Goal: Task Accomplishment & Management: Use online tool/utility

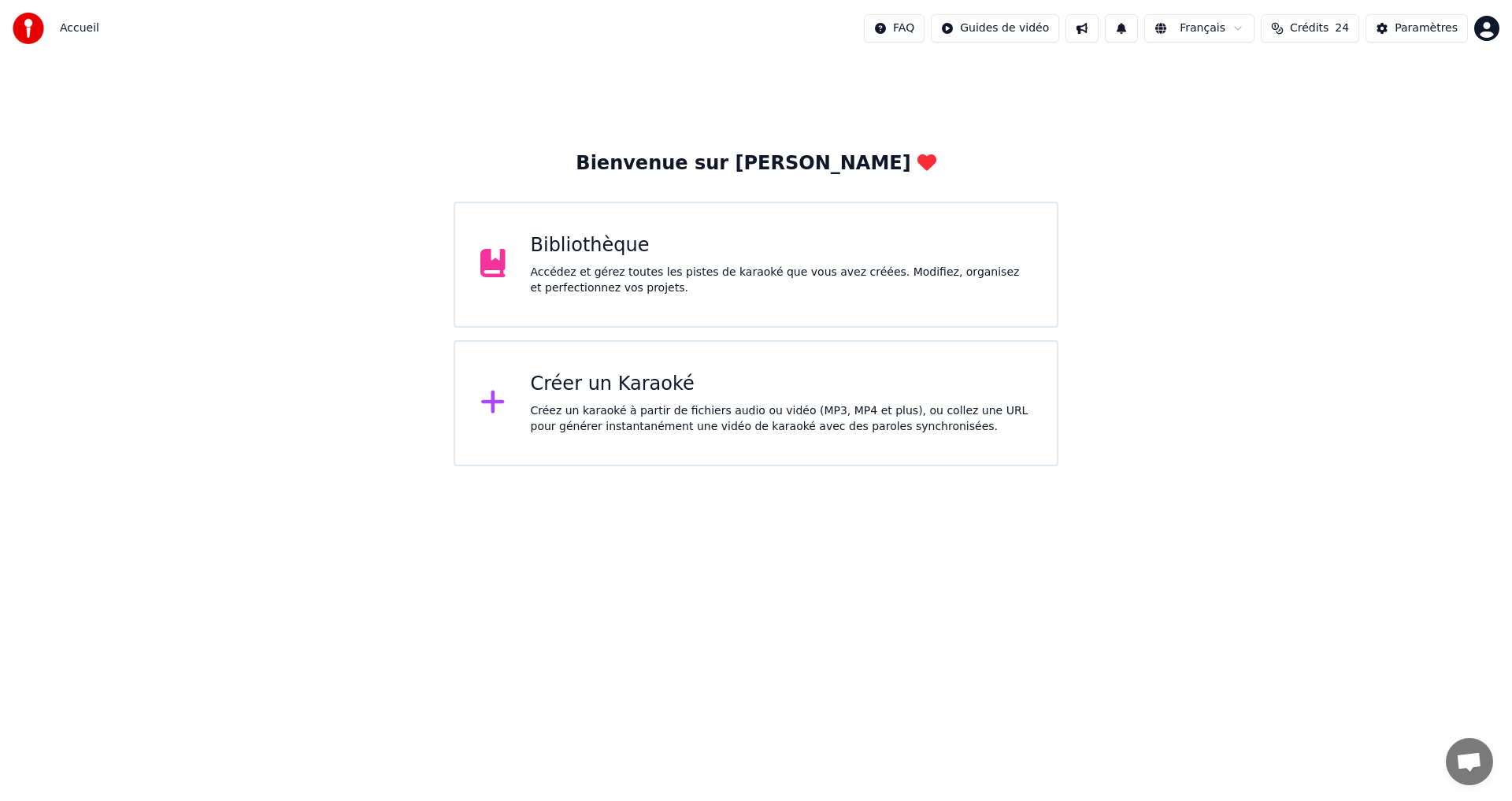
click at [634, 372] on div "Créer un Karaoké" at bounding box center [782, 384] width 502 height 25
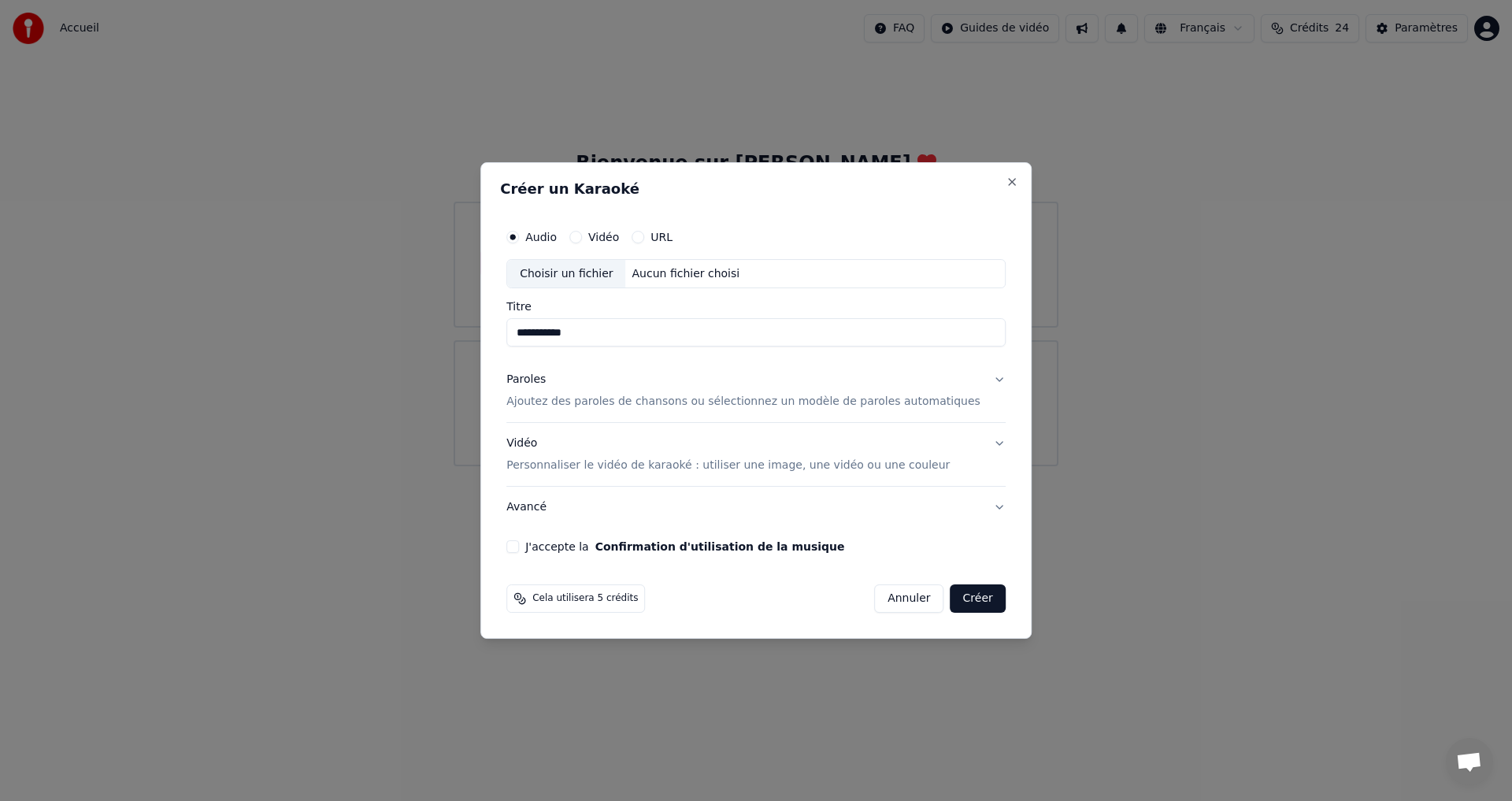
type input "**********"
click at [560, 400] on p "Ajoutez des paroles de chansons ou sélectionnez un modèle de paroles automatiqu…" at bounding box center [743, 401] width 474 height 16
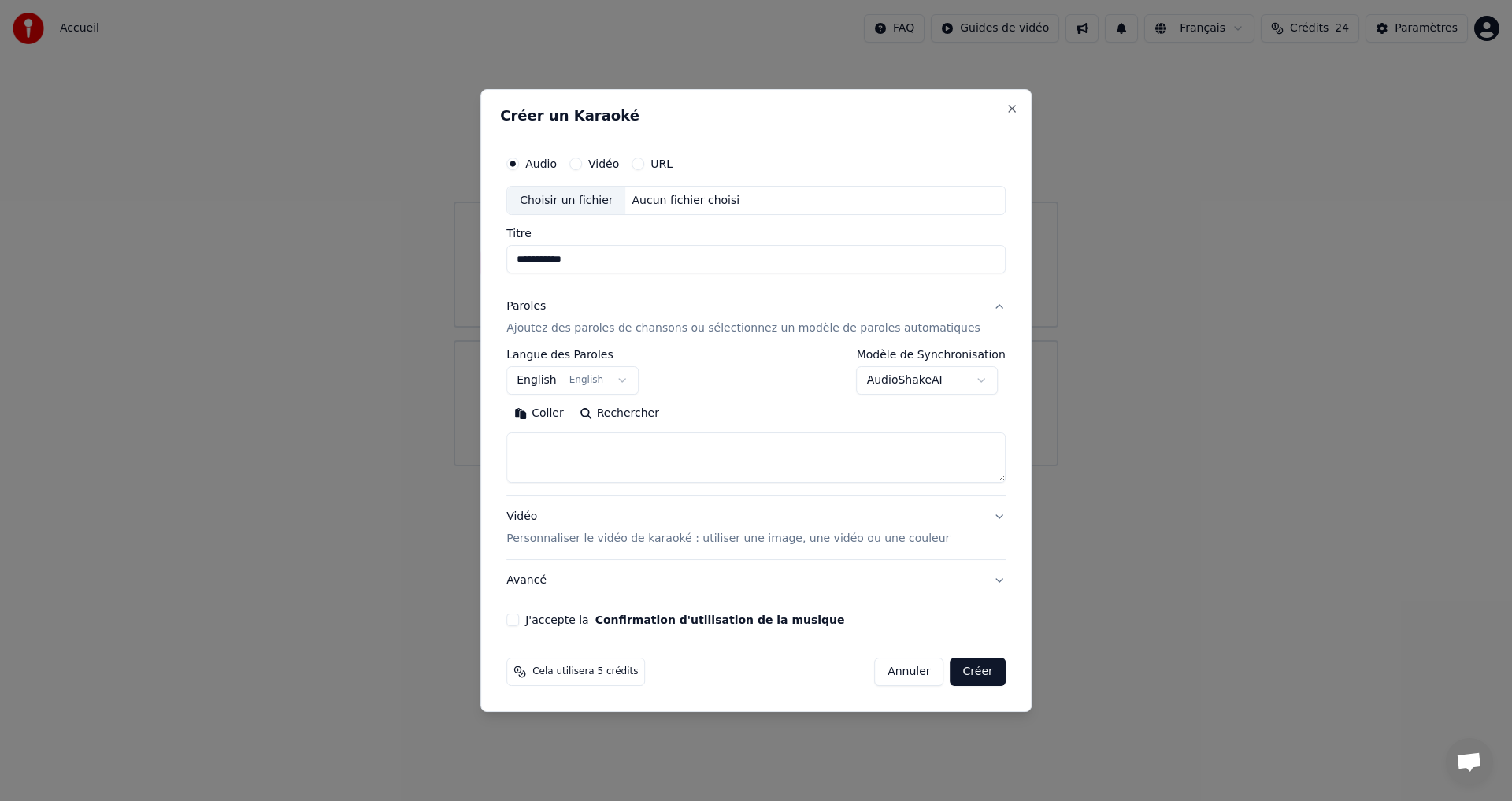
click at [563, 414] on button "Coller" at bounding box center [538, 413] width 65 height 25
click at [717, 411] on button "Développer" at bounding box center [722, 413] width 96 height 25
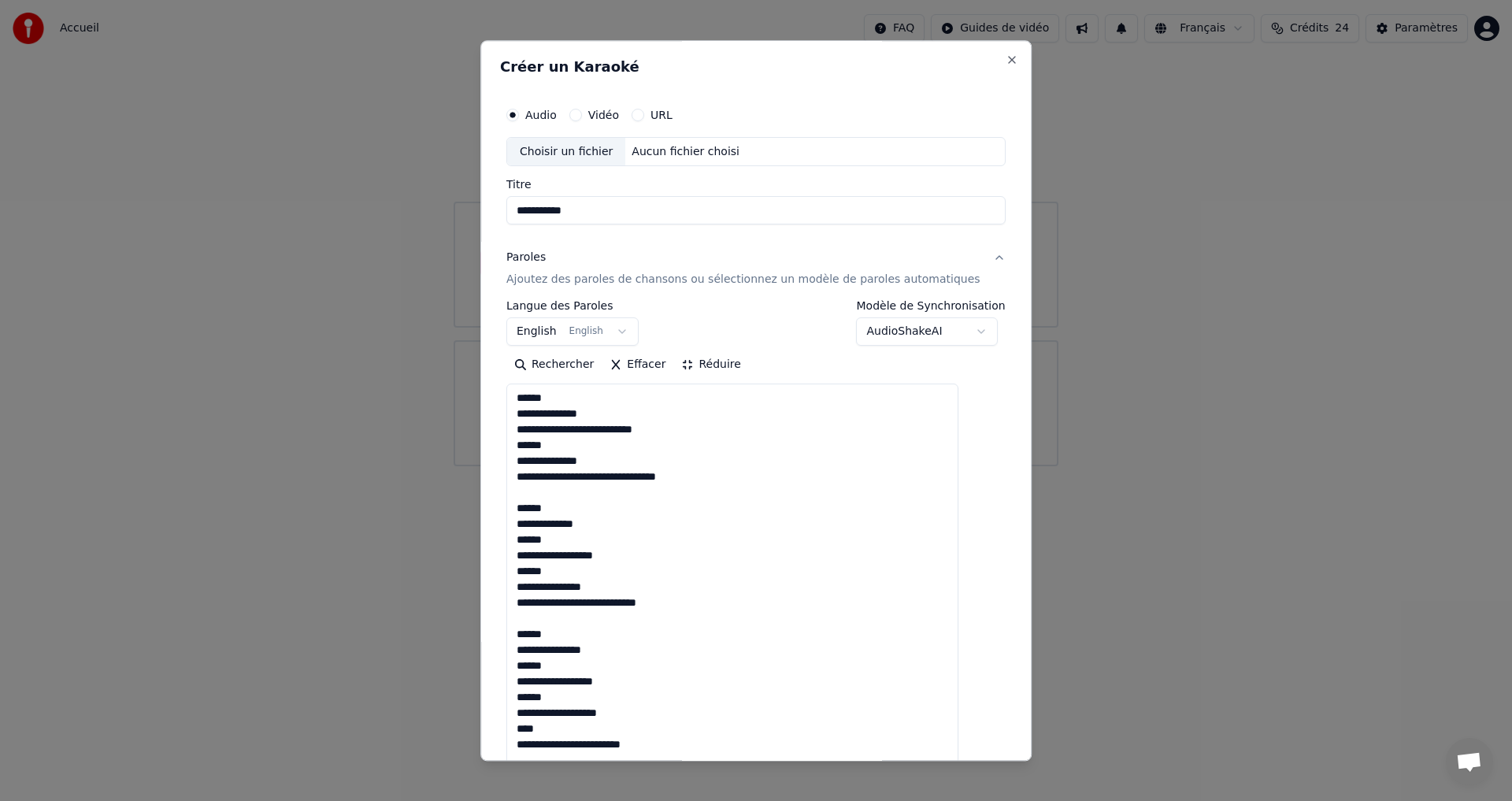
click at [969, 256] on button "Paroles Ajoutez des paroles de chansons ou sélectionnez un modèle de paroles au…" at bounding box center [755, 269] width 499 height 63
type textarea "**********"
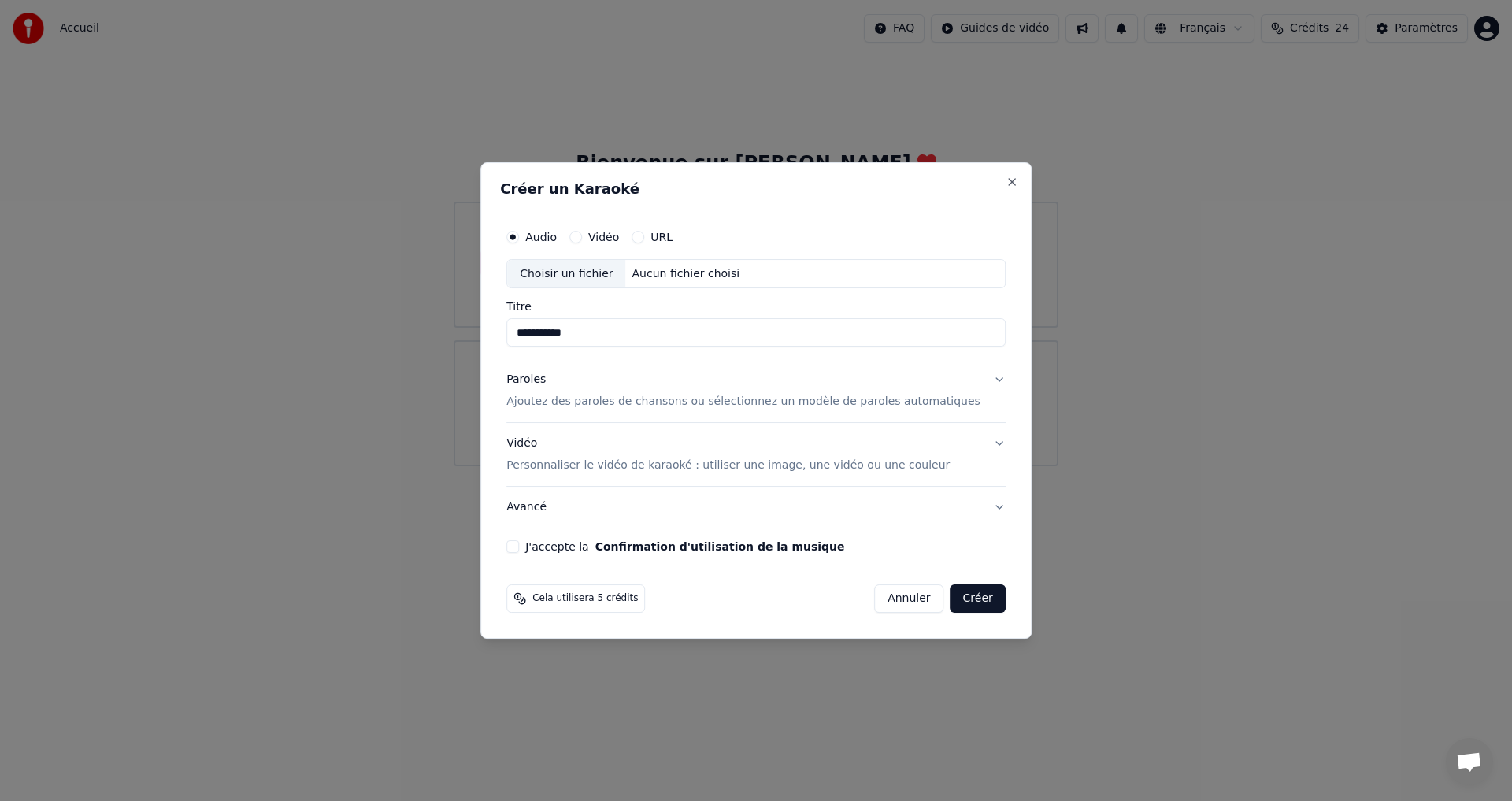
click at [519, 545] on button "J'accepte la Confirmation d'utilisation de la musique" at bounding box center [513, 547] width 13 height 13
click at [589, 278] on div "Choisir un fichier" at bounding box center [566, 274] width 118 height 28
type input "**********"
click at [966, 451] on button "Vidéo Personnaliser le vidéo de karaoké : utiliser une image, une vidéo ou une …" at bounding box center [755, 455] width 499 height 63
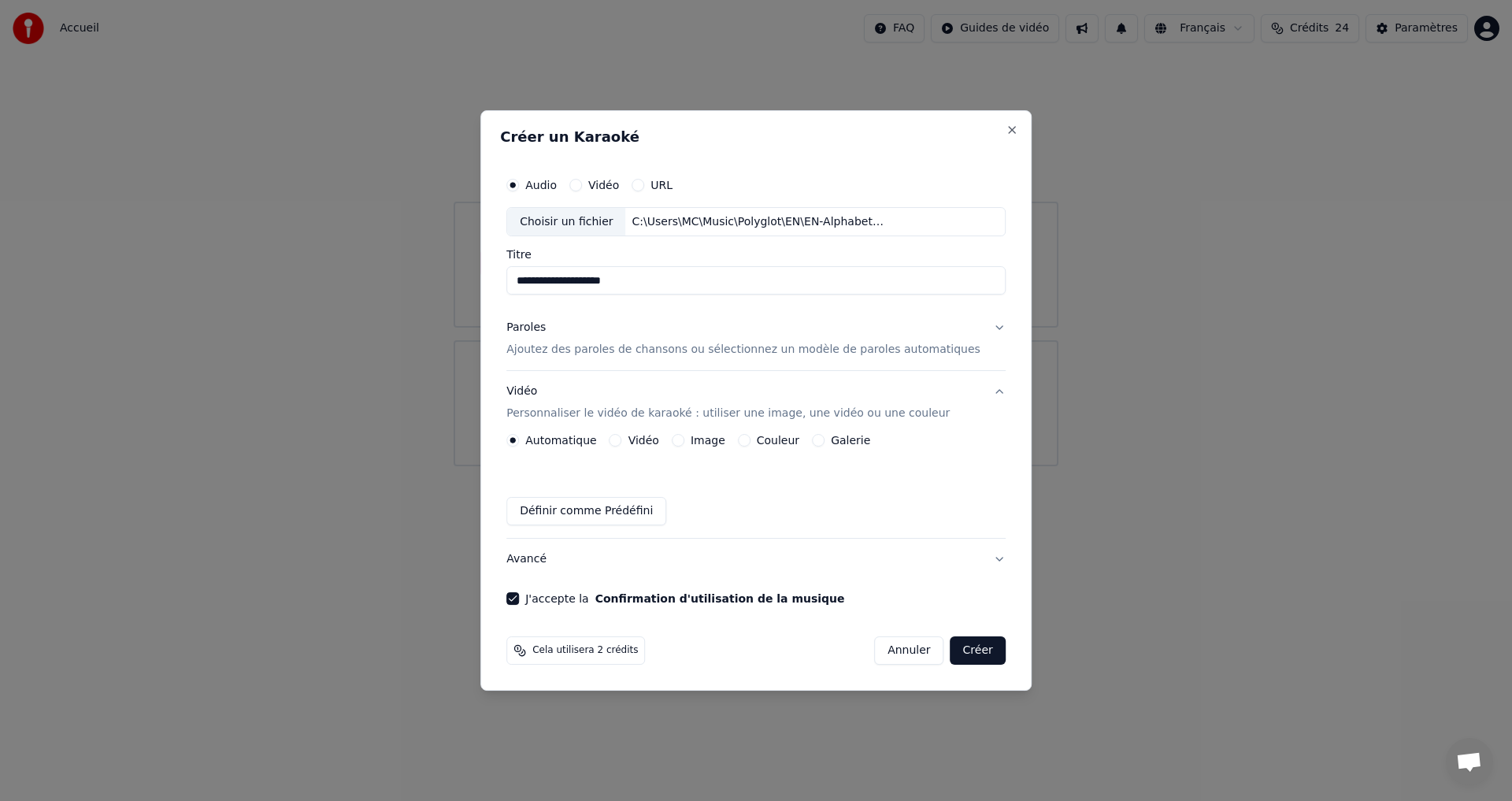
click at [684, 438] on button "Image" at bounding box center [678, 440] width 13 height 13
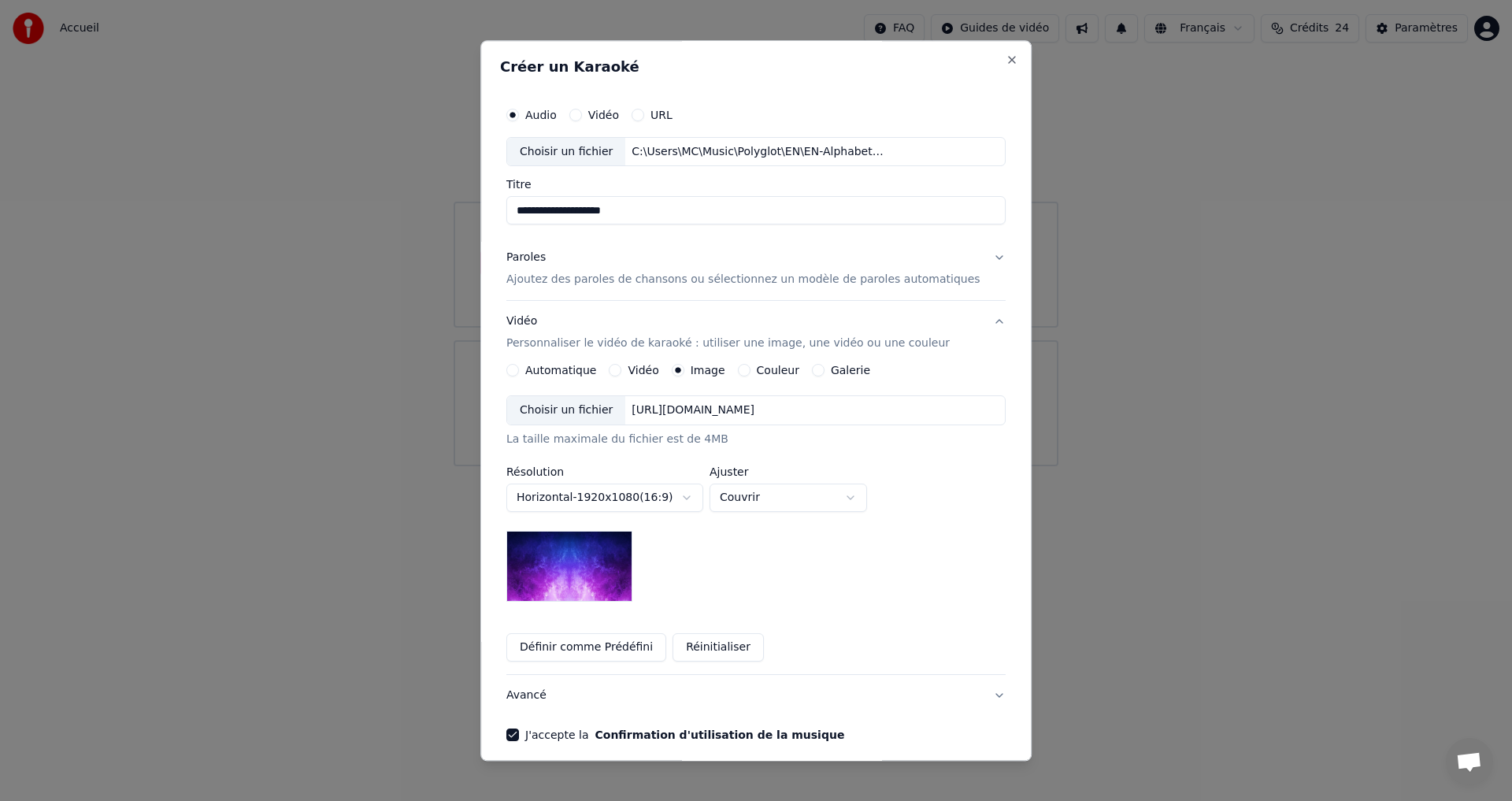
click at [567, 415] on div "Choisir un fichier" at bounding box center [566, 411] width 118 height 28
click at [597, 405] on div "Choisir un fichier" at bounding box center [566, 411] width 118 height 28
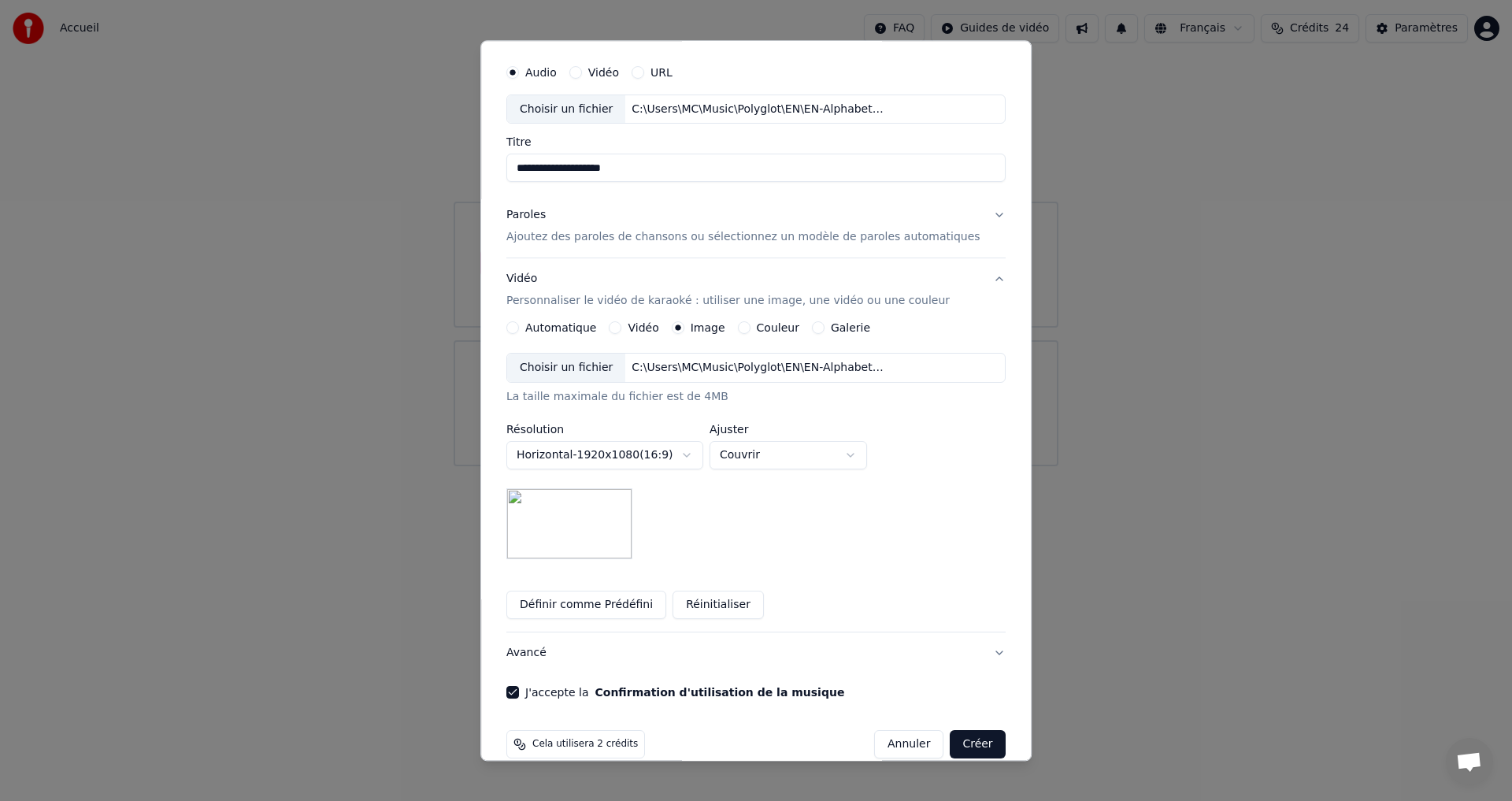
scroll to position [66, 0]
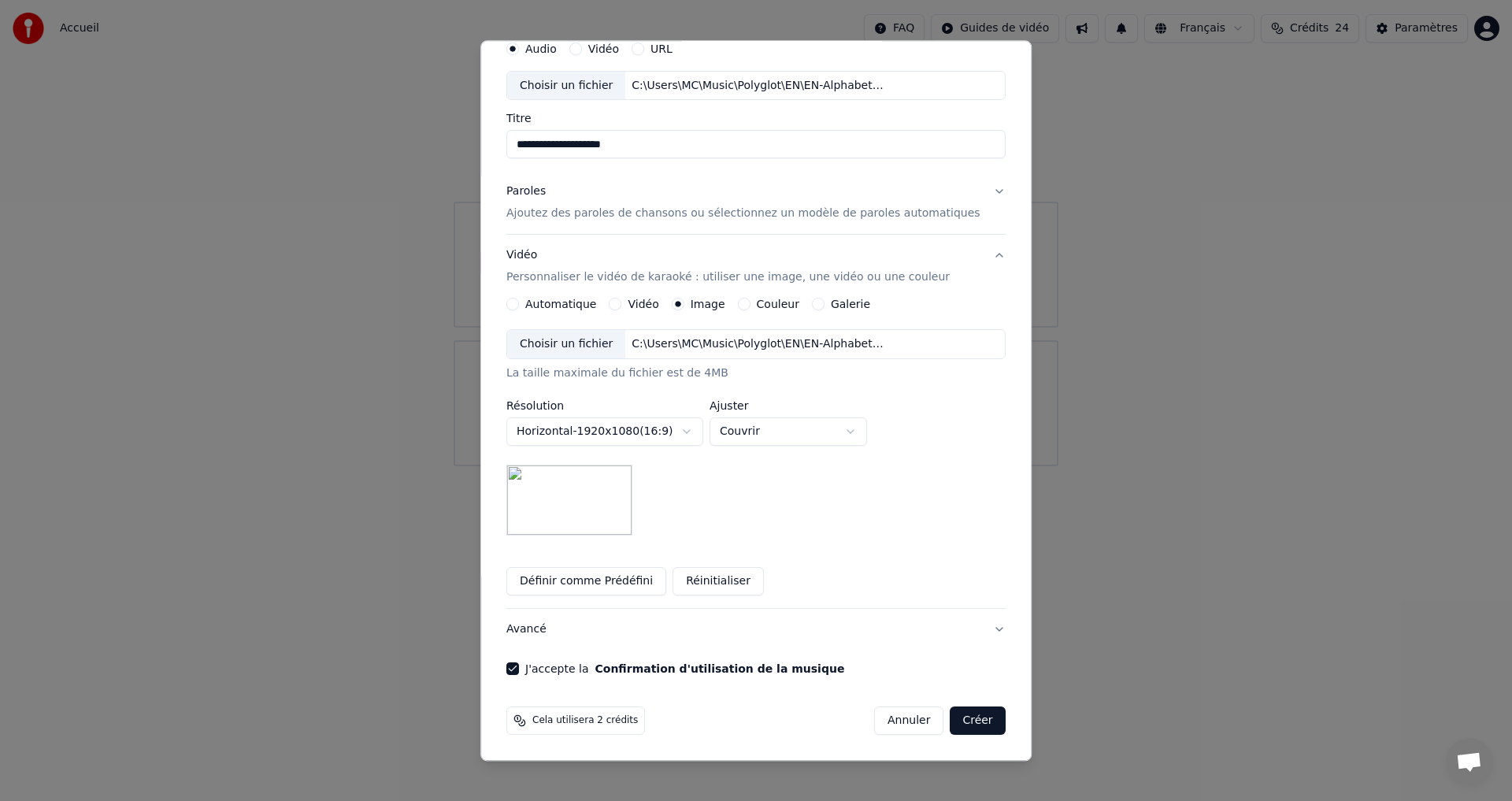
click at [957, 720] on button "Créer" at bounding box center [978, 721] width 55 height 28
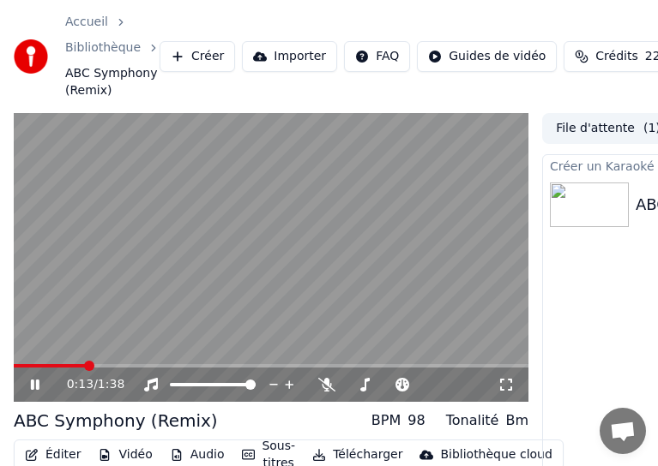
drag, startPoint x: 434, startPoint y: 7, endPoint x: -376, endPoint y: 9, distance: 810.1
click at [0, 9] on html "Accueil Bibliothèque ABC Symphony (Remix) Créer Importer FAQ Guides de vidéo Cr…" at bounding box center [329, 233] width 658 height 466
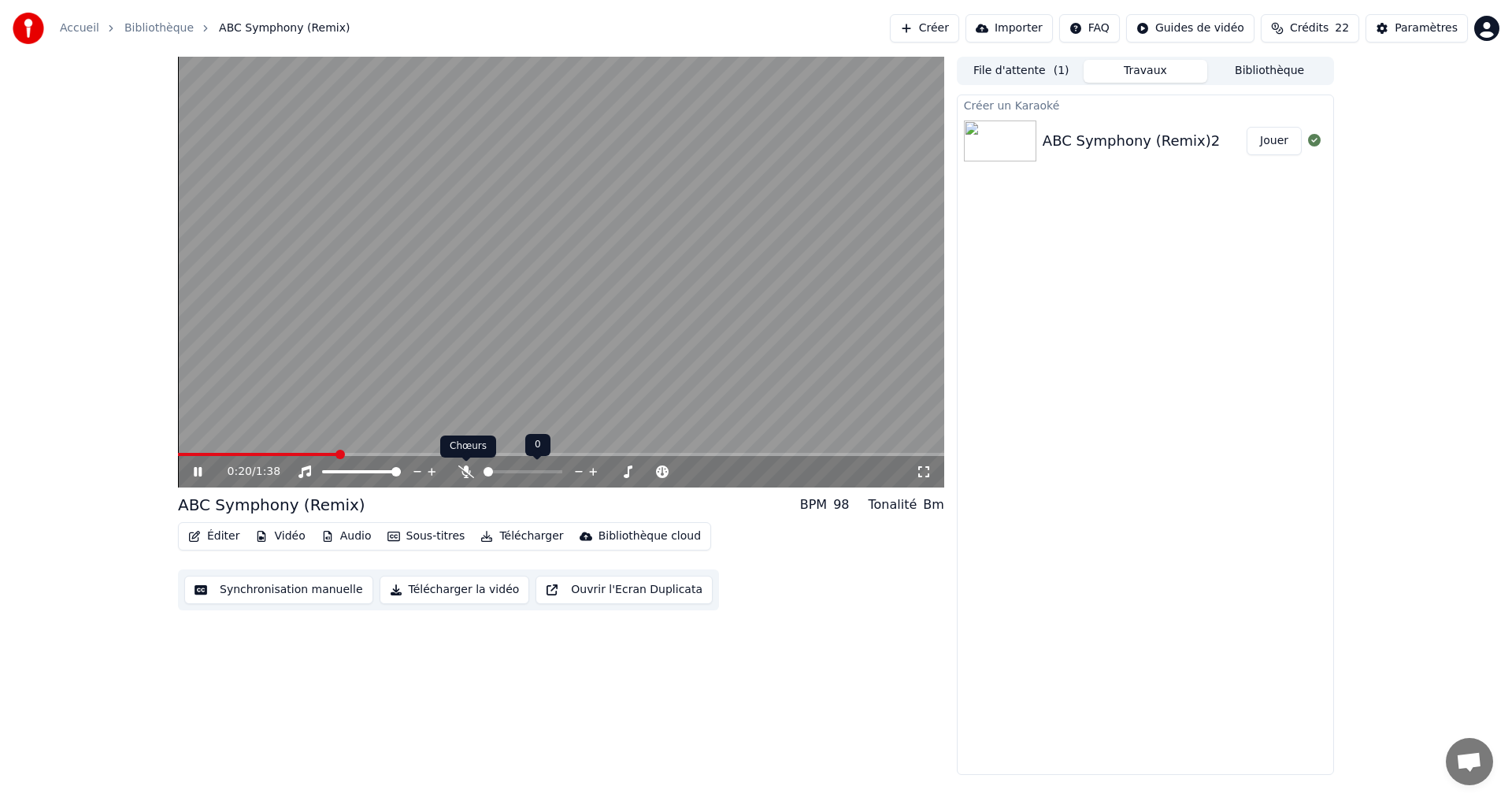
drag, startPoint x: 470, startPoint y: 473, endPoint x: 480, endPoint y: 478, distance: 11.2
click at [471, 476] on icon at bounding box center [466, 472] width 16 height 13
click at [222, 530] on button "Éditer" at bounding box center [213, 536] width 63 height 22
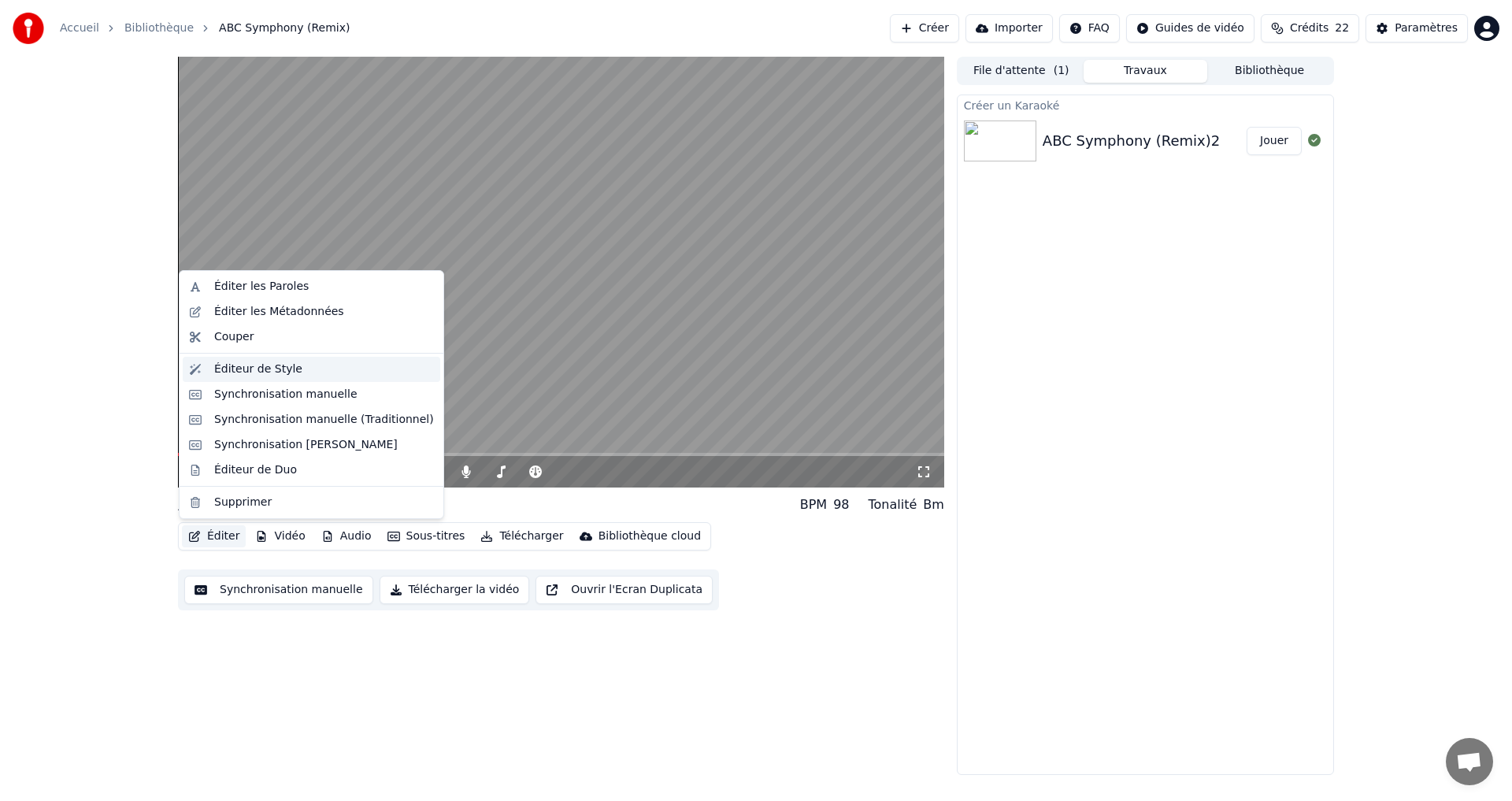
click at [272, 367] on div "Éditeur de Style" at bounding box center [258, 368] width 88 height 16
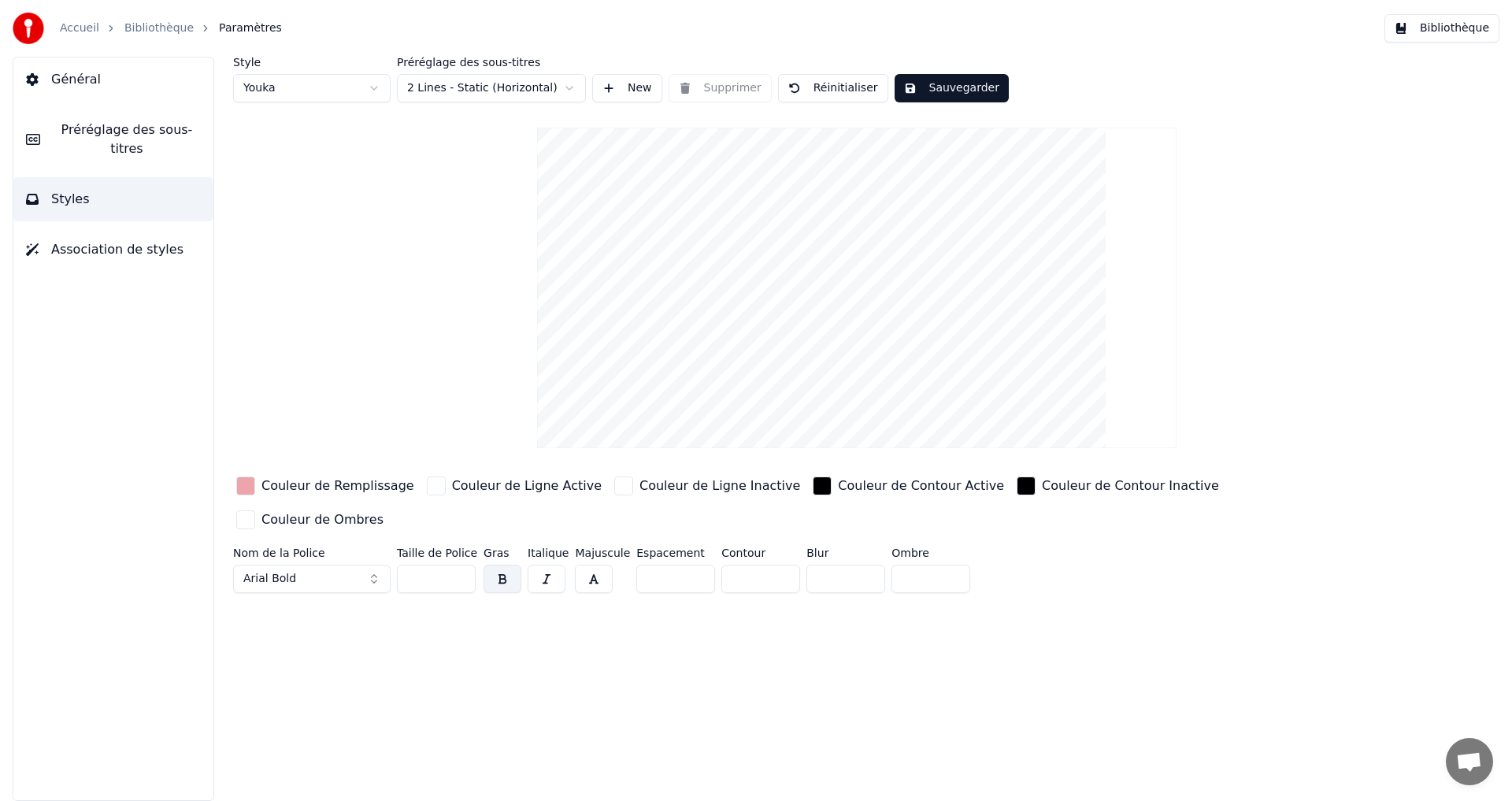
drag, startPoint x: 251, startPoint y: 486, endPoint x: 218, endPoint y: 491, distance: 33.4
click at [234, 507] on div "Couleur de Remplissage Couleur de Ligne Active Couleur de Ligne Inactive Couleu…" at bounding box center [762, 536] width 1058 height 126
click at [243, 488] on div "button" at bounding box center [245, 486] width 19 height 19
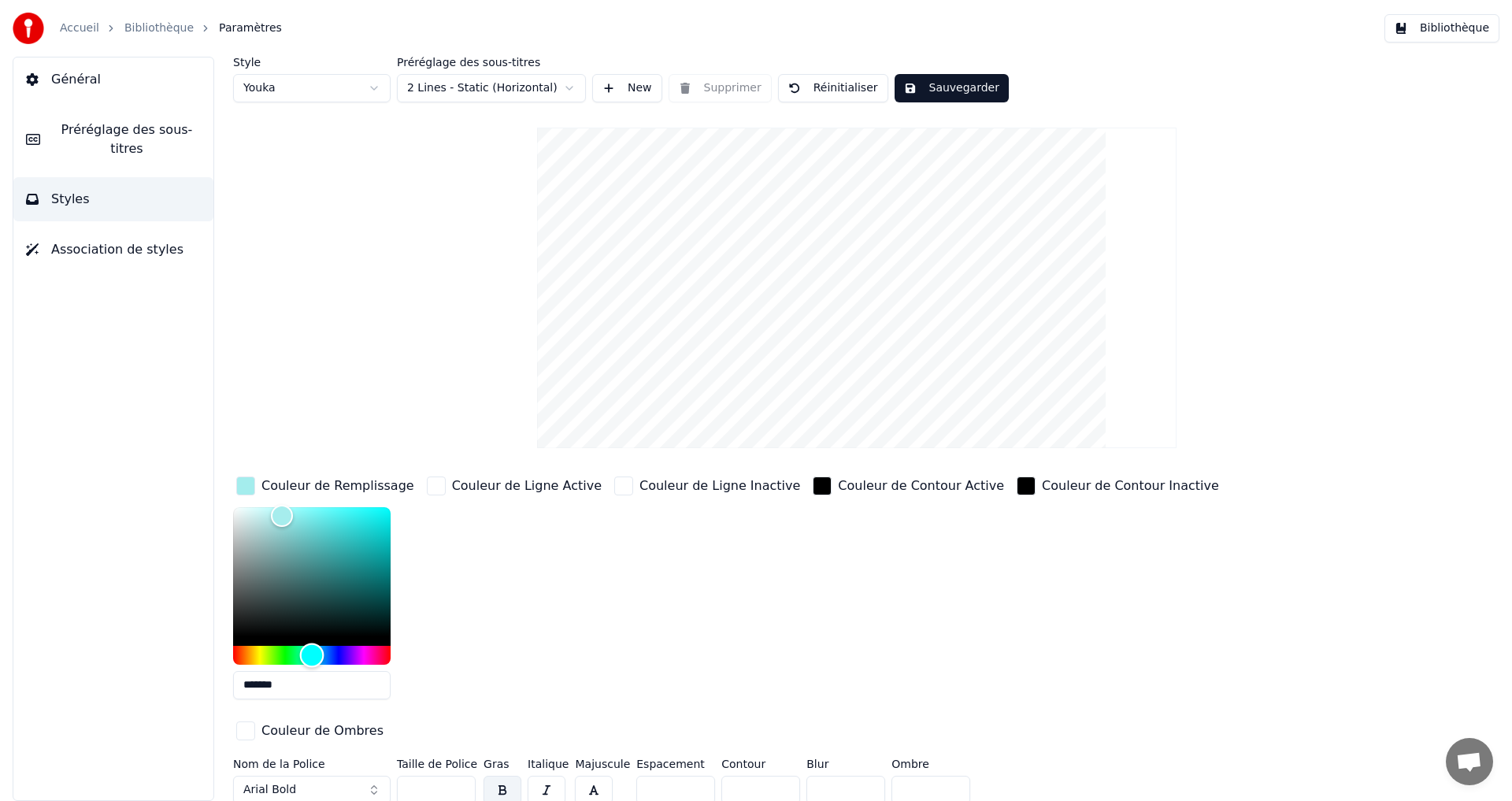
click at [312, 654] on div "Hue" at bounding box center [311, 655] width 157 height 19
drag, startPoint x: 323, startPoint y: 513, endPoint x: 355, endPoint y: 487, distance: 41.2
click at [355, 487] on div "Couleur de Remplissage *******" at bounding box center [325, 592] width 185 height 239
drag, startPoint x: 323, startPoint y: 653, endPoint x: 322, endPoint y: 629, distance: 24.0
click at [317, 647] on div "Hue" at bounding box center [311, 655] width 157 height 19
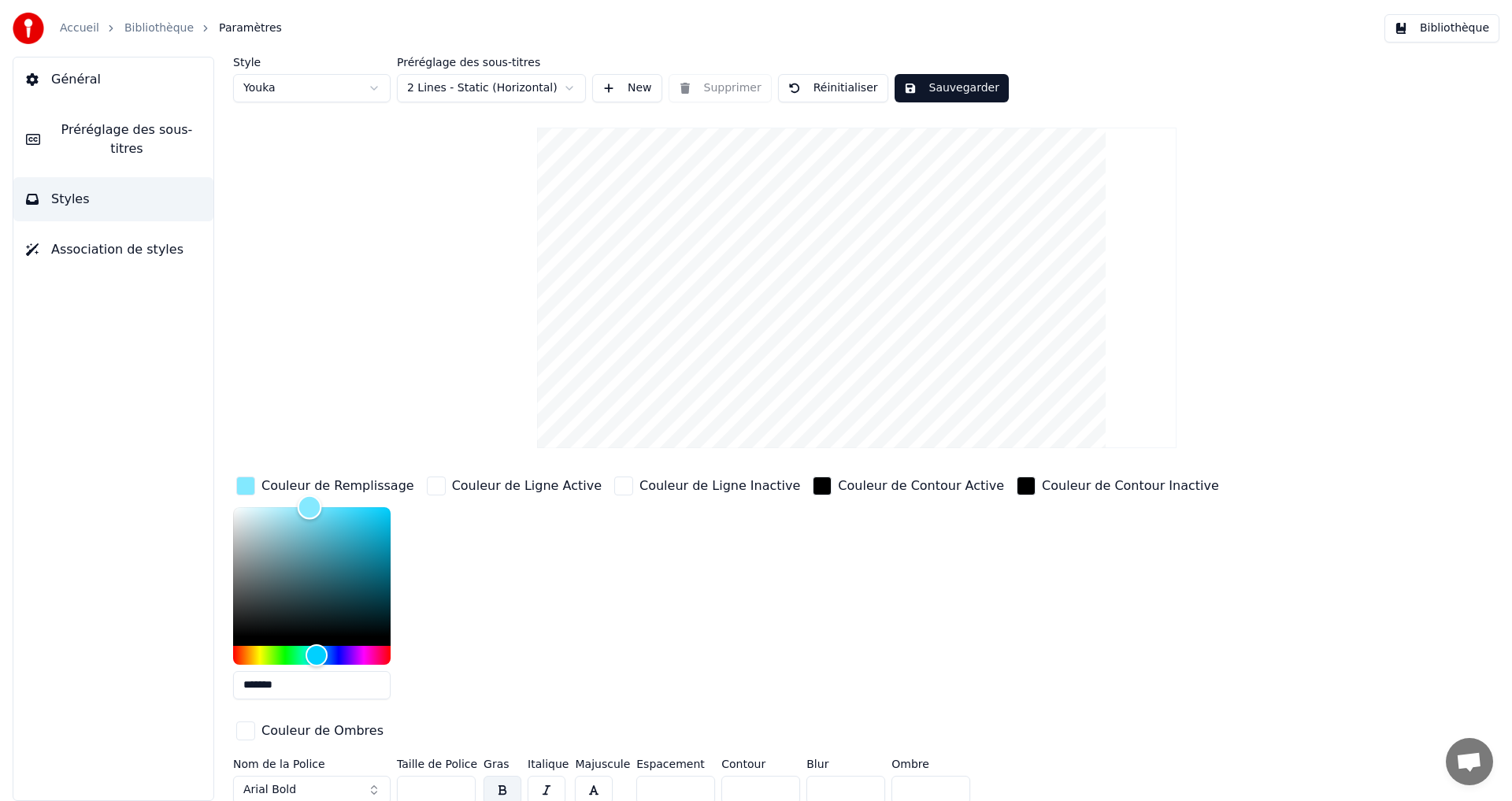
drag, startPoint x: 318, startPoint y: 513, endPoint x: 339, endPoint y: 556, distance: 47.9
click at [311, 465] on div "Style Youka Préréglage des sous-titres 2 Lines - Static (Horizontal) New Suppri…" at bounding box center [857, 434] width 1247 height 753
type input "*******"
drag, startPoint x: 315, startPoint y: 656, endPoint x: 317, endPoint y: 647, distance: 9.2
click at [317, 647] on div "Hue" at bounding box center [317, 655] width 25 height 25
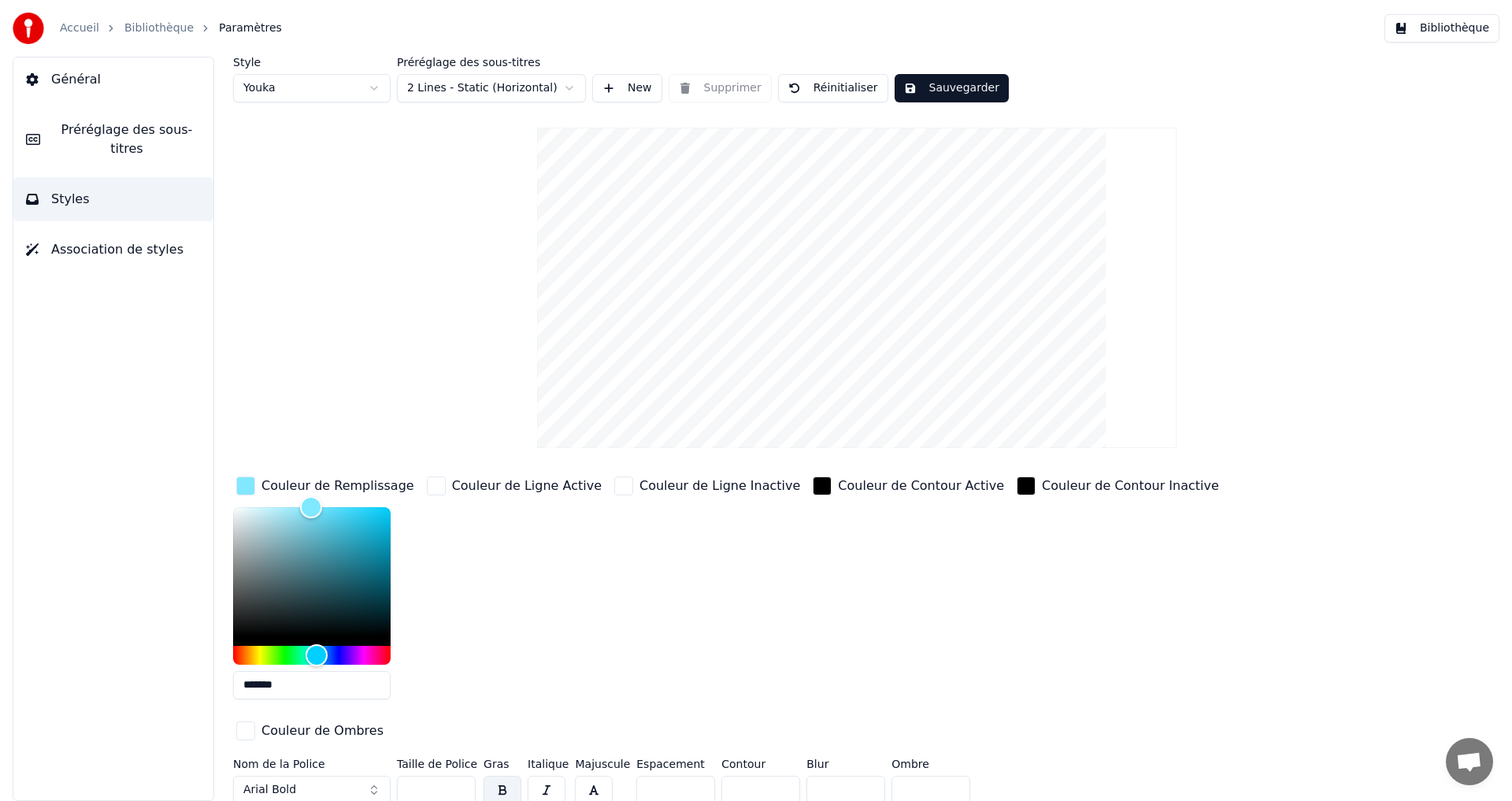
click at [525, 603] on div "Couleur de Ligne Active" at bounding box center [513, 592] width 181 height 239
click at [460, 775] on input "**" at bounding box center [436, 789] width 79 height 28
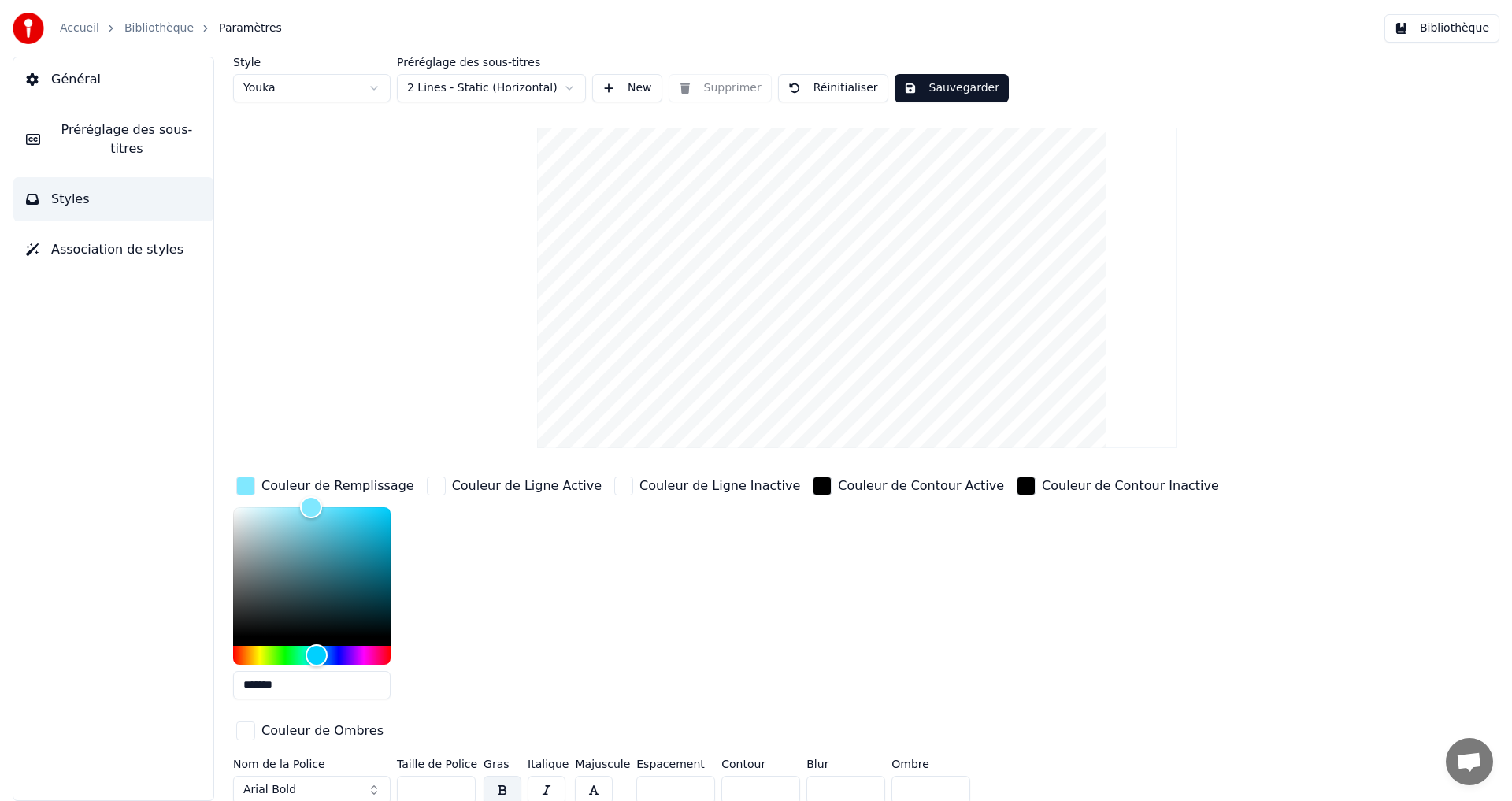
click at [460, 775] on input "**" at bounding box center [436, 789] width 79 height 28
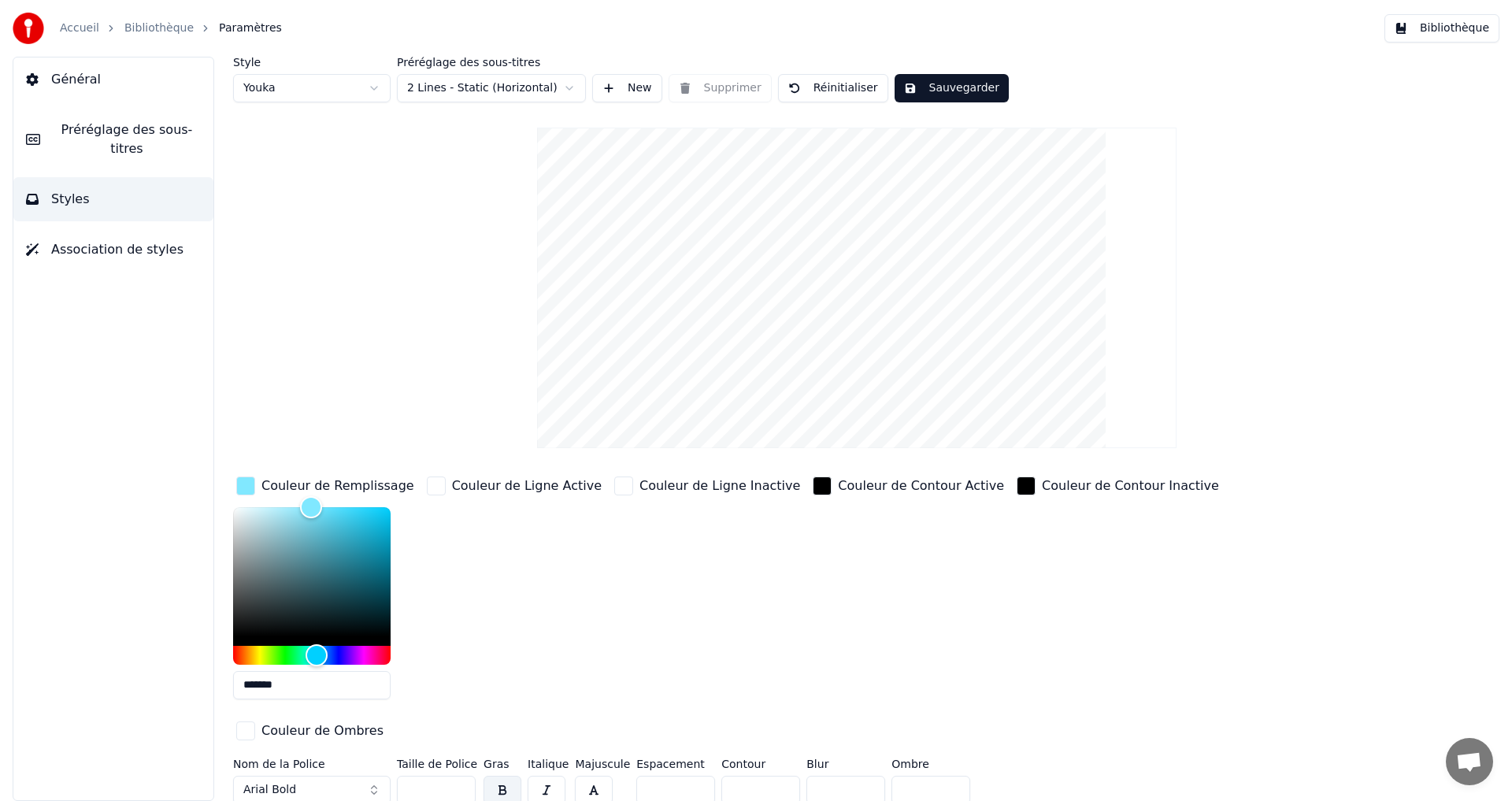
type input "**"
click at [460, 775] on input "**" at bounding box center [436, 789] width 79 height 28
click at [963, 85] on button "Sauvegarder" at bounding box center [952, 88] width 114 height 28
click at [95, 138] on button "Préréglage des sous-titres" at bounding box center [114, 139] width 200 height 63
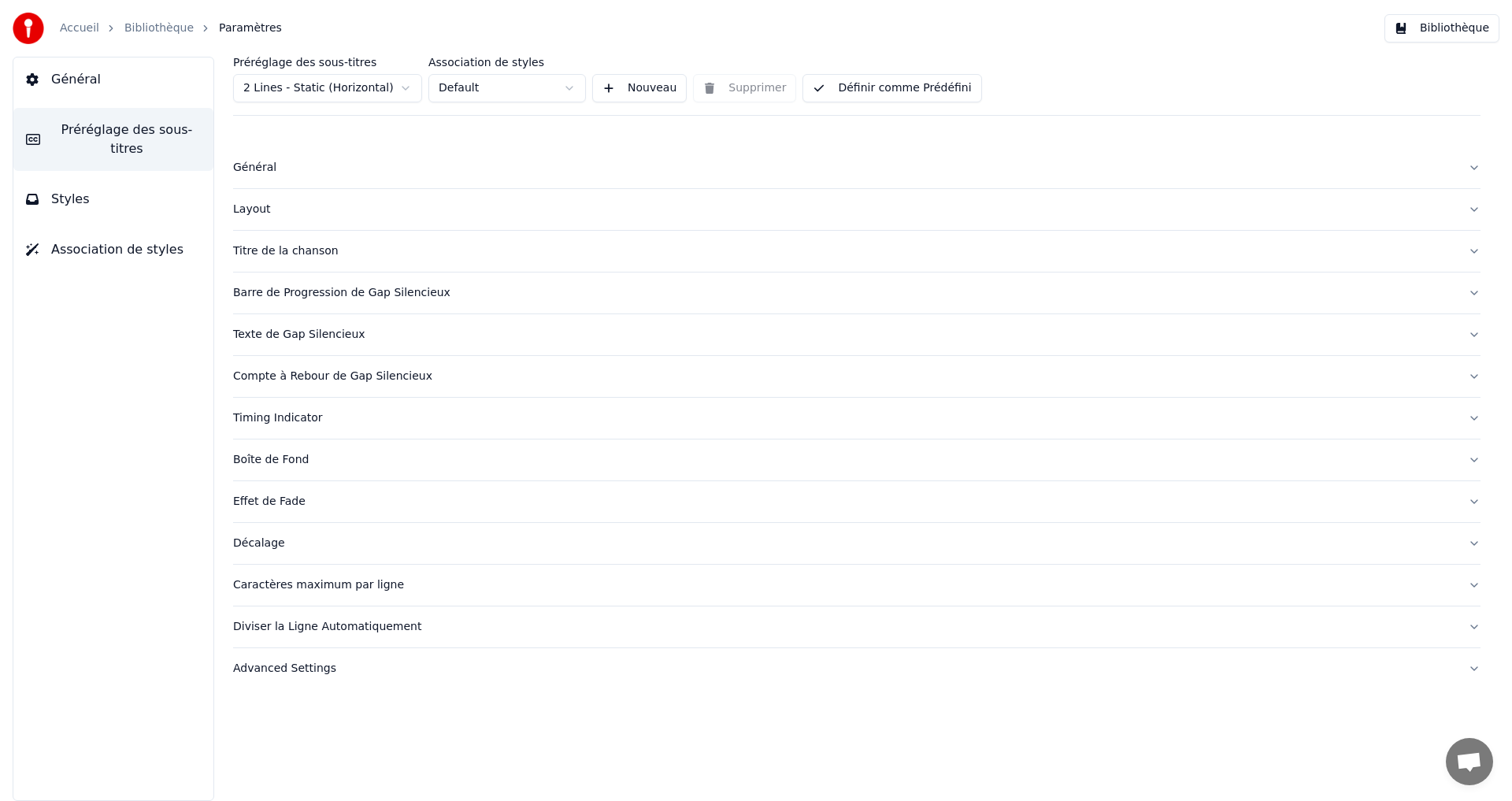
click at [880, 91] on button "Définir comme Prédéfini" at bounding box center [892, 88] width 179 height 28
click at [1433, 26] on button "Bibliothèque" at bounding box center [1441, 28] width 115 height 28
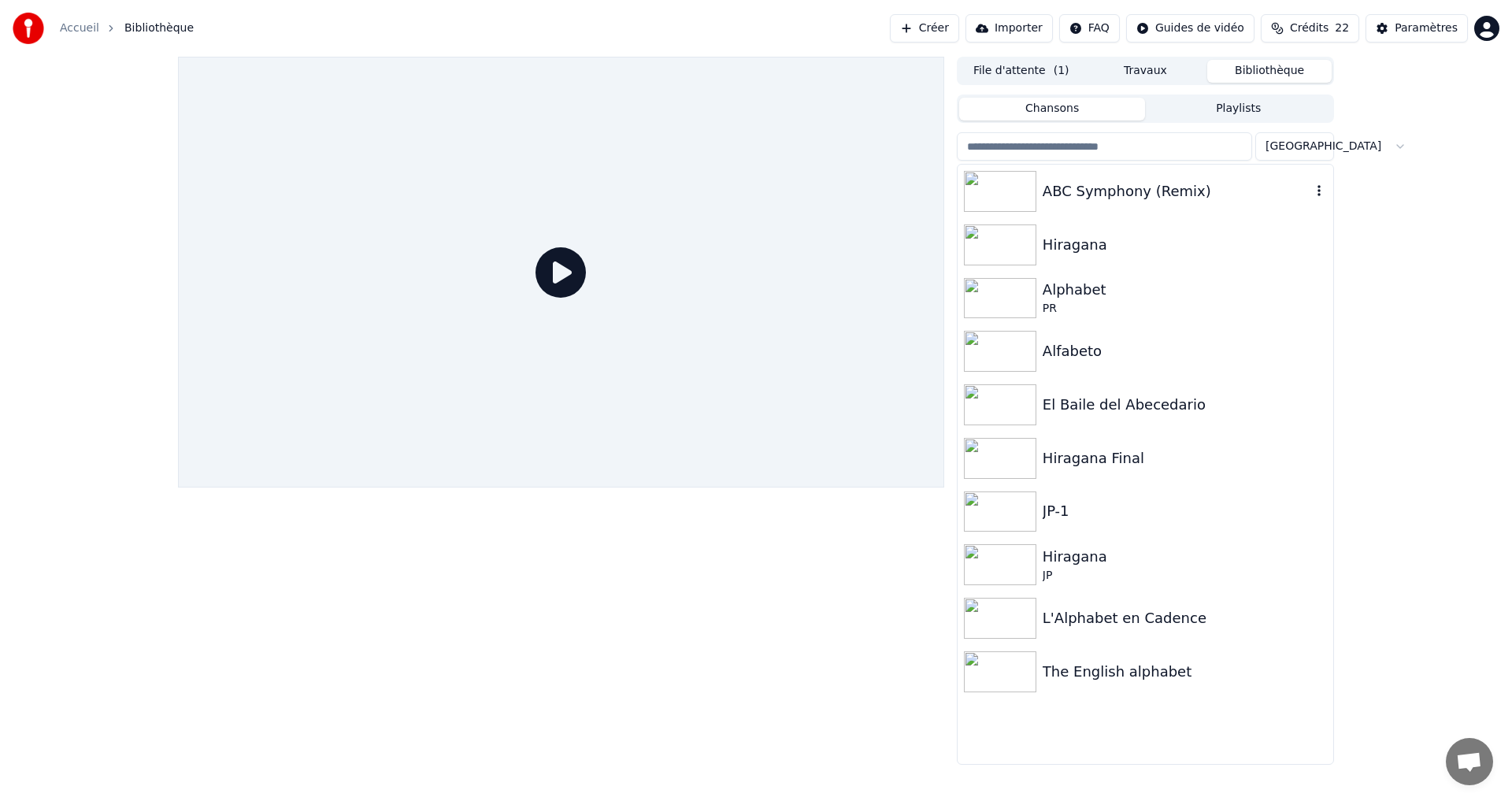
click at [1198, 185] on div "ABC Symphony (Remix)" at bounding box center [1177, 191] width 268 height 22
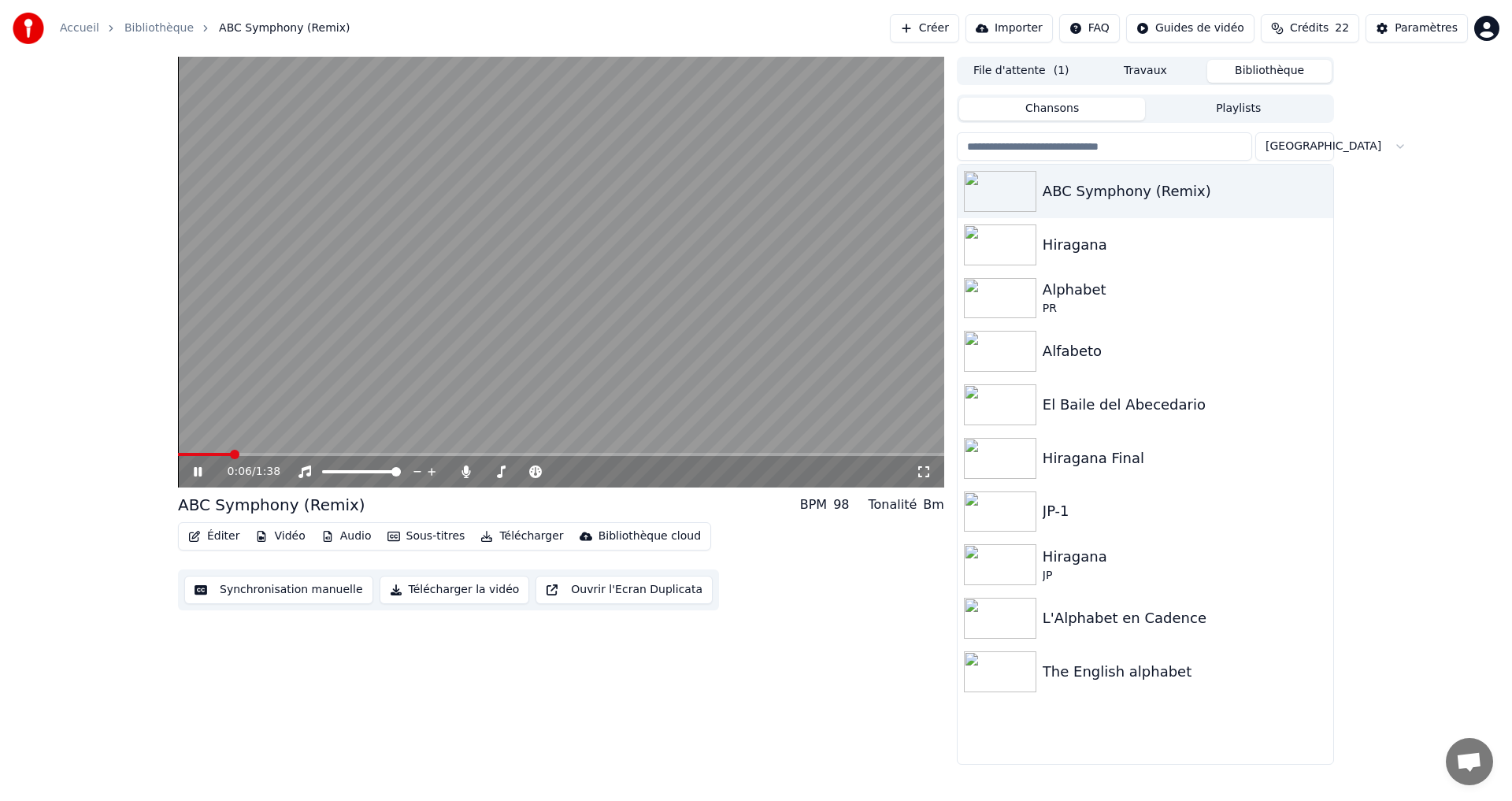
click at [194, 469] on icon at bounding box center [209, 472] width 37 height 13
click at [207, 537] on button "Éditer" at bounding box center [213, 536] width 63 height 22
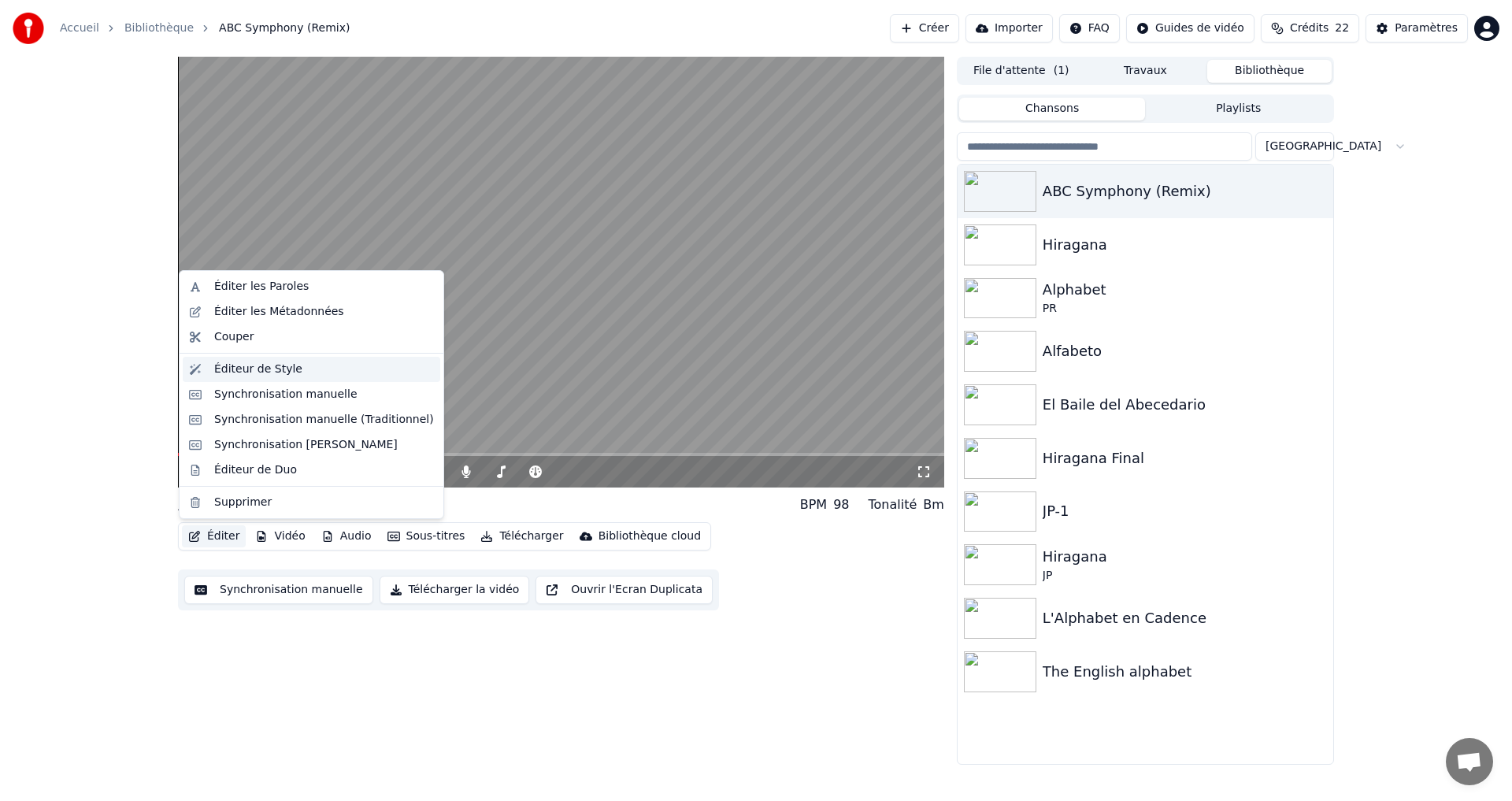
click at [265, 377] on div "Éditeur de Style" at bounding box center [258, 368] width 88 height 16
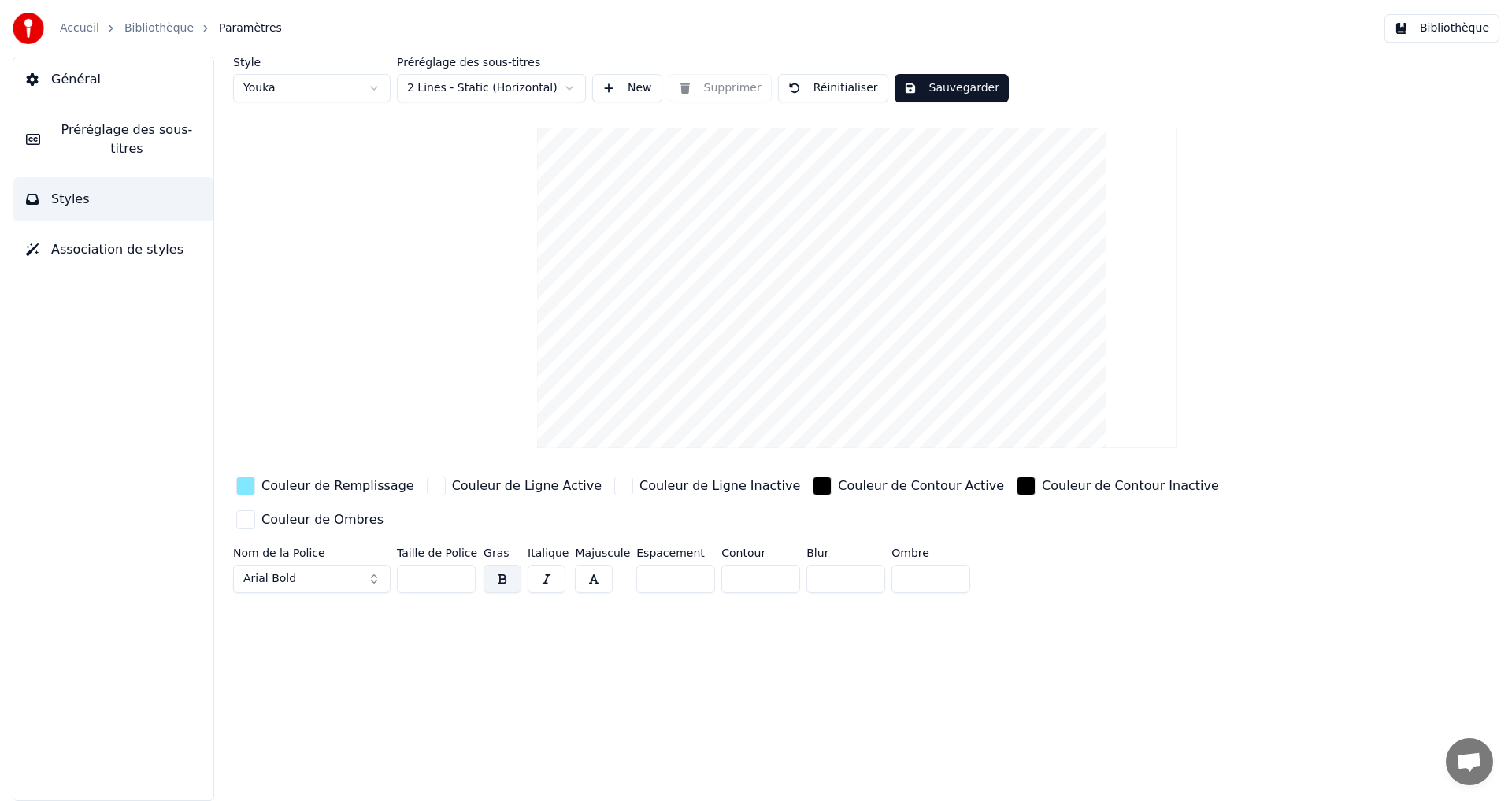
click at [248, 489] on div "button" at bounding box center [245, 486] width 19 height 19
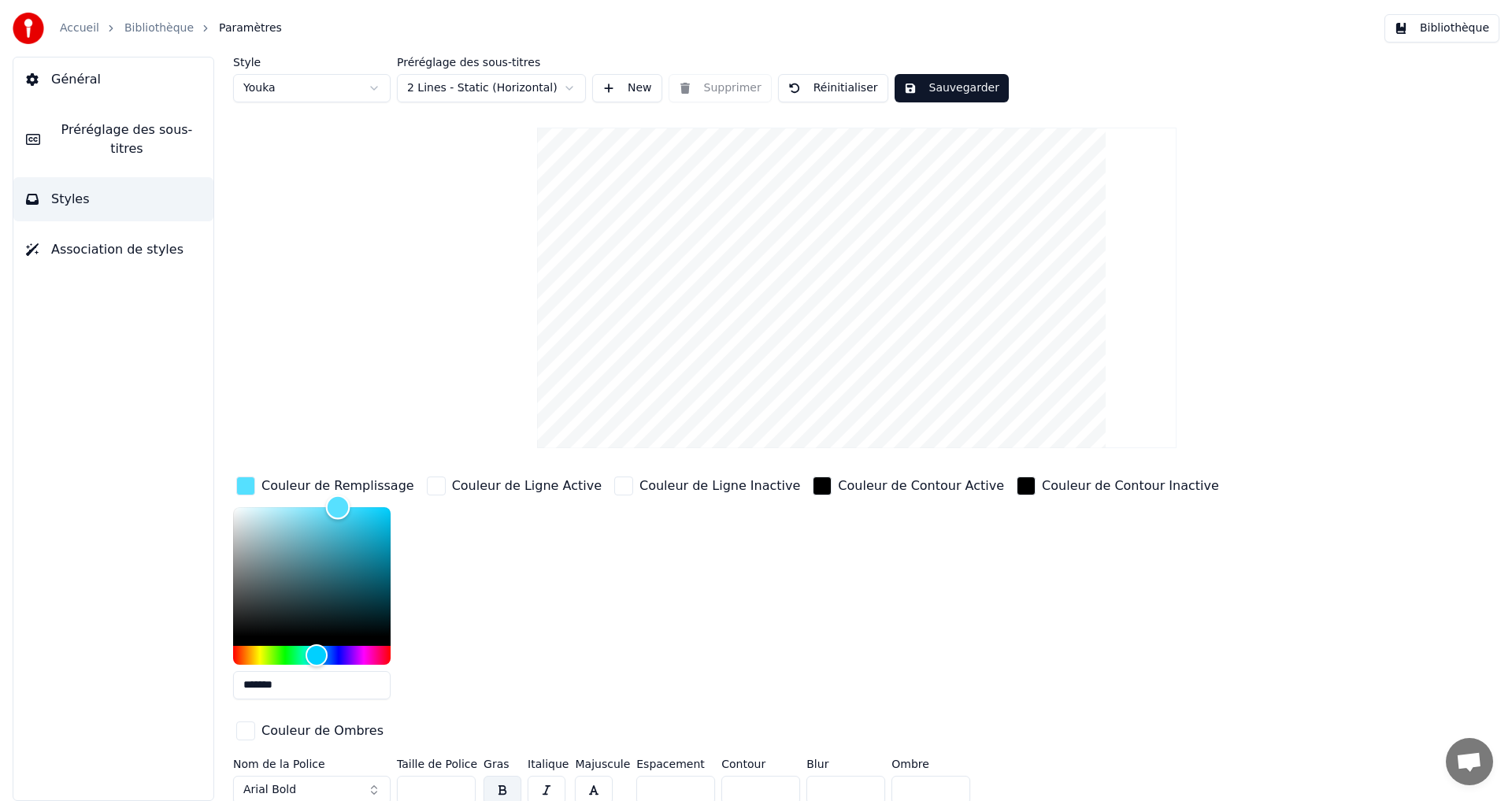
drag, startPoint x: 332, startPoint y: 505, endPoint x: 324, endPoint y: 479, distance: 27.2
click at [338, 470] on div "Style Youka Préréglage des sous-titres 2 Lines - Static (Horizontal) New Suppri…" at bounding box center [857, 434] width 1247 height 753
type input "*******"
click at [318, 646] on div "Hue" at bounding box center [318, 655] width 25 height 25
click at [965, 83] on button "Sauvegarder" at bounding box center [952, 88] width 114 height 28
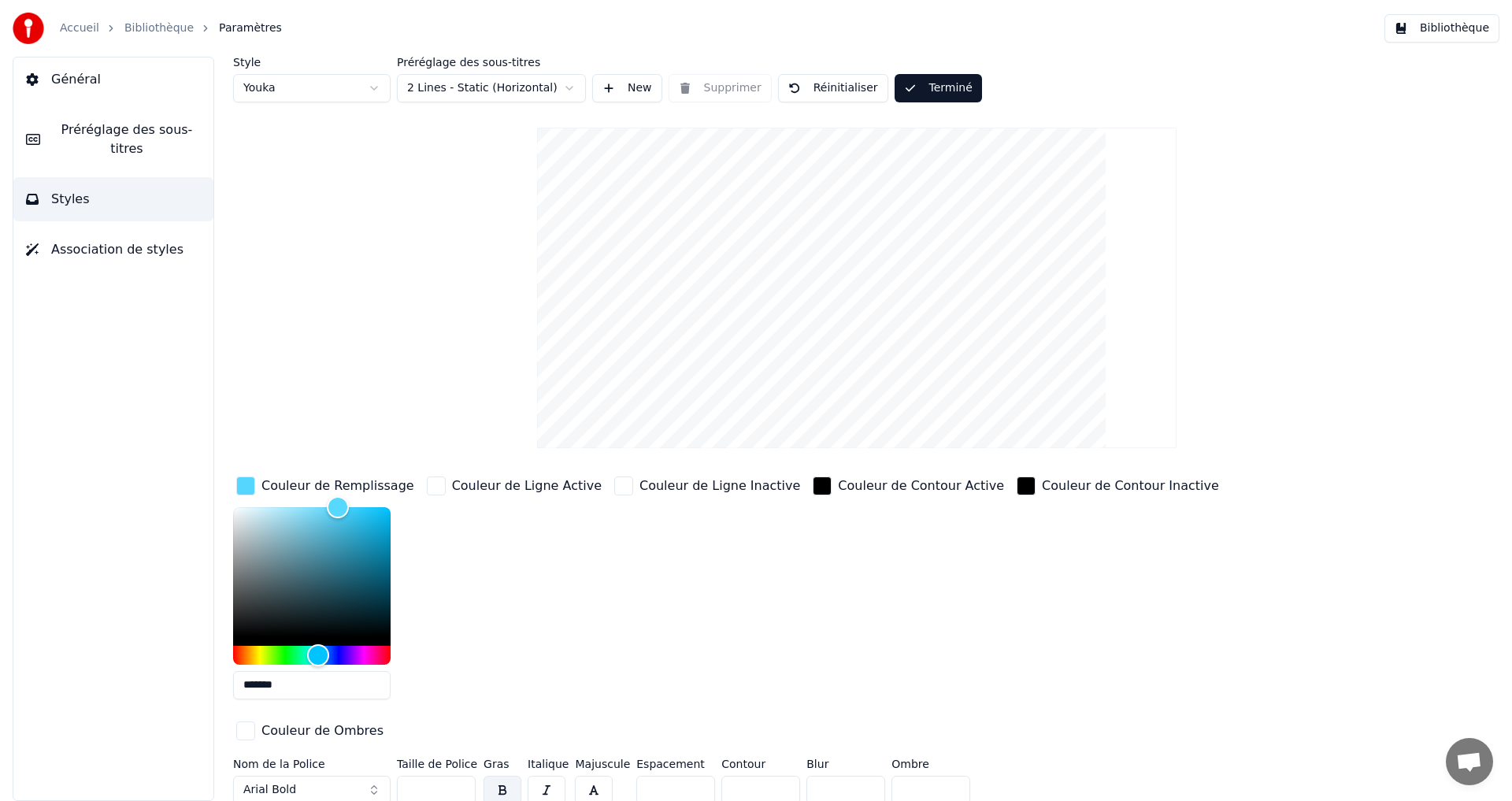
click at [924, 95] on button "Terminé" at bounding box center [938, 88] width 87 height 28
click at [85, 138] on span "Préréglage des sous-titres" at bounding box center [126, 139] width 148 height 38
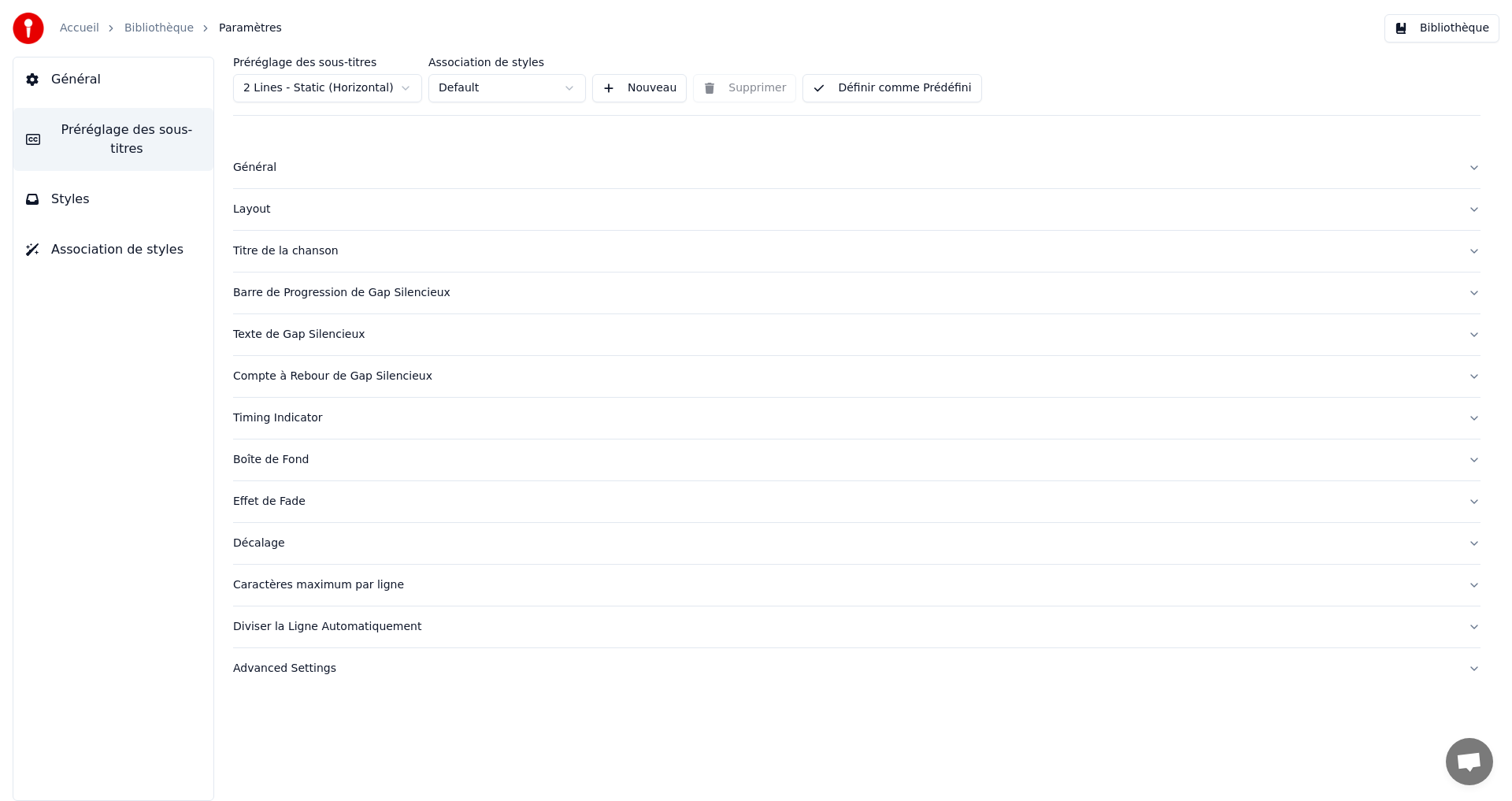
click at [944, 84] on button "Définir comme Prédéfini" at bounding box center [892, 88] width 179 height 28
click at [1437, 28] on button "Bibliothèque" at bounding box center [1441, 28] width 115 height 28
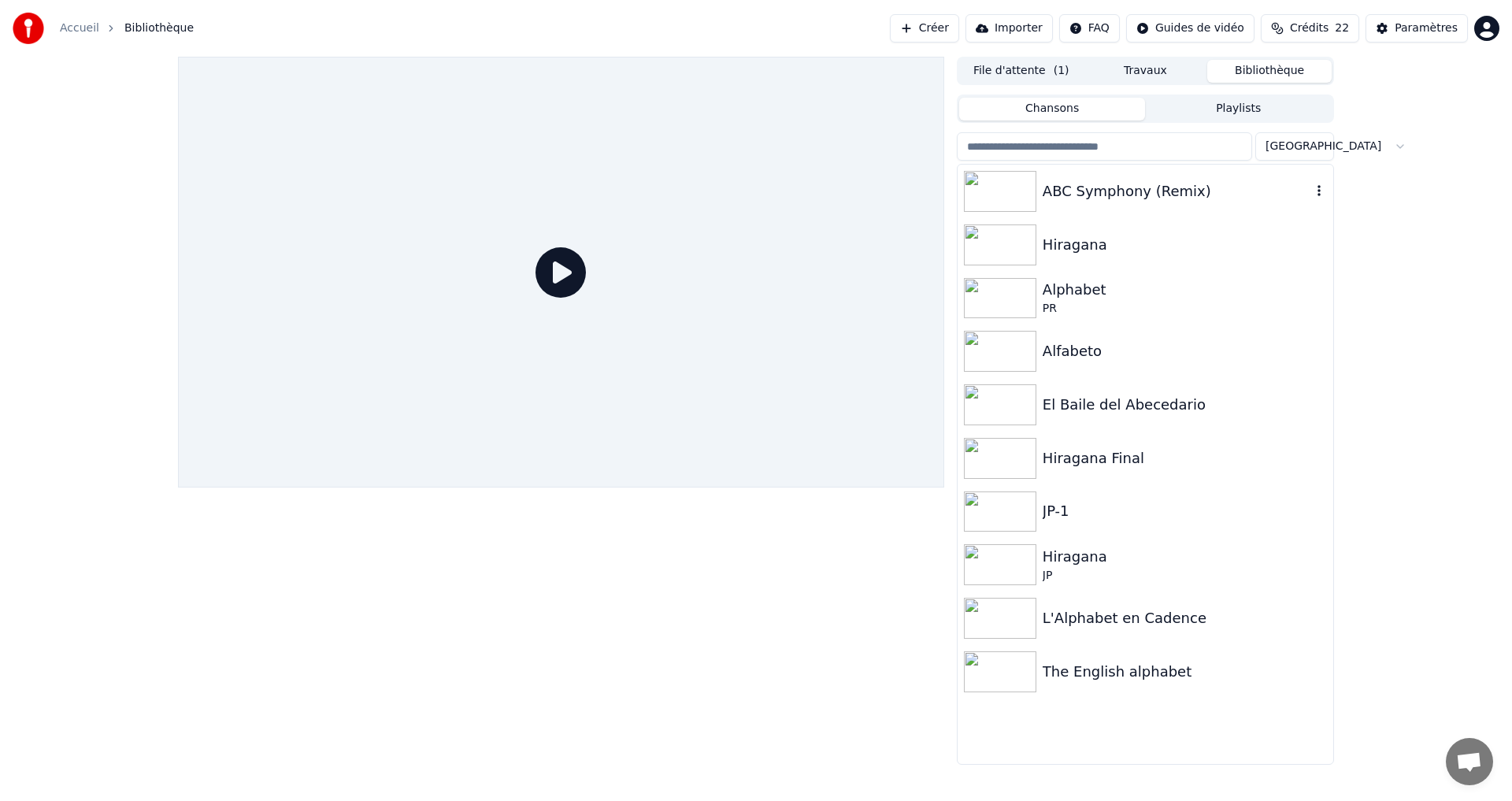
click at [1227, 200] on div "ABC Symphony (Remix)" at bounding box center [1177, 191] width 268 height 22
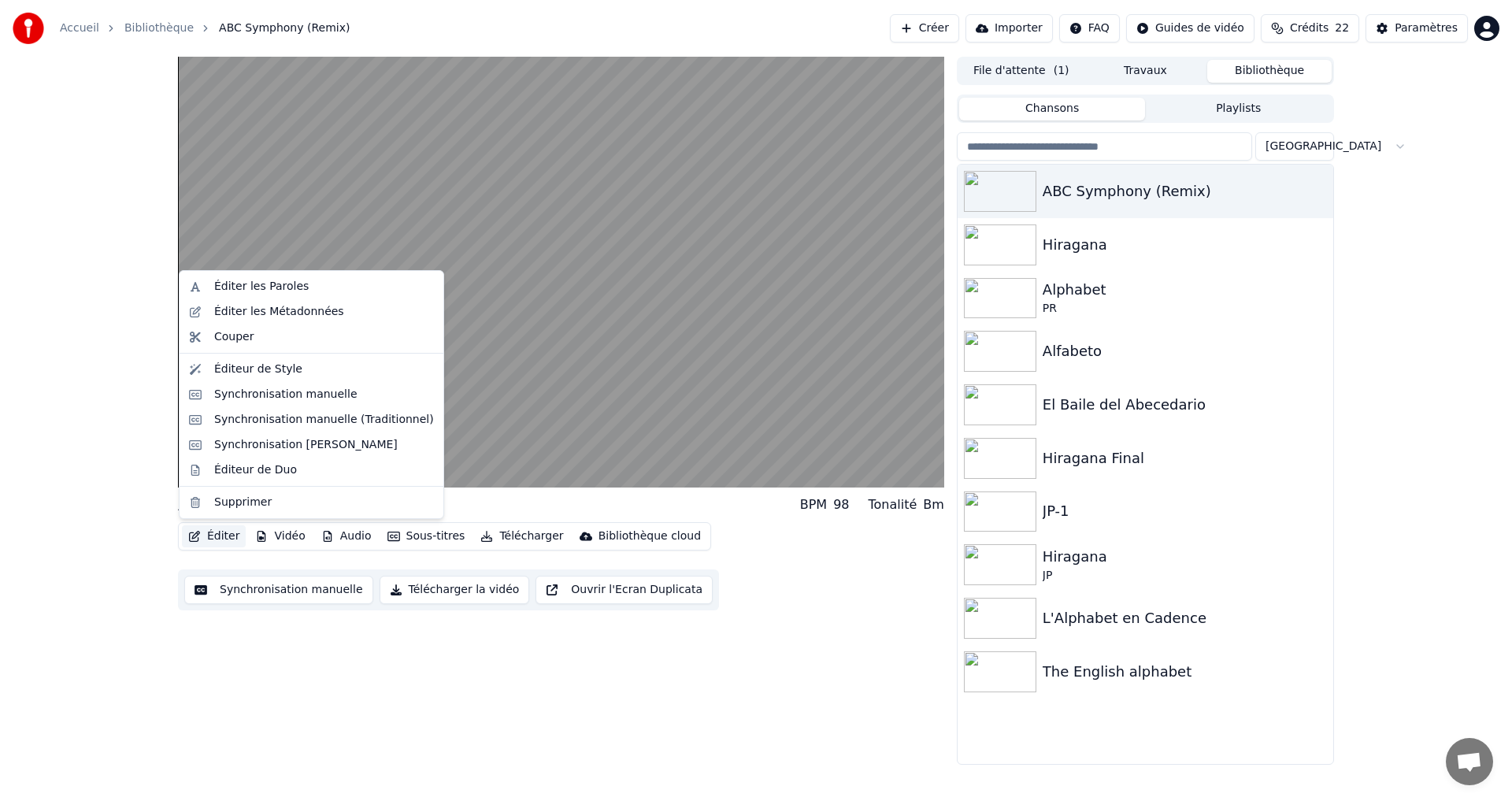
click at [211, 542] on button "Éditer" at bounding box center [213, 536] width 63 height 22
click at [267, 288] on div "Éditer les Paroles" at bounding box center [261, 286] width 95 height 16
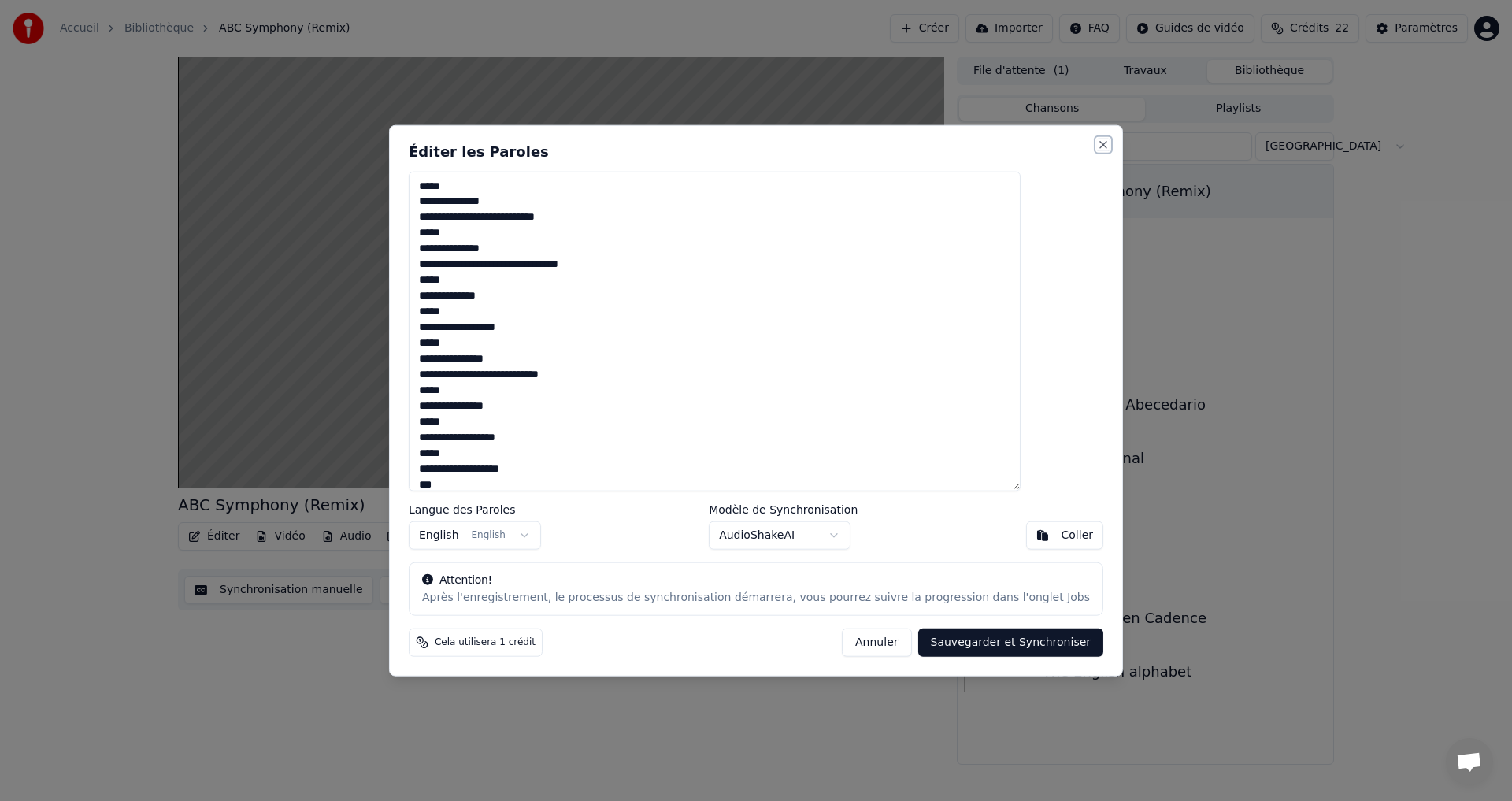
click at [1097, 138] on button "Close" at bounding box center [1103, 144] width 13 height 13
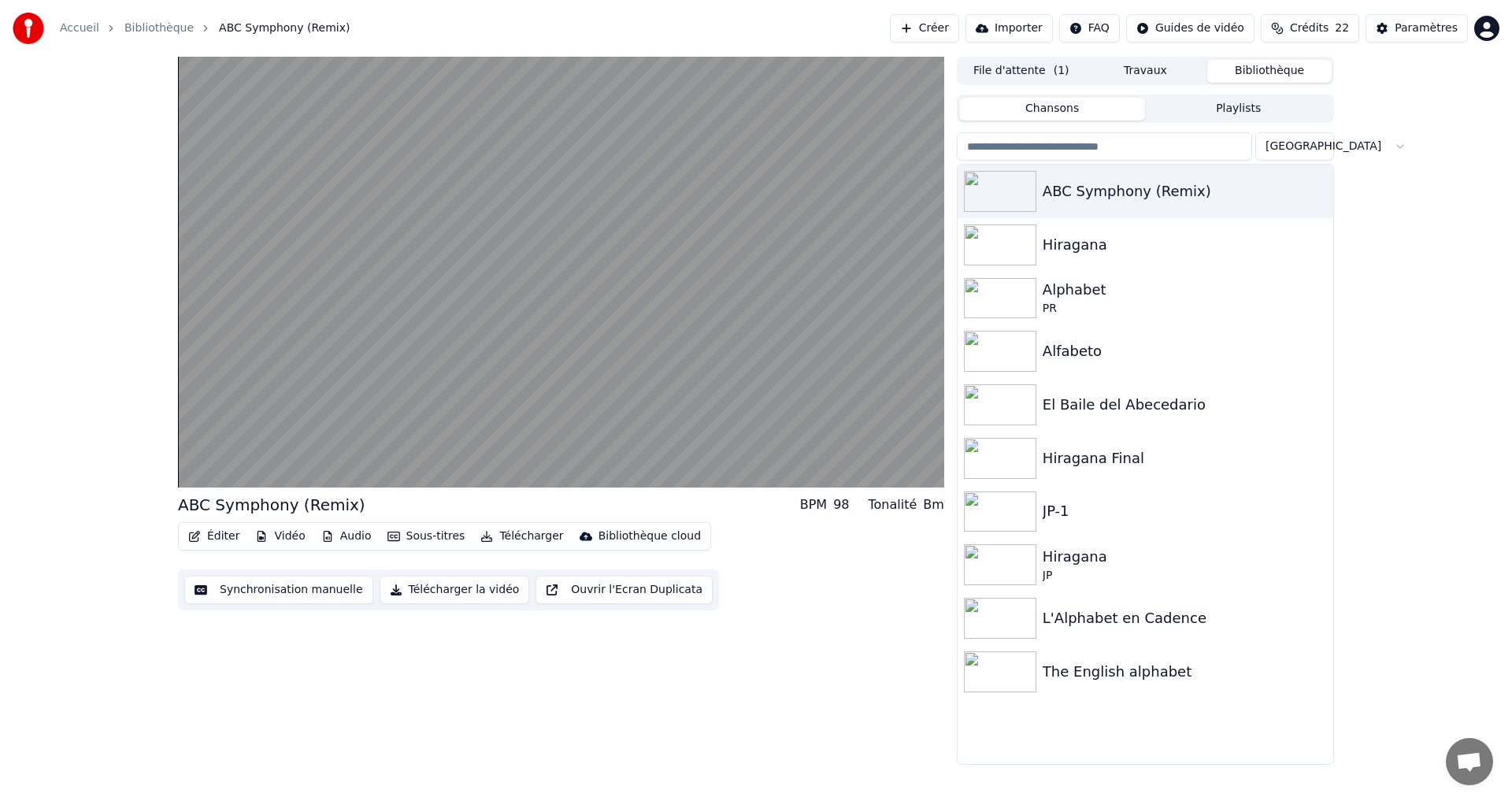
click at [198, 599] on button "Synchronisation manuelle" at bounding box center [279, 590] width 189 height 28
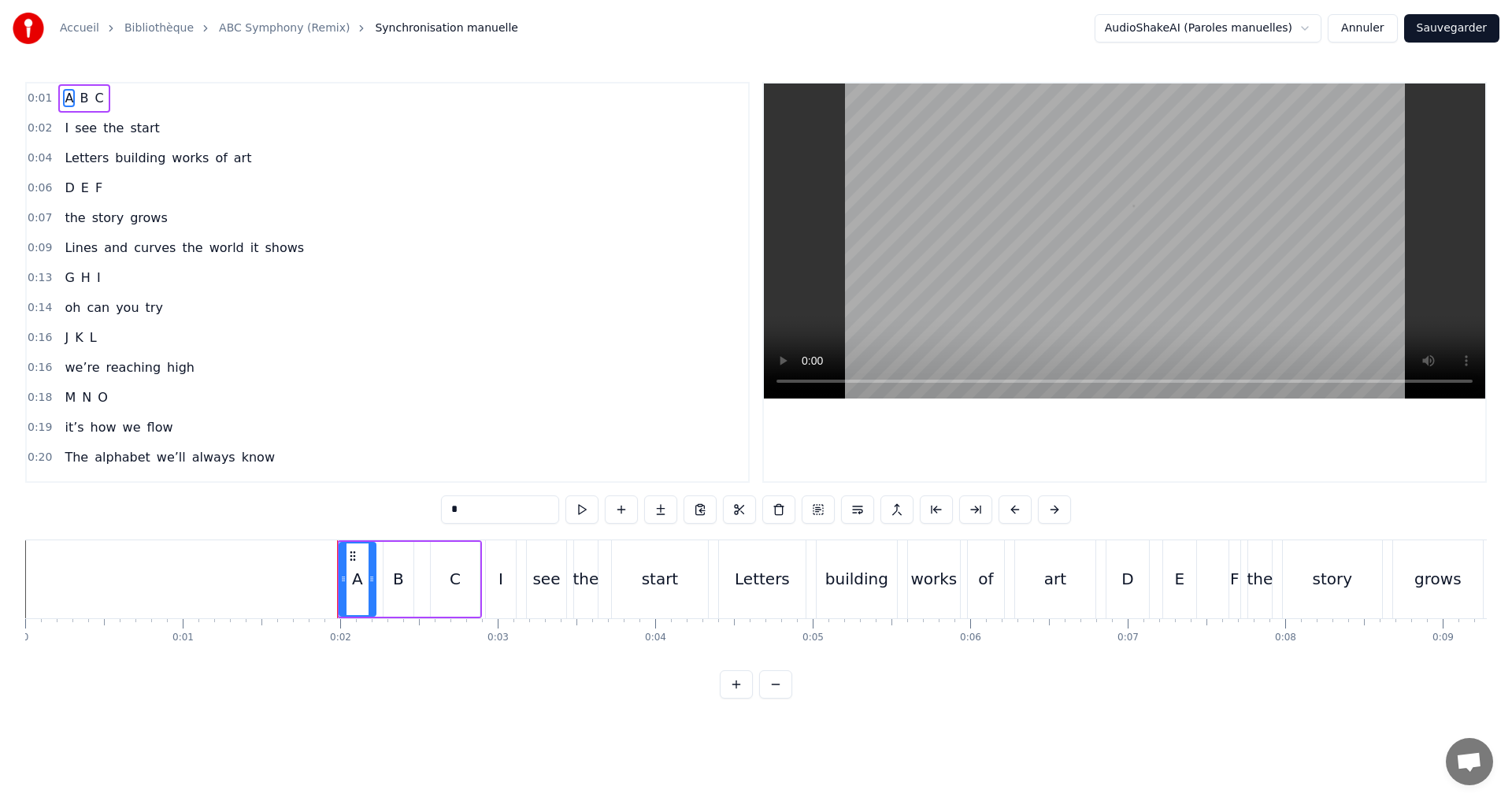
click at [1371, 28] on button "Annuler" at bounding box center [1361, 28] width 69 height 28
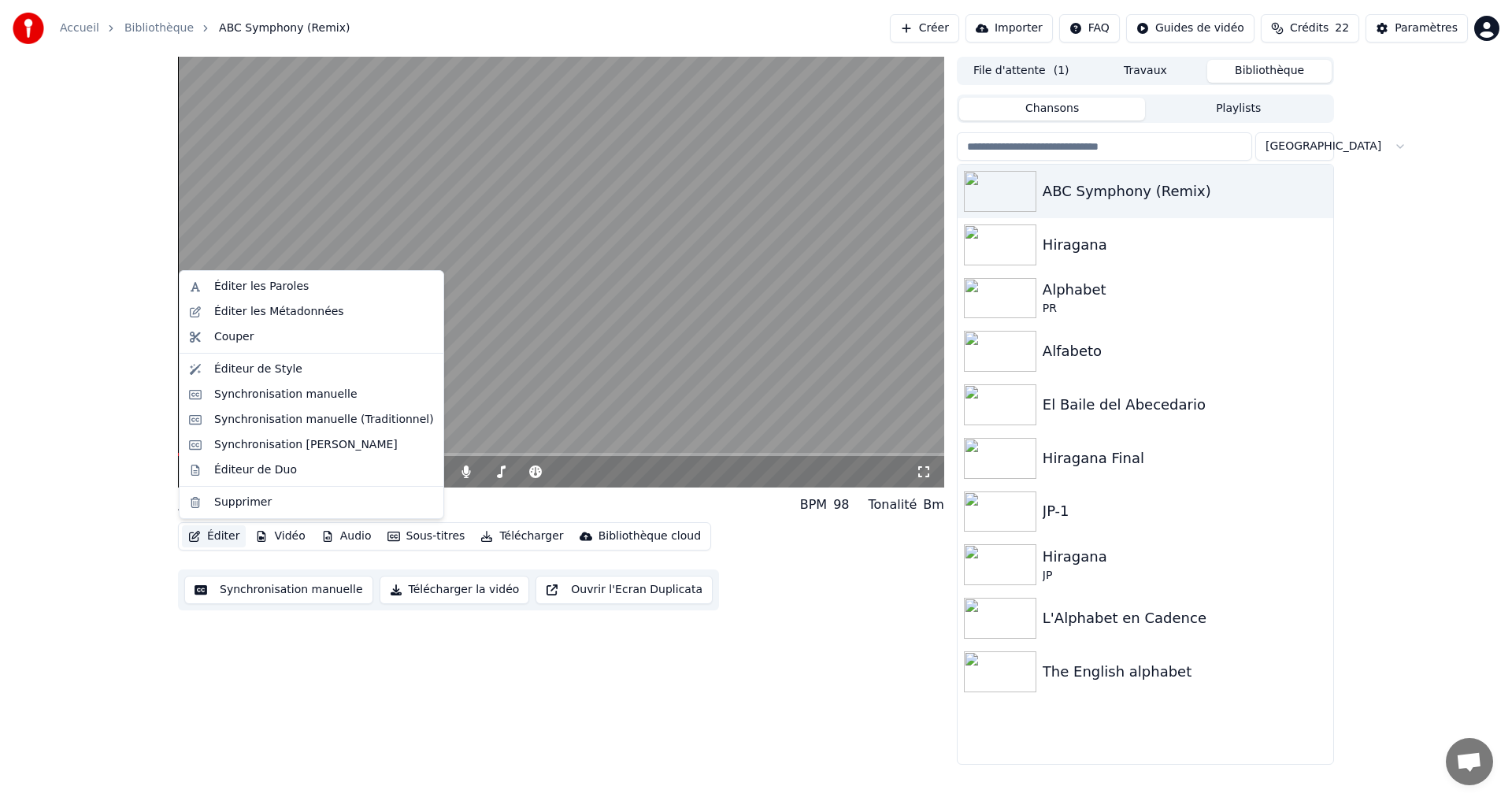
click at [218, 540] on button "Éditer" at bounding box center [213, 536] width 63 height 22
click at [231, 360] on div "Éditeur de Style" at bounding box center [311, 368] width 257 height 25
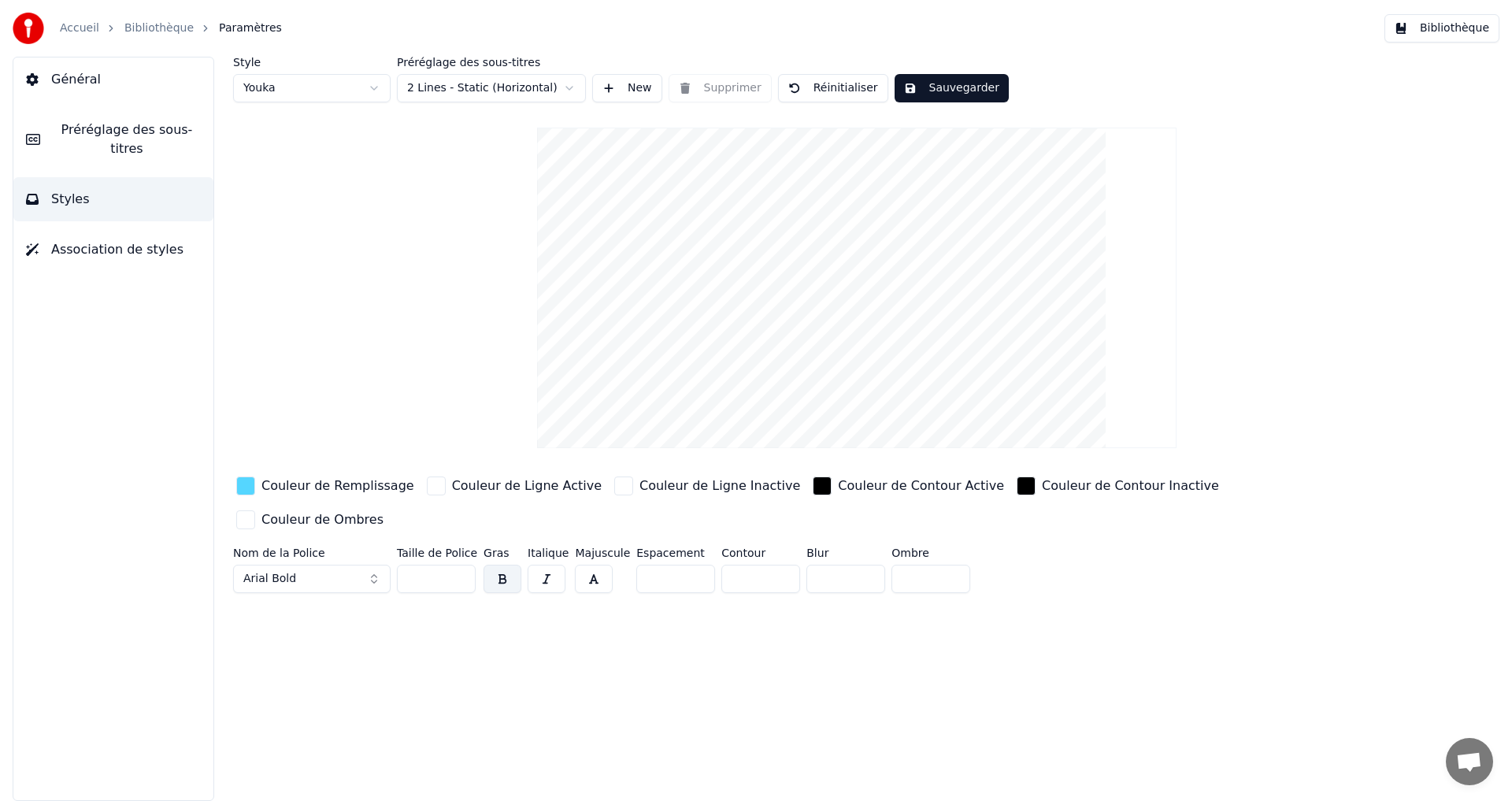
click at [245, 491] on div "button" at bounding box center [245, 486] width 19 height 19
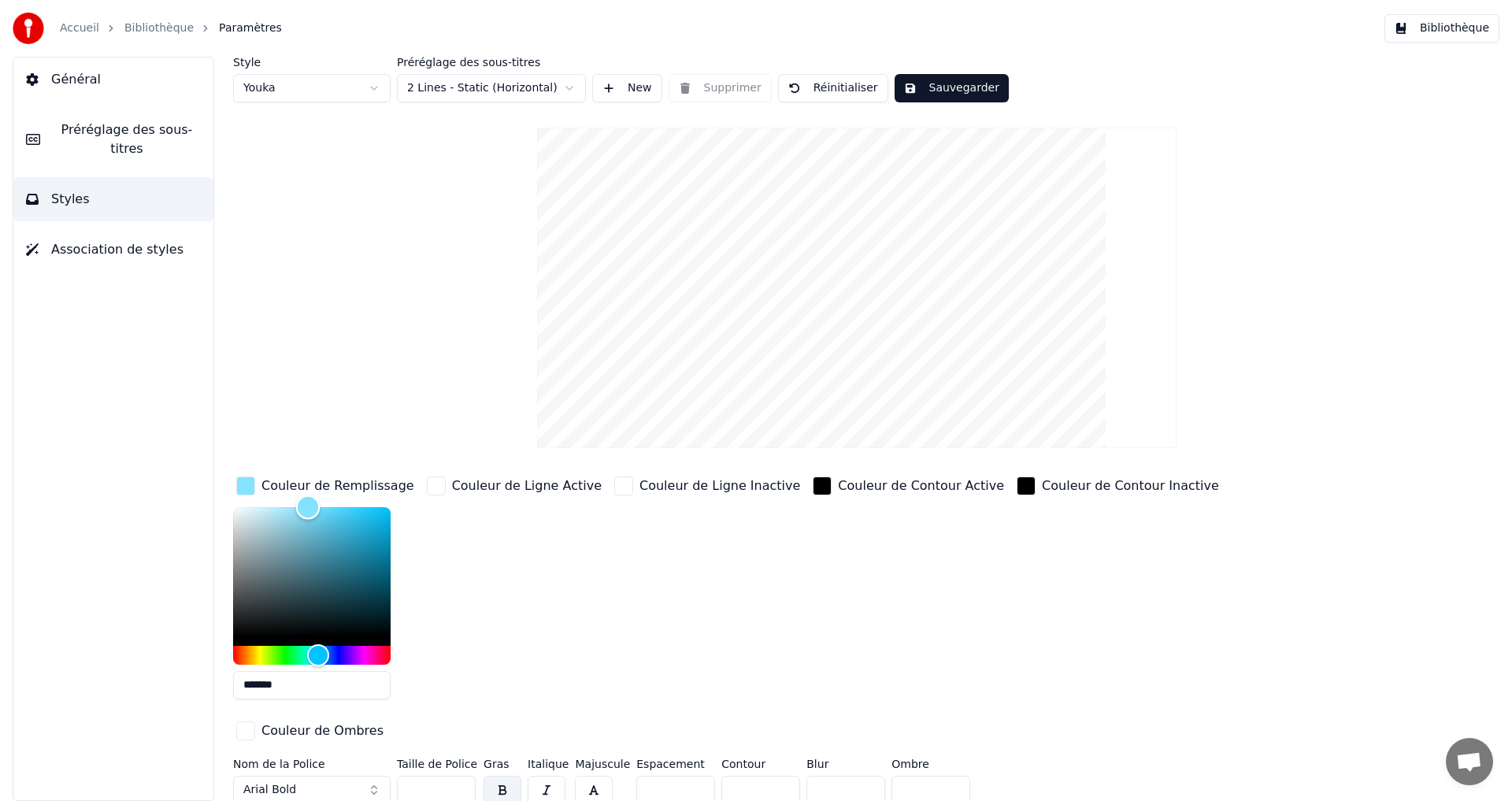
drag, startPoint x: 322, startPoint y: 508, endPoint x: 308, endPoint y: 428, distance: 81.2
click at [308, 428] on div "Style Youka Préréglage des sous-titres 2 Lines - Static (Horizontal) New Suppri…" at bounding box center [857, 434] width 1247 height 753
drag, startPoint x: 342, startPoint y: 492, endPoint x: 367, endPoint y: 428, distance: 68.7
click at [367, 428] on div "Style Youka Préréglage des sous-titres 2 Lines - Static (Horizontal) New Suppri…" at bounding box center [857, 434] width 1247 height 753
type input "*******"
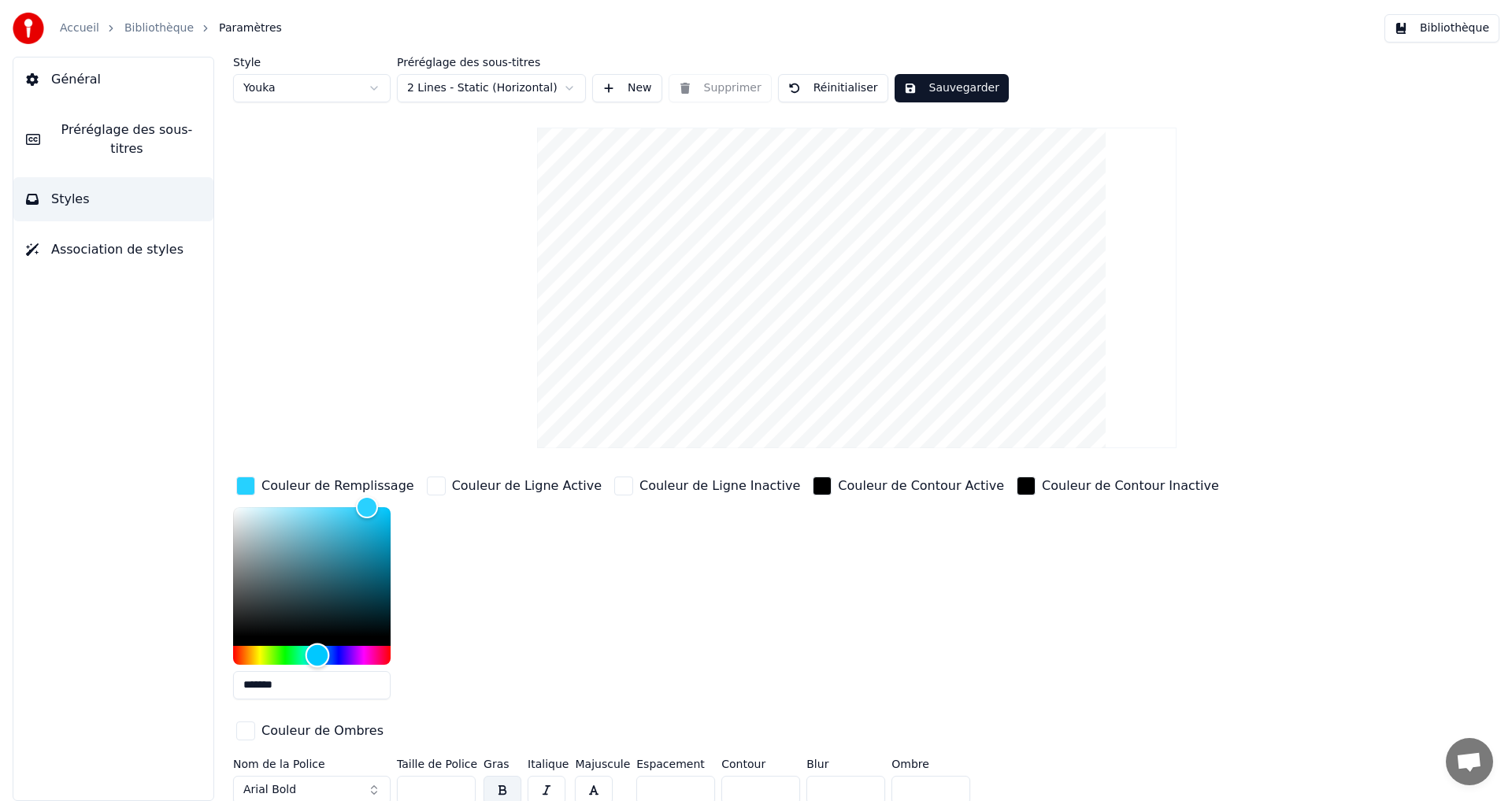
drag, startPoint x: 319, startPoint y: 649, endPoint x: 315, endPoint y: 638, distance: 11.7
click at [317, 649] on div "Hue" at bounding box center [318, 655] width 25 height 25
click at [916, 95] on button "Sauvegarder" at bounding box center [952, 88] width 114 height 28
click at [911, 91] on button "Terminé" at bounding box center [938, 88] width 87 height 28
click at [51, 96] on button "Général" at bounding box center [114, 80] width 200 height 44
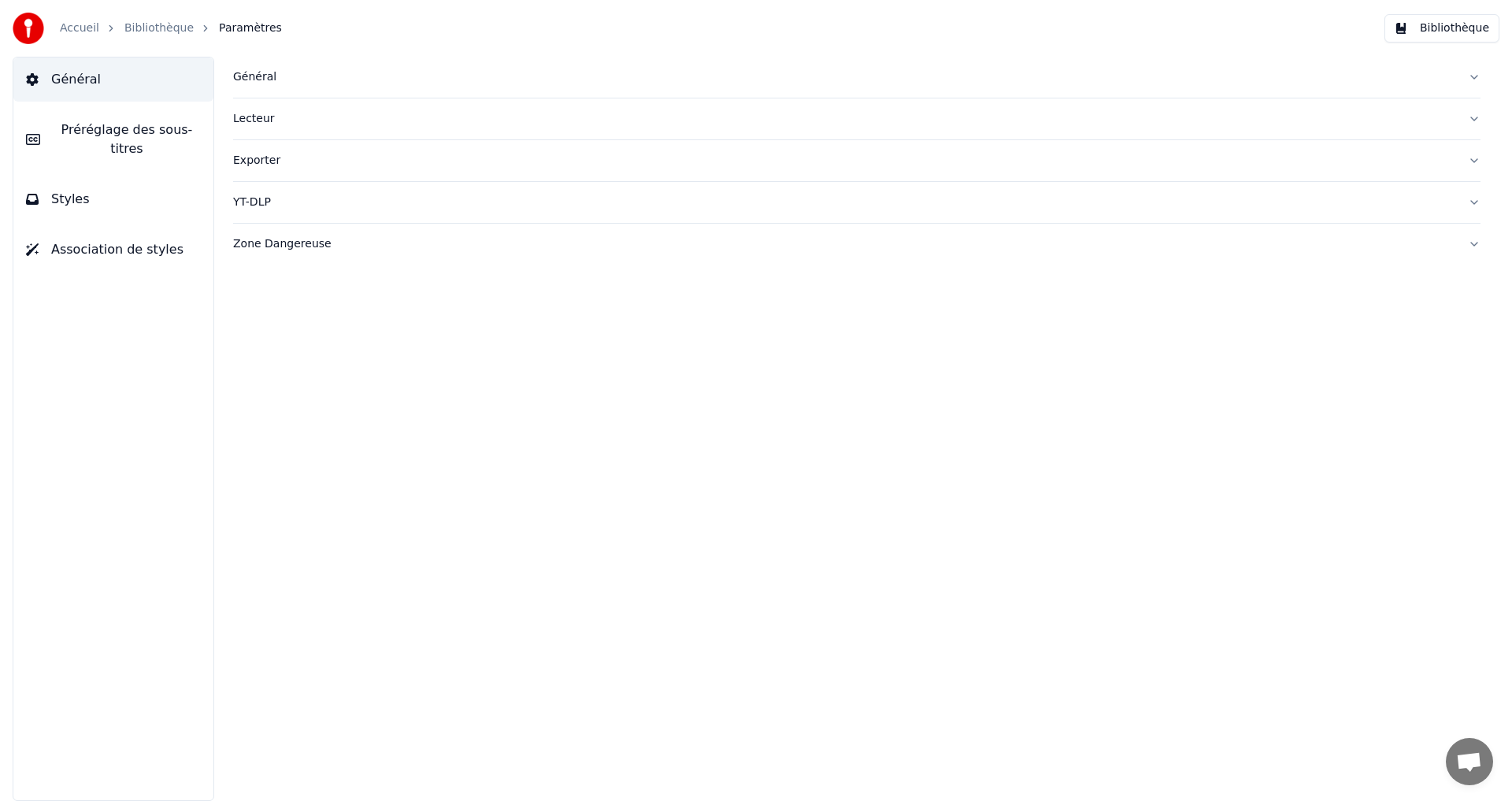
click at [1438, 33] on button "Bibliothèque" at bounding box center [1441, 28] width 115 height 28
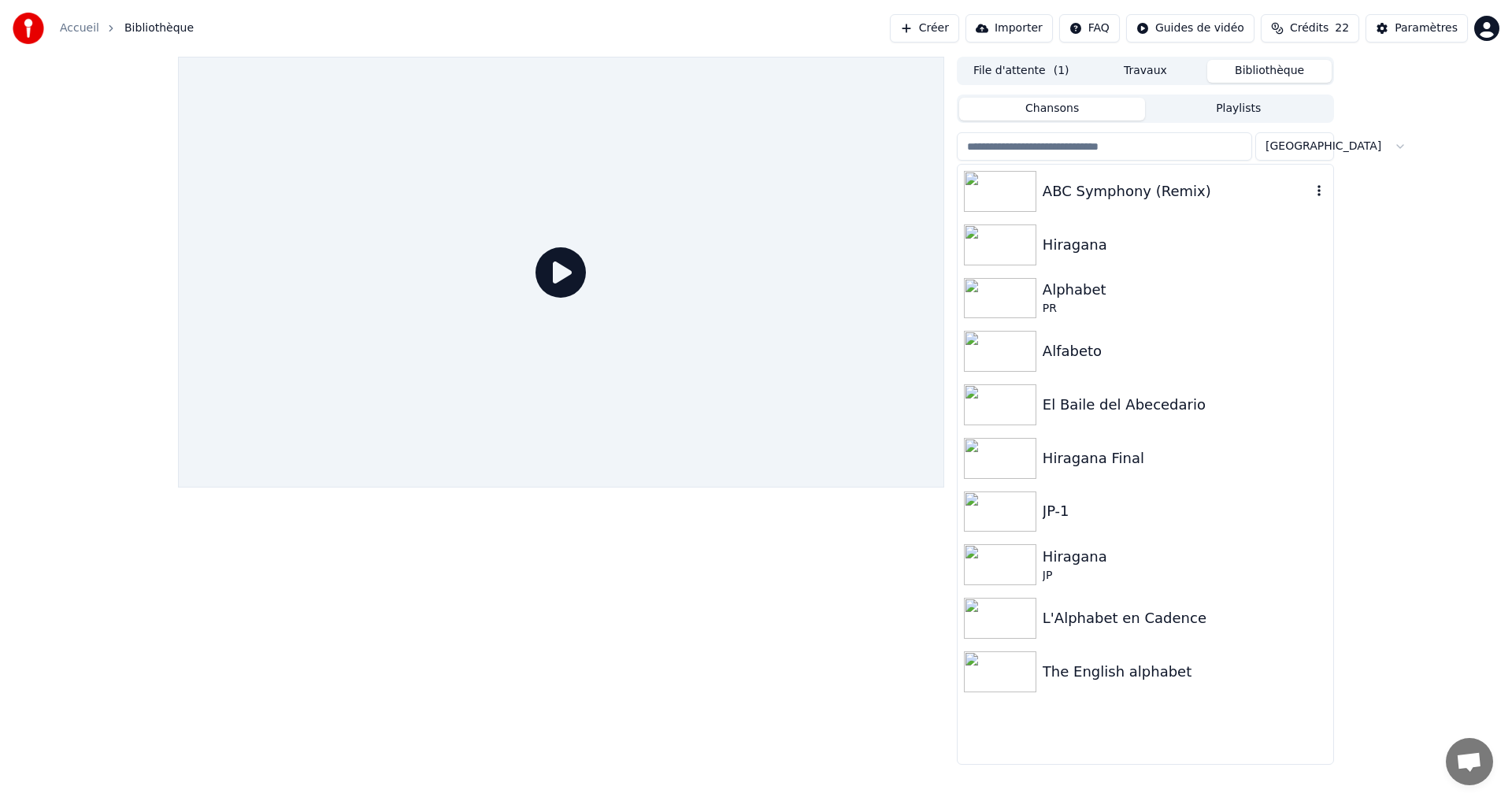
click at [1138, 209] on div "ABC Symphony (Remix)" at bounding box center [1145, 191] width 376 height 53
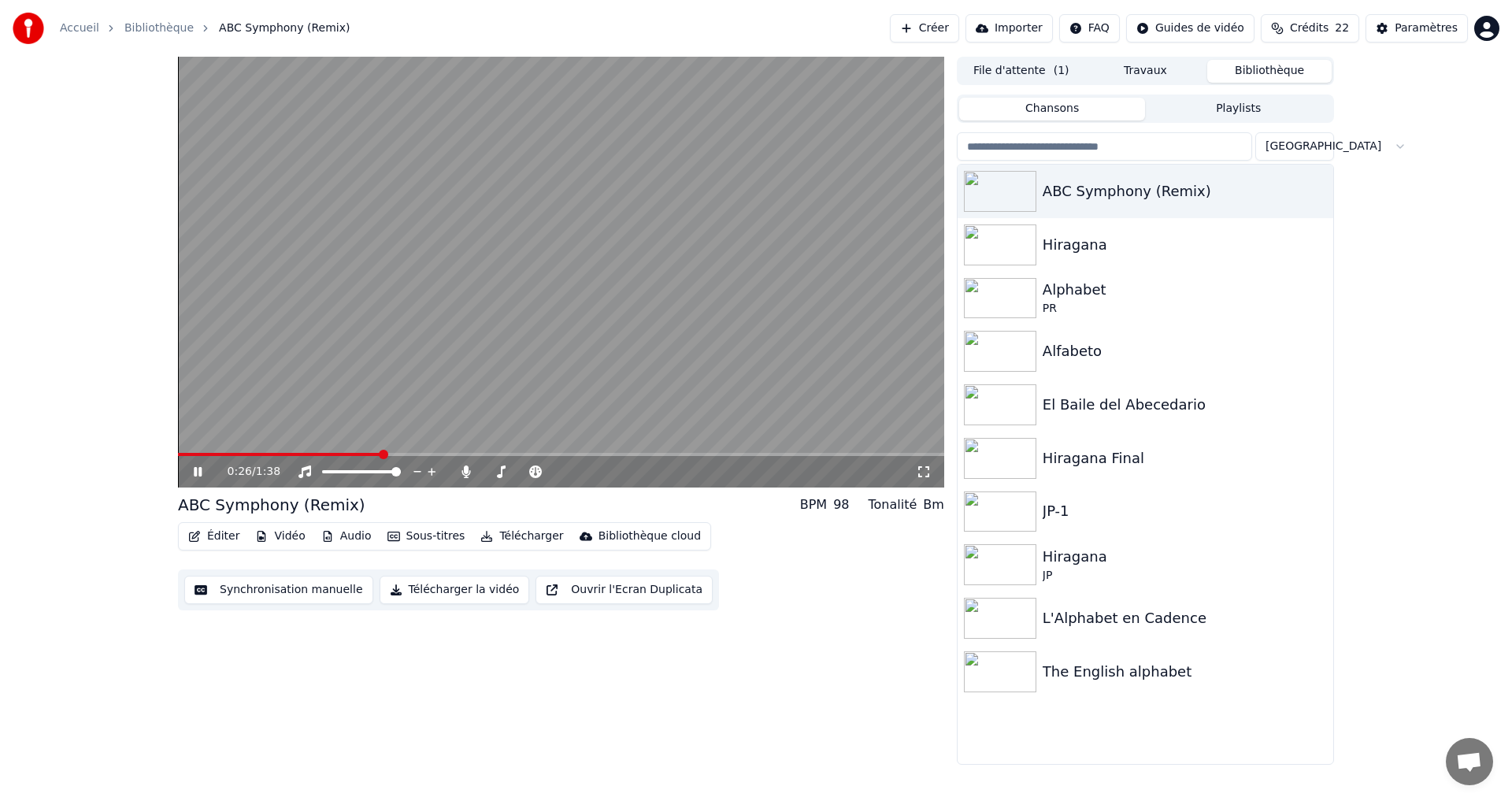
click at [201, 538] on button "Éditer" at bounding box center [213, 536] width 63 height 22
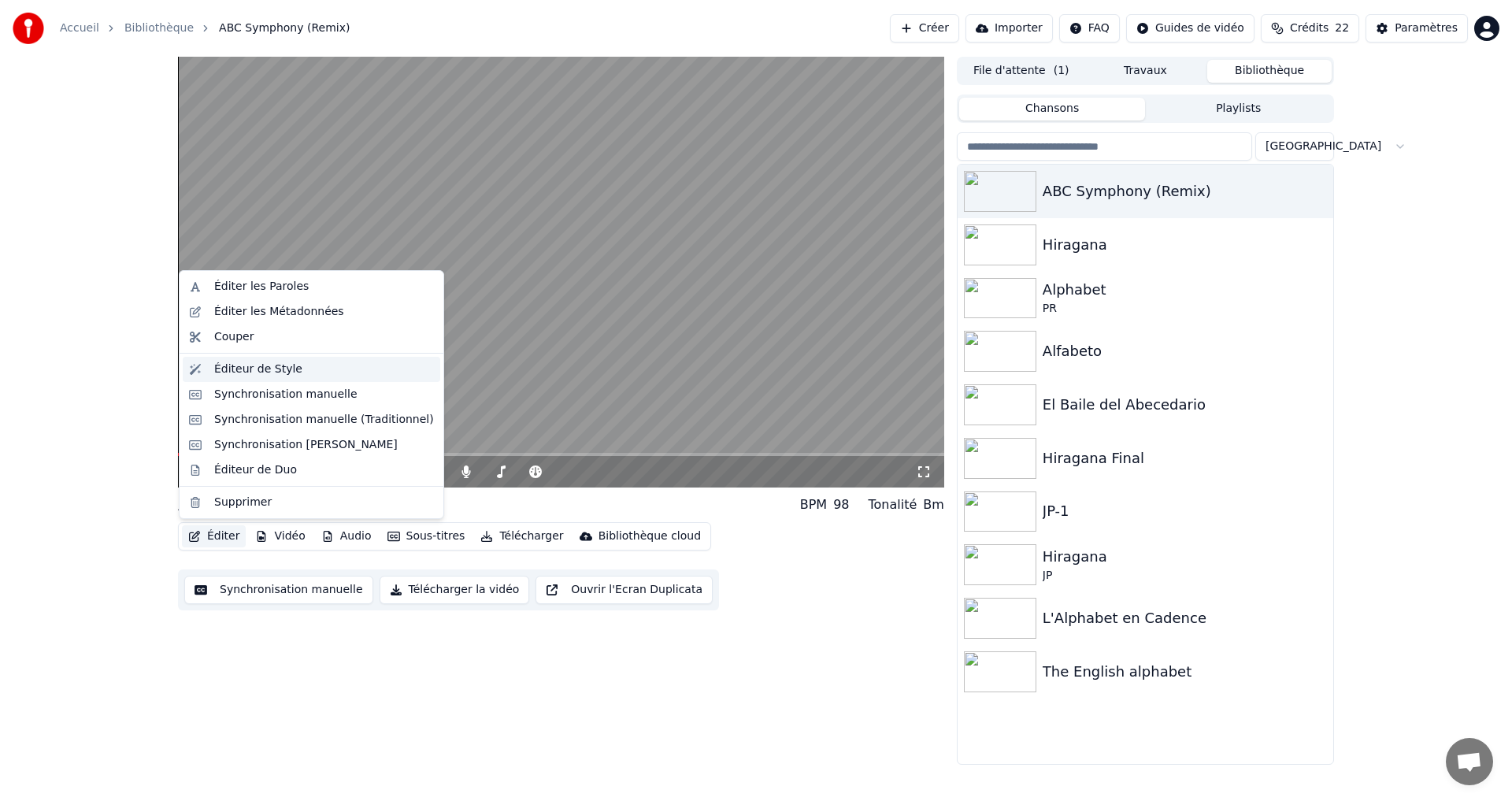
click at [262, 369] on div "Éditeur de Style" at bounding box center [258, 368] width 88 height 16
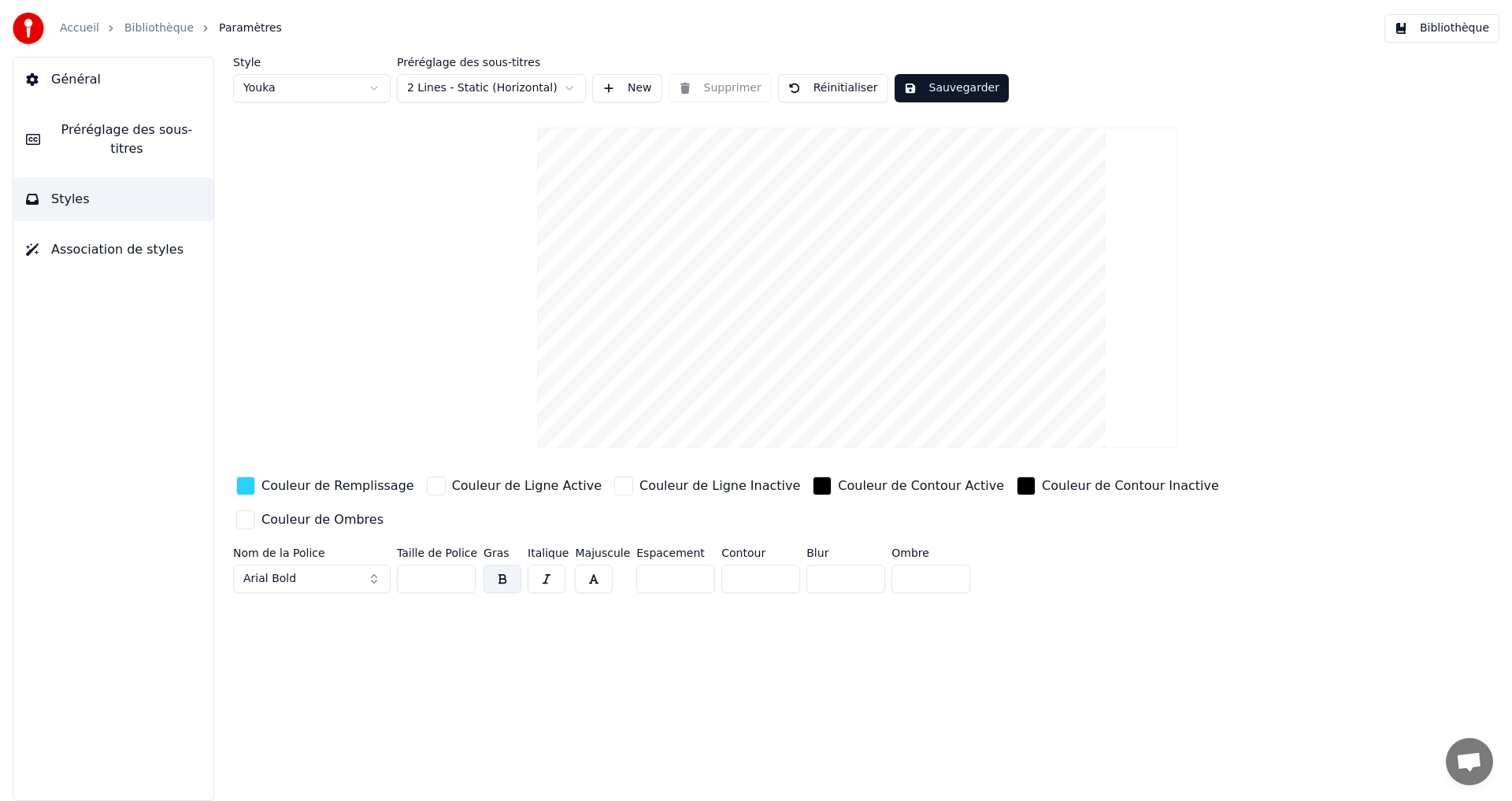
click at [246, 490] on div "button" at bounding box center [245, 486] width 19 height 19
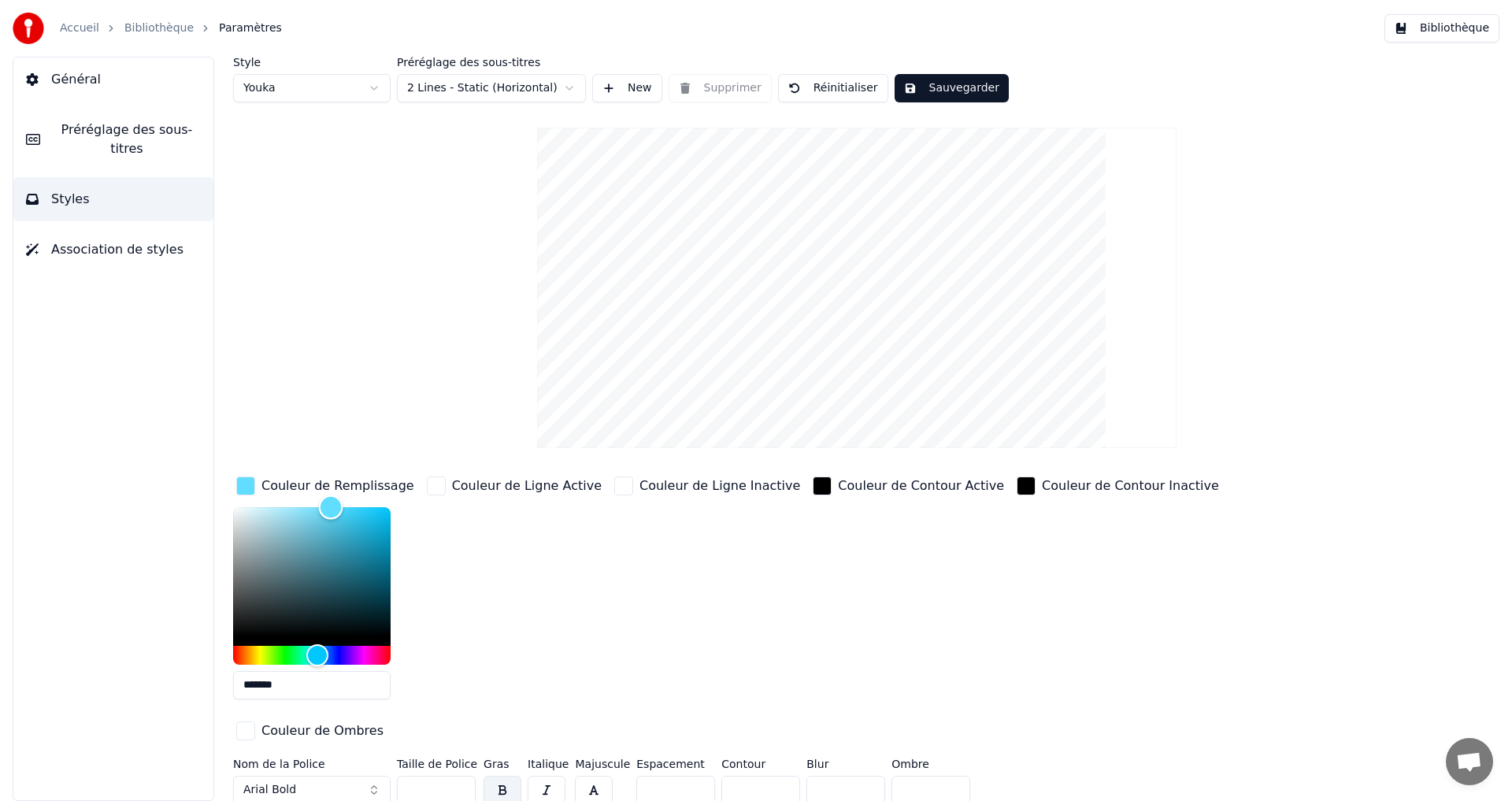
type input "*******"
drag, startPoint x: 341, startPoint y: 506, endPoint x: 330, endPoint y: 488, distance: 21.1
click at [330, 488] on div "Couleur de Remplissage *******" at bounding box center [325, 592] width 185 height 239
drag, startPoint x: 956, startPoint y: 99, endPoint x: 951, endPoint y: 90, distance: 10.3
click at [955, 99] on button "Sauvegarder" at bounding box center [952, 88] width 114 height 28
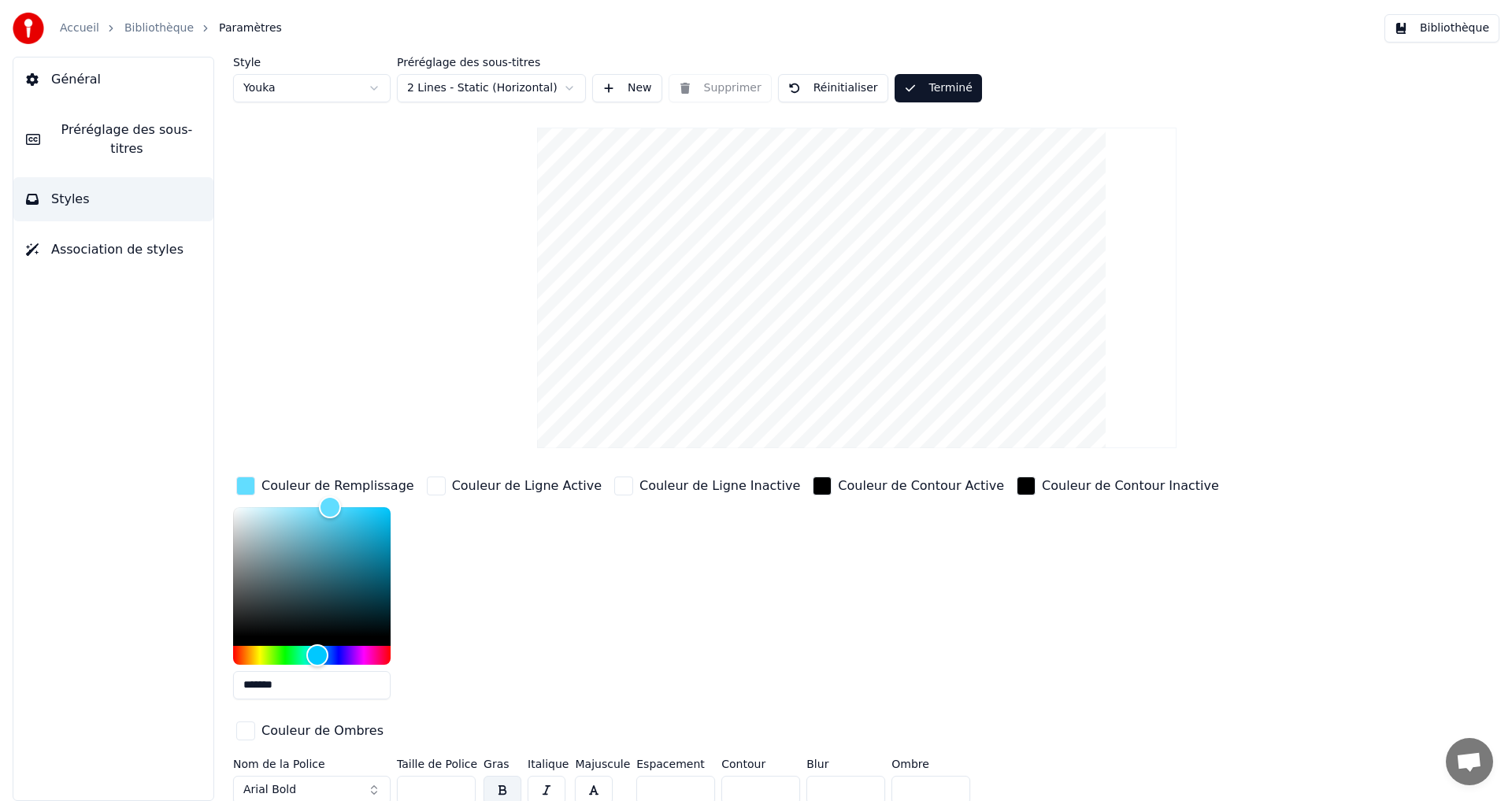
click at [931, 98] on button "Terminé" at bounding box center [938, 88] width 87 height 28
click at [111, 93] on button "Général" at bounding box center [114, 80] width 200 height 44
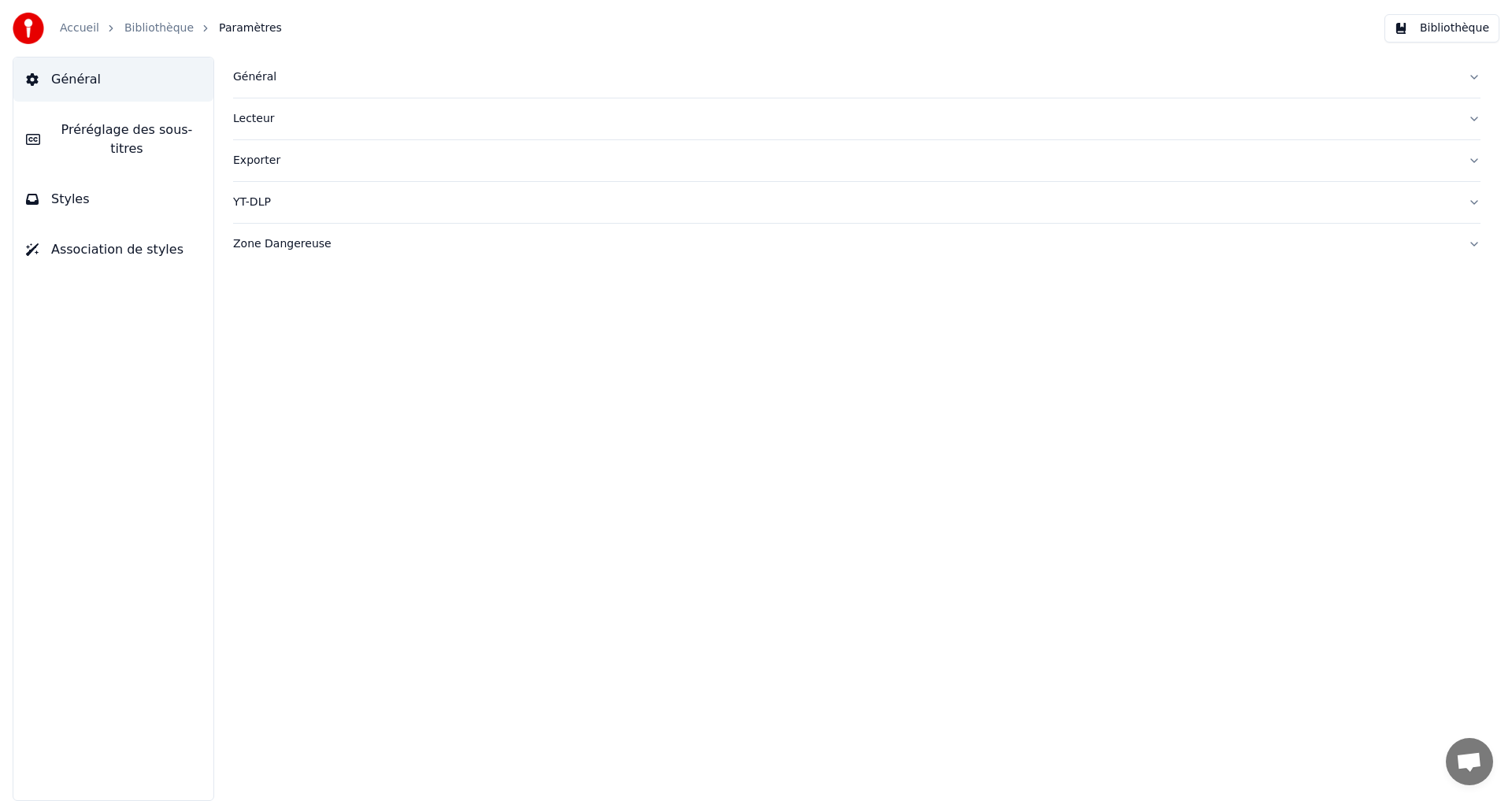
click at [1420, 31] on button "Bibliothèque" at bounding box center [1441, 28] width 115 height 28
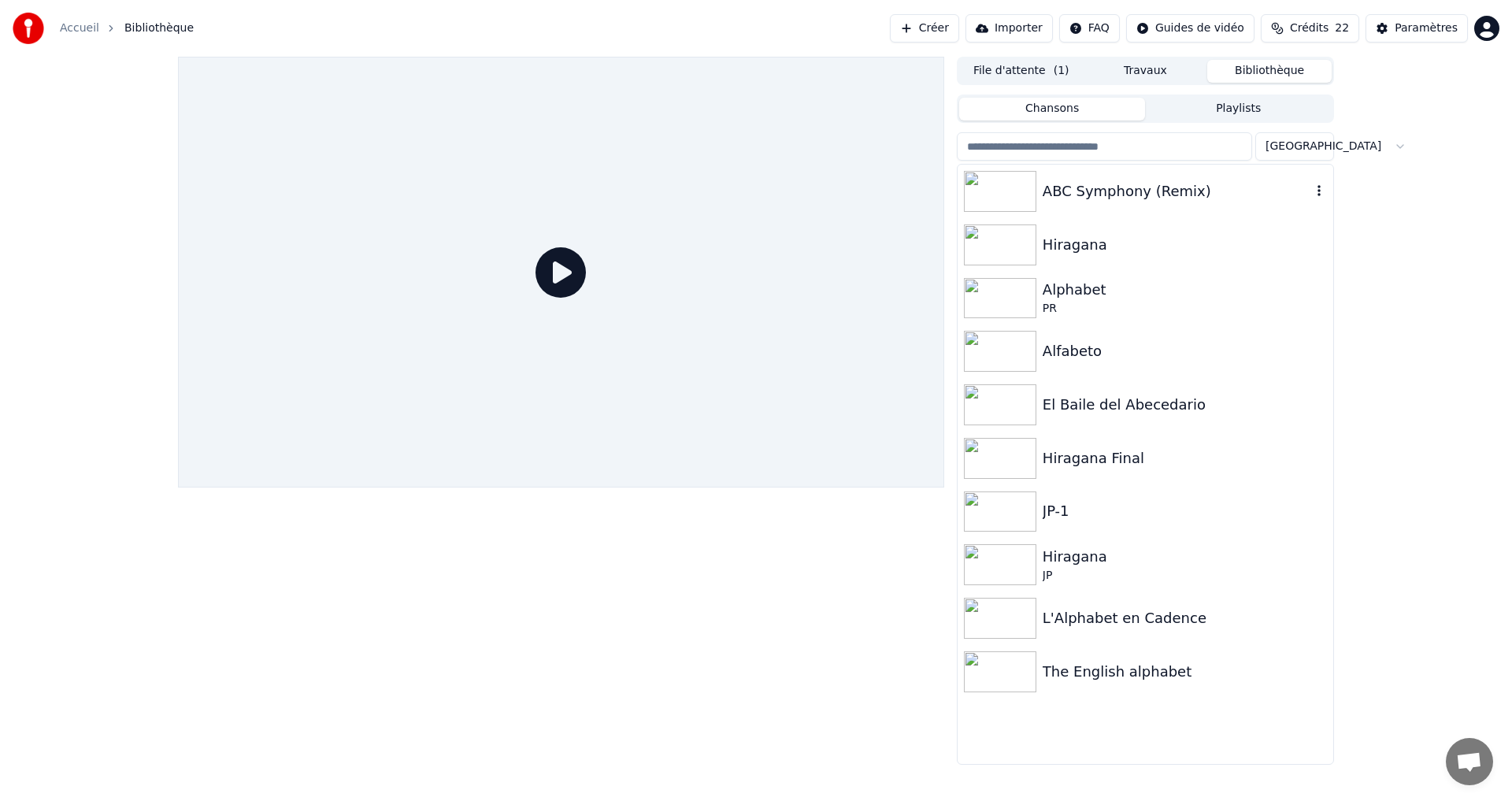
click at [1094, 215] on div "ABC Symphony (Remix)" at bounding box center [1145, 191] width 376 height 53
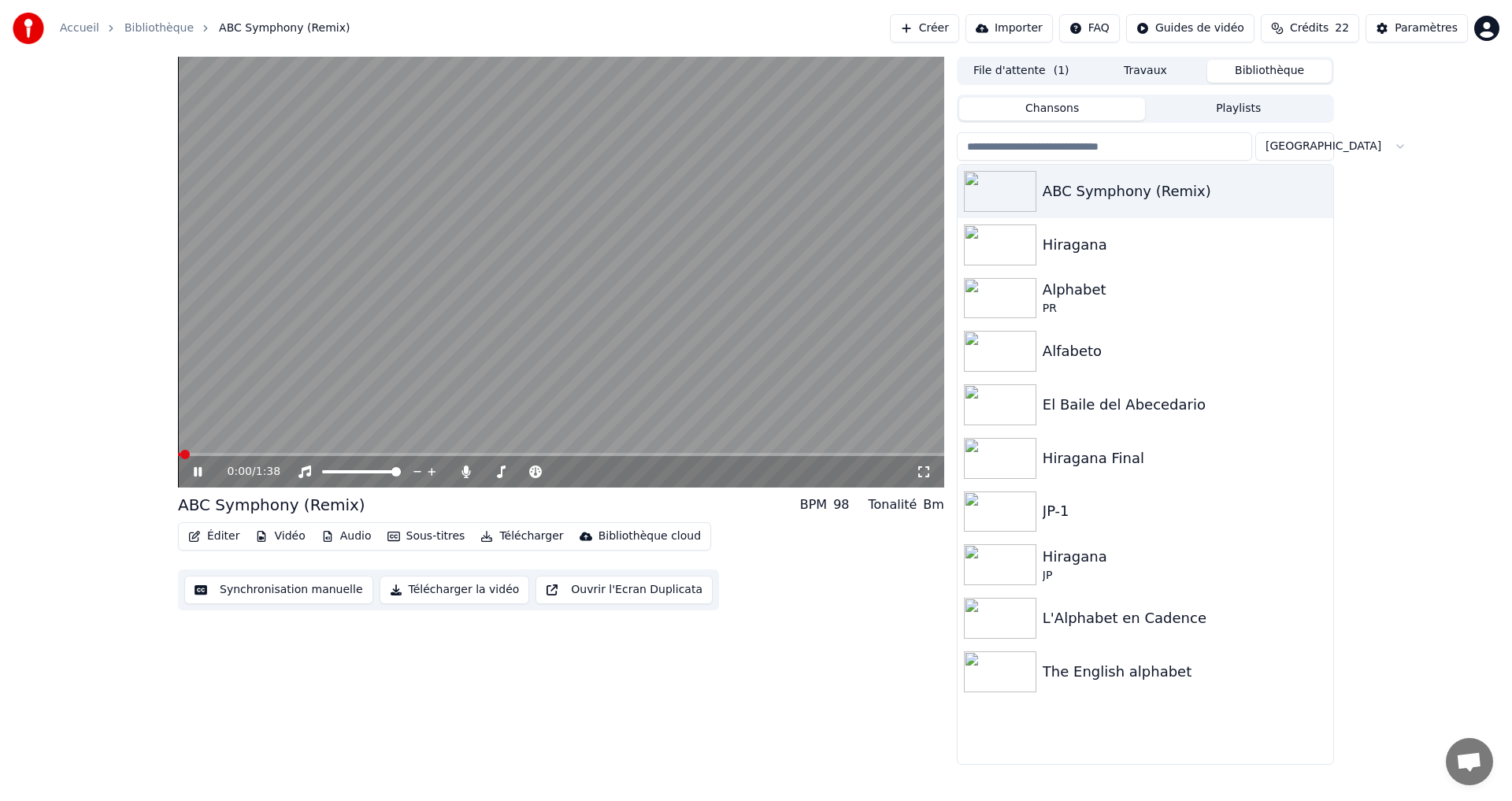
click at [244, 452] on video at bounding box center [561, 272] width 766 height 431
click at [246, 453] on span at bounding box center [561, 454] width 766 height 3
click at [196, 475] on icon at bounding box center [197, 471] width 9 height 11
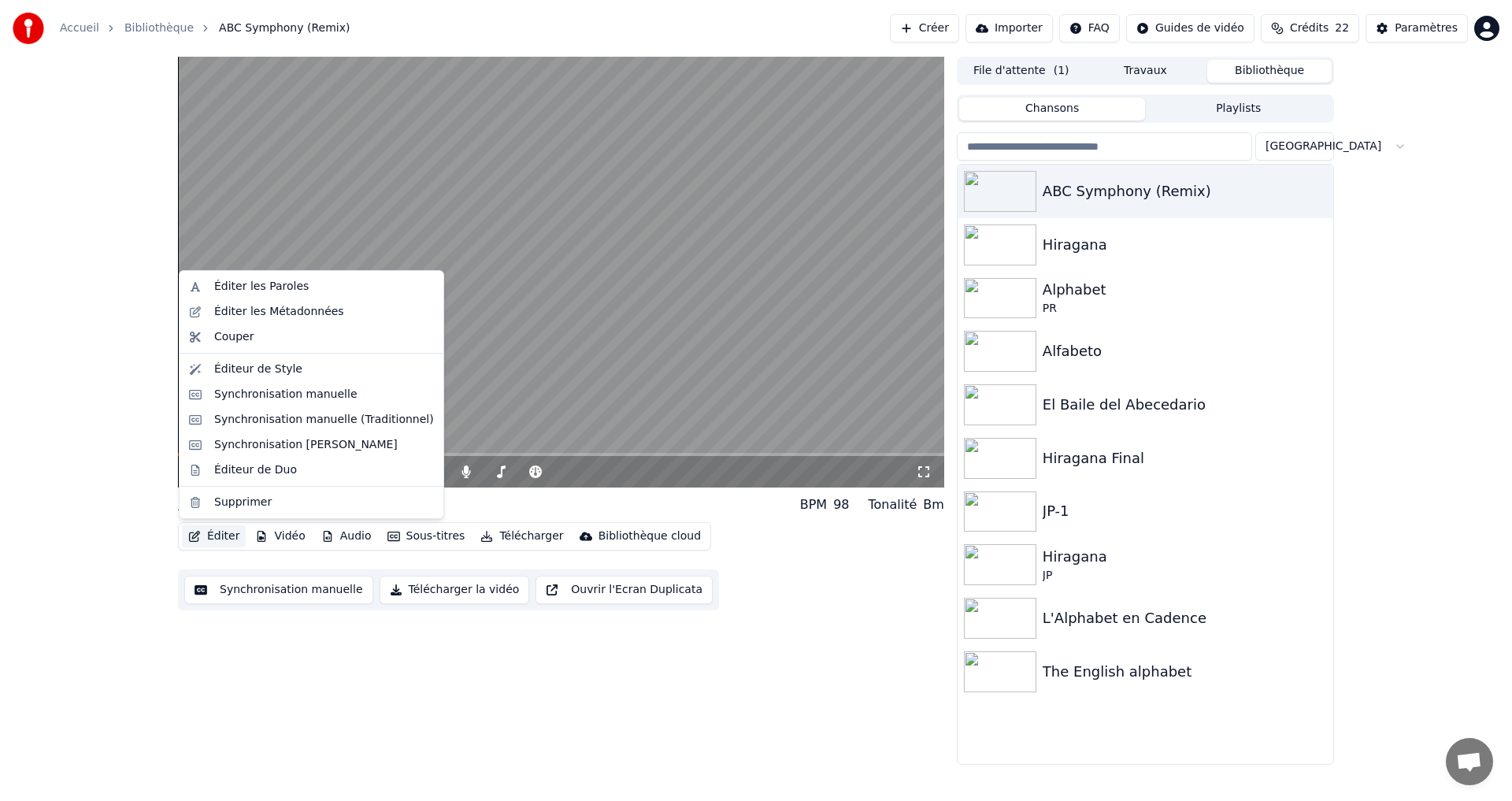
click at [214, 535] on button "Éditer" at bounding box center [213, 536] width 63 height 22
click at [249, 373] on div "Éditeur de Style" at bounding box center [258, 368] width 88 height 16
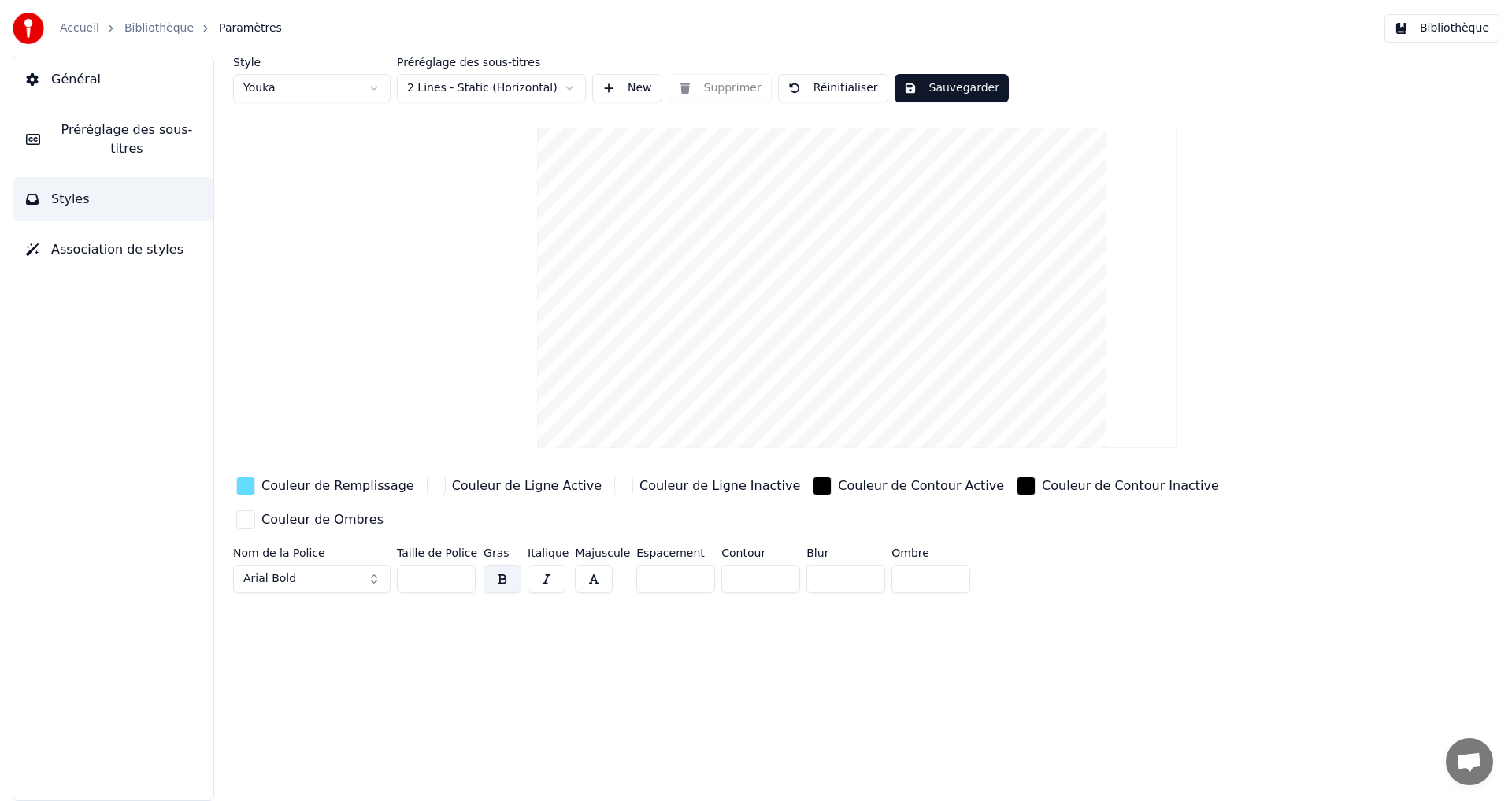
click at [251, 479] on div "button" at bounding box center [245, 486] width 19 height 19
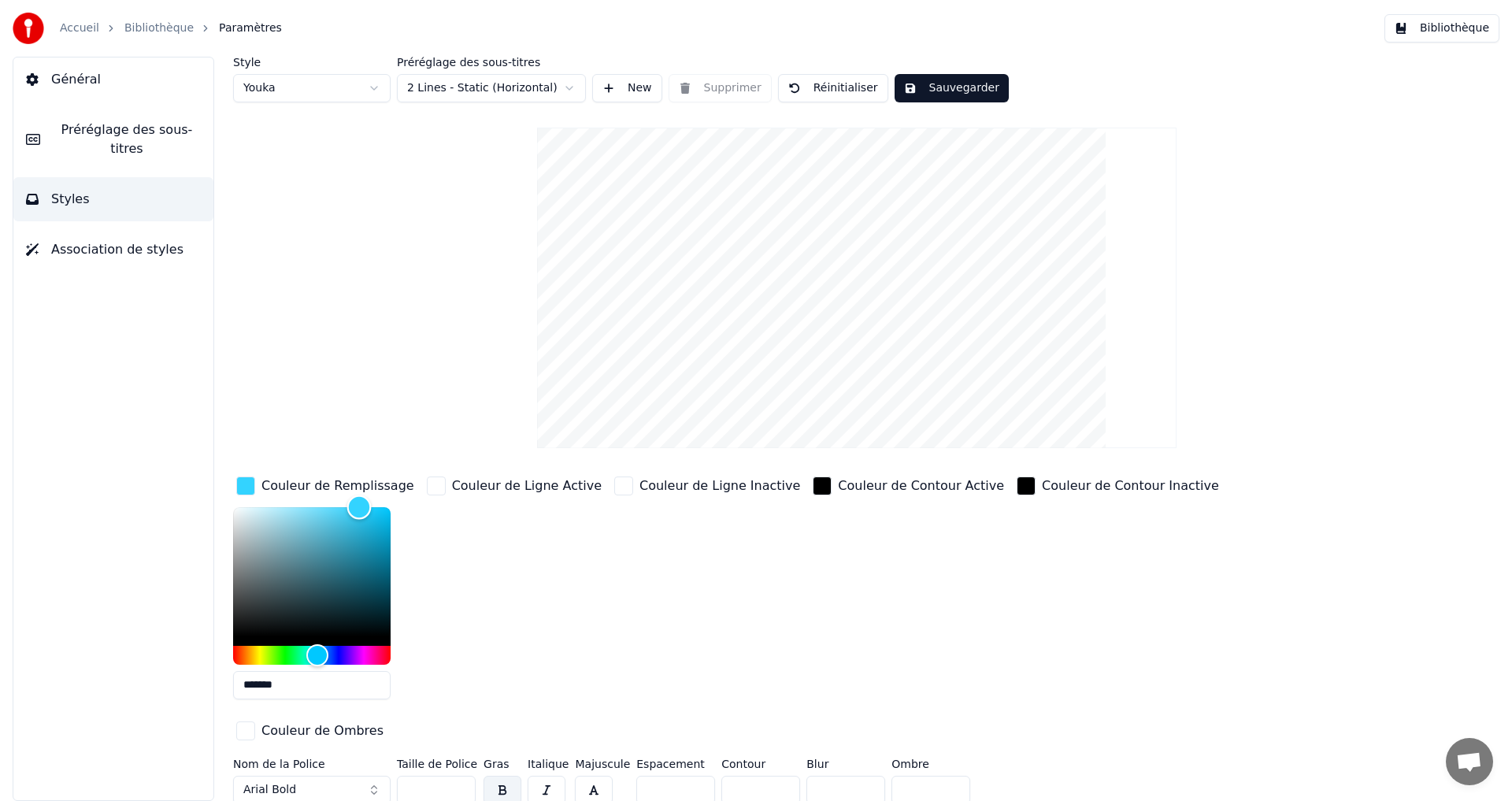
type input "*******"
drag, startPoint x: 339, startPoint y: 507, endPoint x: 355, endPoint y: 479, distance: 32.2
click at [355, 479] on div "Couleur de Remplissage *******" at bounding box center [325, 592] width 185 height 239
click at [985, 78] on button "Sauvegarder" at bounding box center [952, 88] width 114 height 28
click at [942, 92] on button "Terminé" at bounding box center [938, 88] width 87 height 28
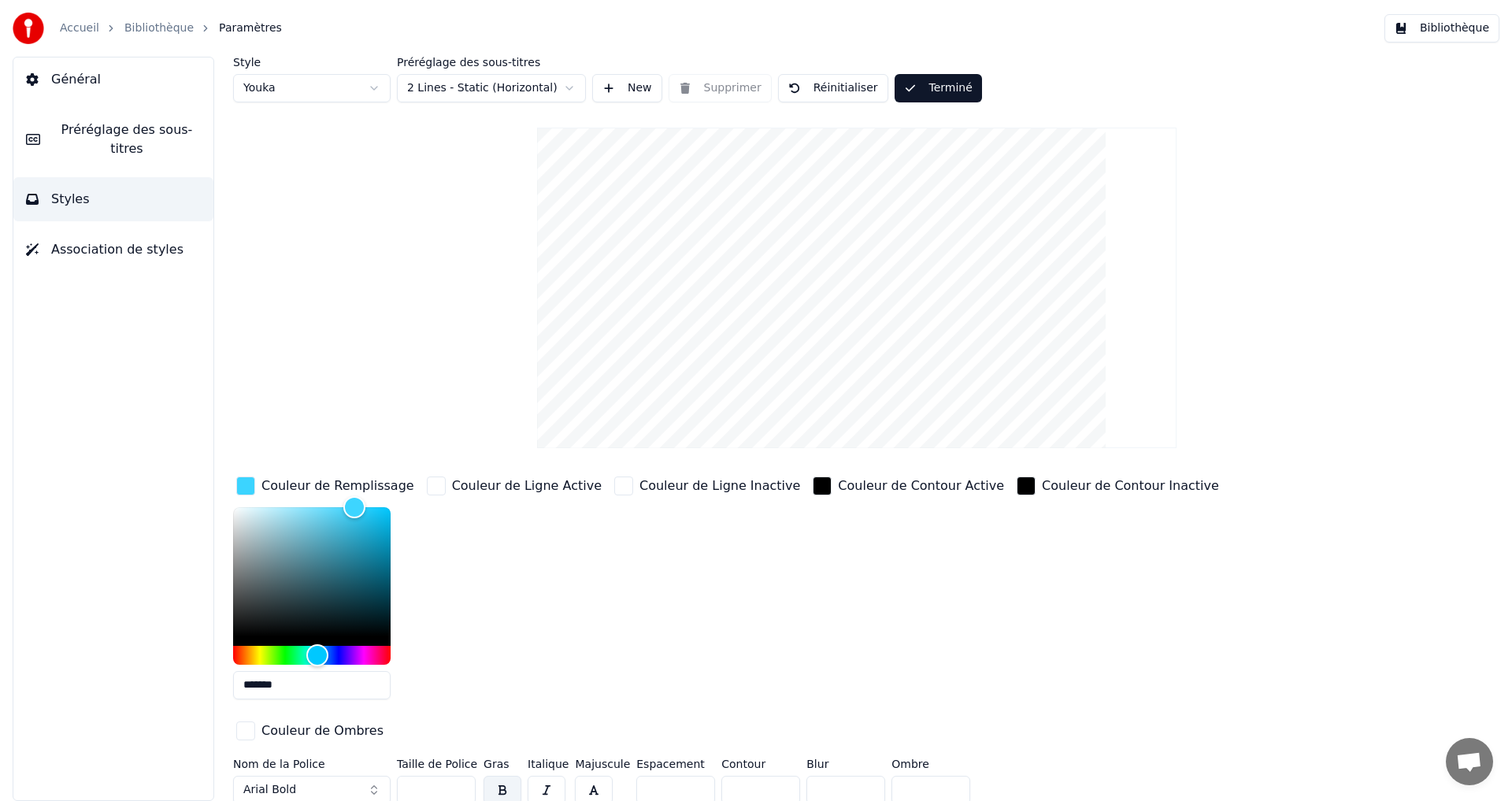
click at [129, 124] on span "Préréglage des sous-titres" at bounding box center [126, 139] width 148 height 38
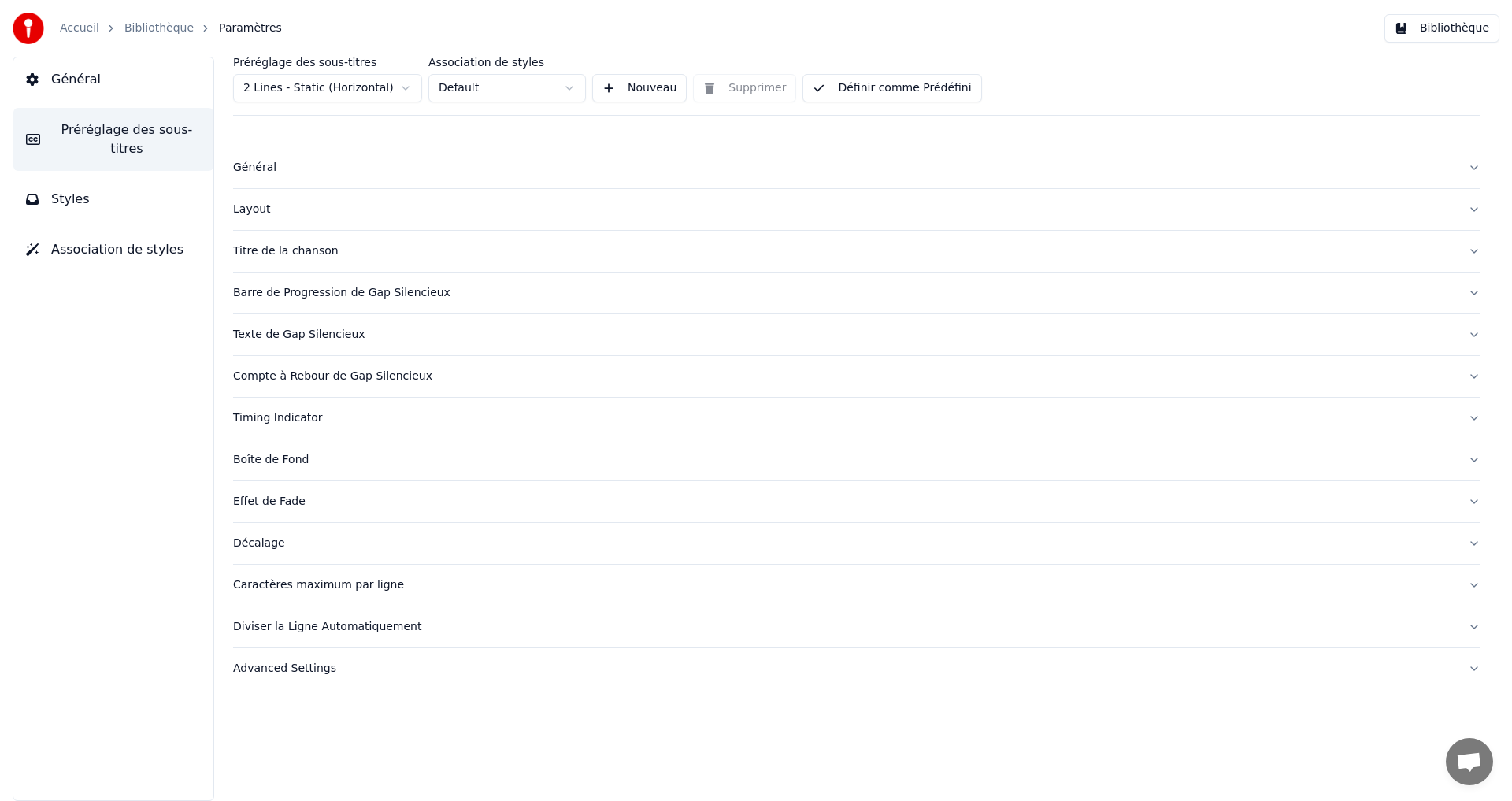
click at [1429, 37] on button "Bibliothèque" at bounding box center [1441, 28] width 115 height 28
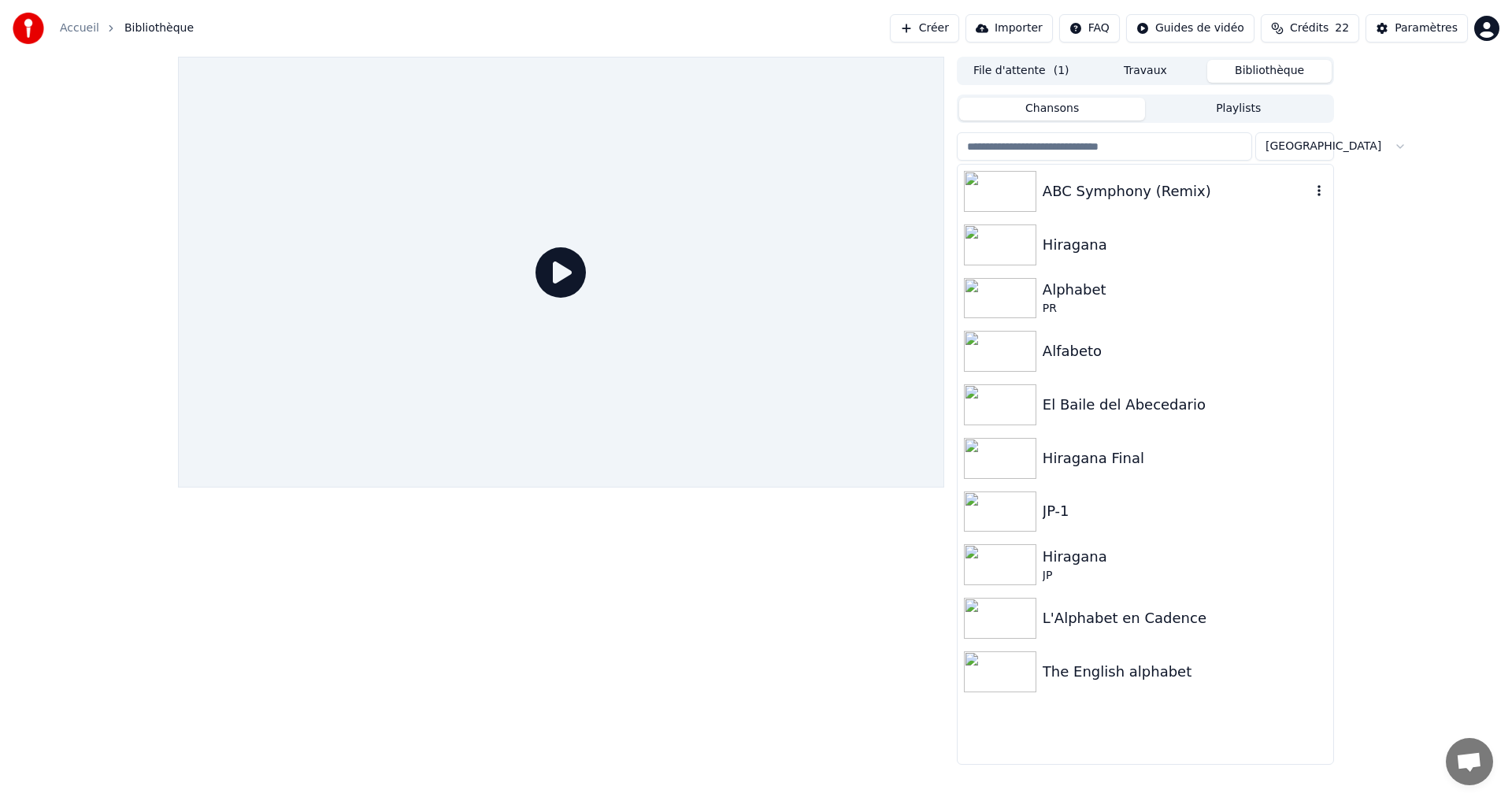
click at [1185, 207] on div "ABC Symphony (Remix)" at bounding box center [1145, 191] width 376 height 53
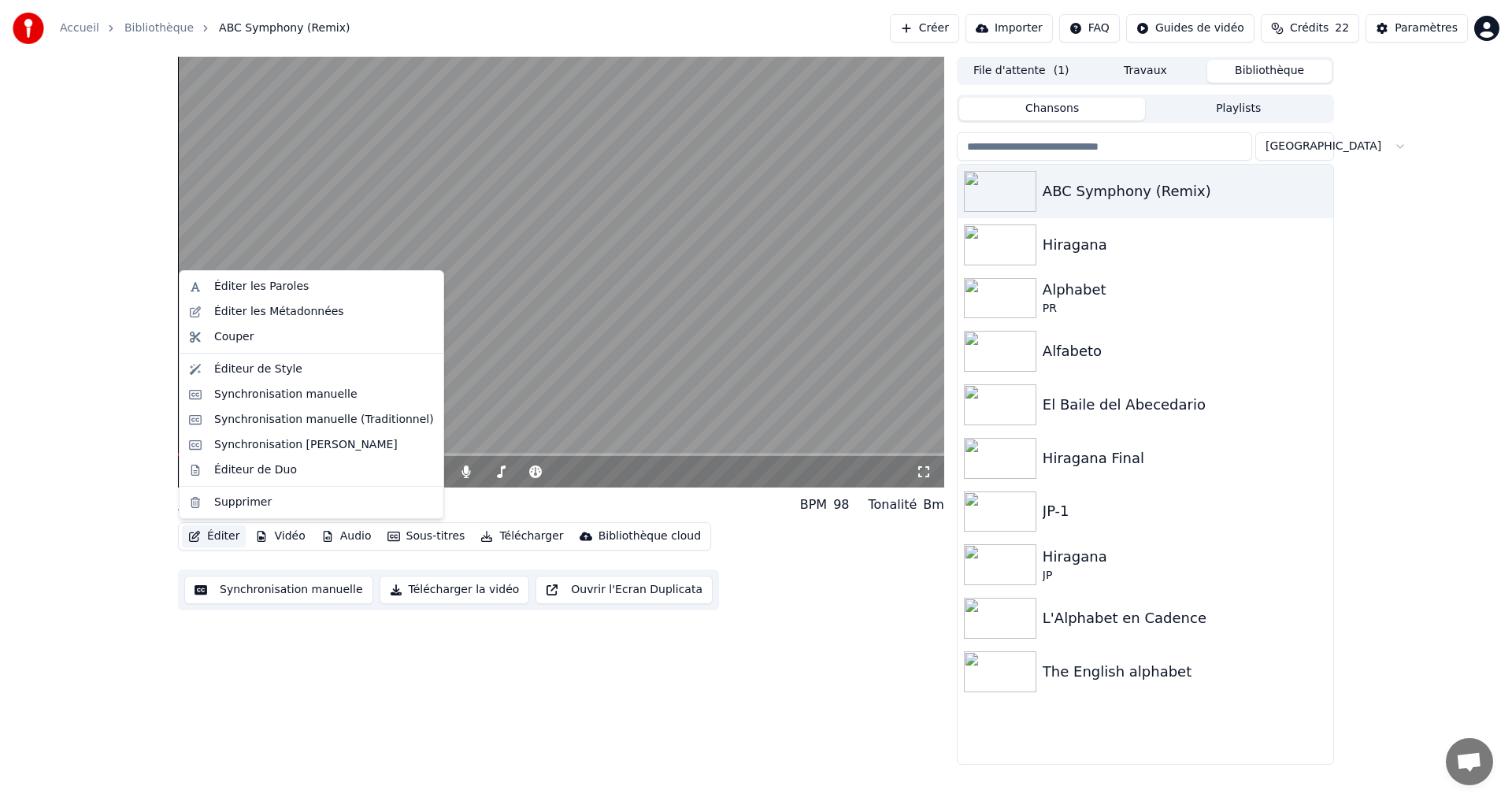
click at [216, 534] on button "Éditer" at bounding box center [213, 536] width 63 height 22
click at [275, 370] on div "Éditeur de Style" at bounding box center [258, 368] width 88 height 16
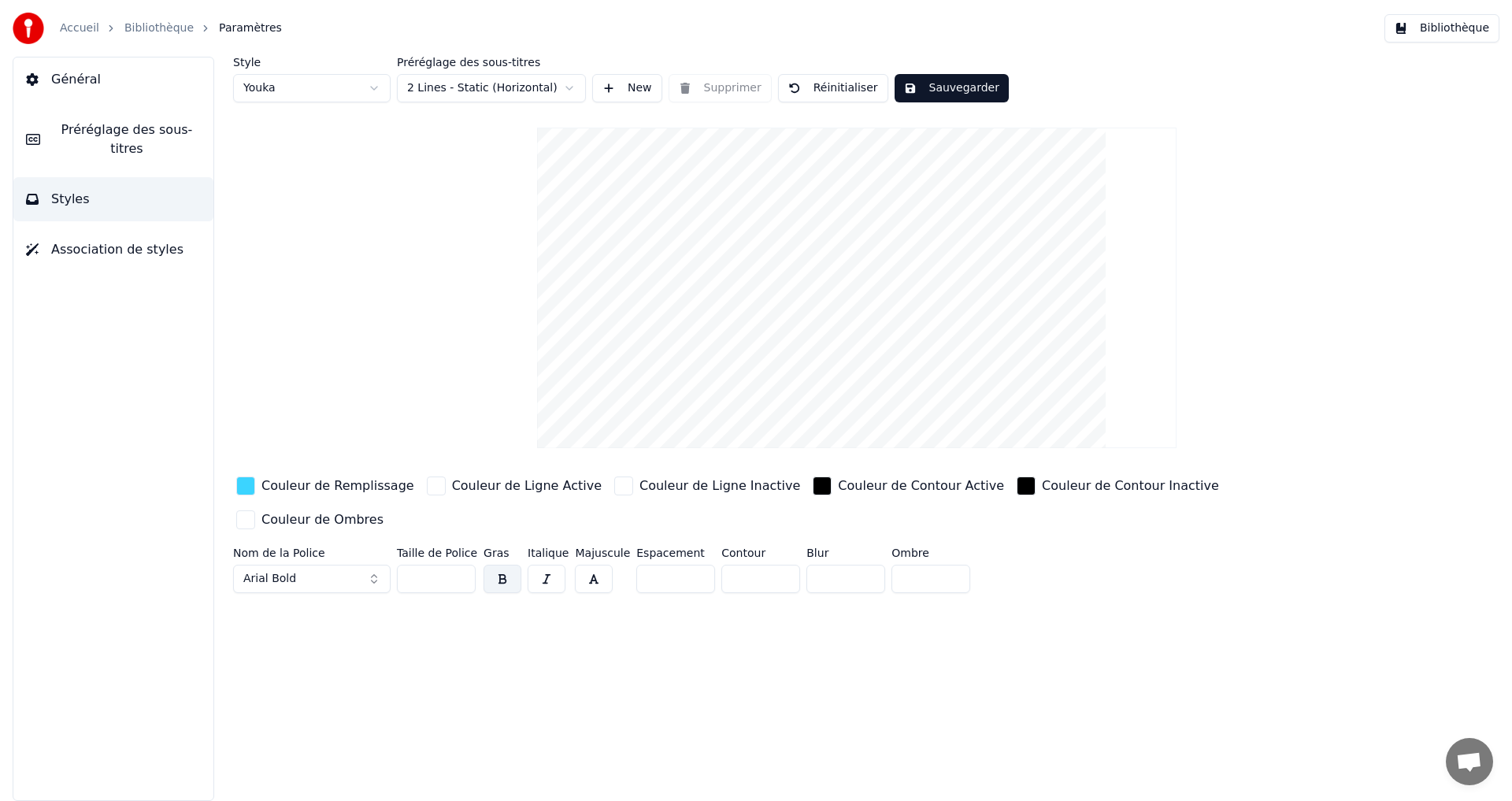
click at [250, 485] on div "button" at bounding box center [245, 486] width 19 height 19
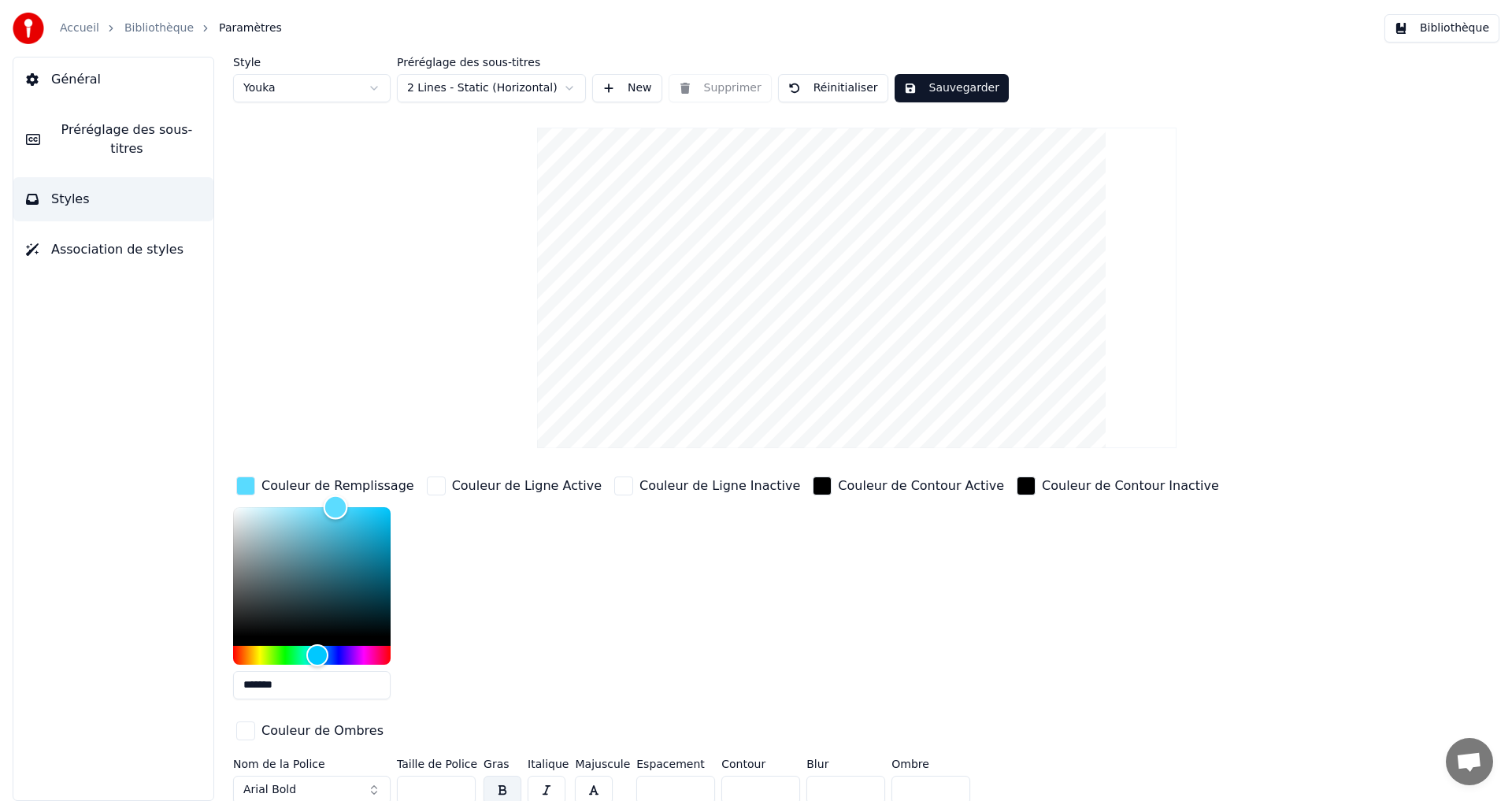
click at [335, 493] on div "Couleur de Remplissage *******" at bounding box center [325, 592] width 185 height 239
type input "*******"
click at [322, 651] on div "Hue" at bounding box center [322, 655] width 25 height 25
click at [945, 96] on button "Sauvegarder" at bounding box center [952, 88] width 114 height 28
click at [936, 96] on button "Terminé" at bounding box center [938, 88] width 87 height 28
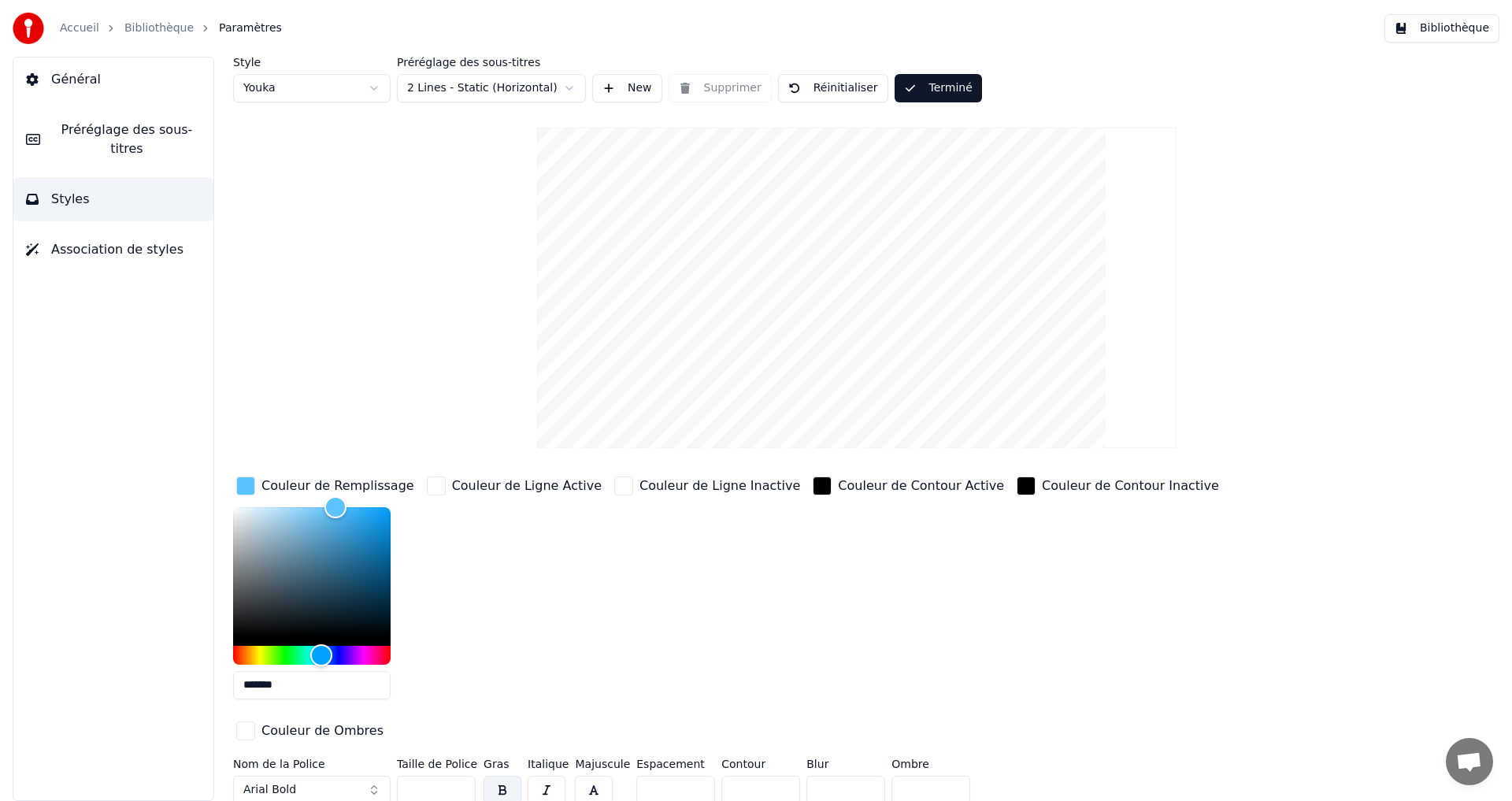
click at [1469, 27] on button "Bibliothèque" at bounding box center [1441, 28] width 115 height 28
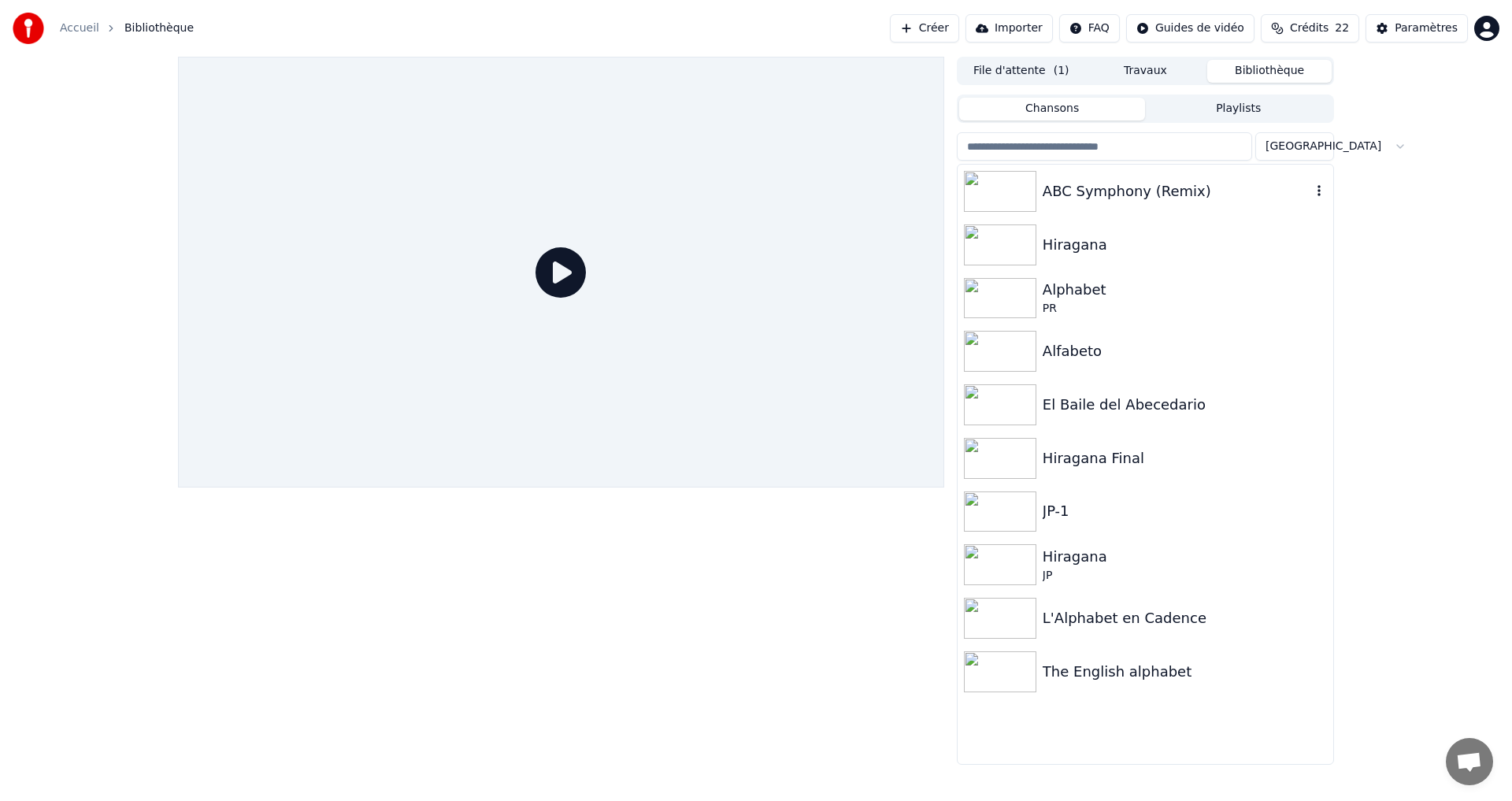
click at [1255, 188] on div "ABC Symphony (Remix)" at bounding box center [1177, 191] width 268 height 22
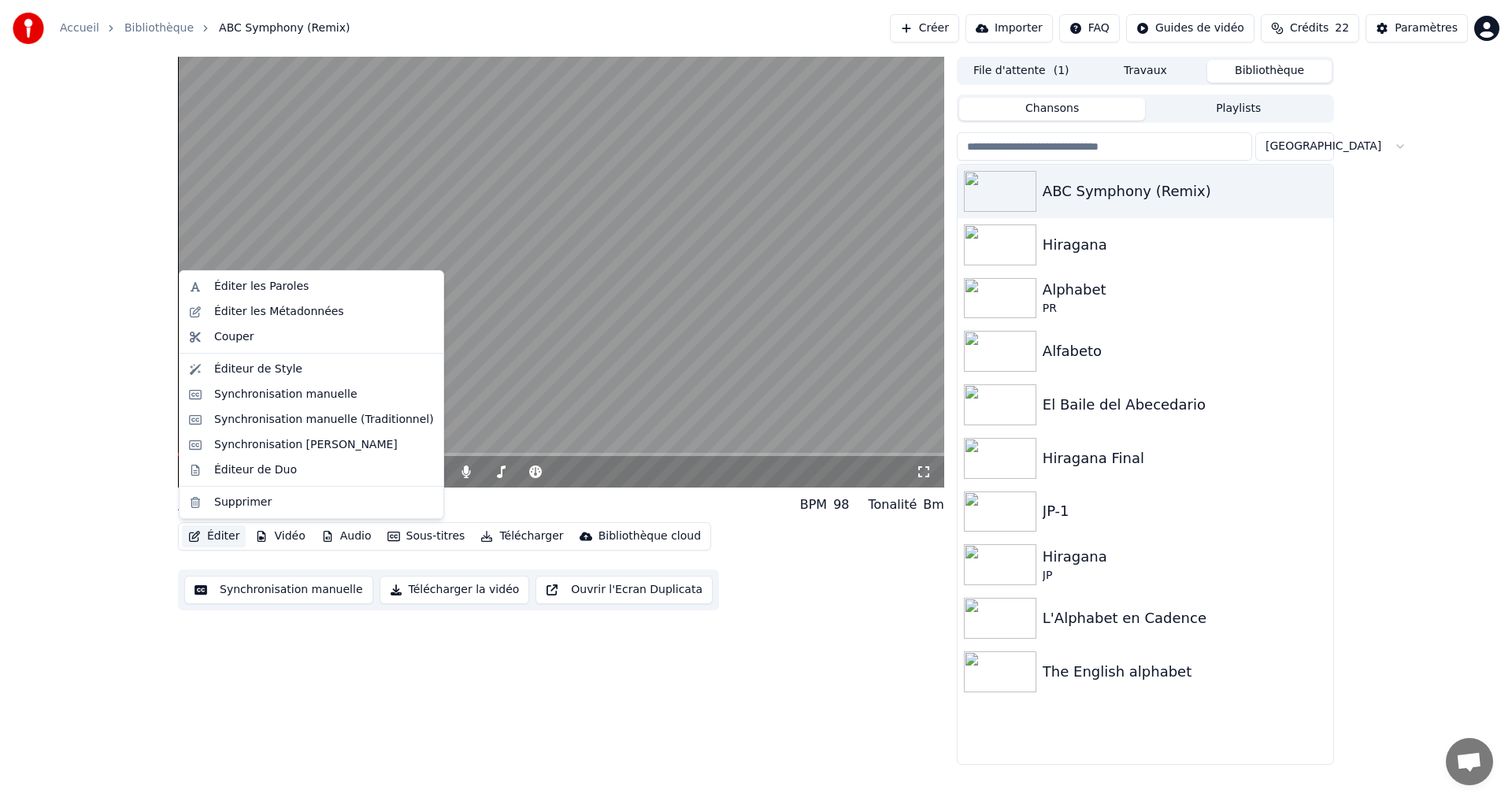
click at [222, 538] on button "Éditer" at bounding box center [213, 536] width 63 height 22
click at [245, 367] on div "Éditeur de Style" at bounding box center [258, 368] width 88 height 16
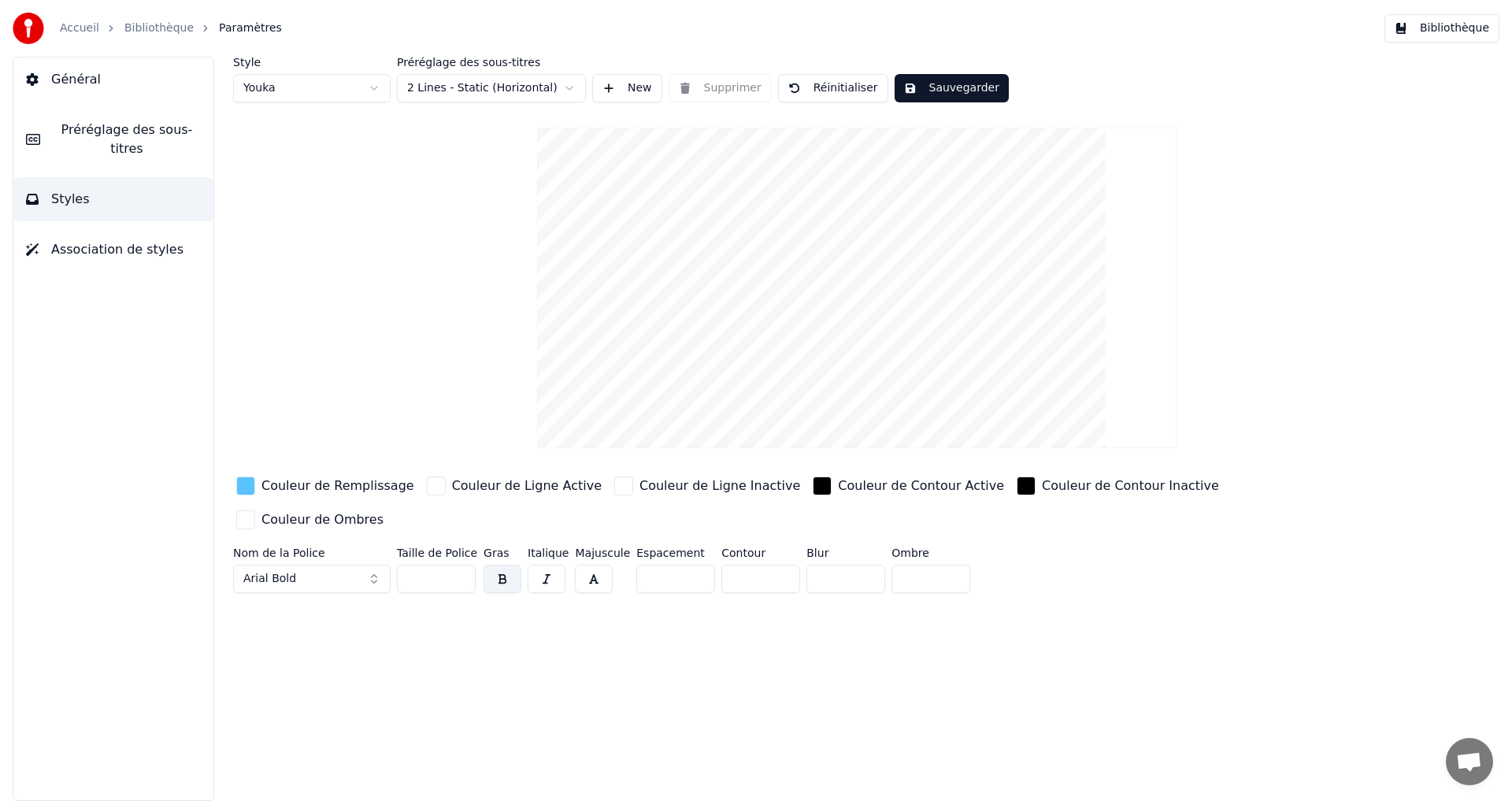
click at [245, 485] on div "button" at bounding box center [245, 486] width 19 height 19
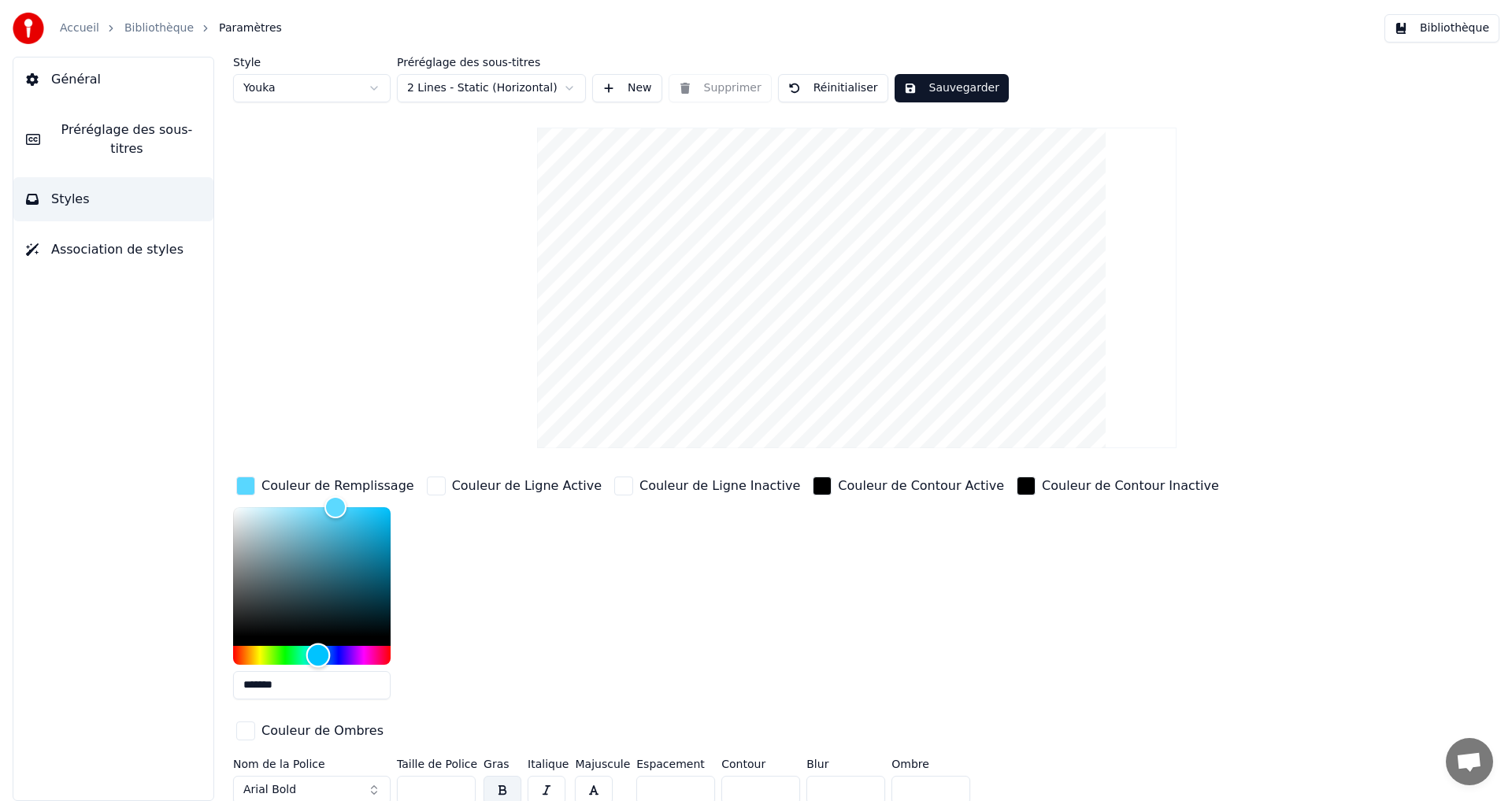
type input "*******"
click at [317, 649] on div "Hue" at bounding box center [318, 655] width 25 height 25
click at [952, 81] on button "Sauvegarder" at bounding box center [952, 88] width 114 height 28
click at [927, 85] on button "Terminé" at bounding box center [938, 88] width 87 height 28
click at [1430, 39] on button "Bibliothèque" at bounding box center [1441, 28] width 115 height 28
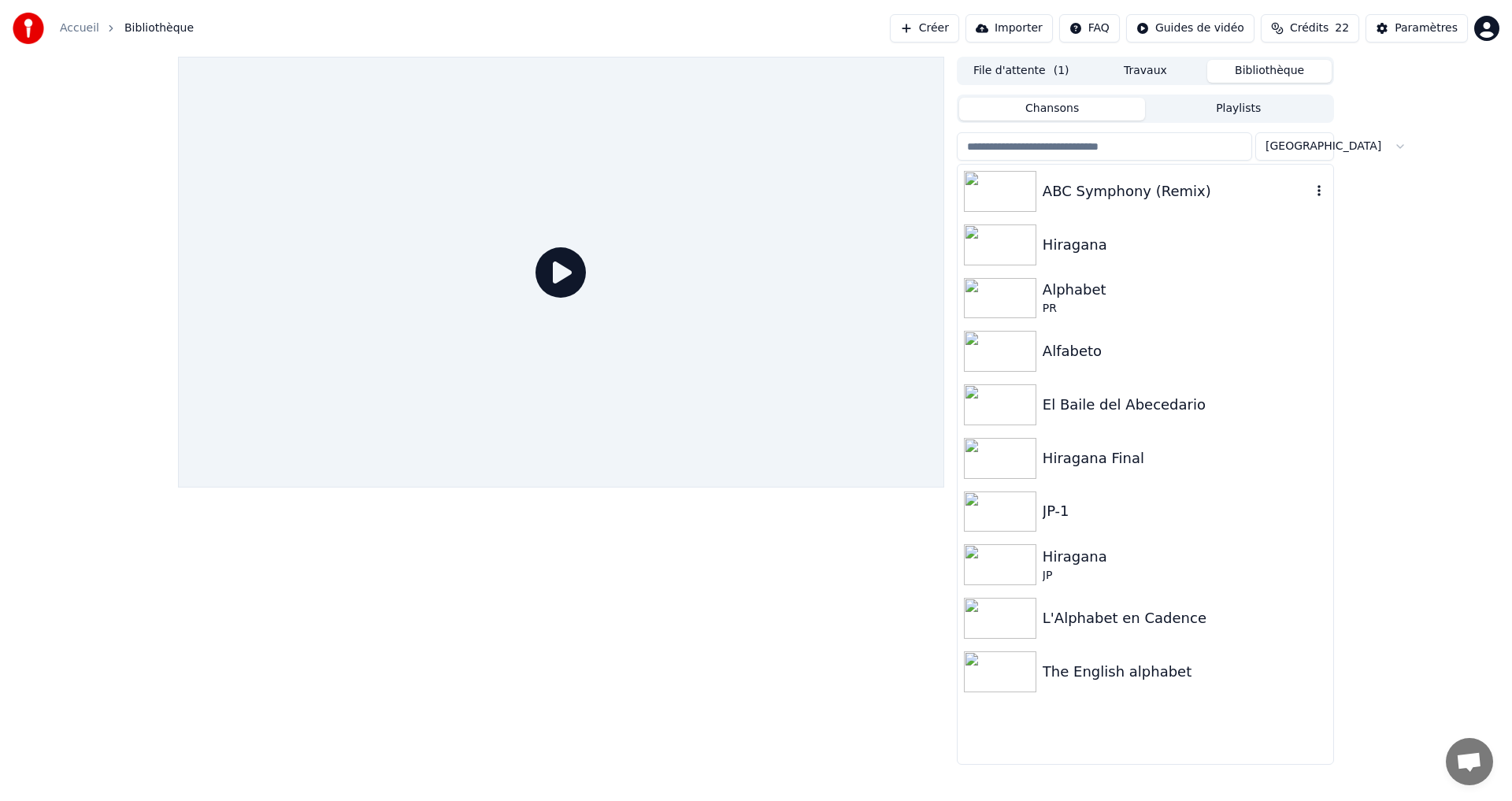
click at [1245, 196] on div "ABC Symphony (Remix)" at bounding box center [1177, 191] width 268 height 22
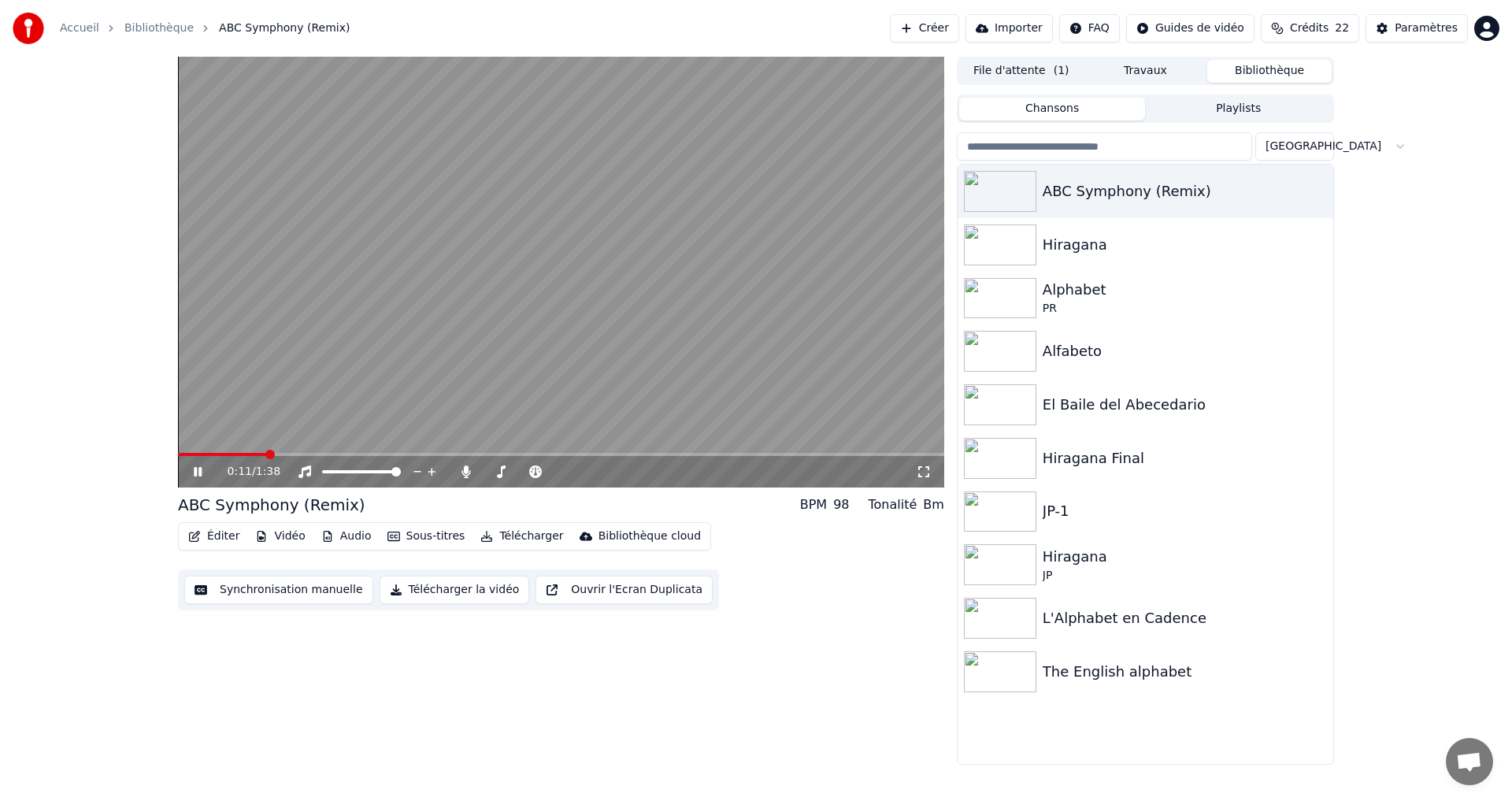
click at [215, 537] on button "Éditer" at bounding box center [213, 536] width 63 height 22
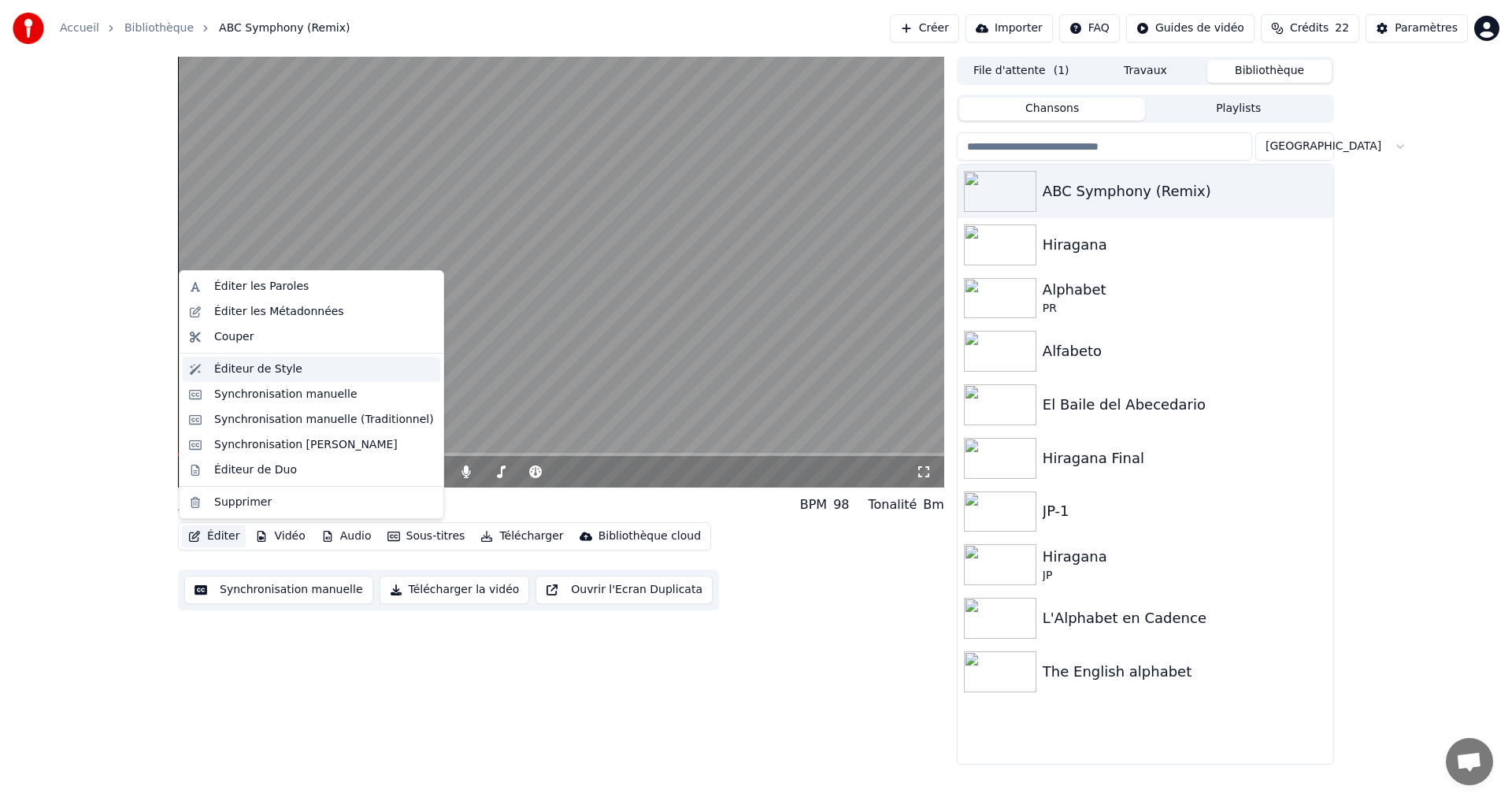
click at [266, 367] on div "Éditeur de Style" at bounding box center [258, 368] width 88 height 16
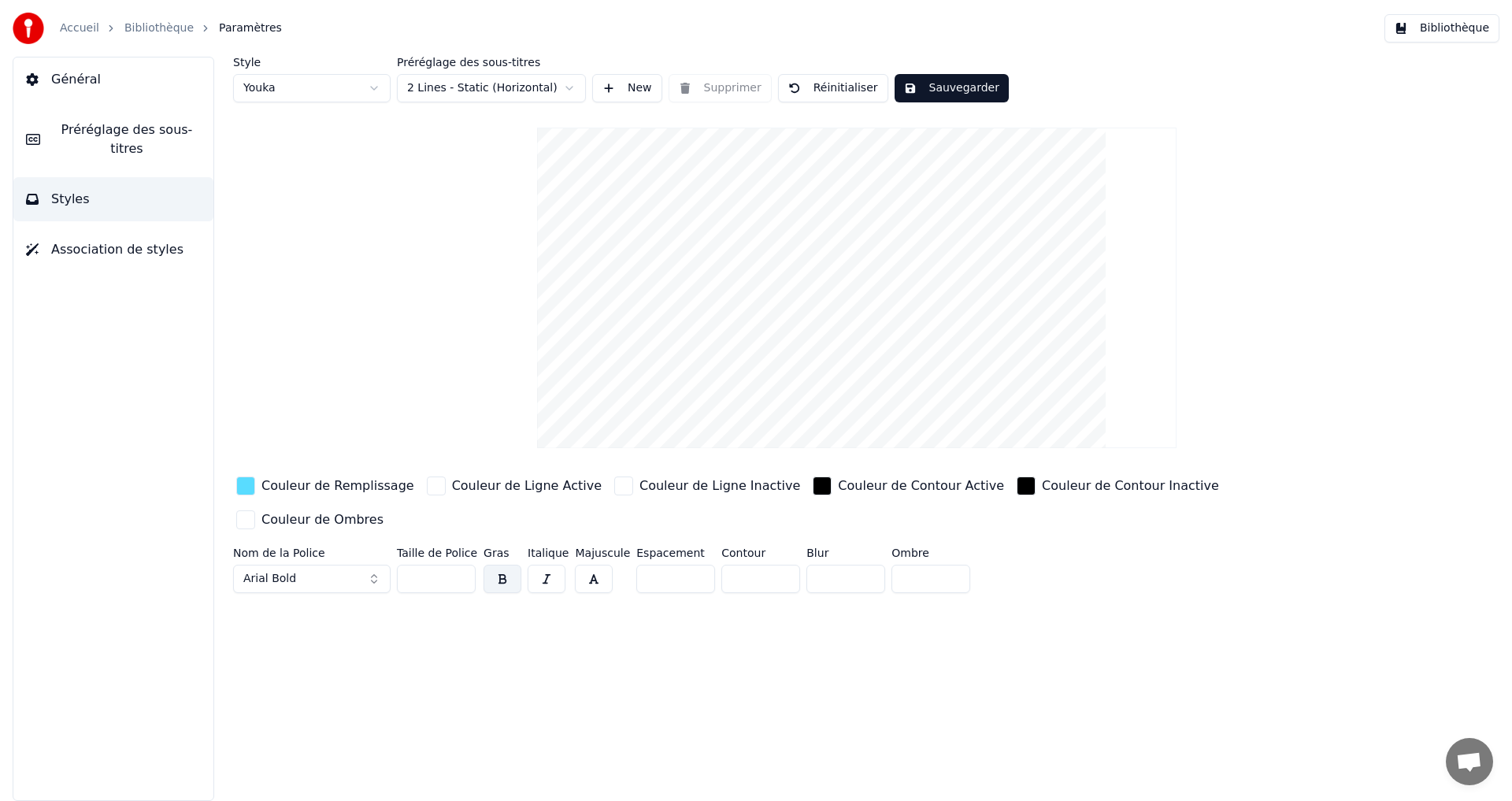
click at [253, 492] on div "button" at bounding box center [245, 486] width 19 height 19
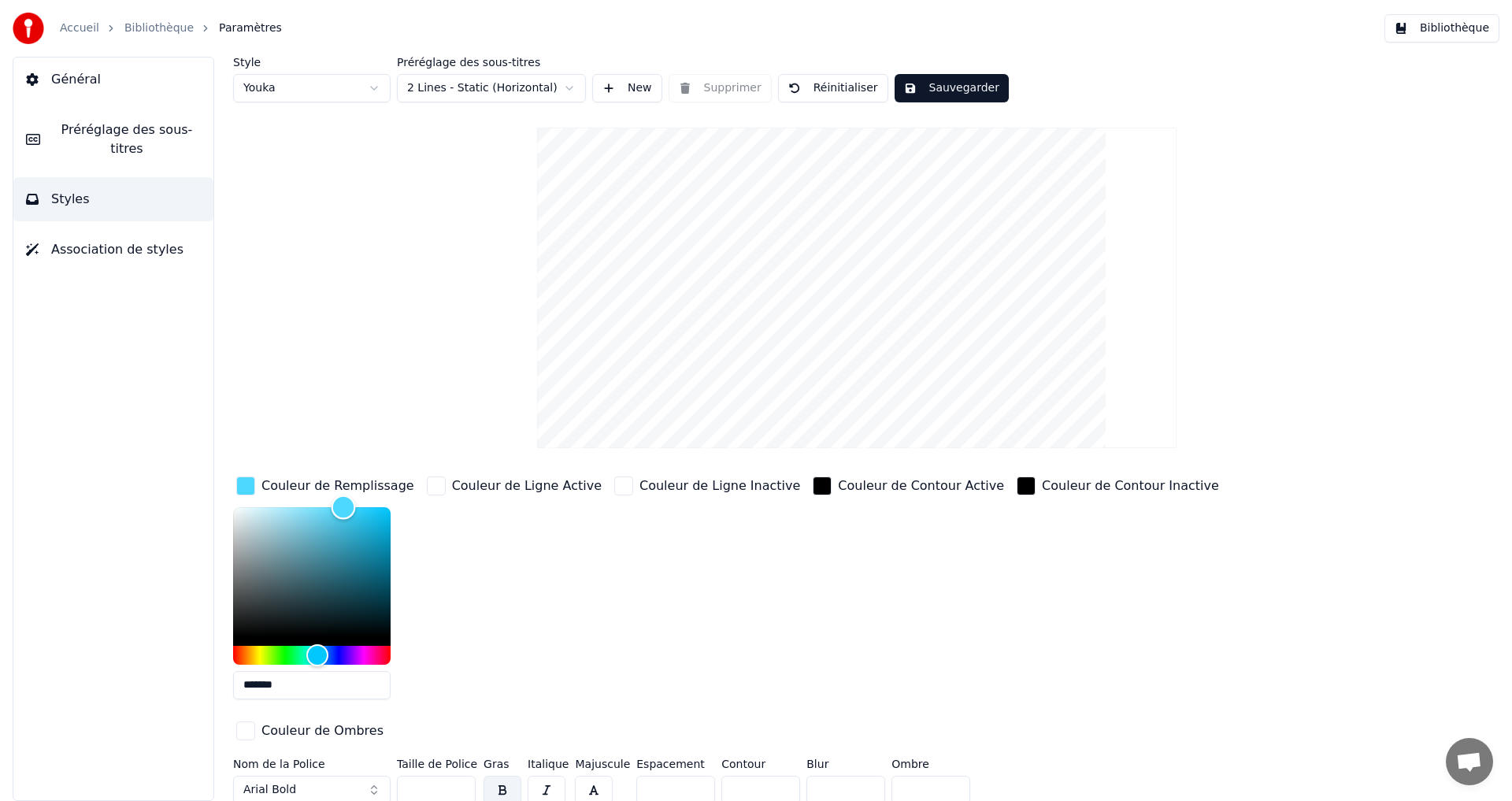
type input "*******"
drag, startPoint x: 341, startPoint y: 509, endPoint x: 475, endPoint y: 412, distance: 165.4
click at [344, 489] on div "Couleur de Remplissage *******" at bounding box center [325, 592] width 185 height 239
click at [941, 78] on button "Sauvegarder" at bounding box center [952, 88] width 114 height 28
click at [944, 92] on button "Terminé" at bounding box center [938, 88] width 87 height 28
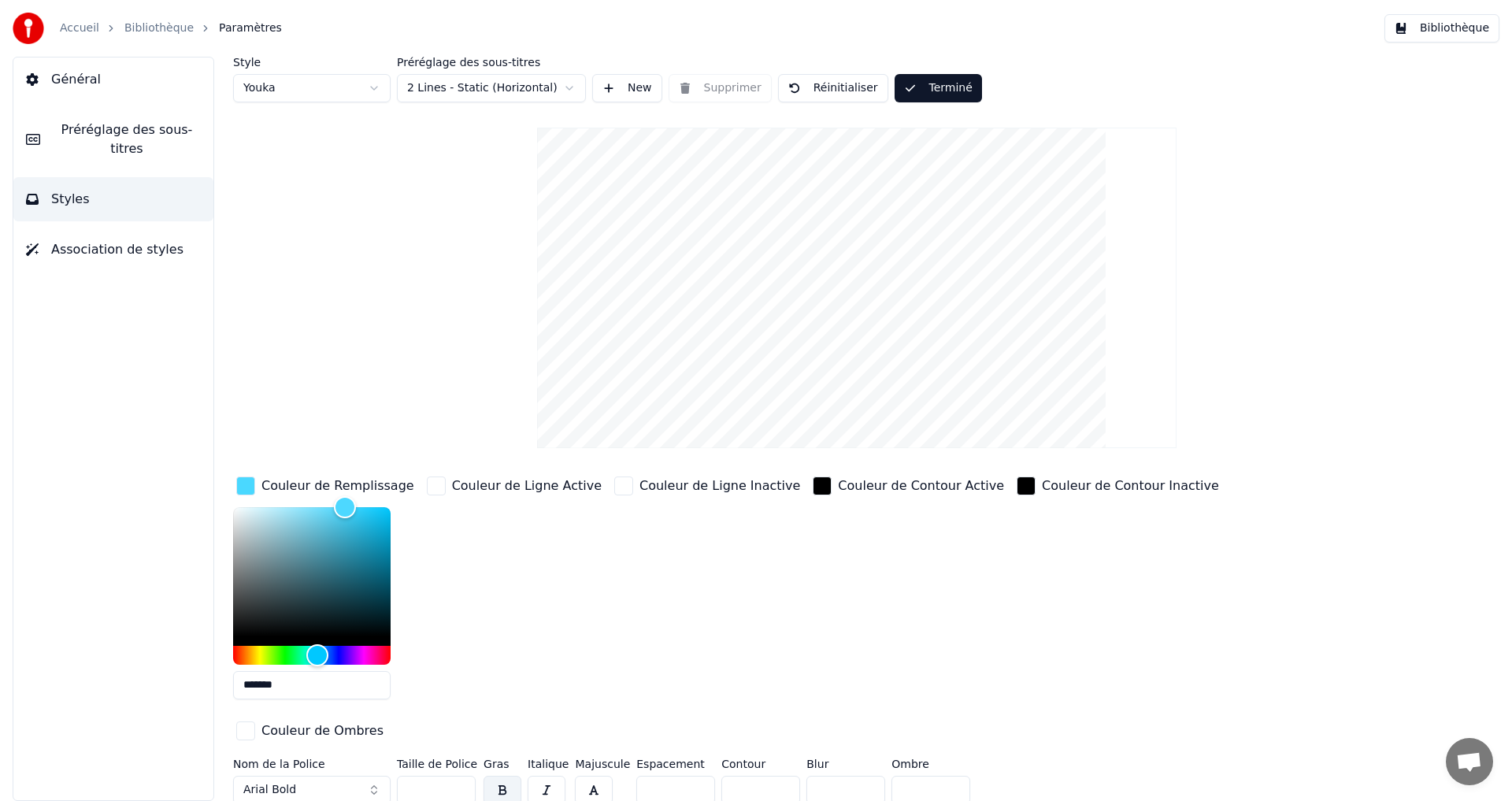
click at [1434, 36] on button "Bibliothèque" at bounding box center [1441, 28] width 115 height 28
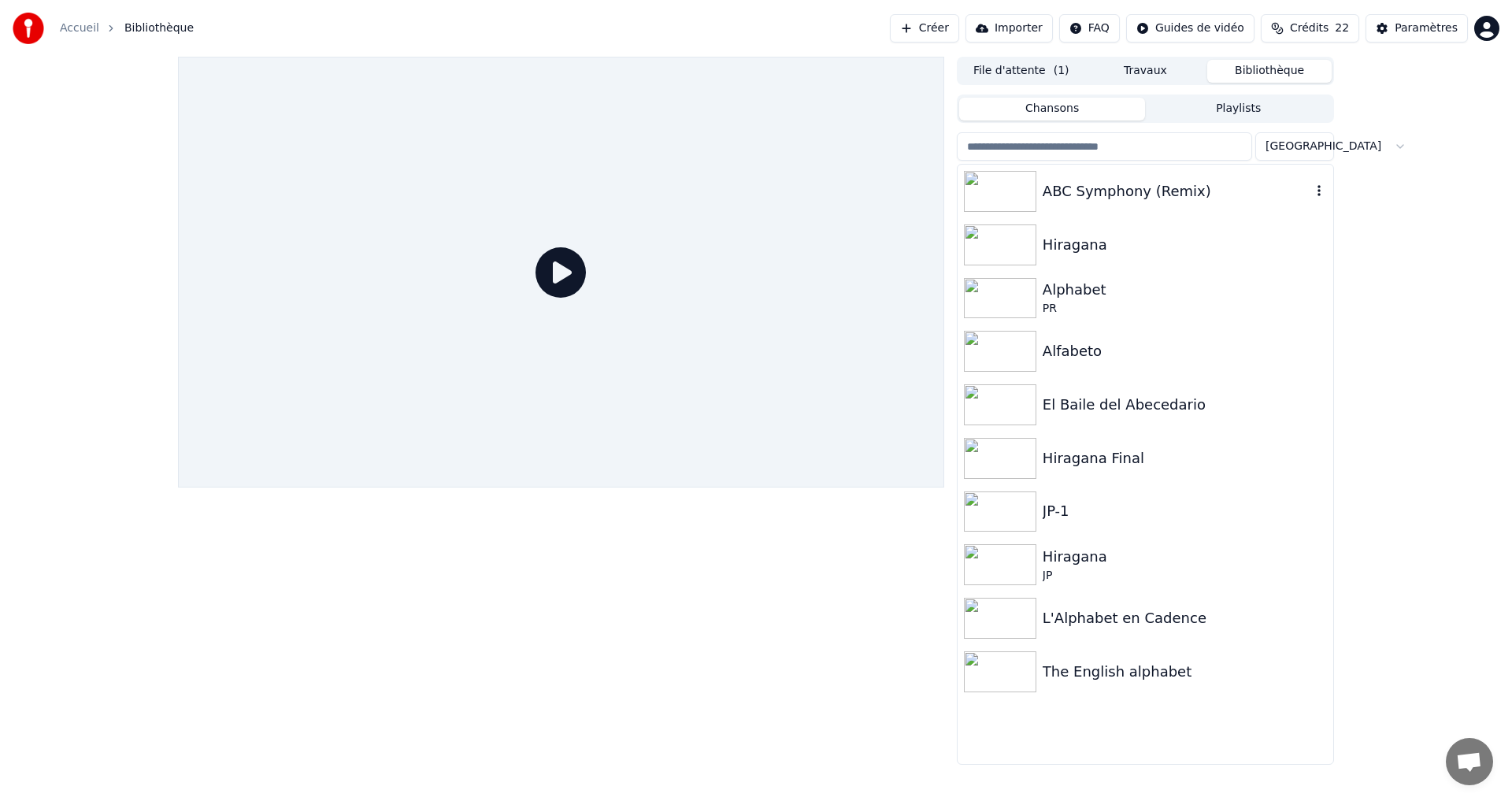
click at [1238, 186] on div "ABC Symphony (Remix)" at bounding box center [1177, 191] width 268 height 22
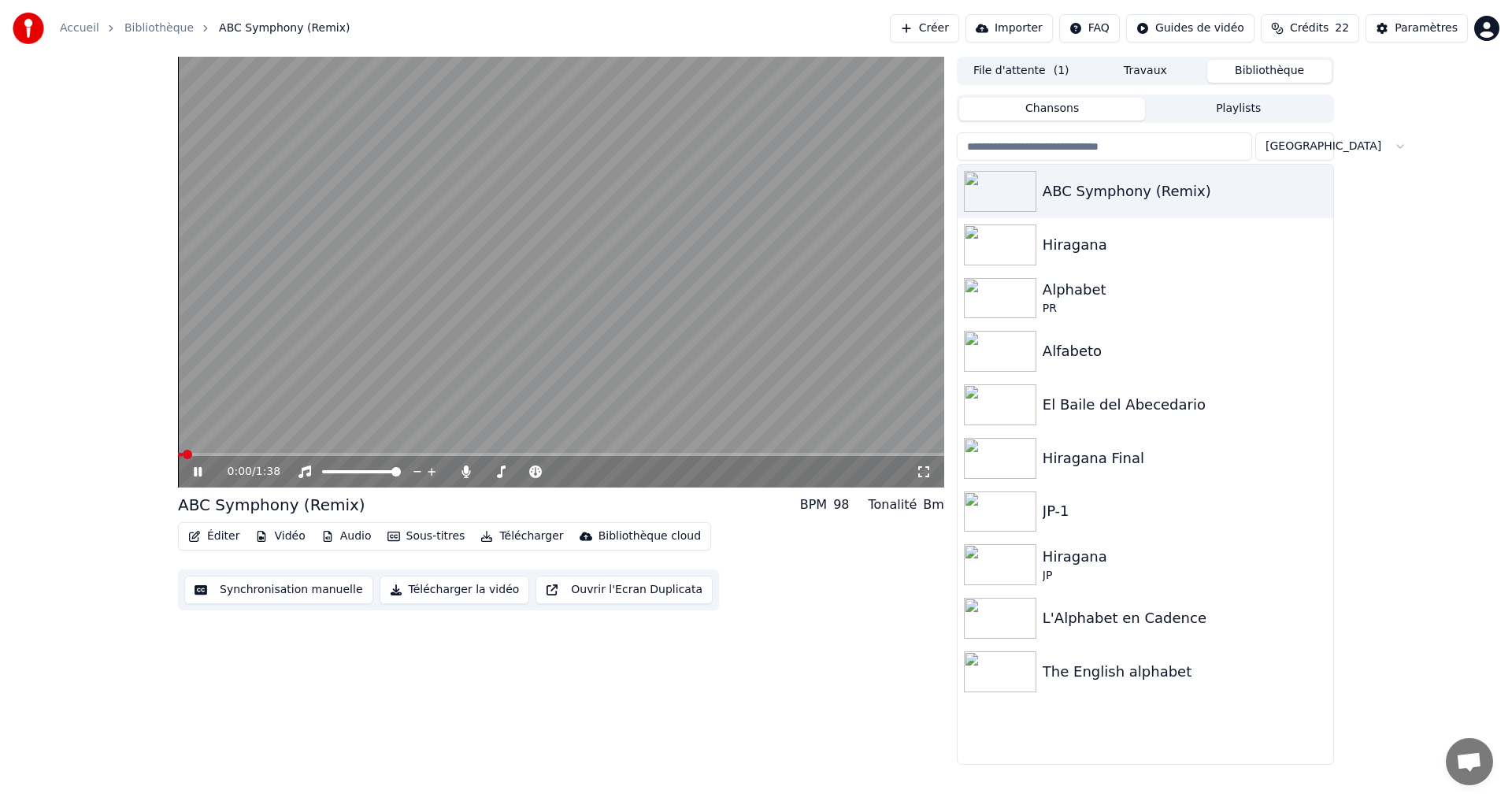
click at [267, 457] on div "0:00 / 1:38" at bounding box center [561, 471] width 766 height 31
click at [265, 450] on video at bounding box center [561, 272] width 766 height 431
click at [262, 453] on span at bounding box center [561, 454] width 766 height 3
click at [198, 479] on div "0:11 / 1:38" at bounding box center [561, 471] width 766 height 31
click at [192, 476] on icon at bounding box center [209, 472] width 37 height 13
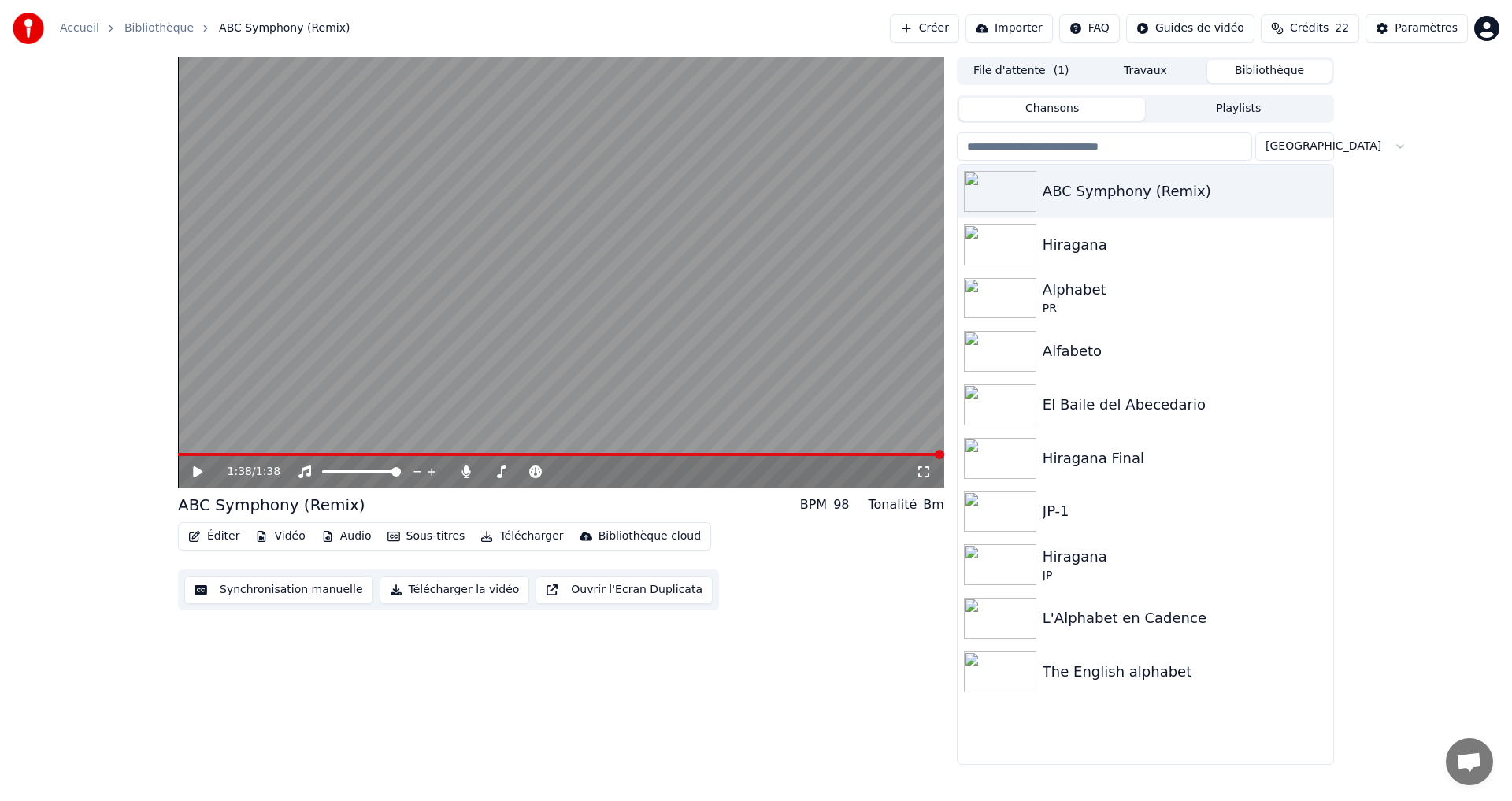
click at [198, 471] on icon at bounding box center [197, 471] width 9 height 11
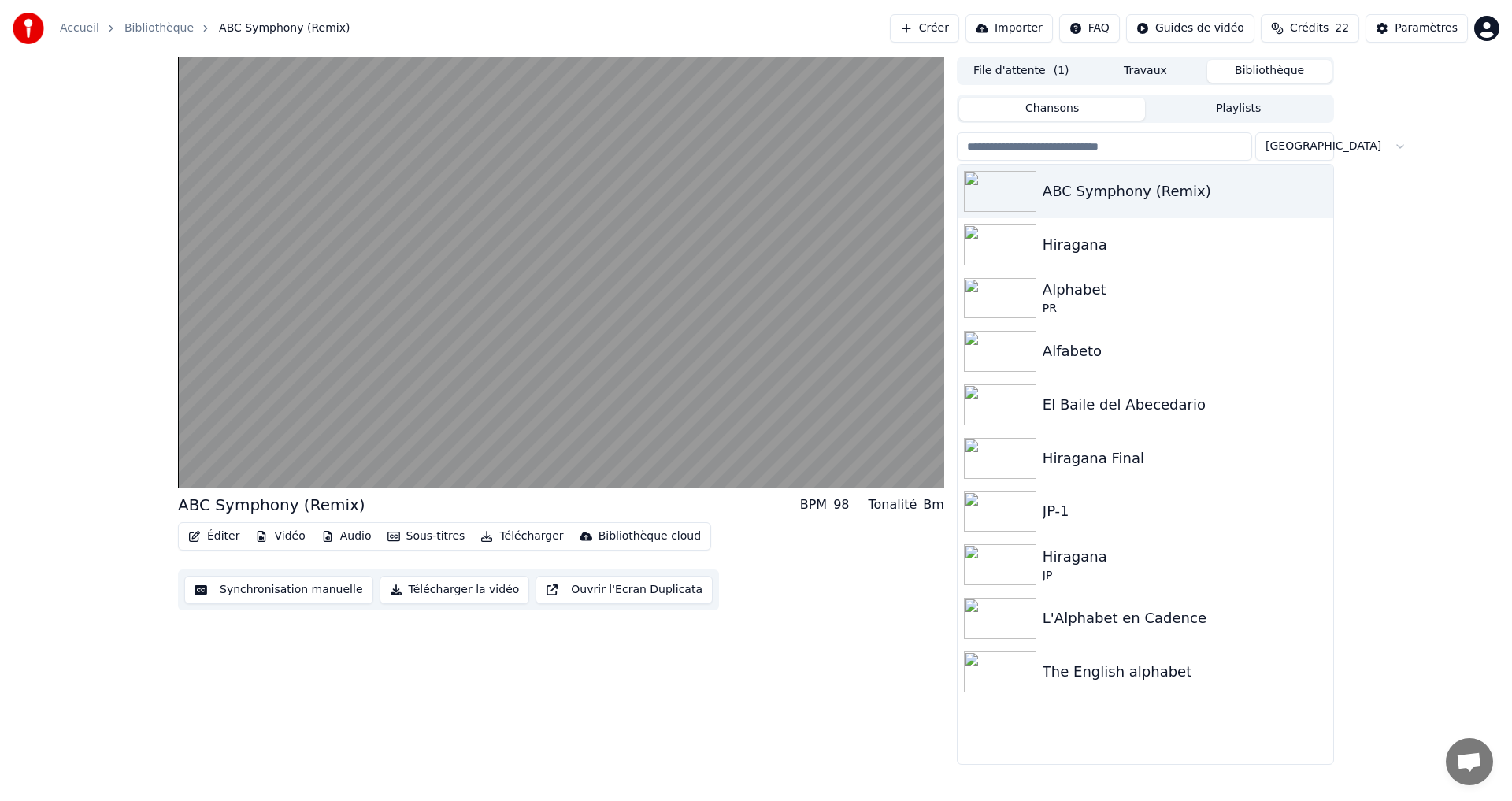
click at [226, 598] on button "Synchronisation manuelle" at bounding box center [279, 590] width 189 height 28
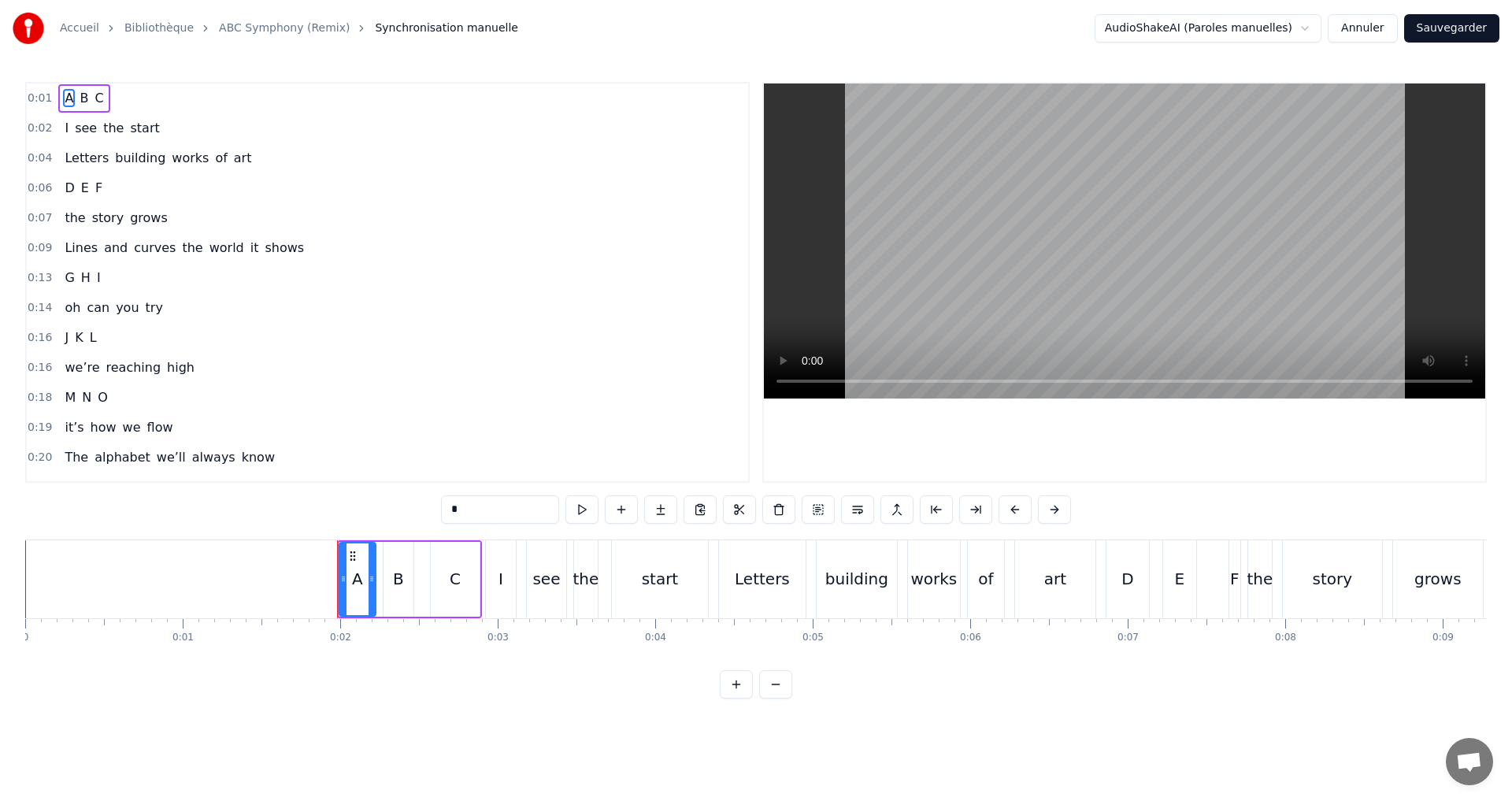
click at [116, 88] on div "0:01 A B C" at bounding box center [387, 98] width 721 height 30
click at [682, 510] on button at bounding box center [677, 509] width 33 height 28
click at [454, 579] on div "C" at bounding box center [455, 579] width 11 height 24
drag, startPoint x: 437, startPoint y: 582, endPoint x: 418, endPoint y: 581, distance: 19.0
click at [418, 581] on icon at bounding box center [415, 579] width 6 height 13
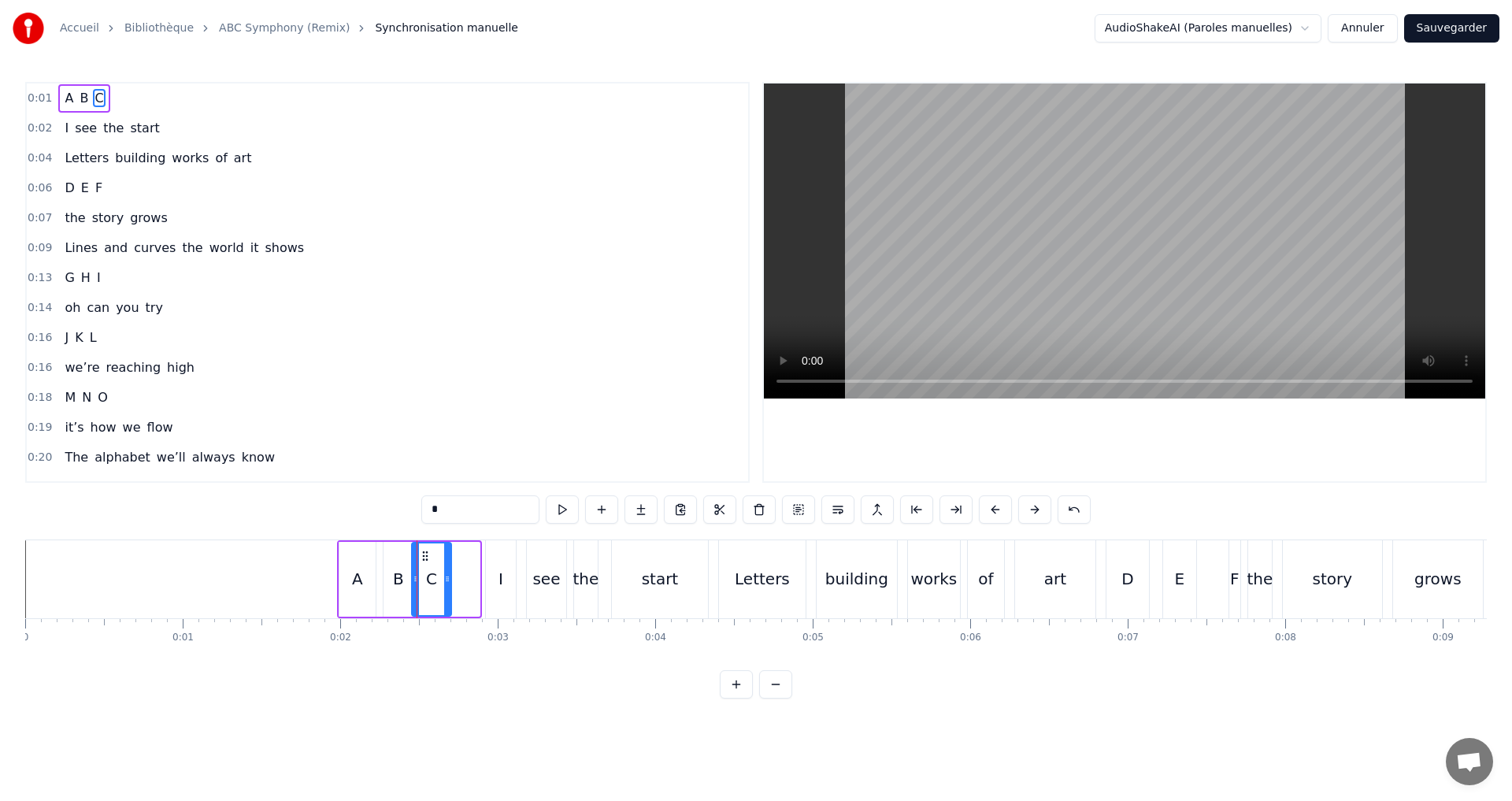
drag, startPoint x: 477, startPoint y: 586, endPoint x: 448, endPoint y: 581, distance: 29.4
click at [448, 581] on div at bounding box center [446, 580] width 6 height 72
click at [566, 504] on button at bounding box center [562, 509] width 33 height 28
click at [132, 105] on div "0:01 A B C" at bounding box center [387, 98] width 721 height 30
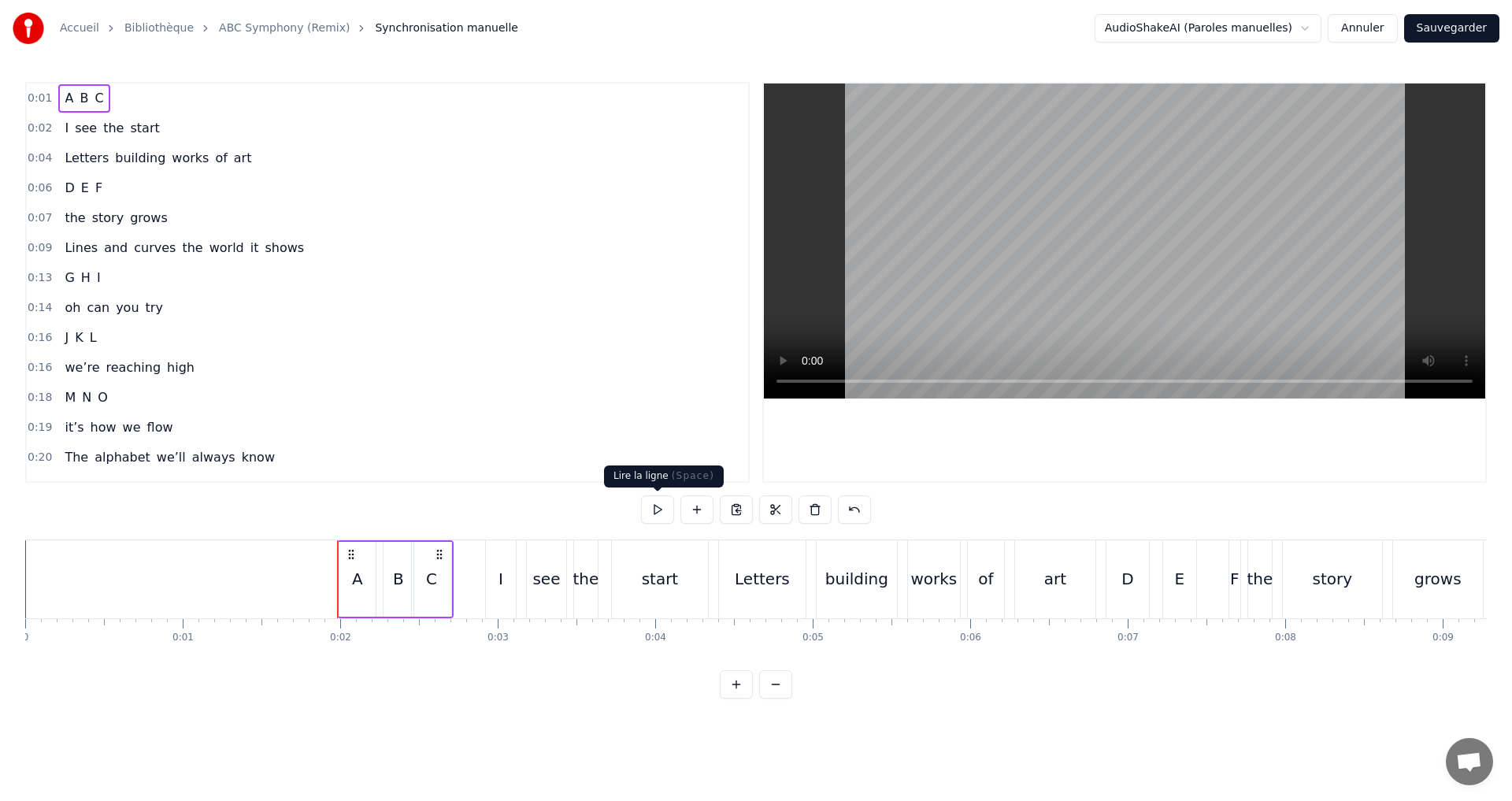
click at [664, 504] on button at bounding box center [658, 509] width 33 height 28
click at [400, 578] on div "B" at bounding box center [399, 579] width 11 height 24
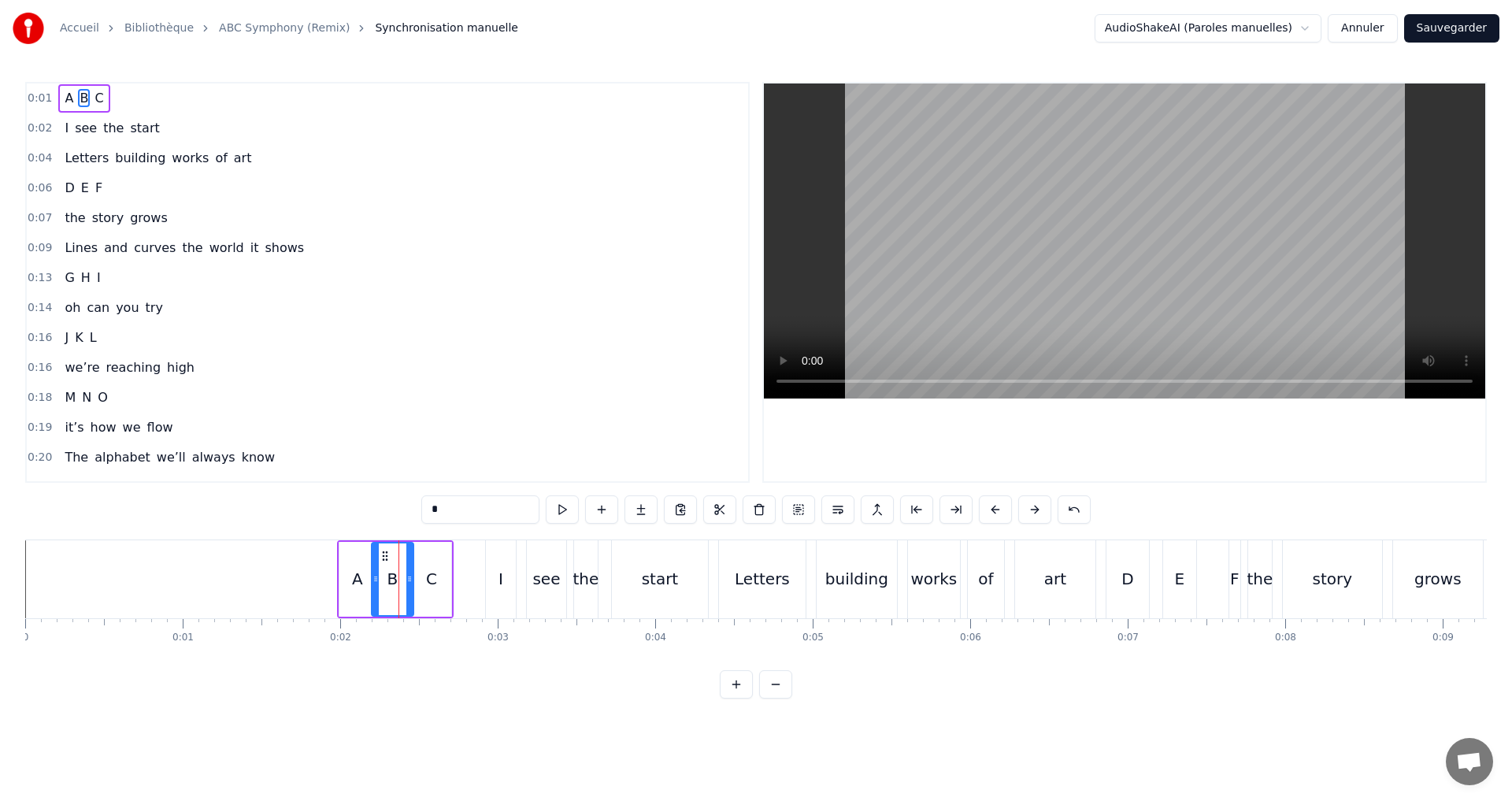
drag, startPoint x: 385, startPoint y: 579, endPoint x: 373, endPoint y: 576, distance: 12.4
click at [373, 576] on icon at bounding box center [375, 579] width 6 height 13
click at [407, 575] on icon at bounding box center [404, 579] width 6 height 13
click at [210, 104] on div "0:01 A B C" at bounding box center [387, 98] width 721 height 30
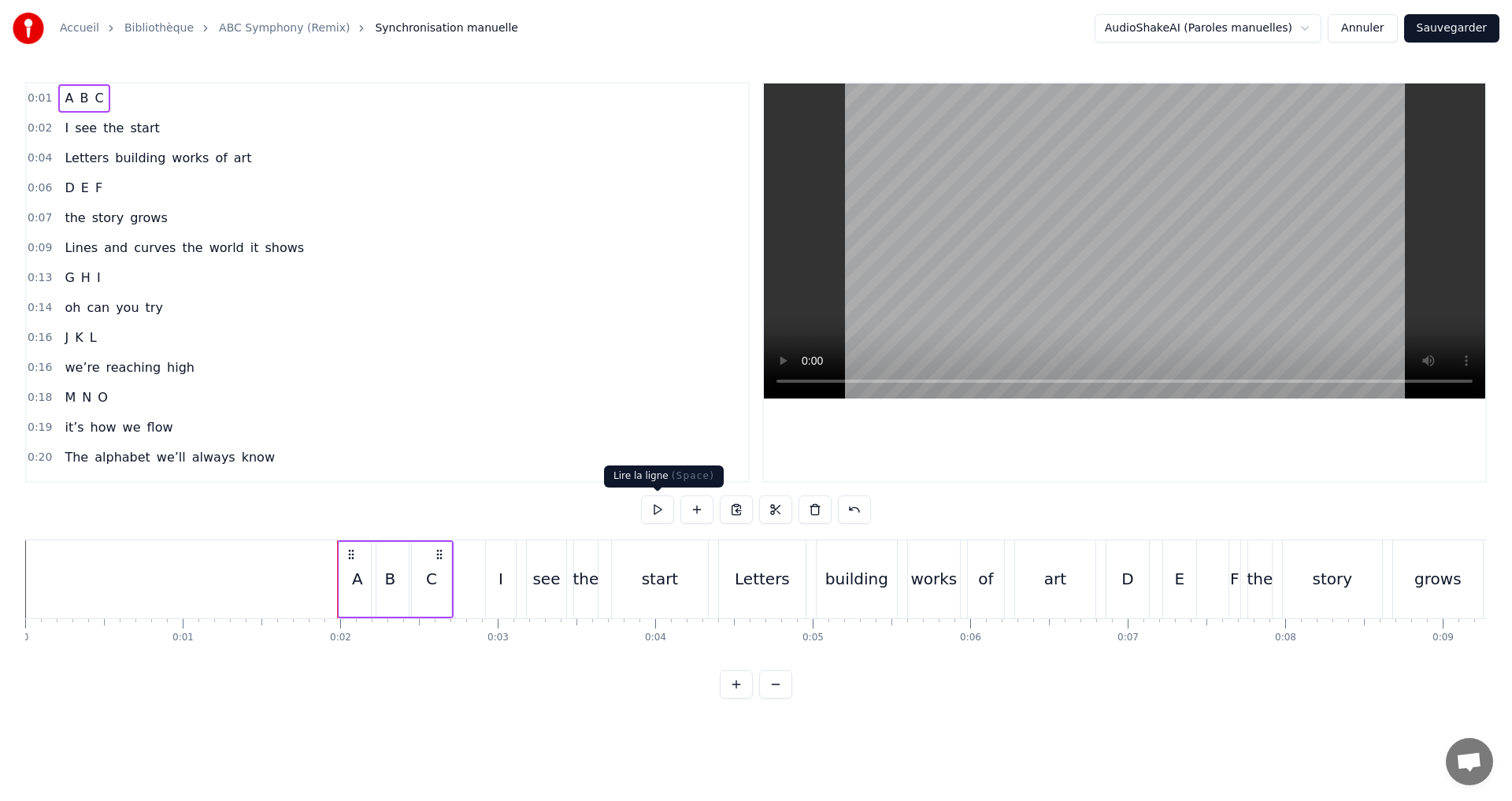
click at [657, 509] on button at bounding box center [658, 509] width 33 height 28
click at [660, 500] on button at bounding box center [658, 509] width 33 height 28
click at [662, 487] on div "0:01 A B C 0:02 I see the start 0:04 Letters building works of art 0:06 D E F 0…" at bounding box center [755, 389] width 1461 height 616
click at [662, 515] on button at bounding box center [658, 509] width 33 height 28
click at [661, 505] on button at bounding box center [658, 509] width 33 height 28
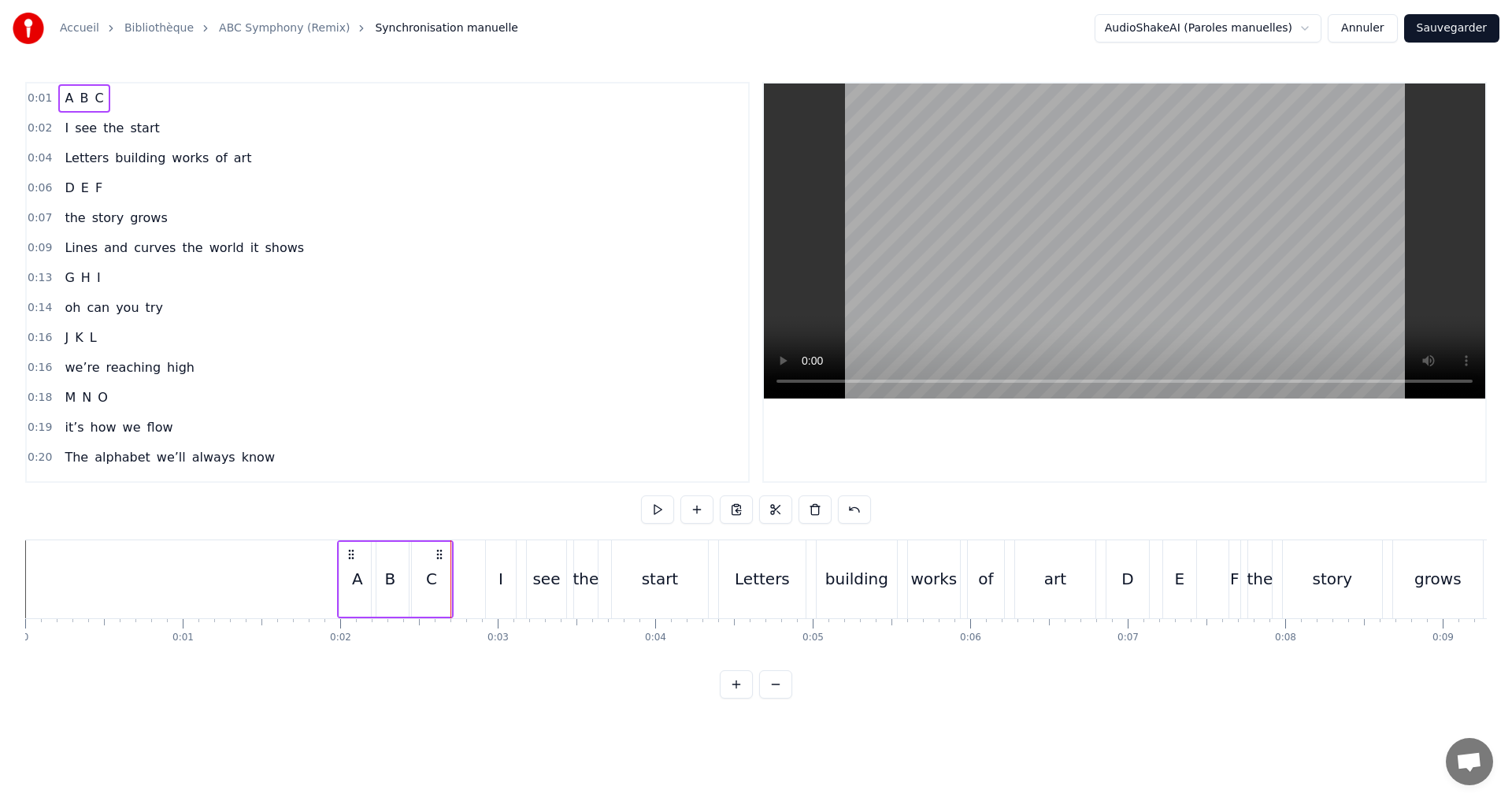
click at [241, 141] on div "0:02 I see the start" at bounding box center [387, 128] width 721 height 30
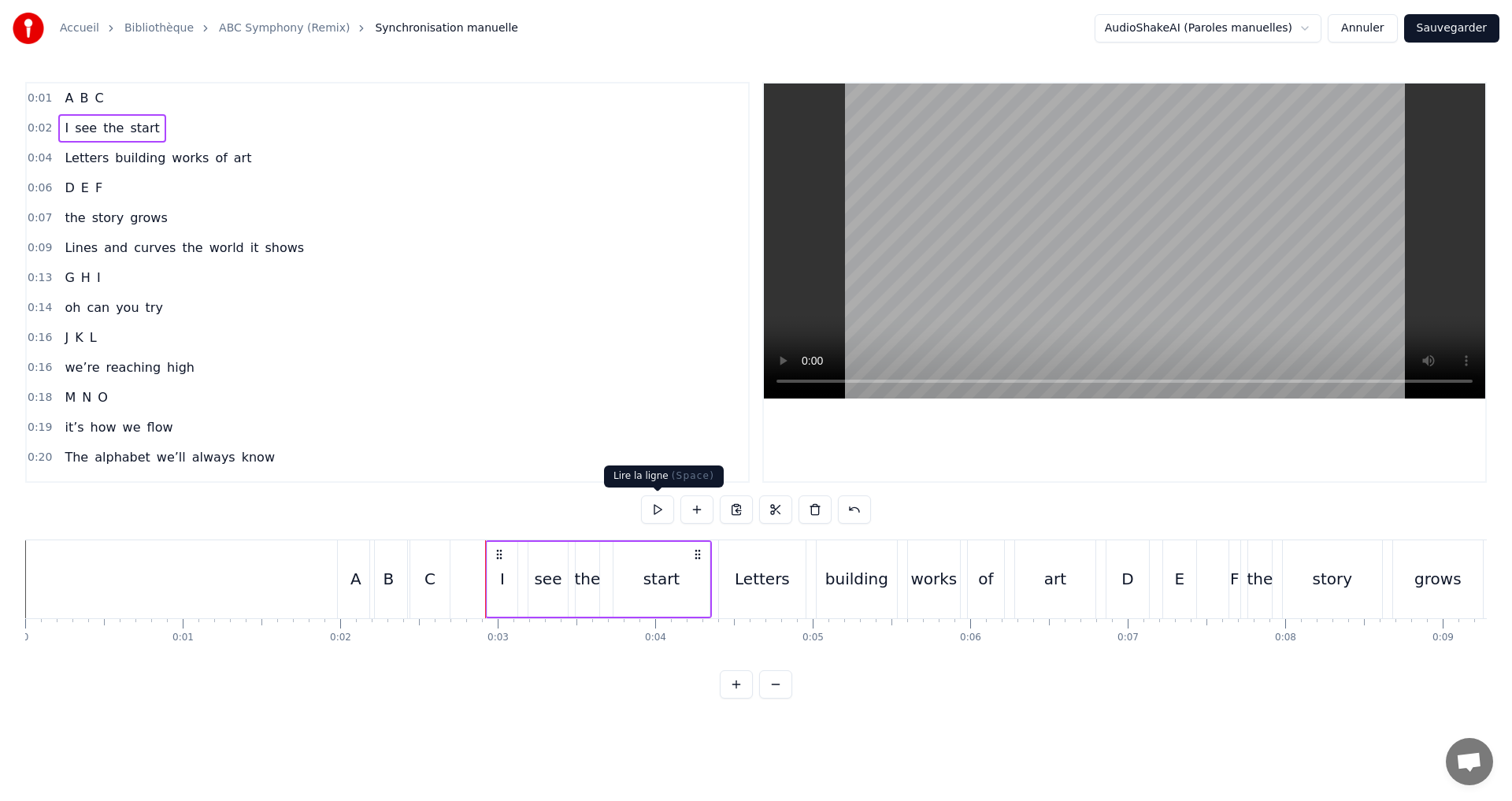
click at [655, 507] on button at bounding box center [658, 509] width 33 height 28
click at [657, 579] on div "start" at bounding box center [661, 579] width 37 height 24
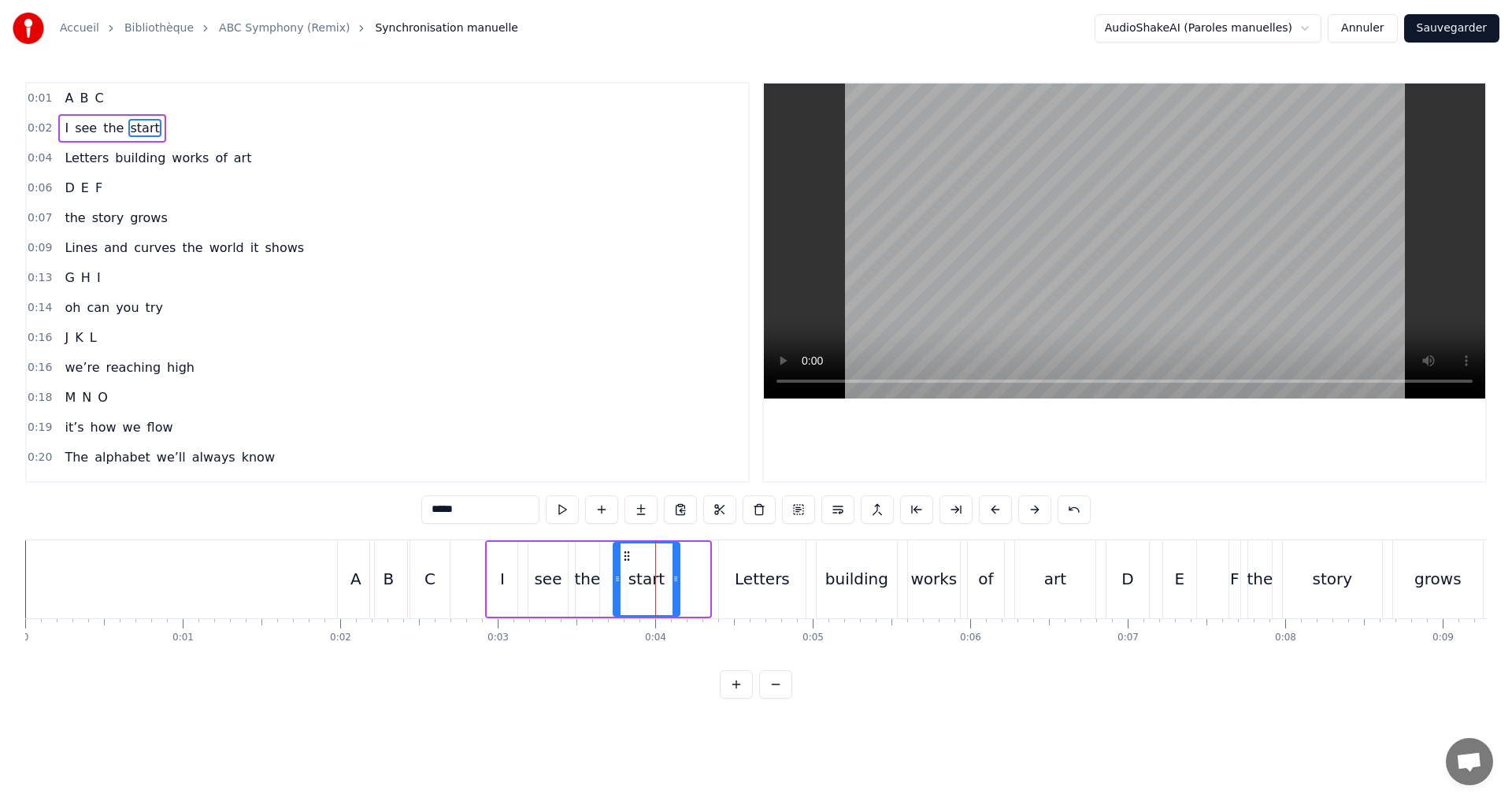
drag, startPoint x: 707, startPoint y: 570, endPoint x: 638, endPoint y: 564, distance: 69.3
click at [676, 573] on div at bounding box center [675, 580] width 6 height 72
click at [560, 500] on button at bounding box center [562, 509] width 33 height 28
click at [218, 130] on div "0:02 I see the start" at bounding box center [387, 128] width 721 height 30
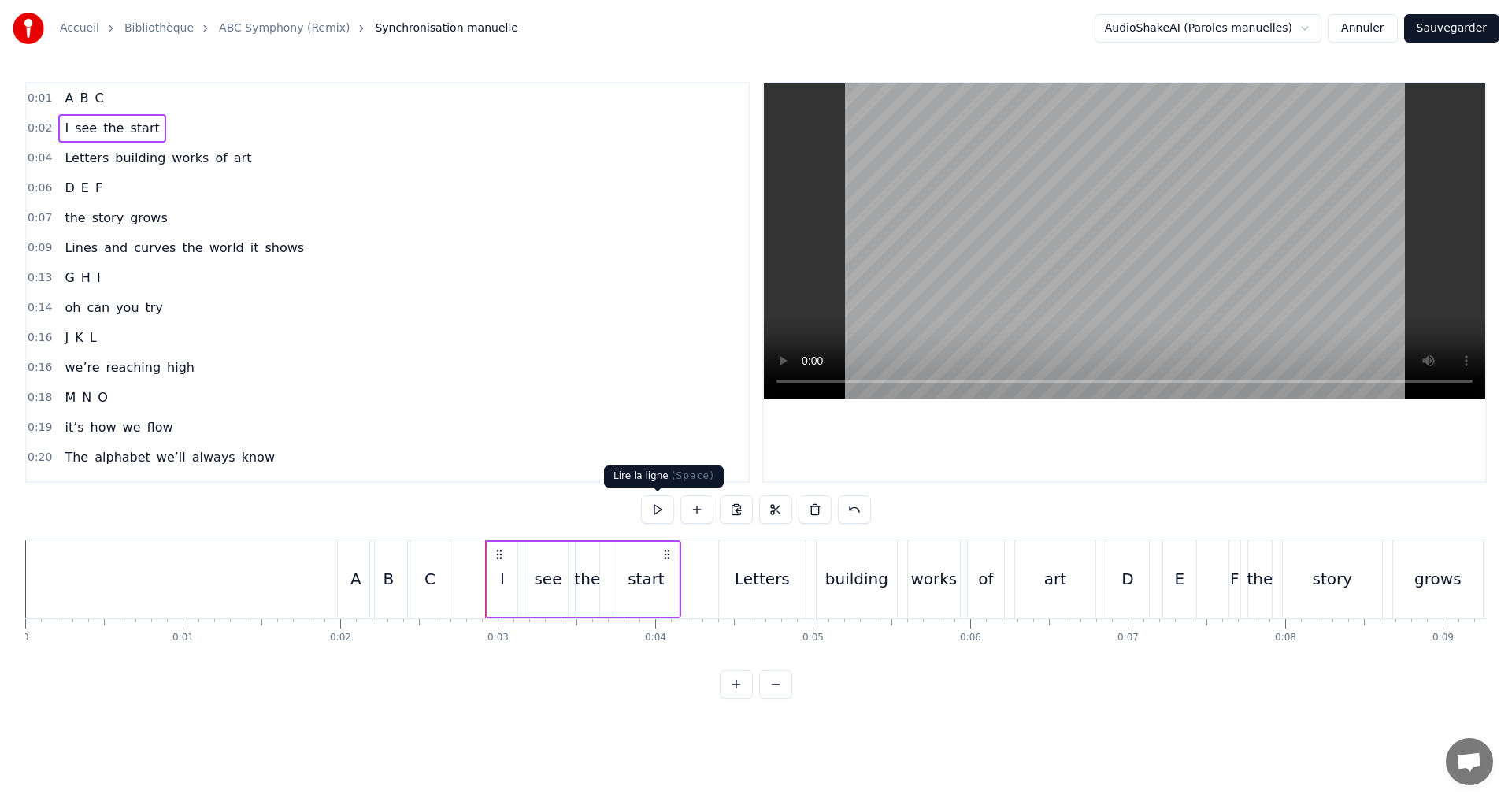
click at [660, 510] on button at bounding box center [658, 509] width 33 height 28
click at [253, 160] on div "0:04 Letters building works of art" at bounding box center [387, 158] width 721 height 30
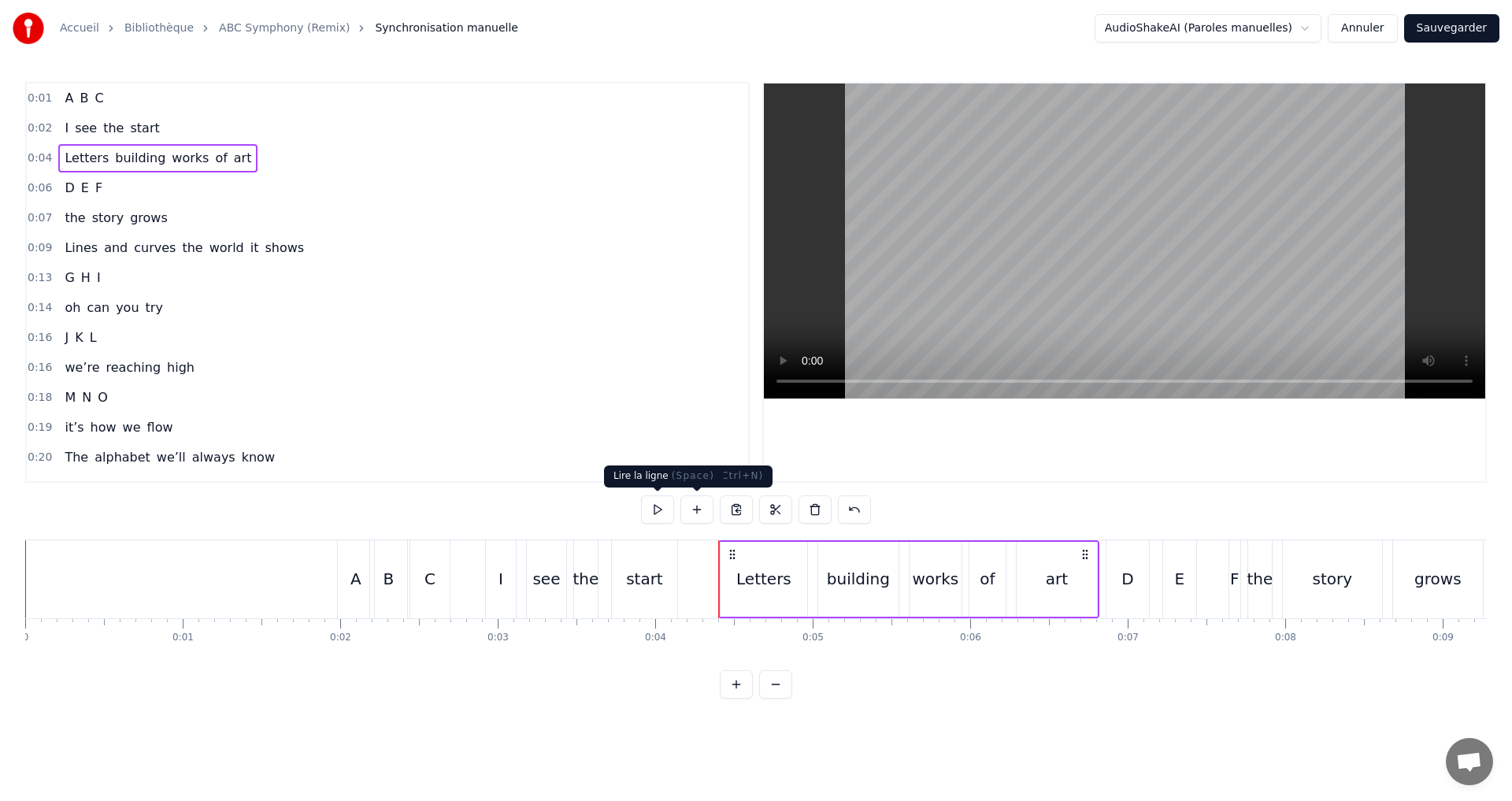
click at [667, 509] on button at bounding box center [658, 509] width 33 height 28
click at [667, 501] on button at bounding box center [658, 509] width 33 height 28
click at [141, 197] on div "0:06 D E F" at bounding box center [387, 188] width 721 height 30
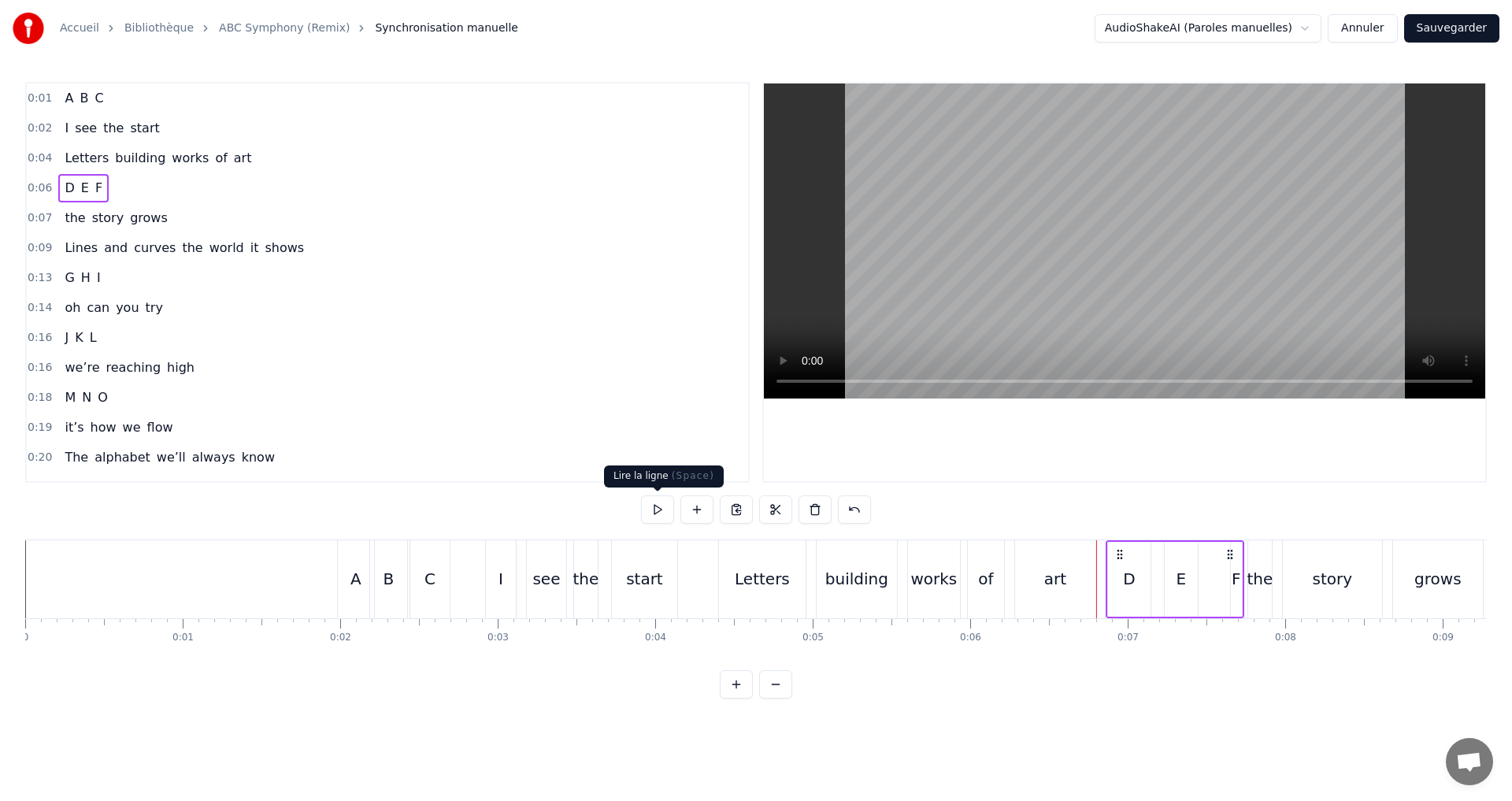
click at [660, 508] on button at bounding box center [658, 509] width 33 height 28
drag, startPoint x: 1190, startPoint y: 577, endPoint x: 1179, endPoint y: 577, distance: 11.0
click at [1179, 577] on div "E" at bounding box center [1181, 579] width 33 height 74
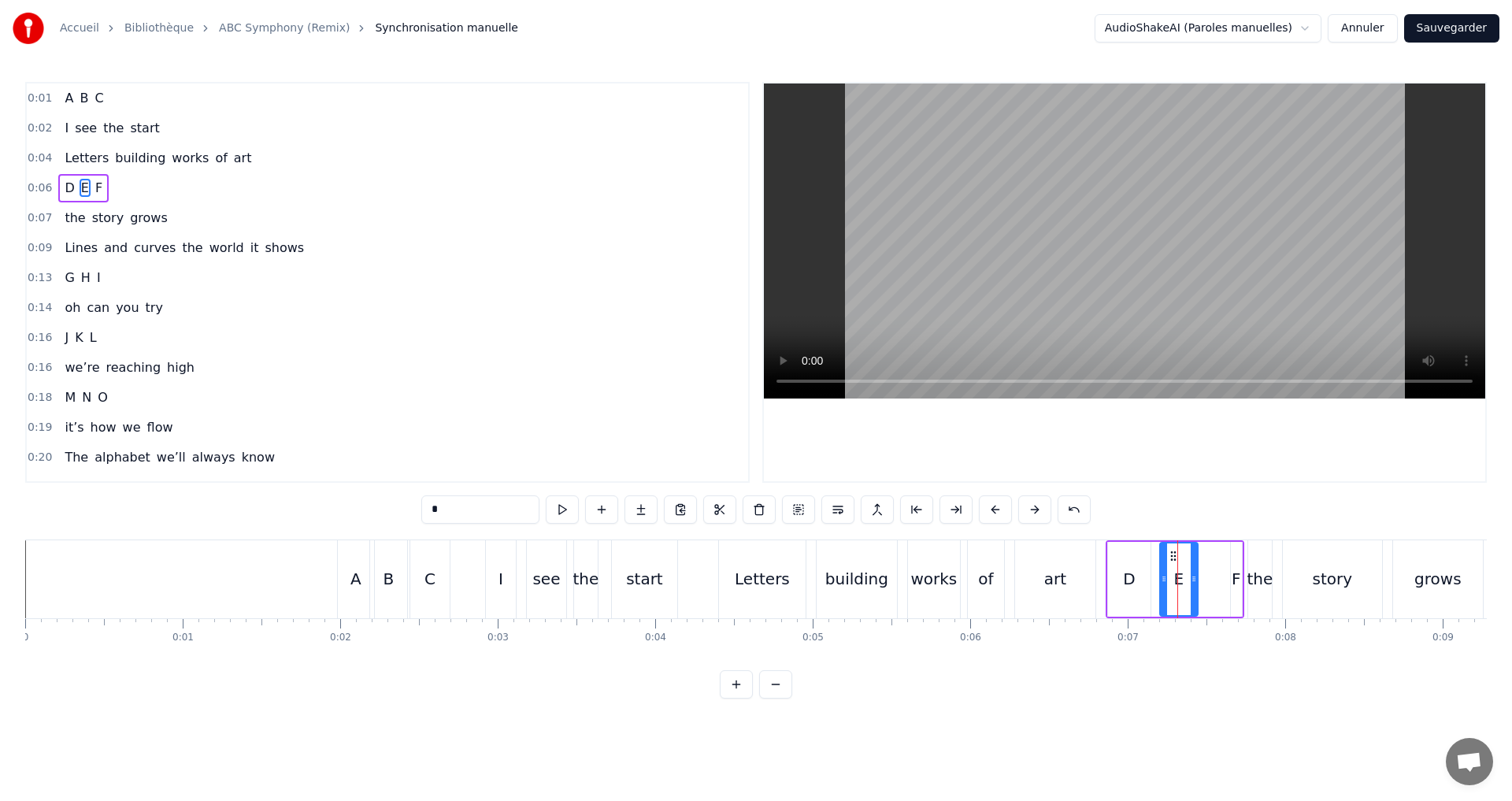
click at [1164, 581] on icon at bounding box center [1164, 579] width 6 height 13
drag, startPoint x: 1194, startPoint y: 586, endPoint x: 1184, endPoint y: 583, distance: 10.4
click at [1184, 583] on div at bounding box center [1184, 580] width 6 height 72
click at [1237, 580] on div "F" at bounding box center [1236, 579] width 9 height 24
type input "*"
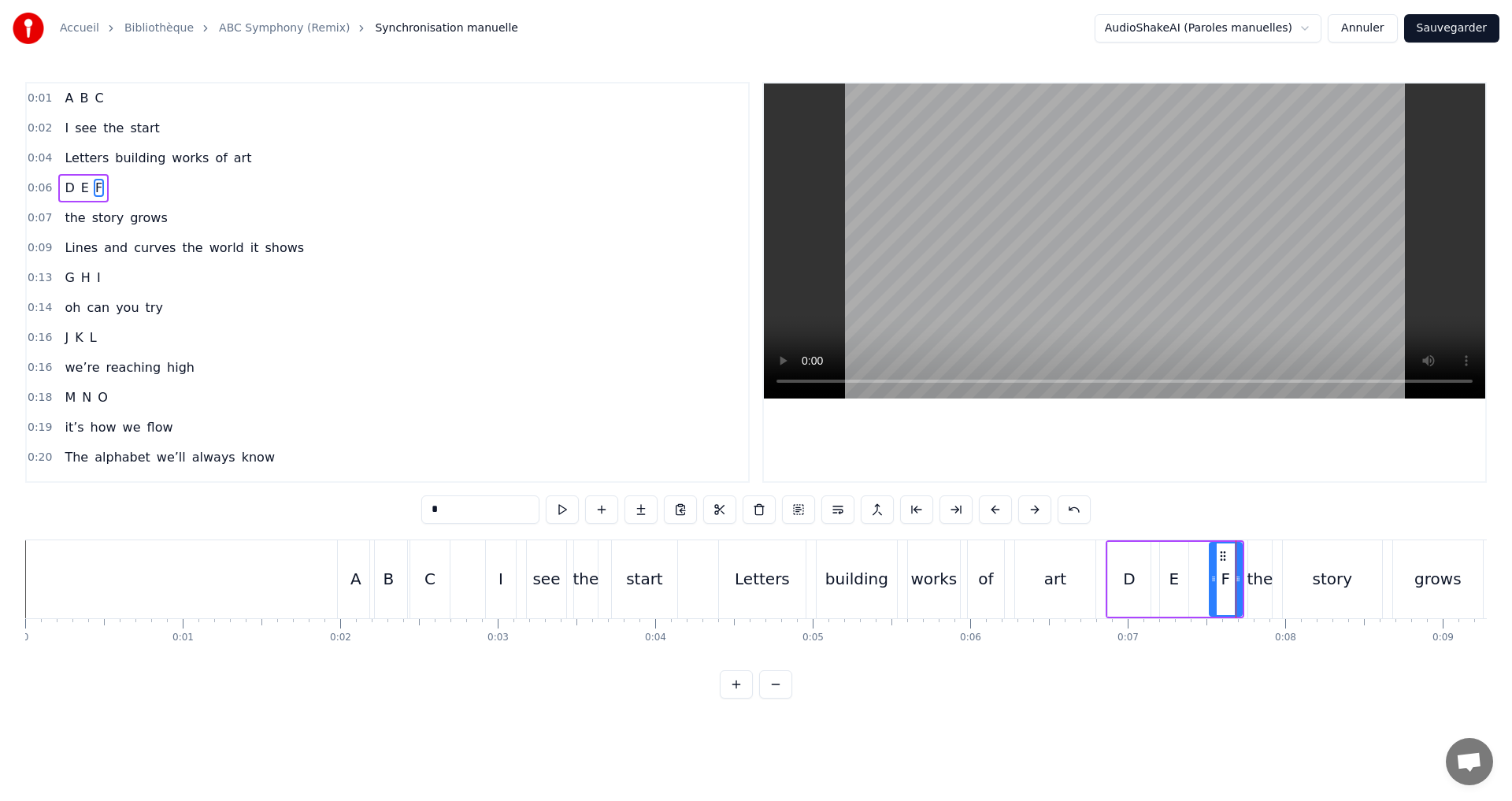
drag, startPoint x: 1233, startPoint y: 580, endPoint x: 1209, endPoint y: 584, distance: 24.3
click at [1211, 584] on icon at bounding box center [1213, 579] width 6 height 13
click at [1241, 592] on div "F" at bounding box center [1224, 579] width 37 height 74
drag, startPoint x: 1238, startPoint y: 591, endPoint x: 1224, endPoint y: 587, distance: 14.6
click at [1224, 587] on div at bounding box center [1224, 580] width 6 height 72
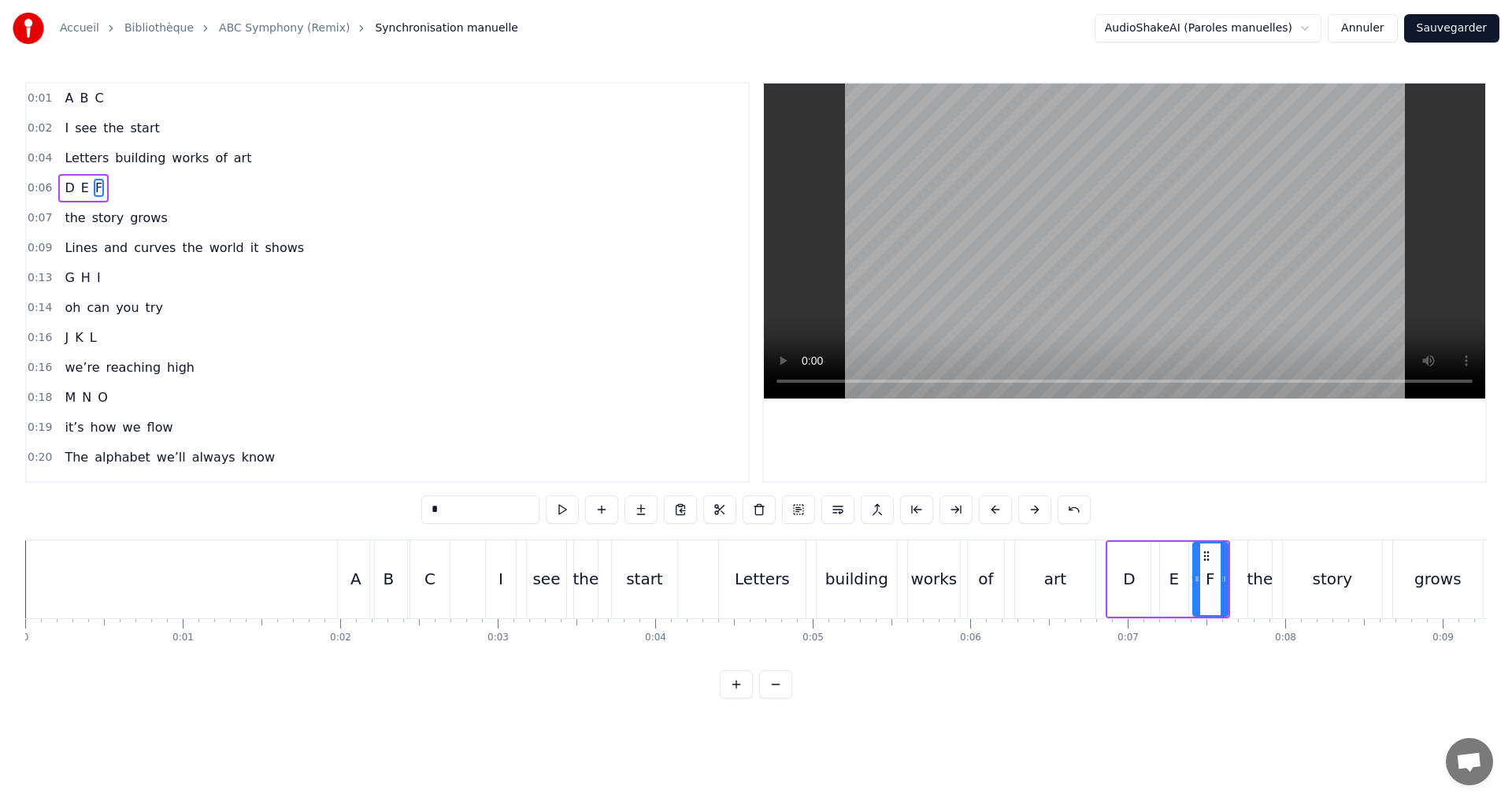
drag, startPoint x: 1210, startPoint y: 580, endPoint x: 1196, endPoint y: 575, distance: 14.9
click at [1196, 575] on icon at bounding box center [1197, 579] width 6 height 13
click at [132, 187] on div "0:06 D E F" at bounding box center [387, 188] width 721 height 30
click at [657, 502] on button at bounding box center [658, 509] width 33 height 28
click at [657, 498] on button at bounding box center [658, 509] width 33 height 28
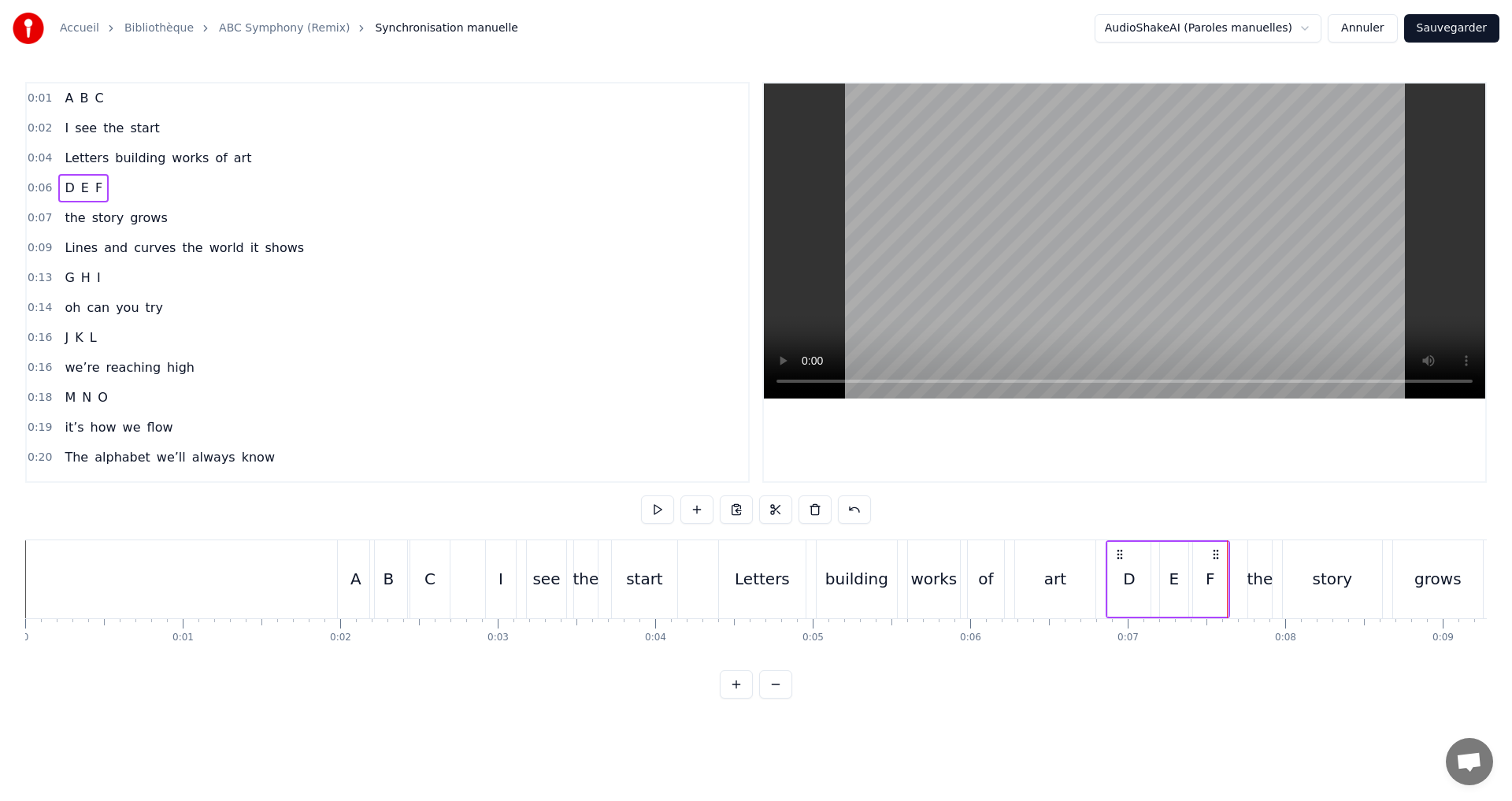
click at [233, 150] on div "Letters building works of art" at bounding box center [157, 158] width 199 height 28
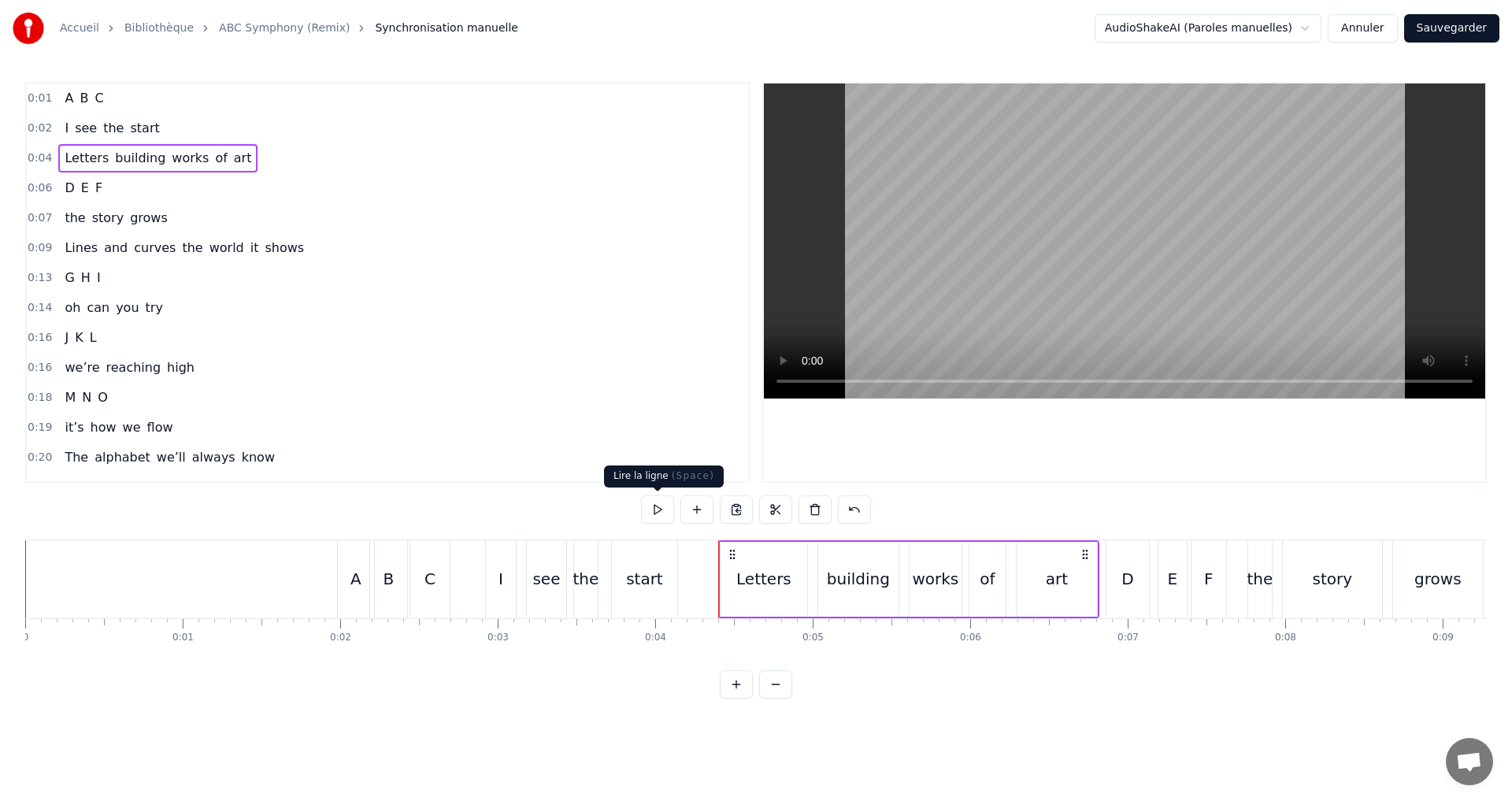
click at [660, 513] on button at bounding box center [658, 509] width 33 height 28
click at [656, 503] on button at bounding box center [658, 509] width 33 height 28
click at [125, 196] on div "0:06 D E F" at bounding box center [387, 188] width 721 height 30
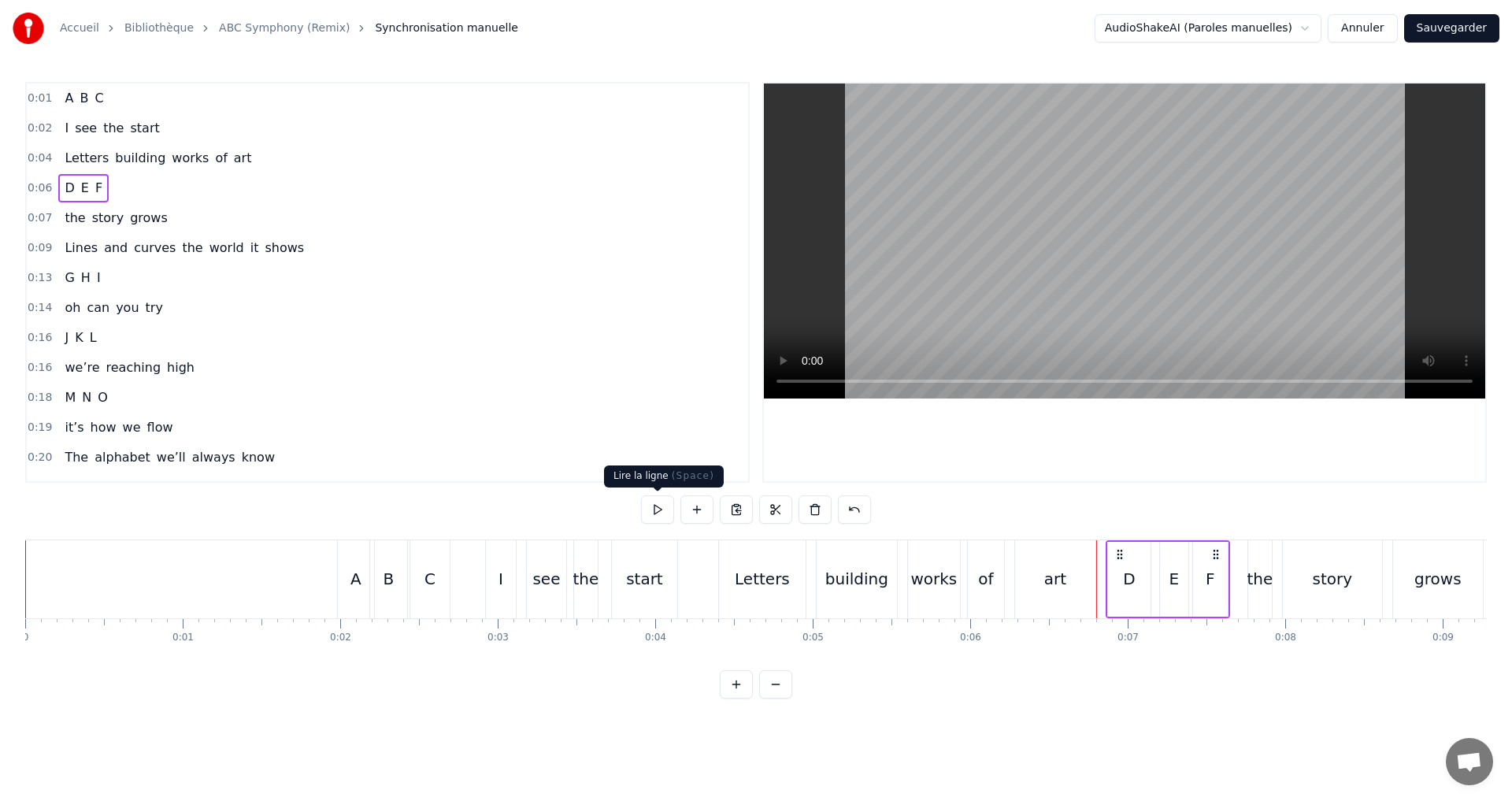
click at [656, 511] on button at bounding box center [658, 509] width 33 height 28
click at [202, 213] on div "0:07 the story grows" at bounding box center [387, 218] width 721 height 30
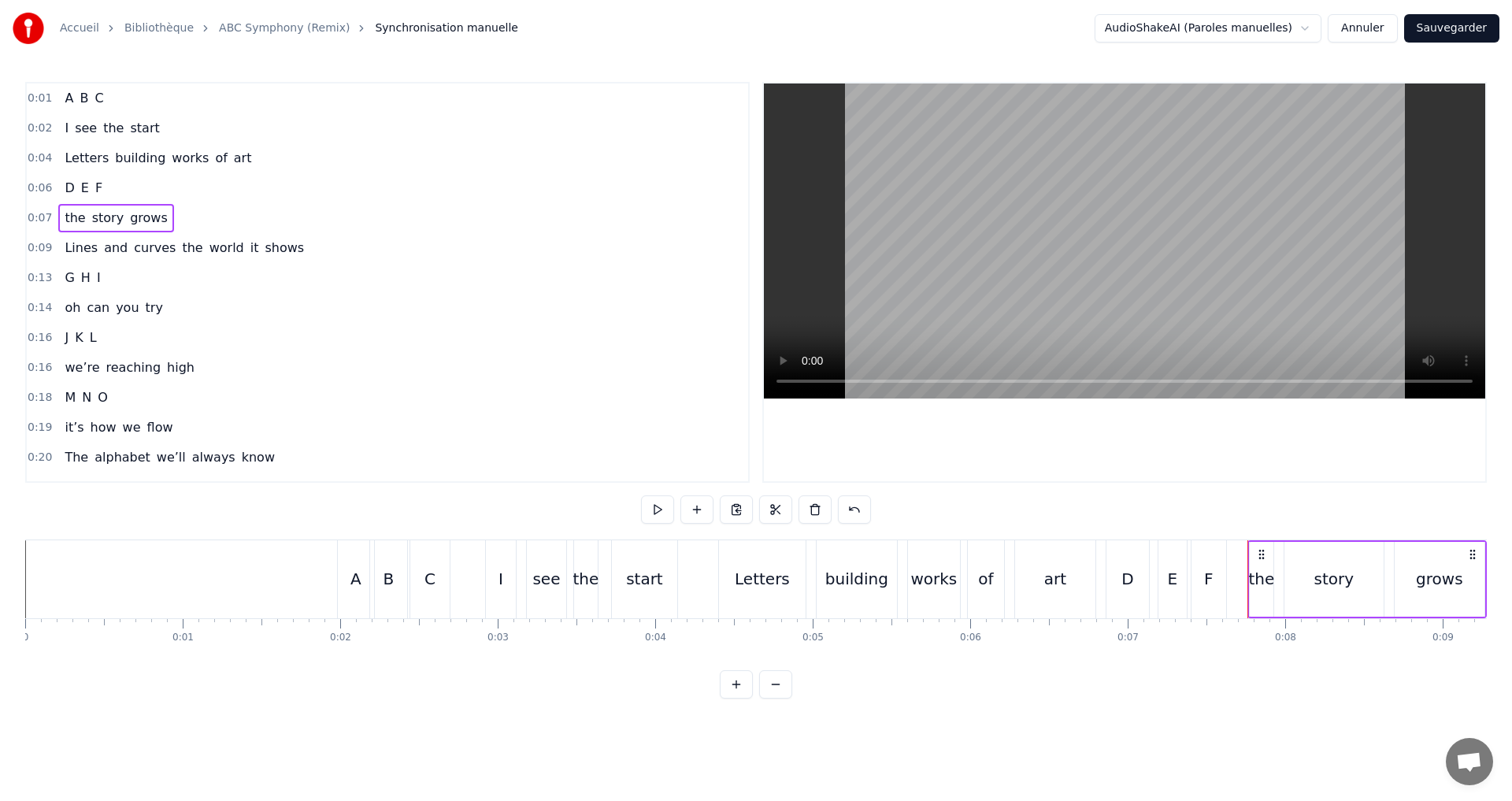
click at [660, 509] on button at bounding box center [658, 509] width 33 height 28
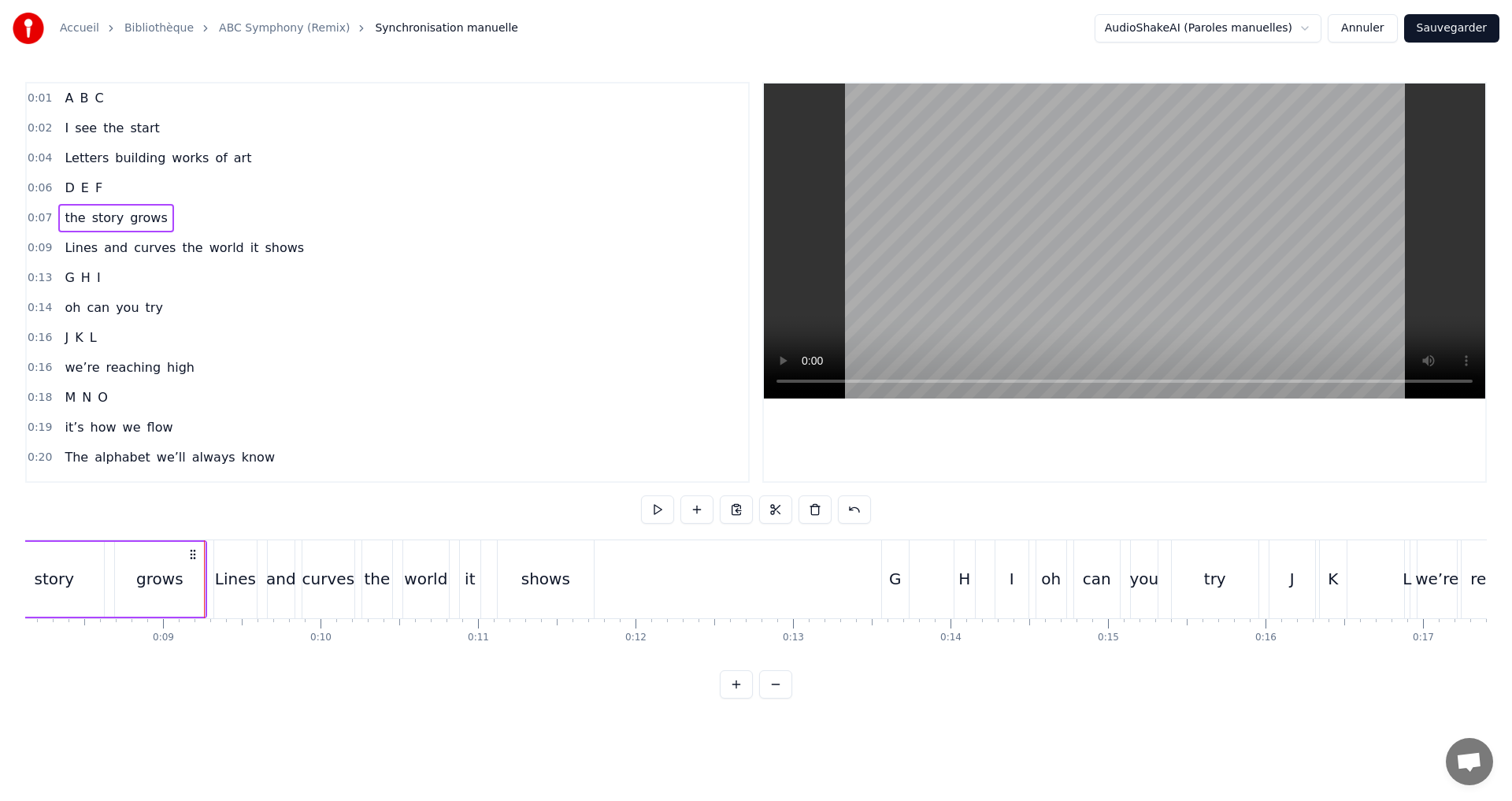
scroll to position [0, 1343]
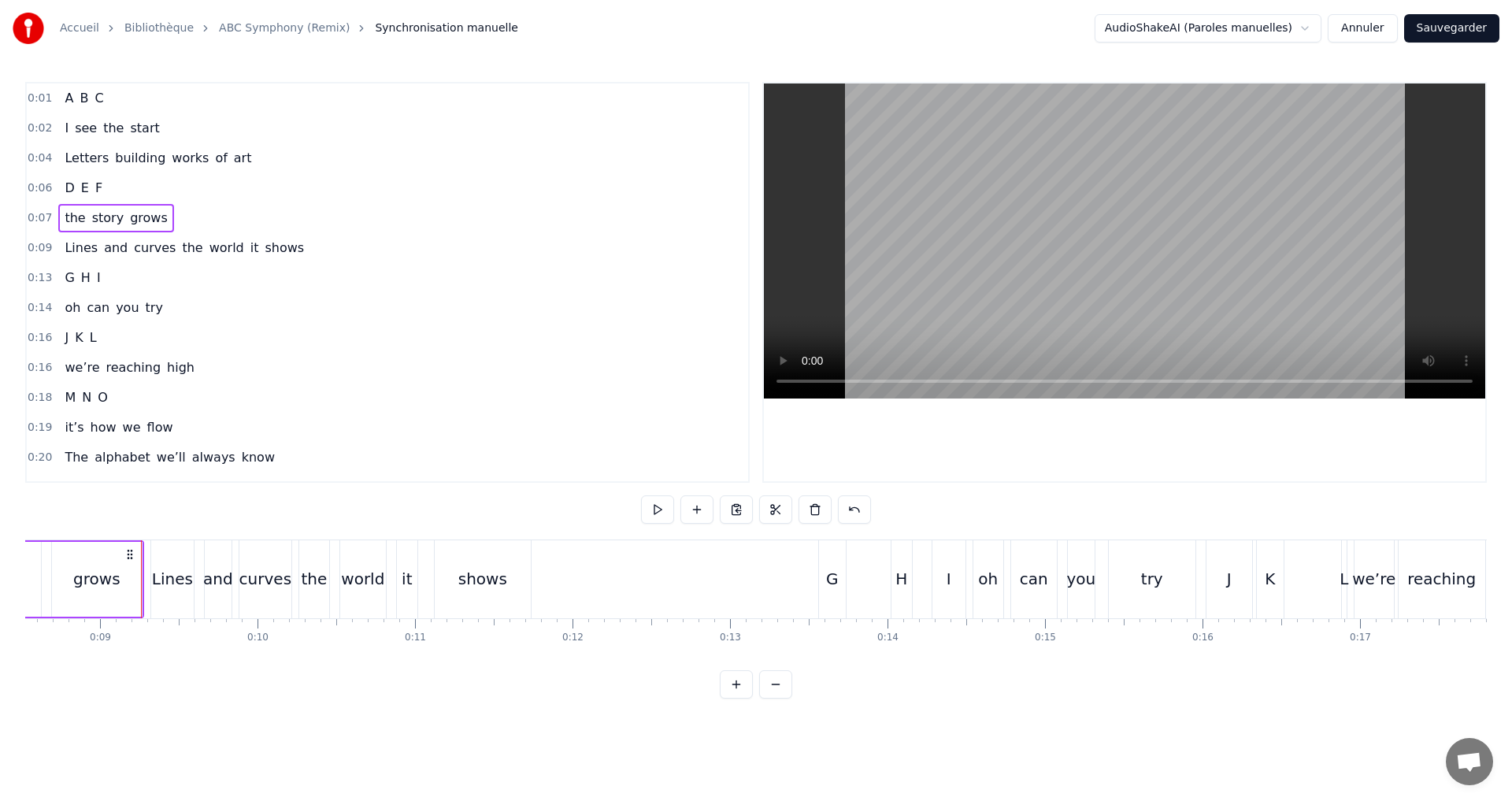
click at [84, 582] on div "grows" at bounding box center [96, 579] width 47 height 24
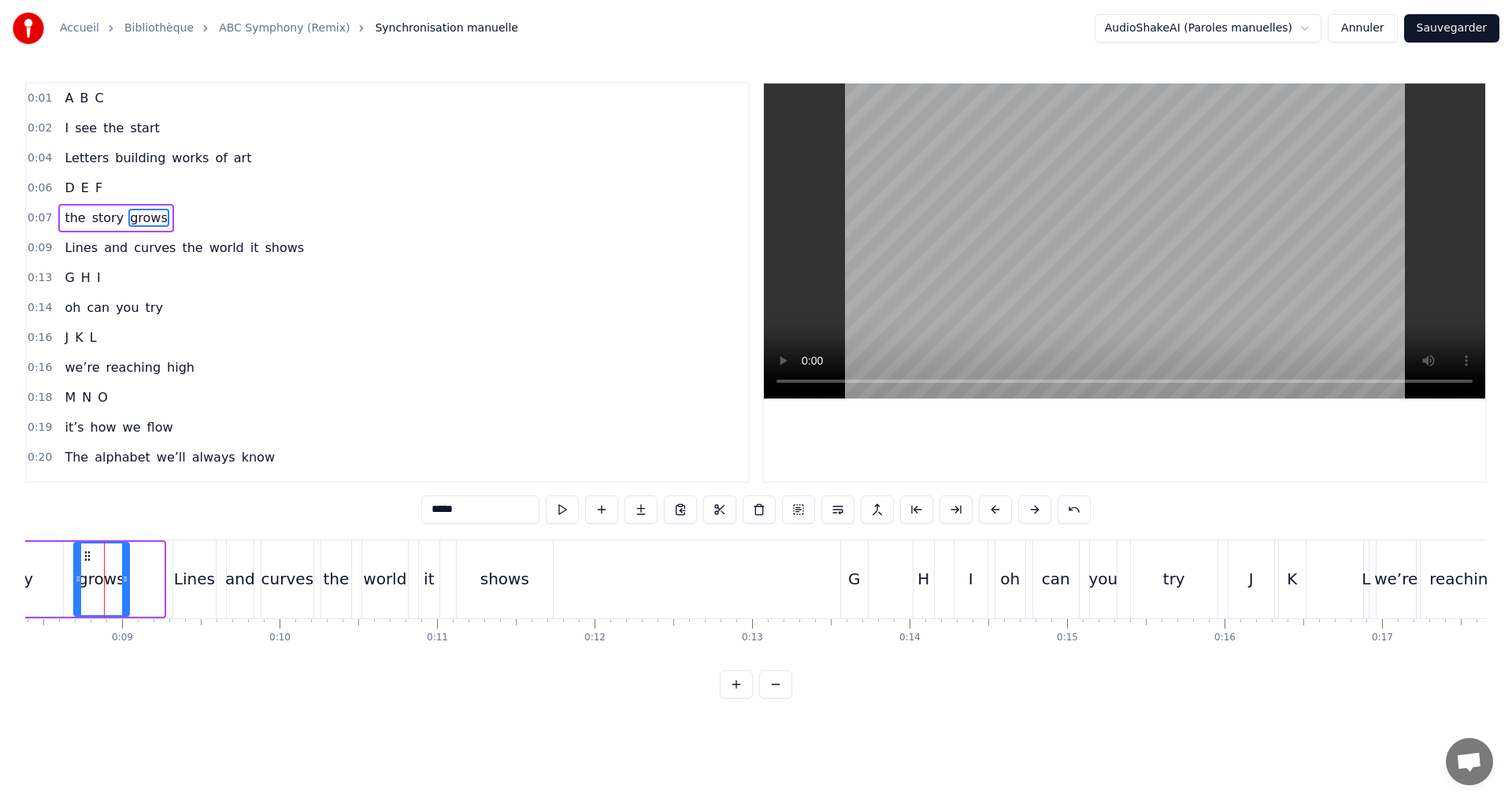
drag, startPoint x: 156, startPoint y: 594, endPoint x: 121, endPoint y: 581, distance: 37.3
click at [122, 581] on div at bounding box center [125, 580] width 6 height 72
click at [566, 504] on button at bounding box center [562, 509] width 33 height 28
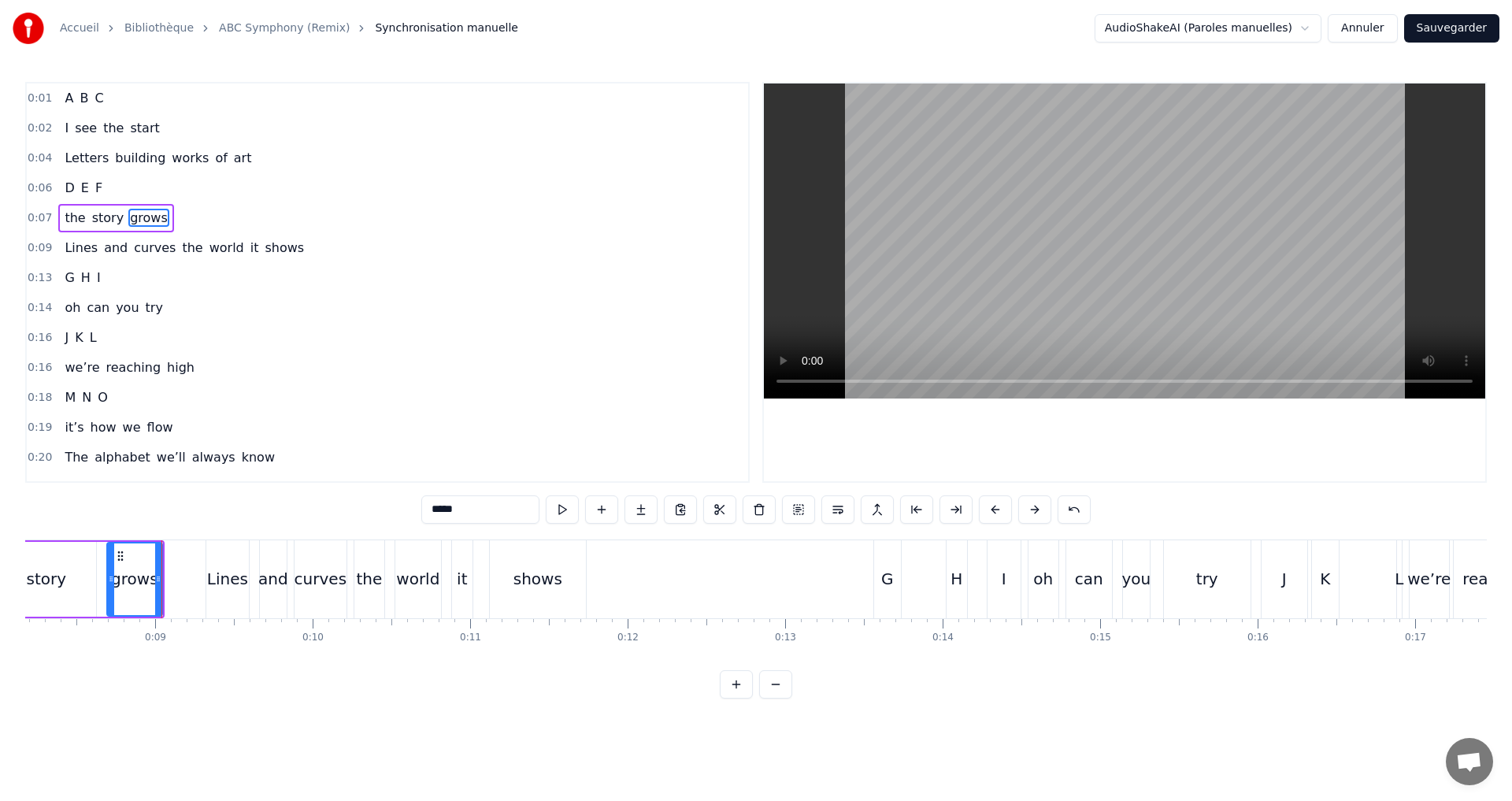
click at [356, 254] on div "0:09 Lines and curves the world it shows" at bounding box center [387, 248] width 721 height 30
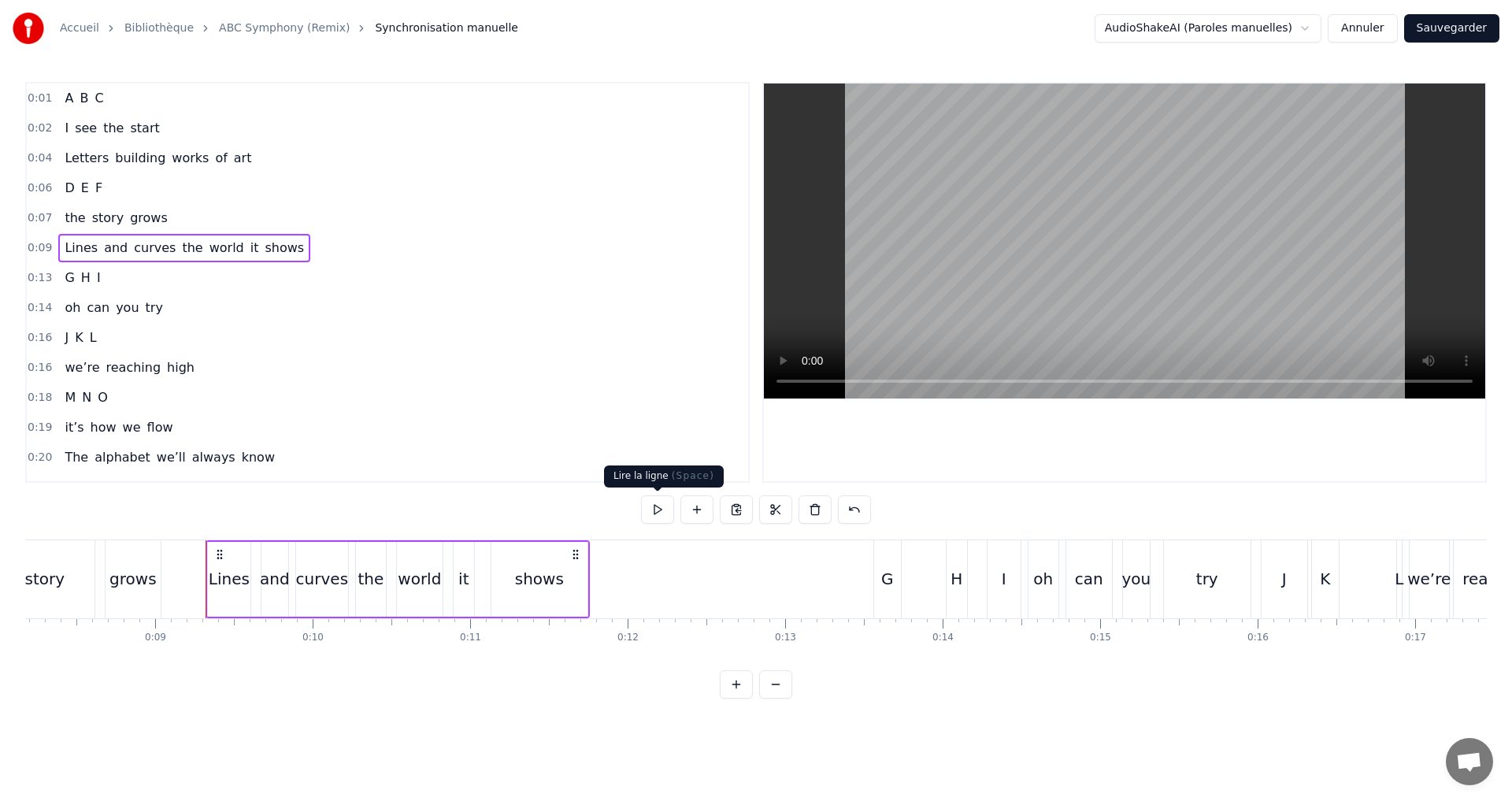
click at [664, 511] on button at bounding box center [658, 509] width 33 height 28
click at [525, 582] on div "shows" at bounding box center [539, 579] width 49 height 24
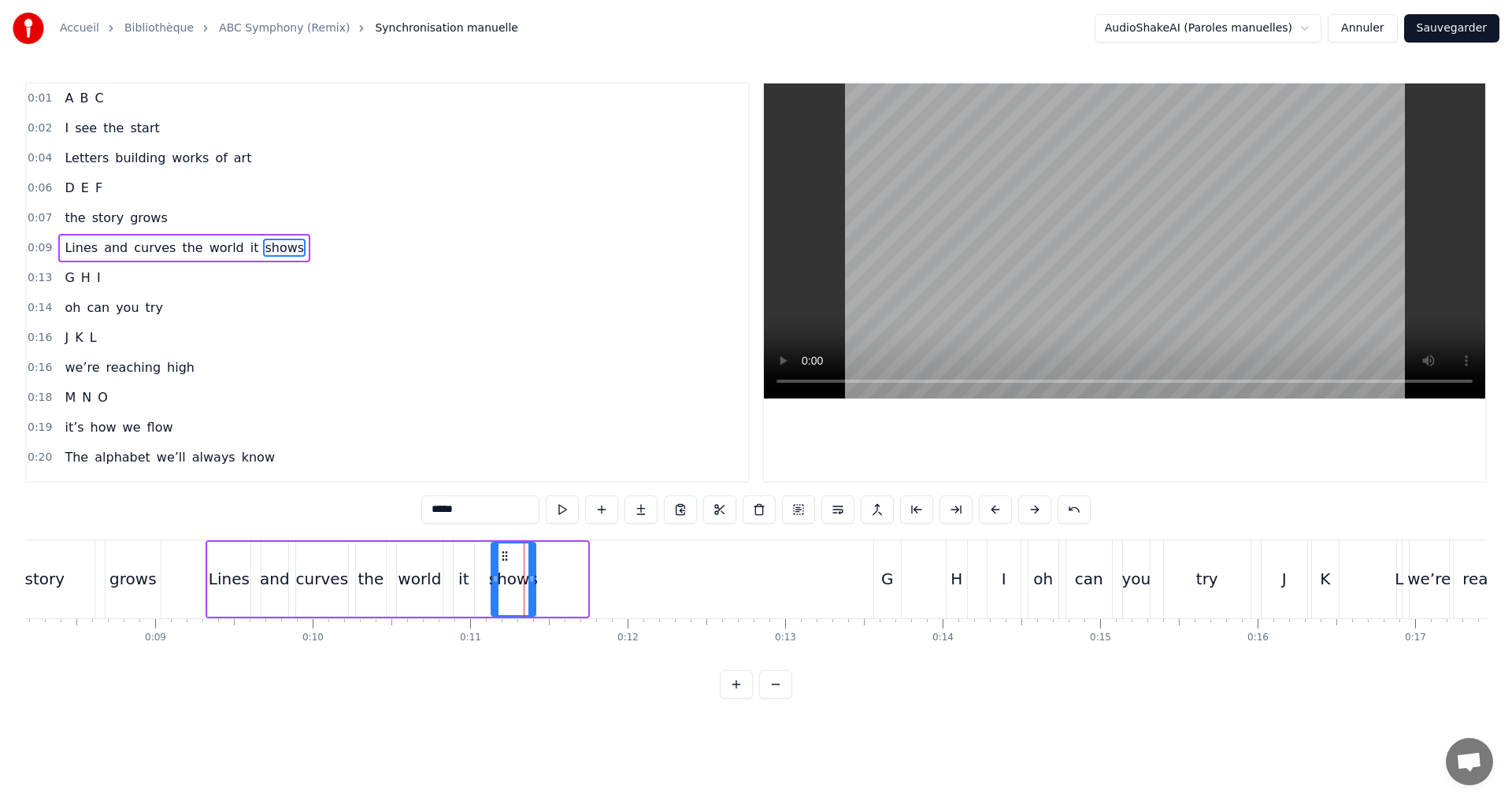
drag, startPoint x: 581, startPoint y: 594, endPoint x: 529, endPoint y: 584, distance: 53.0
click at [529, 584] on div at bounding box center [531, 580] width 6 height 72
drag, startPoint x: 492, startPoint y: 578, endPoint x: 475, endPoint y: 577, distance: 17.0
click at [475, 577] on icon at bounding box center [478, 579] width 6 height 13
click at [566, 515] on button at bounding box center [562, 509] width 33 height 28
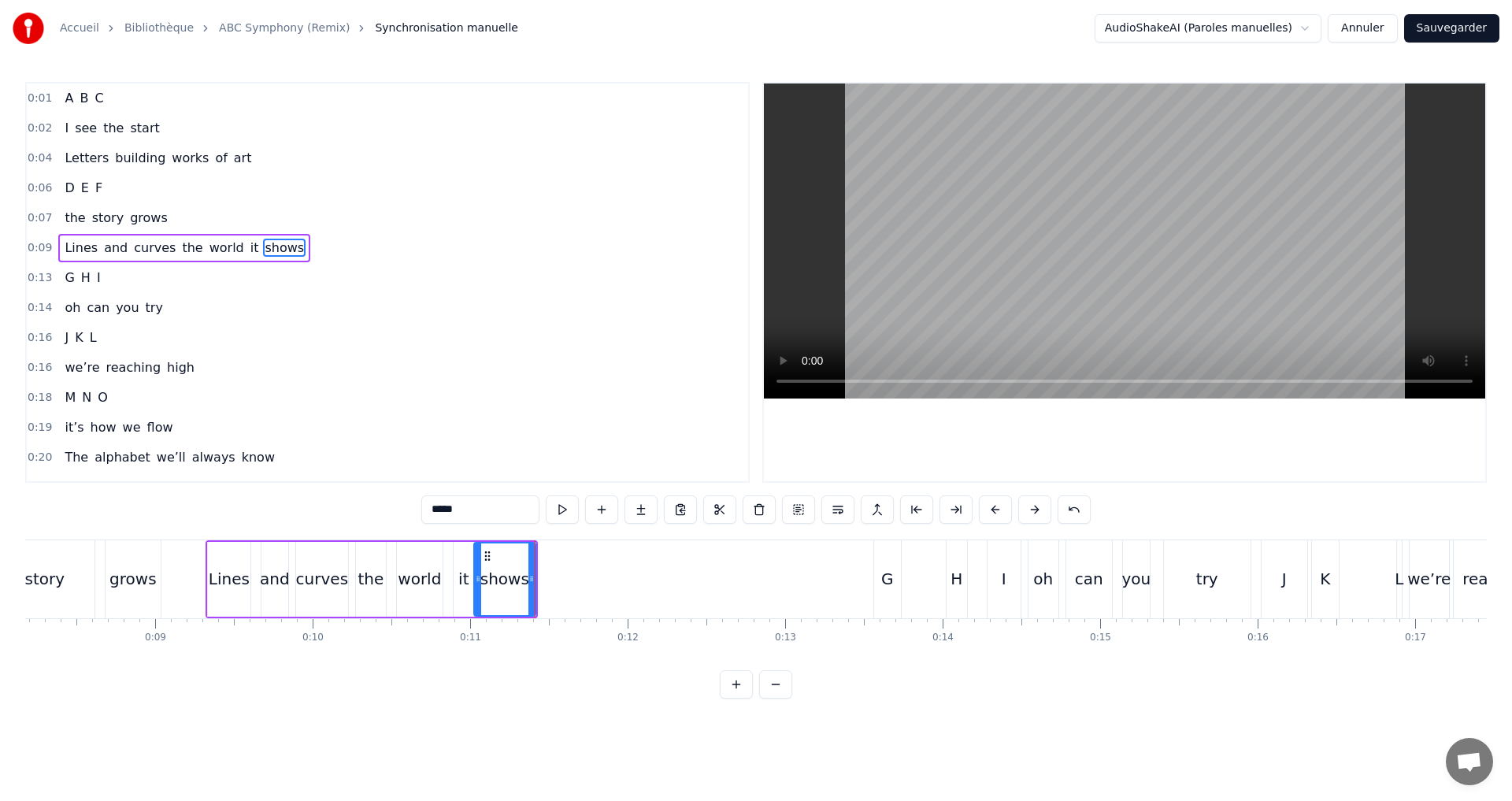
click at [225, 579] on div "Lines" at bounding box center [229, 579] width 41 height 24
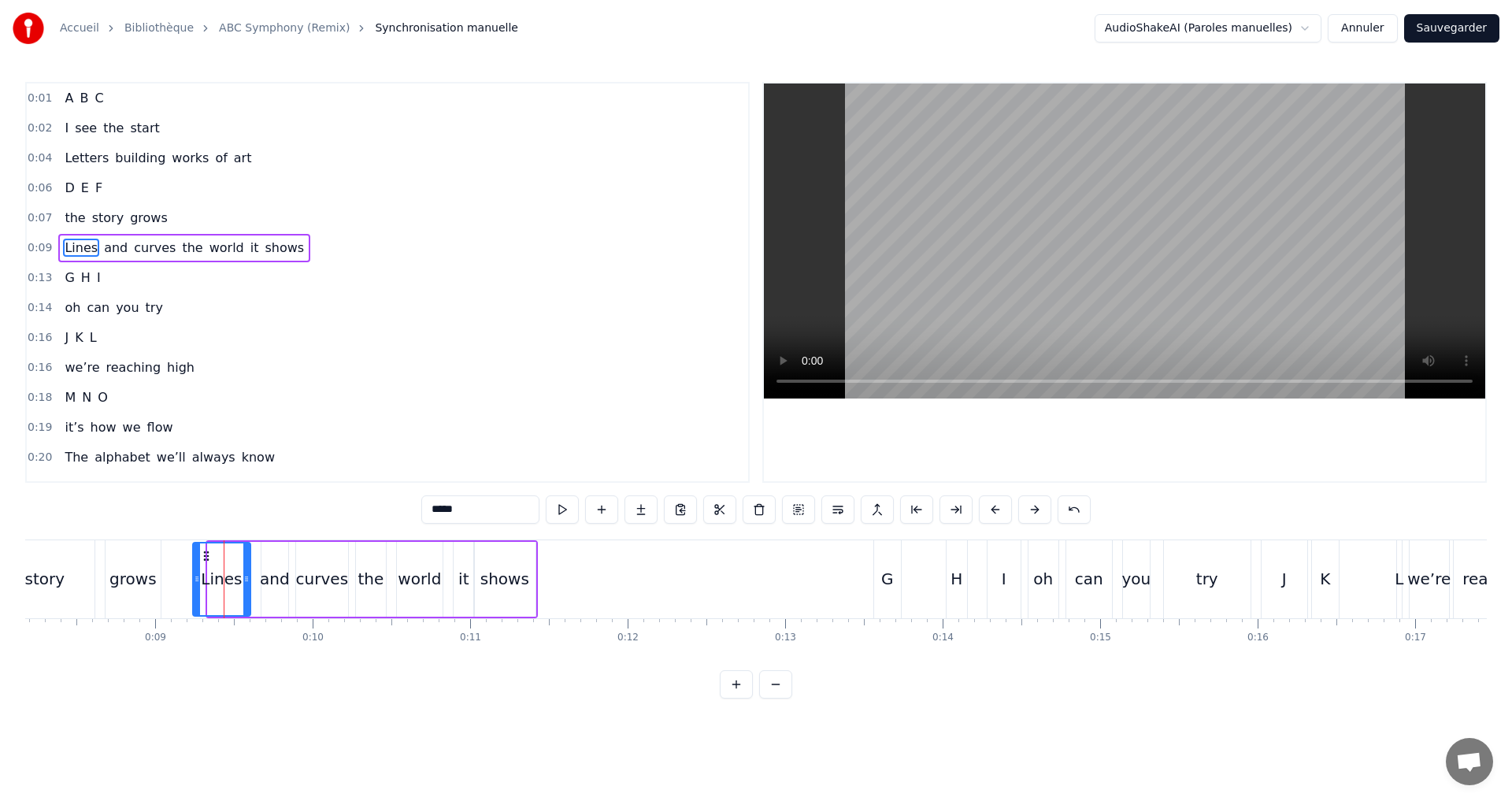
drag, startPoint x: 209, startPoint y: 581, endPoint x: 194, endPoint y: 578, distance: 15.3
click at [194, 578] on icon at bounding box center [197, 579] width 6 height 13
click at [567, 506] on button at bounding box center [562, 509] width 33 height 28
click at [244, 570] on div at bounding box center [243, 580] width 6 height 72
click at [265, 579] on div "and" at bounding box center [275, 579] width 30 height 24
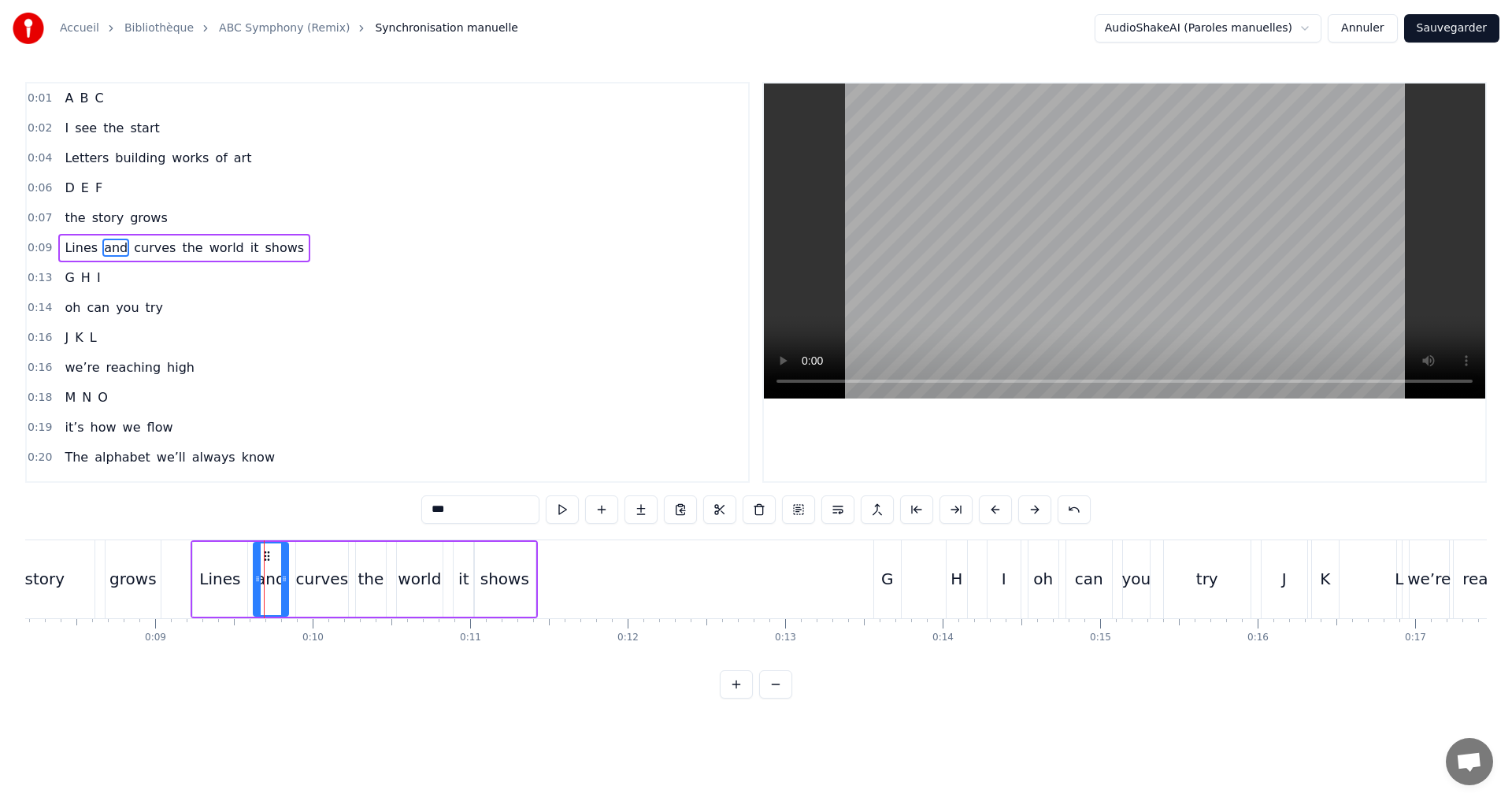
drag, startPoint x: 266, startPoint y: 579, endPoint x: 254, endPoint y: 576, distance: 12.4
click at [254, 576] on icon at bounding box center [257, 579] width 6 height 13
click at [281, 585] on div at bounding box center [279, 580] width 6 height 72
click at [310, 583] on div "curves" at bounding box center [322, 579] width 52 height 24
click at [295, 579] on icon at bounding box center [293, 579] width 6 height 13
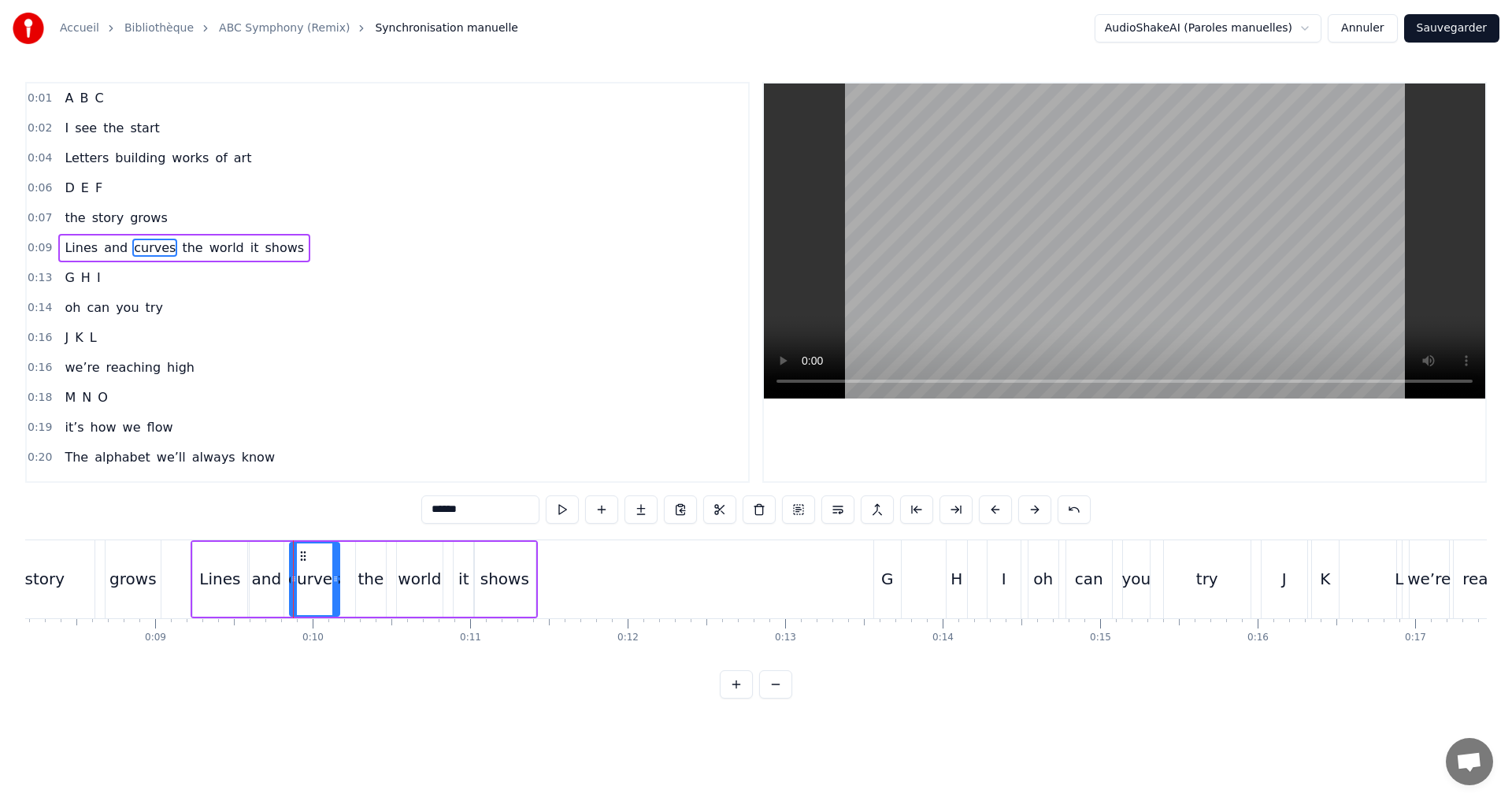
drag, startPoint x: 344, startPoint y: 580, endPoint x: 334, endPoint y: 578, distance: 10.2
click at [334, 578] on icon at bounding box center [335, 579] width 6 height 13
click at [362, 581] on div "the" at bounding box center [370, 579] width 26 height 24
click at [350, 577] on icon at bounding box center [353, 579] width 6 height 13
click at [386, 585] on div "the" at bounding box center [367, 579] width 39 height 74
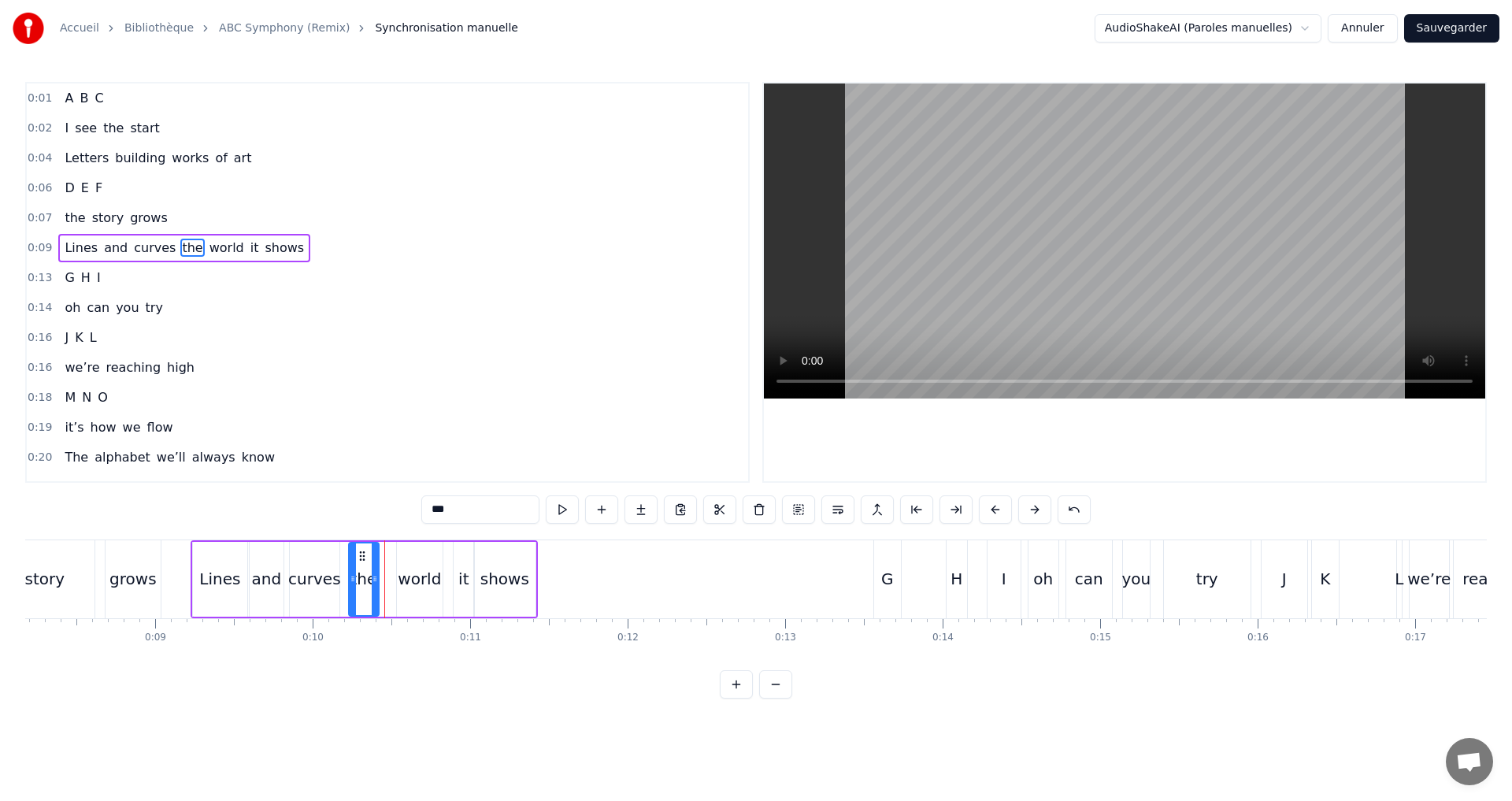
click at [374, 577] on icon at bounding box center [375, 579] width 6 height 13
click at [406, 583] on div "world" at bounding box center [419, 579] width 43 height 24
drag, startPoint x: 405, startPoint y: 583, endPoint x: 389, endPoint y: 579, distance: 16.5
click at [389, 579] on icon at bounding box center [389, 579] width 6 height 13
click at [457, 579] on div "it" at bounding box center [464, 579] width 20 height 74
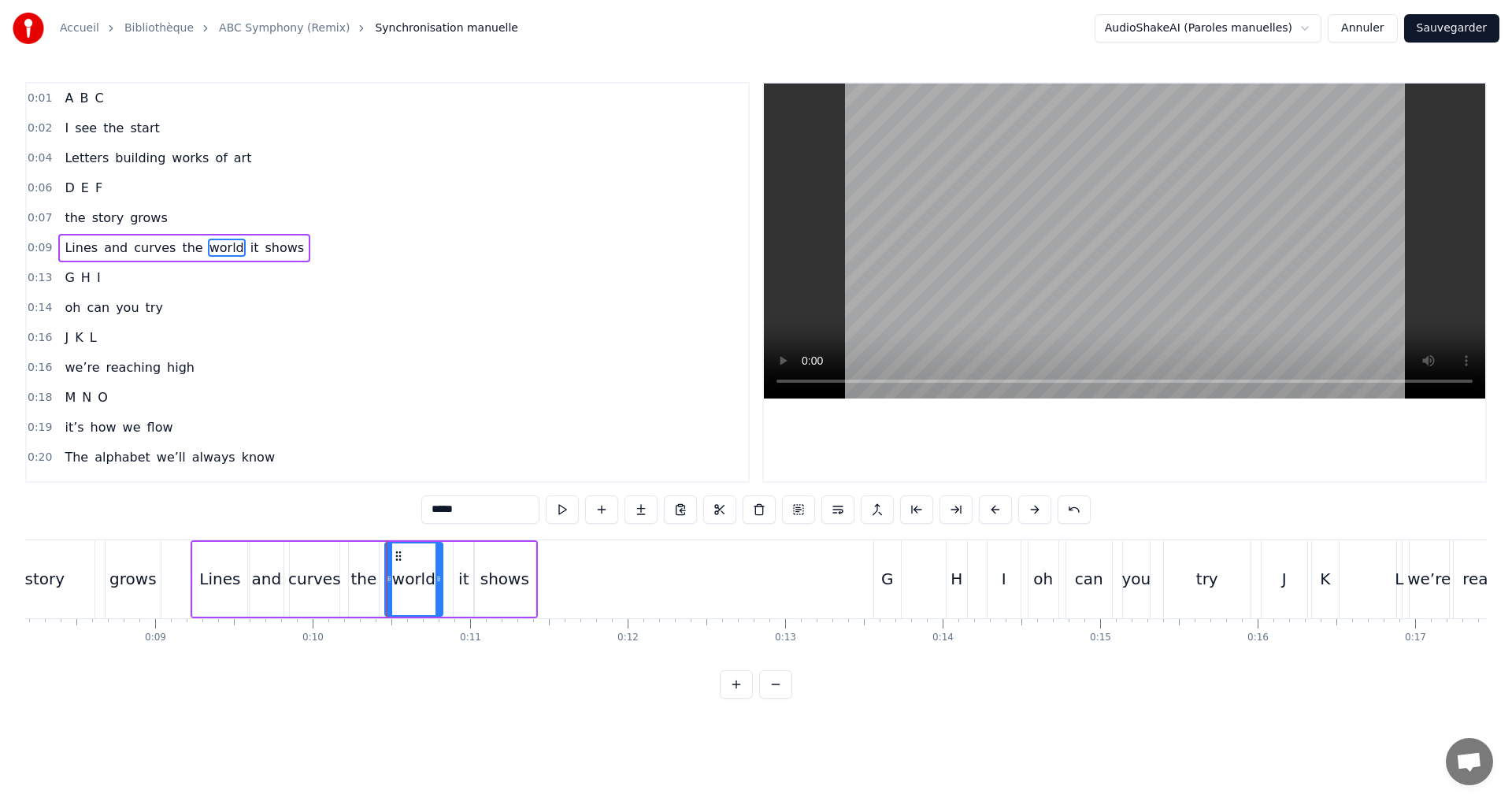
type input "**"
click at [453, 577] on icon at bounding box center [451, 579] width 6 height 13
click at [311, 251] on div "0:09 Lines and curves the world it shows" at bounding box center [387, 248] width 721 height 30
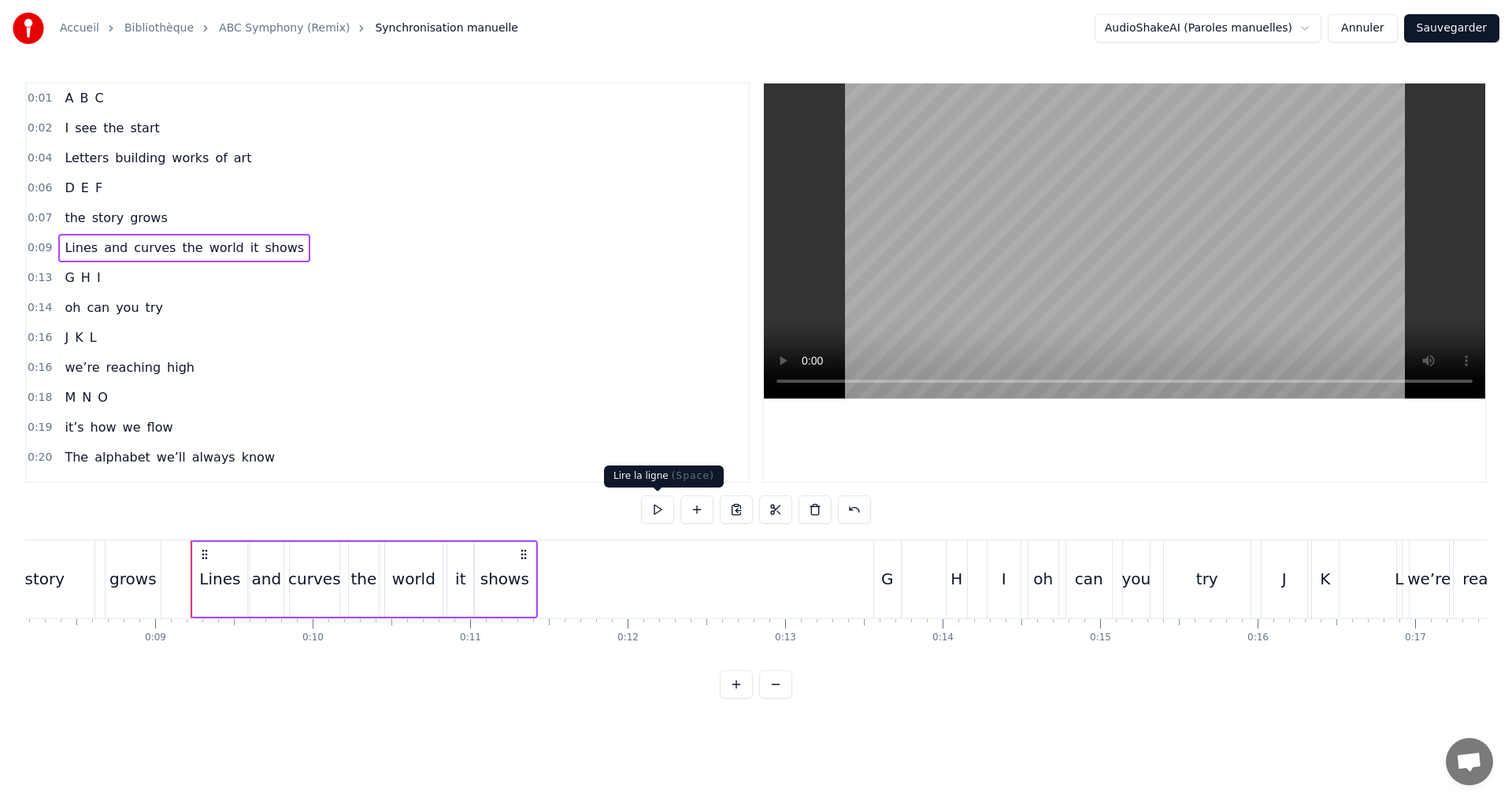
click at [660, 508] on button at bounding box center [658, 509] width 33 height 28
click at [170, 282] on div "0:13 G H I" at bounding box center [387, 277] width 721 height 30
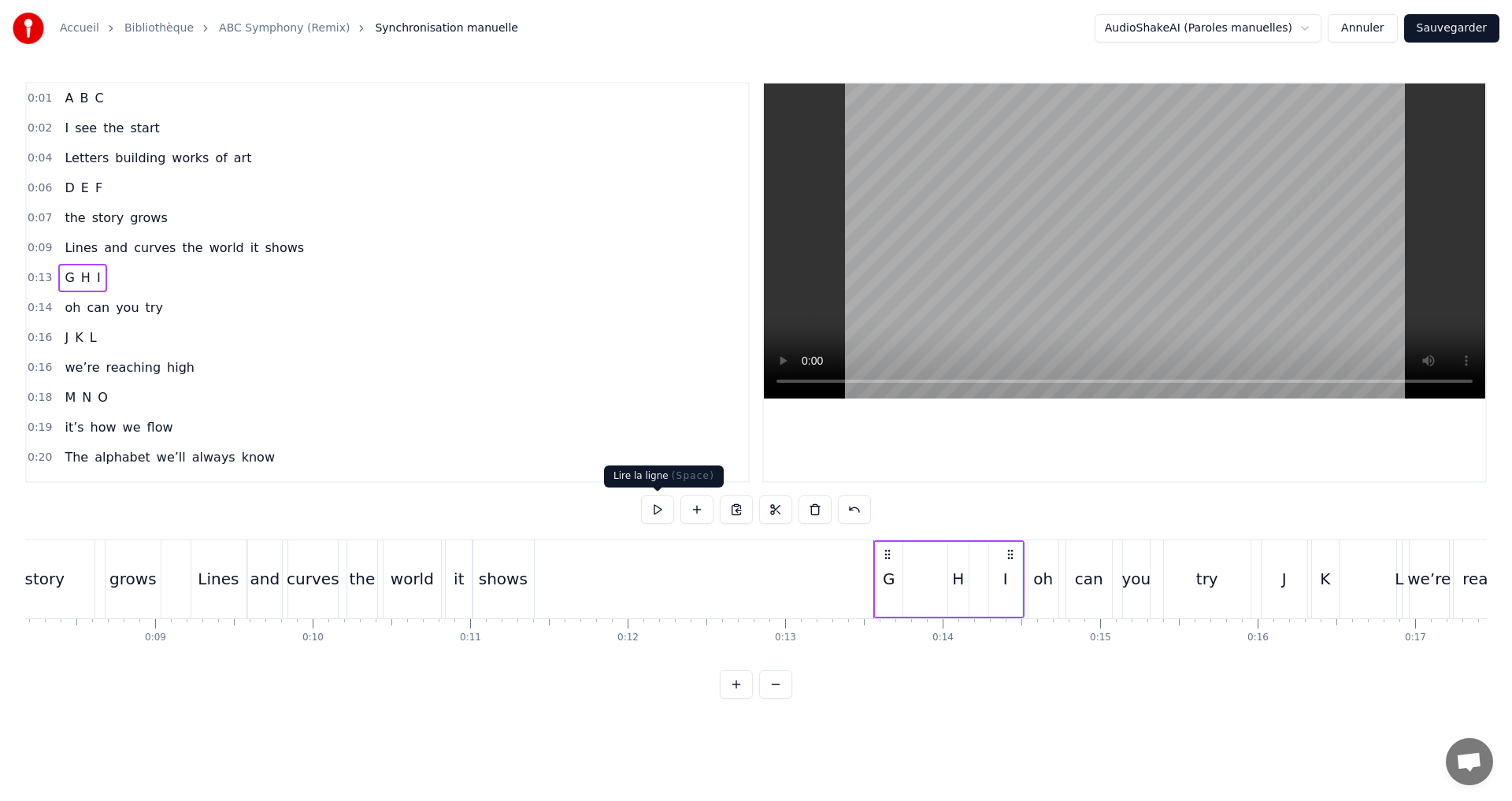
click at [654, 509] on button at bounding box center [658, 509] width 33 height 28
click at [950, 587] on div "H" at bounding box center [958, 579] width 20 height 74
drag, startPoint x: 953, startPoint y: 581, endPoint x: 943, endPoint y: 578, distance: 10.4
click at [943, 578] on icon at bounding box center [942, 579] width 6 height 13
click at [118, 276] on div "0:13 G H I" at bounding box center [387, 277] width 721 height 30
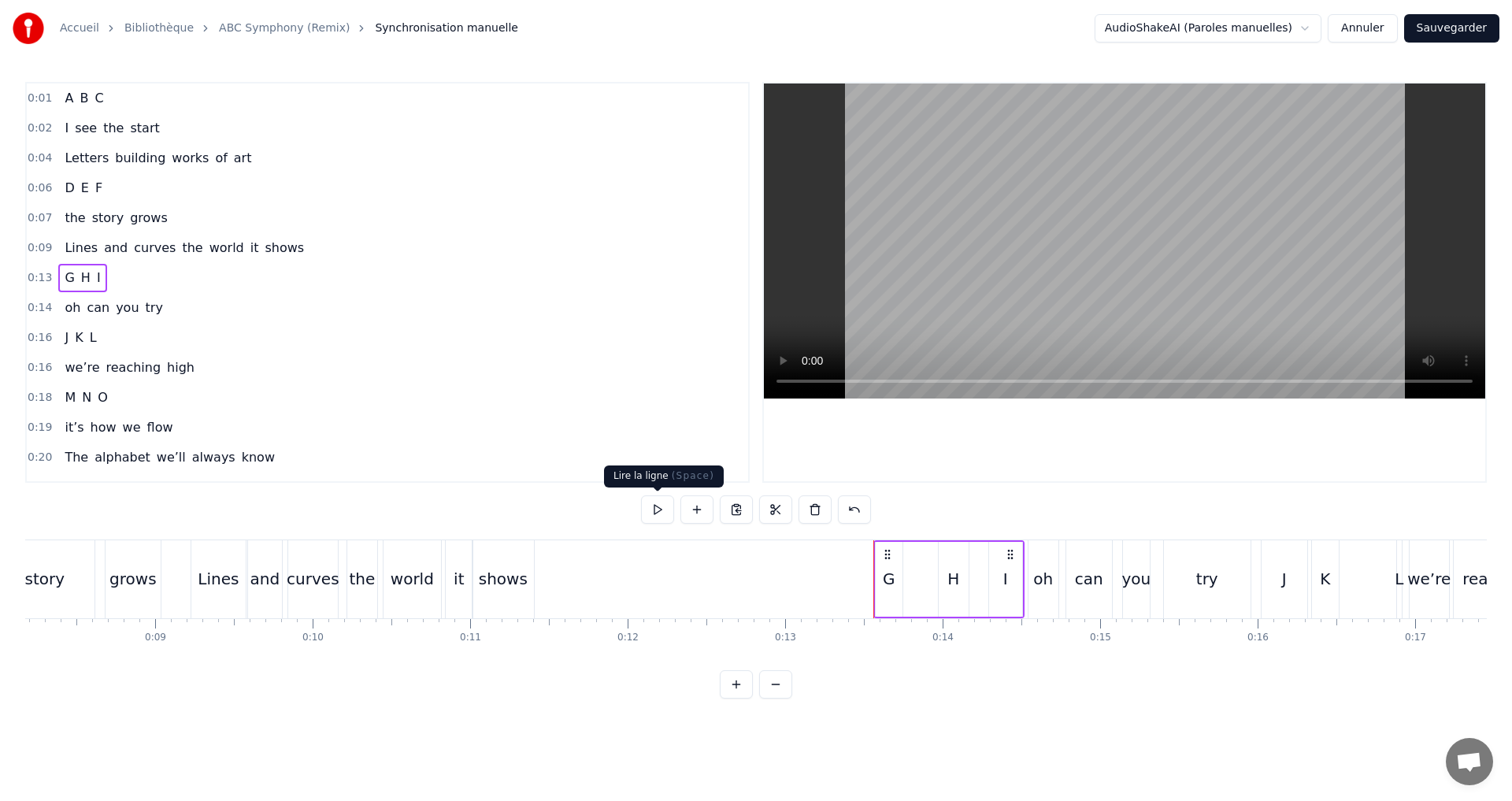
click at [657, 508] on button at bounding box center [658, 509] width 33 height 28
click at [987, 577] on div "G H I" at bounding box center [949, 579] width 152 height 78
click at [1005, 582] on div "I" at bounding box center [1005, 579] width 5 height 24
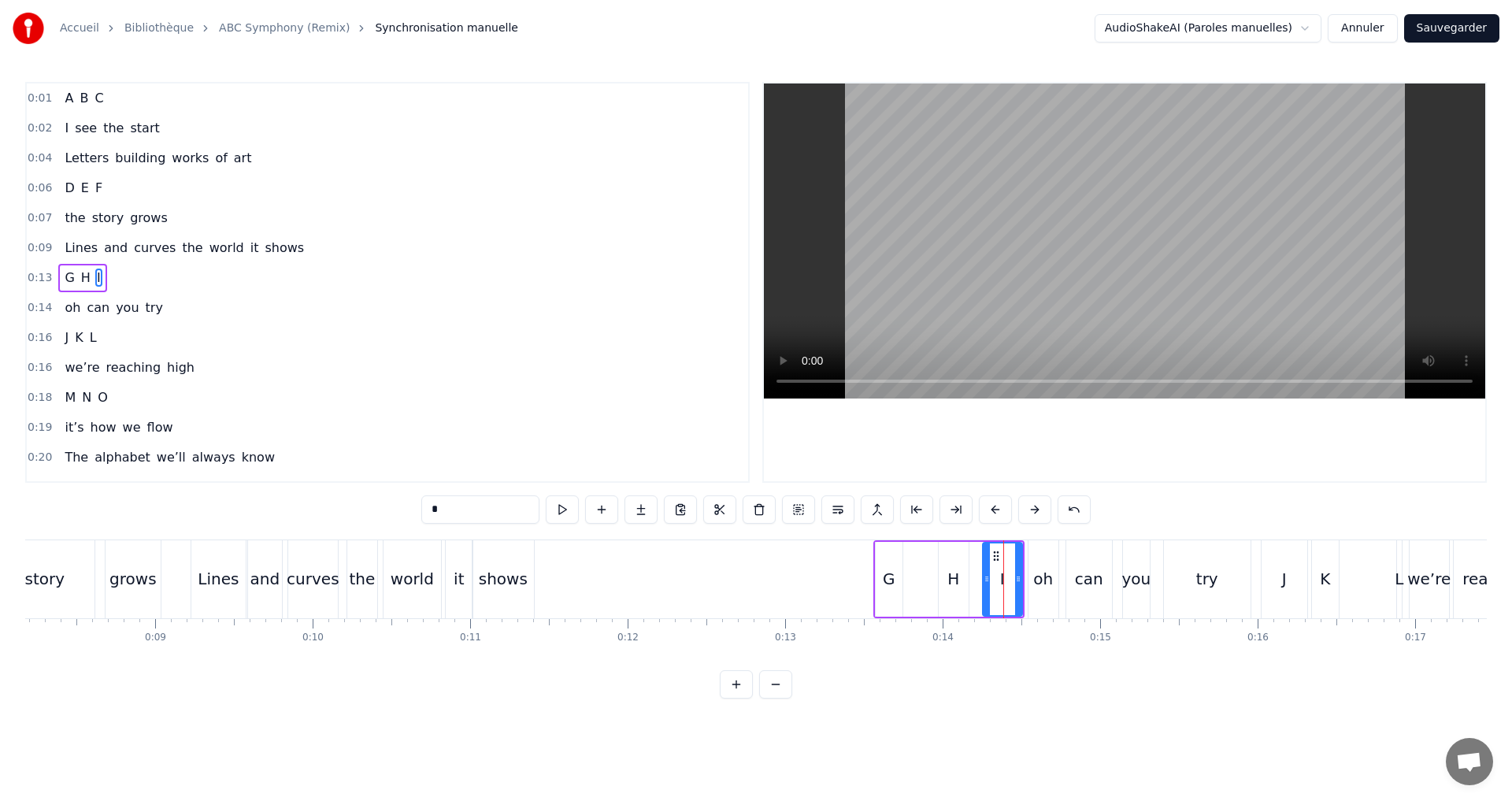
click at [985, 578] on icon at bounding box center [987, 579] width 6 height 13
click at [1010, 583] on div at bounding box center [1011, 580] width 6 height 72
click at [229, 263] on div "0:13 G H I" at bounding box center [387, 277] width 721 height 30
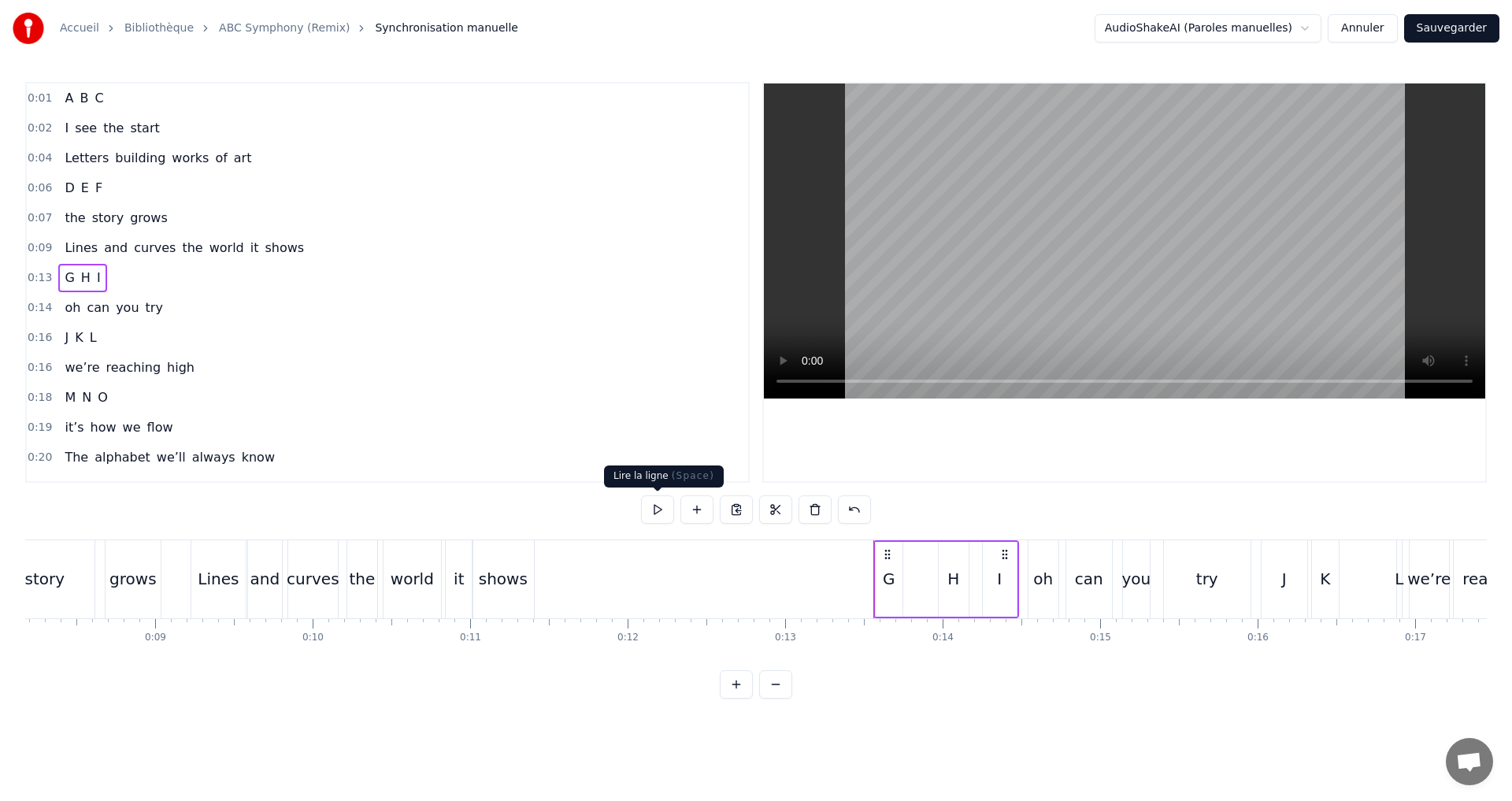
click at [665, 507] on button at bounding box center [658, 509] width 33 height 28
click at [652, 506] on button at bounding box center [658, 509] width 33 height 28
click at [654, 510] on button at bounding box center [658, 509] width 33 height 28
click at [236, 312] on div "0:14 oh can you try" at bounding box center [387, 308] width 721 height 30
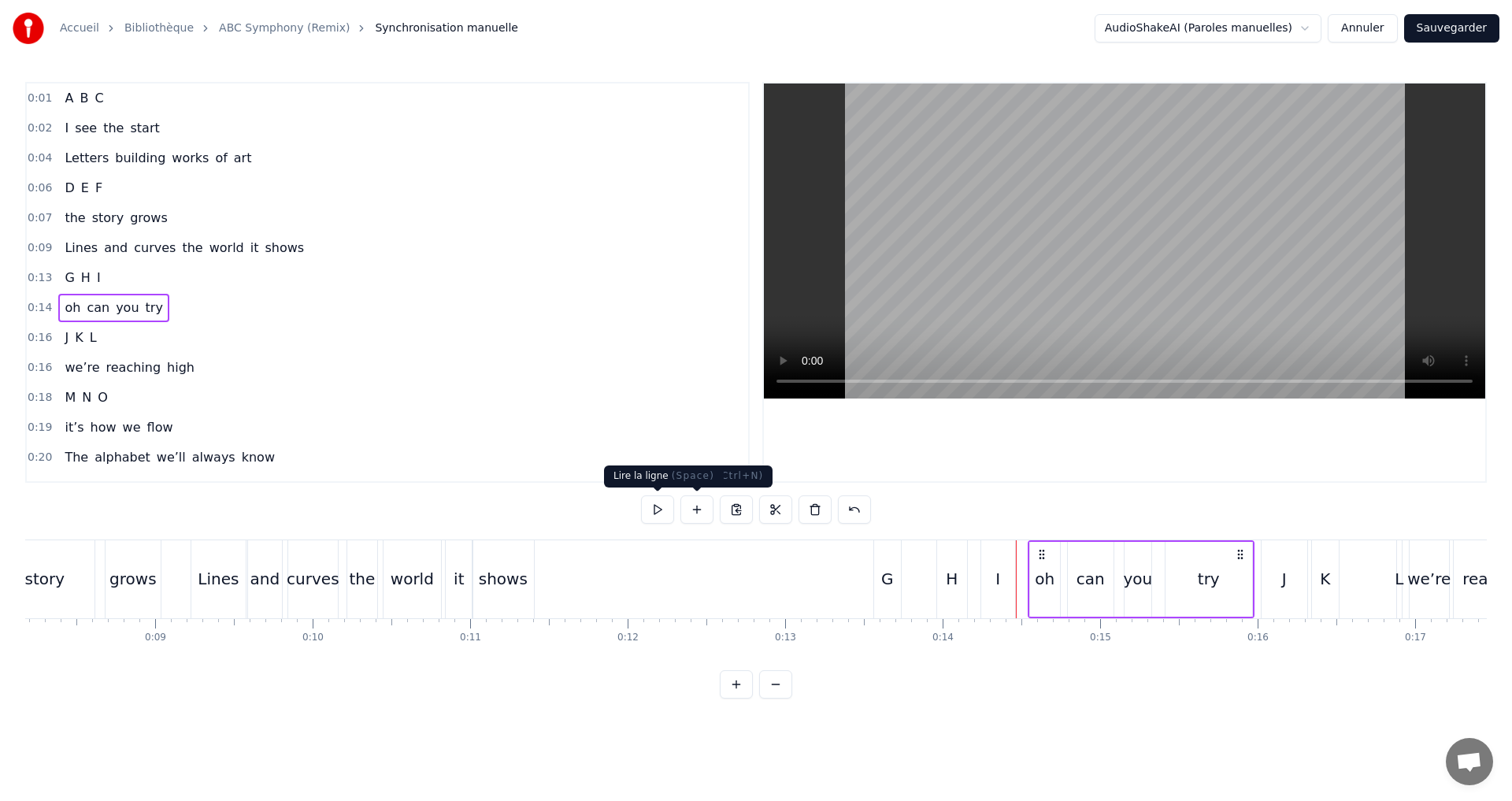
click at [663, 505] on button at bounding box center [658, 509] width 33 height 28
click at [1220, 580] on div "try" at bounding box center [1209, 579] width 86 height 74
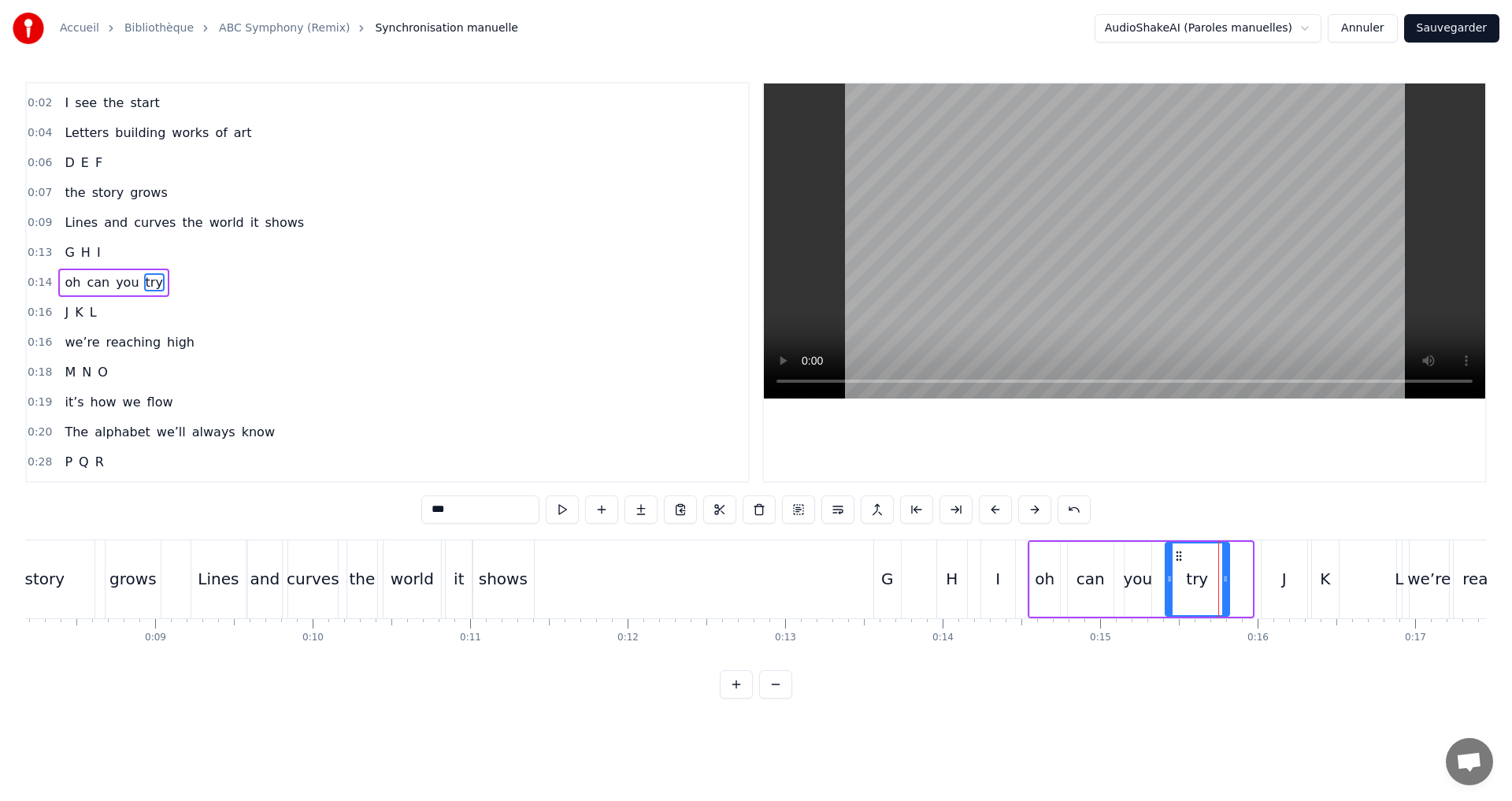
drag, startPoint x: 1248, startPoint y: 590, endPoint x: 1225, endPoint y: 587, distance: 23.2
click at [1225, 587] on div at bounding box center [1224, 580] width 6 height 72
click at [558, 512] on button at bounding box center [562, 509] width 33 height 28
click at [1057, 574] on div "oh" at bounding box center [1044, 579] width 30 height 74
type input "**"
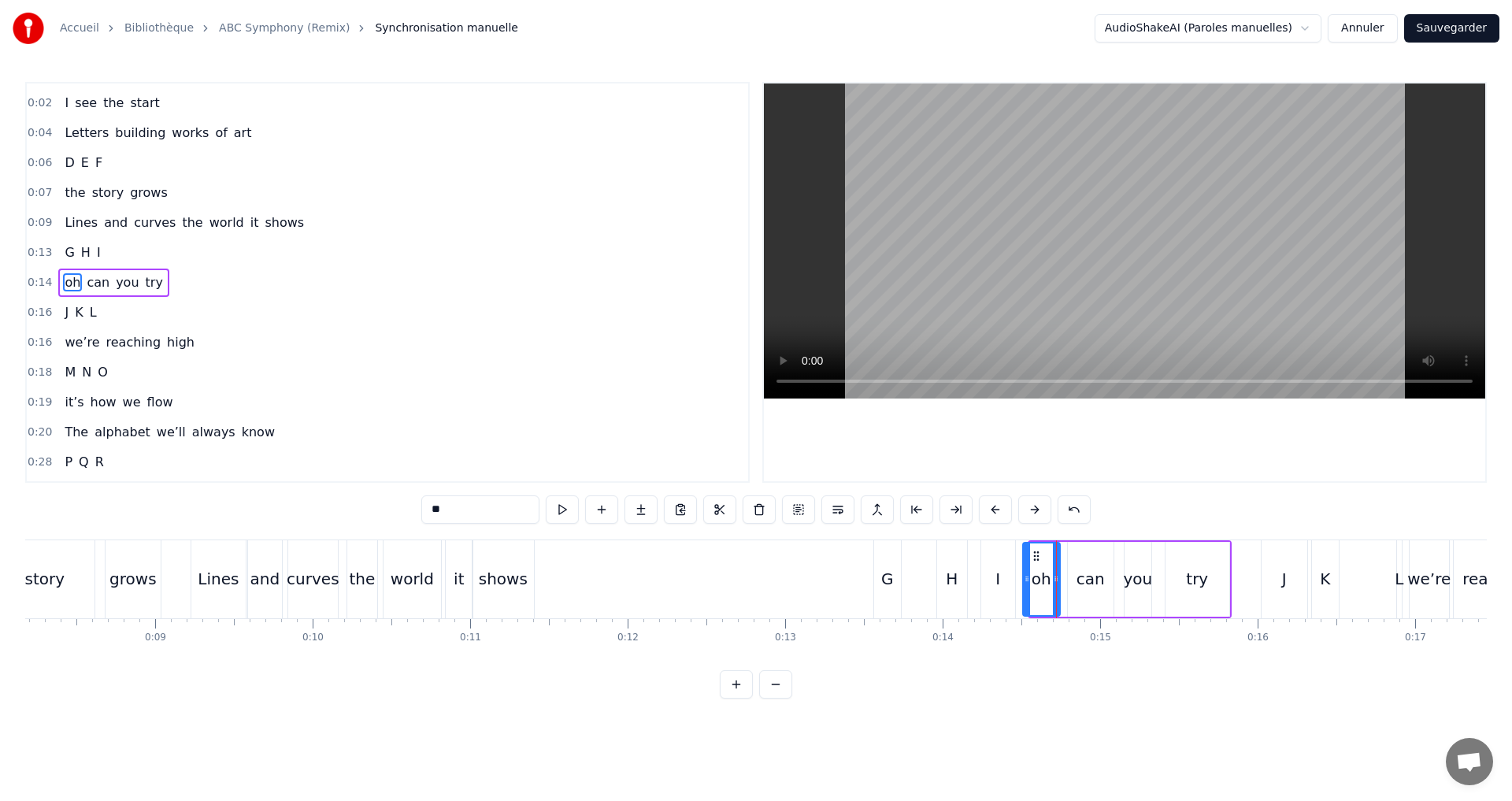
click at [1023, 573] on icon at bounding box center [1026, 579] width 6 height 13
click at [567, 509] on button at bounding box center [562, 509] width 33 height 28
click at [232, 283] on div "0:14 oh can you try" at bounding box center [387, 282] width 721 height 30
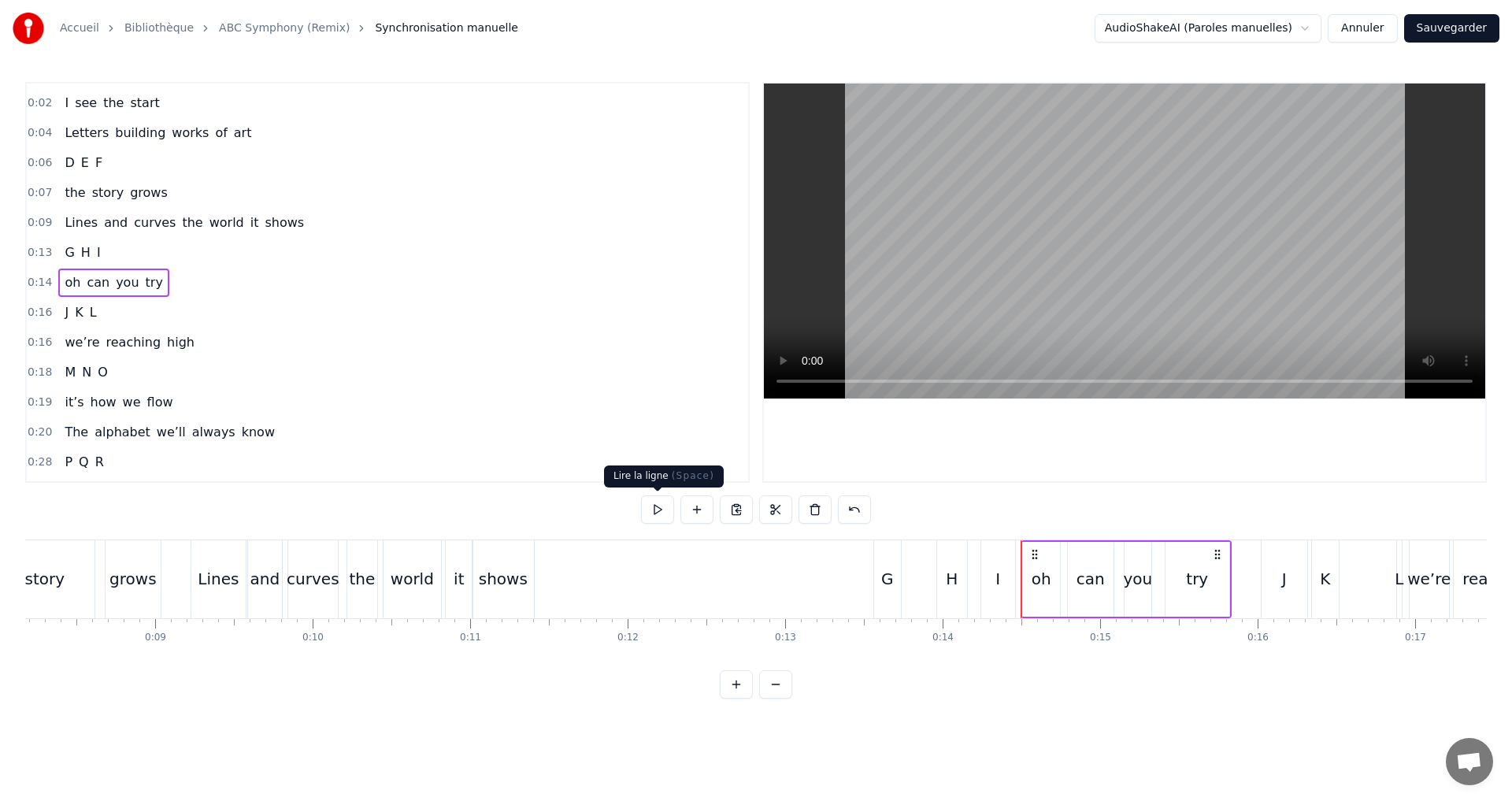
click at [643, 515] on button at bounding box center [658, 509] width 33 height 28
click at [110, 312] on div "0:16 J K L" at bounding box center [387, 312] width 721 height 30
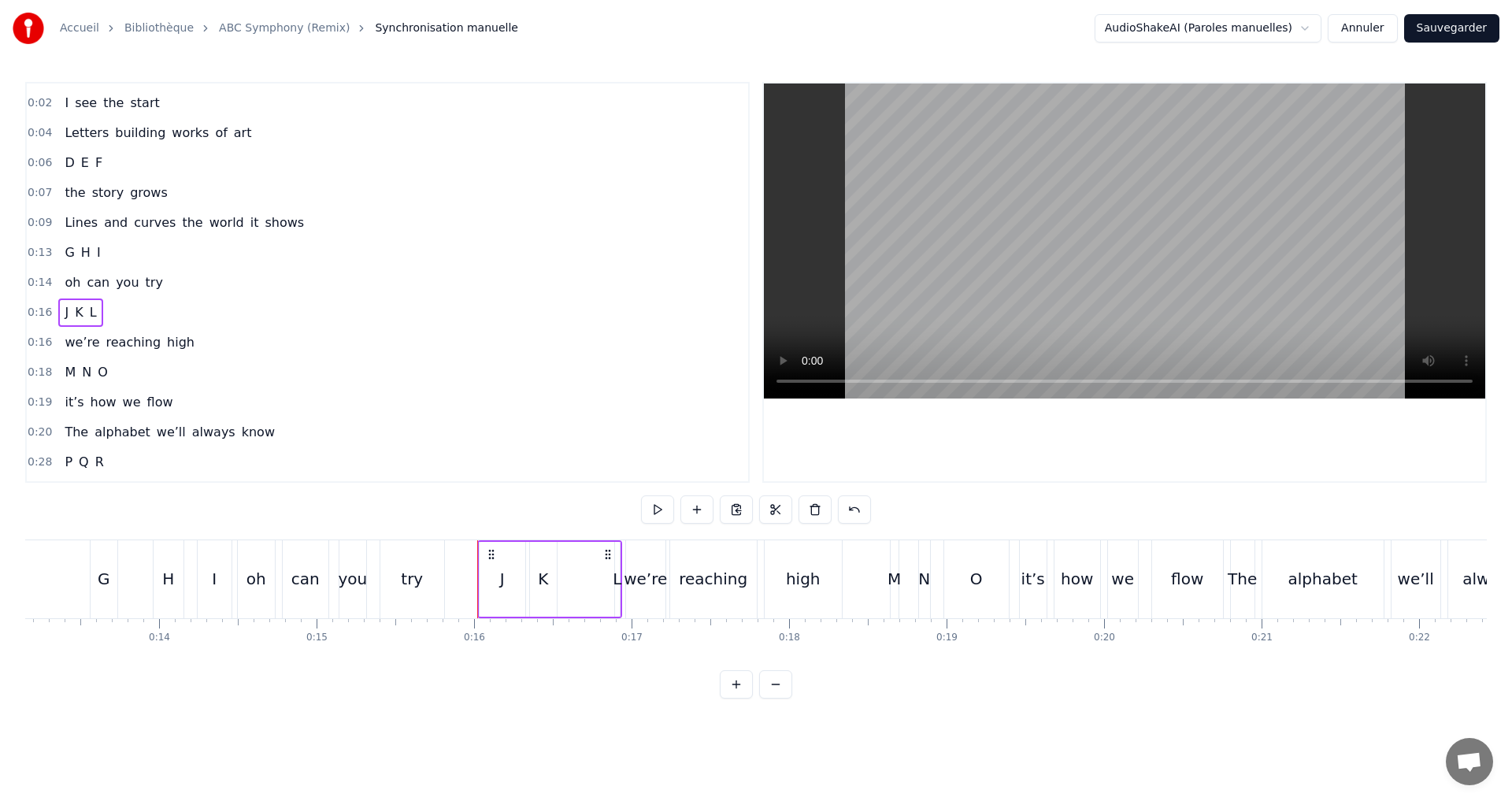
scroll to position [0, 2061]
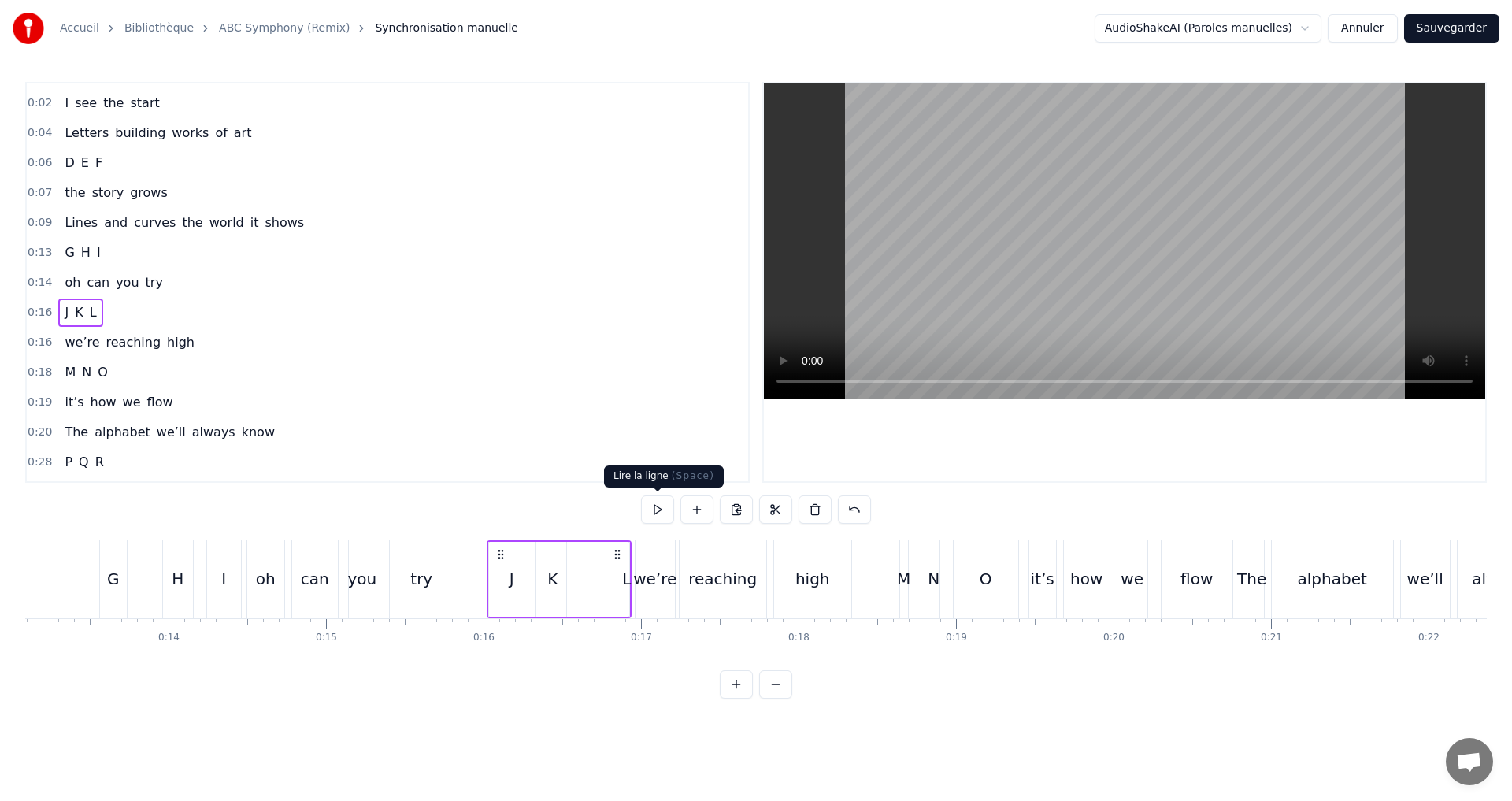
click at [671, 509] on button at bounding box center [658, 509] width 33 height 28
click at [626, 584] on div "L" at bounding box center [626, 579] width 8 height 24
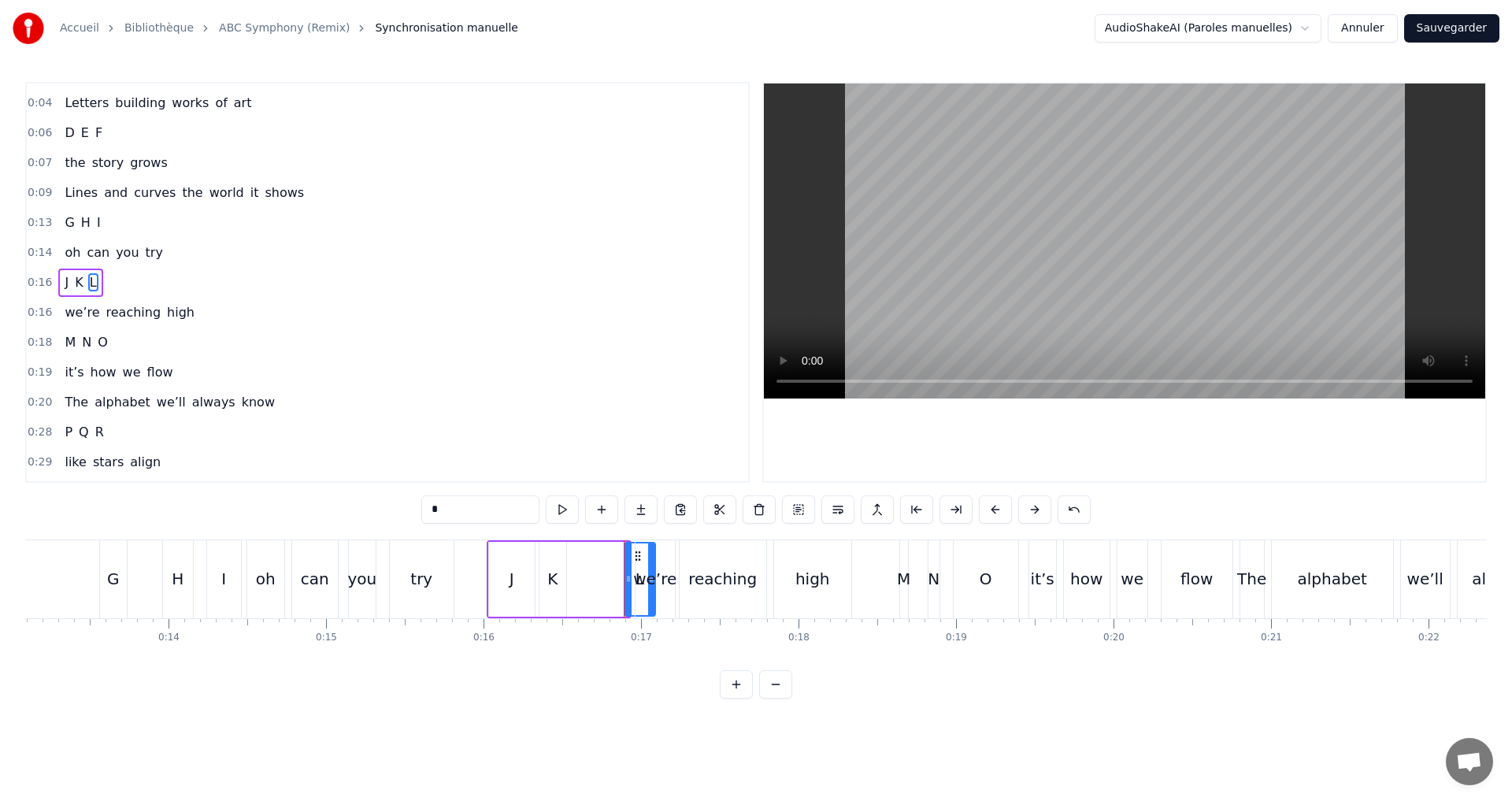
drag, startPoint x: 626, startPoint y: 582, endPoint x: 652, endPoint y: 598, distance: 30.5
click at [639, 587] on div "we’re" at bounding box center [654, 579] width 43 height 24
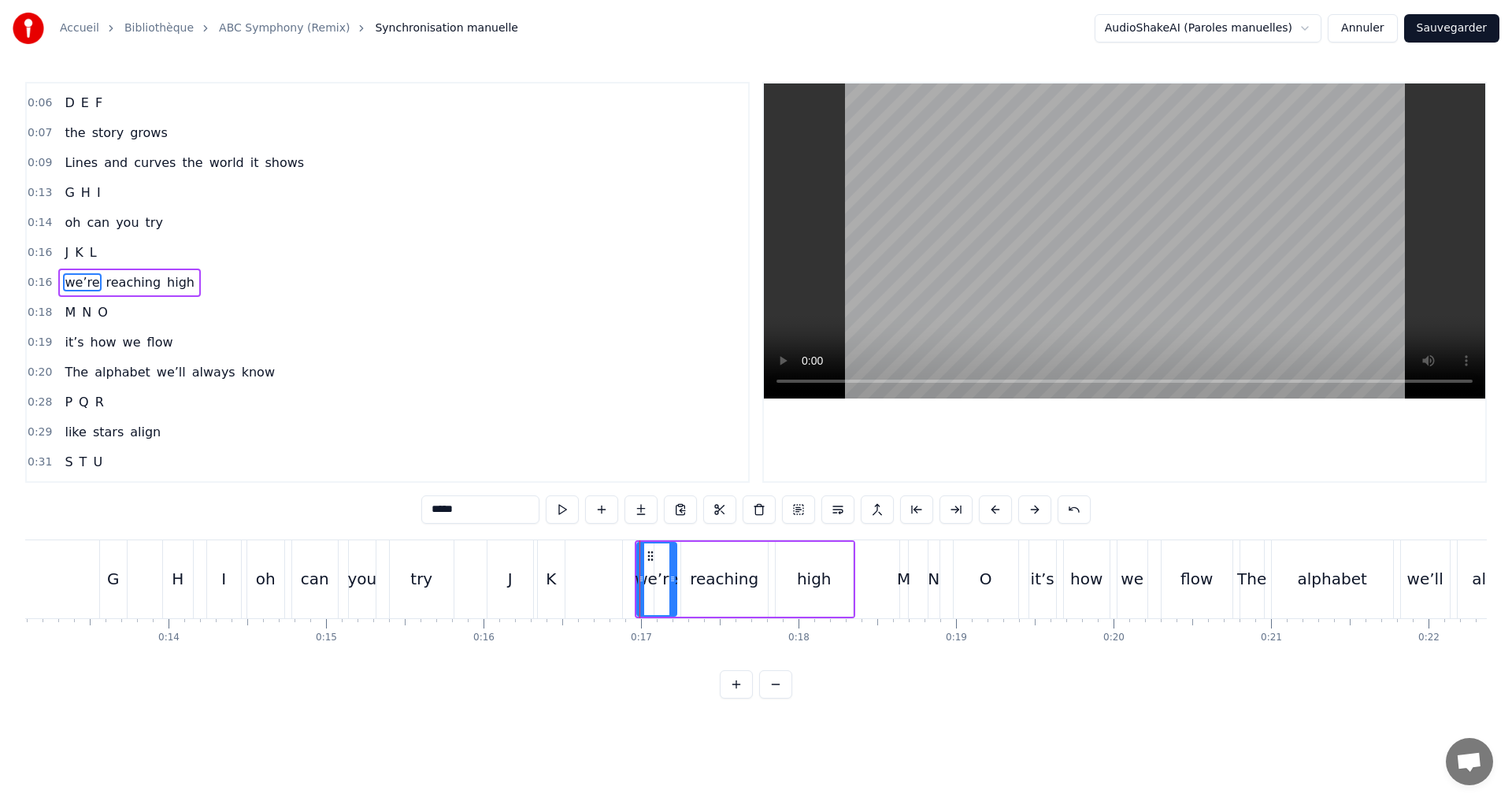
click at [632, 587] on div "L" at bounding box center [638, 579] width 30 height 78
type input "*"
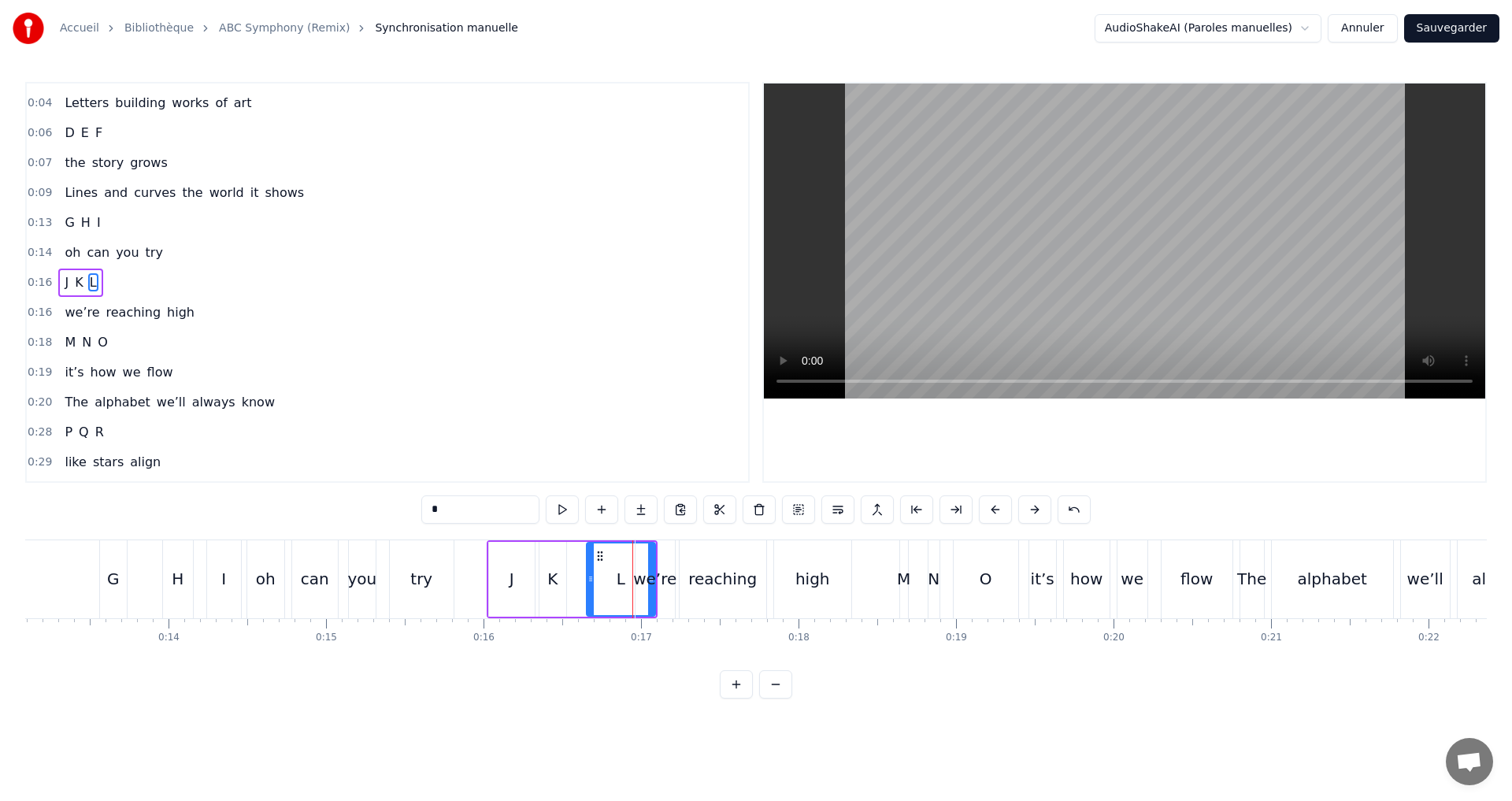
drag, startPoint x: 626, startPoint y: 582, endPoint x: 586, endPoint y: 579, distance: 40.1
click at [588, 579] on icon at bounding box center [591, 579] width 6 height 13
drag, startPoint x: 649, startPoint y: 608, endPoint x: 626, endPoint y: 604, distance: 23.3
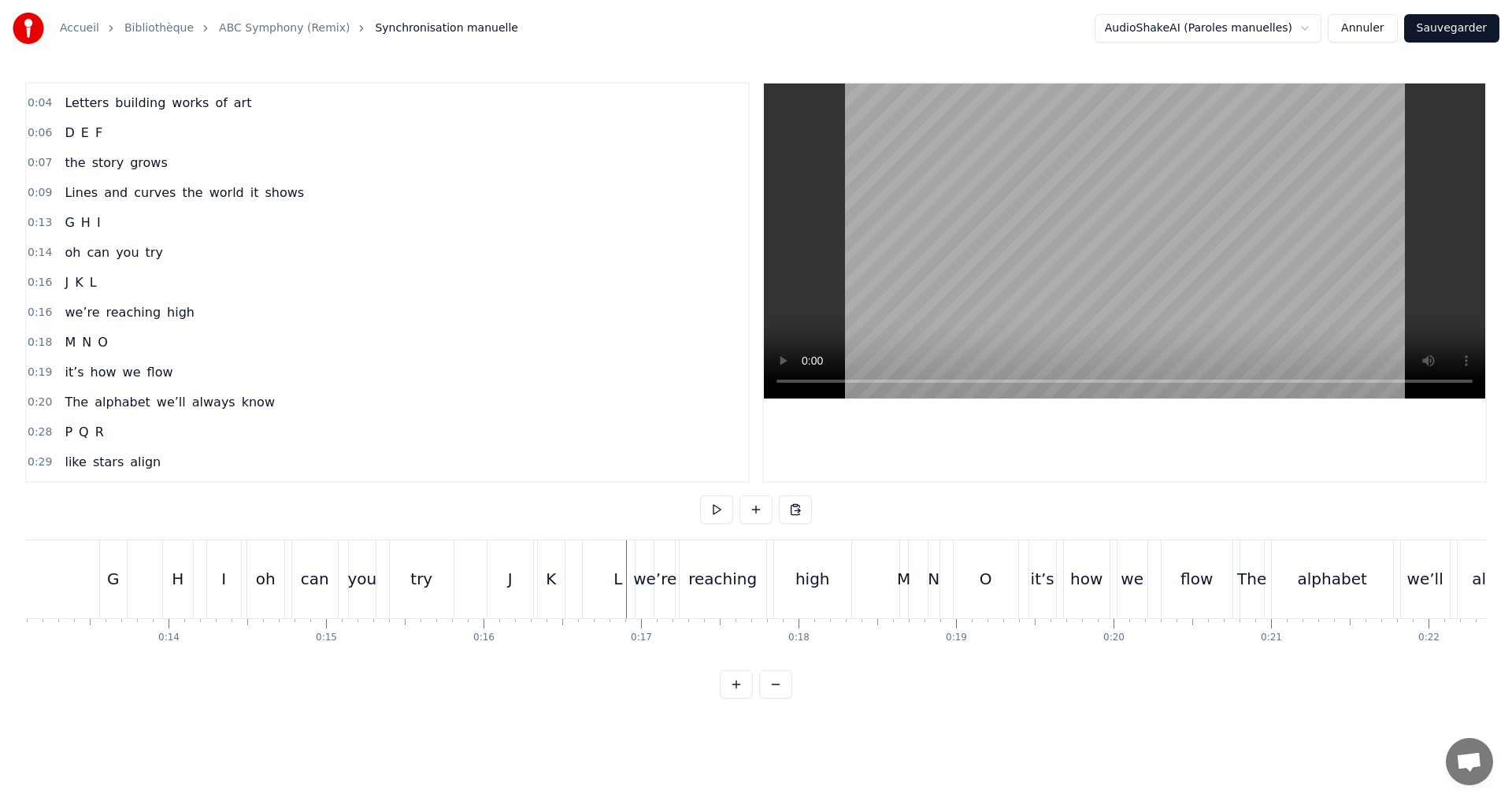
click at [585, 585] on div "L" at bounding box center [617, 579] width 71 height 78
click at [626, 592] on div "L" at bounding box center [630, 579] width 16 height 78
drag, startPoint x: 628, startPoint y: 592, endPoint x: 592, endPoint y: 586, distance: 36.5
click at [592, 586] on div at bounding box center [592, 580] width 6 height 72
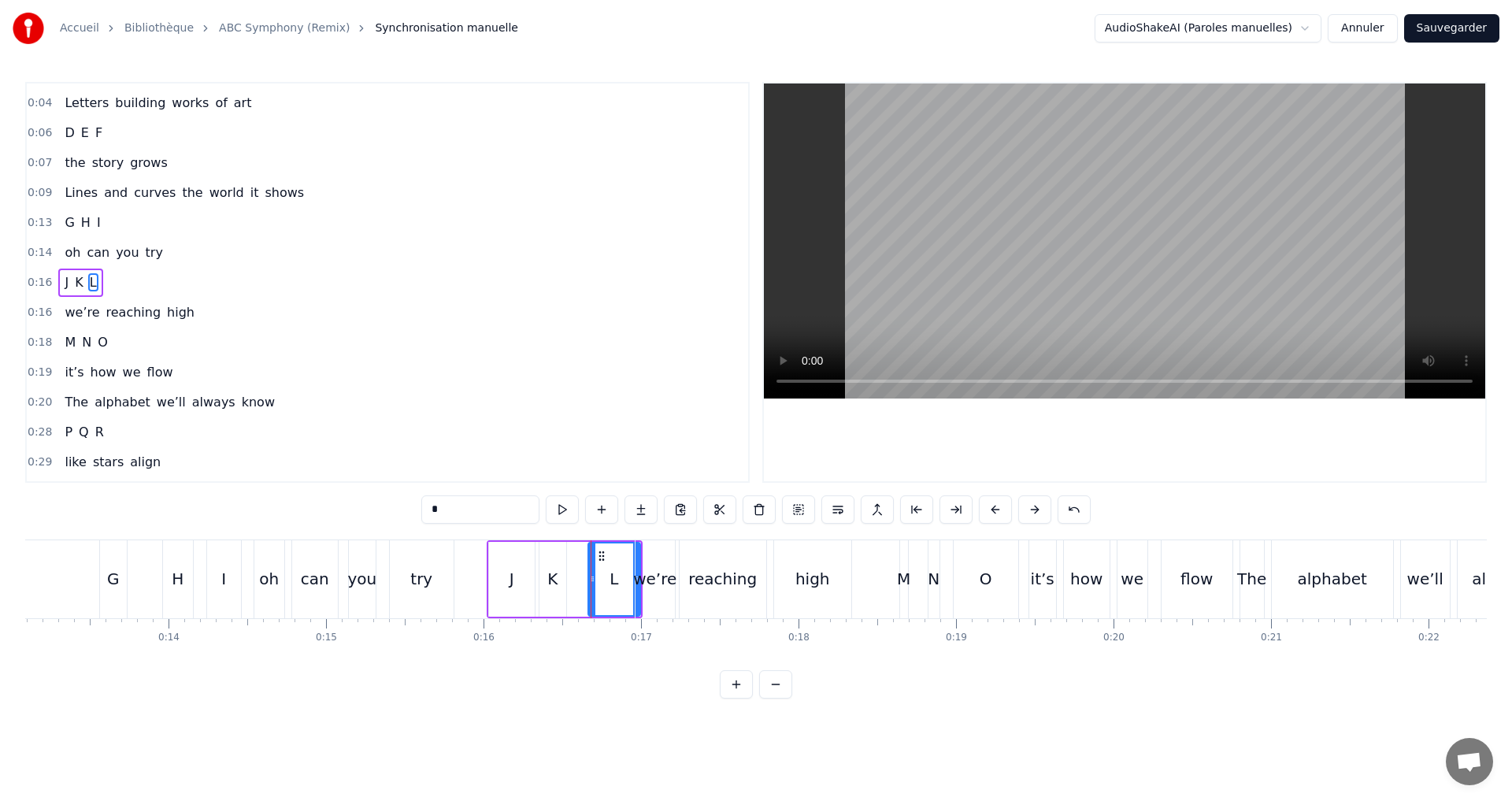
click at [638, 601] on div "we’re" at bounding box center [655, 579] width 39 height 78
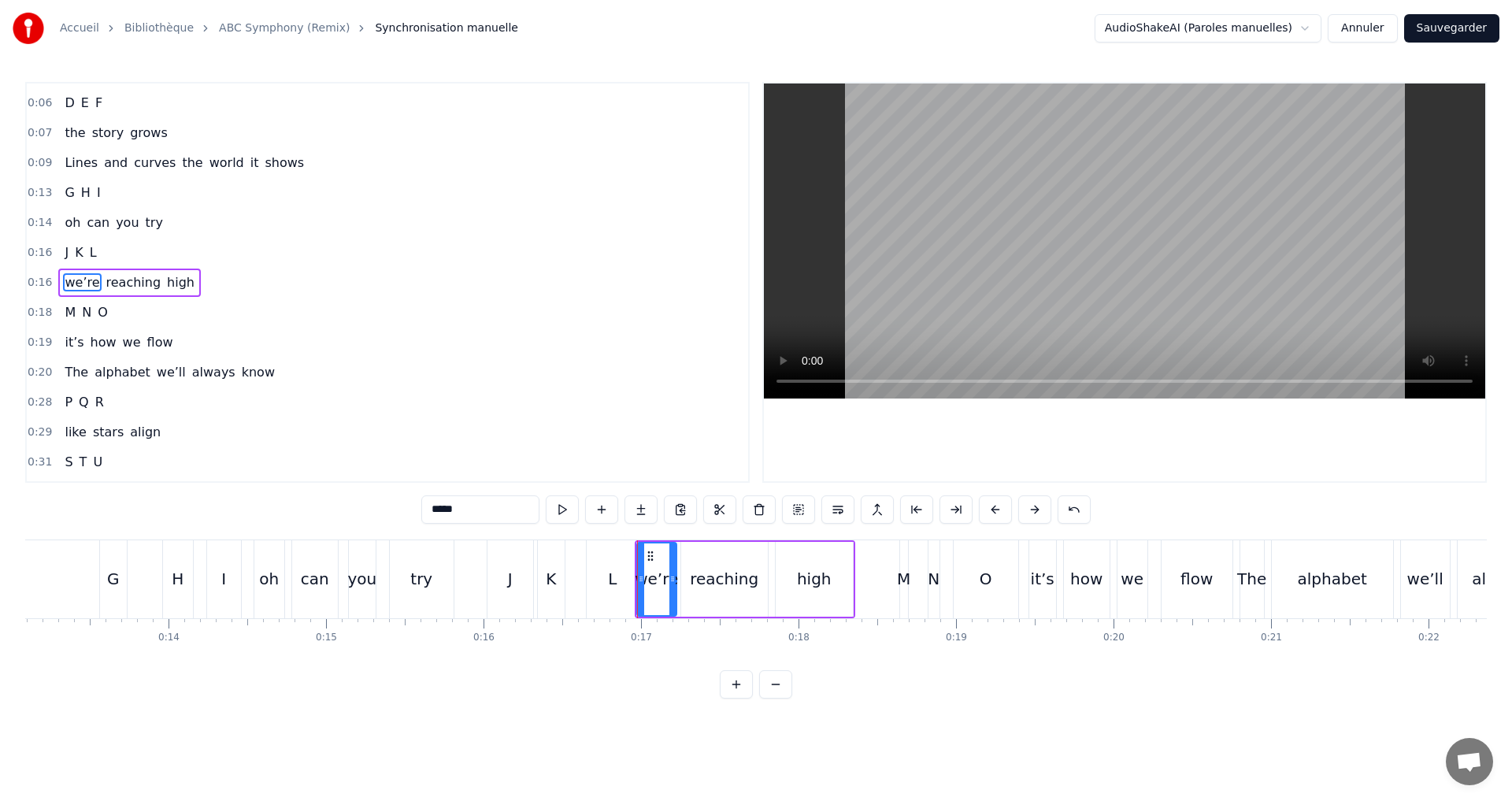
click at [627, 598] on div "L" at bounding box center [613, 579] width 52 height 78
type input "*"
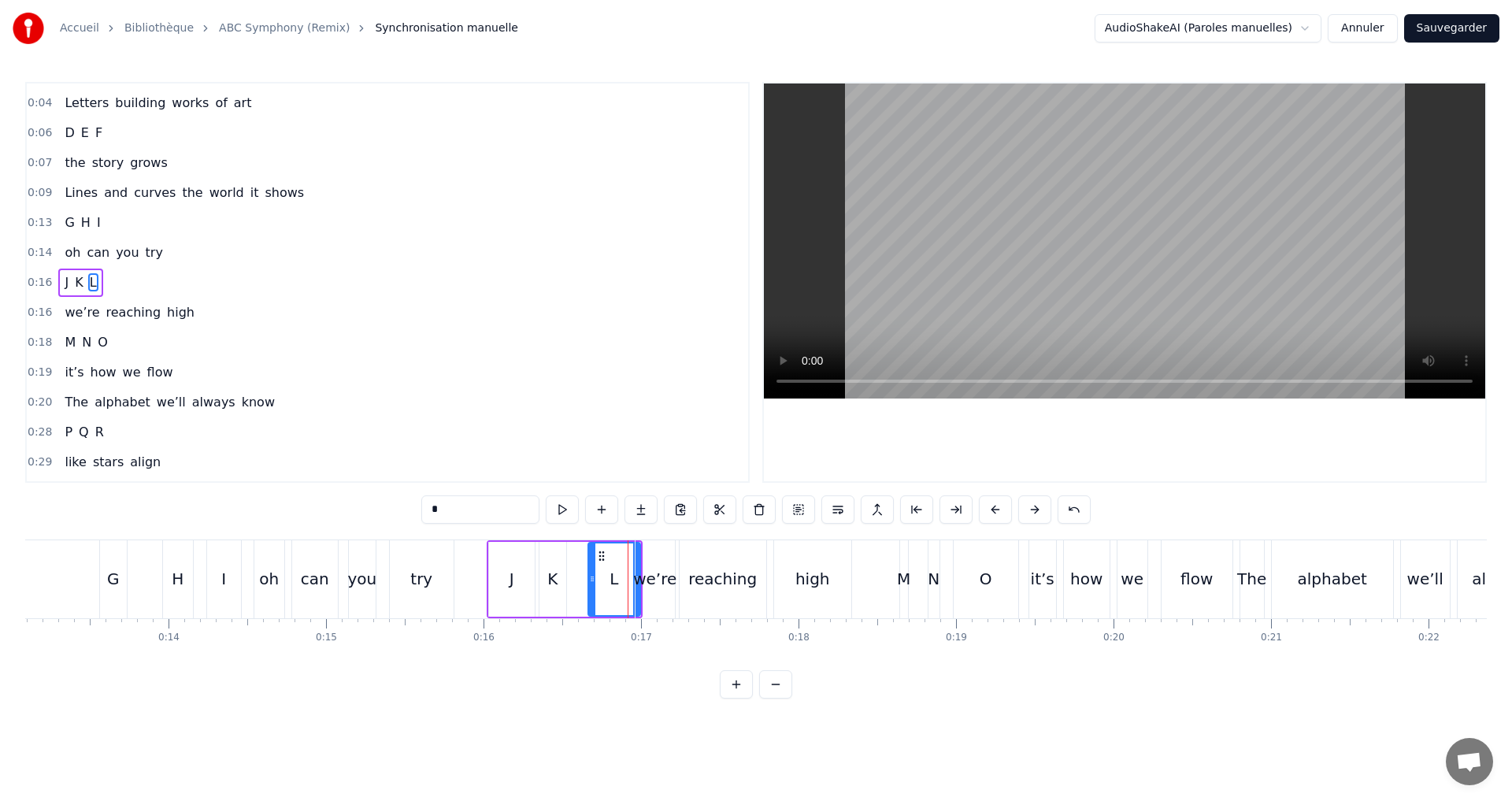
click at [600, 570] on div "L" at bounding box center [613, 579] width 52 height 78
drag, startPoint x: 590, startPoint y: 573, endPoint x: 581, endPoint y: 573, distance: 9.0
click at [581, 573] on icon at bounding box center [583, 579] width 6 height 13
click at [633, 613] on div at bounding box center [636, 580] width 6 height 72
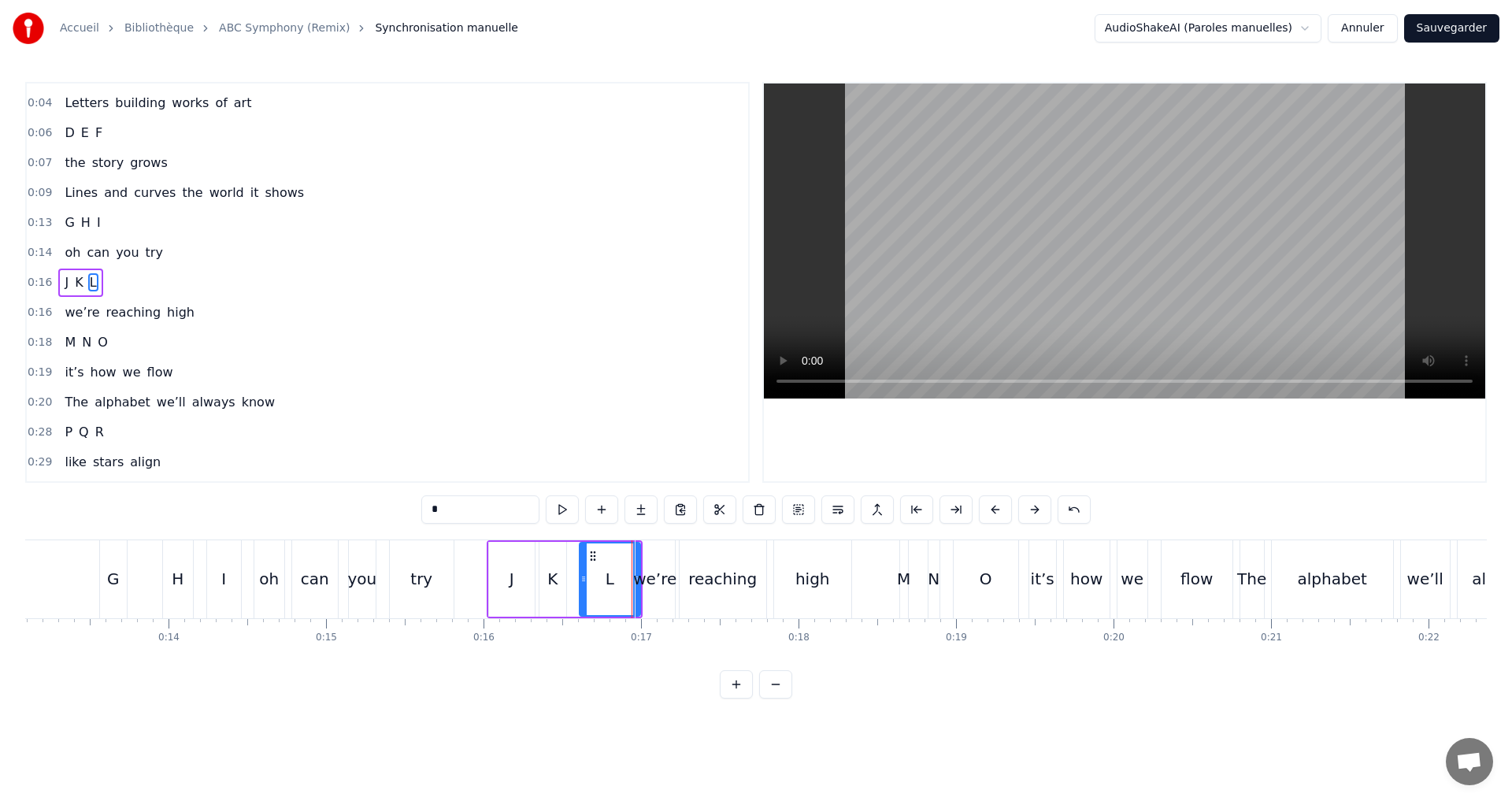
click at [643, 615] on div "we’re" at bounding box center [655, 579] width 39 height 78
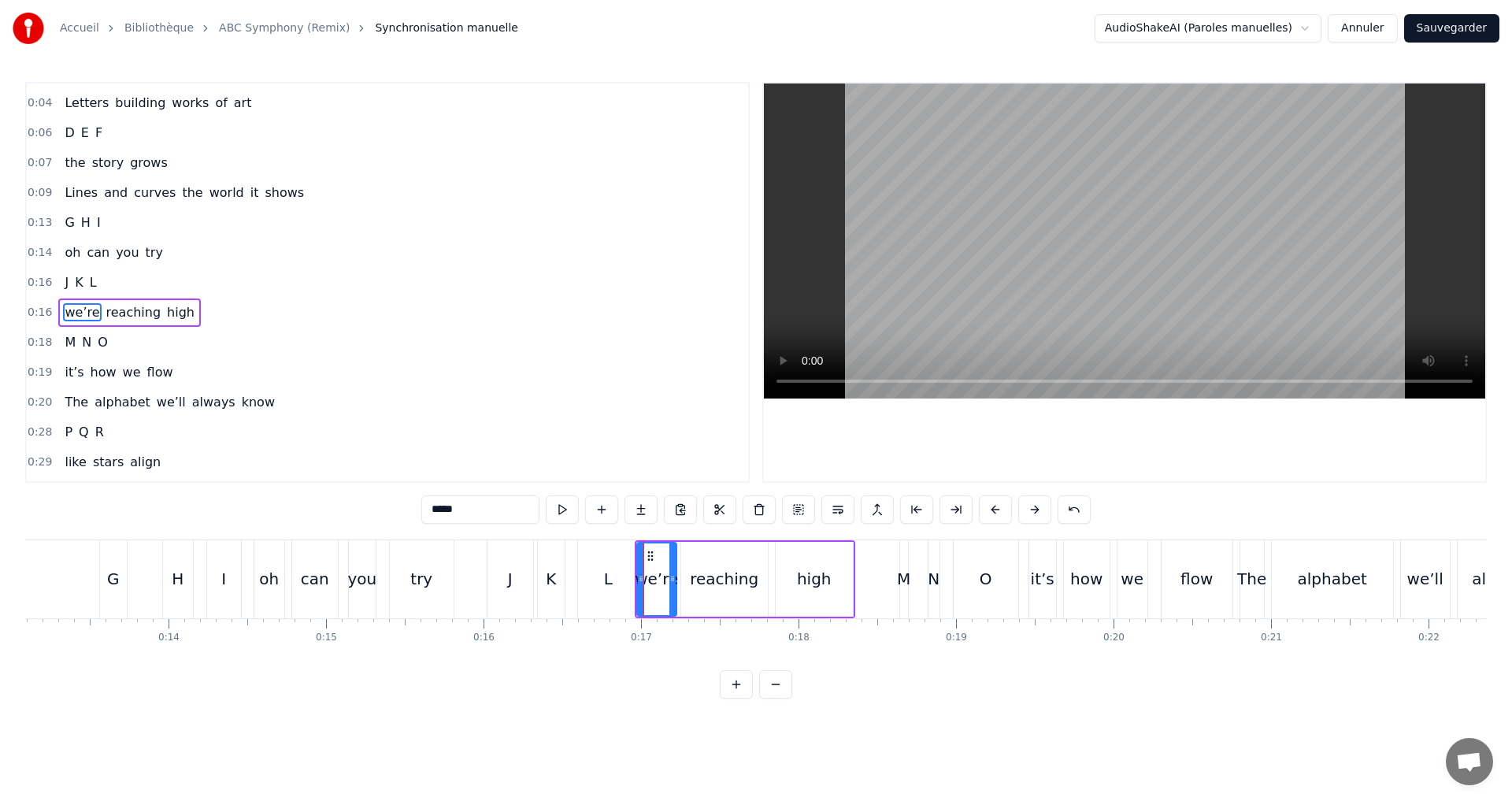
scroll to position [85, 0]
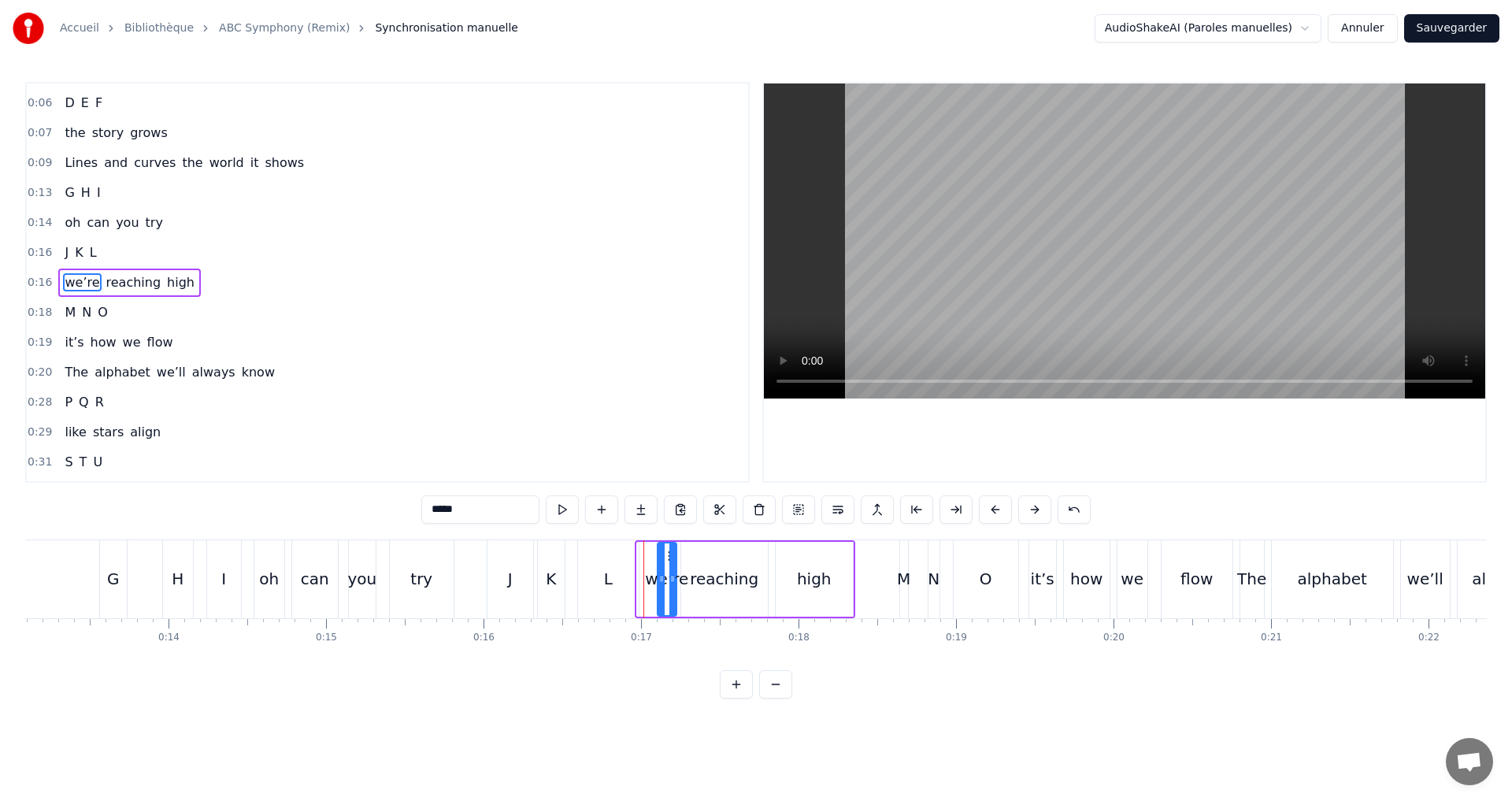
drag, startPoint x: 638, startPoint y: 582, endPoint x: 659, endPoint y: 587, distance: 21.6
click at [659, 586] on div at bounding box center [661, 580] width 6 height 72
click at [634, 582] on div "L" at bounding box center [608, 579] width 61 height 78
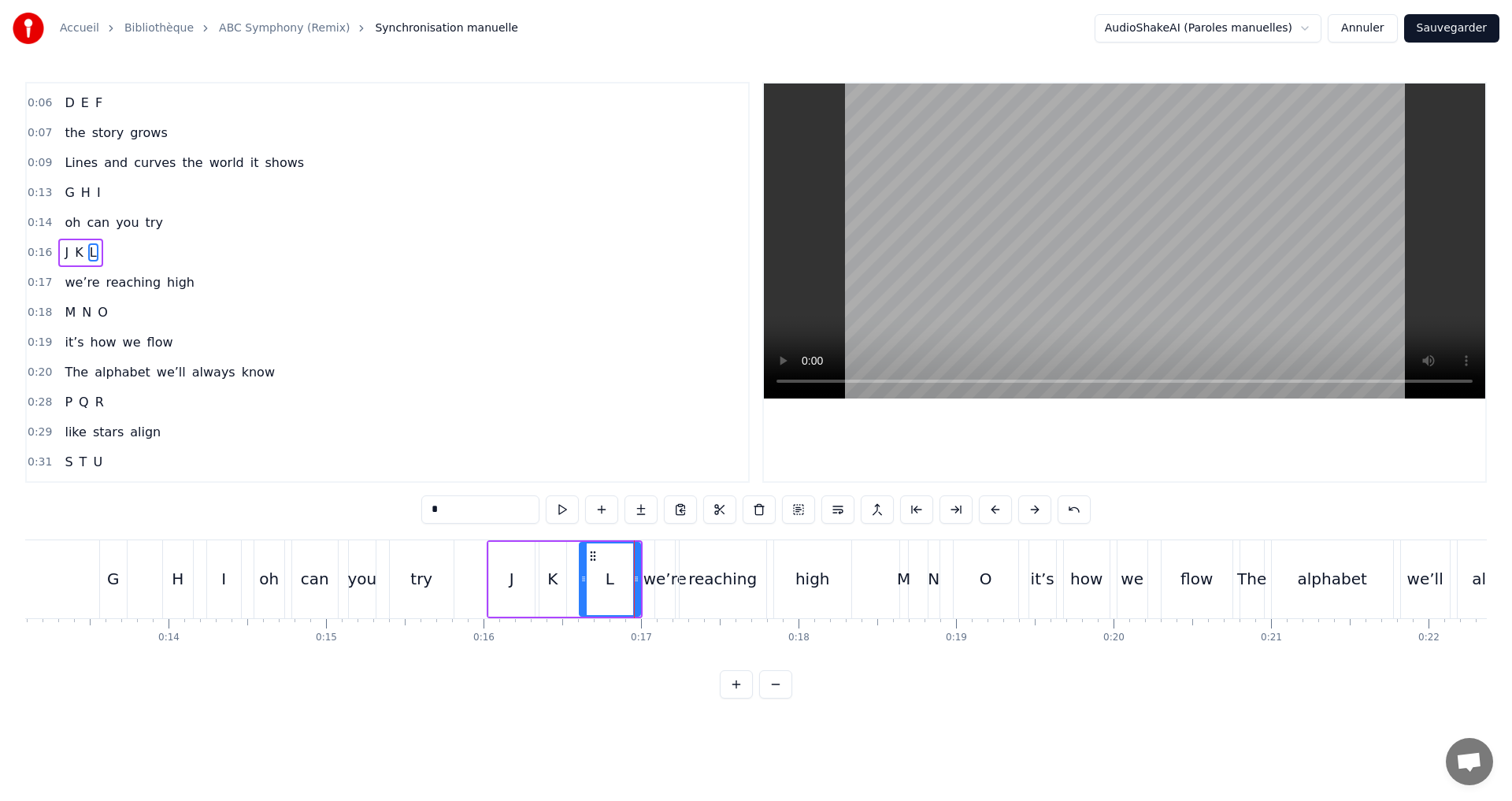
scroll to position [55, 0]
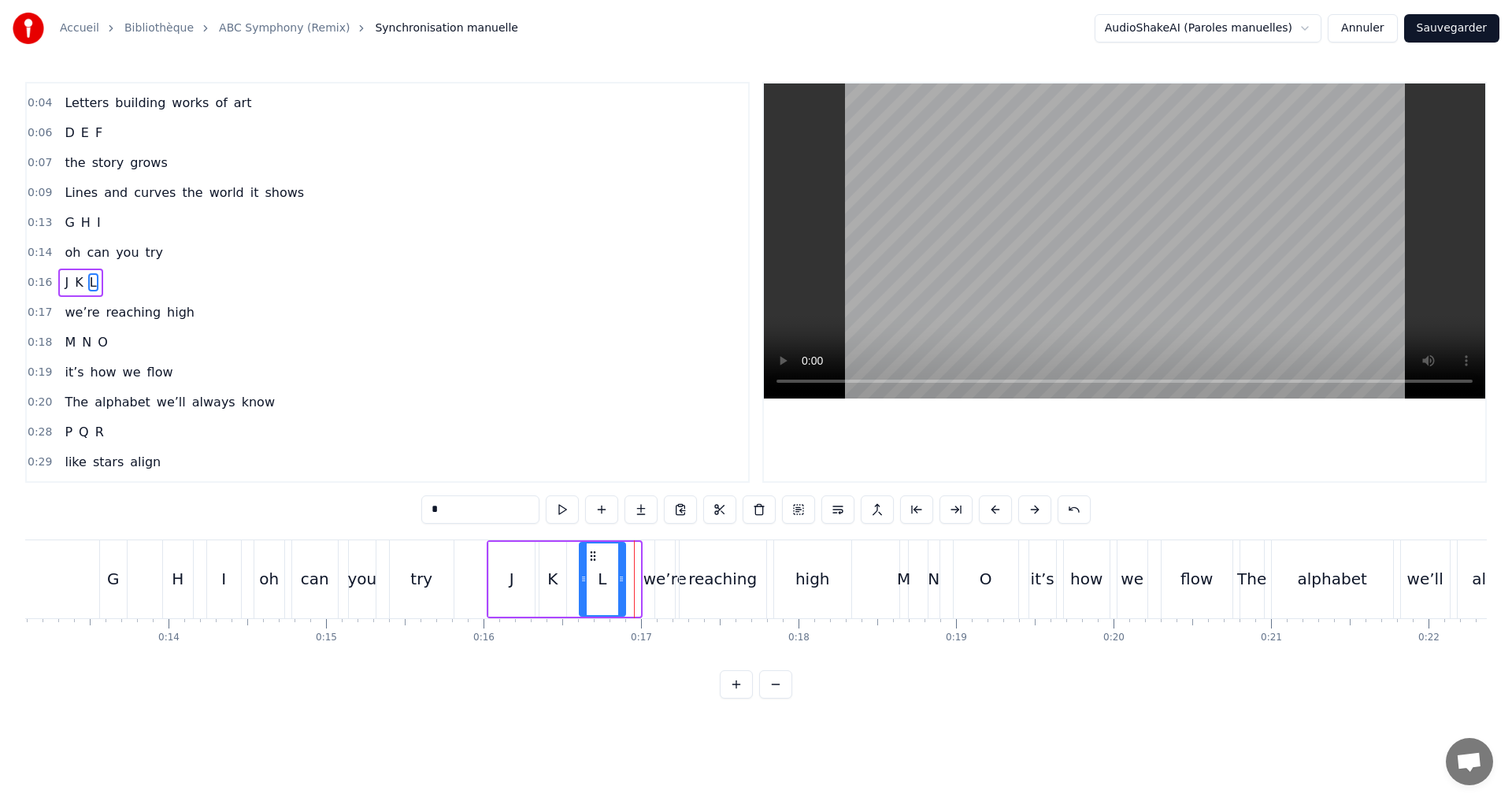
drag, startPoint x: 637, startPoint y: 582, endPoint x: 621, endPoint y: 580, distance: 16.1
click at [621, 580] on icon at bounding box center [621, 579] width 6 height 13
click at [656, 590] on div "we’re" at bounding box center [664, 579] width 43 height 24
type input "*****"
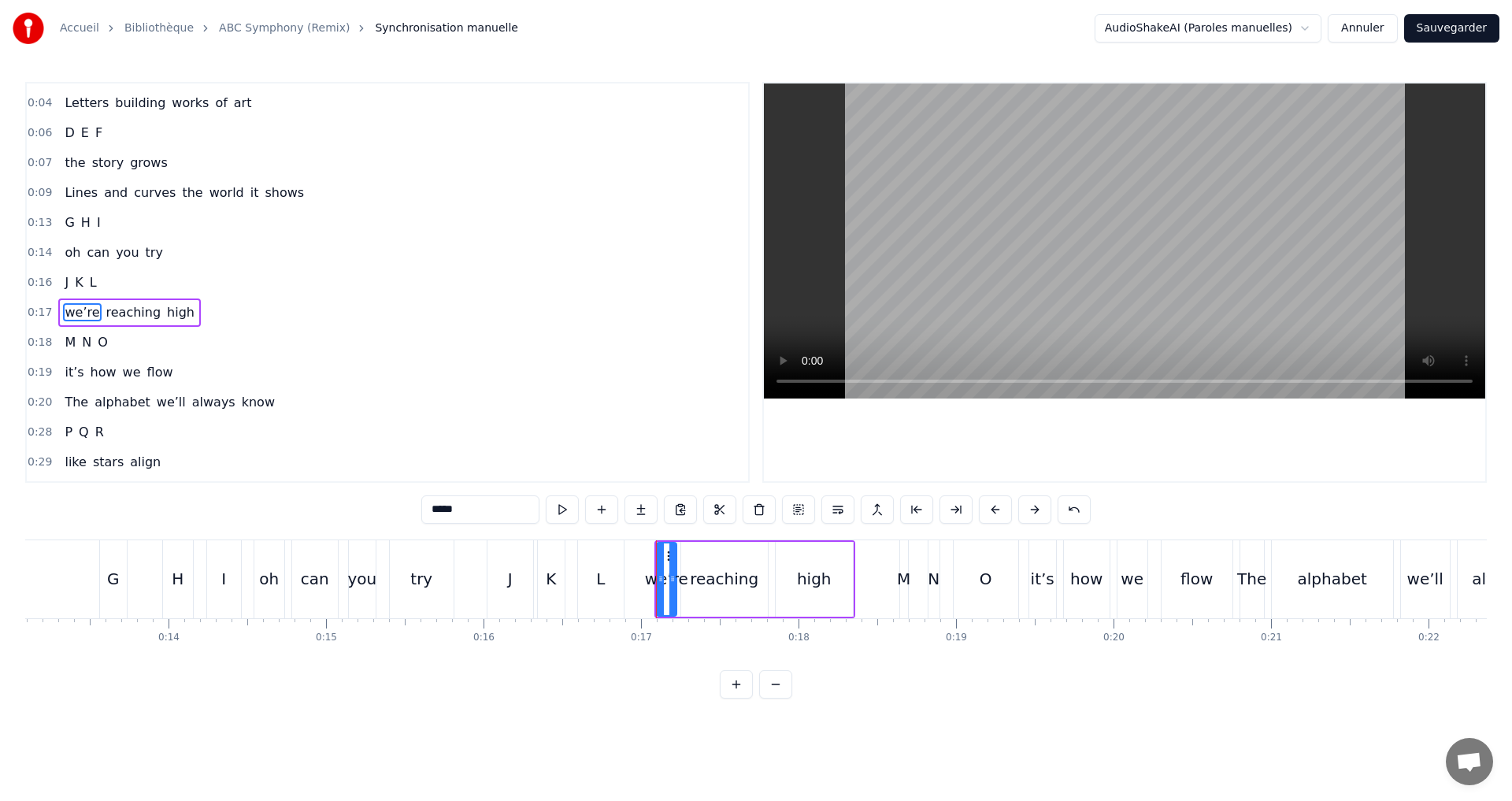
scroll to position [85, 0]
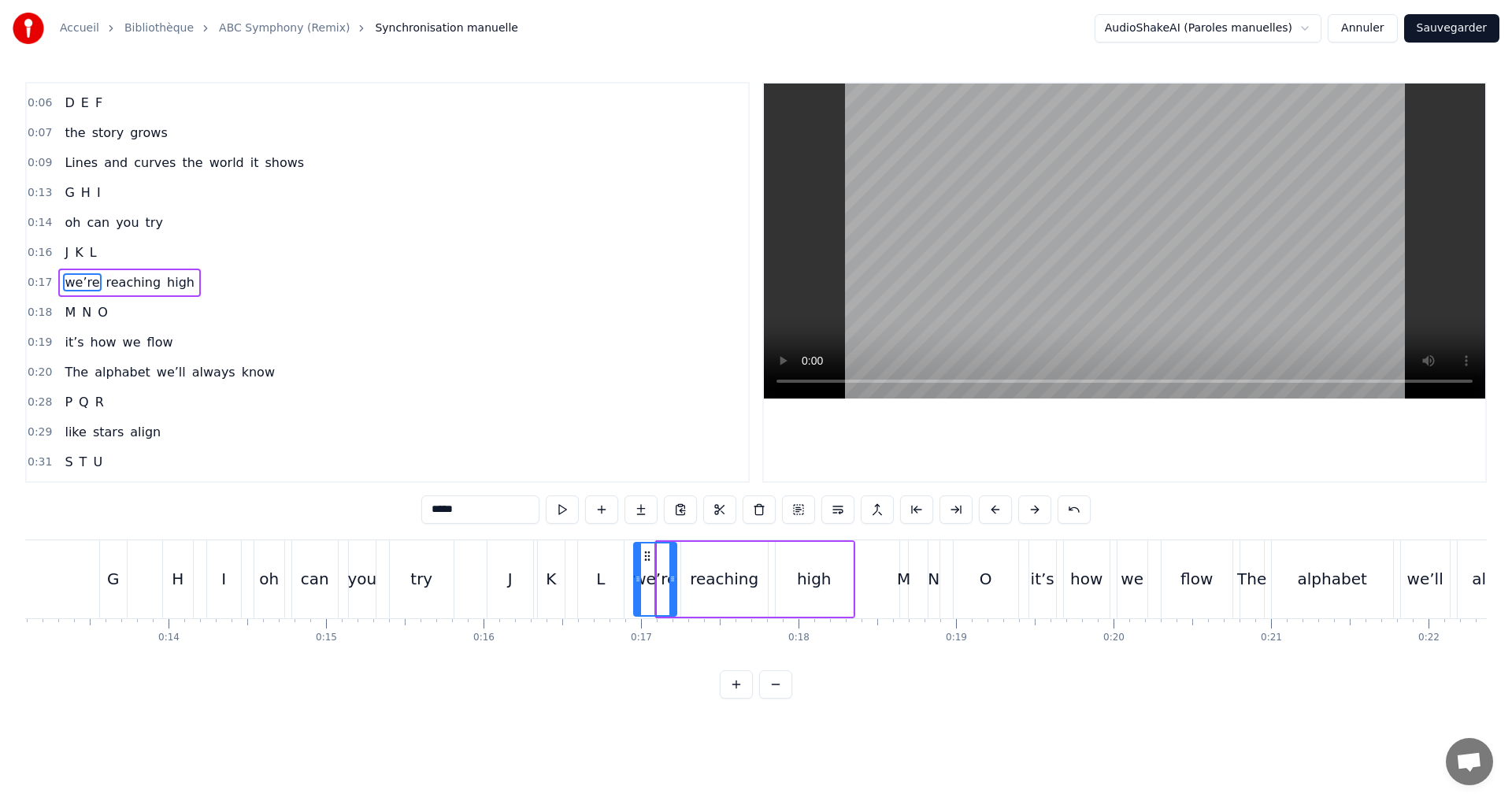
drag, startPoint x: 658, startPoint y: 584, endPoint x: 635, endPoint y: 581, distance: 23.2
click at [635, 581] on icon at bounding box center [638, 579] width 6 height 13
click at [175, 248] on div "0:16 J K L" at bounding box center [387, 253] width 721 height 30
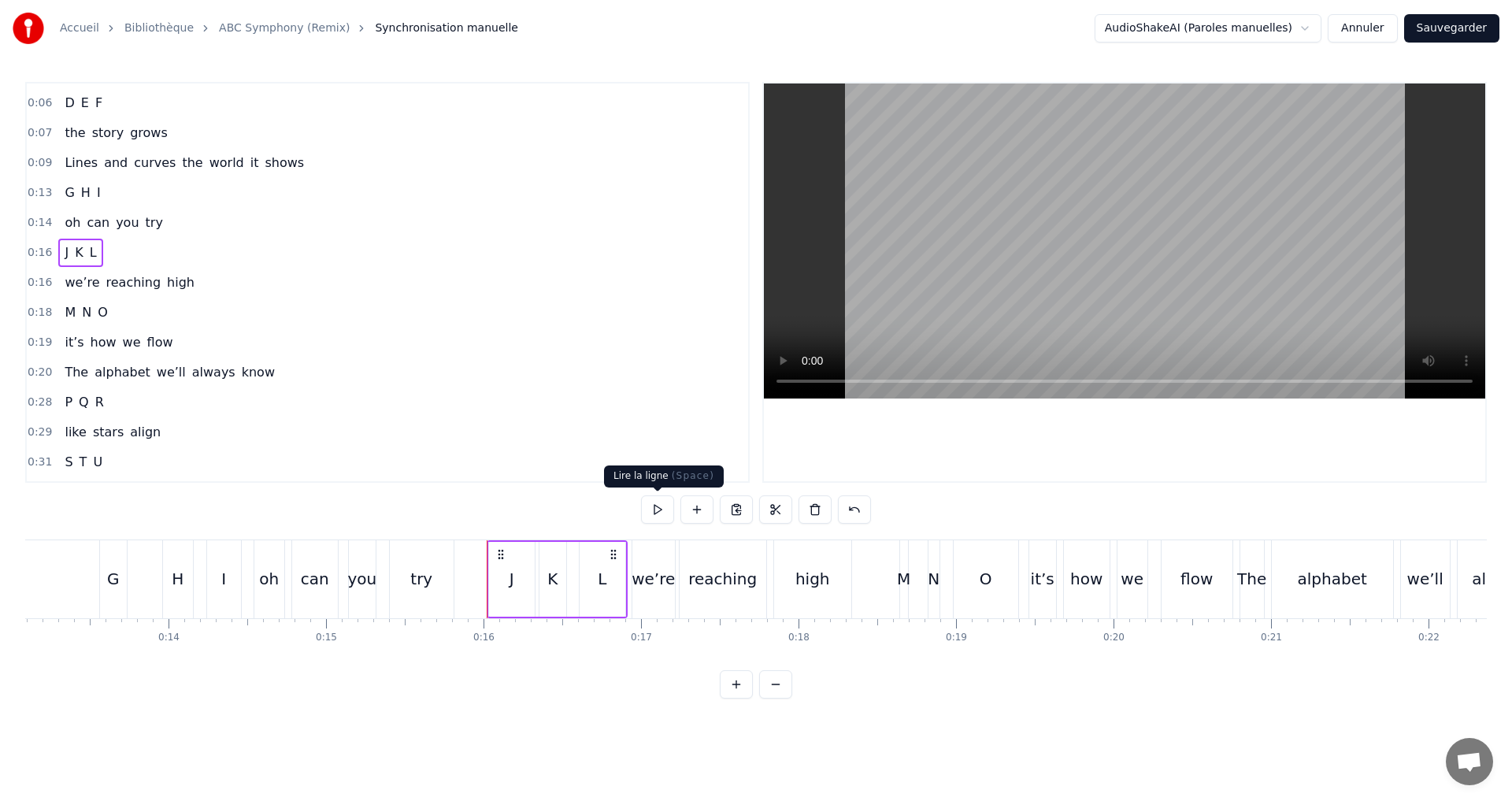
click at [653, 503] on button at bounding box center [658, 509] width 33 height 28
click at [190, 276] on div "0:16 we’re reaching high" at bounding box center [387, 282] width 721 height 30
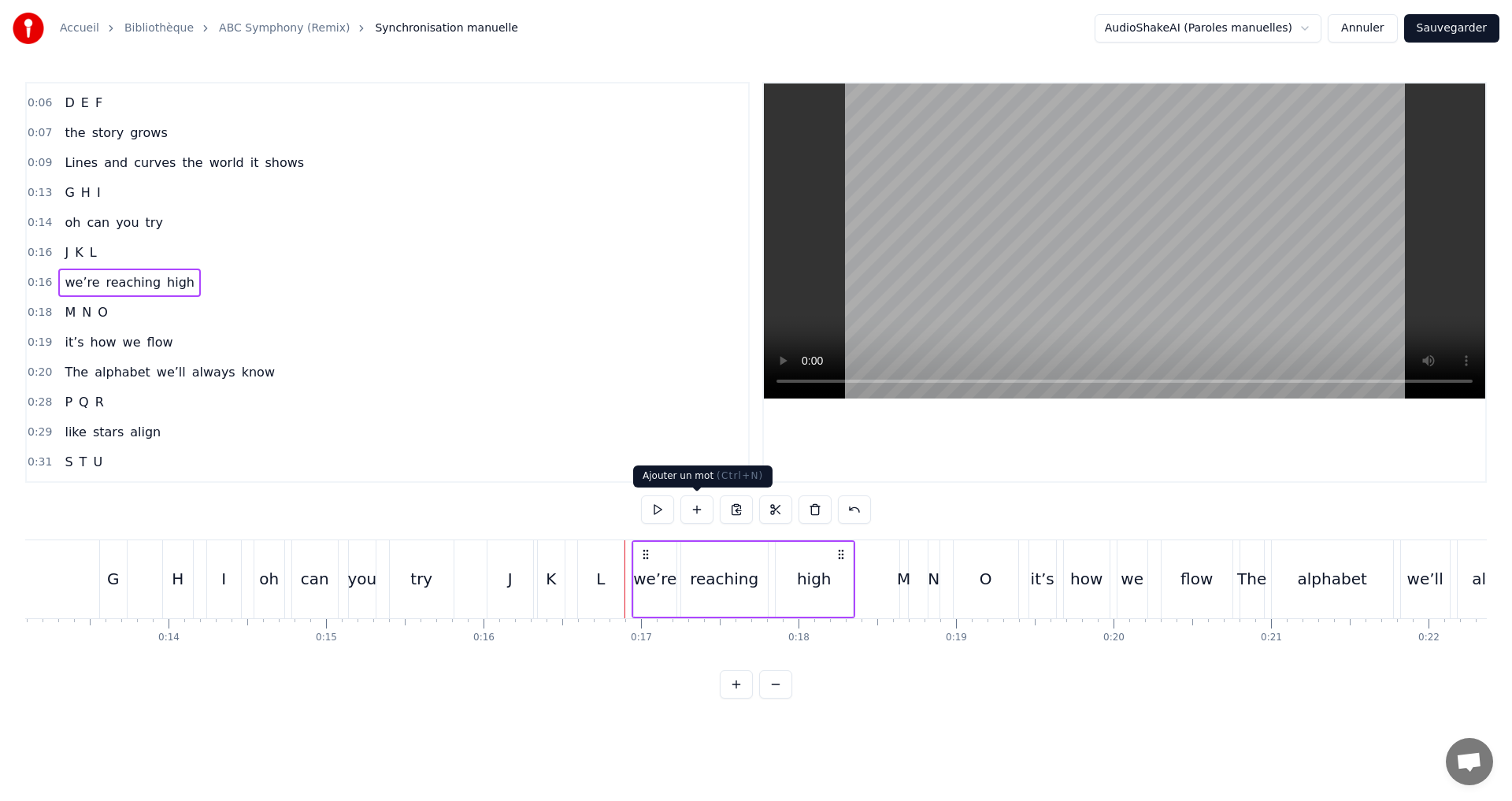
click at [694, 513] on button at bounding box center [697, 509] width 33 height 28
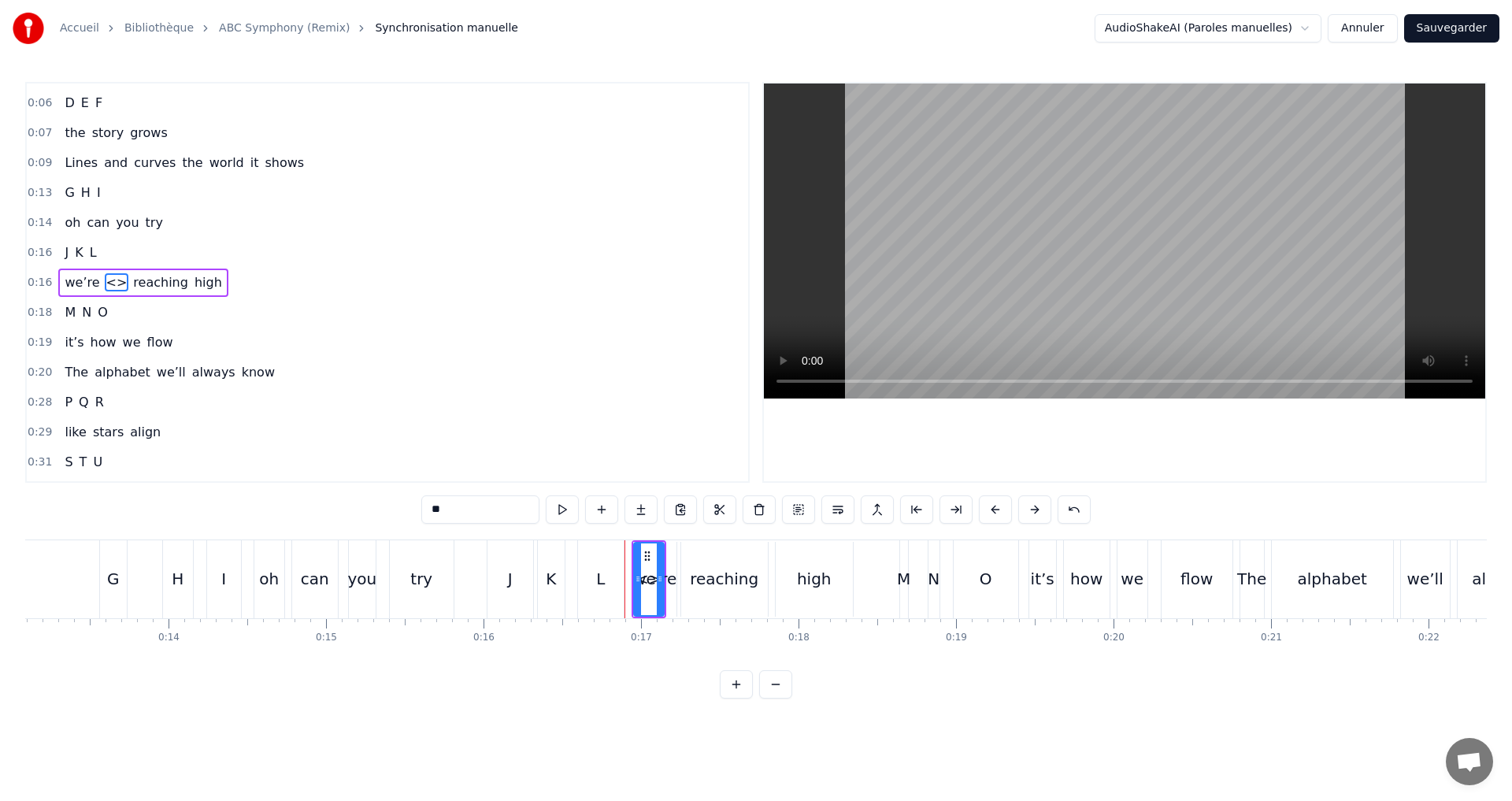
click at [225, 284] on div "0:16 we’re <> reaching high" at bounding box center [387, 282] width 721 height 30
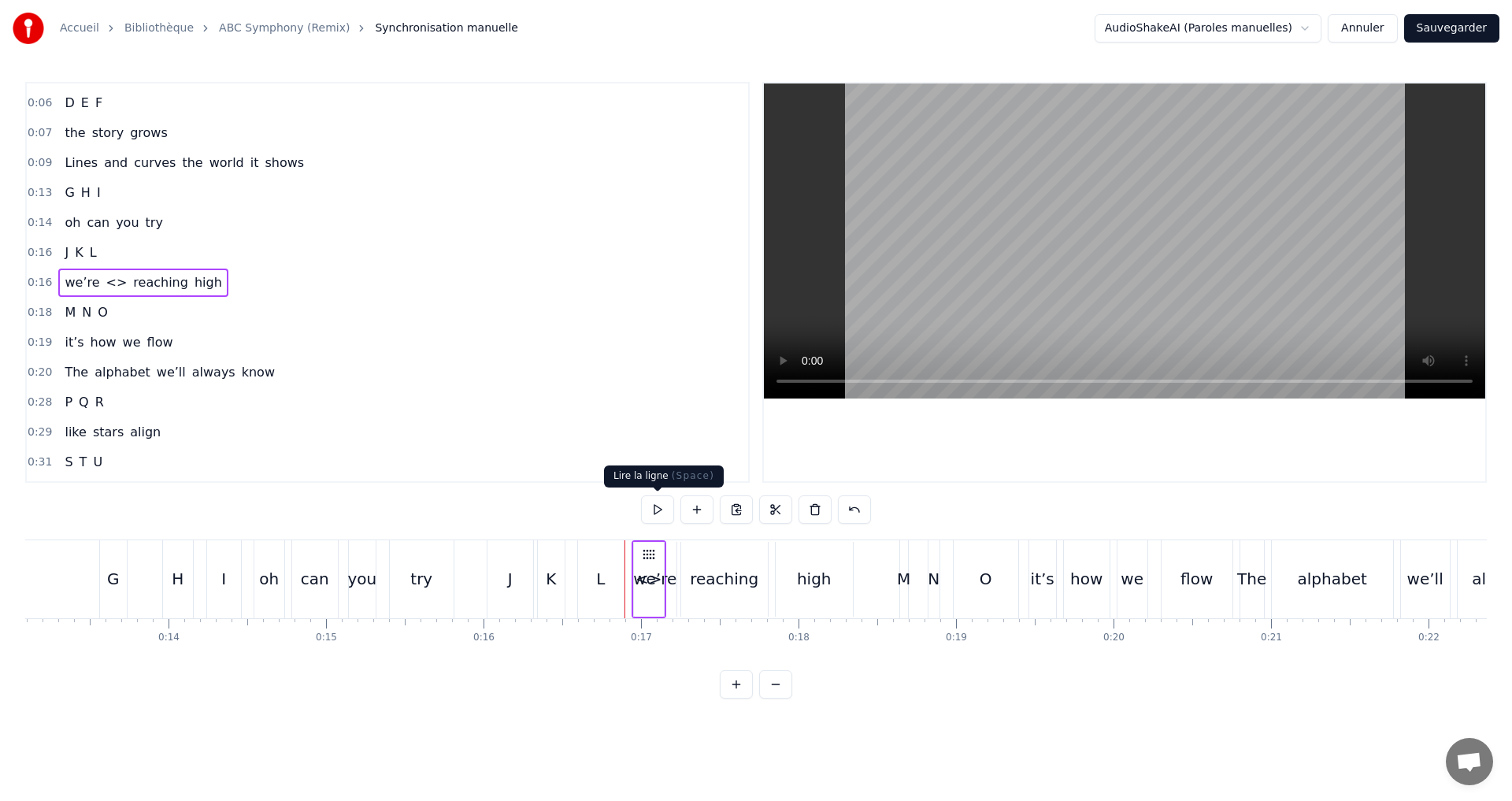
click at [651, 513] on button at bounding box center [658, 509] width 33 height 28
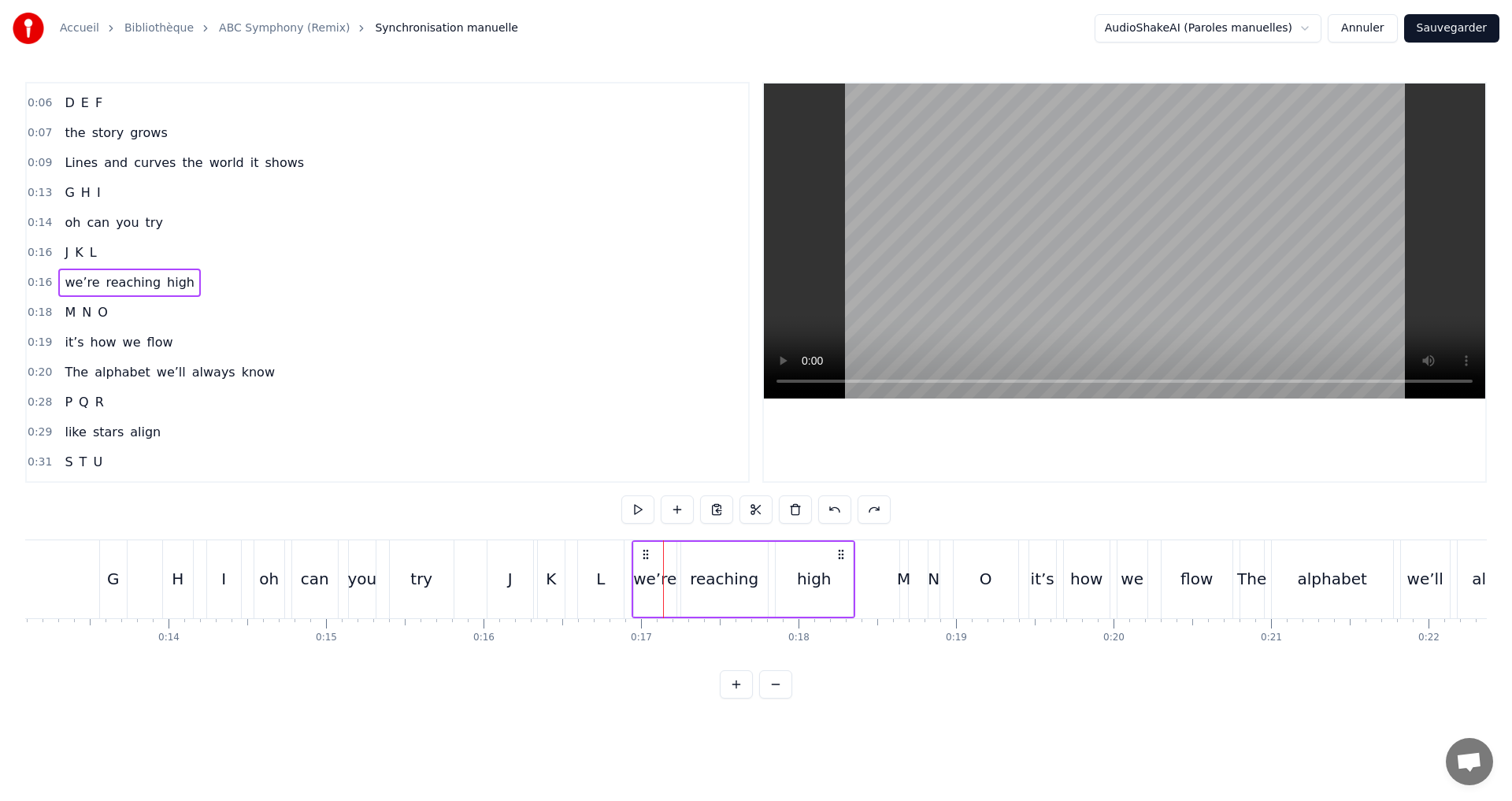
click at [265, 283] on div "0:16 we’re reaching high" at bounding box center [387, 282] width 721 height 30
click at [646, 511] on button at bounding box center [638, 509] width 33 height 28
click at [645, 510] on button at bounding box center [638, 509] width 33 height 28
click at [807, 577] on div "high" at bounding box center [815, 579] width 35 height 24
drag, startPoint x: 849, startPoint y: 588, endPoint x: 832, endPoint y: 586, distance: 17.1
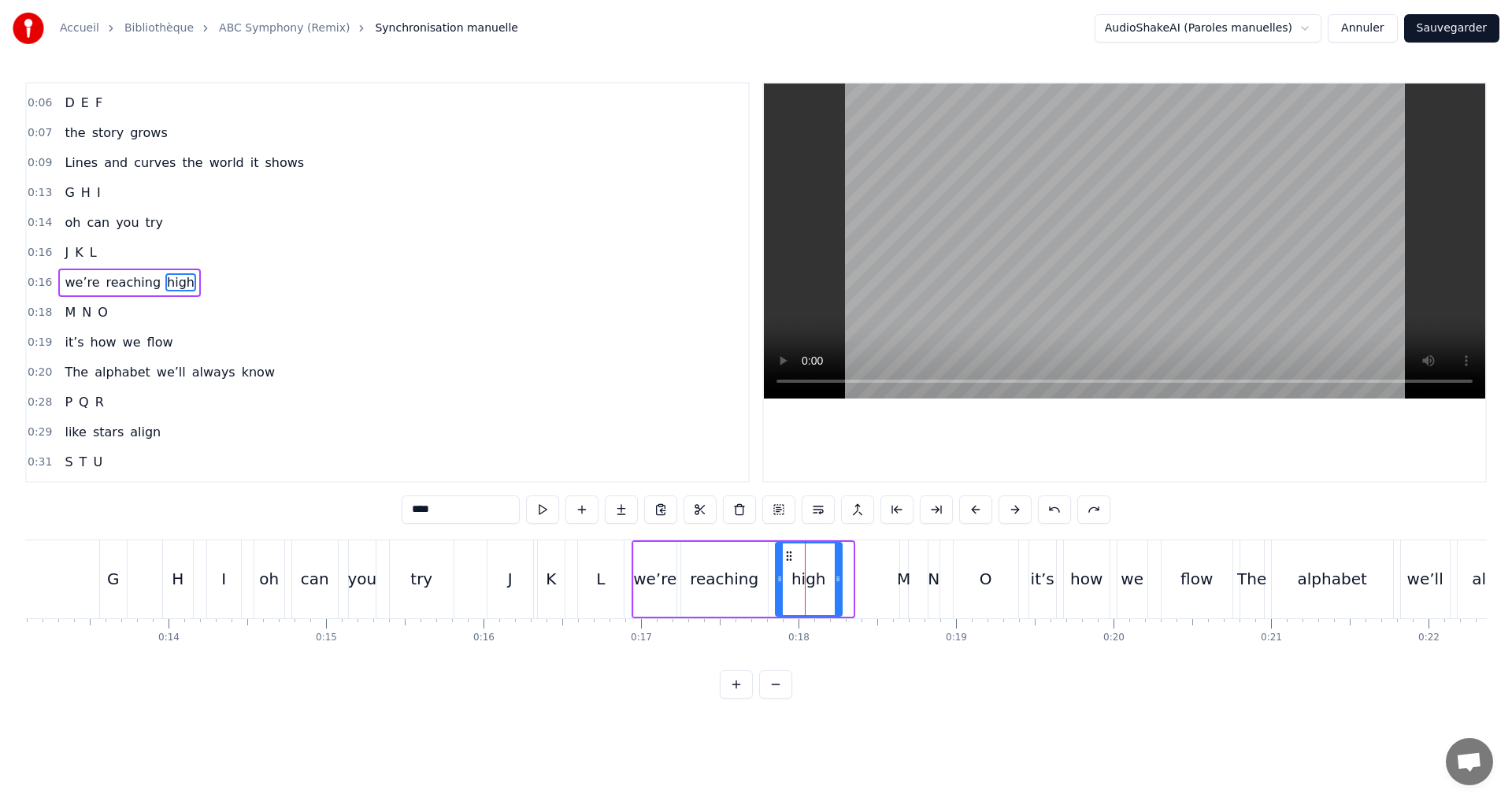
click at [838, 585] on div at bounding box center [838, 580] width 6 height 72
drag, startPoint x: 781, startPoint y: 576, endPoint x: 770, endPoint y: 572, distance: 11.7
click at [770, 572] on icon at bounding box center [768, 579] width 6 height 13
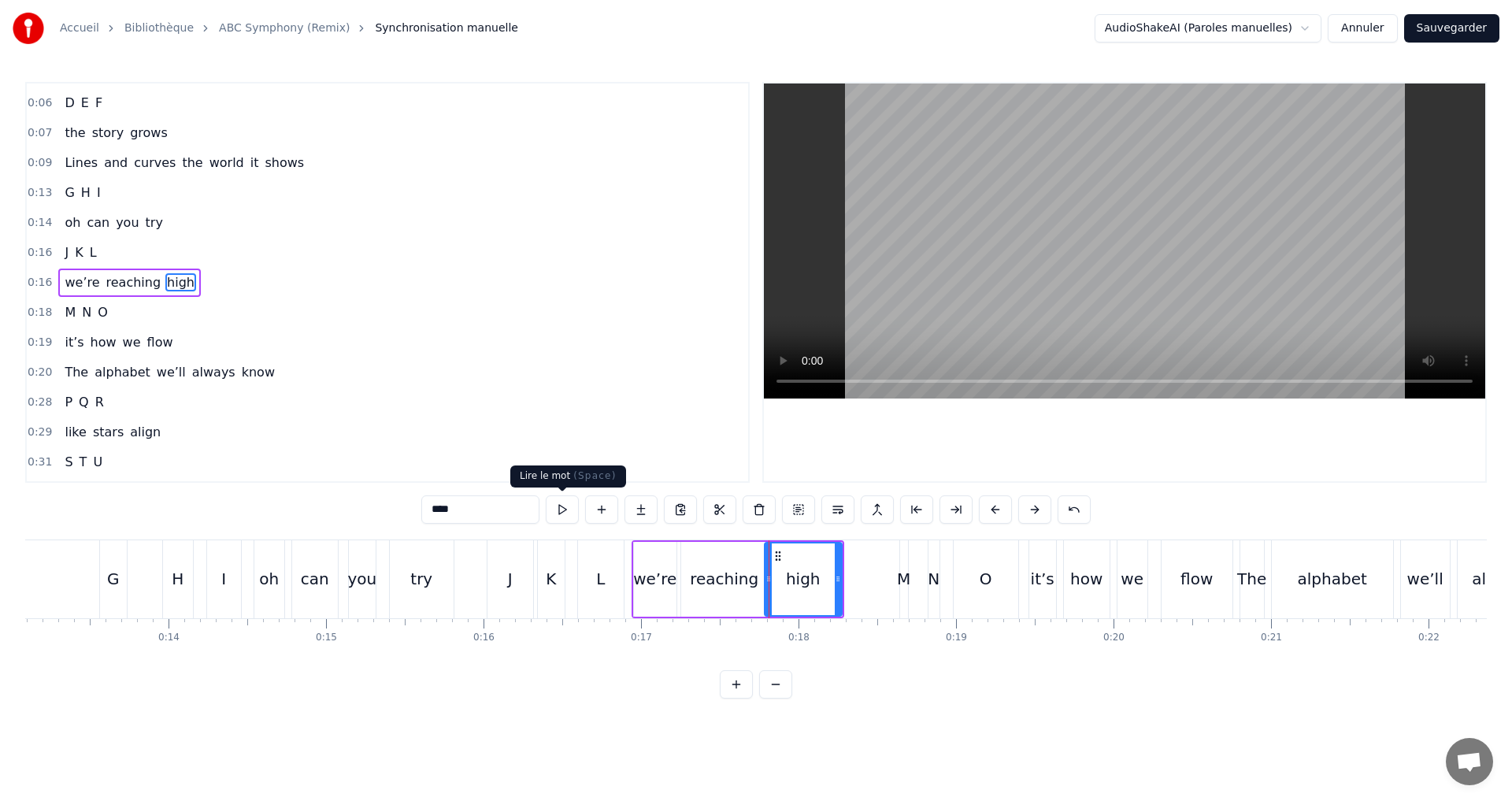
click at [564, 510] on button at bounding box center [562, 509] width 33 height 28
click at [183, 251] on div "0:16 J K L" at bounding box center [387, 253] width 721 height 30
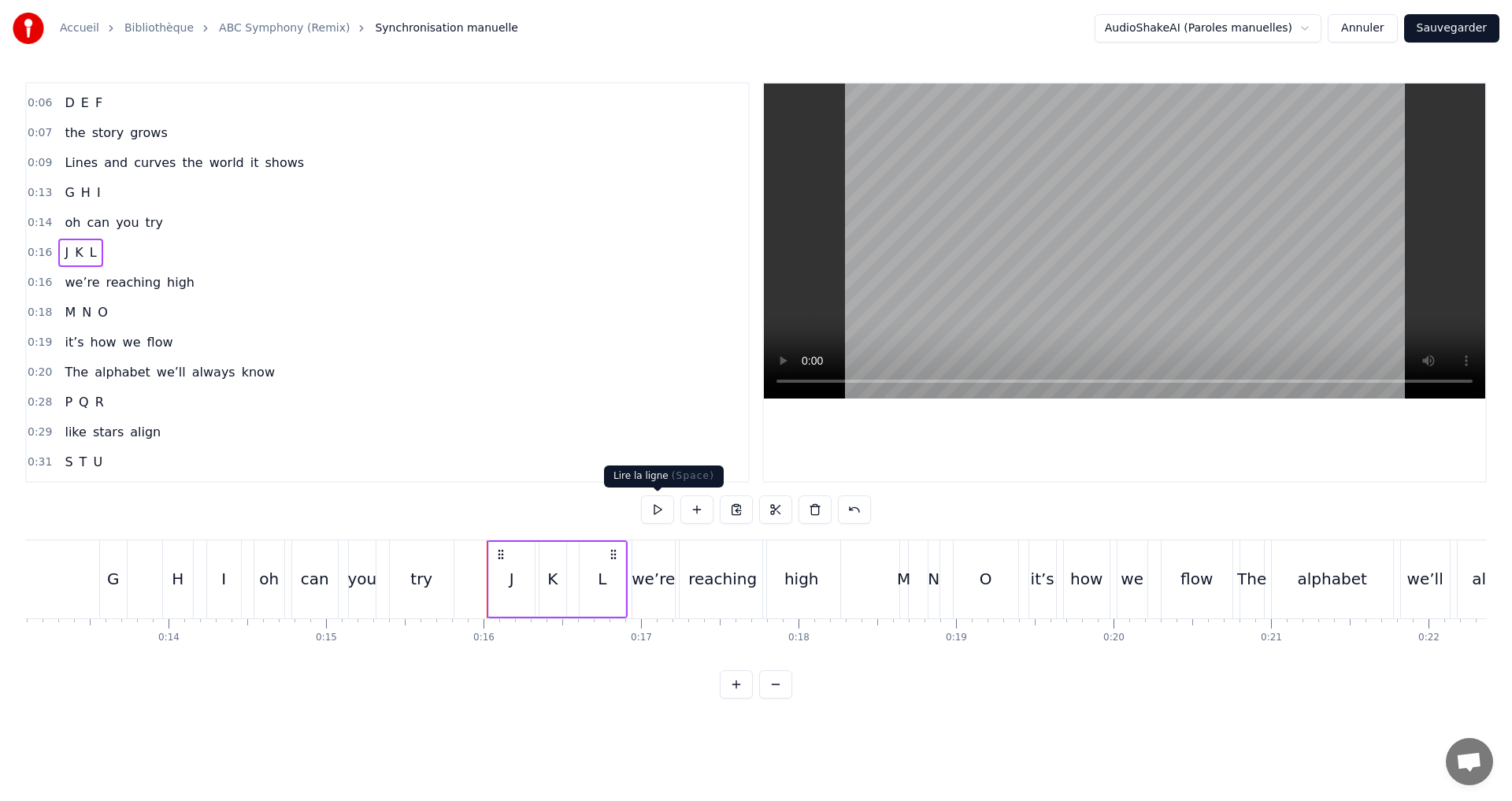
click at [657, 505] on button at bounding box center [658, 509] width 33 height 28
click at [221, 286] on div "0:16 we’re reaching high" at bounding box center [387, 282] width 721 height 30
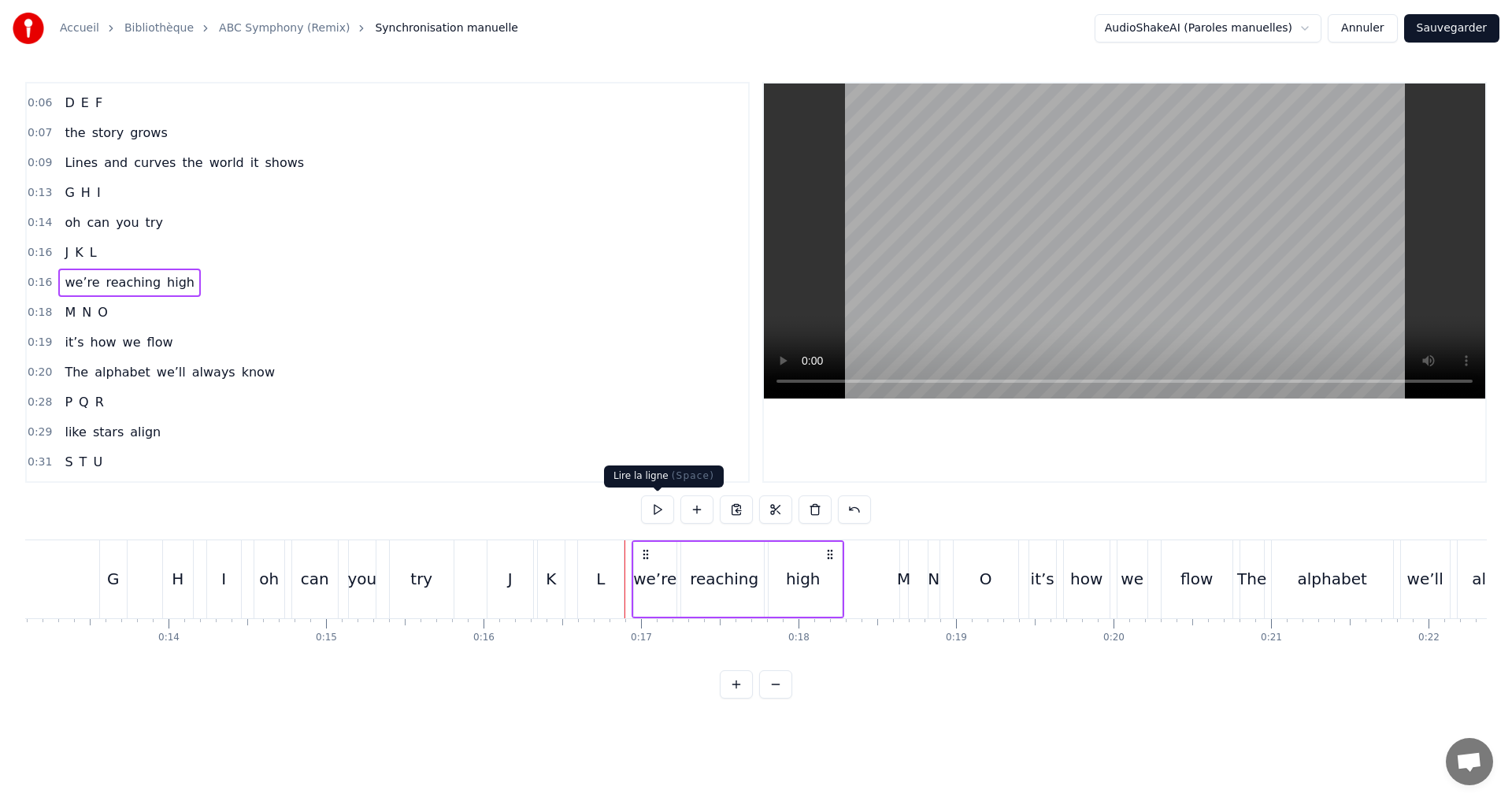
click at [660, 504] on button at bounding box center [658, 509] width 33 height 28
click at [158, 315] on div "0:18 M N O" at bounding box center [387, 312] width 721 height 30
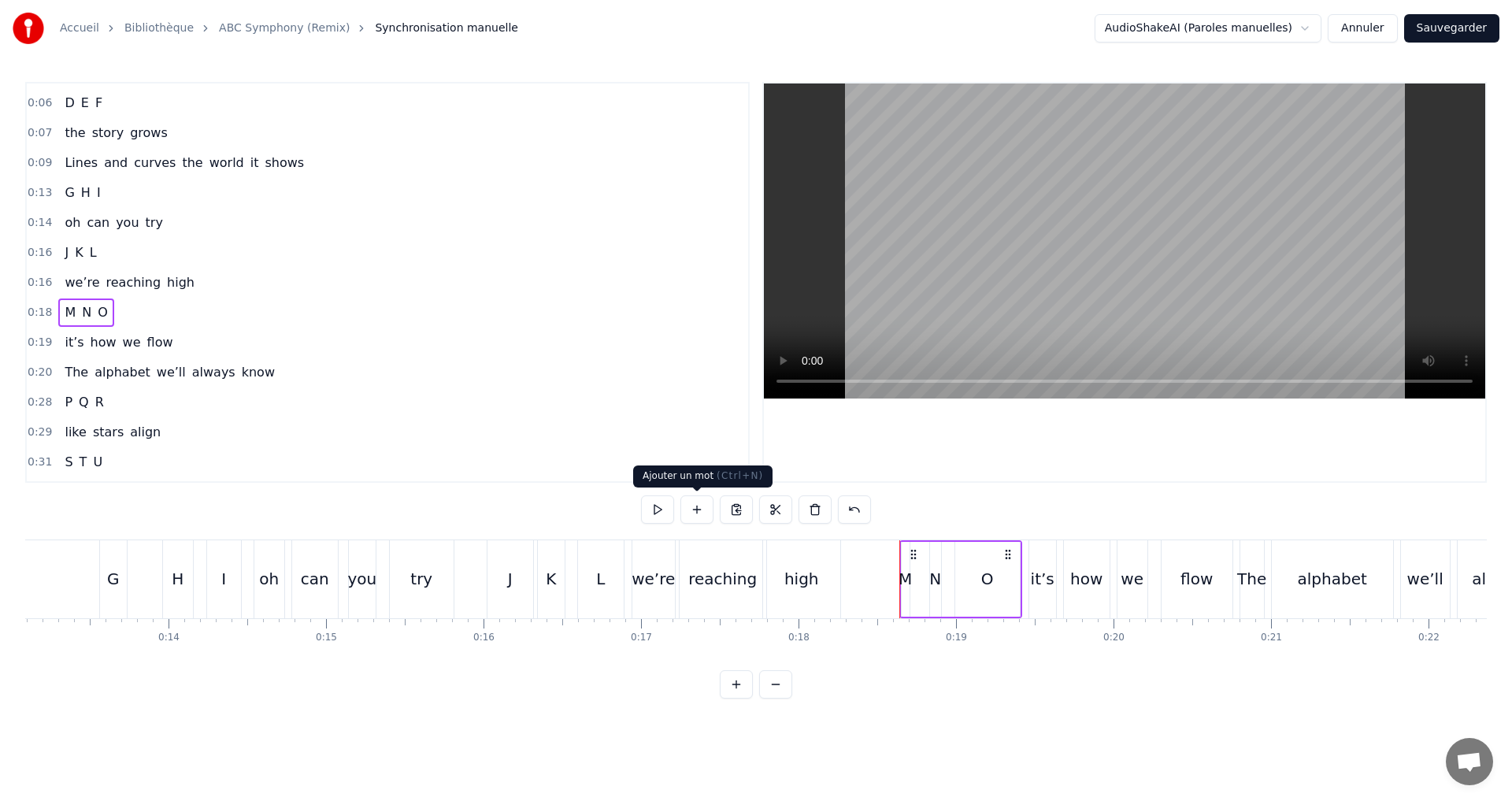
click at [653, 513] on button at bounding box center [658, 509] width 33 height 28
click at [905, 576] on div "M" at bounding box center [905, 579] width 14 height 24
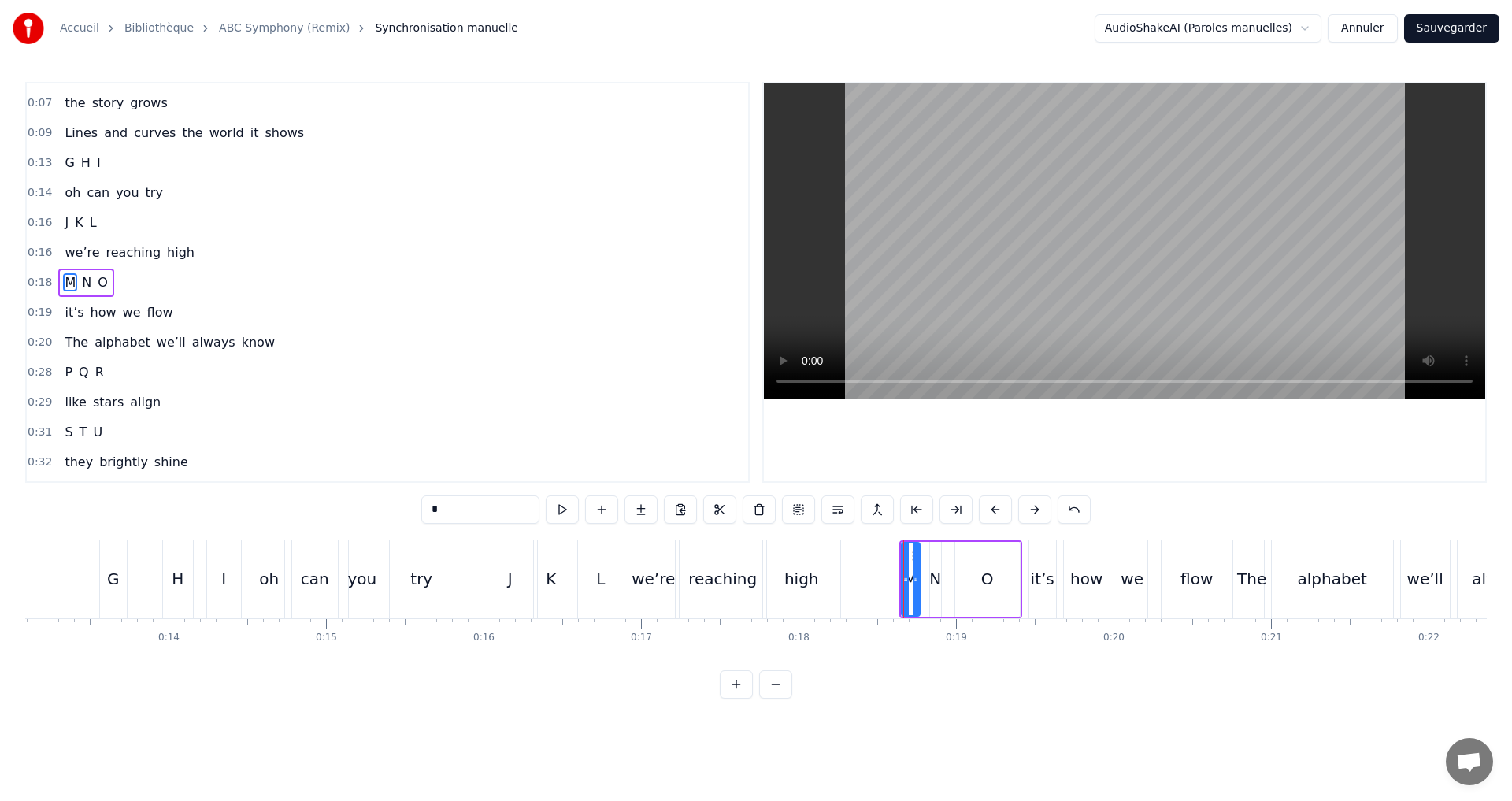
drag, startPoint x: 904, startPoint y: 581, endPoint x: 914, endPoint y: 588, distance: 12.2
click at [914, 588] on div at bounding box center [916, 580] width 6 height 72
drag, startPoint x: 903, startPoint y: 585, endPoint x: 865, endPoint y: 575, distance: 39.3
click at [865, 575] on div at bounding box center [867, 580] width 6 height 72
drag, startPoint x: 916, startPoint y: 582, endPoint x: 894, endPoint y: 577, distance: 22.6
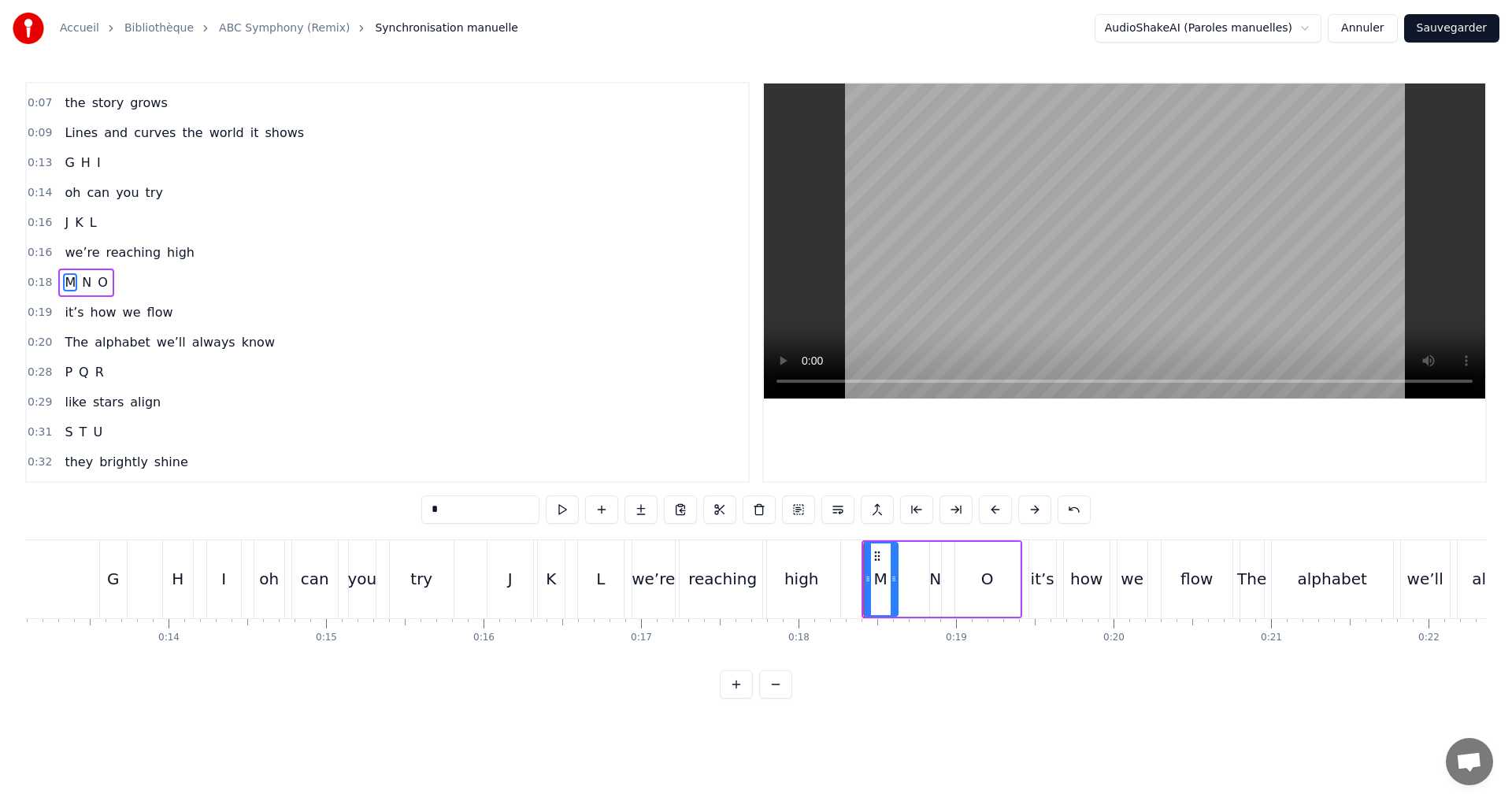
click at [894, 577] on icon at bounding box center [894, 579] width 6 height 13
click at [560, 513] on button at bounding box center [562, 509] width 33 height 28
click at [944, 584] on div "M N O" at bounding box center [942, 579] width 161 height 78
click at [930, 578] on div "N" at bounding box center [936, 579] width 13 height 74
drag, startPoint x: 931, startPoint y: 581, endPoint x: 908, endPoint y: 581, distance: 23.0
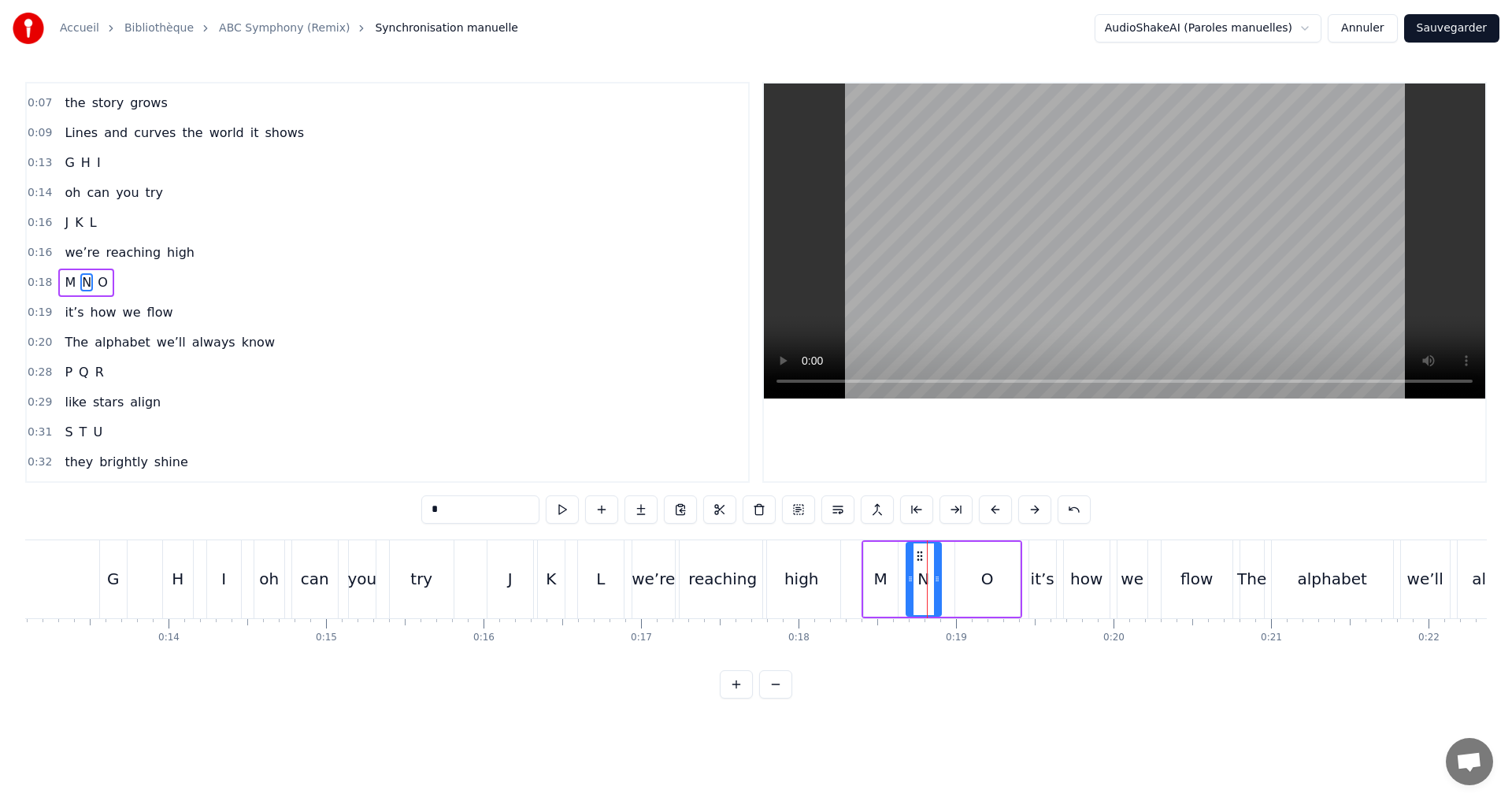
click at [908, 581] on icon at bounding box center [910, 579] width 6 height 13
click at [930, 587] on div at bounding box center [930, 580] width 6 height 72
click at [563, 510] on button at bounding box center [562, 509] width 33 height 28
click at [980, 580] on div "O" at bounding box center [987, 579] width 64 height 74
type input "*"
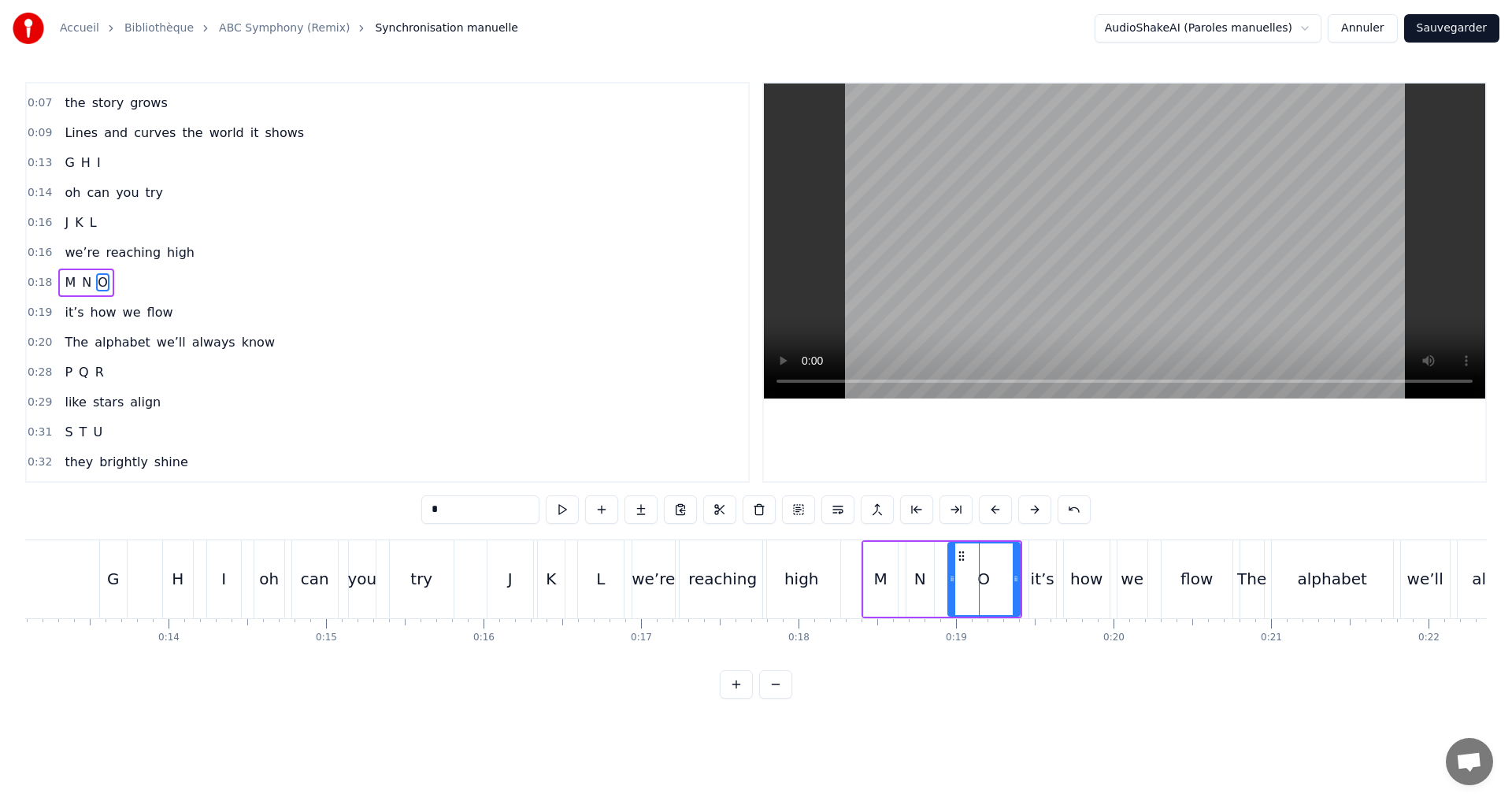
drag, startPoint x: 958, startPoint y: 578, endPoint x: 948, endPoint y: 578, distance: 10.0
click at [949, 578] on icon at bounding box center [952, 579] width 6 height 13
drag, startPoint x: 1014, startPoint y: 590, endPoint x: 998, endPoint y: 591, distance: 16.0
click at [1011, 591] on div at bounding box center [1014, 580] width 6 height 72
click at [562, 510] on button at bounding box center [562, 509] width 33 height 28
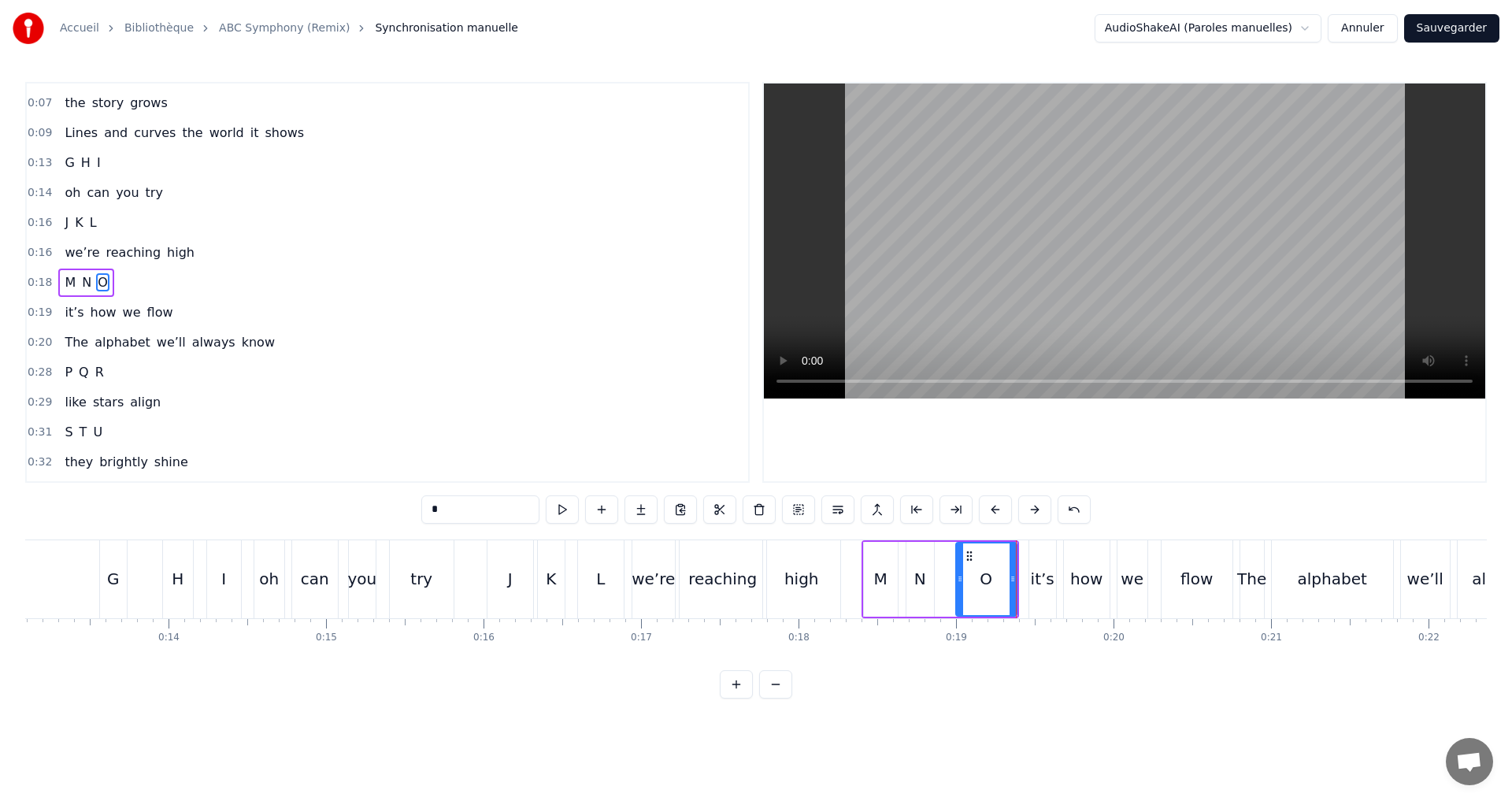
drag, startPoint x: 946, startPoint y: 575, endPoint x: 958, endPoint y: 577, distance: 12.2
click at [958, 577] on icon at bounding box center [960, 579] width 6 height 13
drag, startPoint x: 208, startPoint y: 278, endPoint x: 361, endPoint y: 343, distance: 166.2
click at [208, 279] on div "0:18 M N O" at bounding box center [387, 282] width 721 height 30
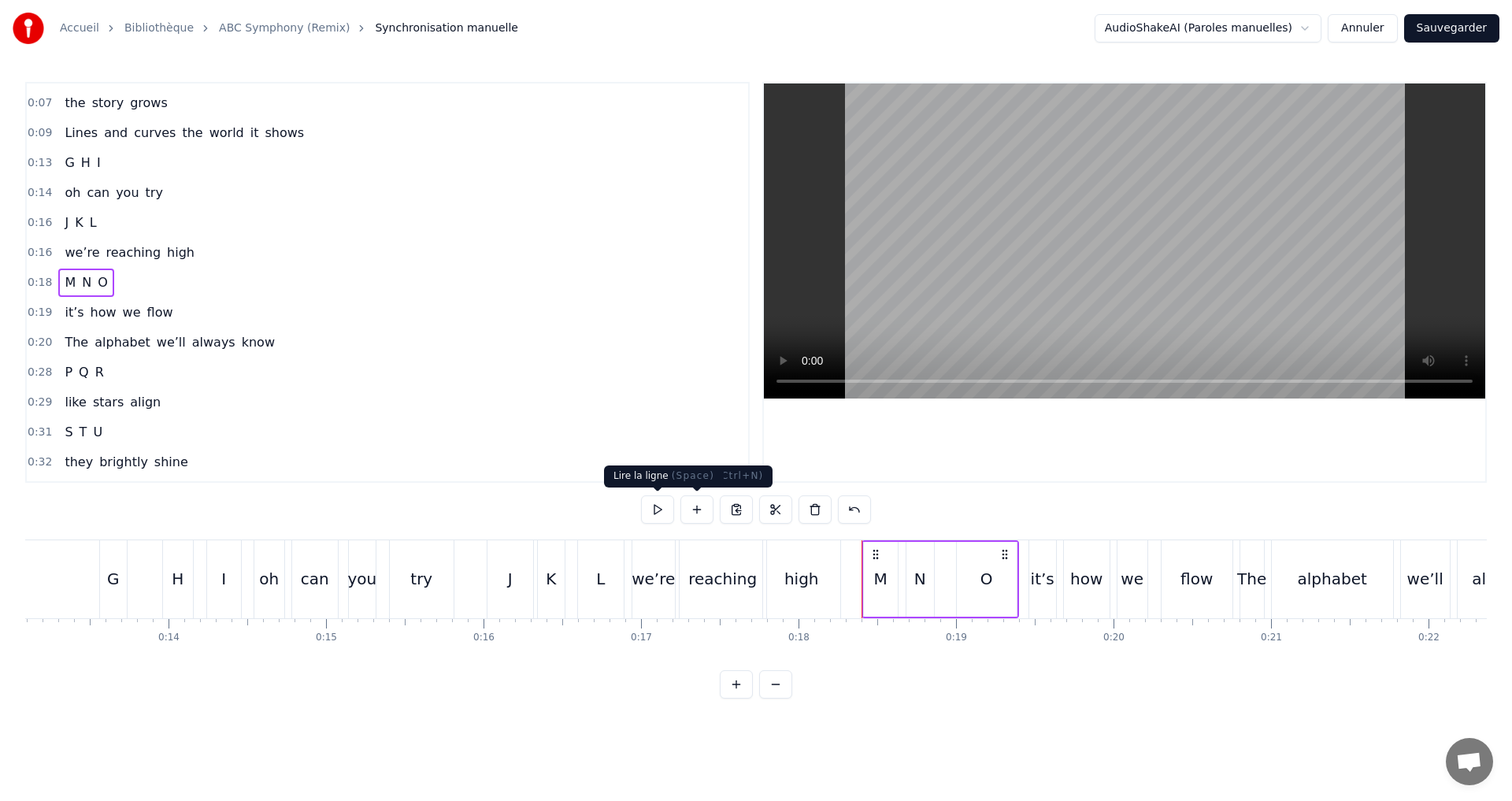
click at [651, 516] on button at bounding box center [658, 509] width 33 height 28
click at [654, 514] on button at bounding box center [658, 509] width 33 height 28
click at [654, 512] on button at bounding box center [658, 509] width 33 height 28
click at [179, 291] on div "0:18 M N O" at bounding box center [387, 282] width 721 height 30
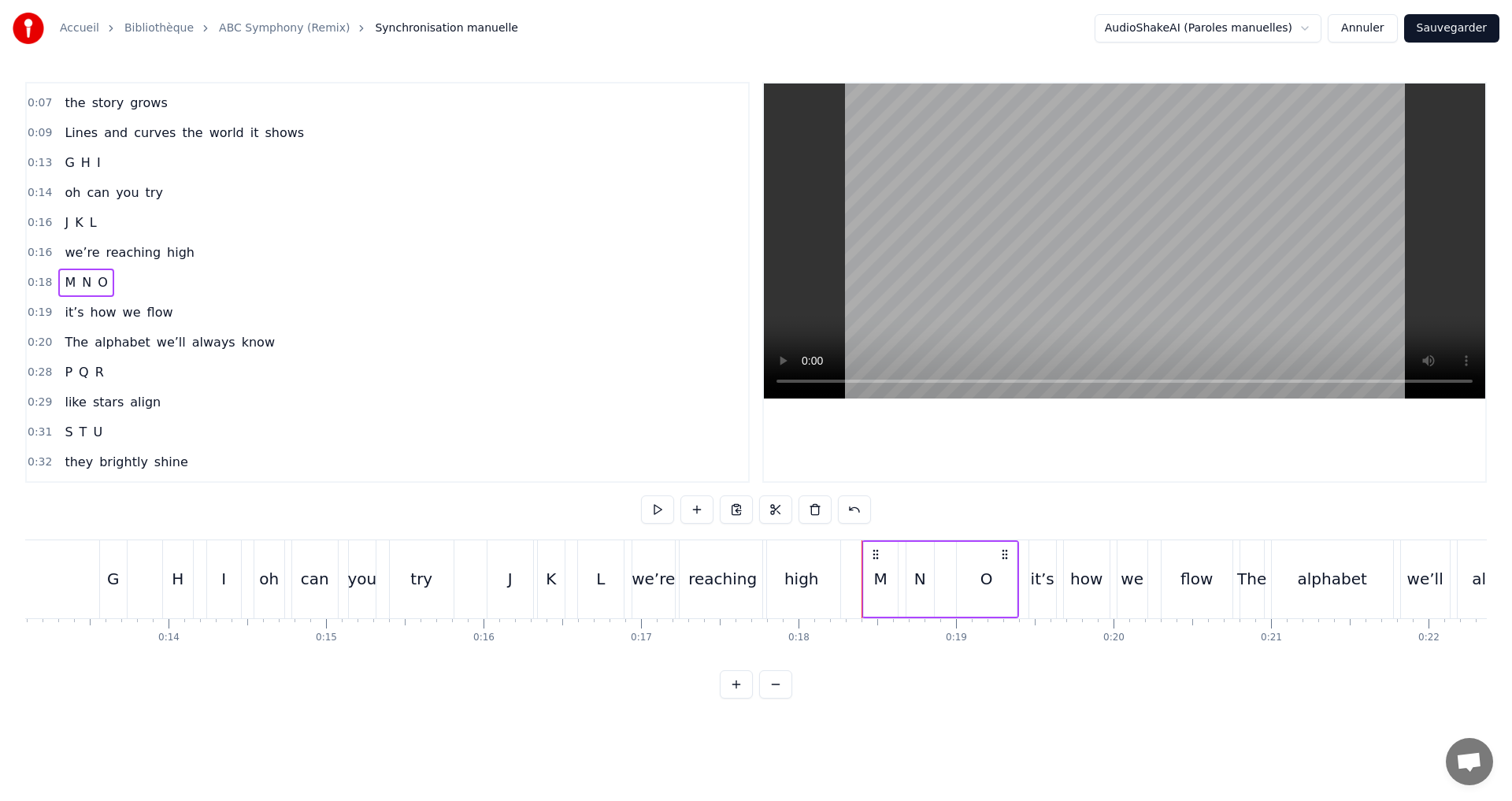
click at [183, 303] on div "0:19 it’s how we flow" at bounding box center [387, 312] width 721 height 30
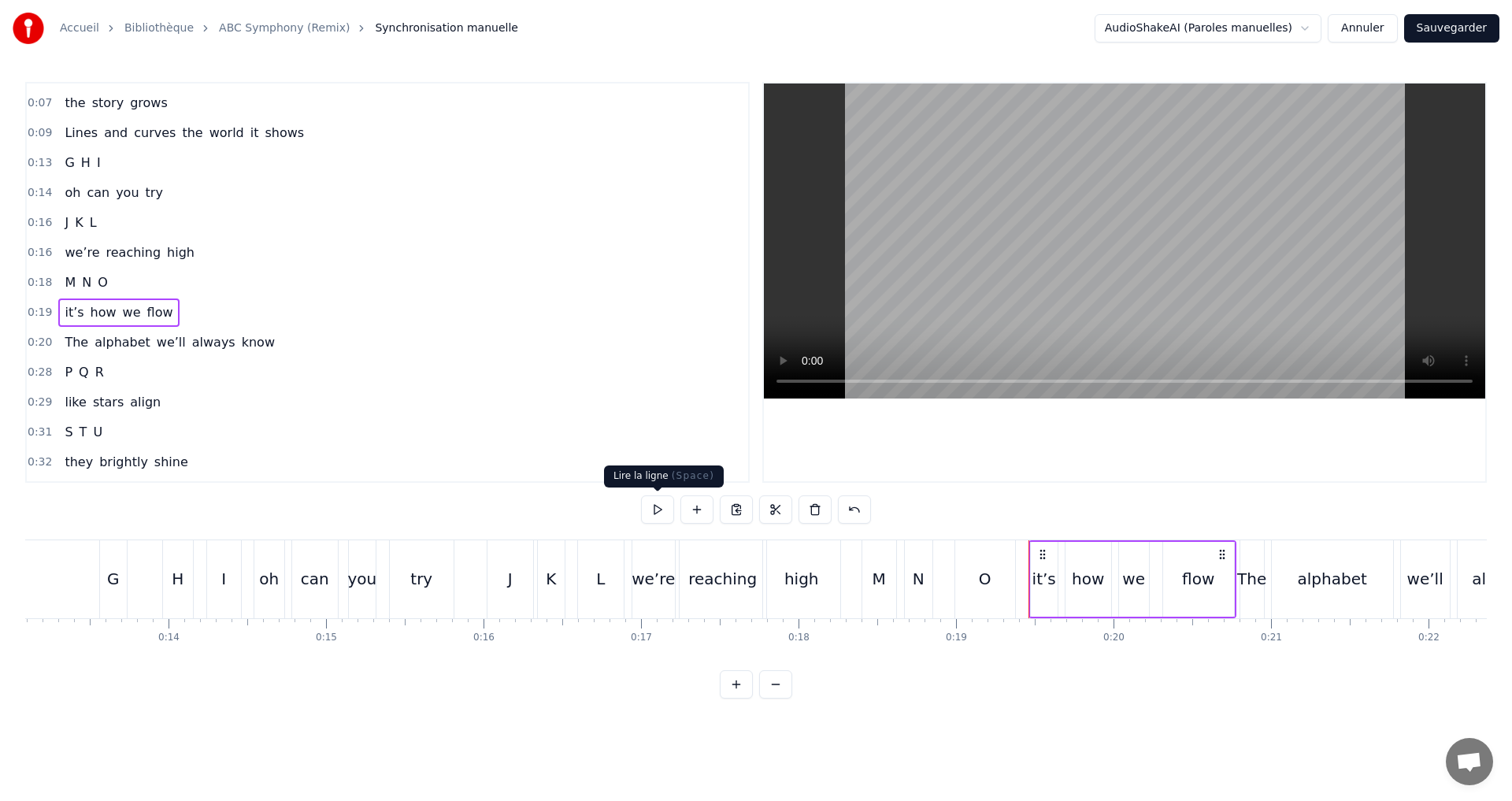
click at [674, 514] on div at bounding box center [756, 509] width 230 height 28
click at [653, 510] on button at bounding box center [658, 509] width 33 height 28
click at [653, 507] on button at bounding box center [658, 509] width 33 height 28
click at [1200, 572] on div "flow" at bounding box center [1198, 579] width 32 height 24
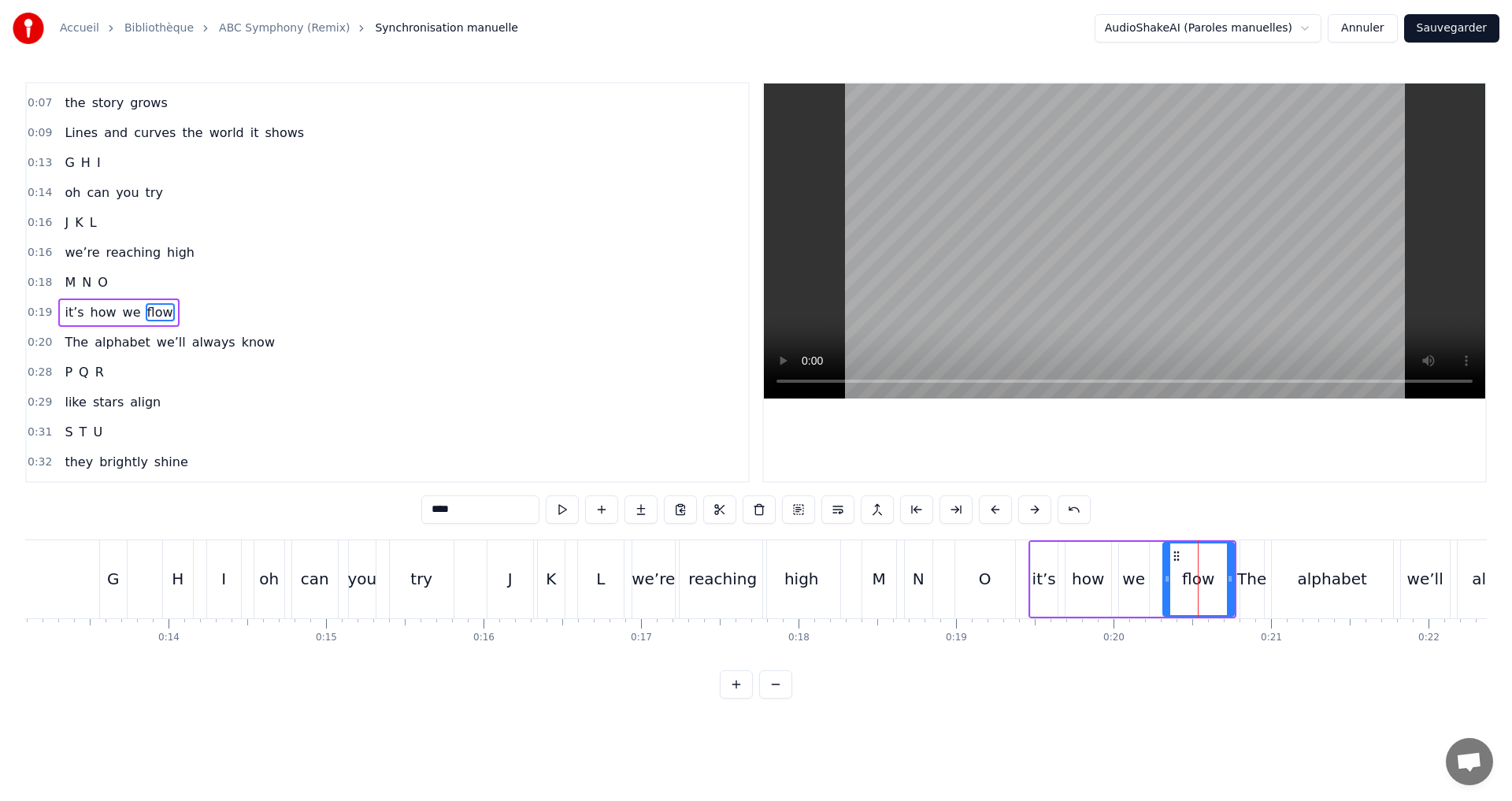
scroll to position [145, 0]
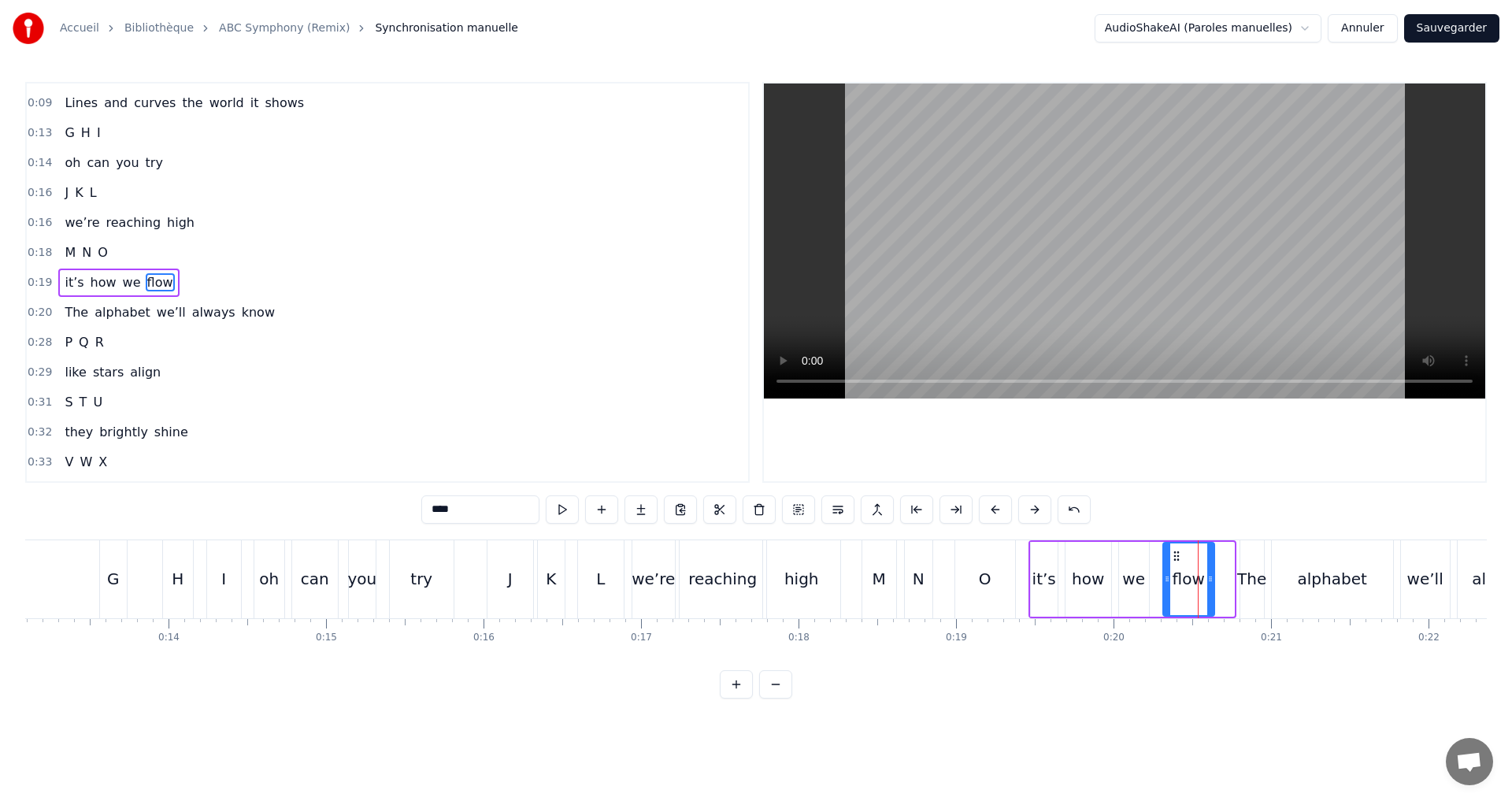
drag, startPoint x: 1232, startPoint y: 582, endPoint x: 1212, endPoint y: 577, distance: 20.6
click at [1212, 577] on icon at bounding box center [1210, 579] width 6 height 13
click at [190, 281] on div "0:19 it’s how we flow" at bounding box center [387, 282] width 721 height 30
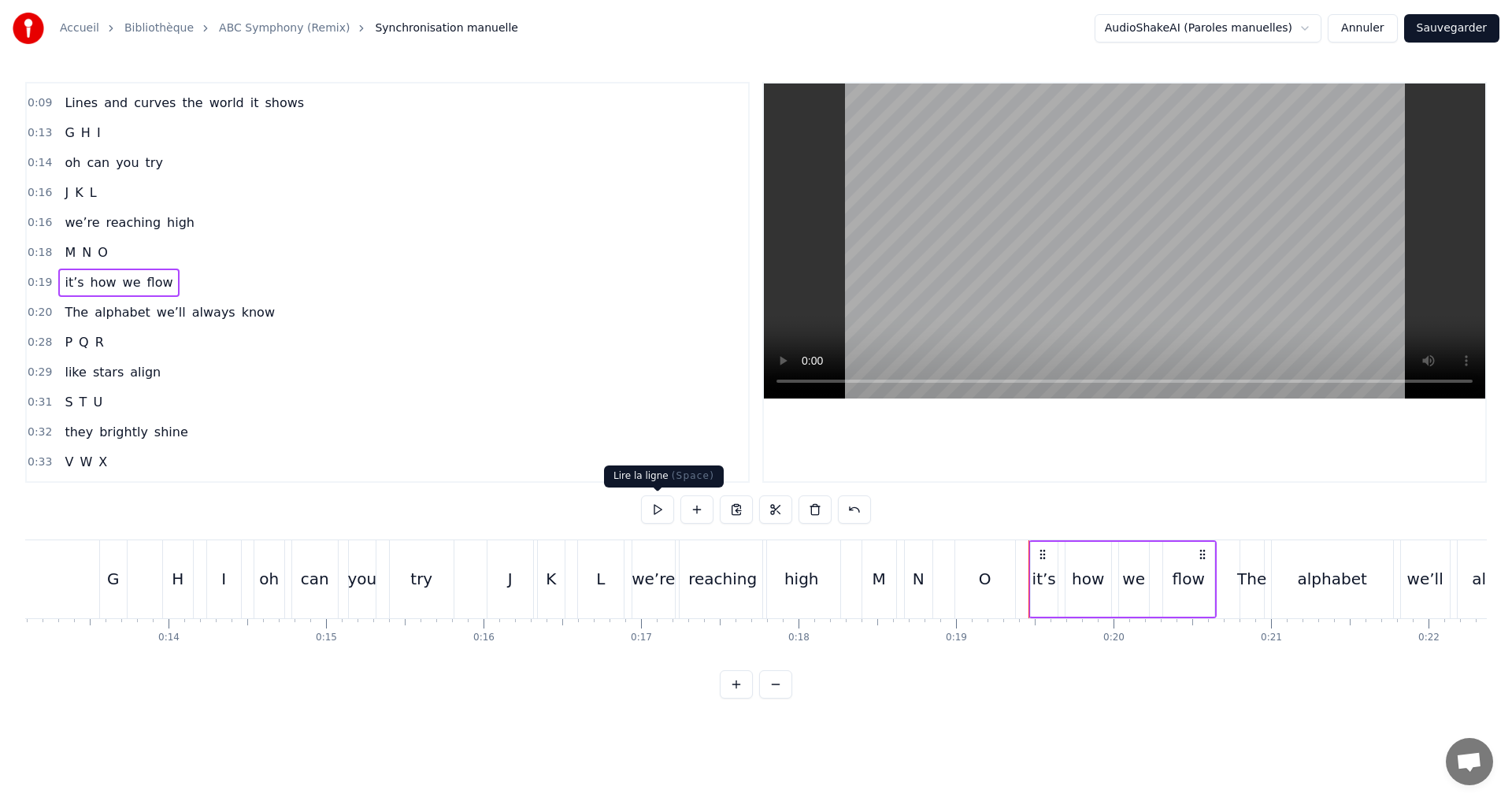
click at [662, 515] on button at bounding box center [658, 509] width 33 height 28
click at [273, 318] on div "0:20 The alphabet we’ll always know" at bounding box center [387, 312] width 721 height 30
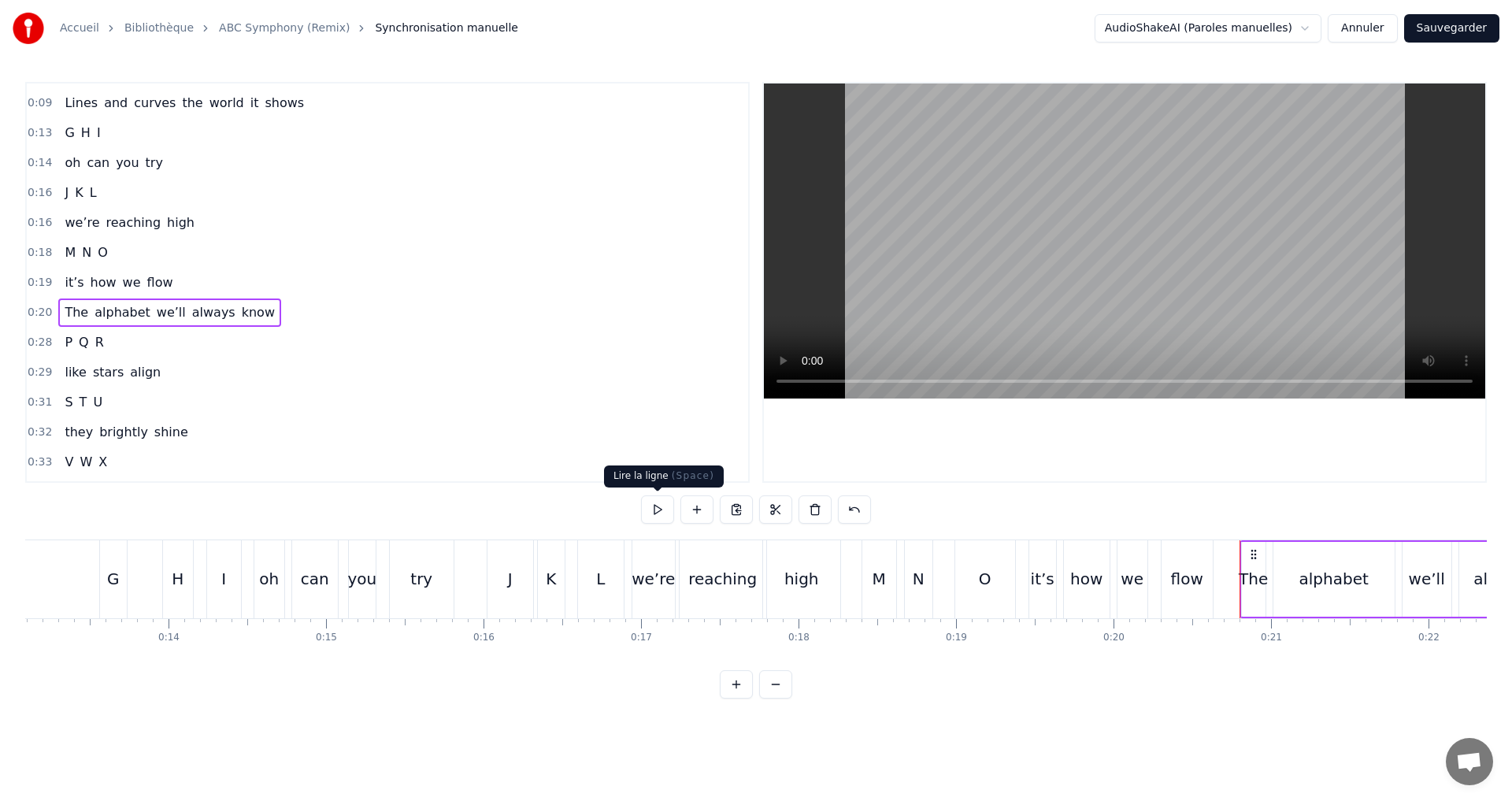
click at [649, 504] on button at bounding box center [658, 509] width 33 height 28
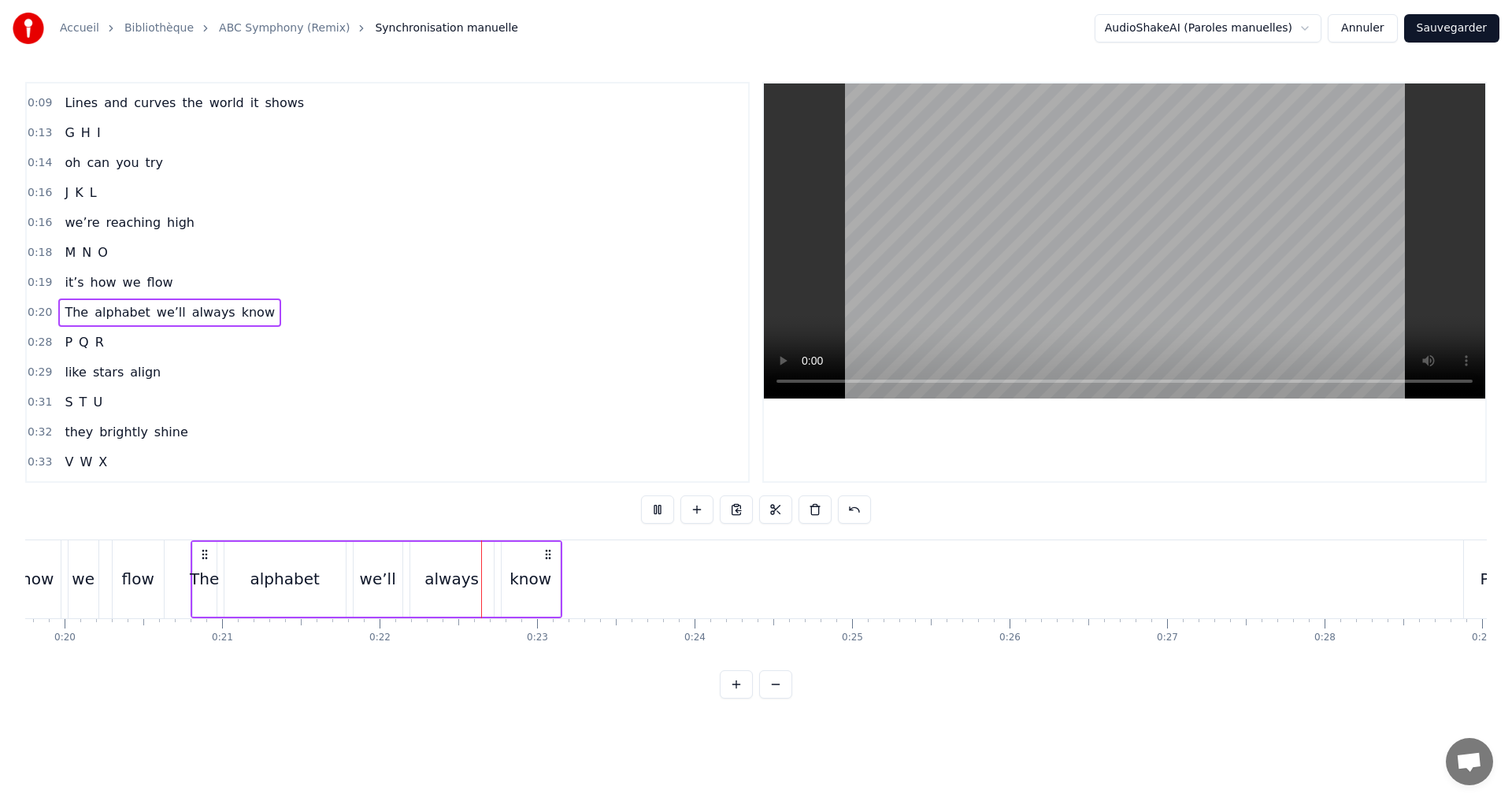
scroll to position [0, 3393]
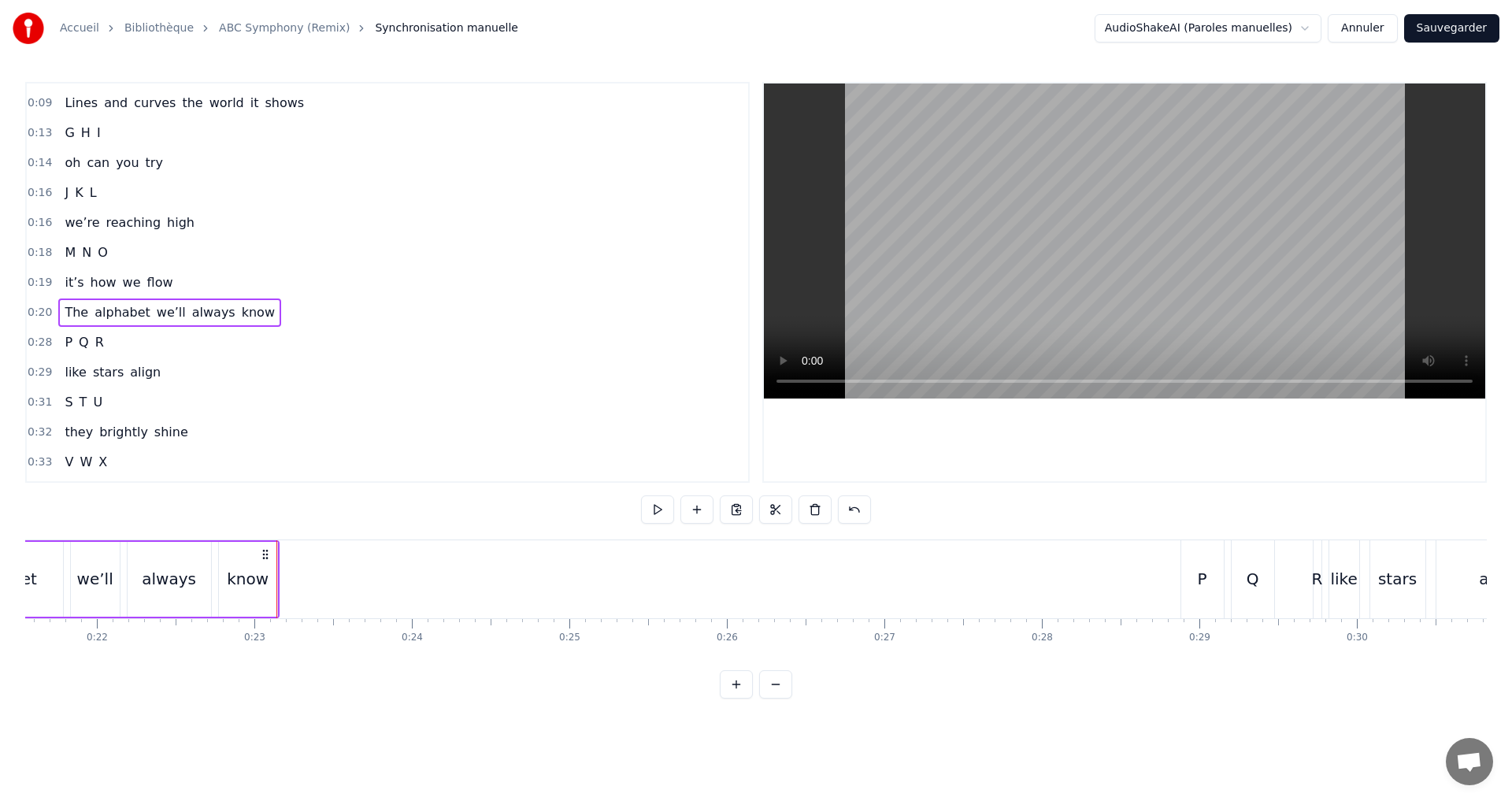
click at [235, 578] on div "know" at bounding box center [247, 579] width 41 height 24
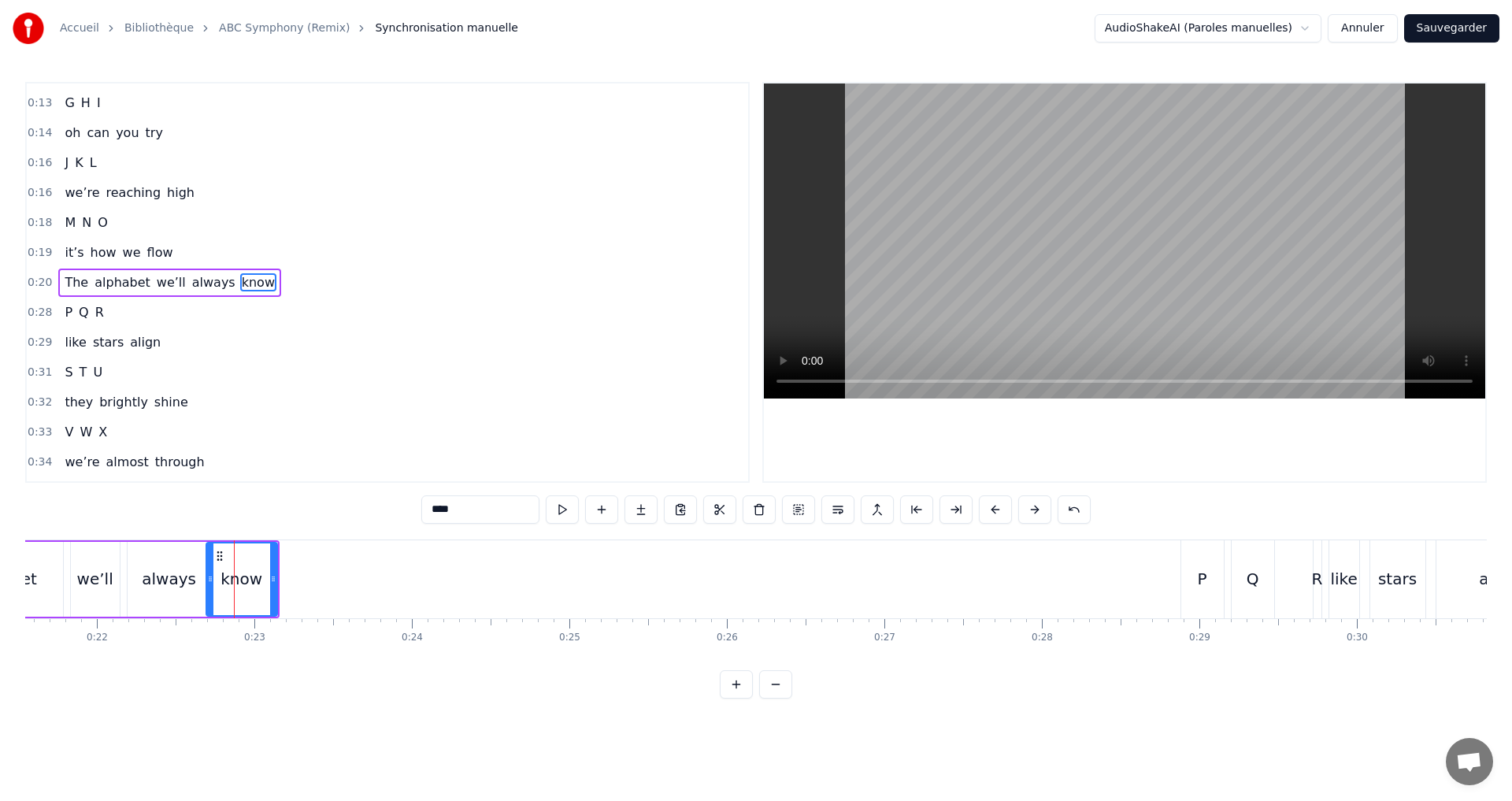
click at [209, 582] on icon at bounding box center [209, 579] width 6 height 13
drag, startPoint x: 274, startPoint y: 589, endPoint x: 257, endPoint y: 588, distance: 17.0
click at [257, 588] on div at bounding box center [256, 580] width 6 height 72
click at [164, 577] on div "always" at bounding box center [168, 579] width 54 height 24
drag, startPoint x: 207, startPoint y: 588, endPoint x: 184, endPoint y: 582, distance: 23.8
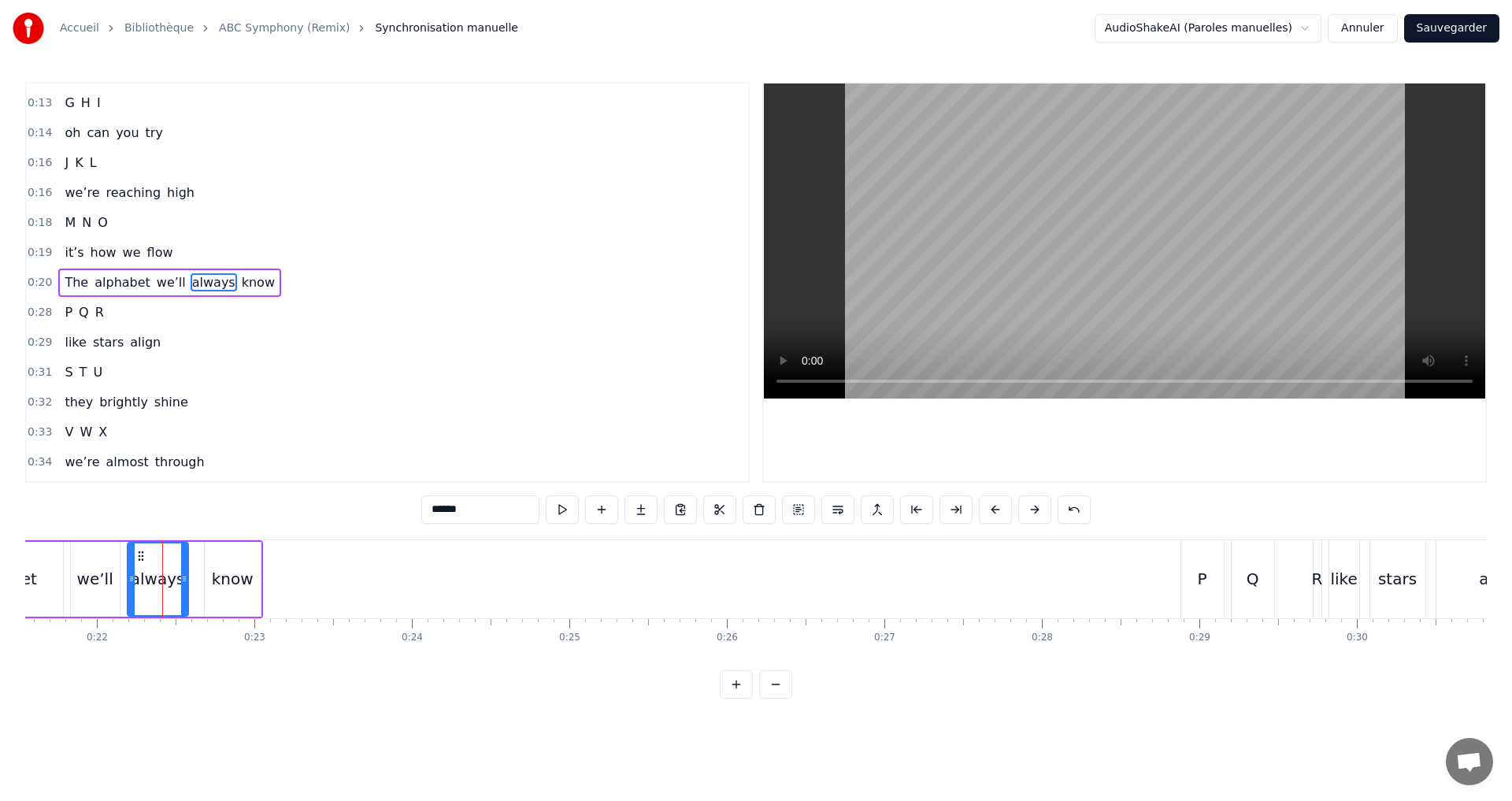
click at [184, 582] on div at bounding box center [184, 580] width 6 height 72
click at [94, 580] on div "we’ll" at bounding box center [95, 579] width 36 height 24
type input "*****"
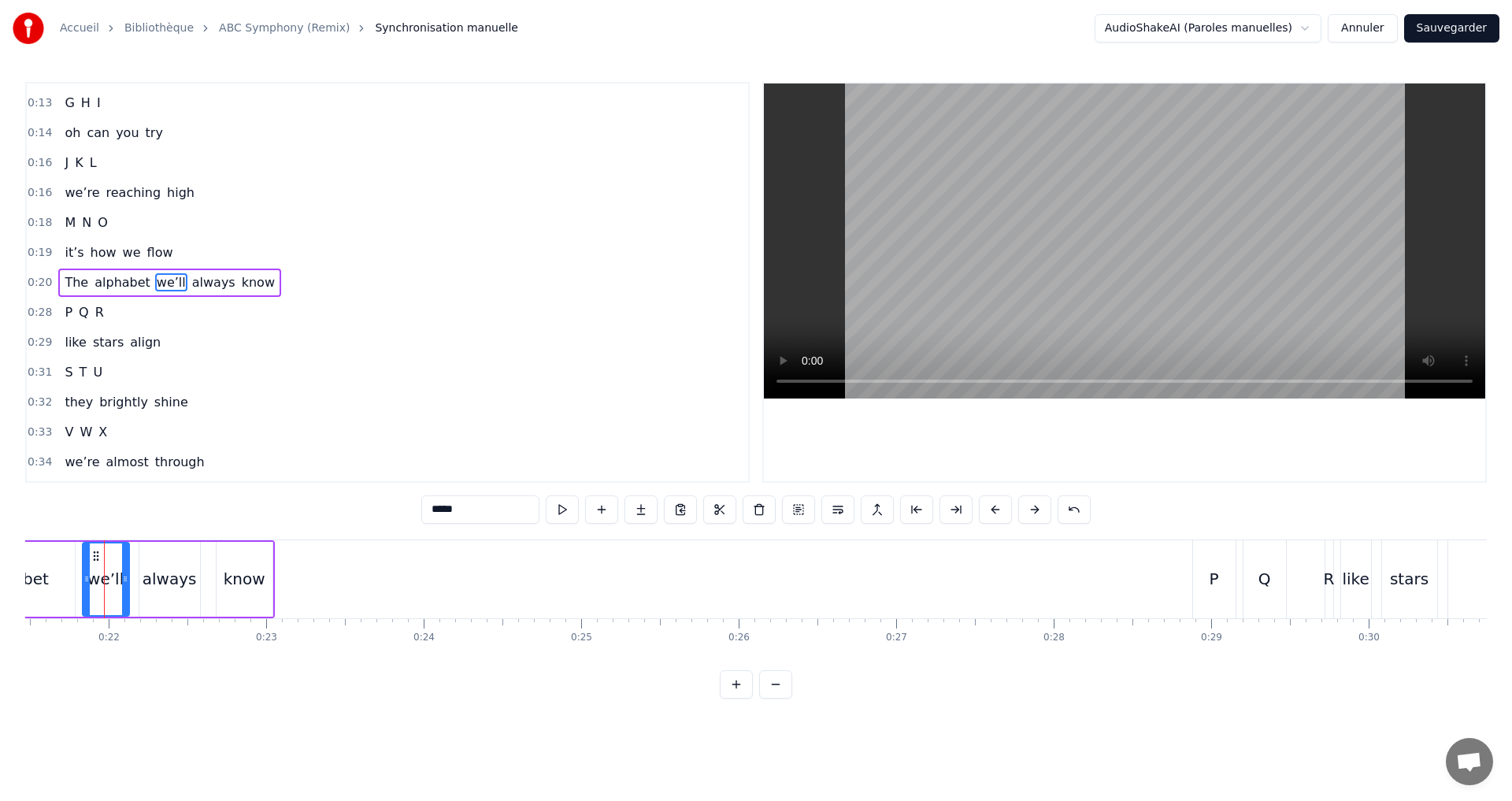
drag, startPoint x: 128, startPoint y: 588, endPoint x: 118, endPoint y: 588, distance: 10.0
click at [125, 588] on div at bounding box center [125, 580] width 6 height 72
click at [292, 283] on div "0:20 The alphabet we’ll always know" at bounding box center [387, 282] width 721 height 30
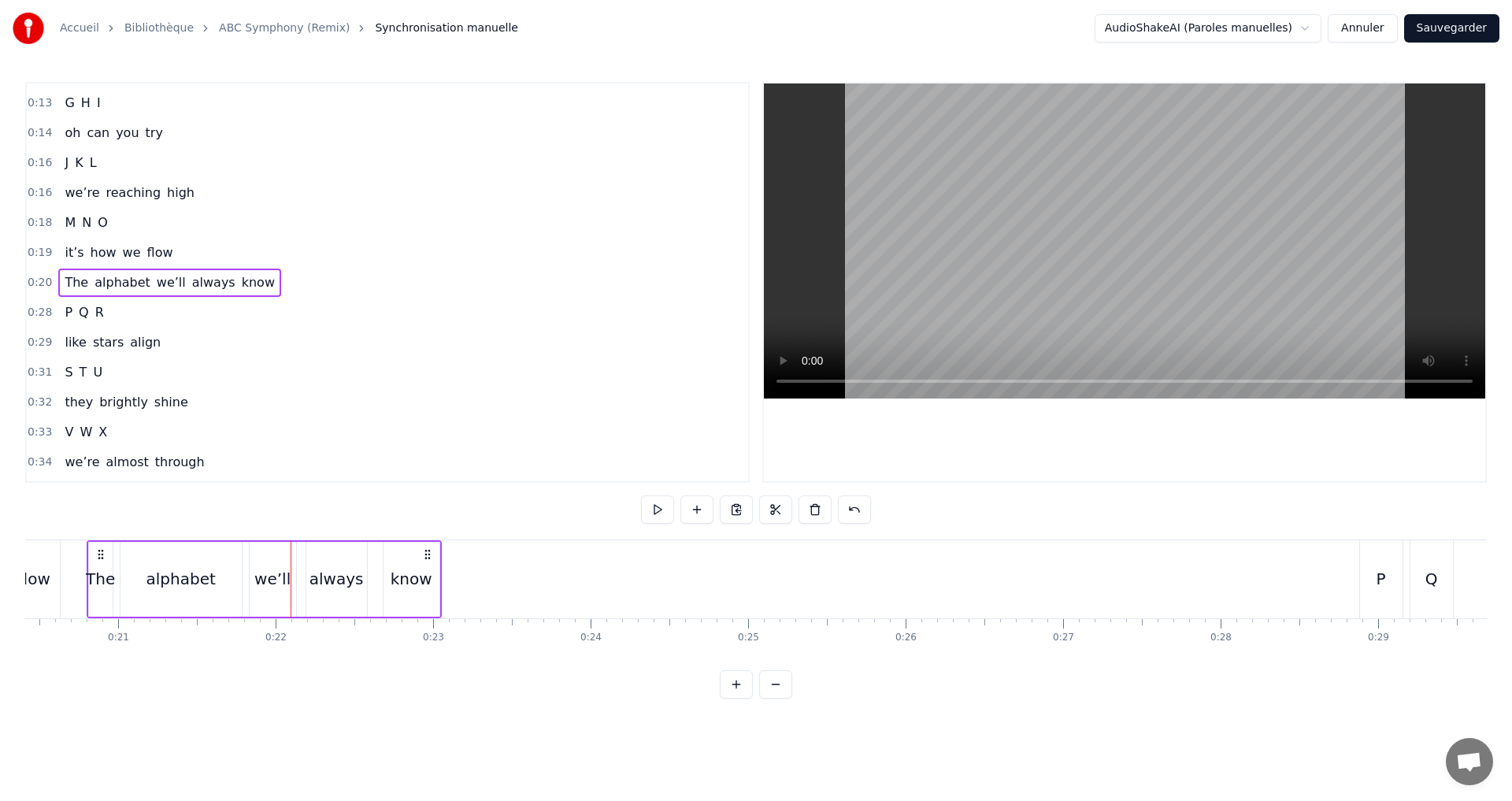
scroll to position [0, 3197]
click at [654, 511] on button at bounding box center [658, 509] width 33 height 28
click at [655, 493] on div "0:01 A B C 0:02 I see the start 0:04 Letters building works of art 0:06 D E F 0…" at bounding box center [755, 389] width 1461 height 616
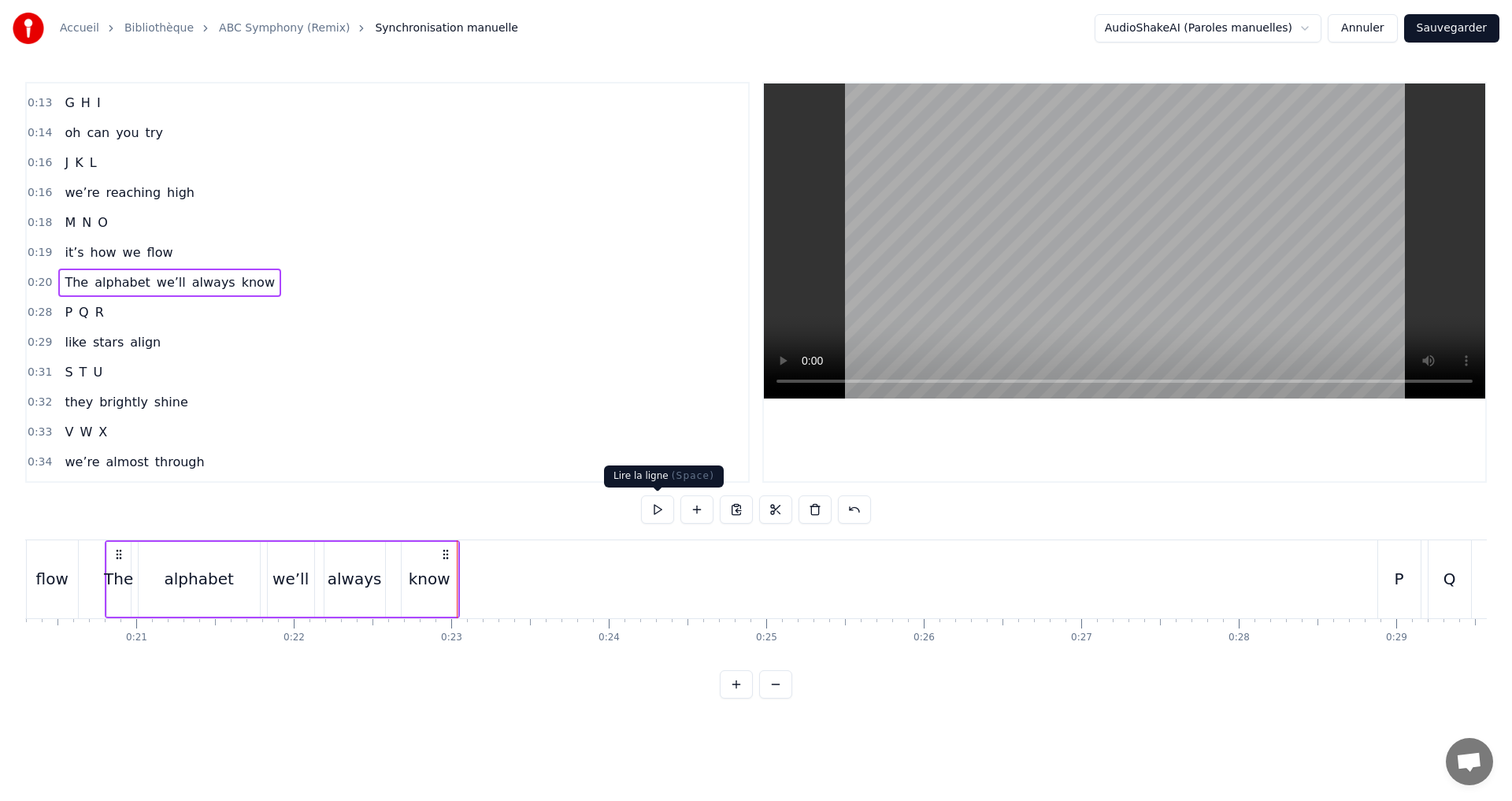
click at [660, 499] on button at bounding box center [658, 509] width 33 height 28
click at [183, 312] on div "0:28 P Q R" at bounding box center [387, 312] width 721 height 30
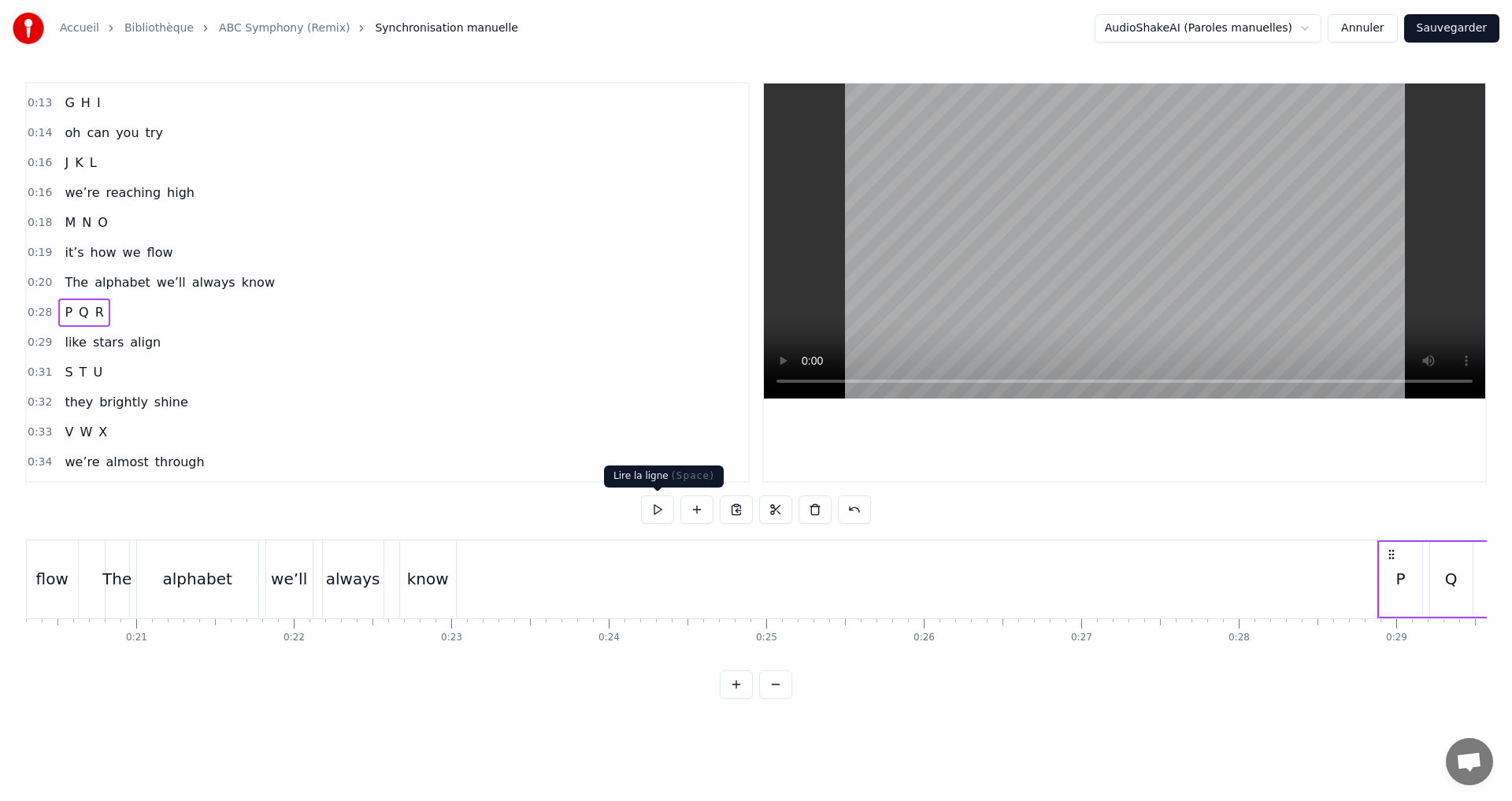
click at [661, 509] on button at bounding box center [658, 509] width 33 height 28
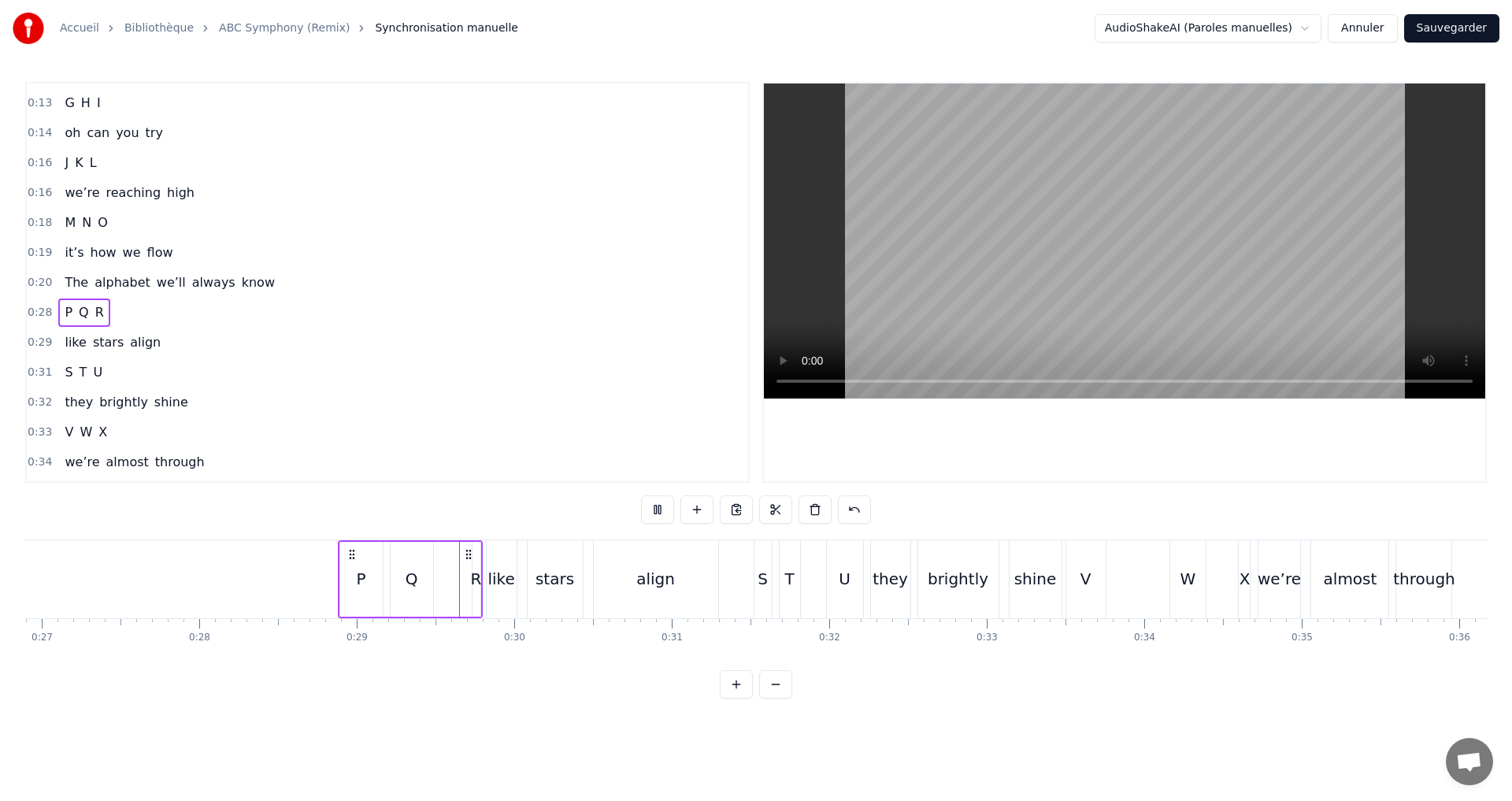
scroll to position [0, 4500]
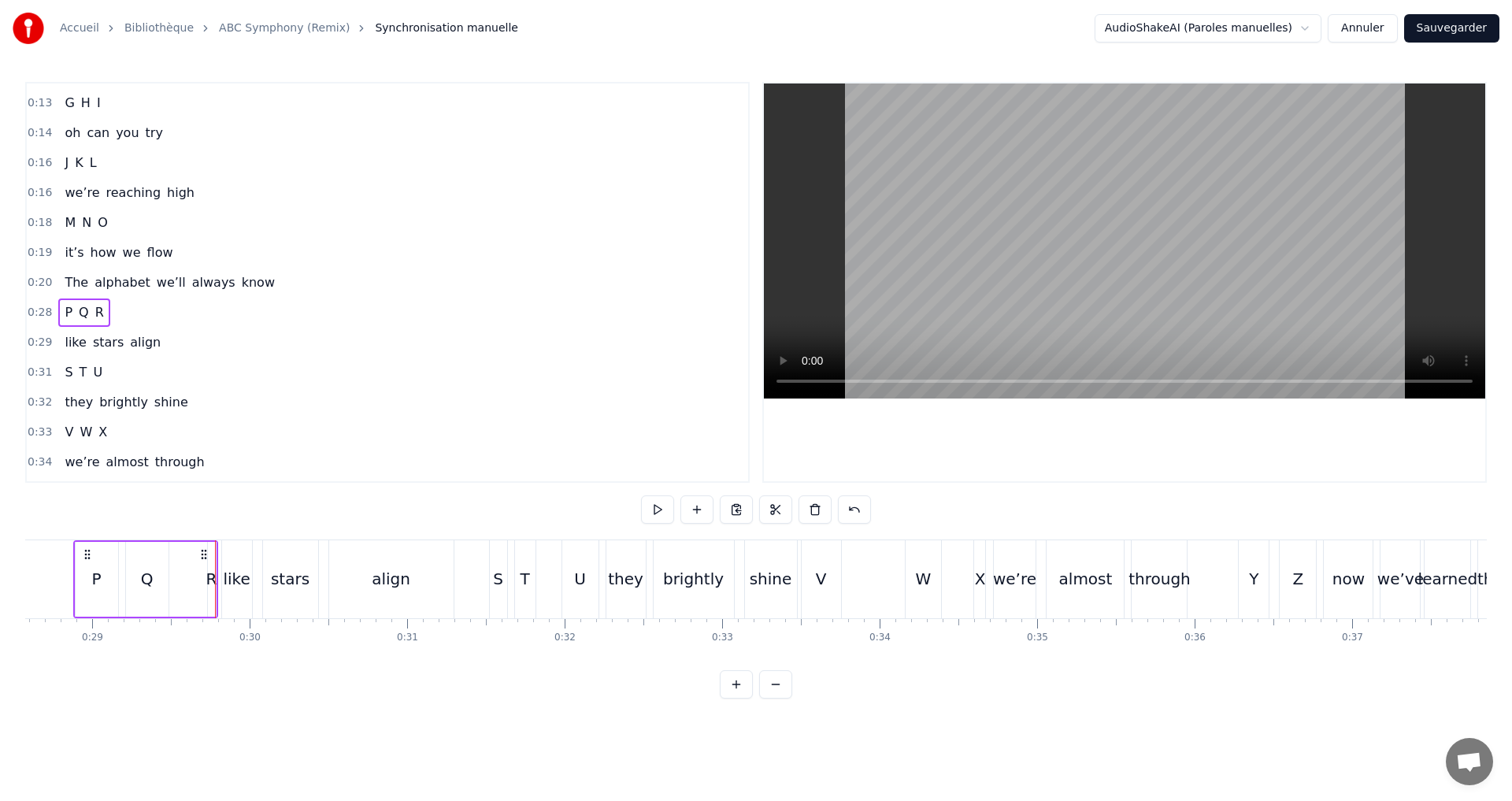
click at [660, 506] on button at bounding box center [658, 509] width 33 height 28
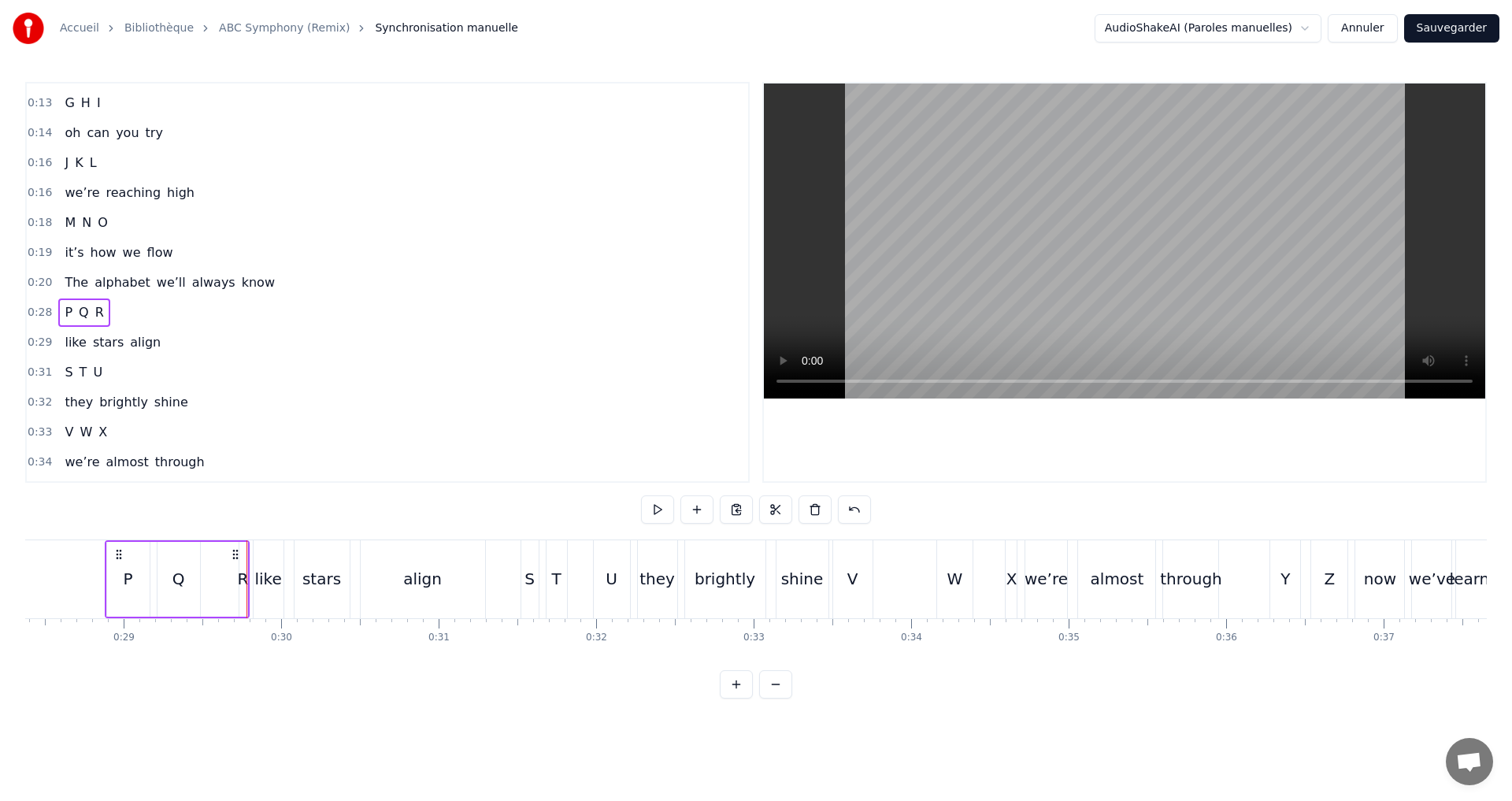
click at [243, 584] on div "R" at bounding box center [243, 579] width 11 height 24
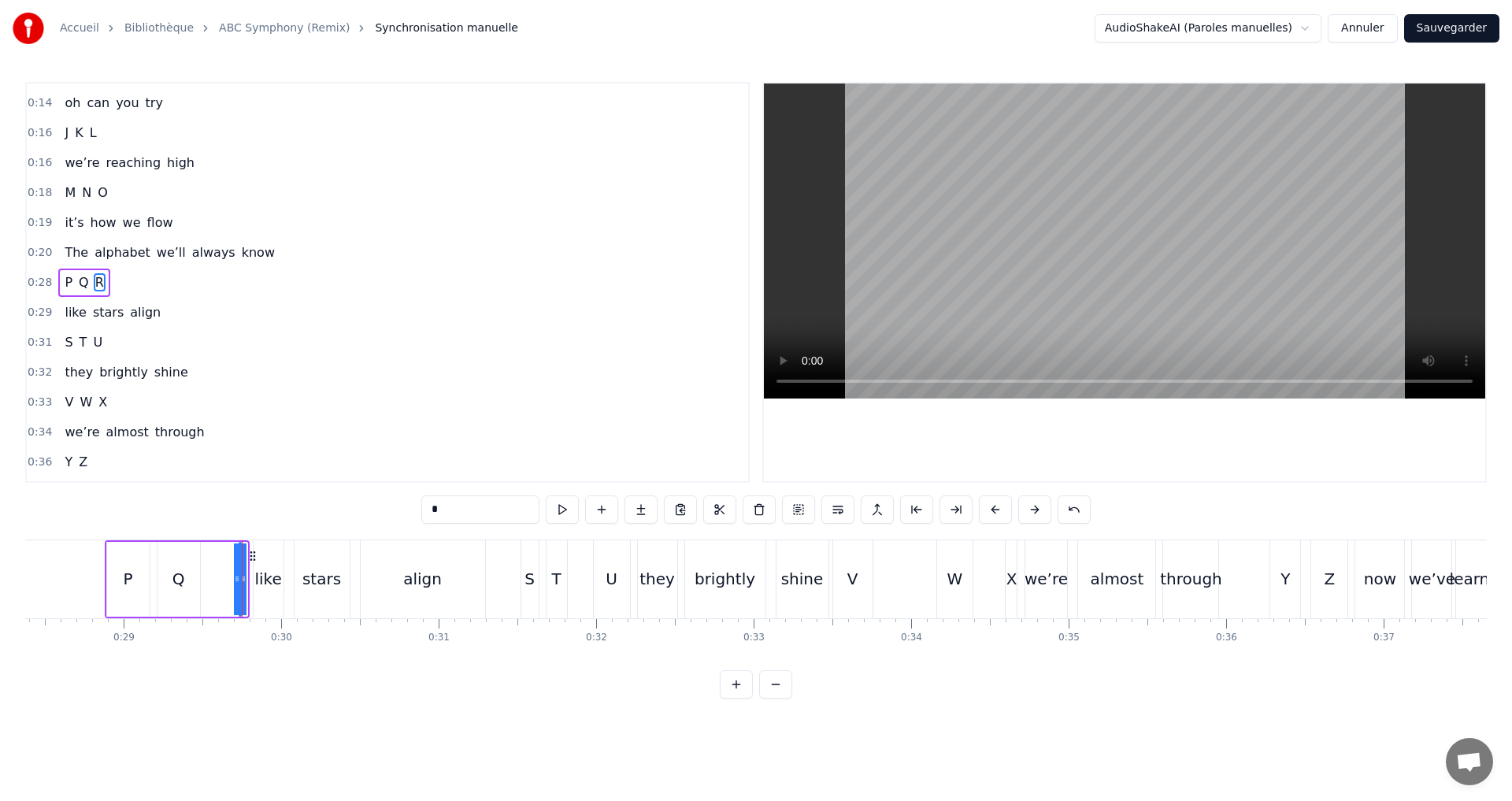
drag, startPoint x: 244, startPoint y: 584, endPoint x: 221, endPoint y: 598, distance: 26.9
click at [221, 598] on div "P Q R" at bounding box center [177, 579] width 145 height 78
click at [235, 579] on div "R" at bounding box center [238, 579] width 11 height 24
click at [272, 586] on div "like" at bounding box center [267, 579] width 27 height 24
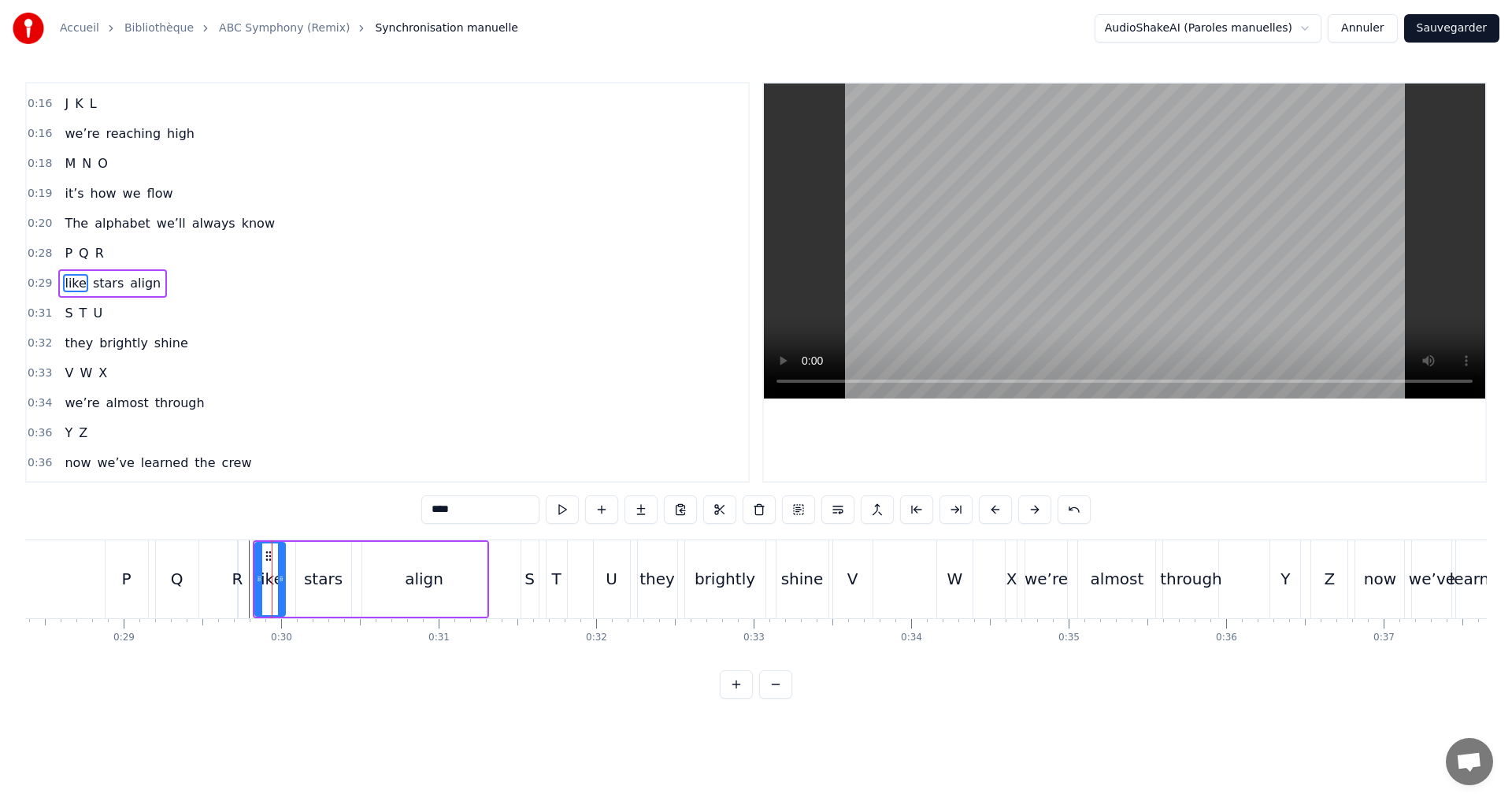
scroll to position [234, 0]
drag, startPoint x: 257, startPoint y: 581, endPoint x: 266, endPoint y: 582, distance: 9.1
click at [266, 582] on icon at bounding box center [267, 579] width 6 height 13
click at [233, 582] on div "R" at bounding box center [238, 579] width 11 height 24
type input "*"
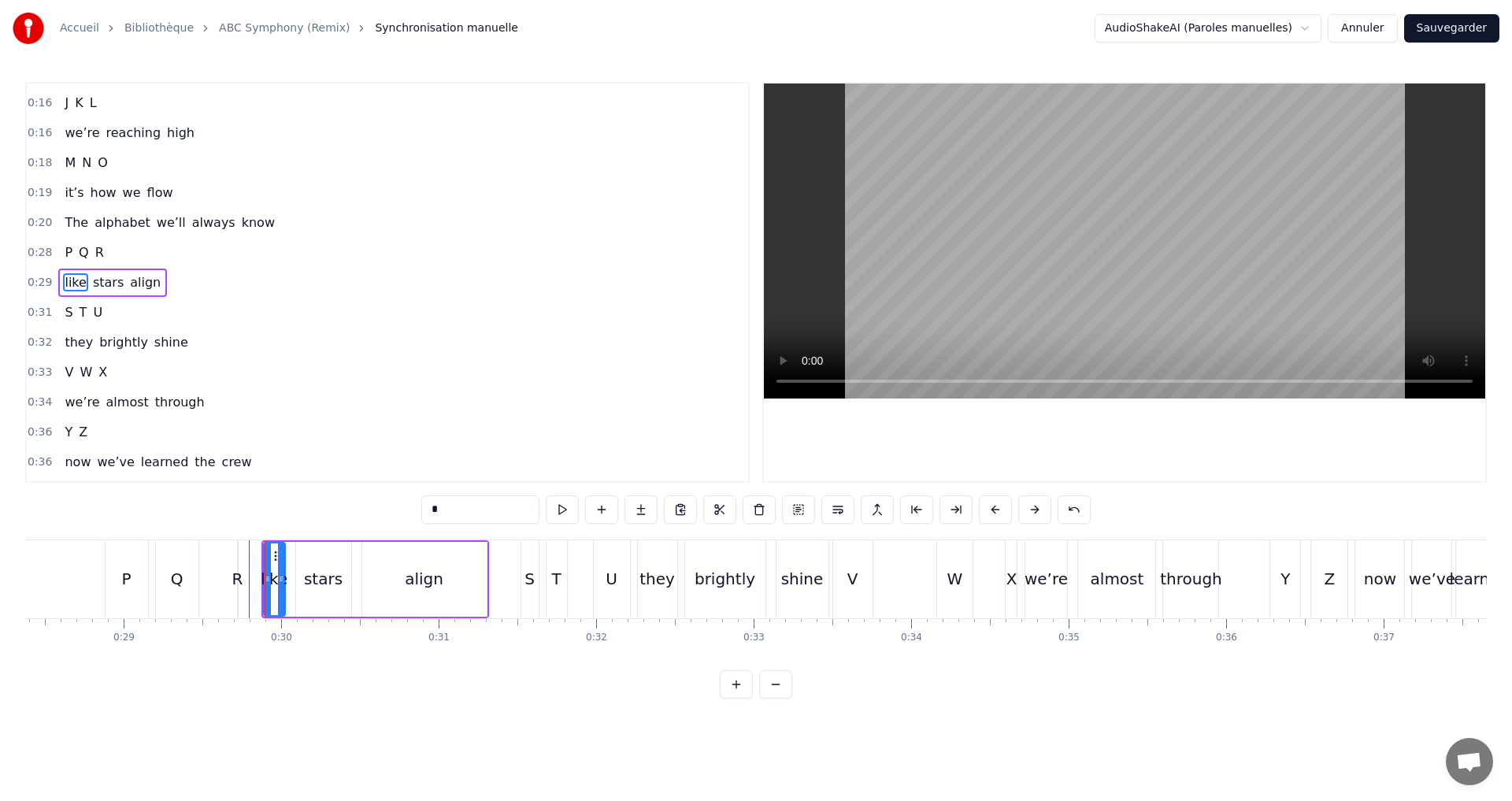
scroll to position [205, 0]
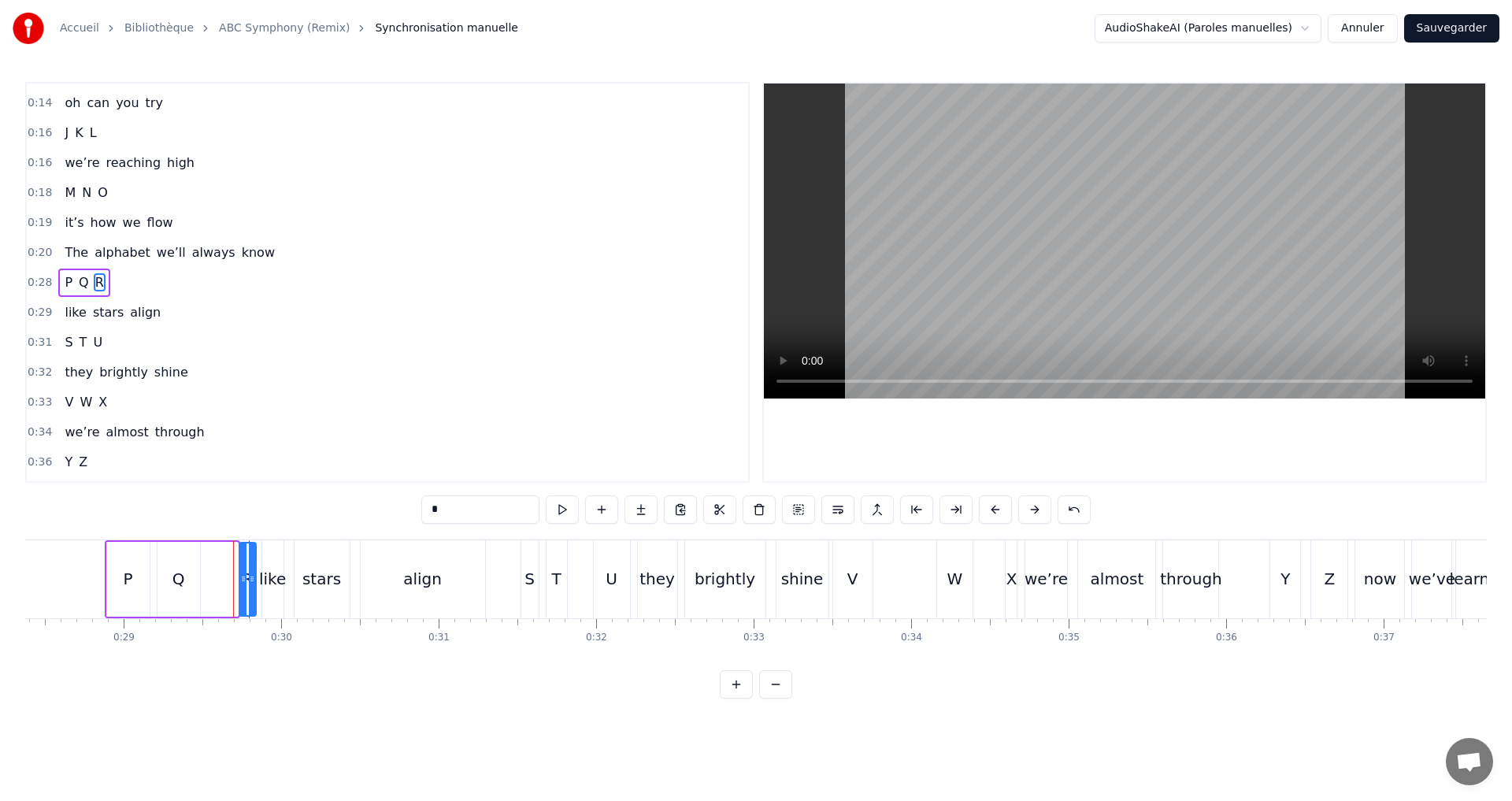
drag, startPoint x: 237, startPoint y: 582, endPoint x: 248, endPoint y: 592, distance: 14.9
click at [255, 592] on div "R" at bounding box center [248, 579] width 18 height 74
drag, startPoint x: 245, startPoint y: 587, endPoint x: 210, endPoint y: 580, distance: 35.7
click at [210, 580] on div at bounding box center [209, 580] width 6 height 72
drag, startPoint x: 252, startPoint y: 588, endPoint x: 237, endPoint y: 587, distance: 15.0
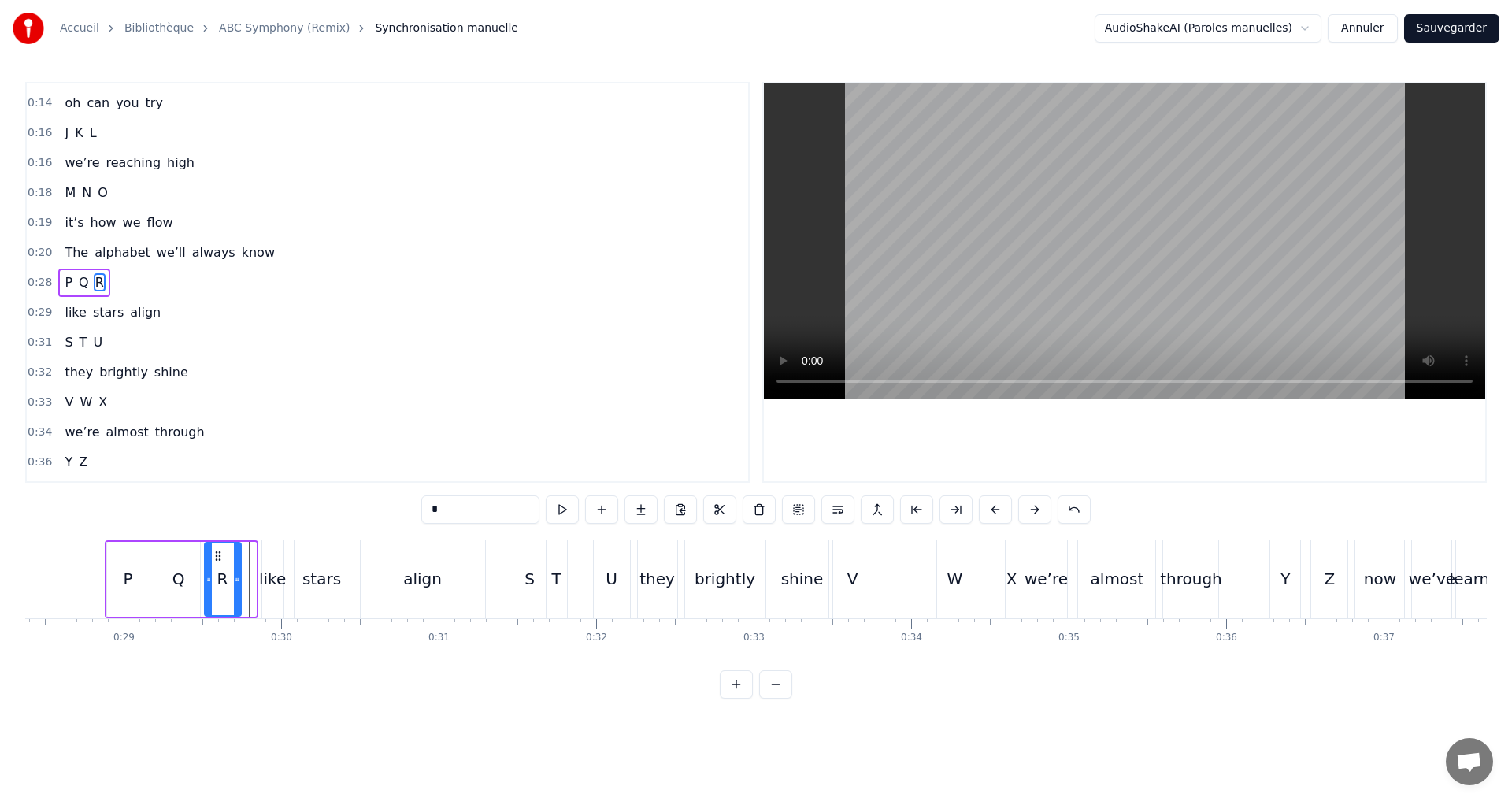
click at [237, 587] on div at bounding box center [237, 580] width 6 height 72
click at [121, 278] on div "0:28 P Q R" at bounding box center [387, 282] width 721 height 30
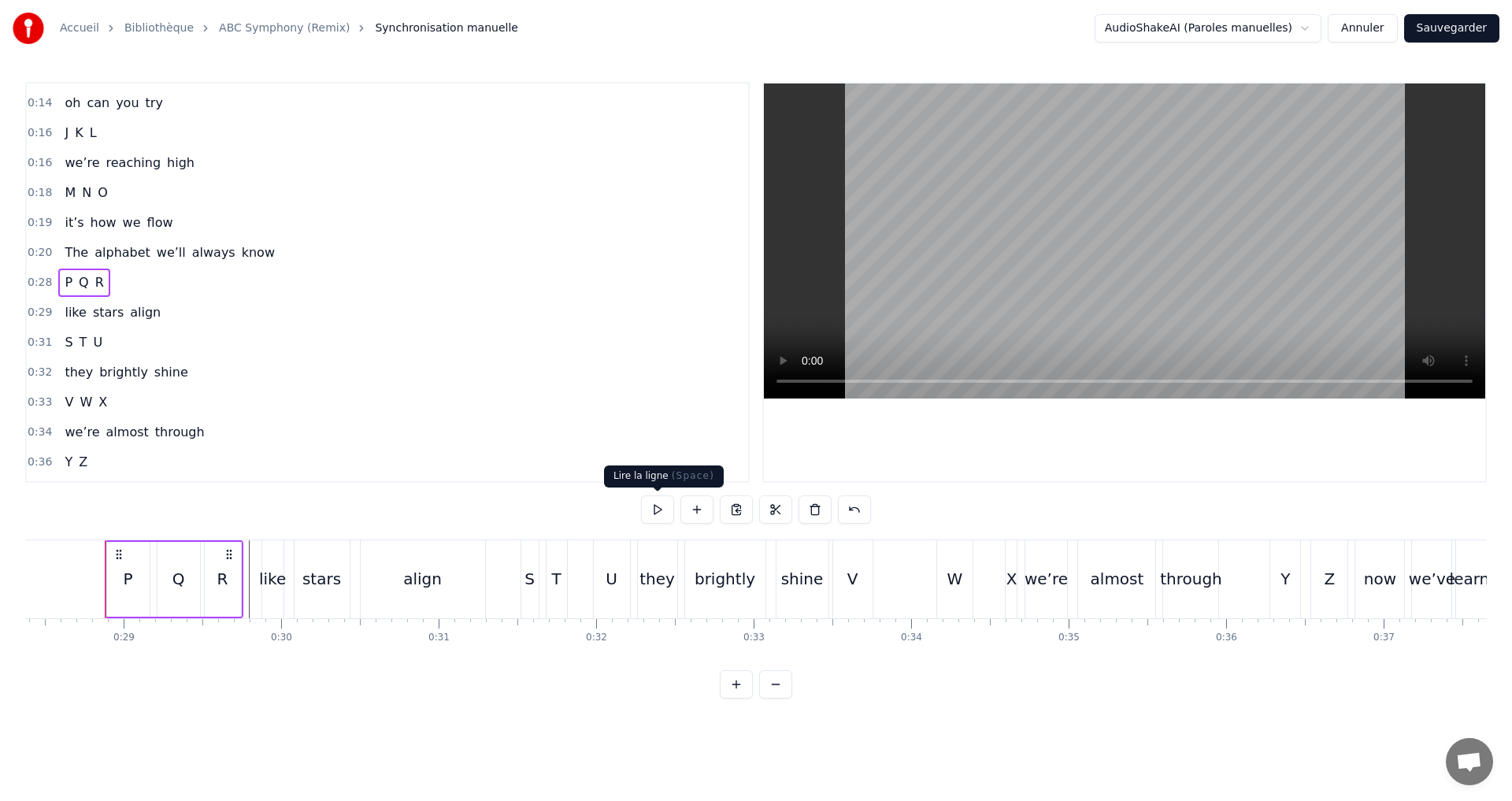
click at [660, 505] on button at bounding box center [658, 509] width 33 height 28
click at [658, 504] on button at bounding box center [658, 509] width 33 height 28
click at [220, 311] on div "0:29 like stars align" at bounding box center [387, 312] width 721 height 30
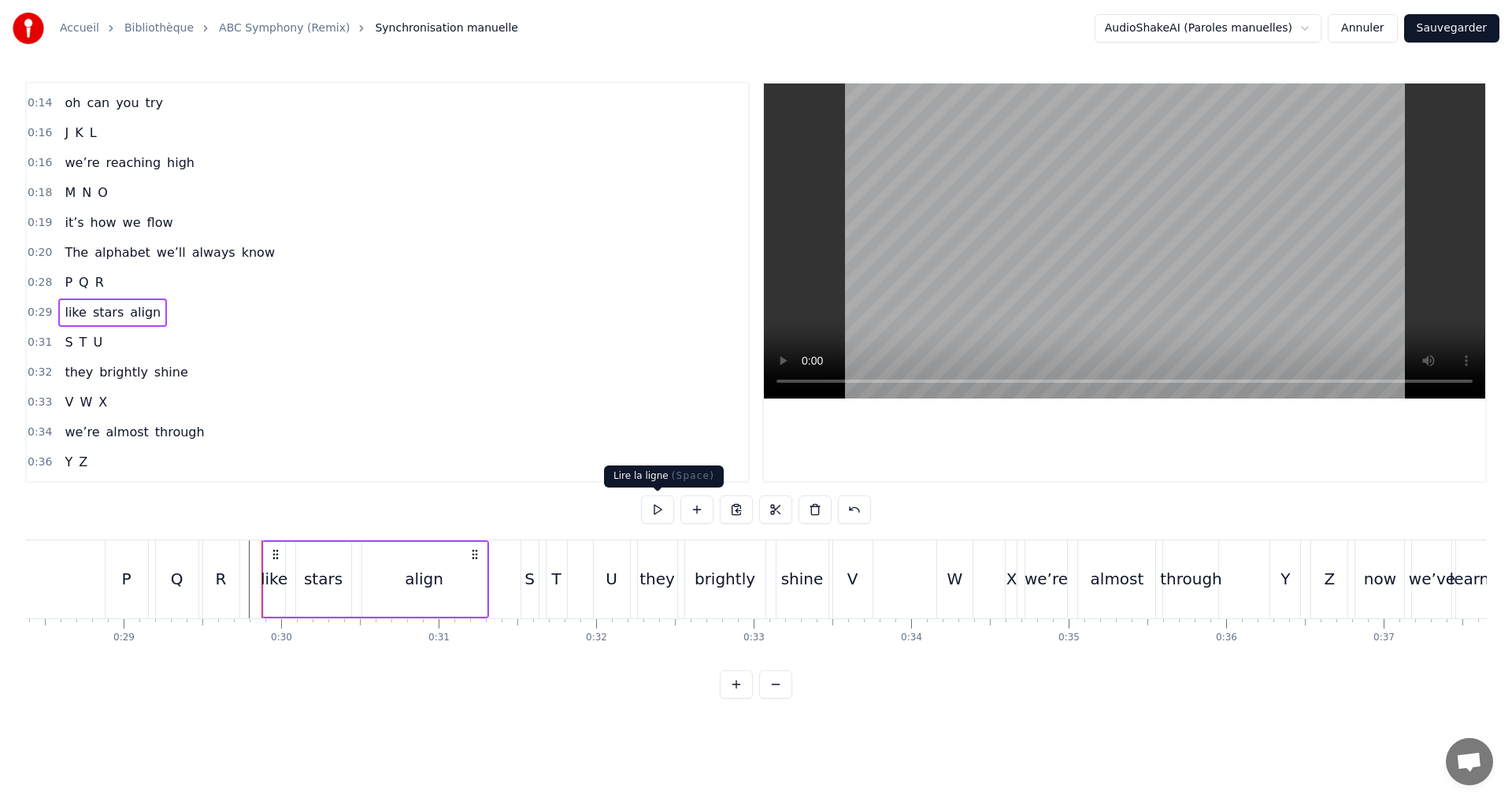
click at [649, 509] on button at bounding box center [658, 509] width 33 height 28
click at [112, 344] on div "0:31 S T U" at bounding box center [387, 343] width 721 height 30
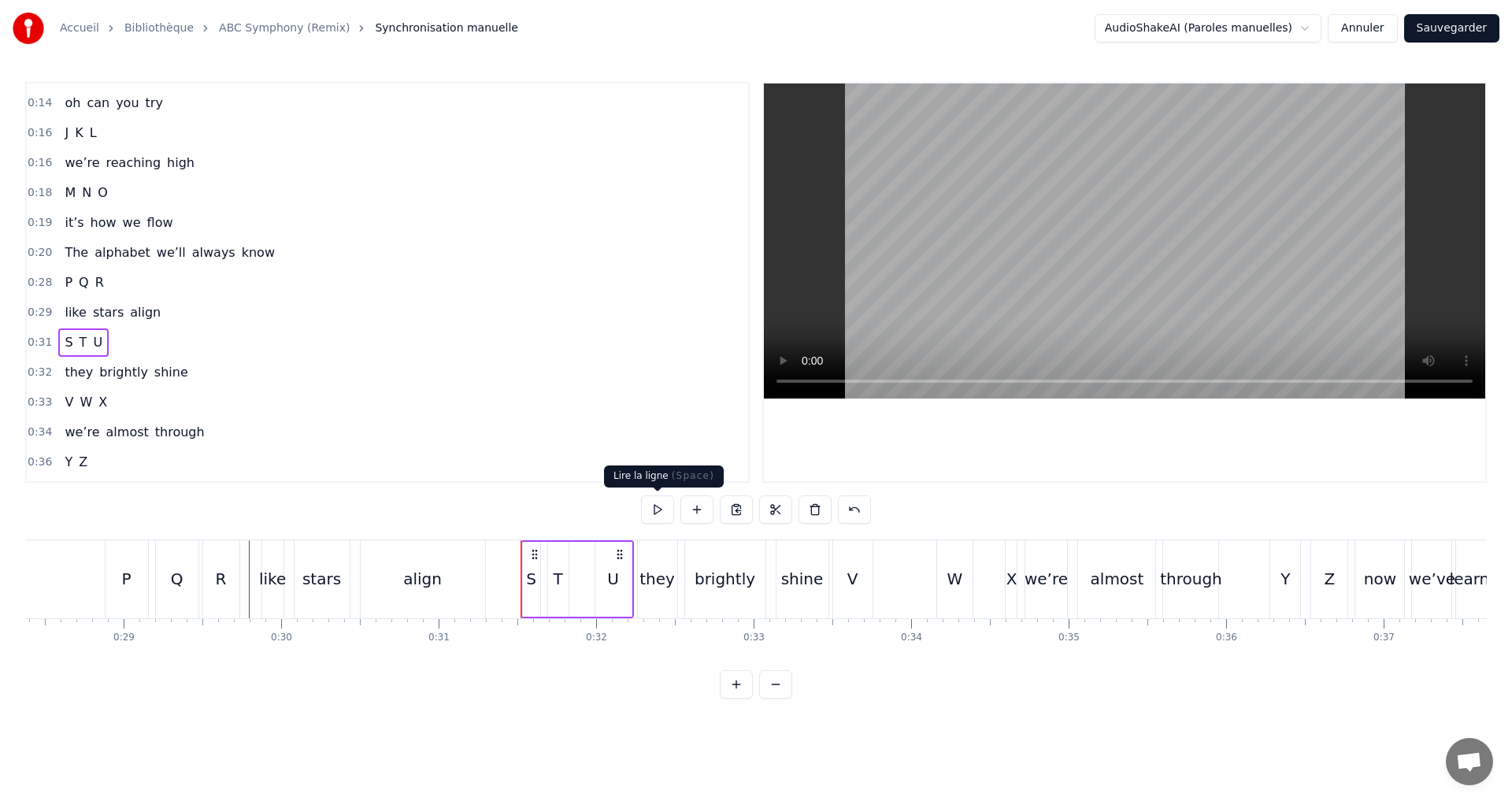
click at [654, 509] on button at bounding box center [658, 509] width 33 height 28
click at [528, 588] on div "S" at bounding box center [531, 579] width 10 height 24
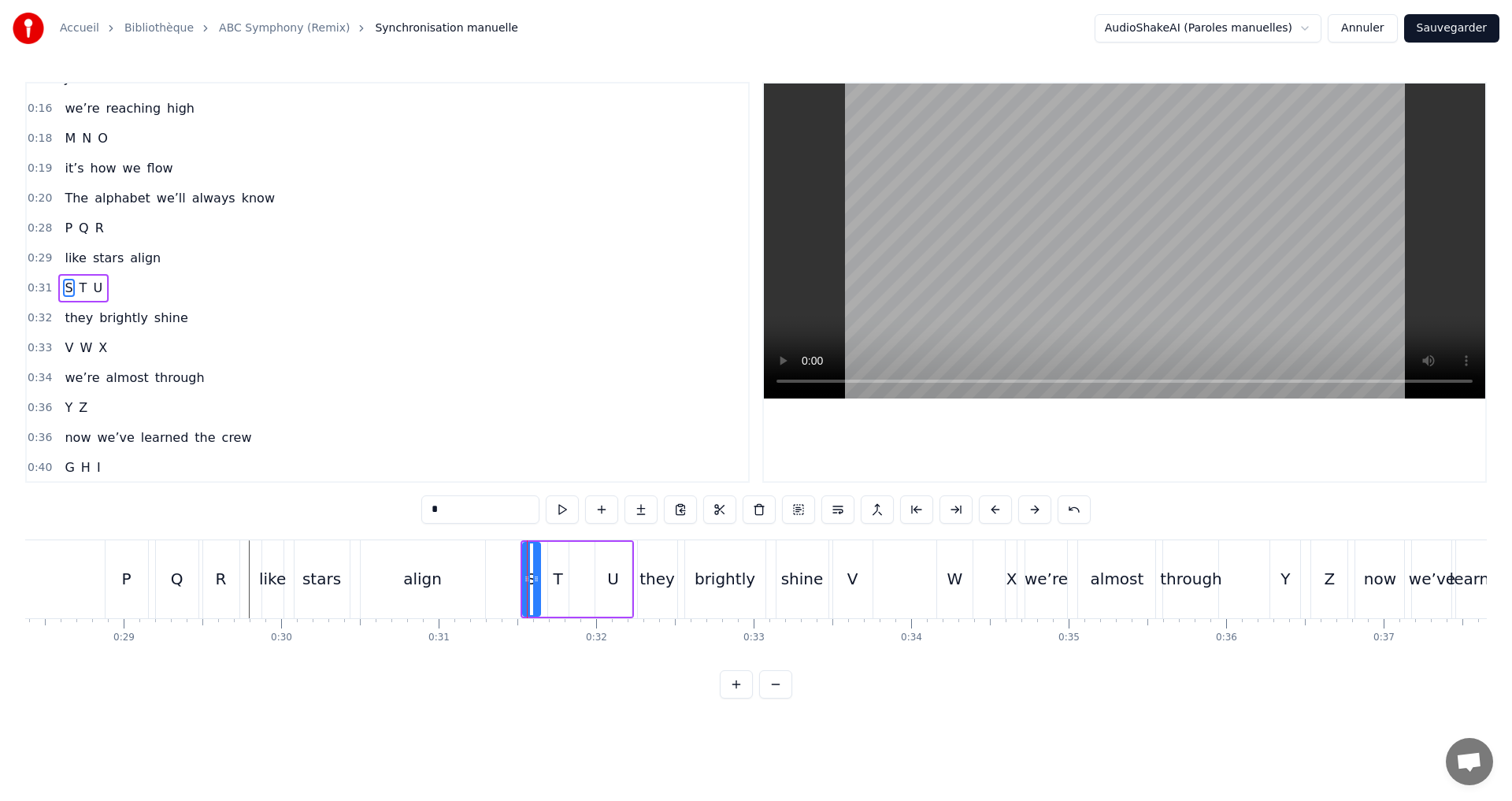
scroll to position [265, 0]
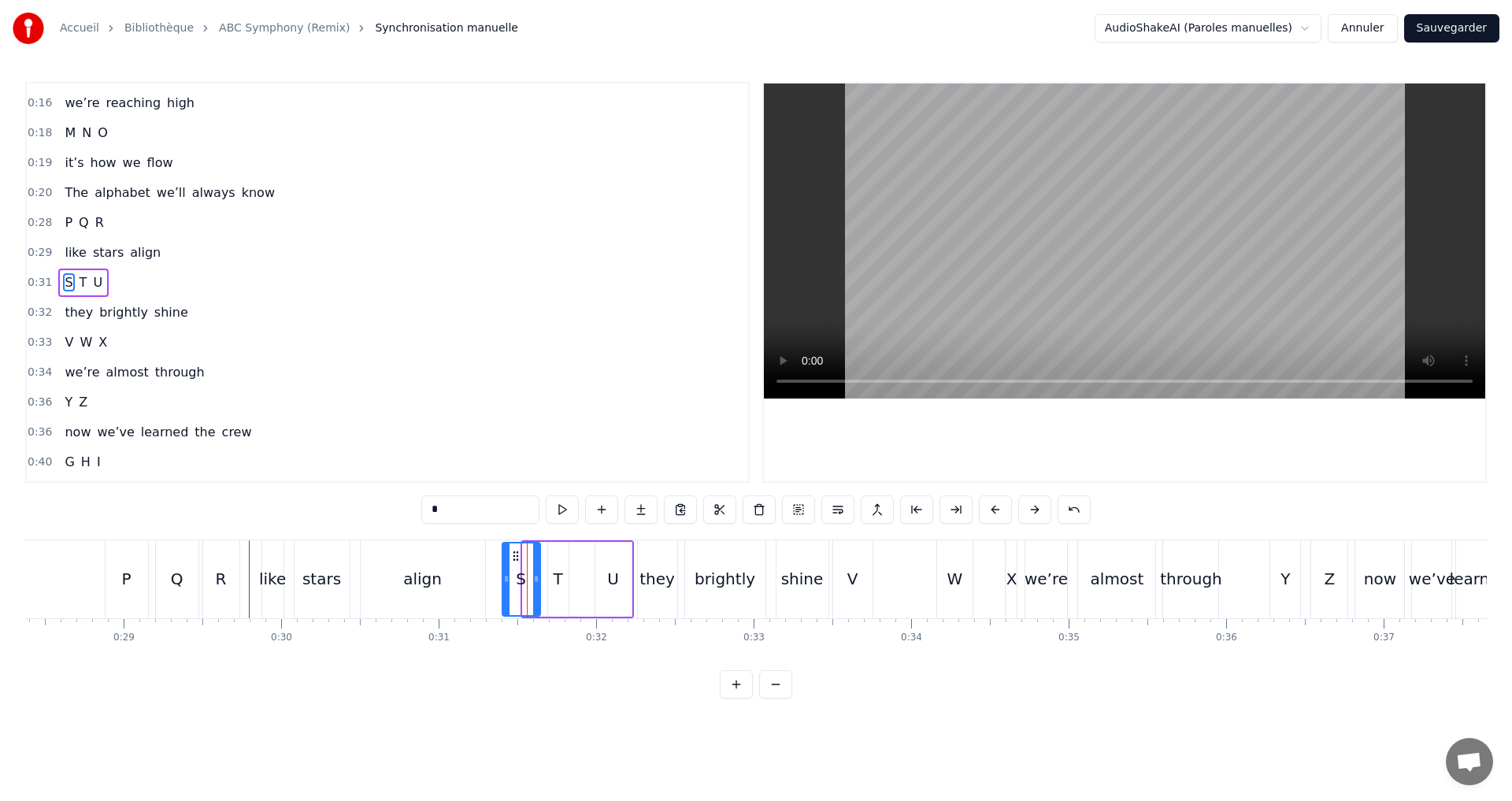
drag, startPoint x: 523, startPoint y: 584, endPoint x: 502, endPoint y: 580, distance: 21.4
click at [503, 580] on icon at bounding box center [506, 579] width 6 height 13
click at [552, 579] on div "T" at bounding box center [559, 579] width 20 height 74
click at [605, 585] on div "U" at bounding box center [613, 579] width 36 height 74
type input "*"
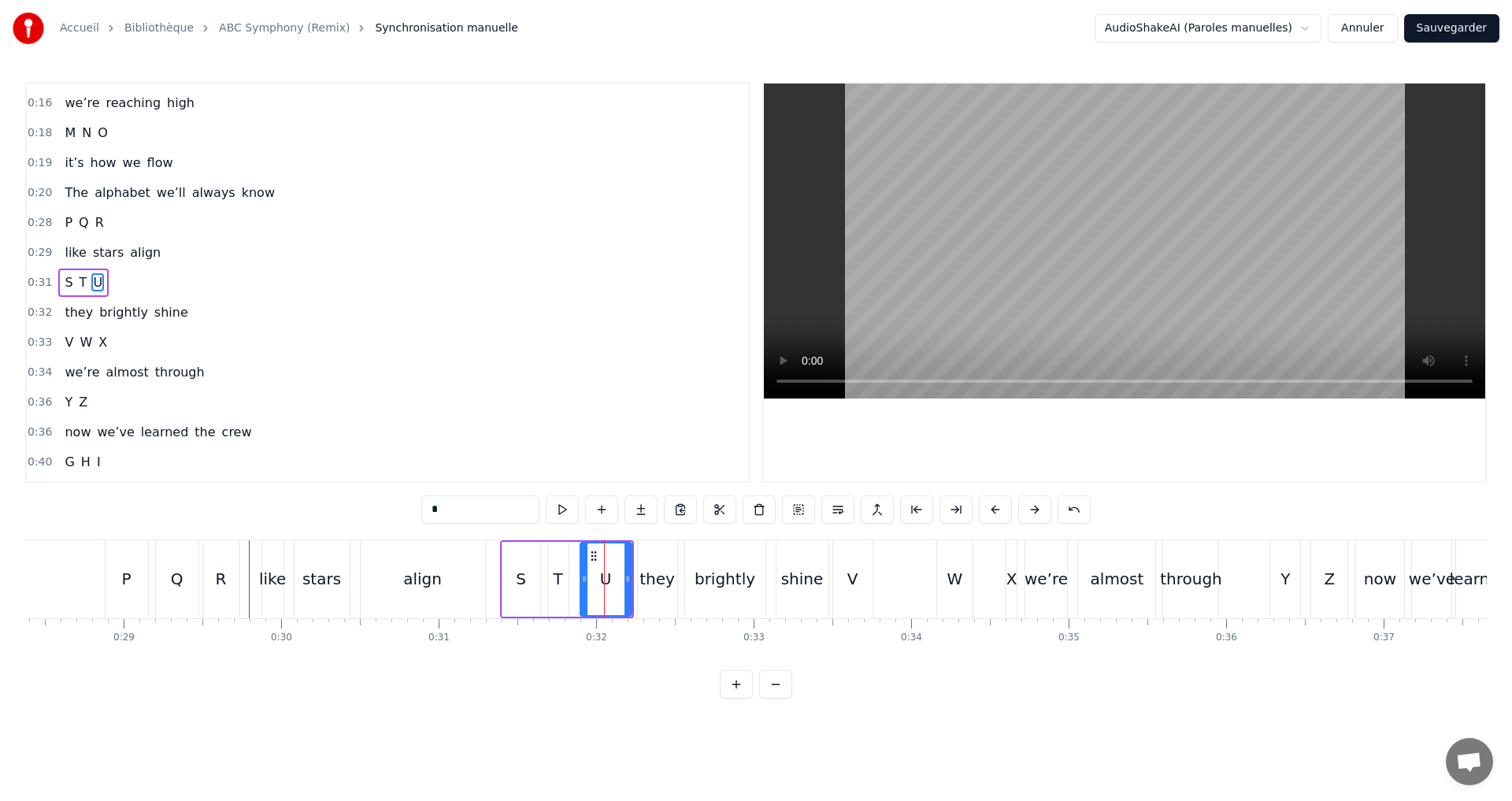
drag, startPoint x: 597, startPoint y: 581, endPoint x: 582, endPoint y: 580, distance: 15.0
click at [582, 580] on icon at bounding box center [584, 579] width 6 height 13
drag, startPoint x: 626, startPoint y: 593, endPoint x: 448, endPoint y: 519, distance: 192.8
click at [610, 591] on div at bounding box center [612, 580] width 6 height 72
click at [153, 284] on div "0:31 S T U" at bounding box center [387, 282] width 721 height 30
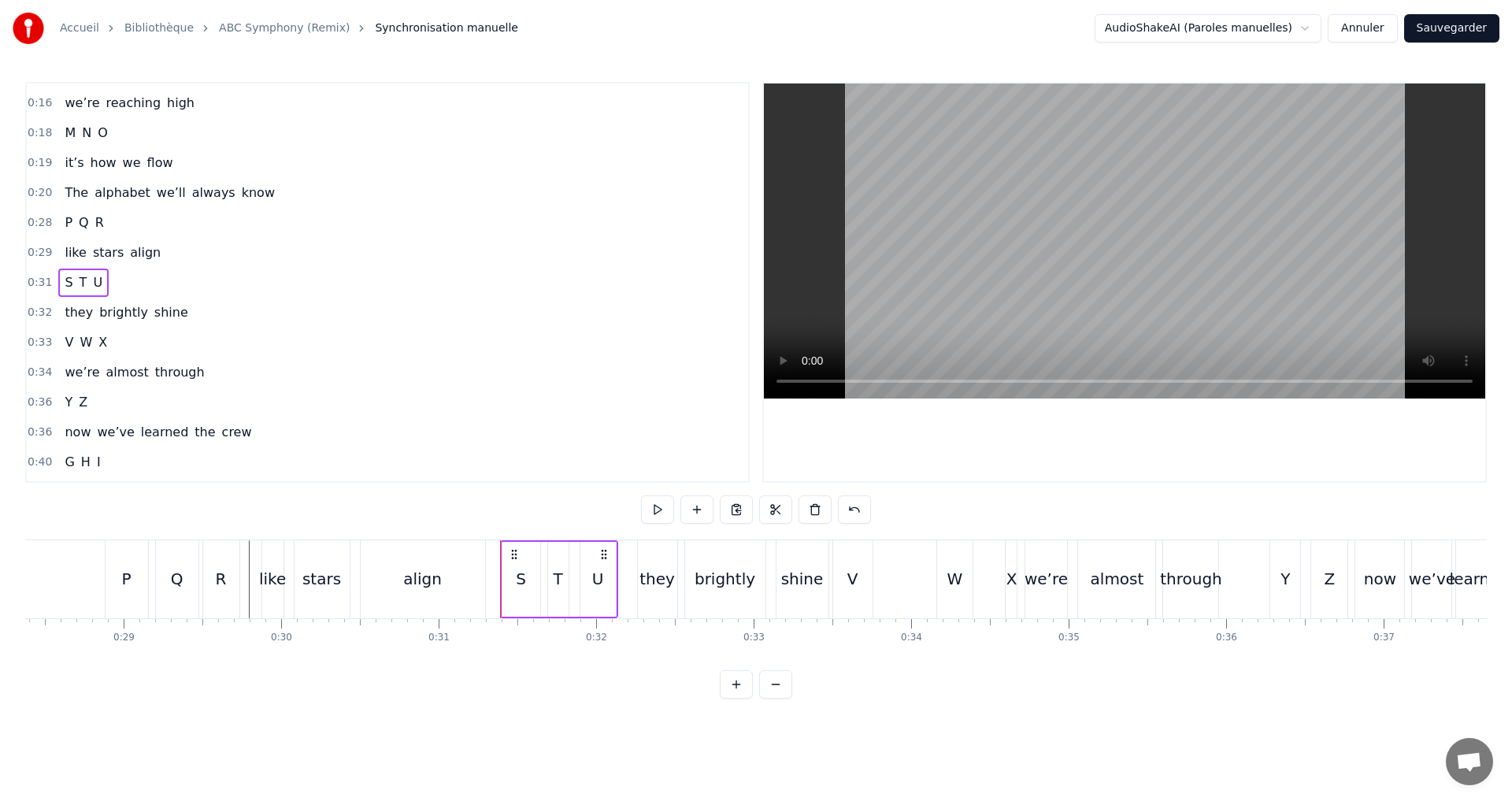
click at [655, 515] on button at bounding box center [658, 509] width 33 height 28
click at [234, 306] on div "0:32 they brightly shine" at bounding box center [387, 312] width 721 height 30
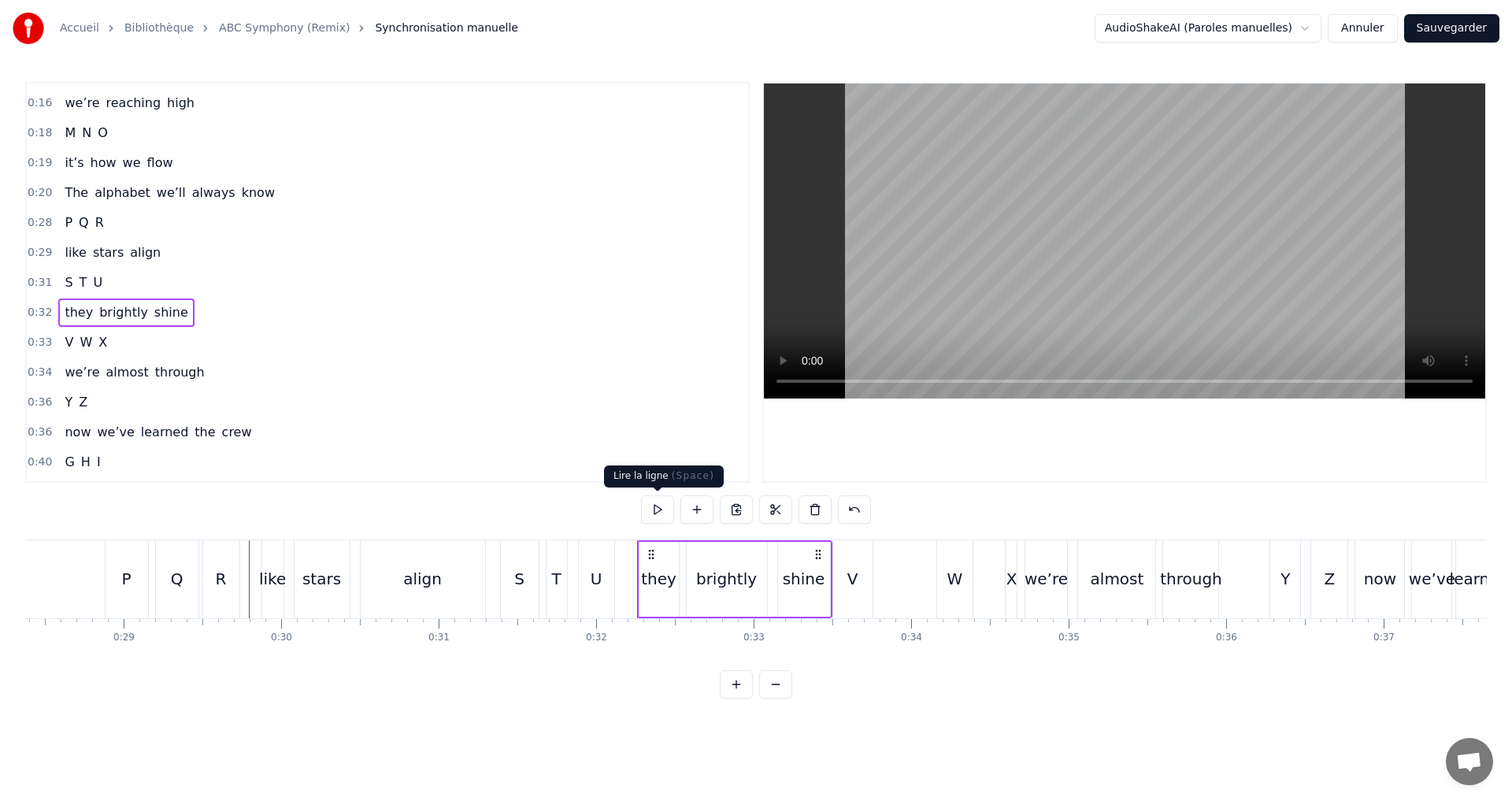
click at [664, 512] on button at bounding box center [658, 509] width 33 height 28
click at [166, 349] on div "0:33 V W X" at bounding box center [387, 343] width 721 height 30
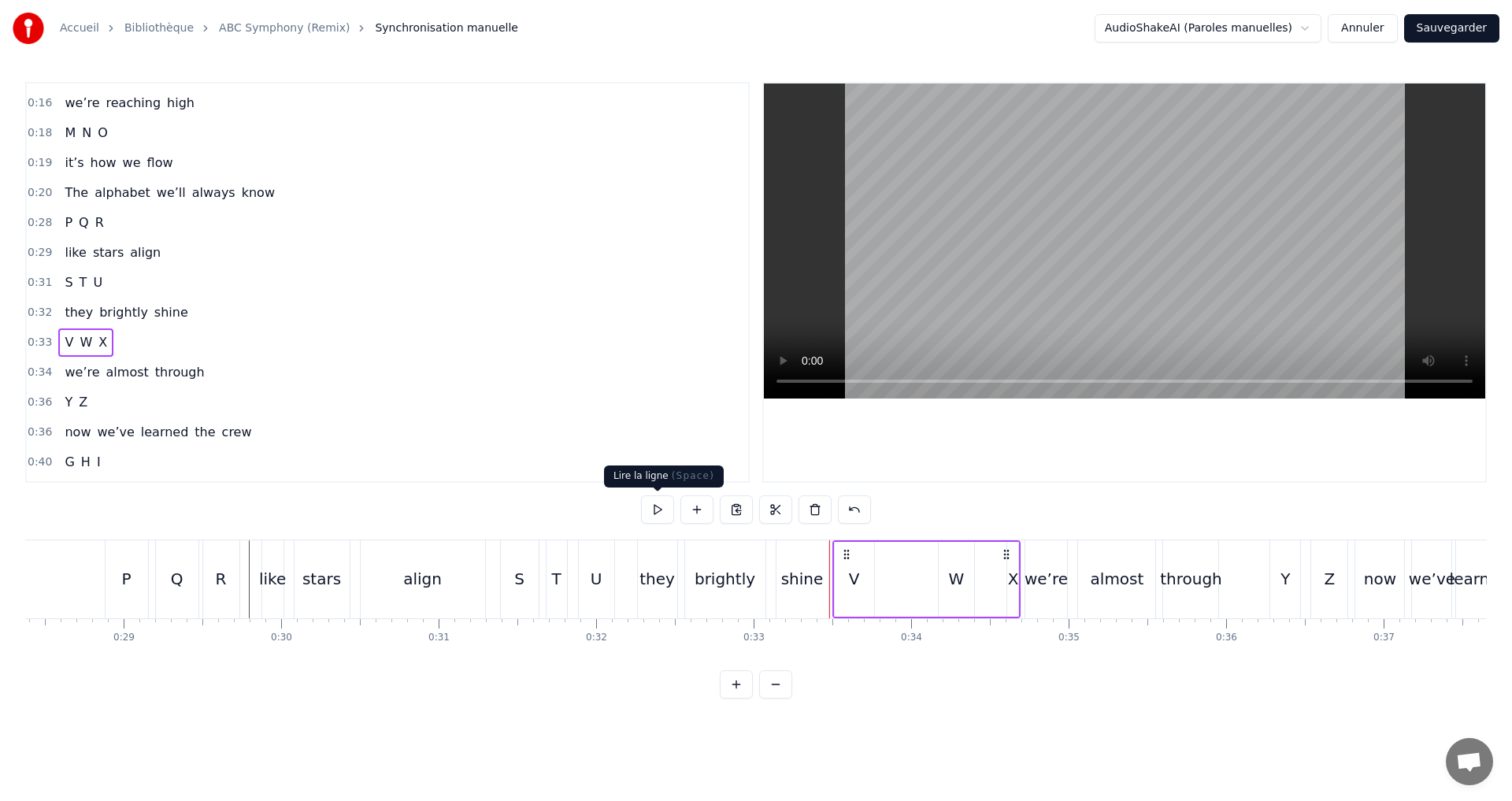
click at [654, 512] on button at bounding box center [658, 509] width 33 height 28
click at [955, 573] on div "W" at bounding box center [956, 579] width 16 height 24
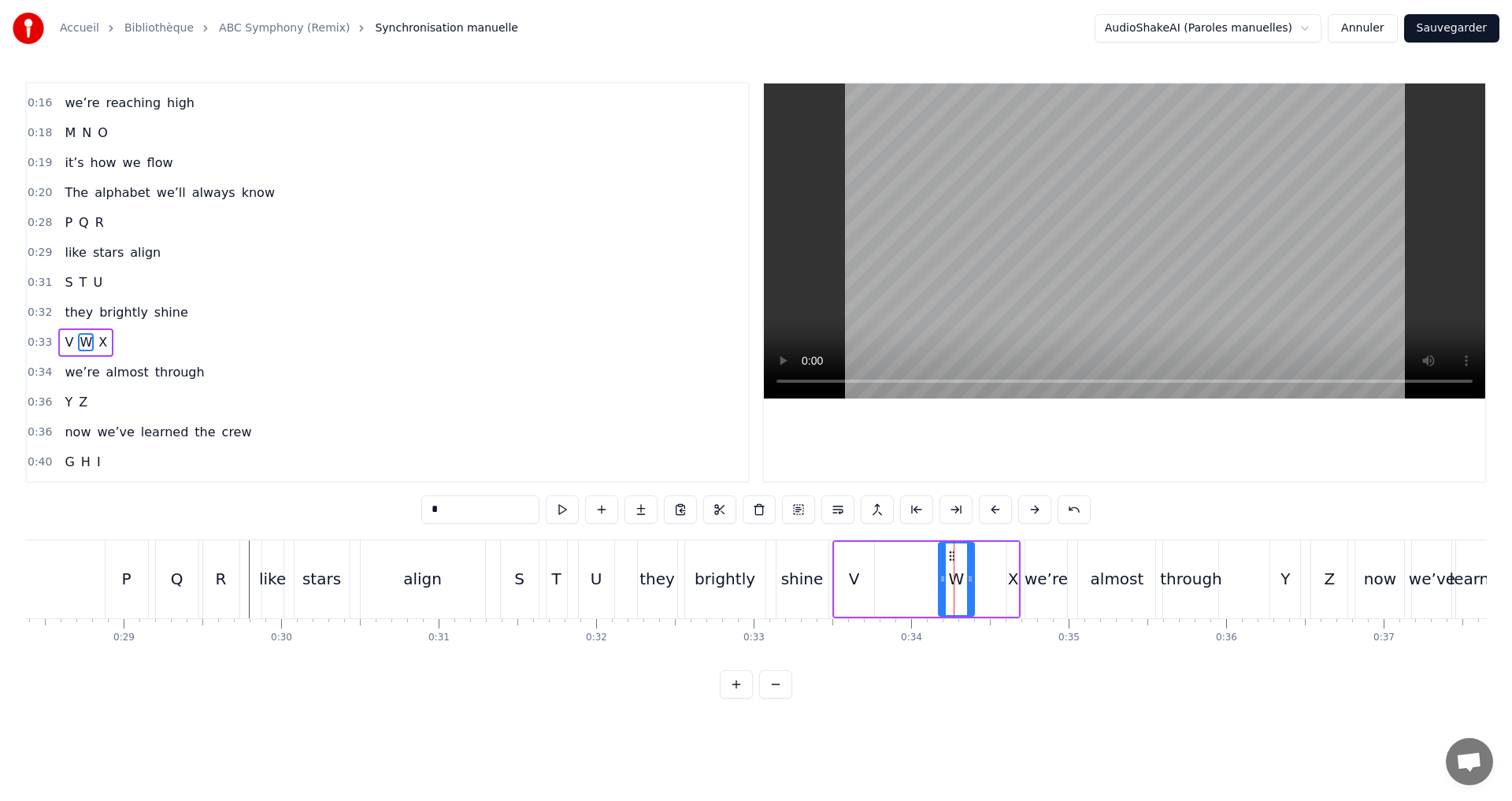
scroll to position [324, 0]
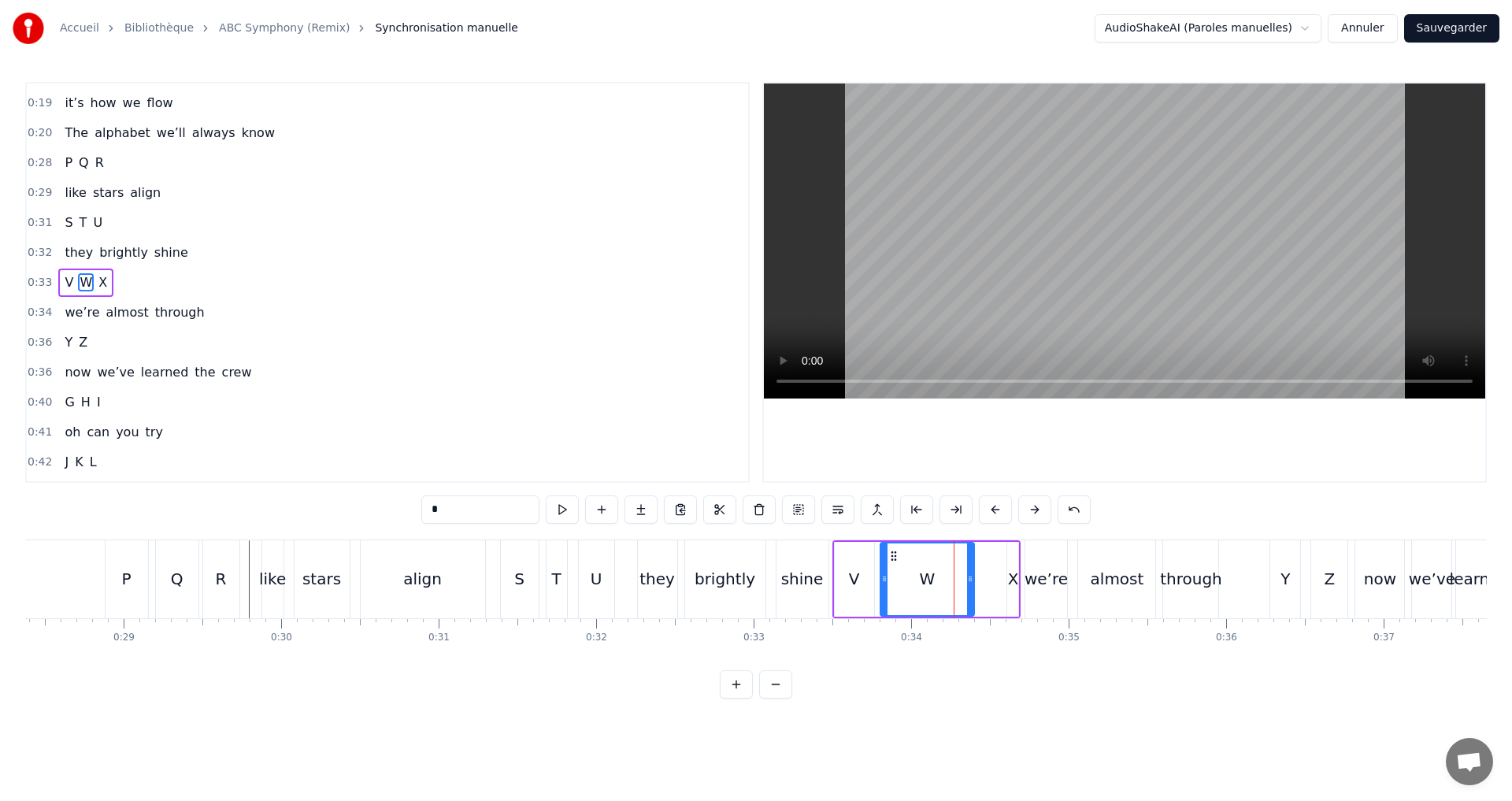
drag, startPoint x: 942, startPoint y: 574, endPoint x: 884, endPoint y: 570, distance: 58.1
click at [884, 570] on div at bounding box center [884, 580] width 6 height 72
click at [566, 515] on button at bounding box center [562, 509] width 33 height 28
drag, startPoint x: 972, startPoint y: 593, endPoint x: 947, endPoint y: 592, distance: 25.0
click at [947, 592] on div at bounding box center [945, 580] width 6 height 72
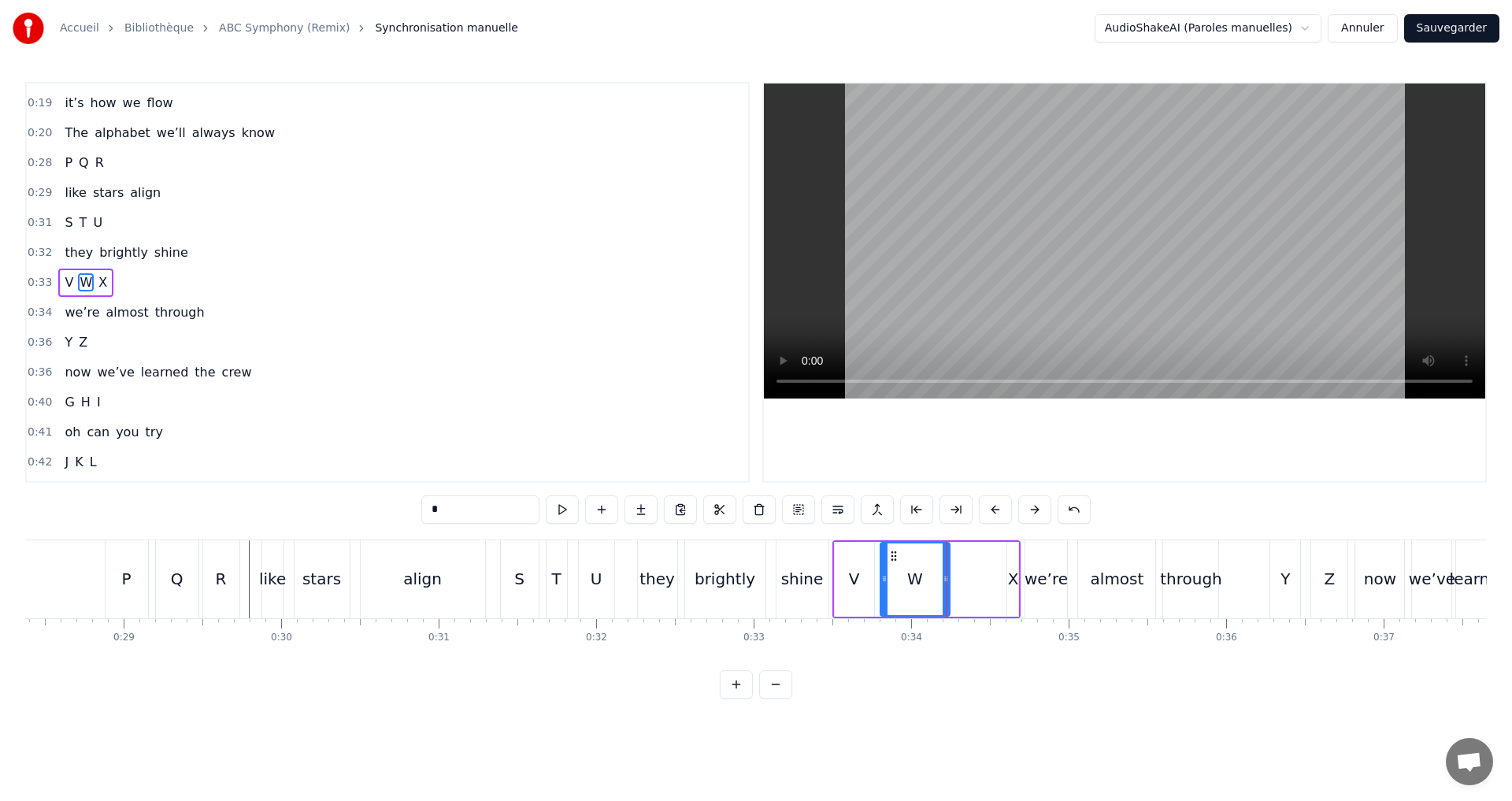
click at [1015, 580] on div "X" at bounding box center [1013, 579] width 11 height 24
type input "*"
drag, startPoint x: 1010, startPoint y: 580, endPoint x: 968, endPoint y: 582, distance: 42.0
click at [965, 582] on icon at bounding box center [964, 579] width 6 height 13
drag, startPoint x: 1017, startPoint y: 596, endPoint x: 1004, endPoint y: 596, distance: 13.0
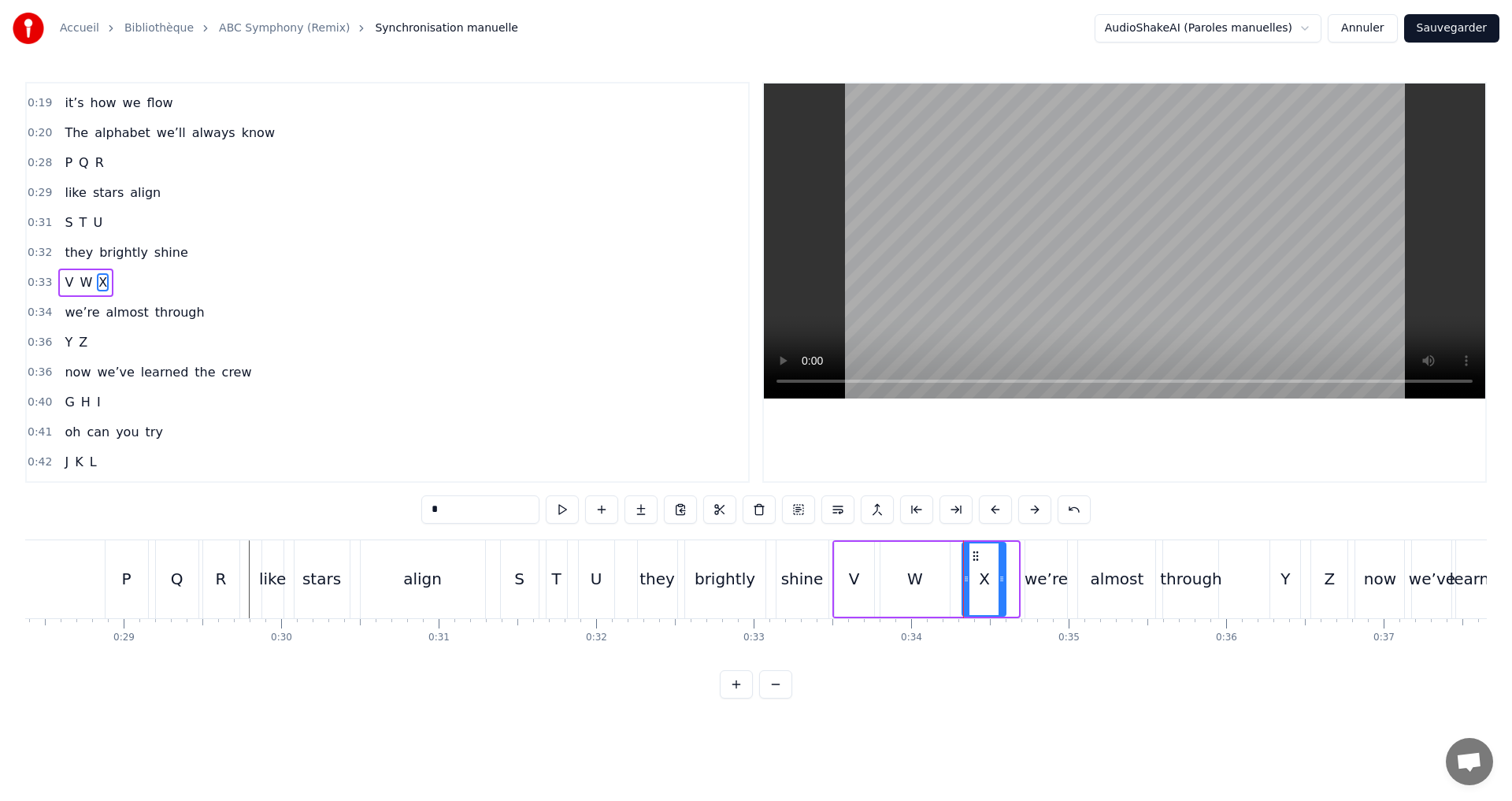
click at [1004, 596] on div at bounding box center [1001, 580] width 6 height 72
click at [570, 512] on button at bounding box center [562, 509] width 33 height 28
click at [152, 284] on div "0:33 V W X" at bounding box center [387, 282] width 721 height 30
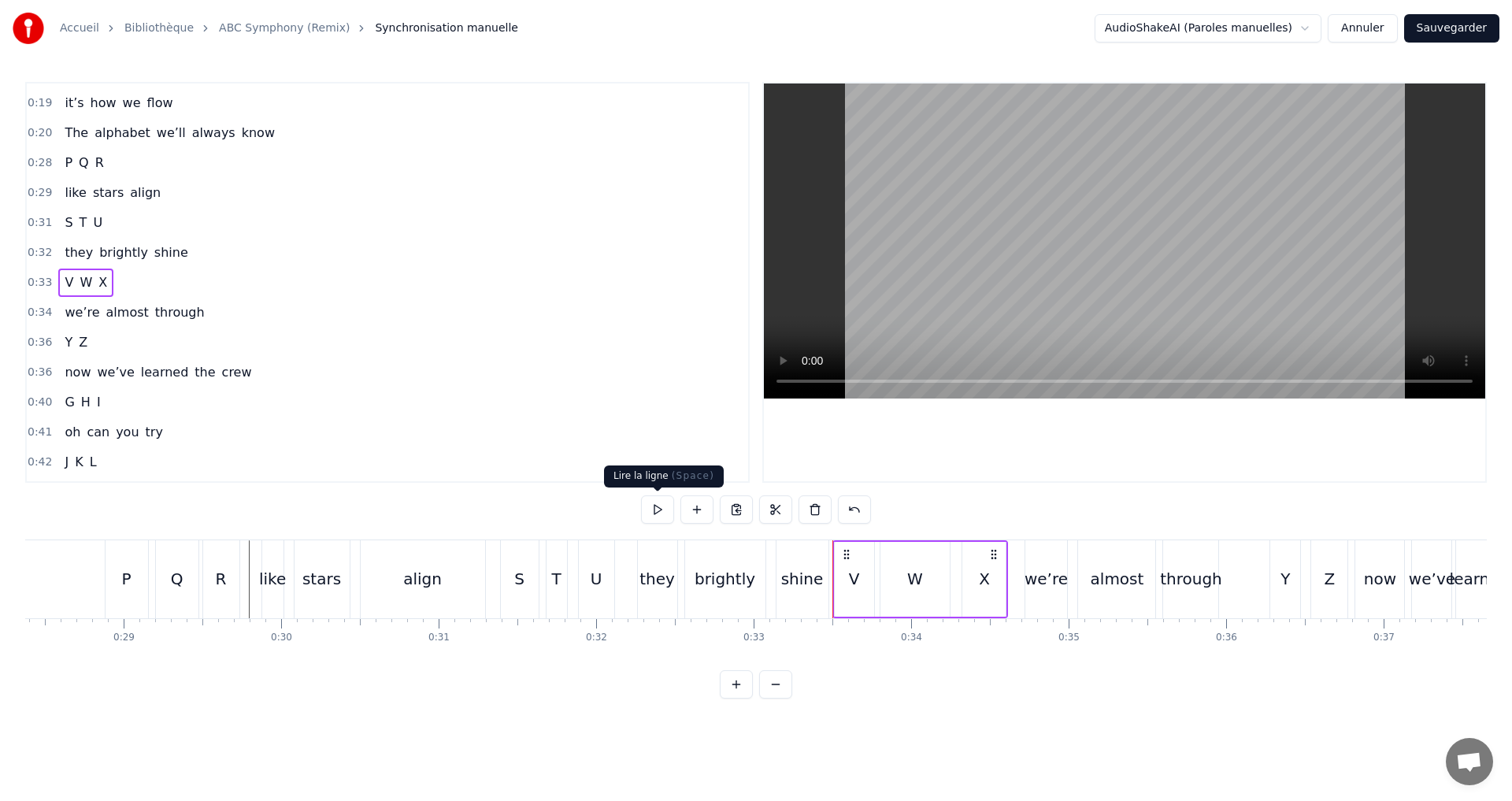
click at [664, 508] on button at bounding box center [658, 509] width 33 height 28
click at [227, 320] on div "0:34 we’re almost through" at bounding box center [387, 312] width 721 height 30
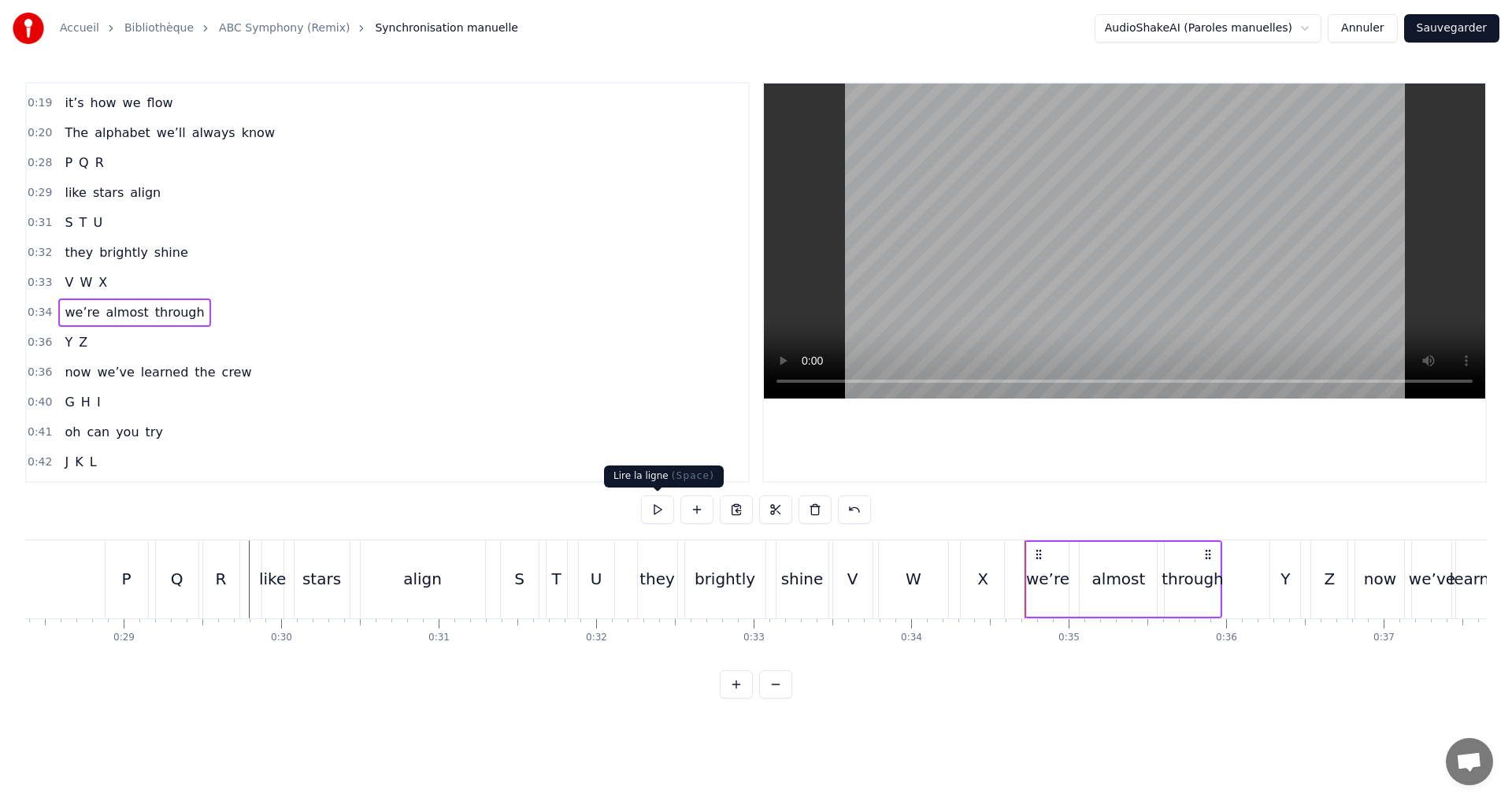
click at [650, 513] on button at bounding box center [658, 509] width 33 height 28
click at [646, 504] on button at bounding box center [658, 509] width 33 height 28
click at [1123, 580] on div "almost" at bounding box center [1119, 579] width 53 height 24
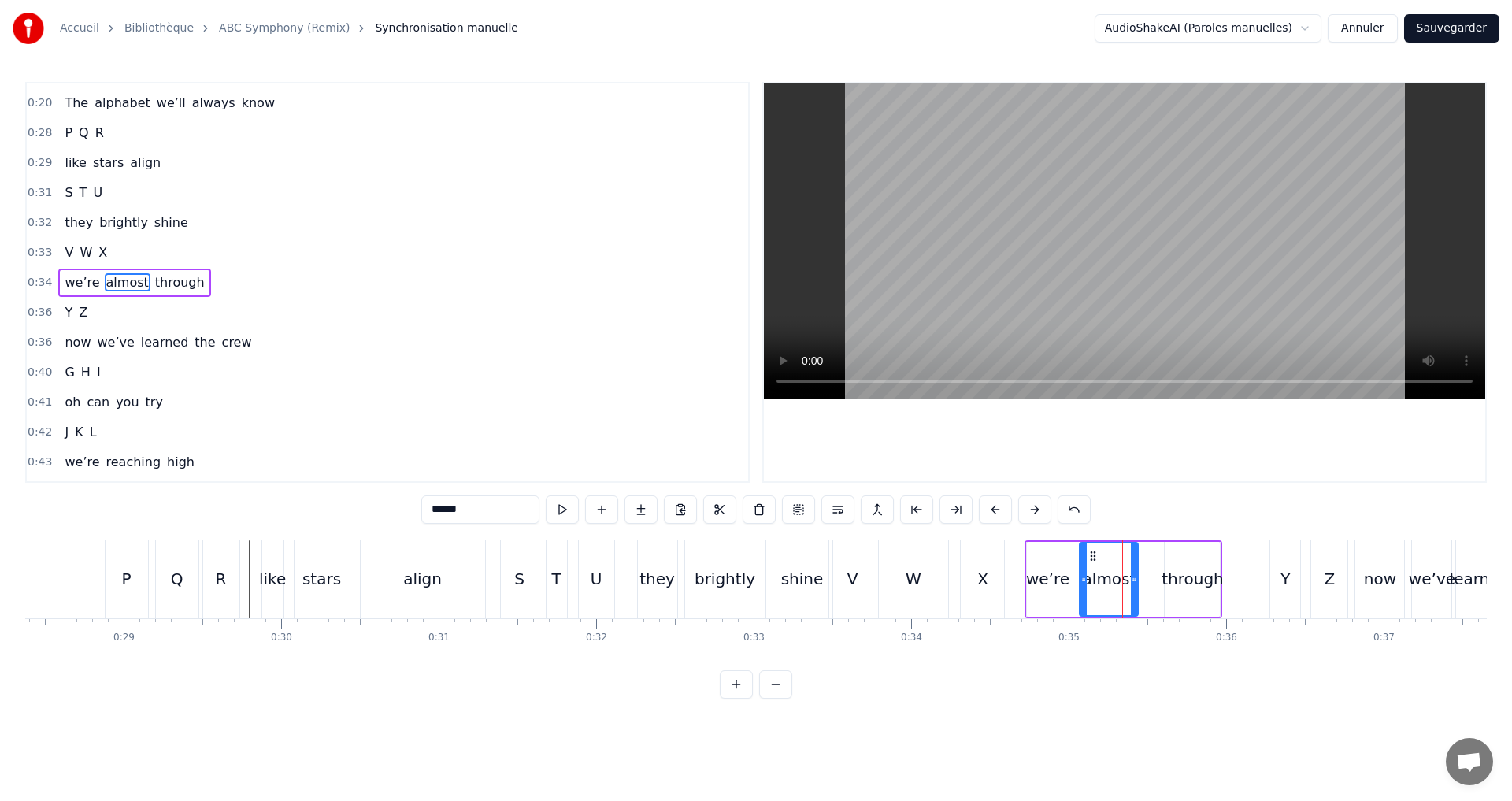
drag, startPoint x: 1147, startPoint y: 585, endPoint x: 1136, endPoint y: 586, distance: 11.0
click at [1136, 586] on div at bounding box center [1134, 580] width 6 height 72
drag, startPoint x: 1084, startPoint y: 577, endPoint x: 1075, endPoint y: 575, distance: 9.2
click at [1075, 575] on icon at bounding box center [1074, 579] width 6 height 13
click at [565, 513] on button at bounding box center [562, 509] width 33 height 28
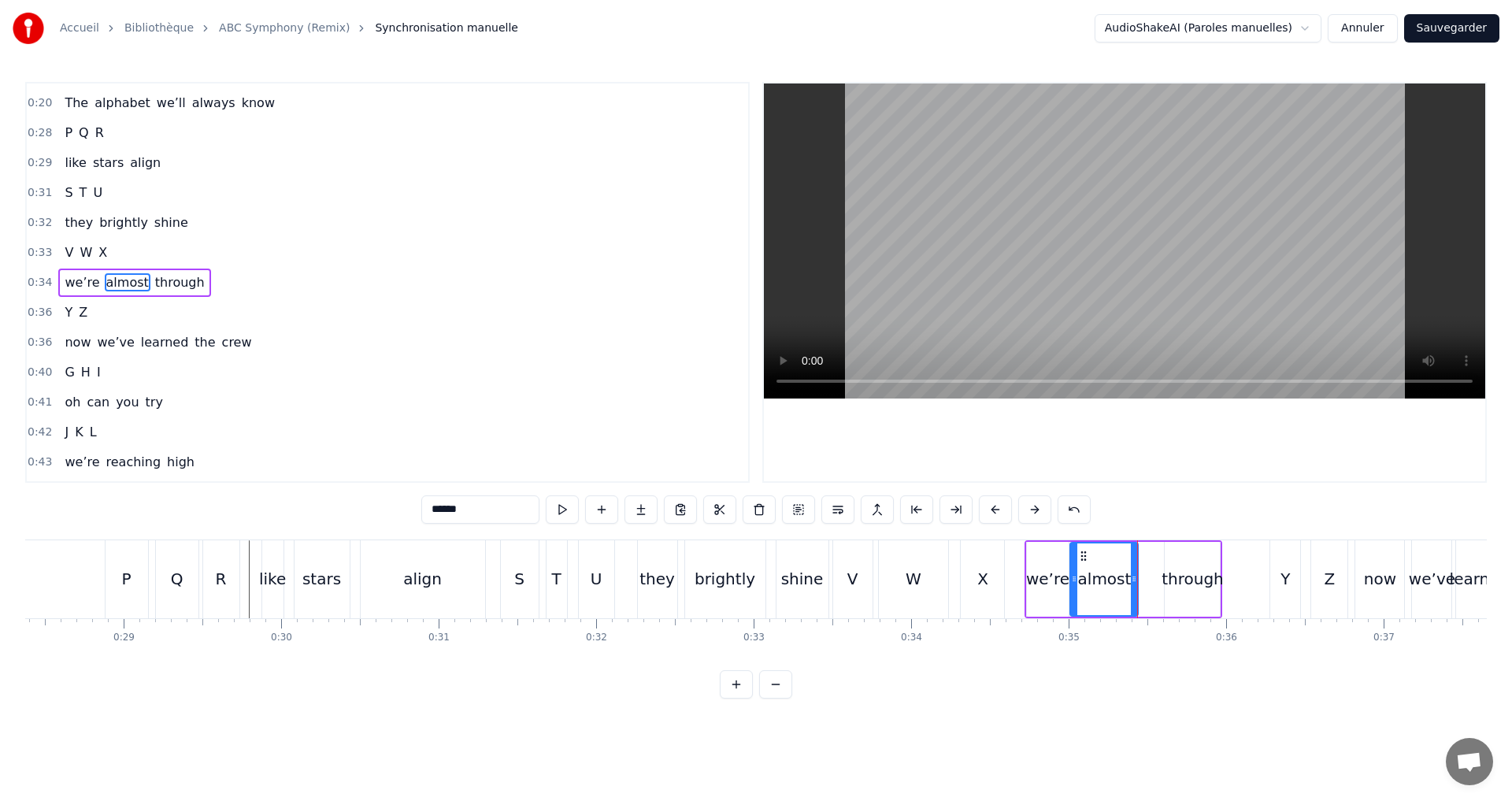
click at [230, 294] on div "0:34 we’re almost through" at bounding box center [387, 282] width 721 height 30
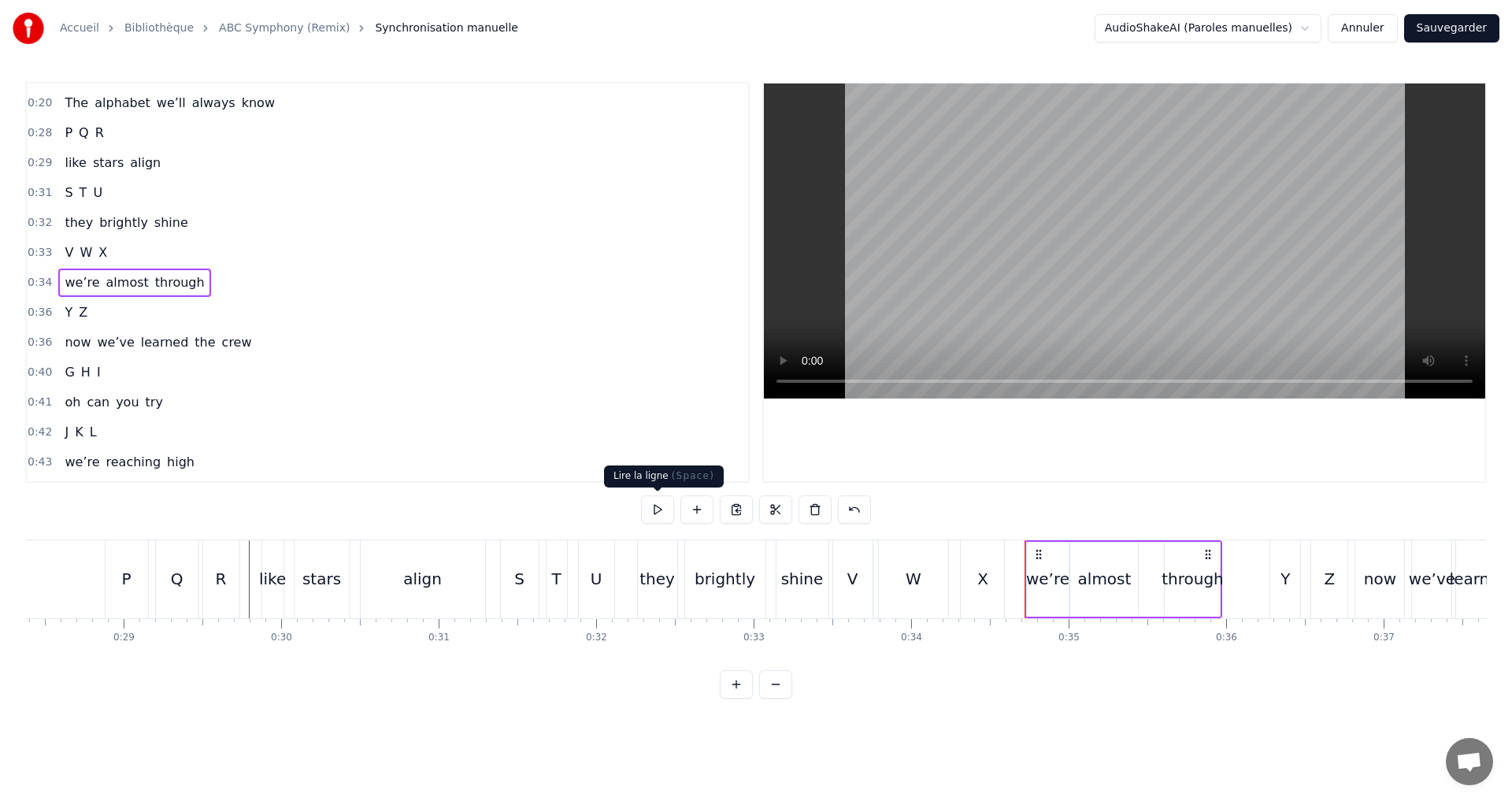
click at [654, 513] on button at bounding box center [658, 509] width 33 height 28
click at [108, 307] on div "0:36 Y Z" at bounding box center [387, 312] width 721 height 30
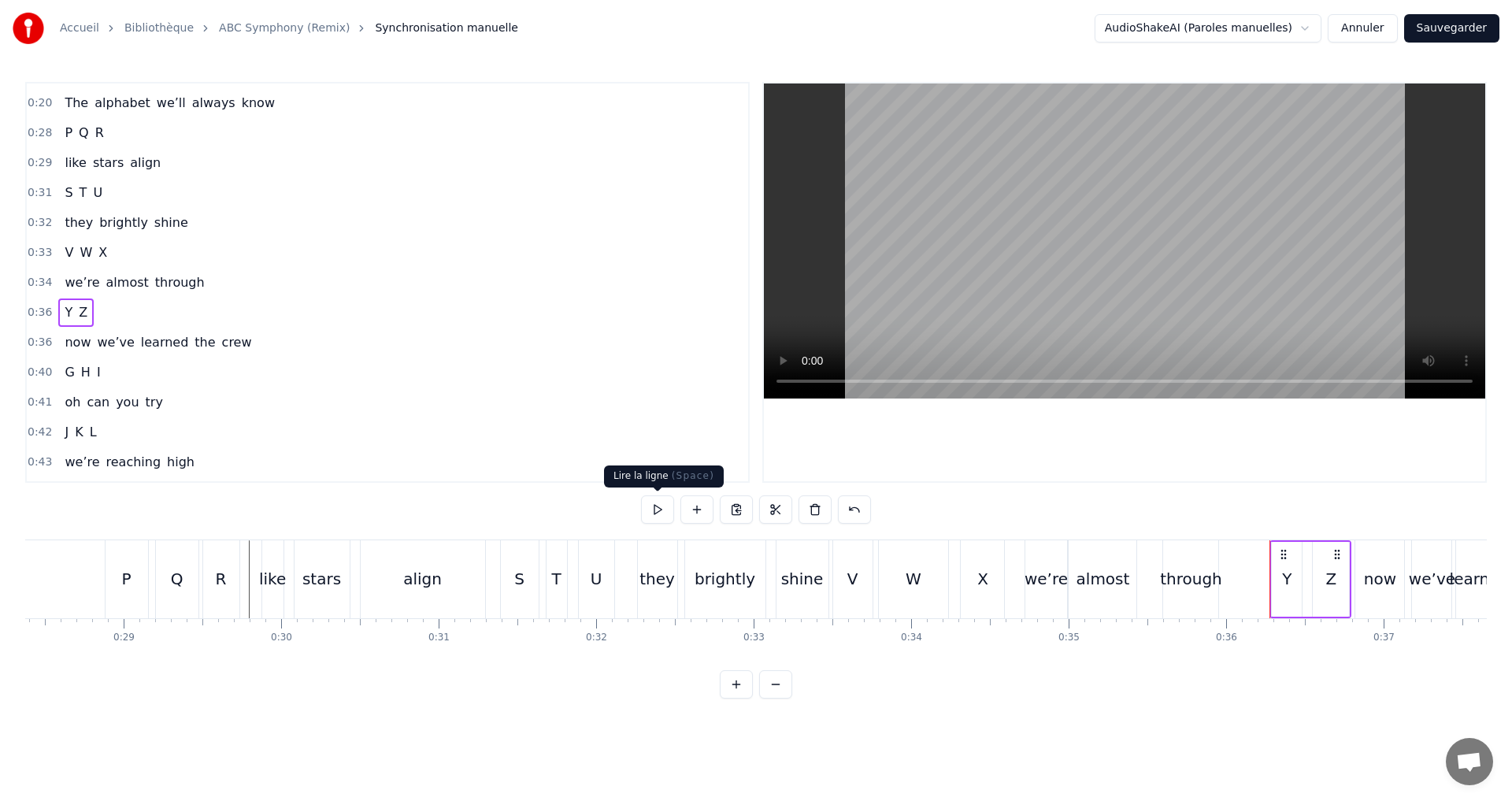
click at [660, 505] on button at bounding box center [658, 509] width 33 height 28
click at [660, 504] on button at bounding box center [658, 509] width 33 height 28
click at [1280, 580] on div "Y" at bounding box center [1286, 579] width 30 height 74
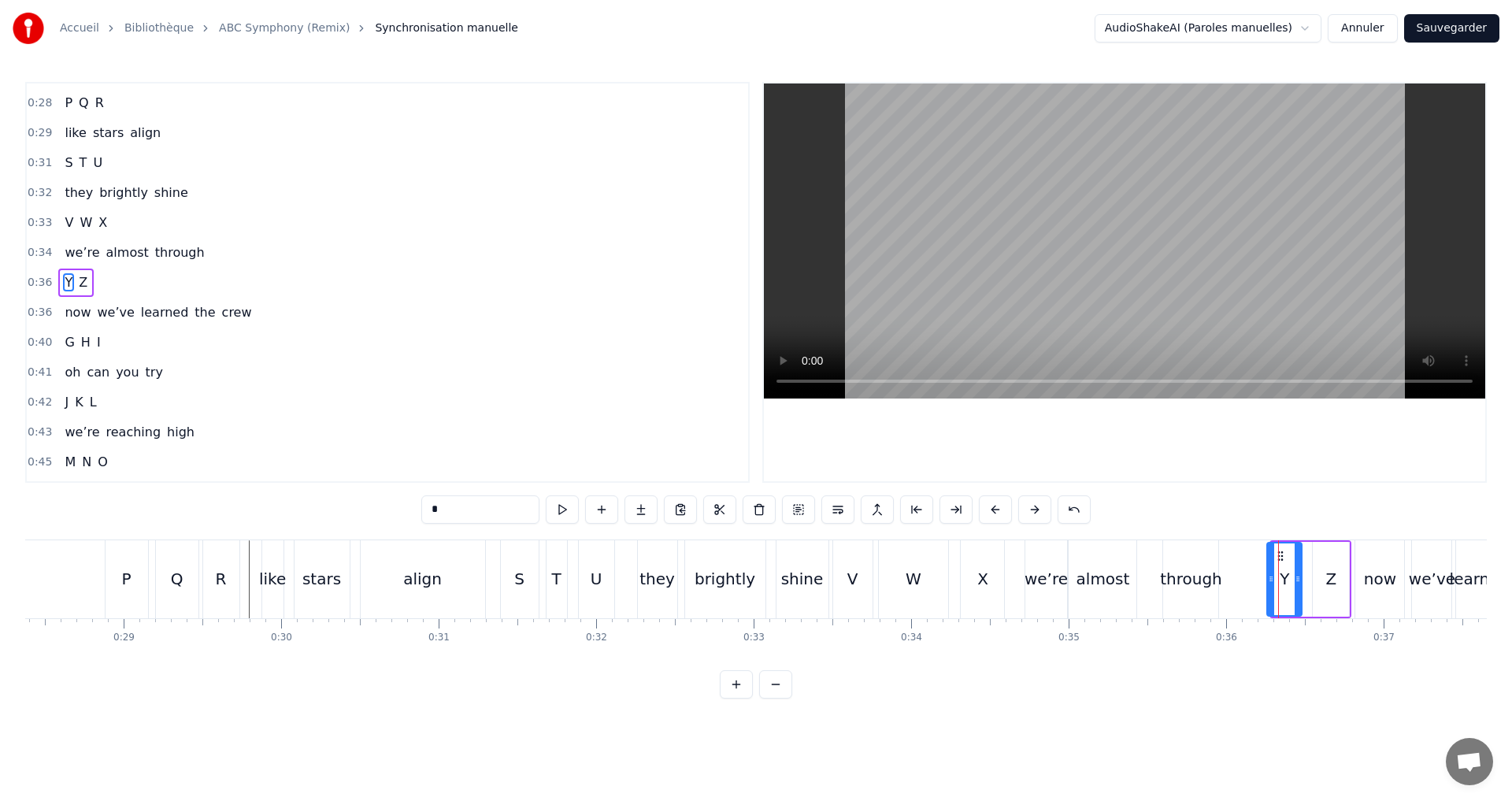
click at [1269, 580] on icon at bounding box center [1270, 579] width 6 height 13
click at [563, 506] on button at bounding box center [562, 509] width 33 height 28
click at [563, 505] on button at bounding box center [562, 509] width 33 height 28
click at [135, 288] on div "0:36 Y Z" at bounding box center [387, 282] width 721 height 30
click at [645, 510] on button at bounding box center [658, 509] width 33 height 28
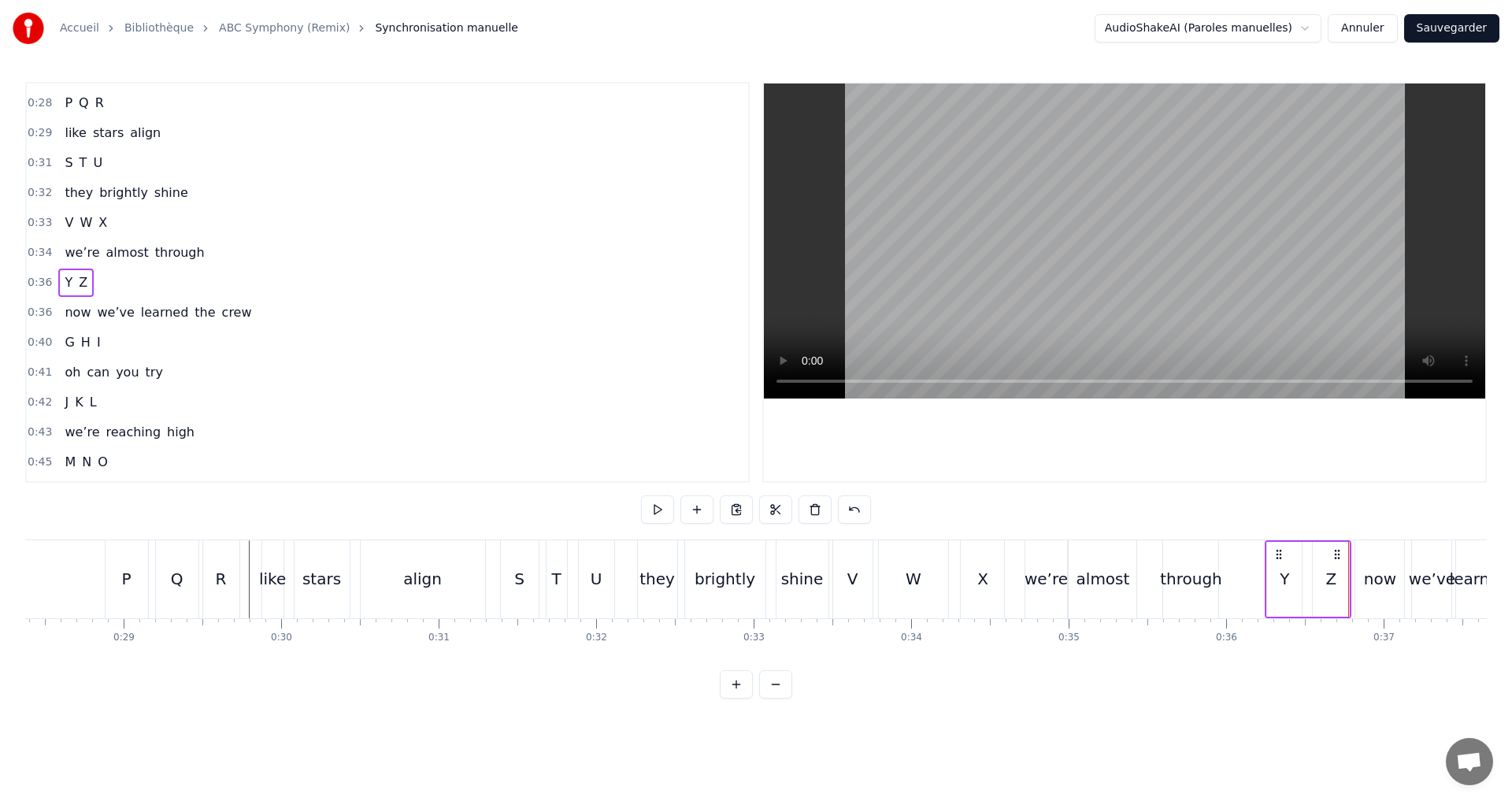
click at [264, 319] on div "0:36 now we’ve learned the crew" at bounding box center [387, 312] width 721 height 30
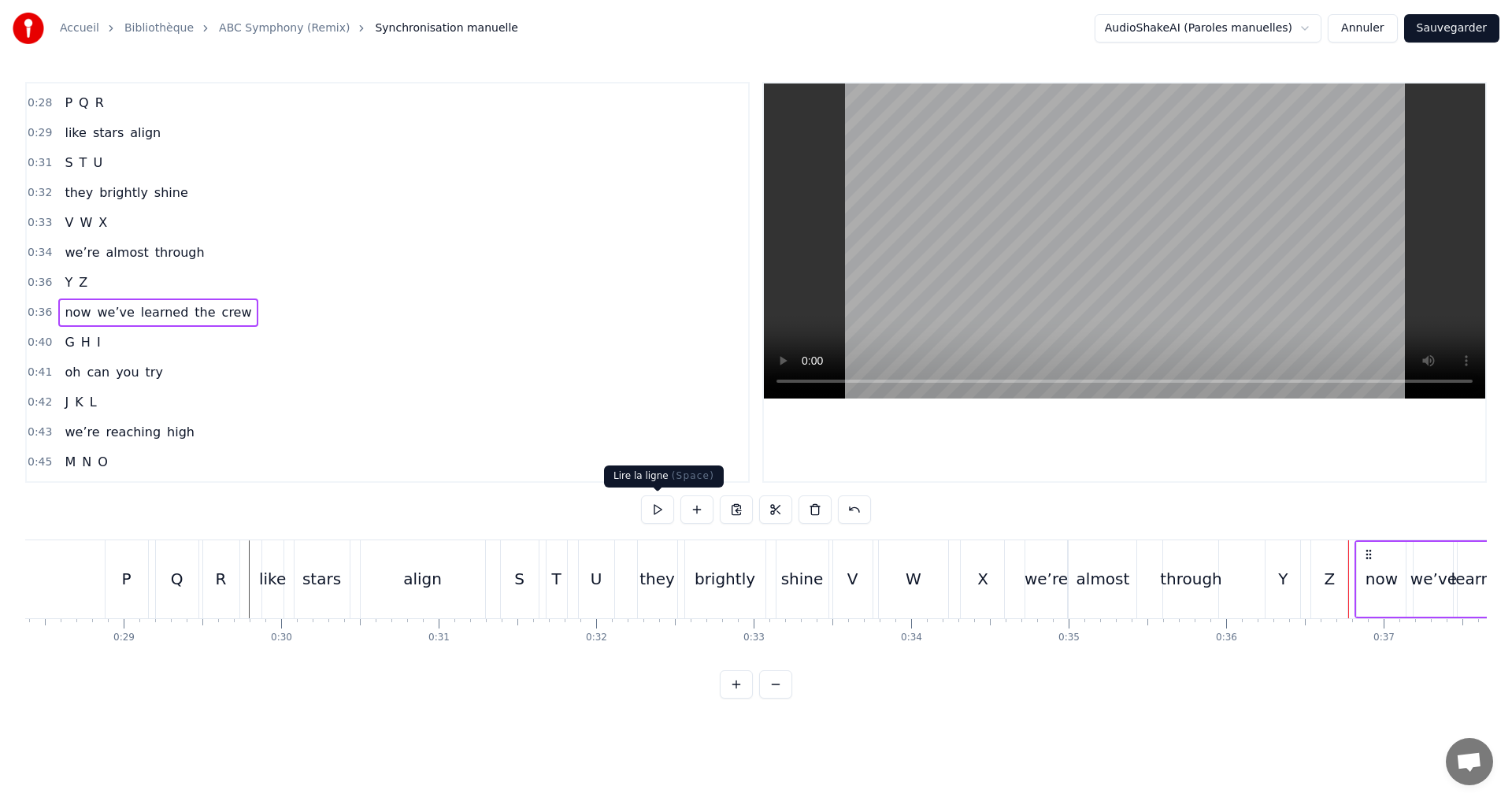
click at [657, 504] on button at bounding box center [658, 509] width 33 height 28
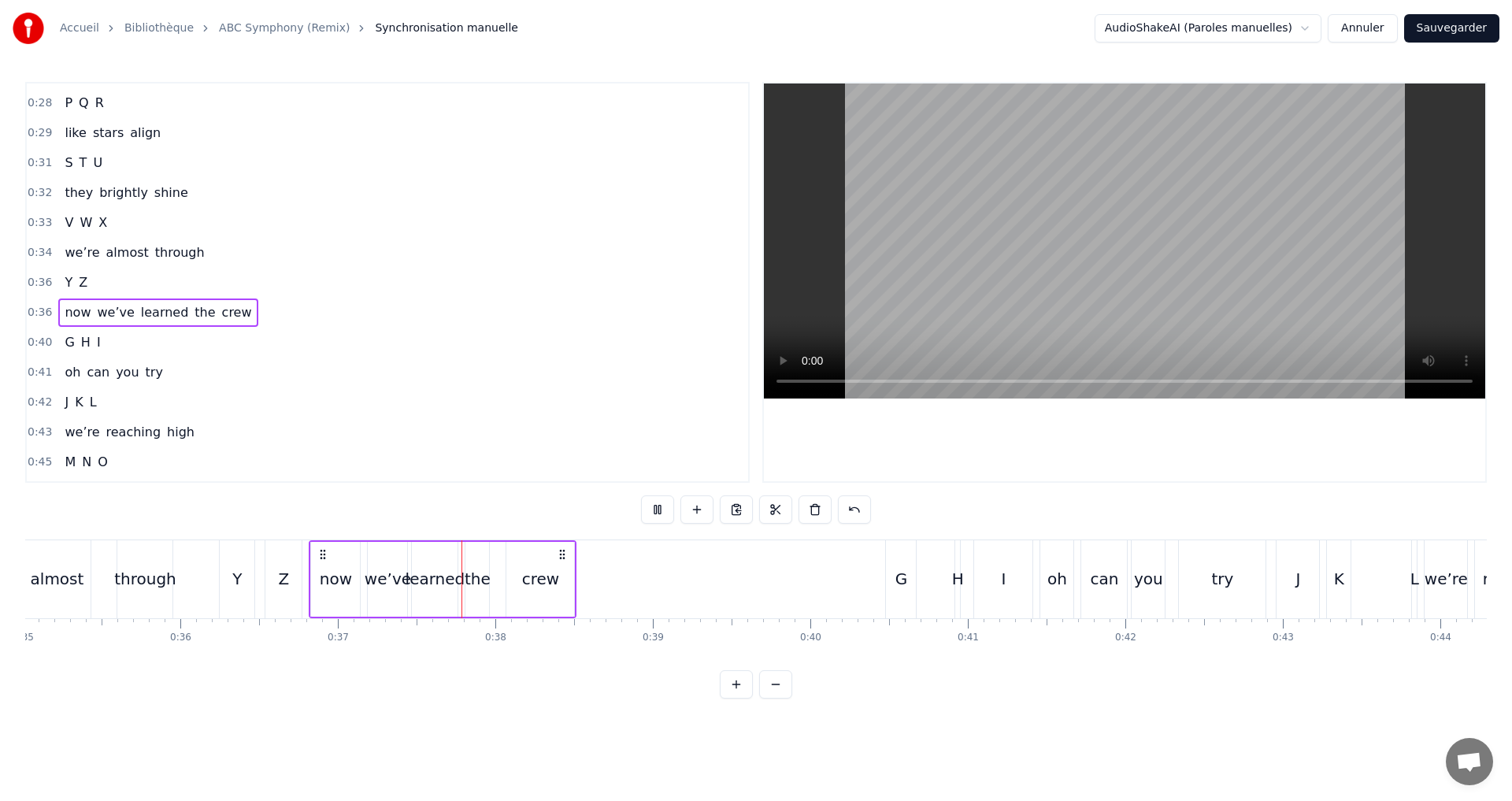
scroll to position [0, 5792]
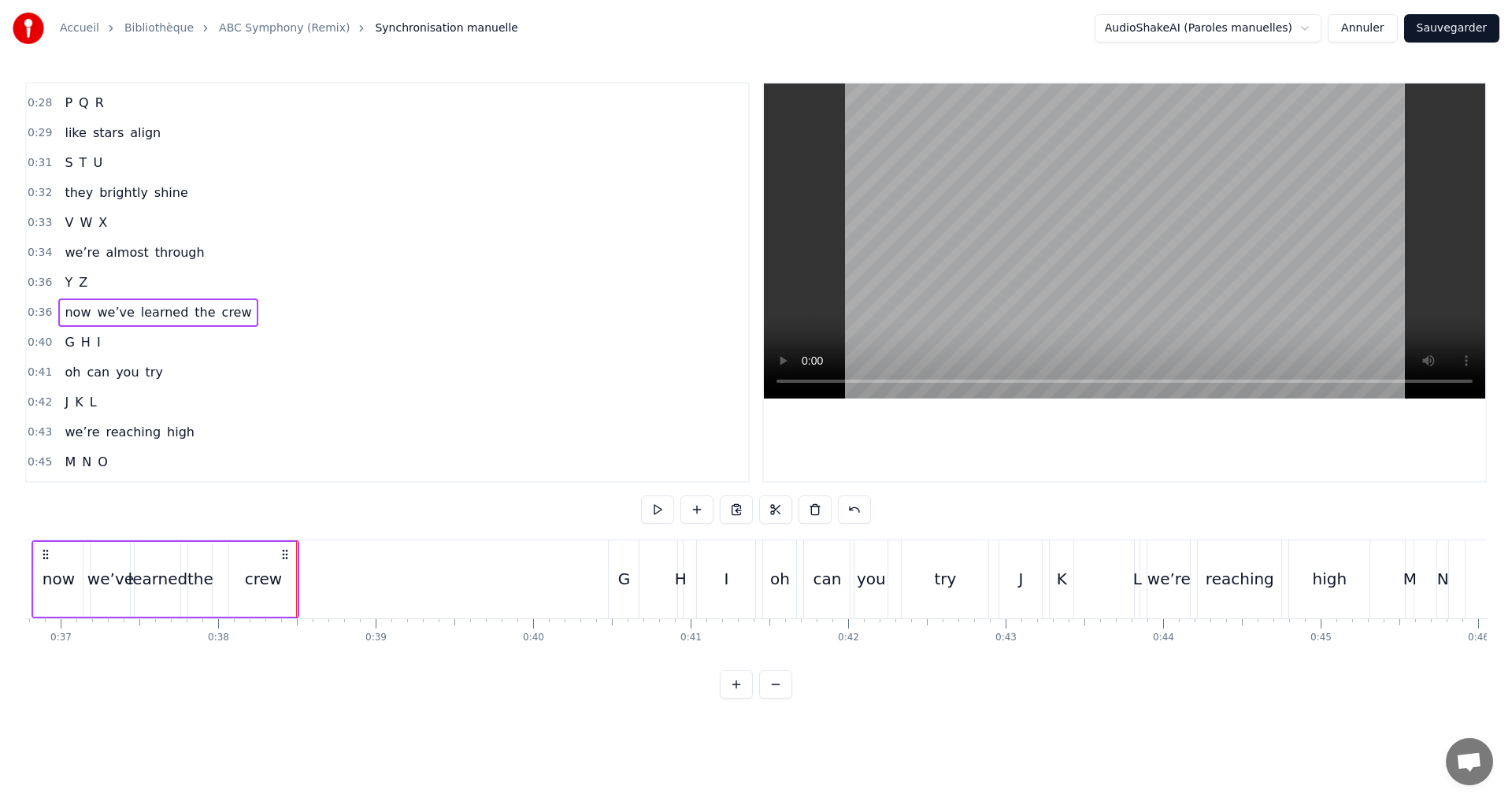
click at [1459, 34] on button "Sauvegarder" at bounding box center [1451, 28] width 96 height 28
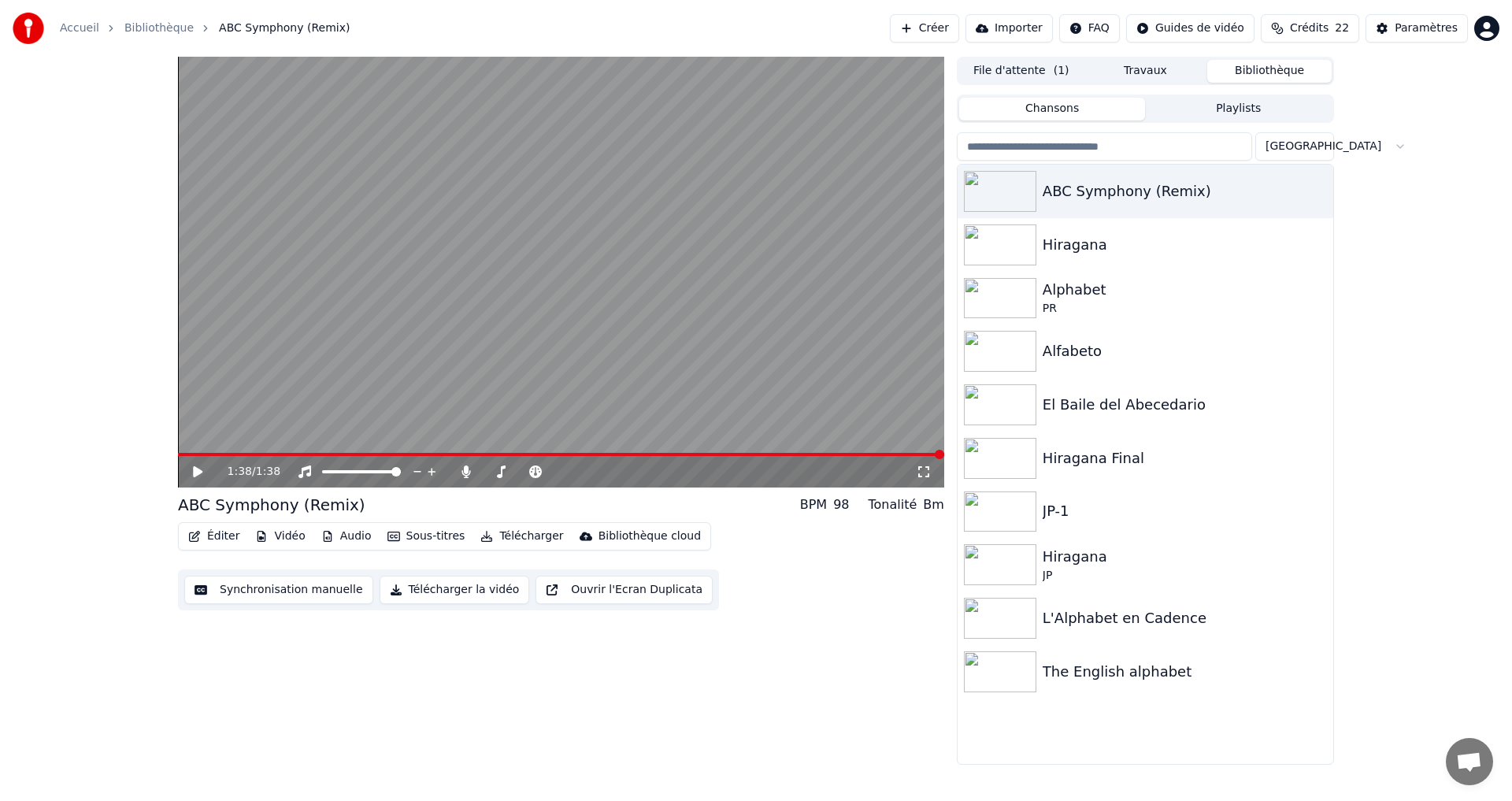
click at [285, 580] on button "Synchronisation manuelle" at bounding box center [279, 590] width 189 height 28
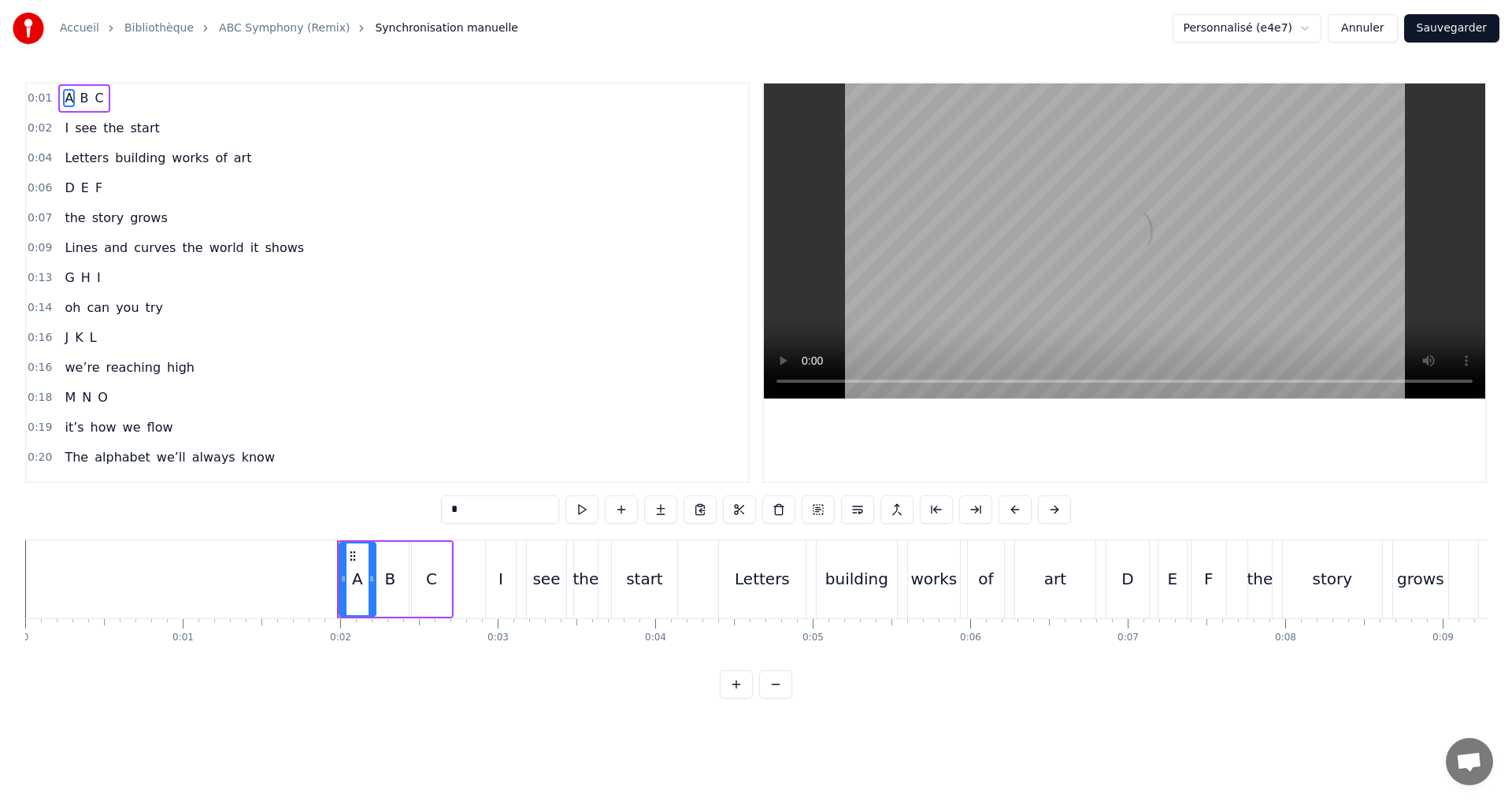
scroll to position [315, 0]
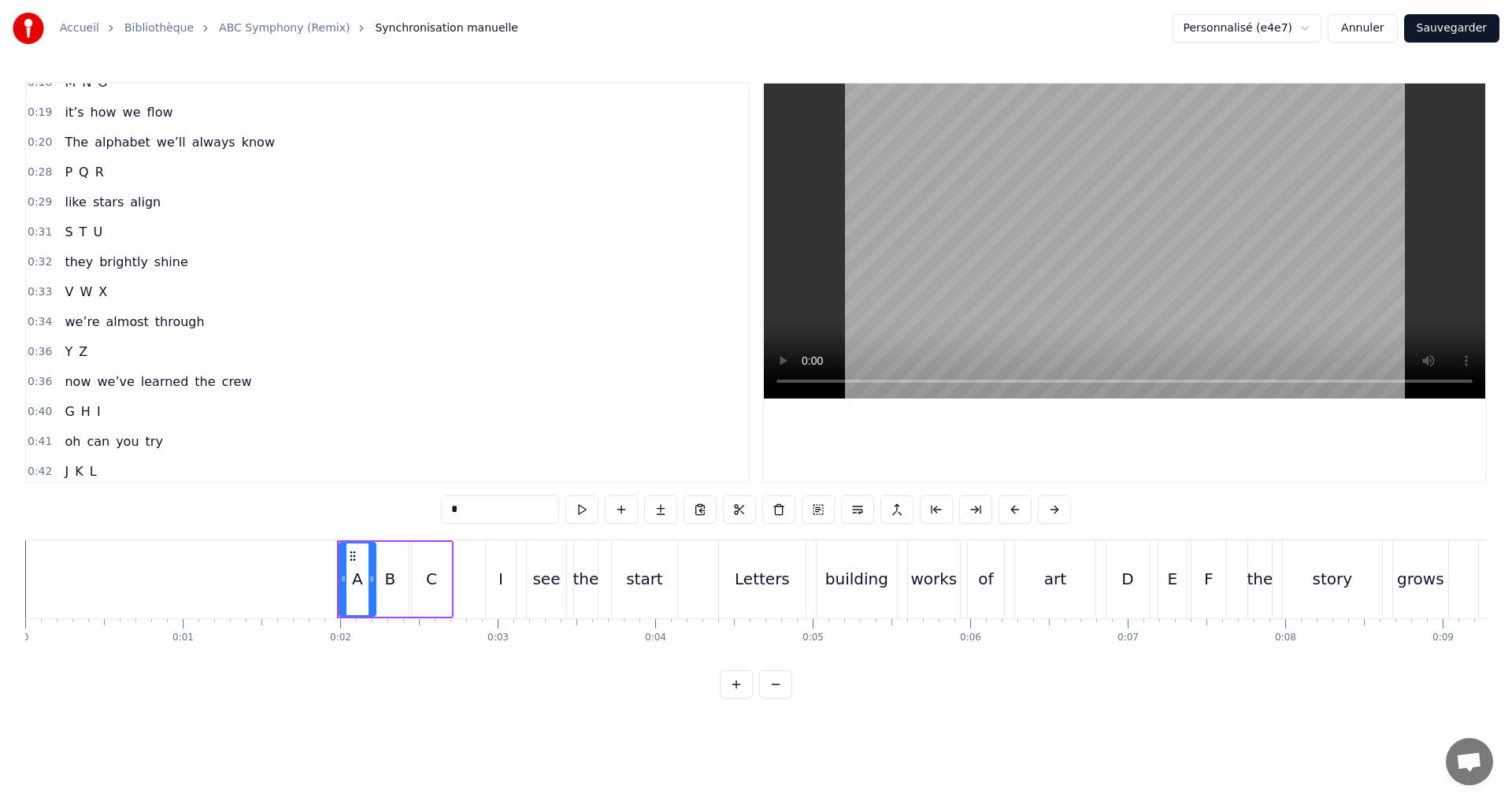
click at [141, 348] on div "0:36 Y Z" at bounding box center [387, 352] width 721 height 30
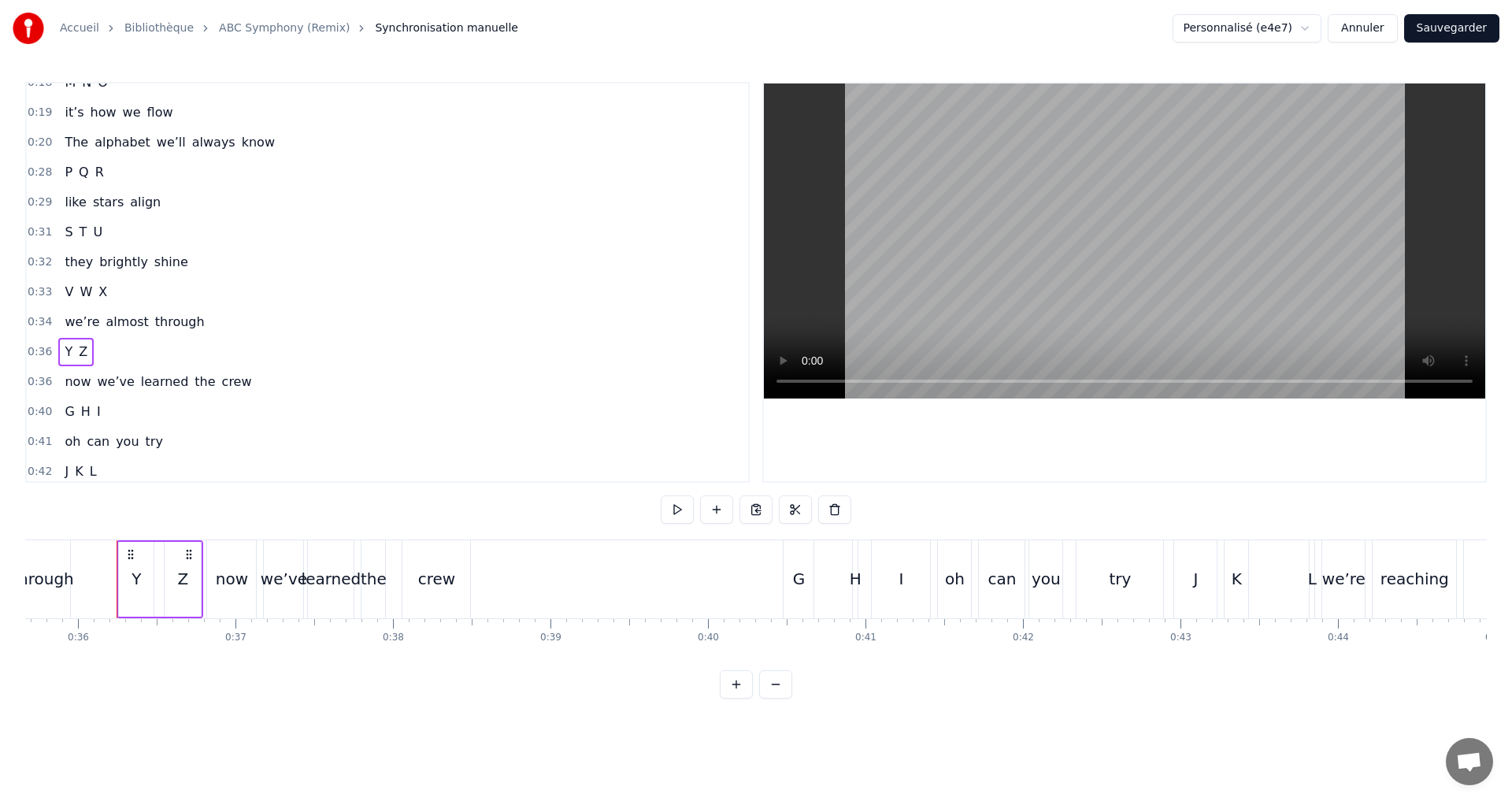
scroll to position [0, 5629]
click at [163, 413] on div "0:40 G H I" at bounding box center [387, 412] width 721 height 30
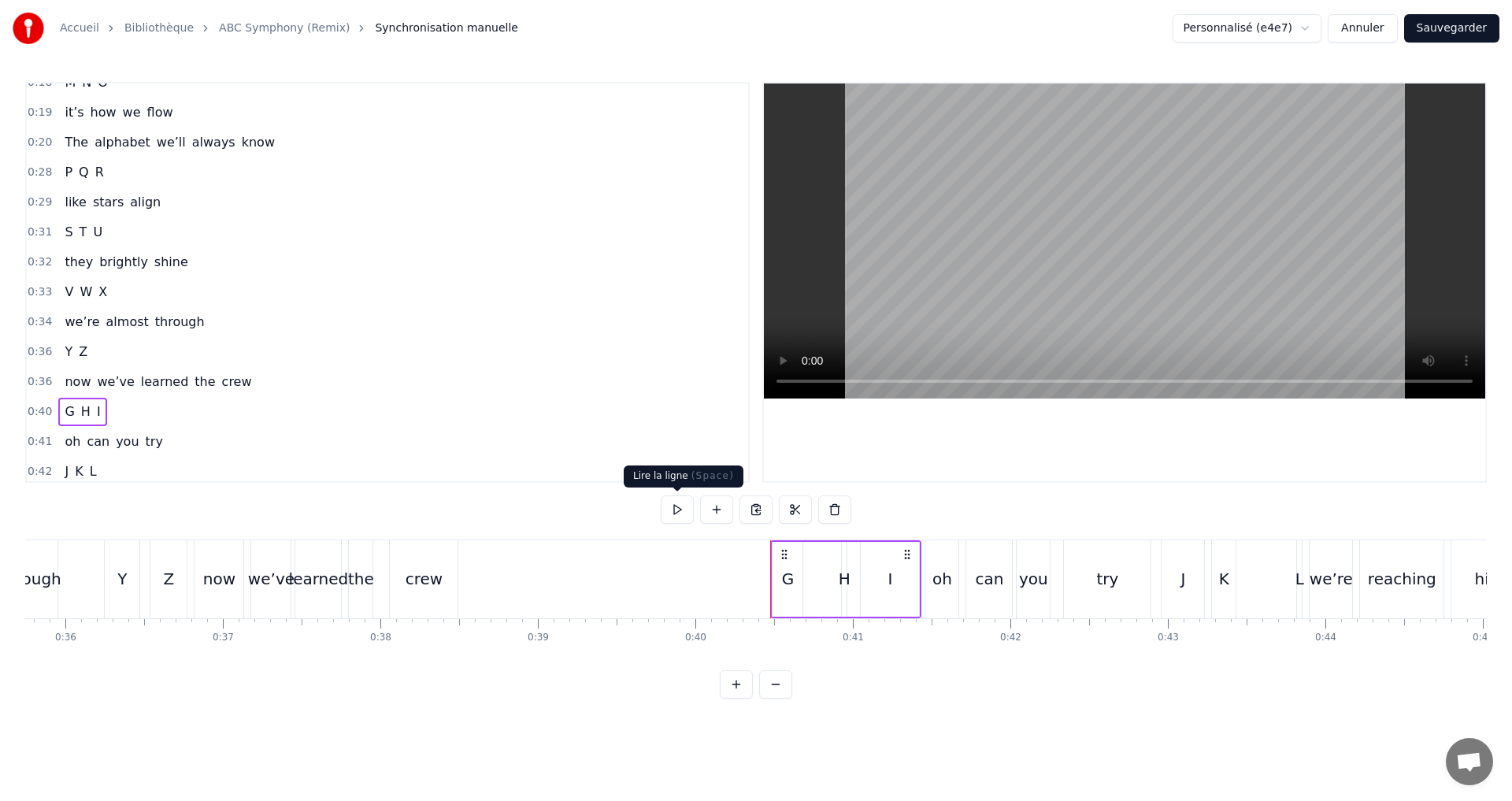
click at [673, 513] on button at bounding box center [677, 509] width 33 height 28
click at [681, 505] on button at bounding box center [677, 509] width 33 height 28
drag, startPoint x: 681, startPoint y: 505, endPoint x: 656, endPoint y: 502, distance: 25.2
click at [683, 505] on button at bounding box center [677, 509] width 33 height 28
click at [839, 577] on div "H" at bounding box center [844, 579] width 12 height 24
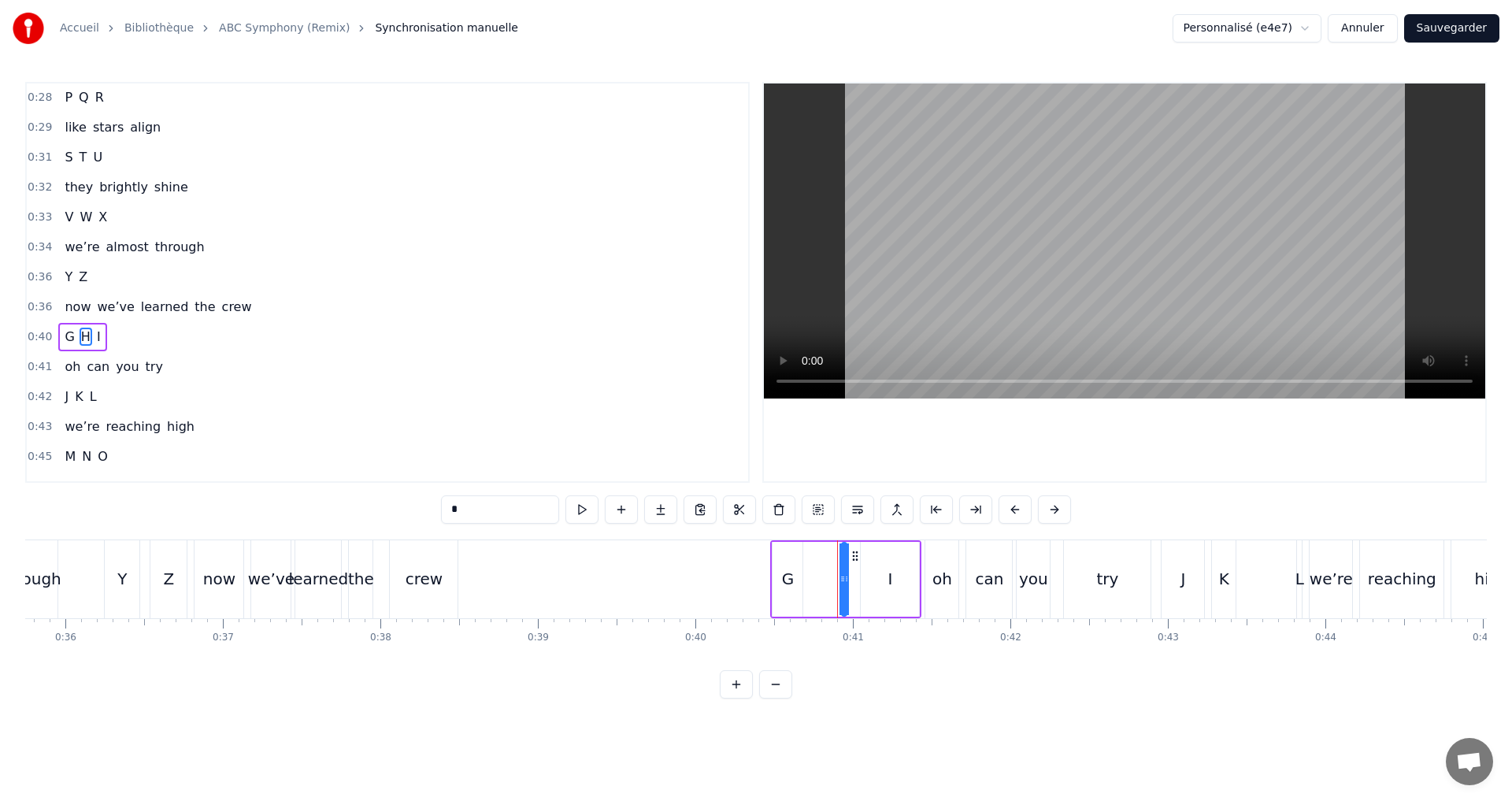
scroll to position [444, 0]
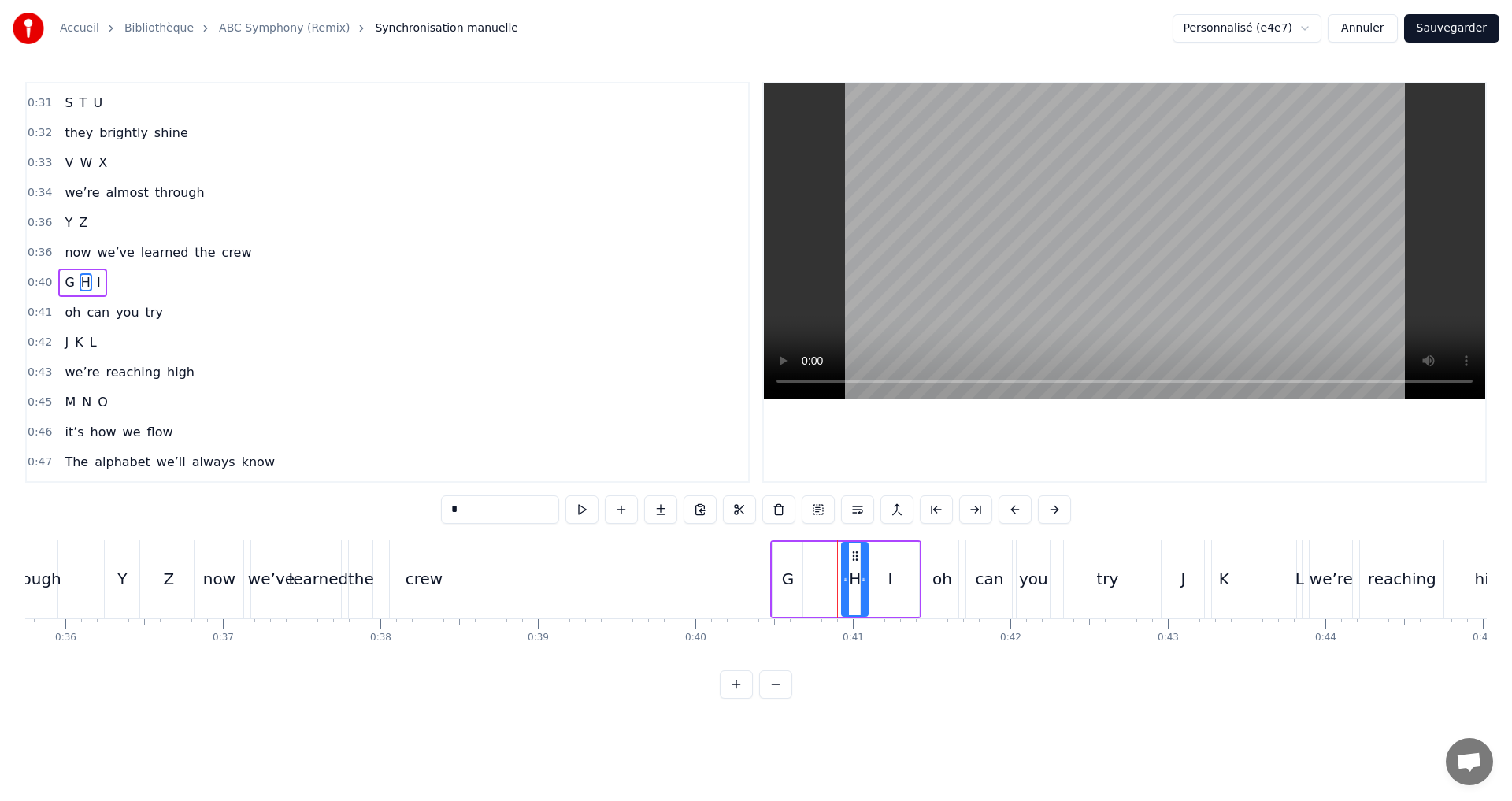
drag, startPoint x: 841, startPoint y: 582, endPoint x: 853, endPoint y: 585, distance: 12.4
click at [863, 590] on div at bounding box center [863, 580] width 6 height 72
drag, startPoint x: 847, startPoint y: 580, endPoint x: 826, endPoint y: 571, distance: 22.8
click at [818, 572] on icon at bounding box center [817, 579] width 6 height 13
drag, startPoint x: 863, startPoint y: 580, endPoint x: 839, endPoint y: 572, distance: 25.3
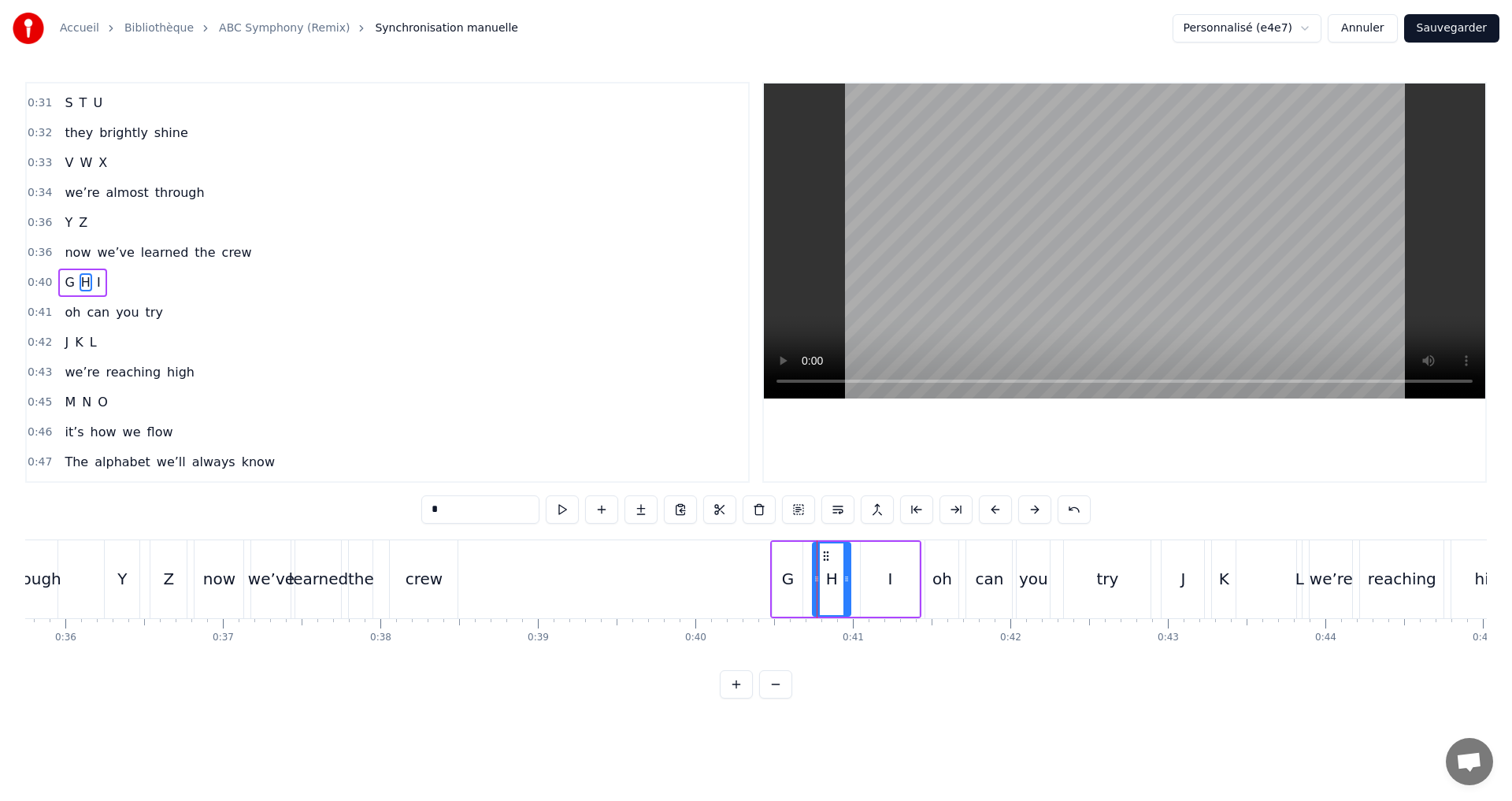
click at [847, 577] on icon at bounding box center [846, 579] width 6 height 13
click at [565, 510] on button at bounding box center [562, 509] width 33 height 28
click at [874, 581] on div "I" at bounding box center [889, 579] width 58 height 74
type input "*"
click at [861, 576] on icon at bounding box center [860, 579] width 6 height 13
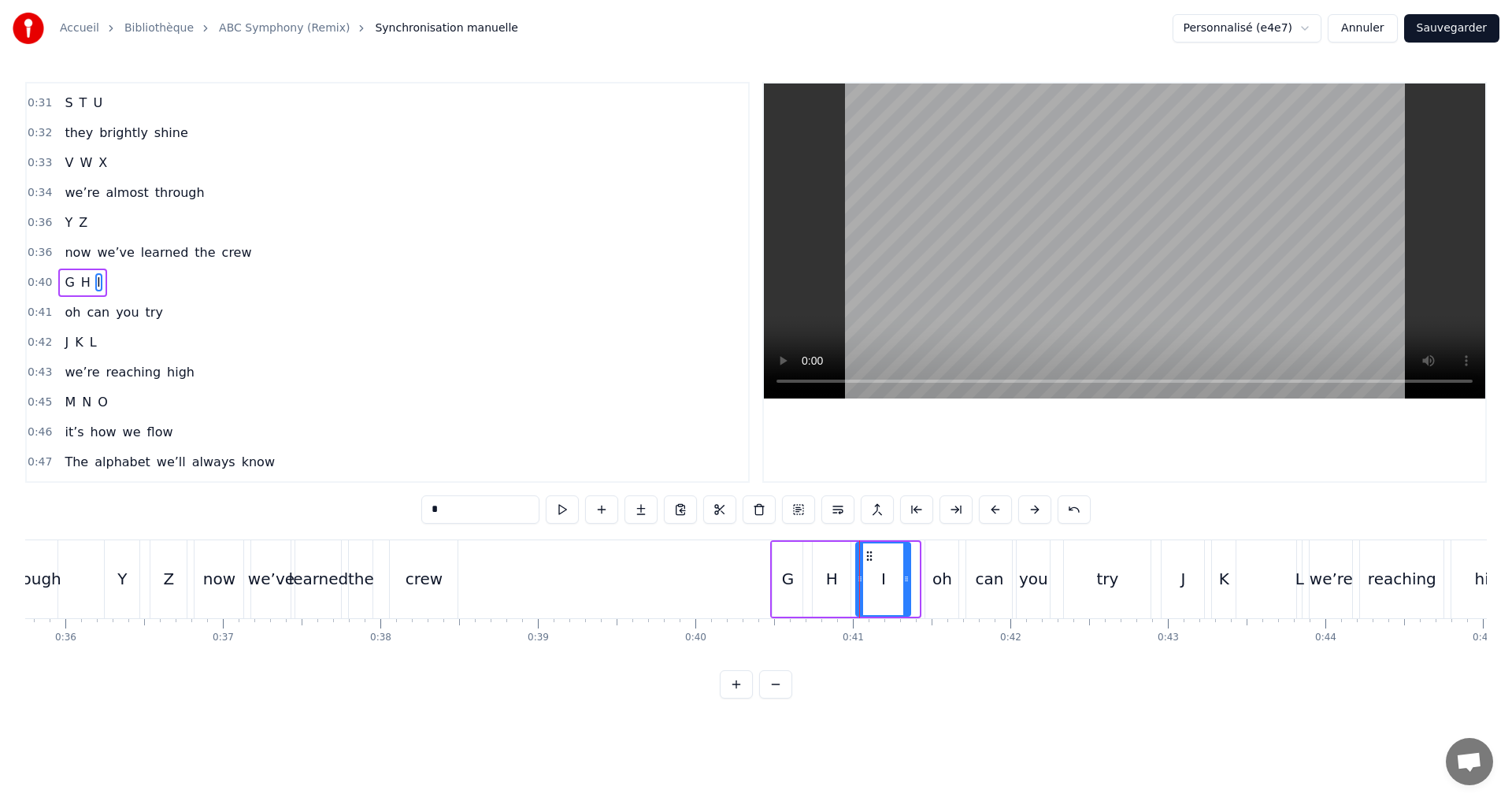
drag, startPoint x: 914, startPoint y: 592, endPoint x: 905, endPoint y: 588, distance: 9.8
click at [905, 588] on div at bounding box center [906, 580] width 6 height 72
click at [571, 509] on button at bounding box center [562, 509] width 33 height 28
click at [135, 286] on div "0:40 G H I" at bounding box center [387, 282] width 721 height 30
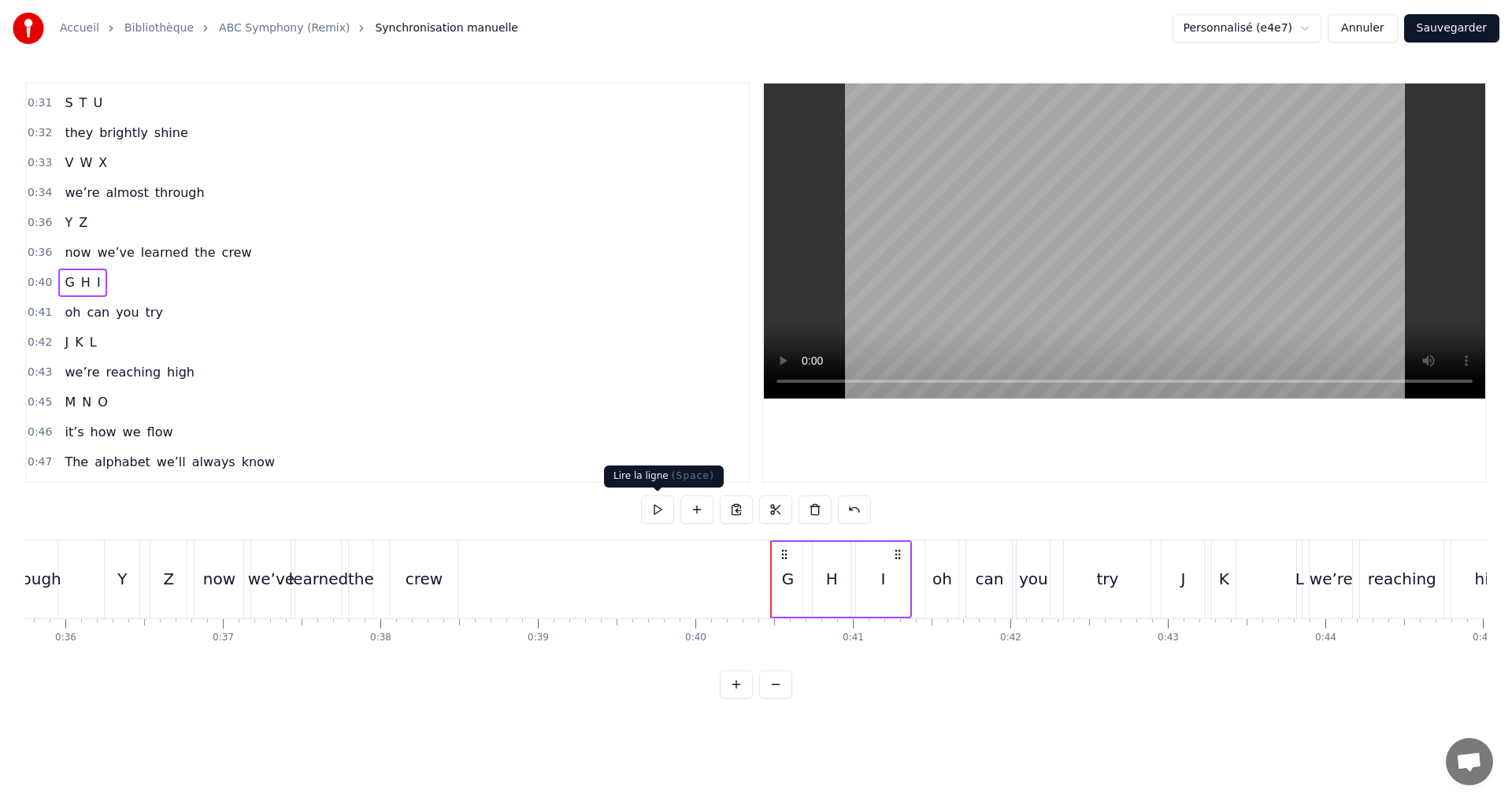
click at [651, 504] on button at bounding box center [658, 509] width 33 height 28
click at [196, 307] on div "0:41 oh can you try" at bounding box center [387, 312] width 721 height 30
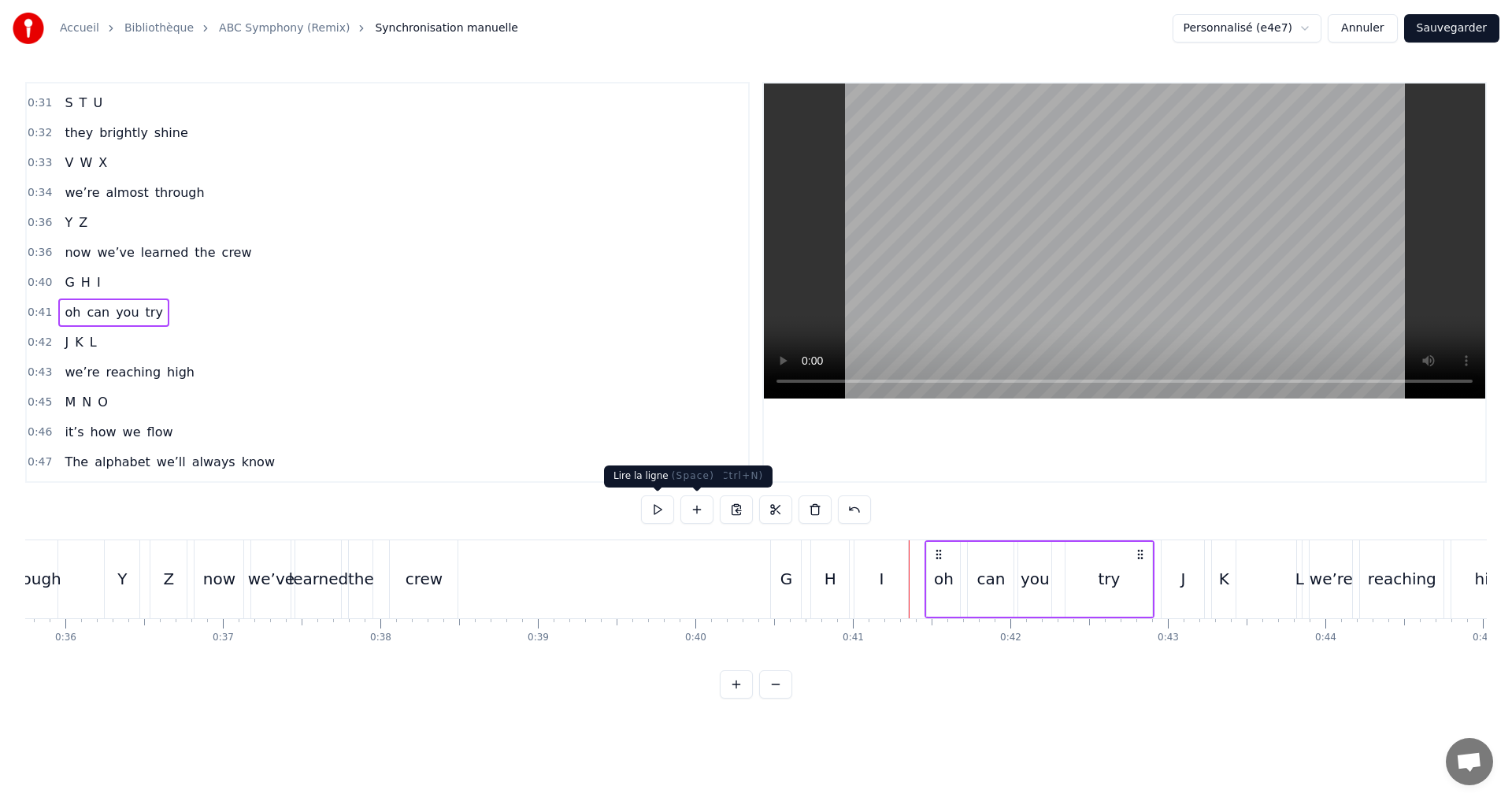
click at [661, 513] on button at bounding box center [658, 509] width 33 height 28
click at [1104, 573] on div "try" at bounding box center [1109, 579] width 22 height 24
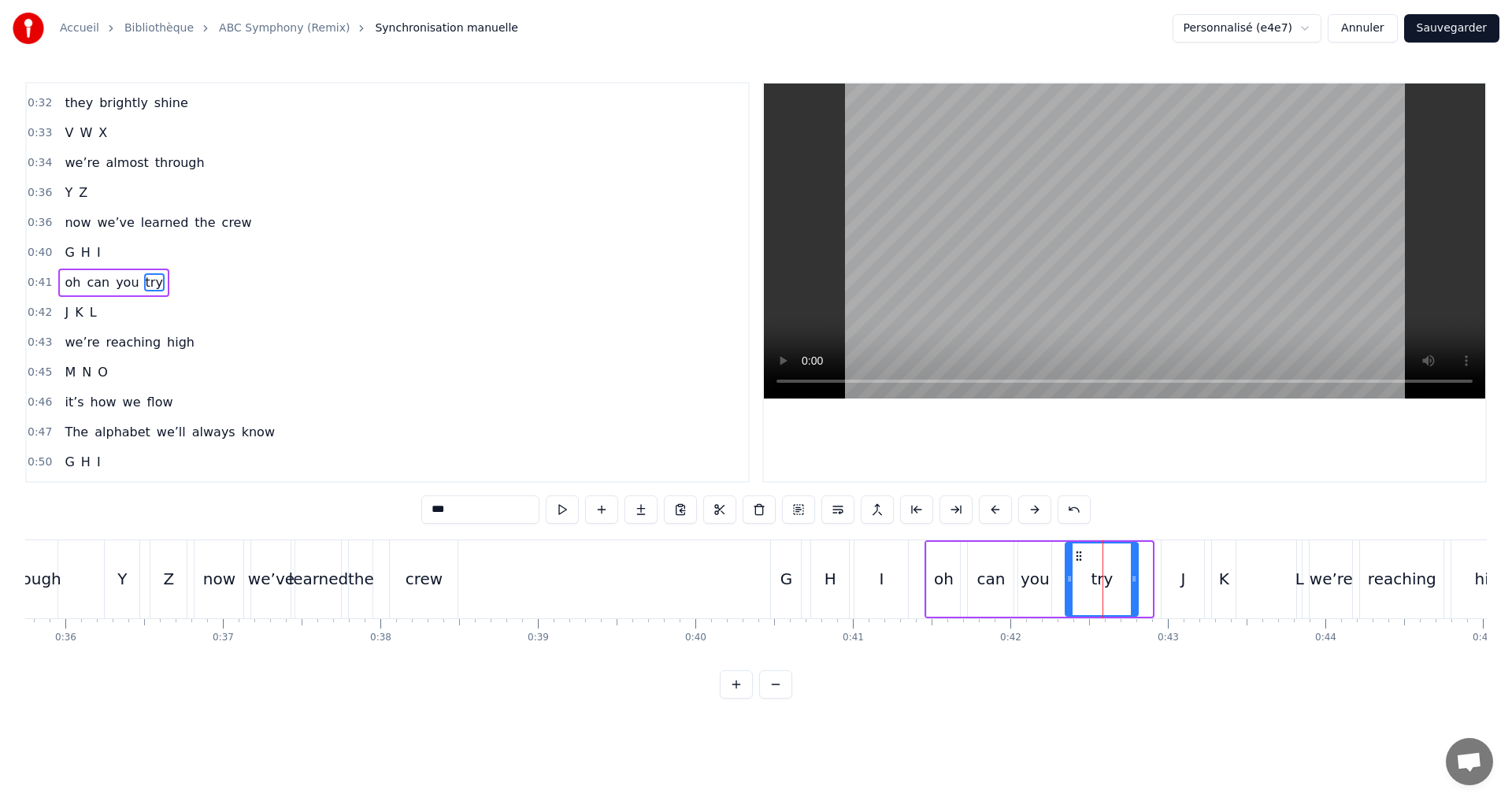
drag, startPoint x: 1149, startPoint y: 596, endPoint x: 1134, endPoint y: 592, distance: 15.5
click at [1134, 592] on div at bounding box center [1134, 580] width 6 height 72
click at [554, 509] on button at bounding box center [562, 509] width 33 height 28
click at [132, 303] on div "0:42 J K L" at bounding box center [387, 312] width 721 height 30
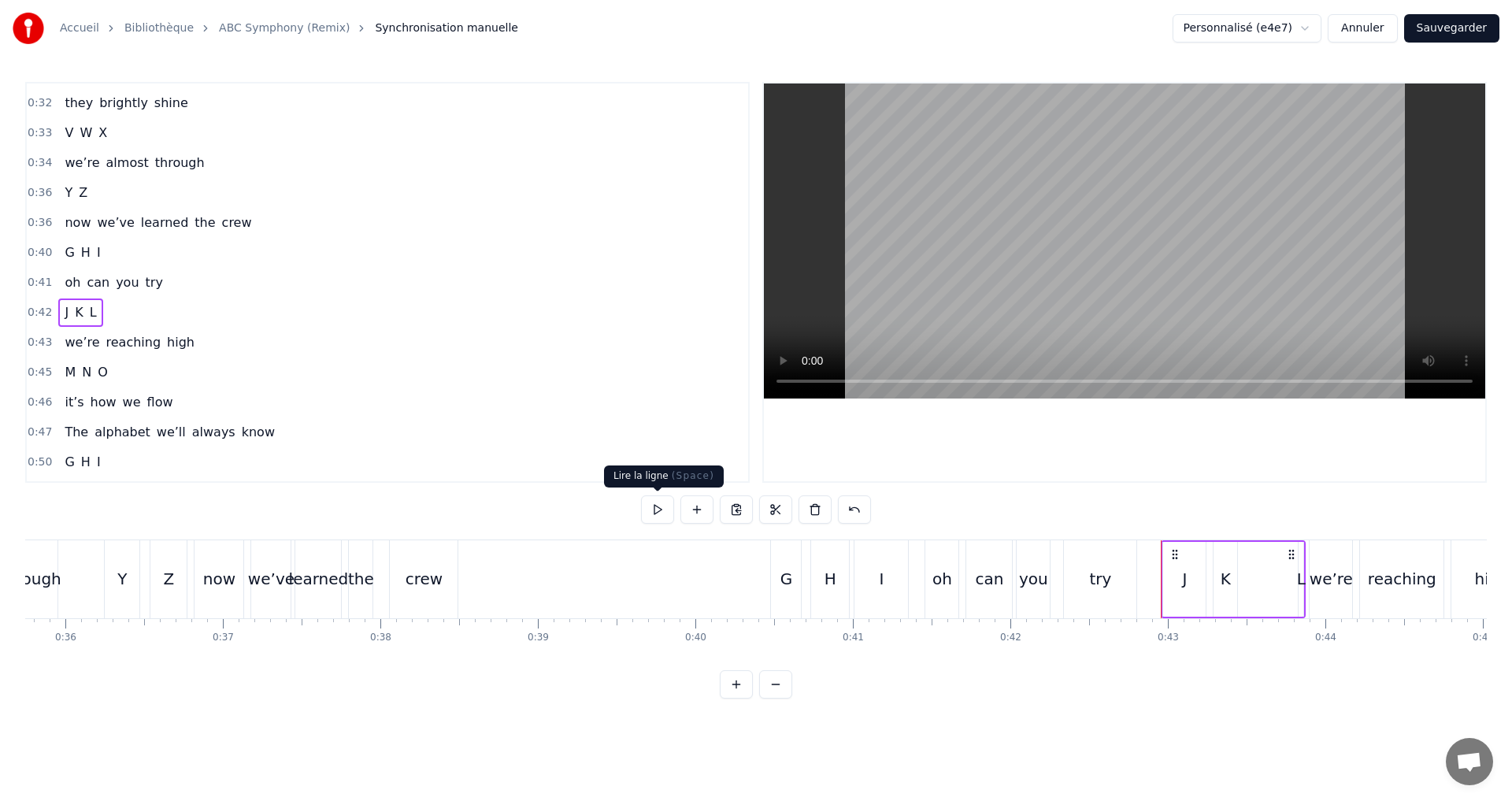
click at [655, 514] on button at bounding box center [658, 509] width 33 height 28
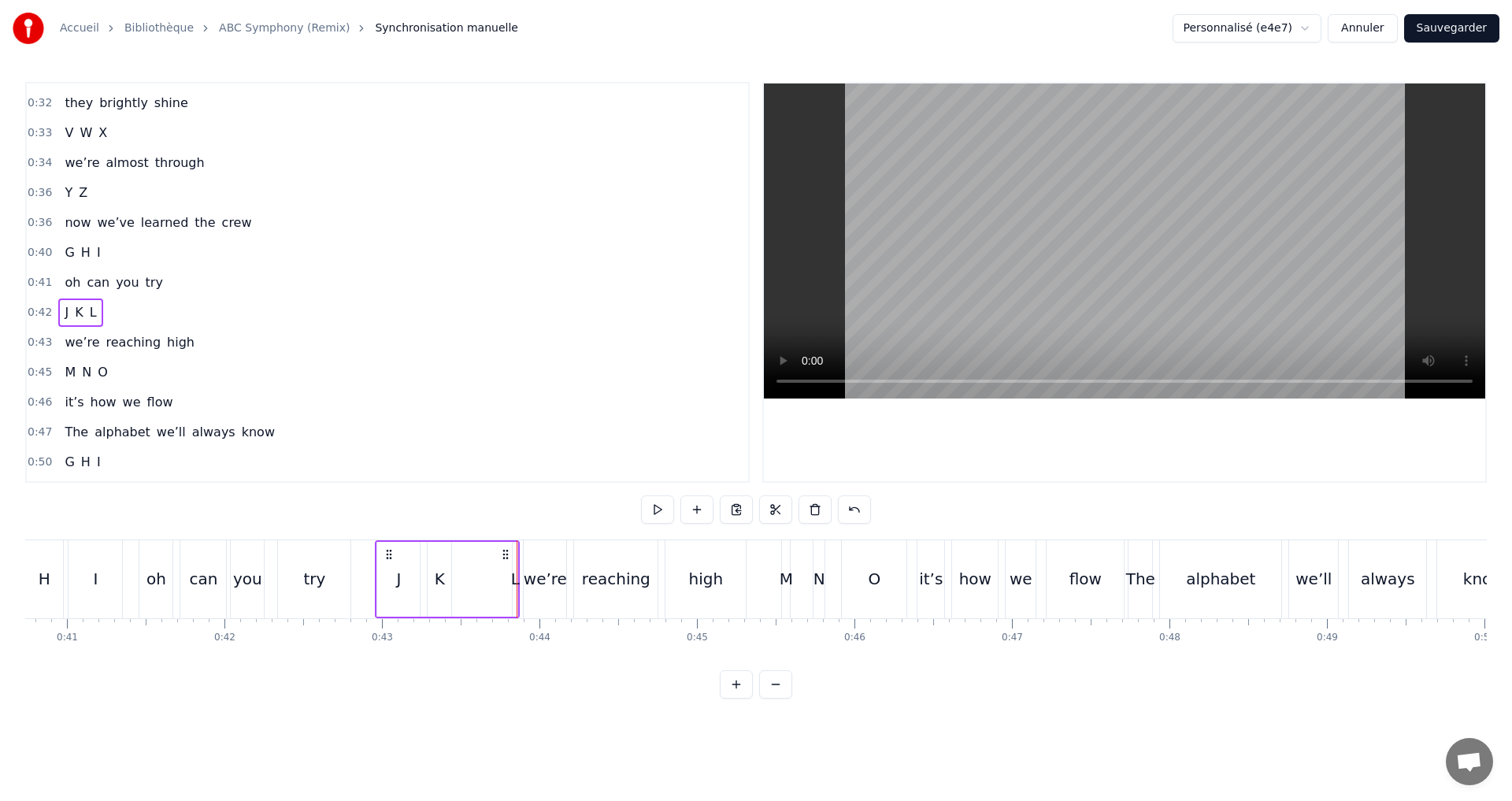
scroll to position [0, 6254]
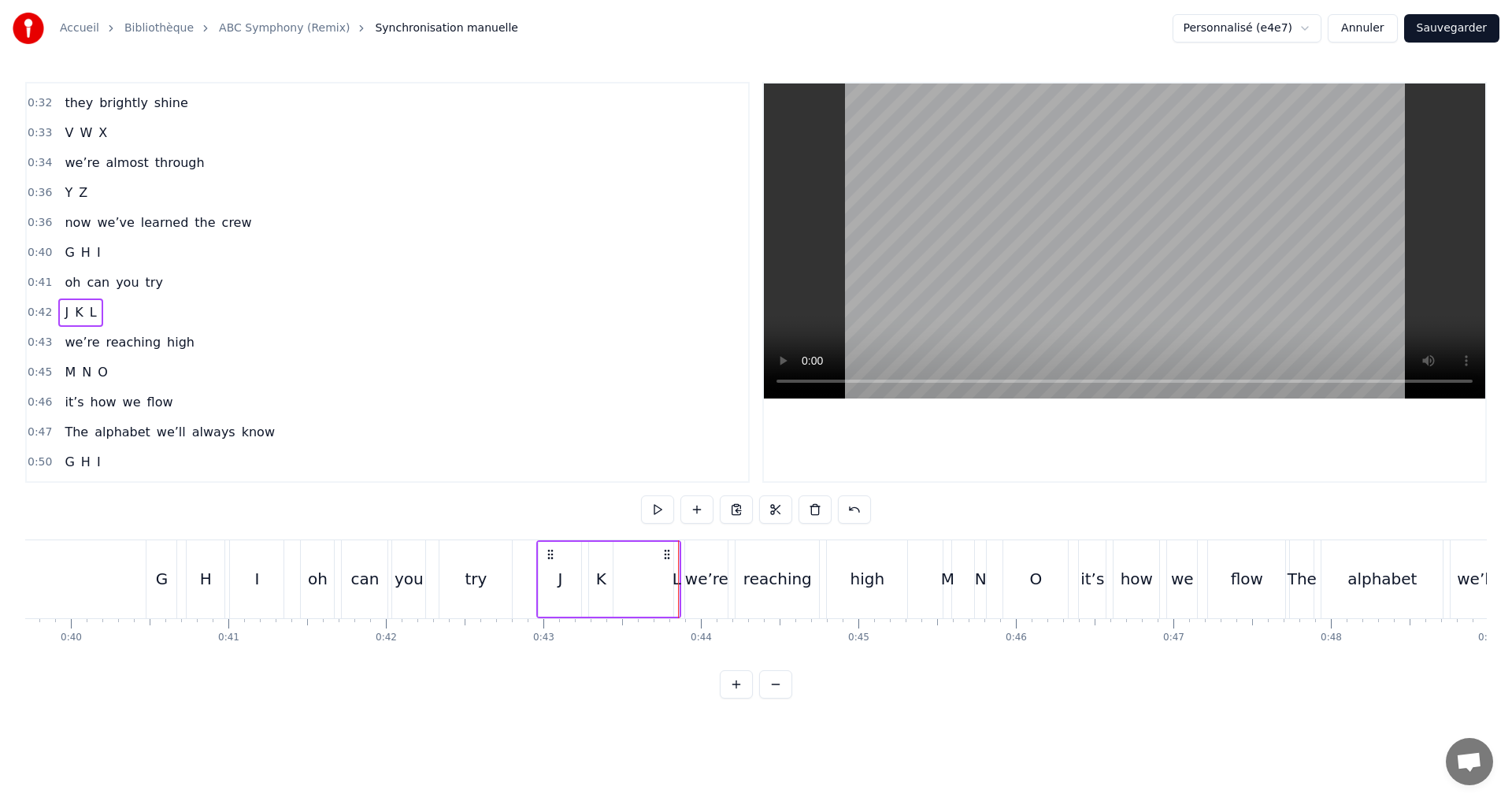
click at [676, 585] on div "L" at bounding box center [676, 579] width 8 height 24
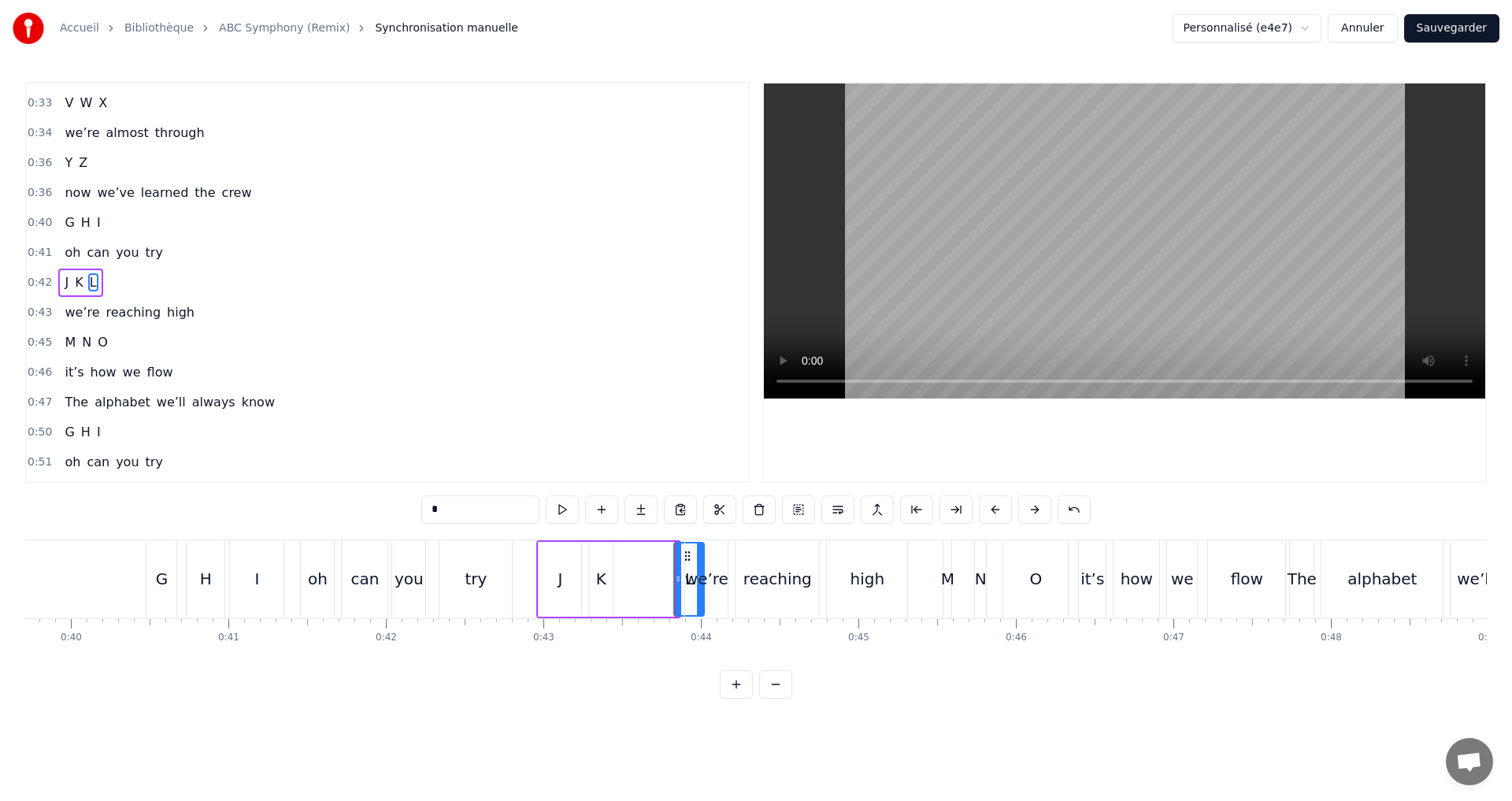
drag, startPoint x: 673, startPoint y: 582, endPoint x: 693, endPoint y: 584, distance: 20.1
click at [696, 586] on div "A B C I see the start Letters building works of art D E F the story grows Lines…" at bounding box center [1503, 579] width 15464 height 79
click at [686, 590] on div "we’re" at bounding box center [706, 579] width 42 height 78
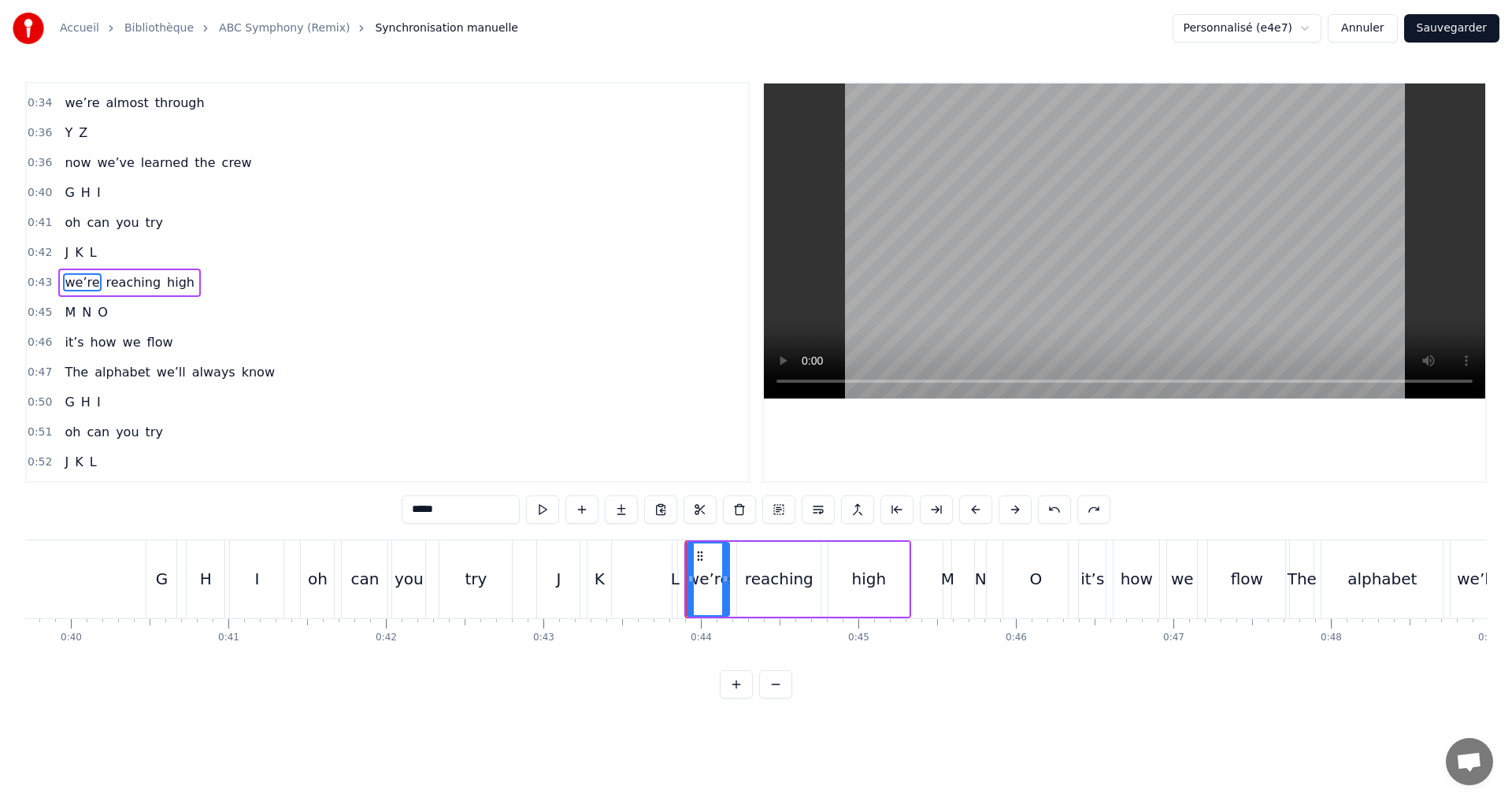
click at [671, 577] on div "L" at bounding box center [674, 579] width 8 height 24
type input "*"
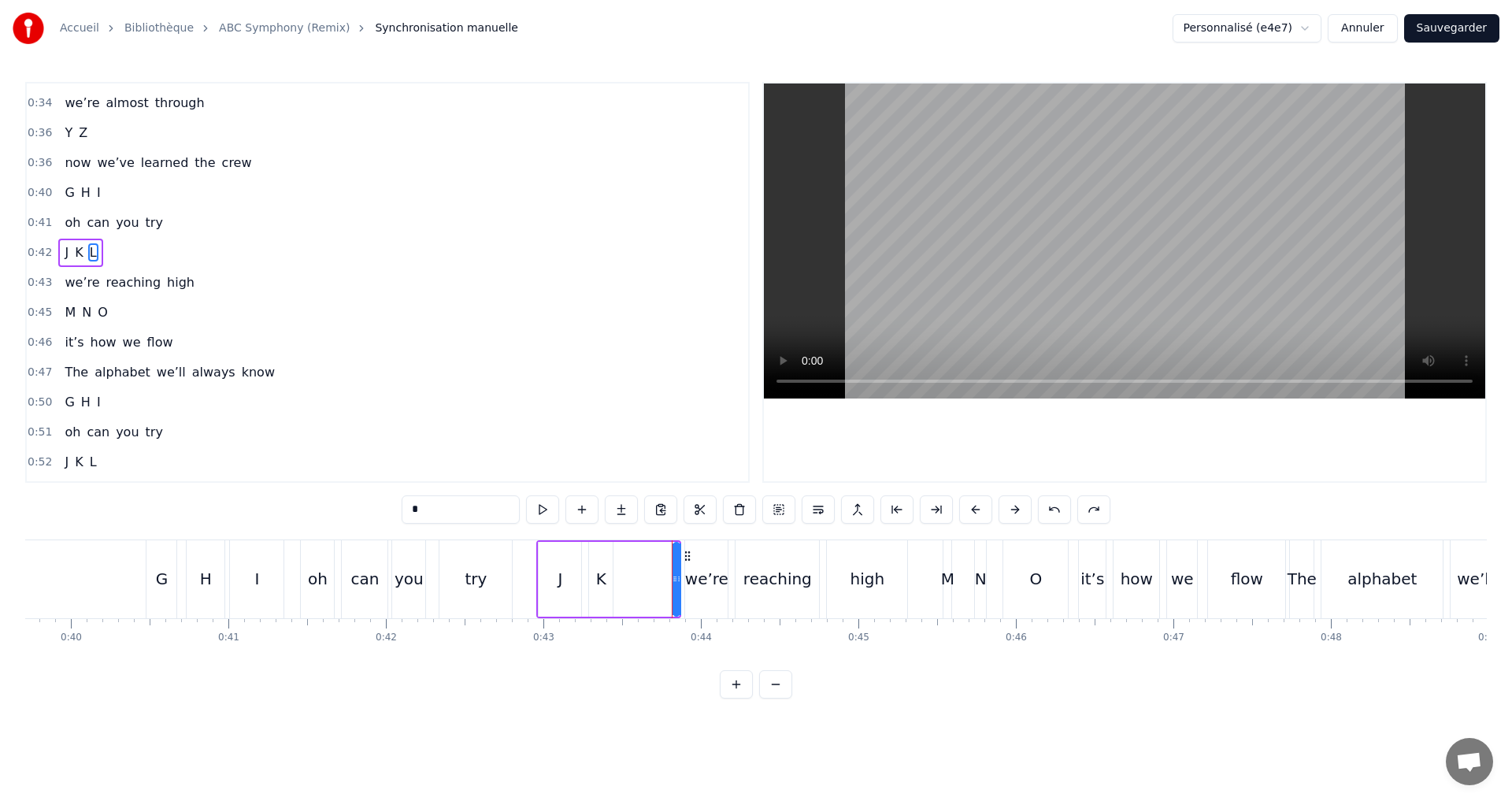
scroll to position [504, 0]
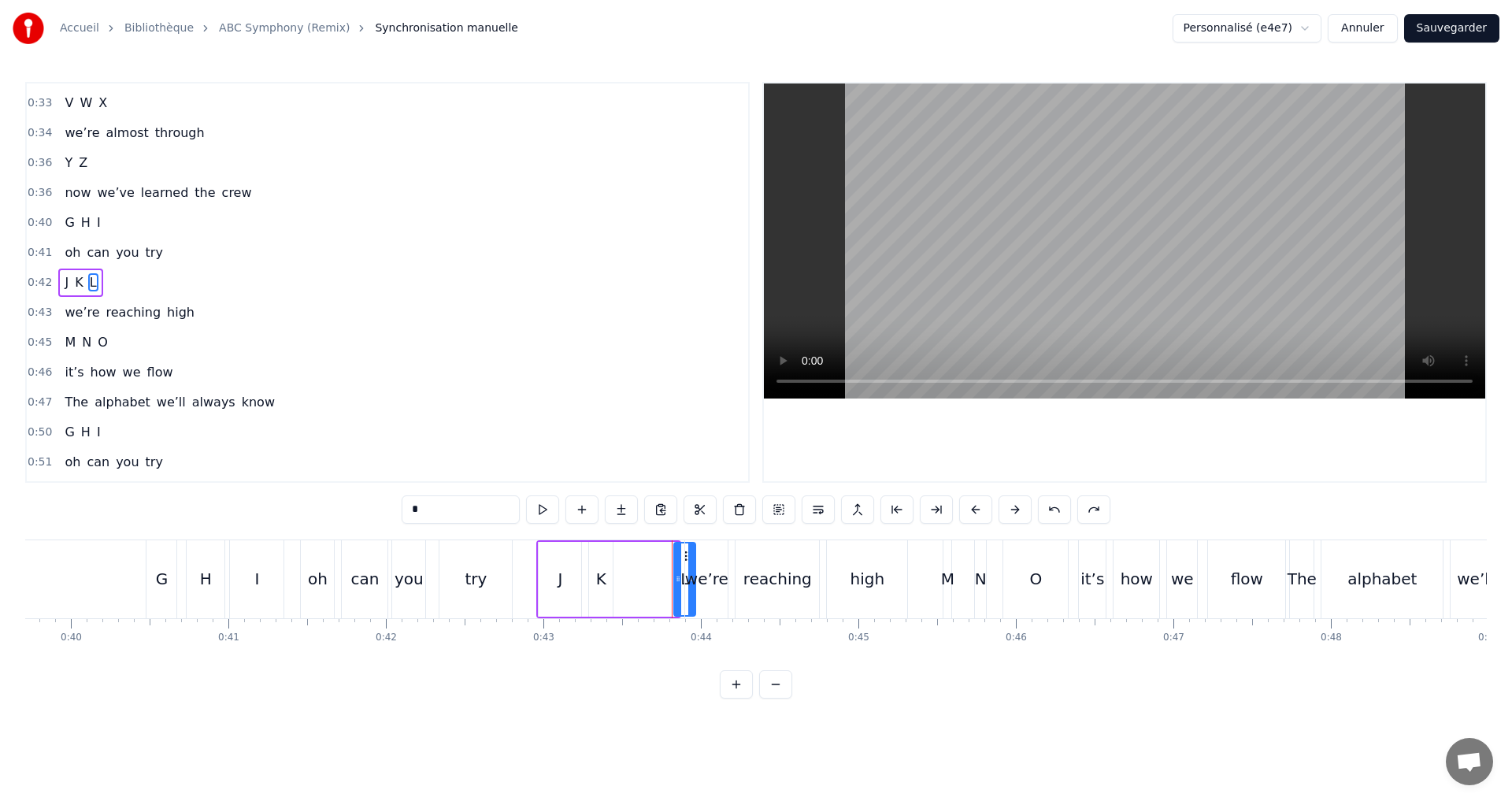
drag, startPoint x: 678, startPoint y: 582, endPoint x: 705, endPoint y: 586, distance: 27.3
click at [695, 588] on div "A B C I see the start Letters building works of art D E F the story grows Lines…" at bounding box center [1503, 579] width 15464 height 79
click at [684, 583] on div "we’re" at bounding box center [706, 579] width 44 height 78
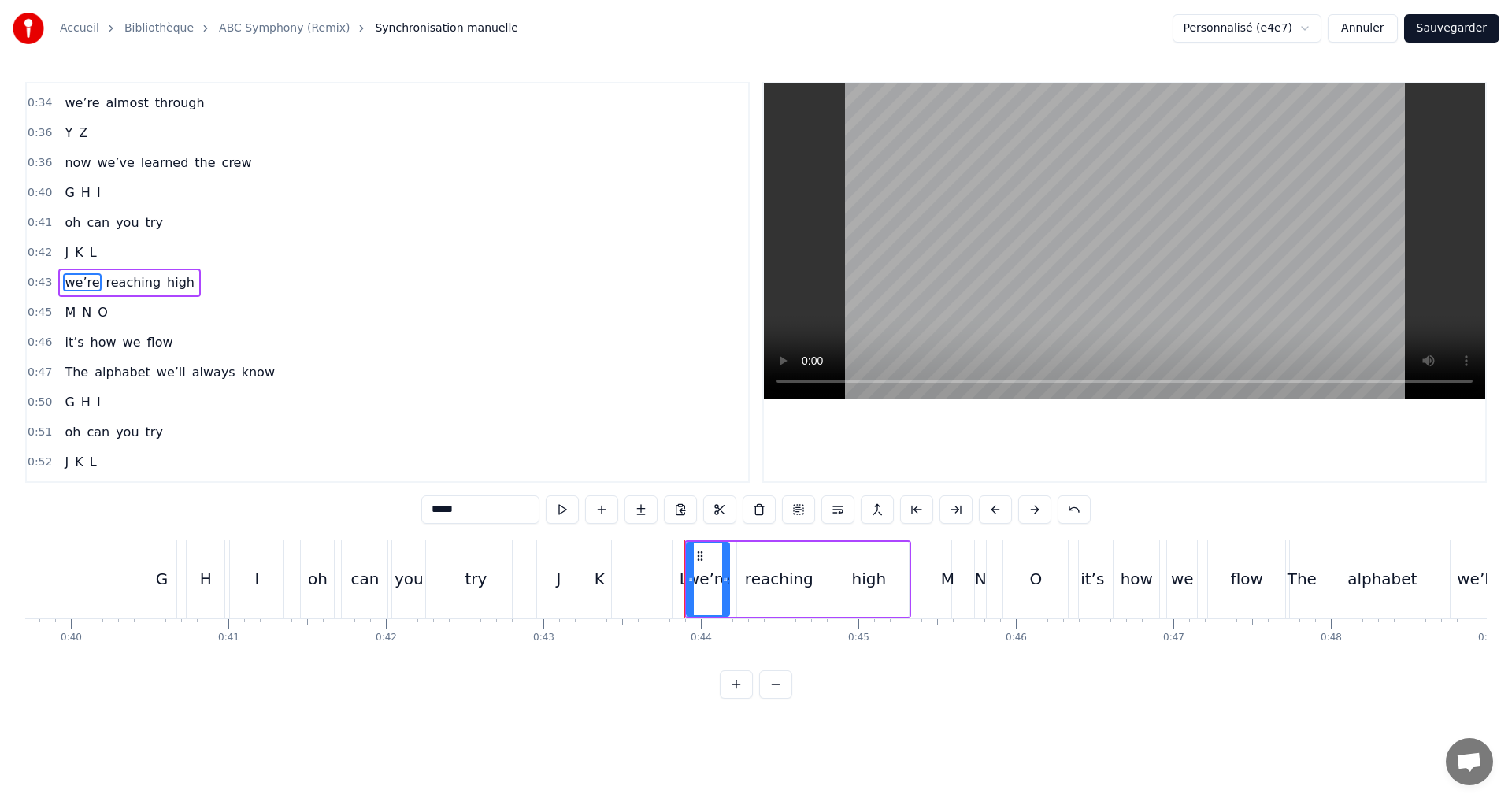
click at [682, 583] on div "L" at bounding box center [683, 579] width 8 height 24
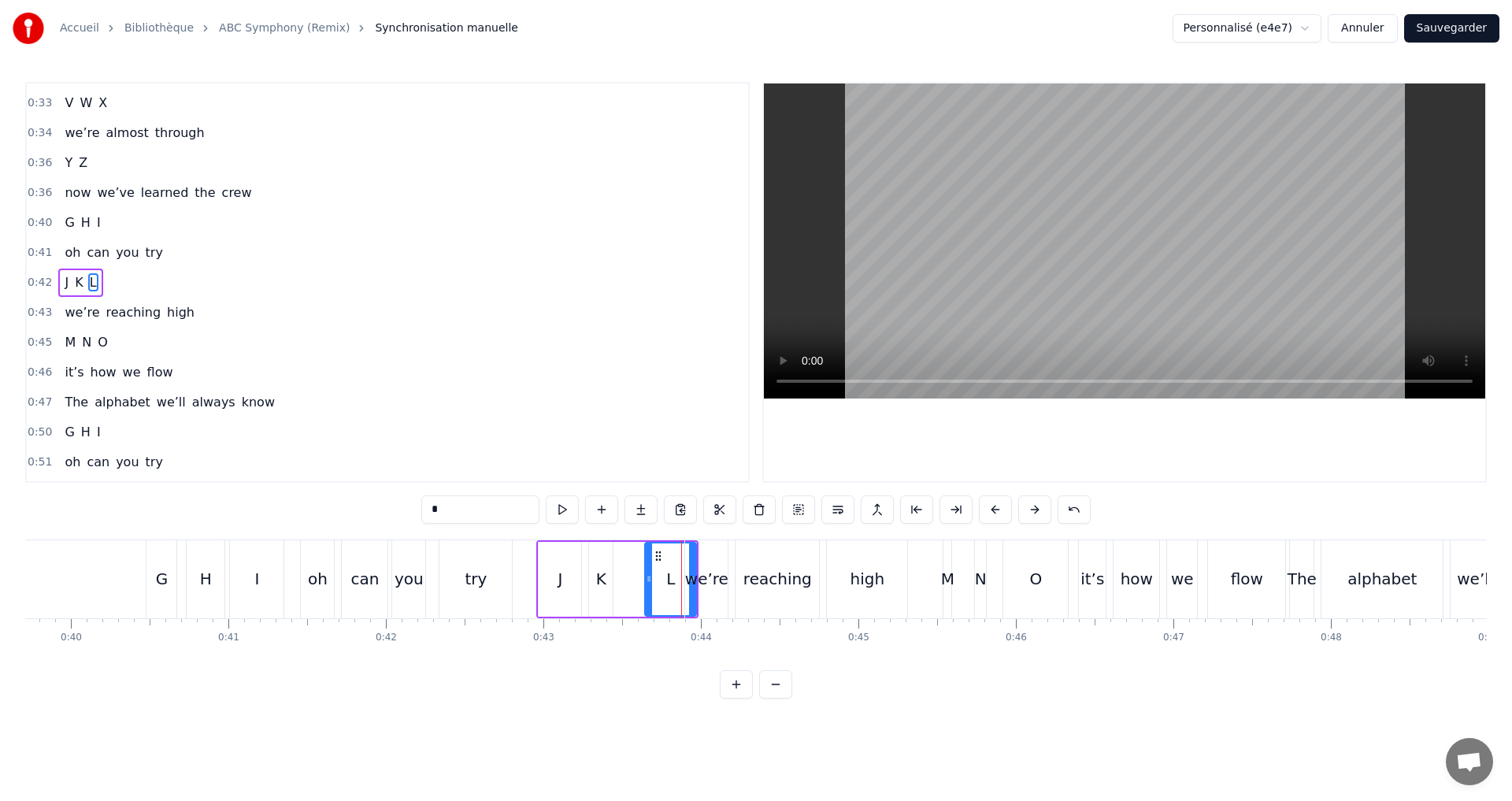
drag, startPoint x: 682, startPoint y: 583, endPoint x: 649, endPoint y: 577, distance: 33.5
click at [649, 577] on icon at bounding box center [649, 579] width 6 height 13
click at [693, 586] on div "we’re" at bounding box center [706, 579] width 43 height 24
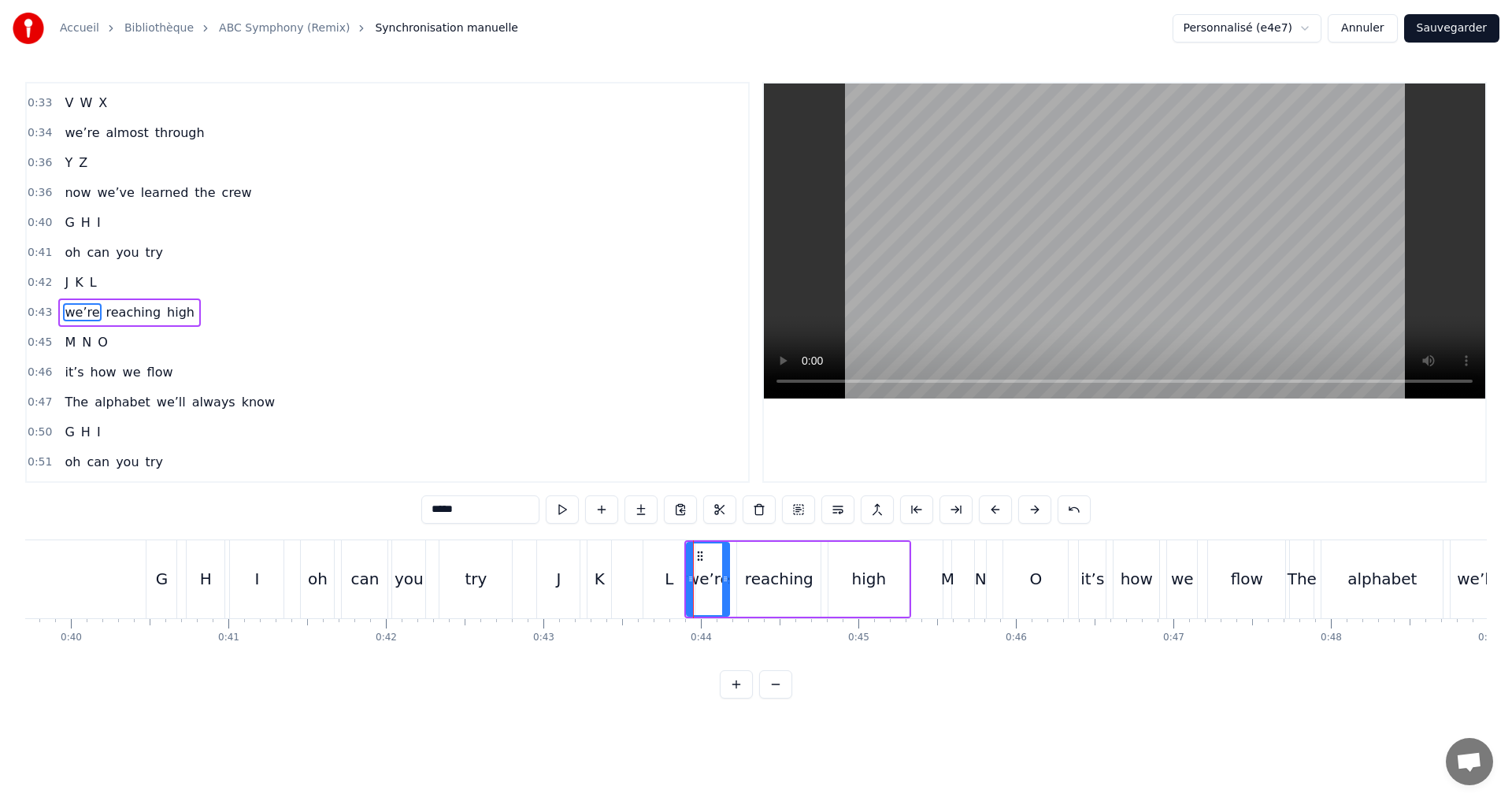
scroll to position [534, 0]
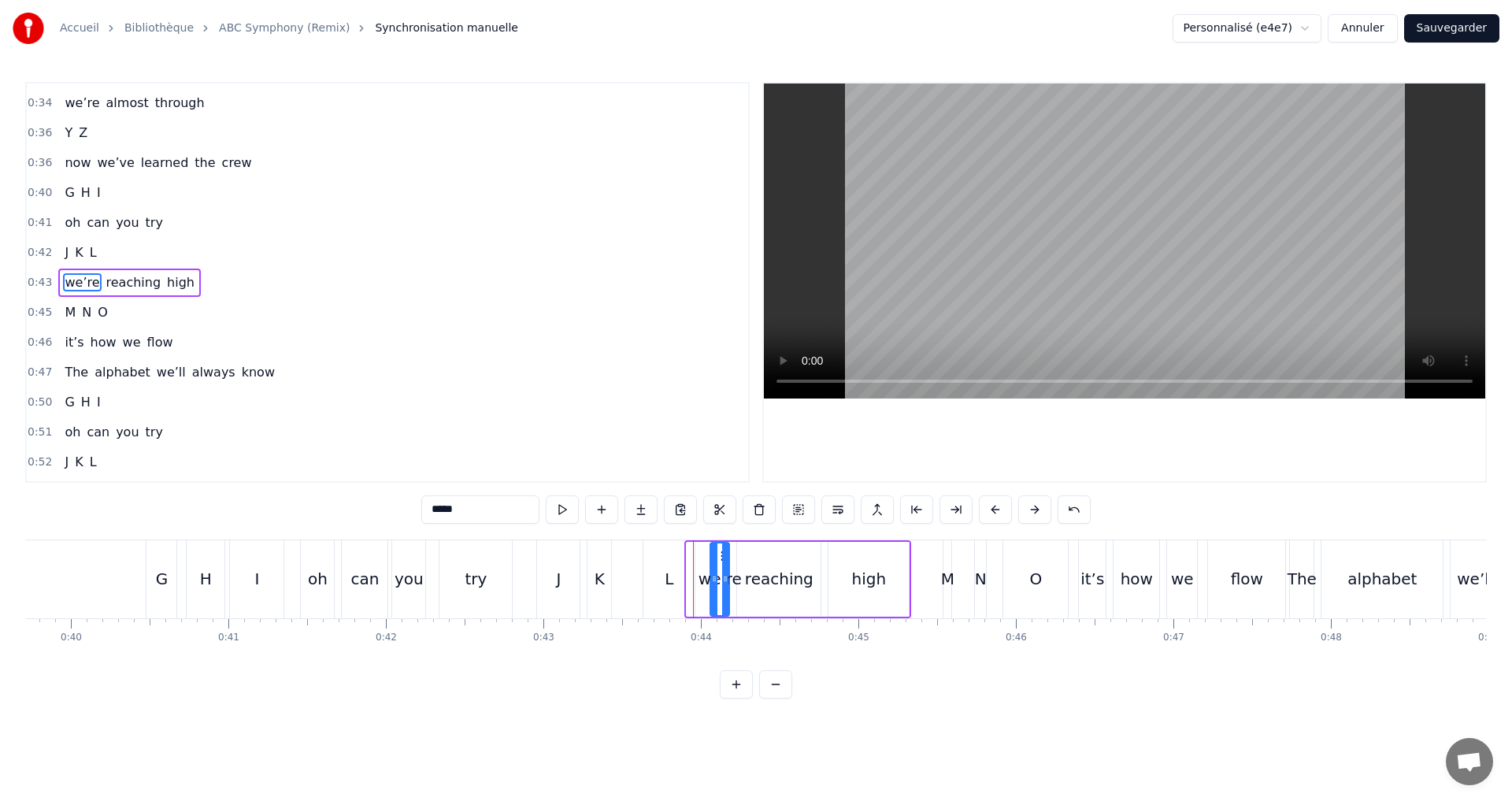
drag, startPoint x: 690, startPoint y: 584, endPoint x: 714, endPoint y: 586, distance: 24.1
click at [714, 586] on div at bounding box center [714, 580] width 6 height 72
click at [679, 580] on div "L" at bounding box center [669, 579] width 51 height 78
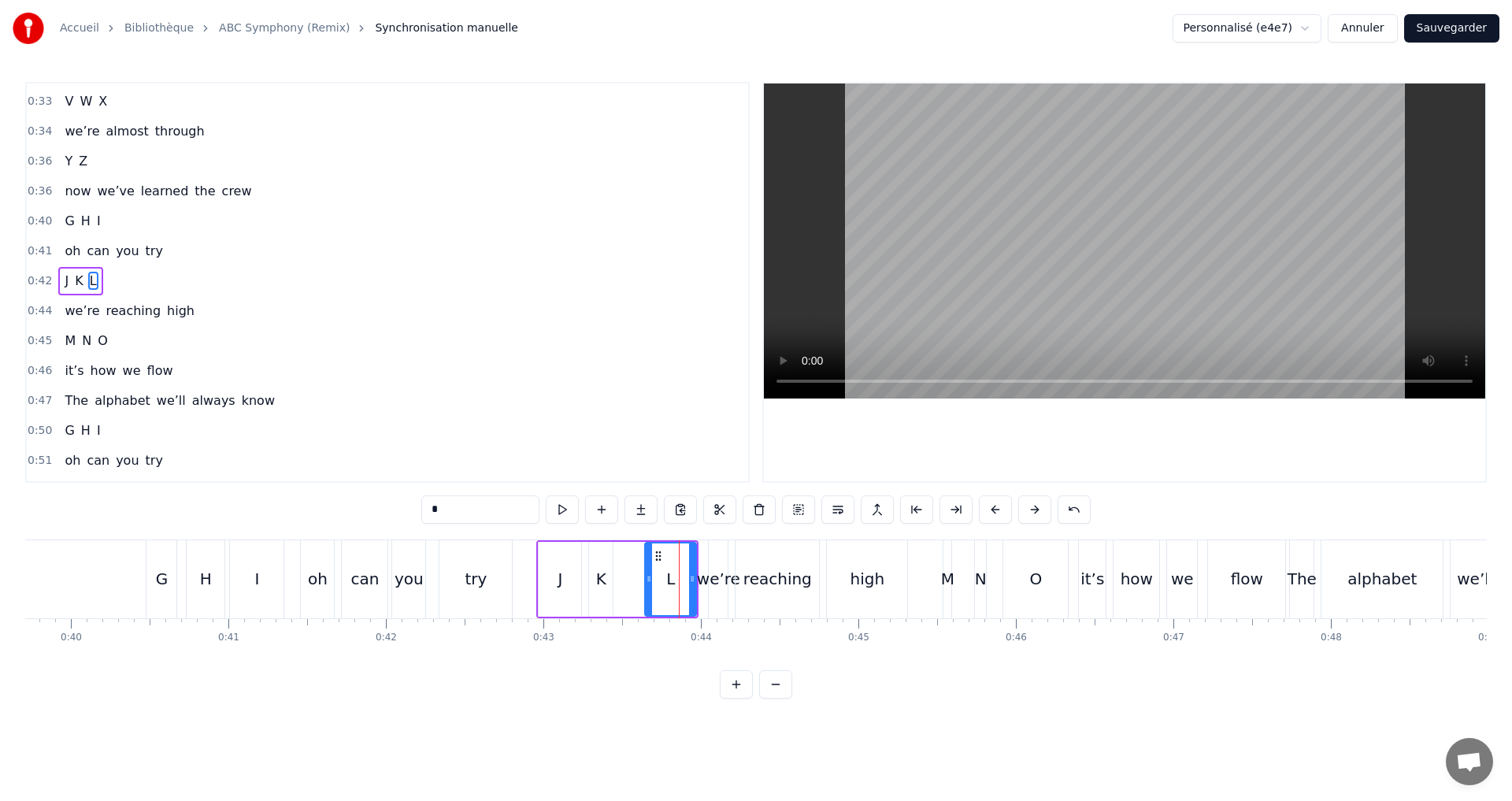
scroll to position [504, 0]
drag, startPoint x: 692, startPoint y: 586, endPoint x: 674, endPoint y: 580, distance: 19.0
click at [674, 580] on div at bounding box center [674, 580] width 6 height 72
click at [709, 581] on div "we’re" at bounding box center [718, 579] width 43 height 24
type input "*****"
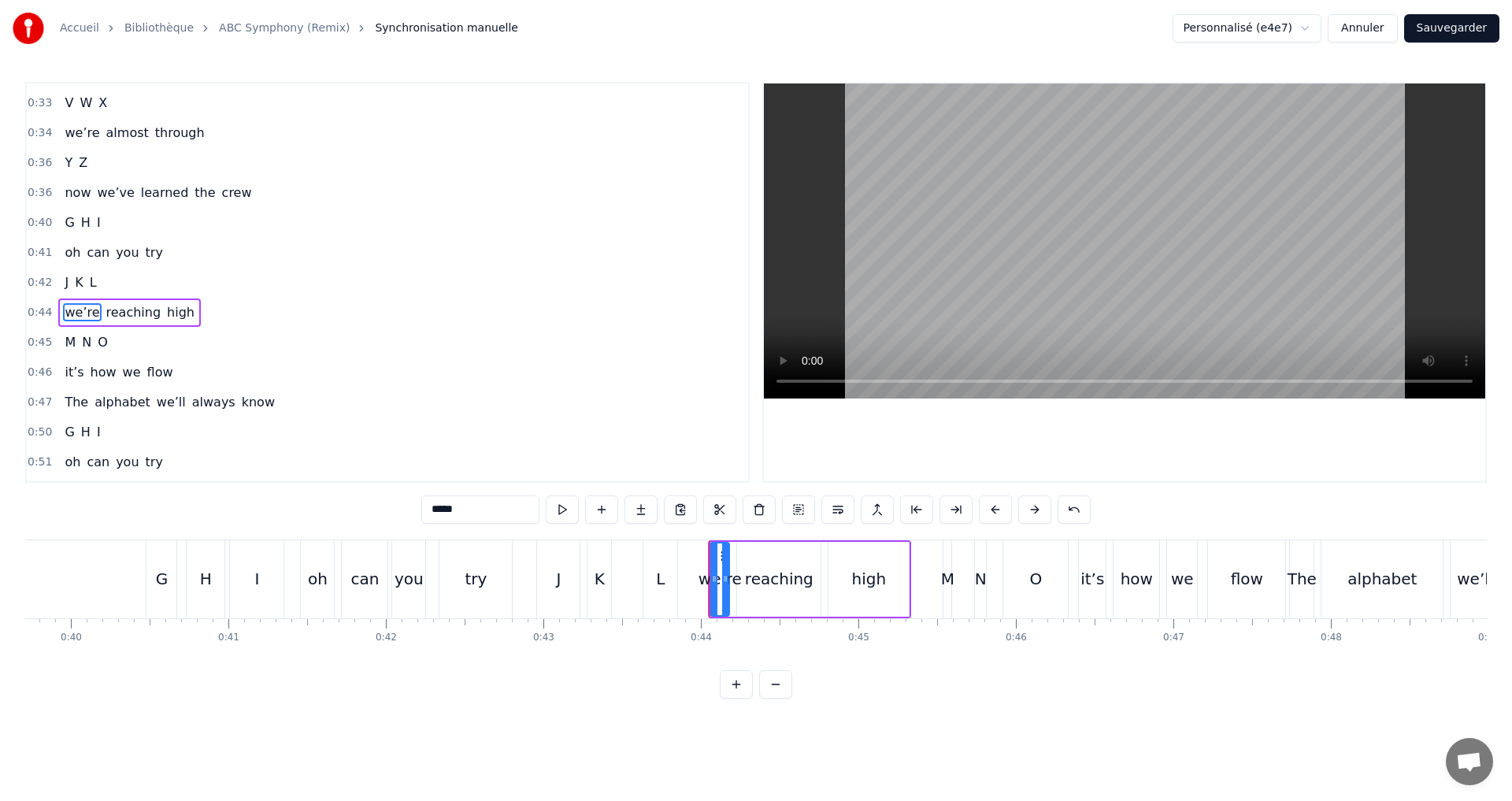
scroll to position [534, 0]
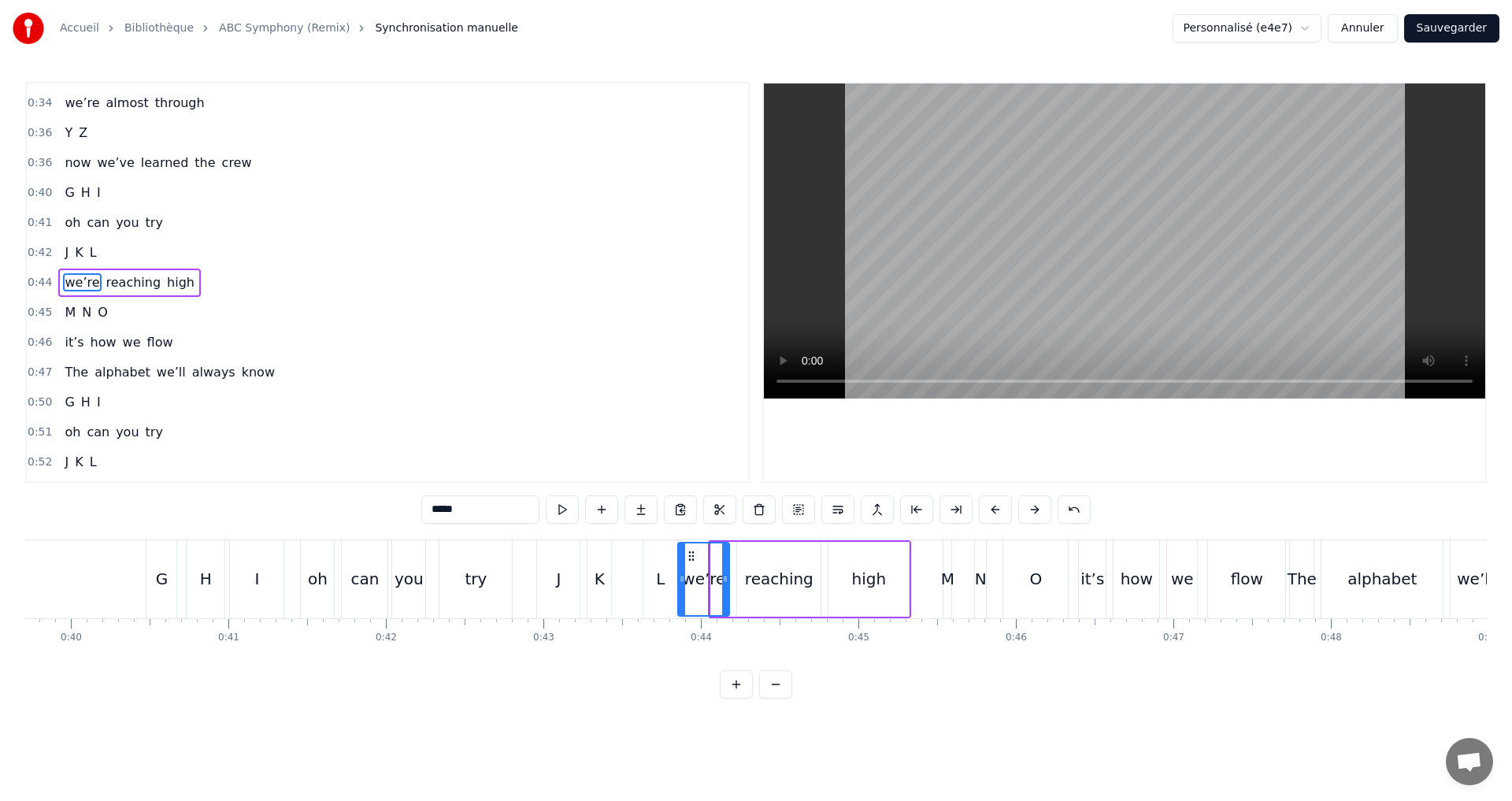
drag, startPoint x: 713, startPoint y: 586, endPoint x: 681, endPoint y: 577, distance: 33.2
click at [681, 577] on div at bounding box center [682, 580] width 6 height 72
click at [256, 288] on div "0:43 we’re reaching high" at bounding box center [387, 282] width 721 height 30
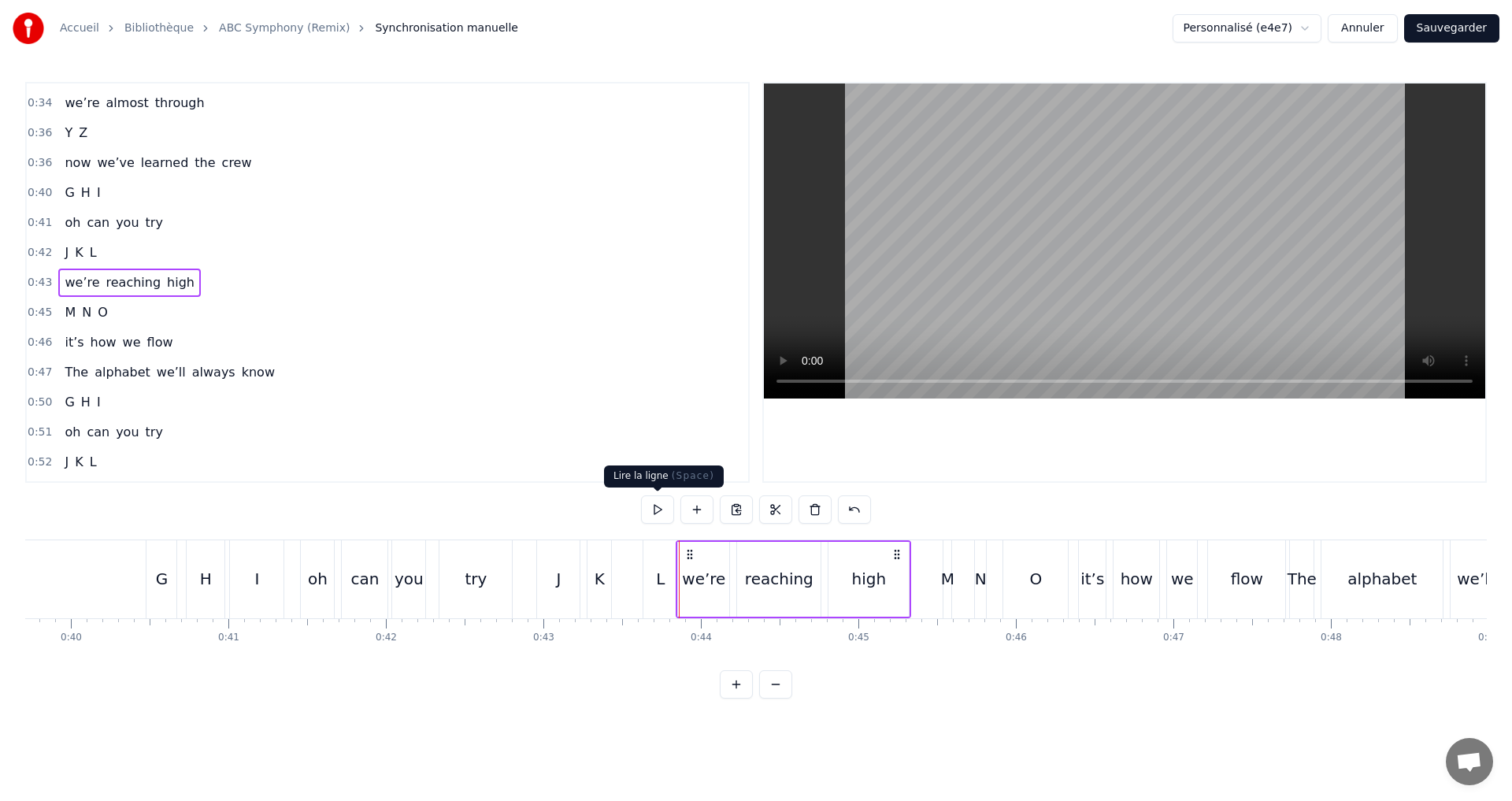
click at [656, 504] on button at bounding box center [658, 509] width 33 height 28
click at [168, 247] on div "0:42 J K L" at bounding box center [387, 253] width 721 height 30
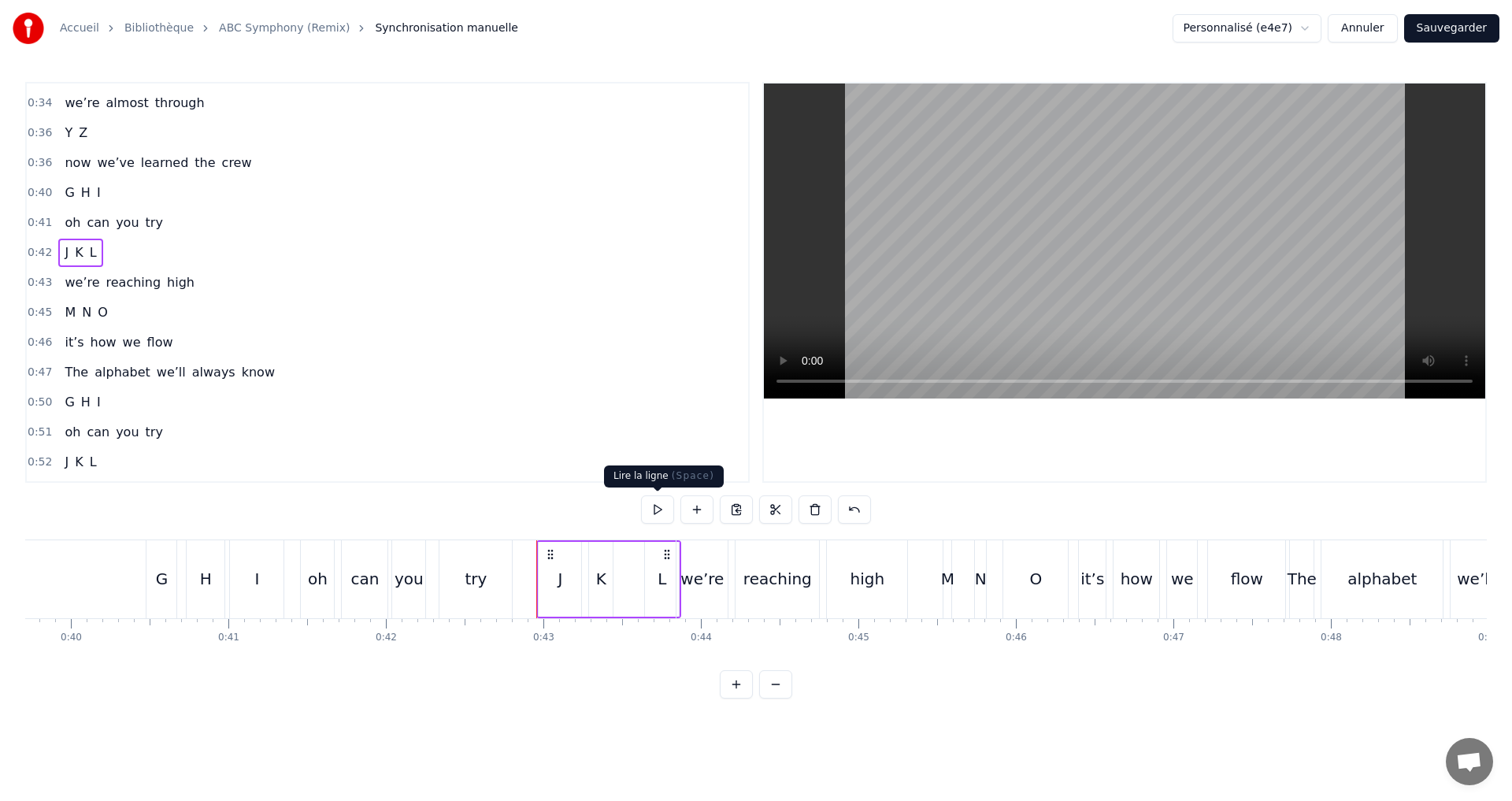
click at [655, 508] on button at bounding box center [658, 509] width 33 height 28
click at [651, 502] on button at bounding box center [658, 509] width 33 height 28
click at [671, 593] on div "L" at bounding box center [661, 579] width 34 height 74
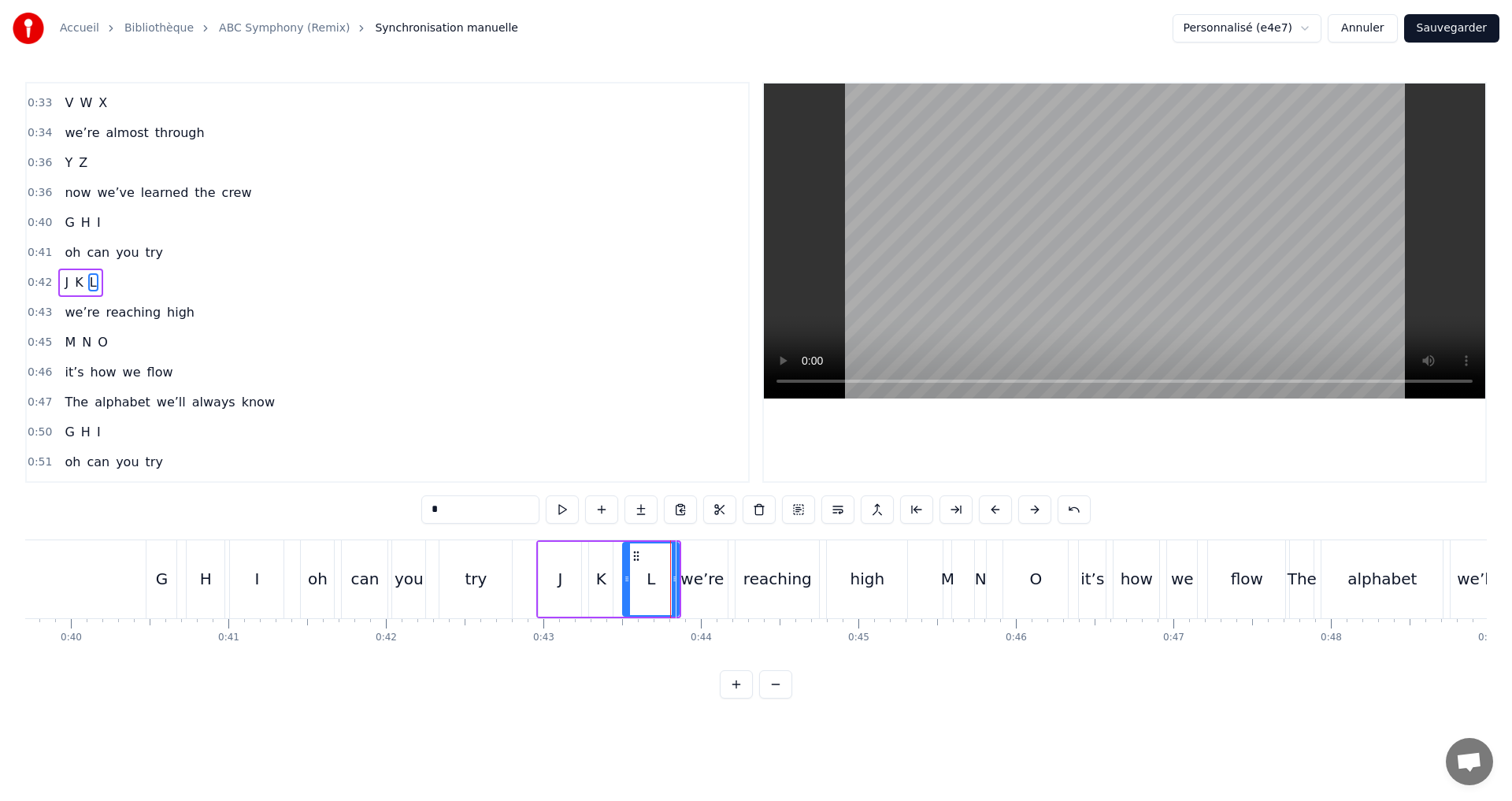
drag, startPoint x: 649, startPoint y: 580, endPoint x: 626, endPoint y: 577, distance: 23.2
click at [626, 577] on icon at bounding box center [626, 579] width 6 height 13
click at [558, 507] on button at bounding box center [562, 509] width 33 height 28
click at [169, 288] on div "0:42 J K L" at bounding box center [387, 282] width 721 height 30
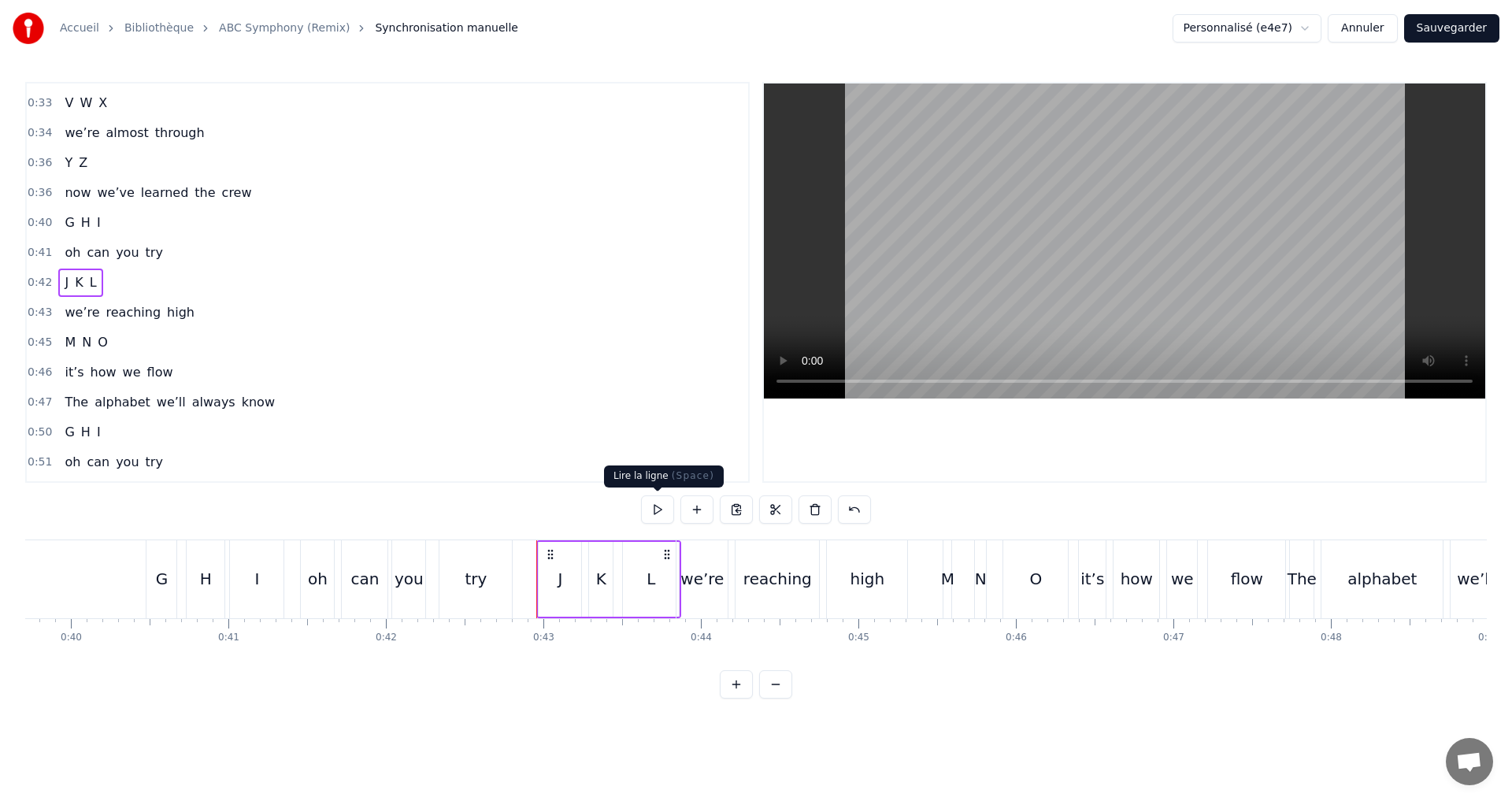
click at [650, 502] on button at bounding box center [658, 509] width 33 height 28
click at [200, 300] on div "0:01 A B C 0:02 I see the start 0:04 Letters building works of art 0:06 D E F 0…" at bounding box center [387, 282] width 725 height 400
click at [201, 304] on div "0:43 we’re reaching high" at bounding box center [387, 312] width 721 height 30
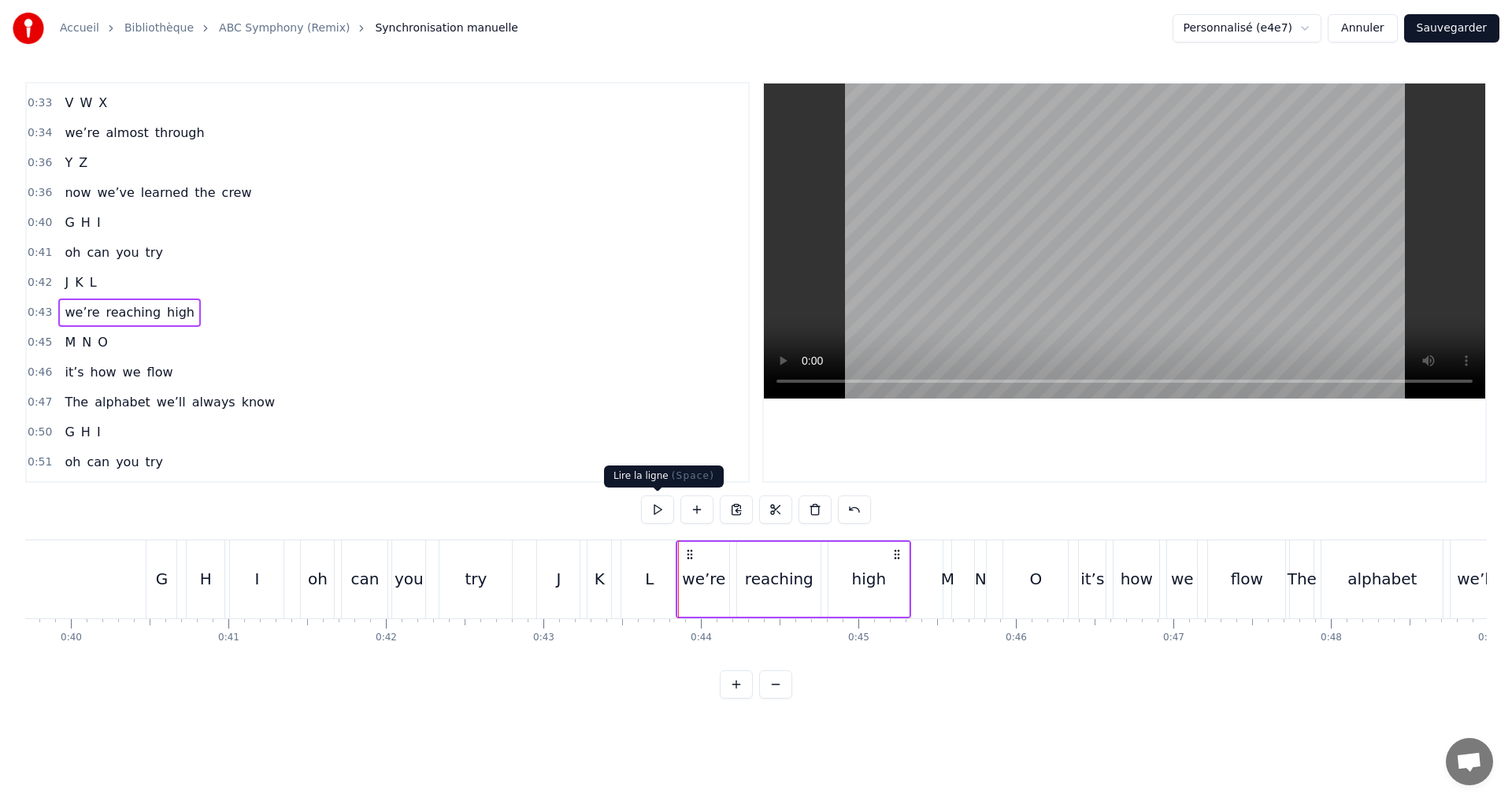
click at [647, 510] on button at bounding box center [658, 509] width 33 height 28
click at [153, 347] on div "0:45 M N O" at bounding box center [387, 343] width 721 height 30
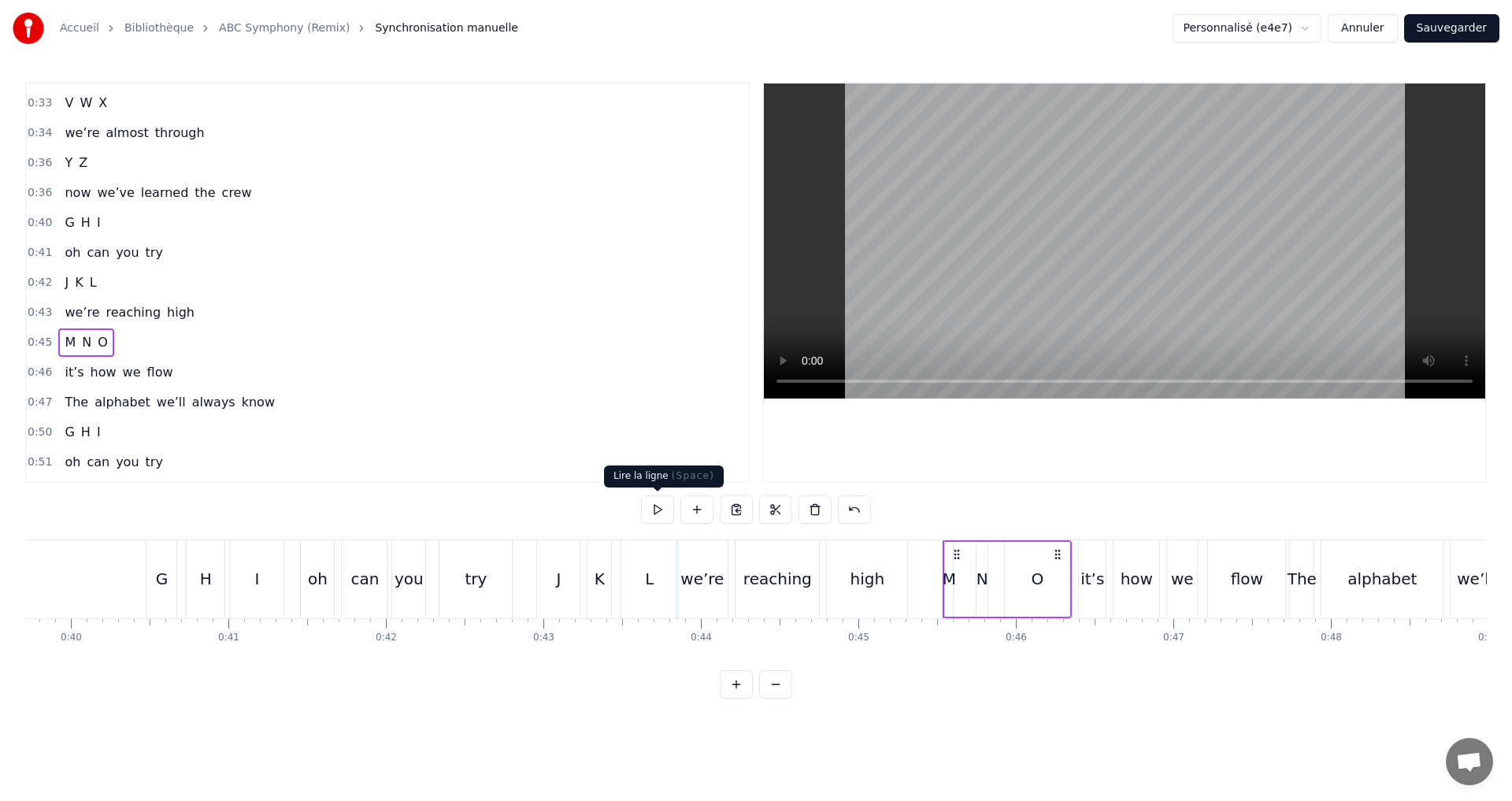
click at [662, 507] on button at bounding box center [658, 509] width 33 height 28
click at [956, 581] on div "M" at bounding box center [949, 579] width 14 height 24
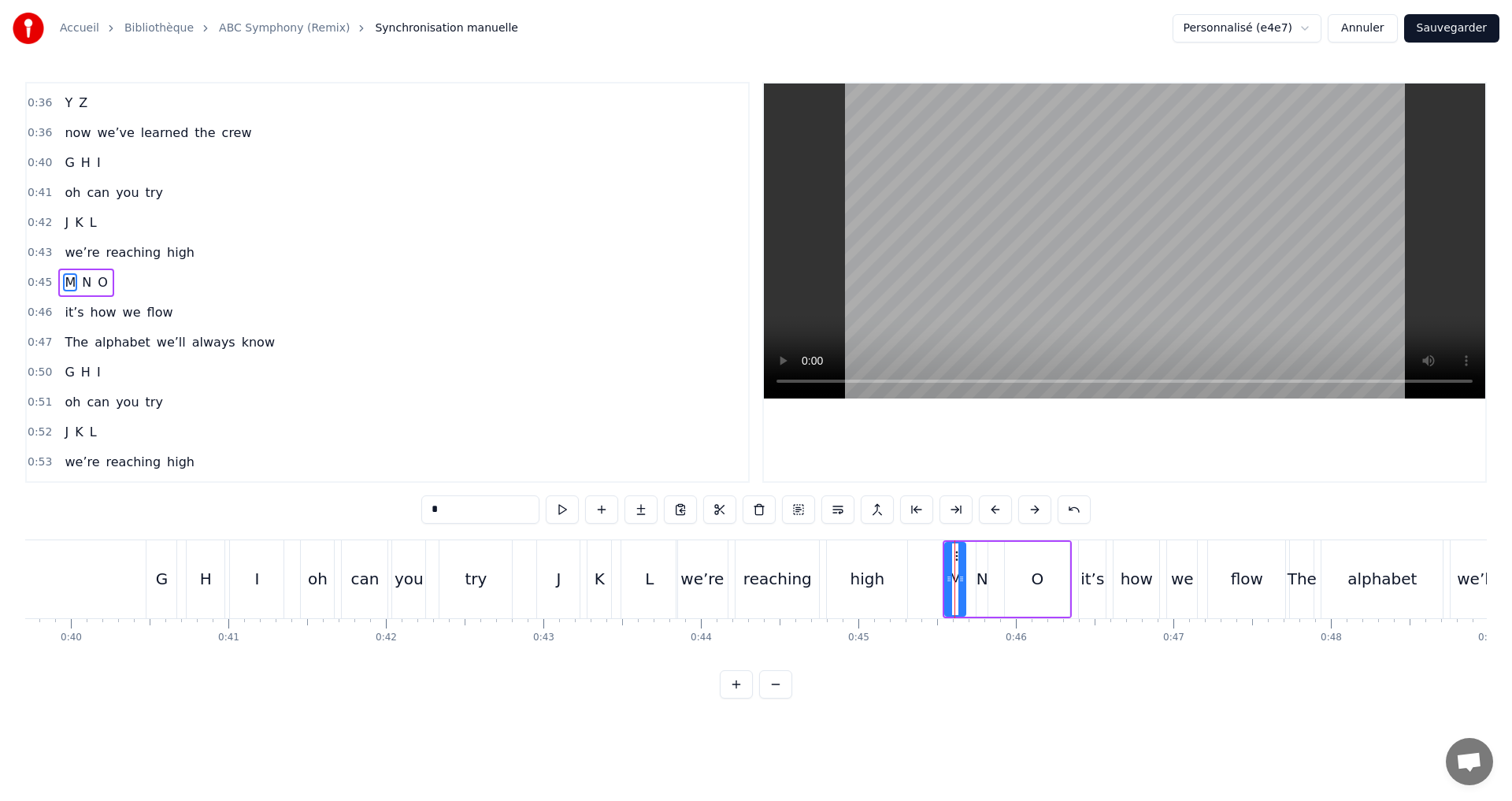
drag, startPoint x: 946, startPoint y: 577, endPoint x: 972, endPoint y: 583, distance: 26.7
click at [960, 586] on div at bounding box center [961, 580] width 6 height 72
drag, startPoint x: 948, startPoint y: 577, endPoint x: 920, endPoint y: 570, distance: 28.9
click at [920, 570] on div at bounding box center [920, 580] width 6 height 72
drag, startPoint x: 963, startPoint y: 590, endPoint x: 952, endPoint y: 584, distance: 12.5
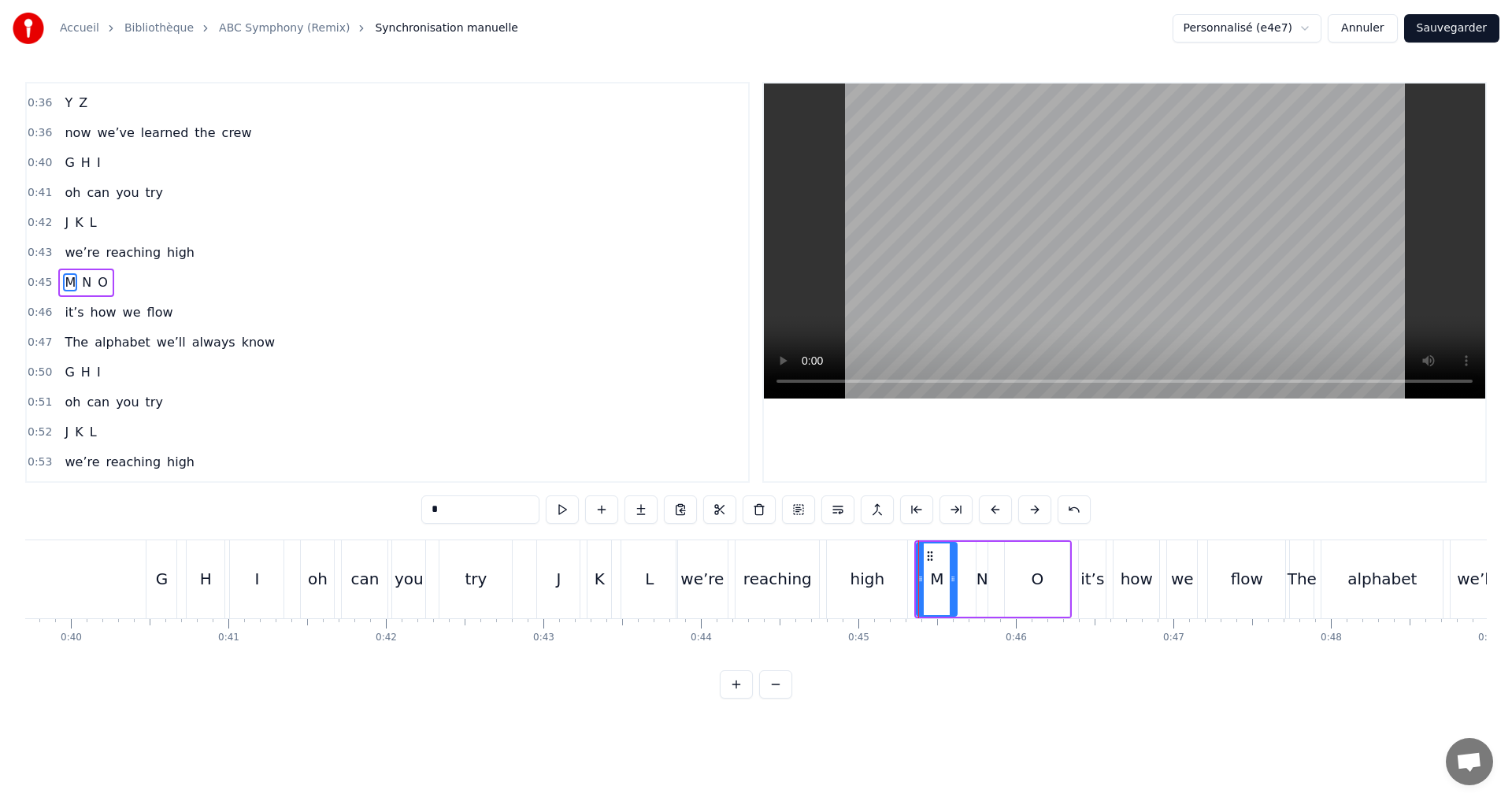
click at [952, 584] on div at bounding box center [953, 580] width 6 height 72
click at [980, 582] on div "N" at bounding box center [982, 579] width 12 height 24
click at [996, 585] on div at bounding box center [996, 580] width 6 height 72
drag, startPoint x: 984, startPoint y: 581, endPoint x: 968, endPoint y: 574, distance: 17.5
click at [968, 574] on icon at bounding box center [965, 579] width 6 height 13
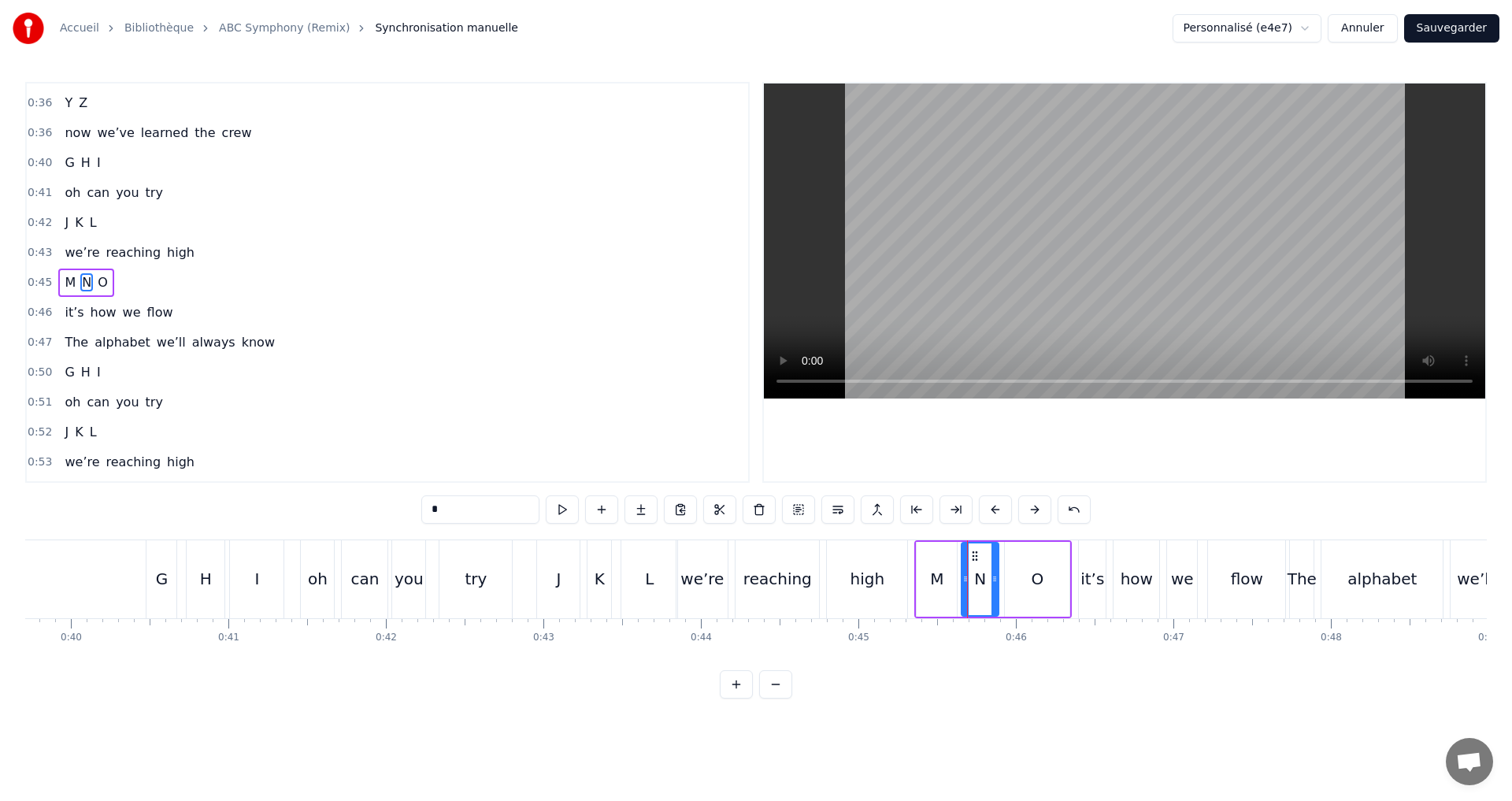
click at [1037, 579] on div "O" at bounding box center [1037, 579] width 13 height 24
type input "*"
click at [212, 290] on div "0:45 M N O" at bounding box center [387, 282] width 721 height 30
click at [660, 504] on button at bounding box center [658, 509] width 33 height 28
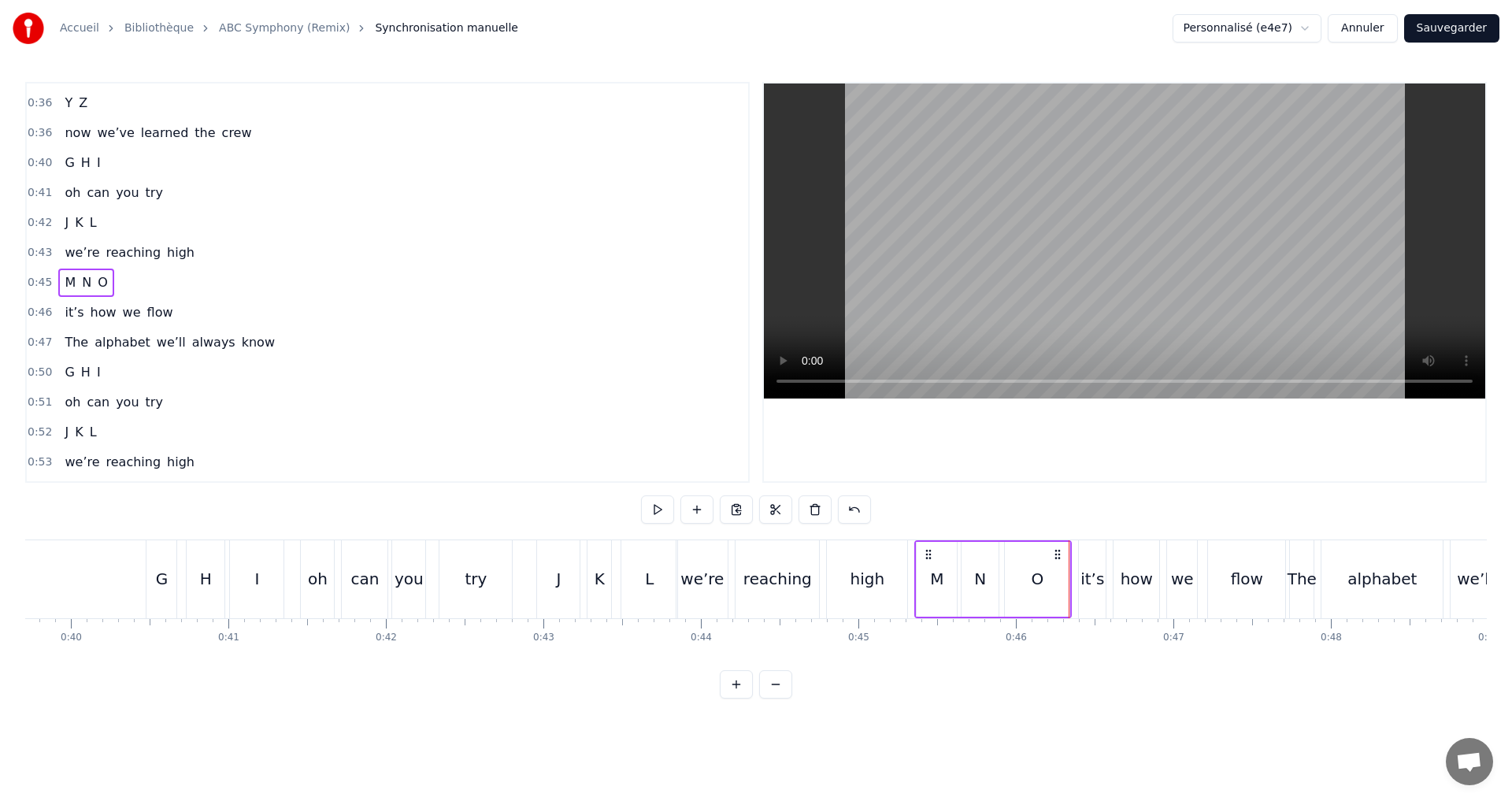
click at [192, 300] on div "0:46 it’s how we flow" at bounding box center [387, 312] width 721 height 30
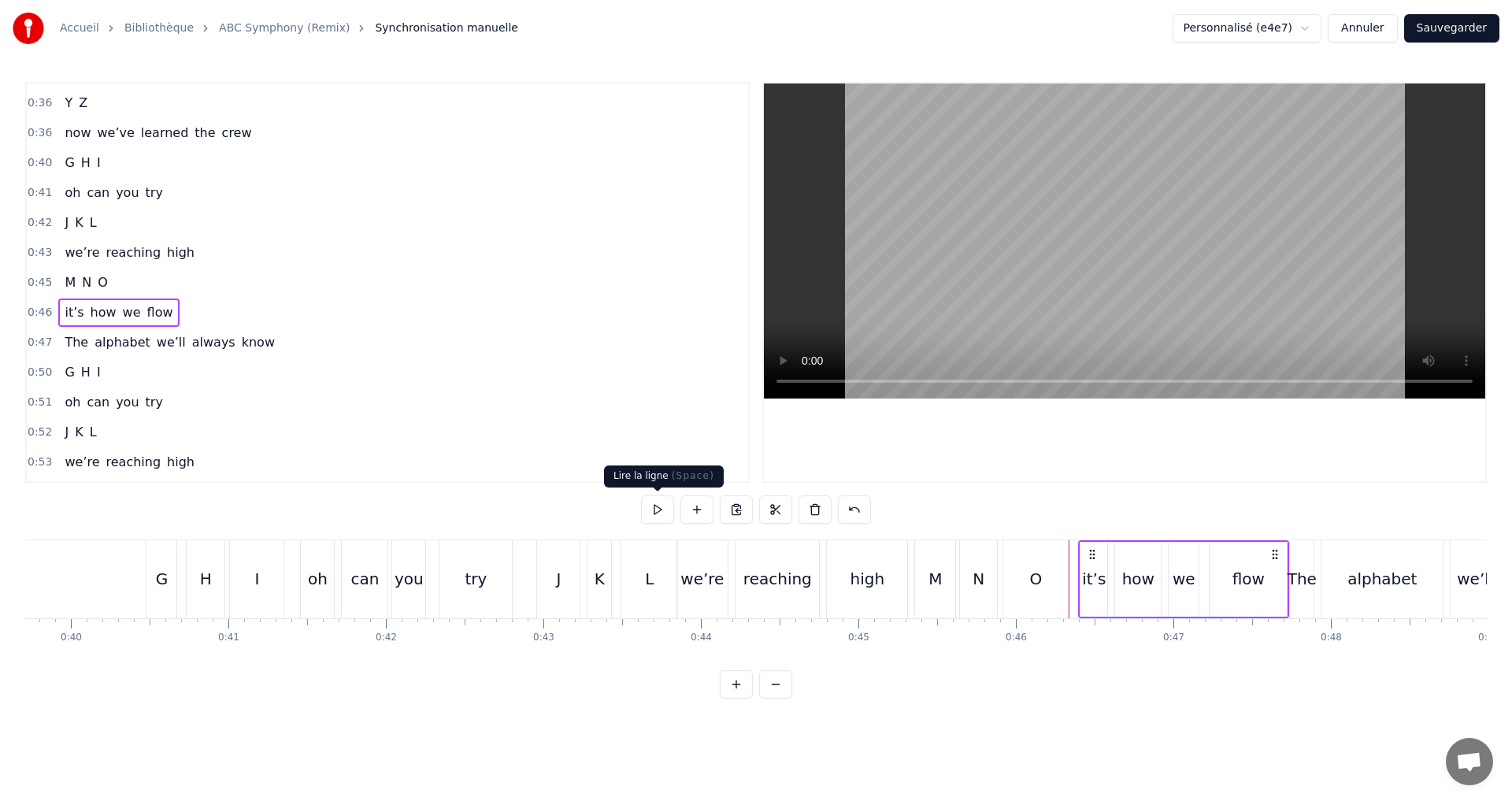
click at [654, 511] on button at bounding box center [658, 509] width 33 height 28
click at [262, 343] on div "0:47 The alphabet we’ll always know" at bounding box center [387, 343] width 721 height 30
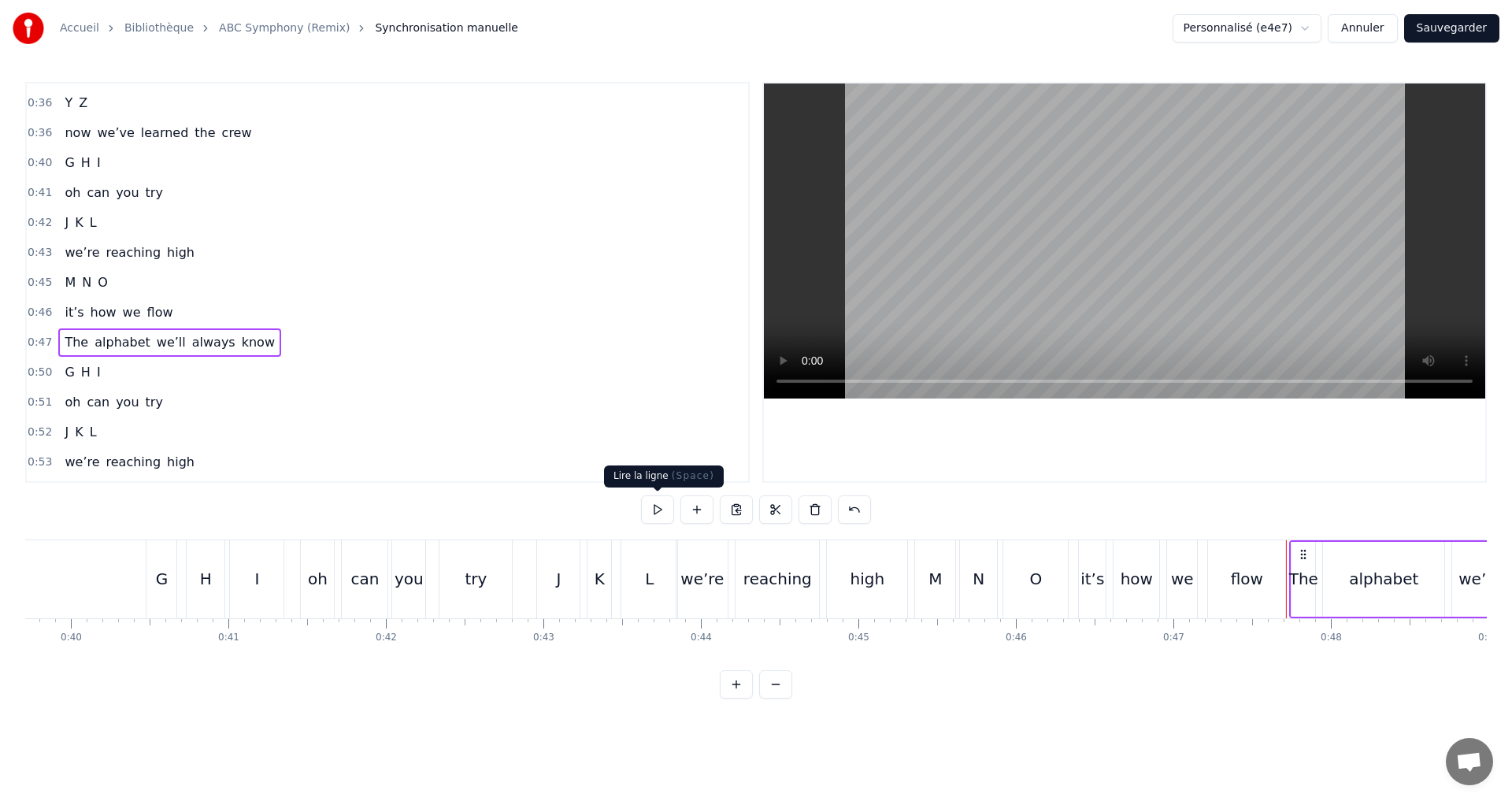
click at [648, 510] on button at bounding box center [658, 509] width 33 height 28
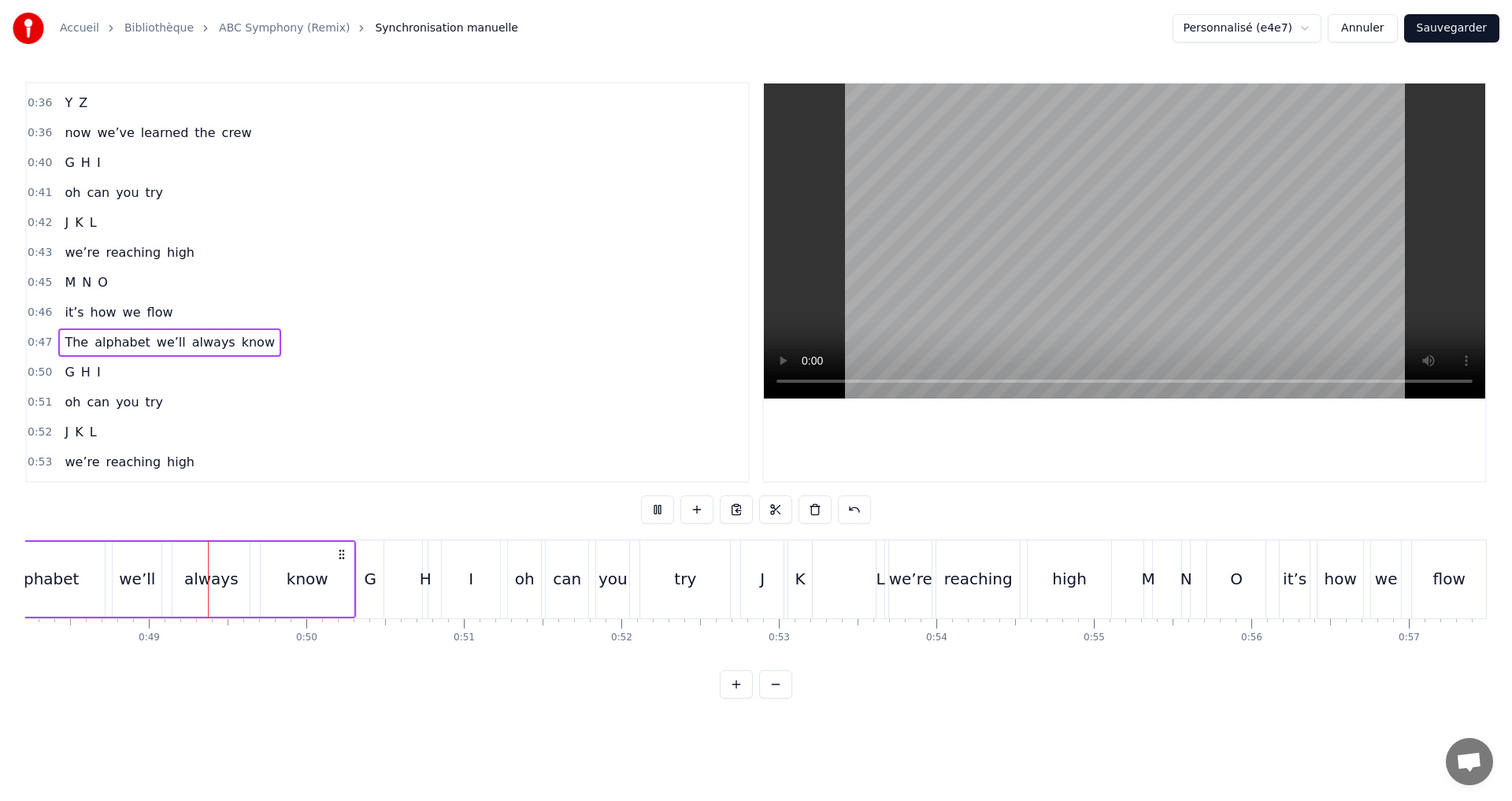
scroll to position [0, 7596]
click at [665, 510] on button at bounding box center [658, 509] width 33 height 28
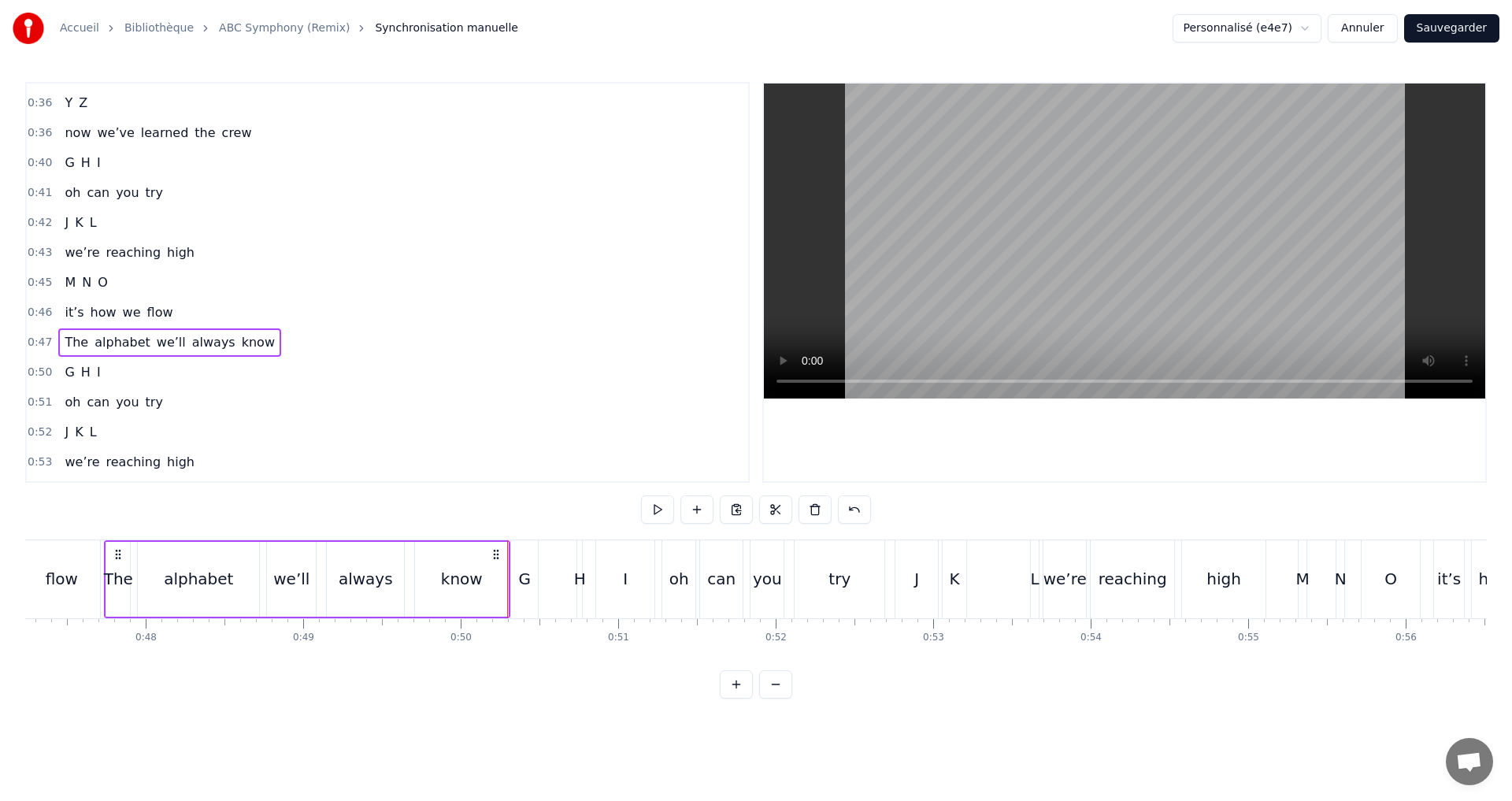
click at [438, 582] on div "know" at bounding box center [461, 579] width 93 height 74
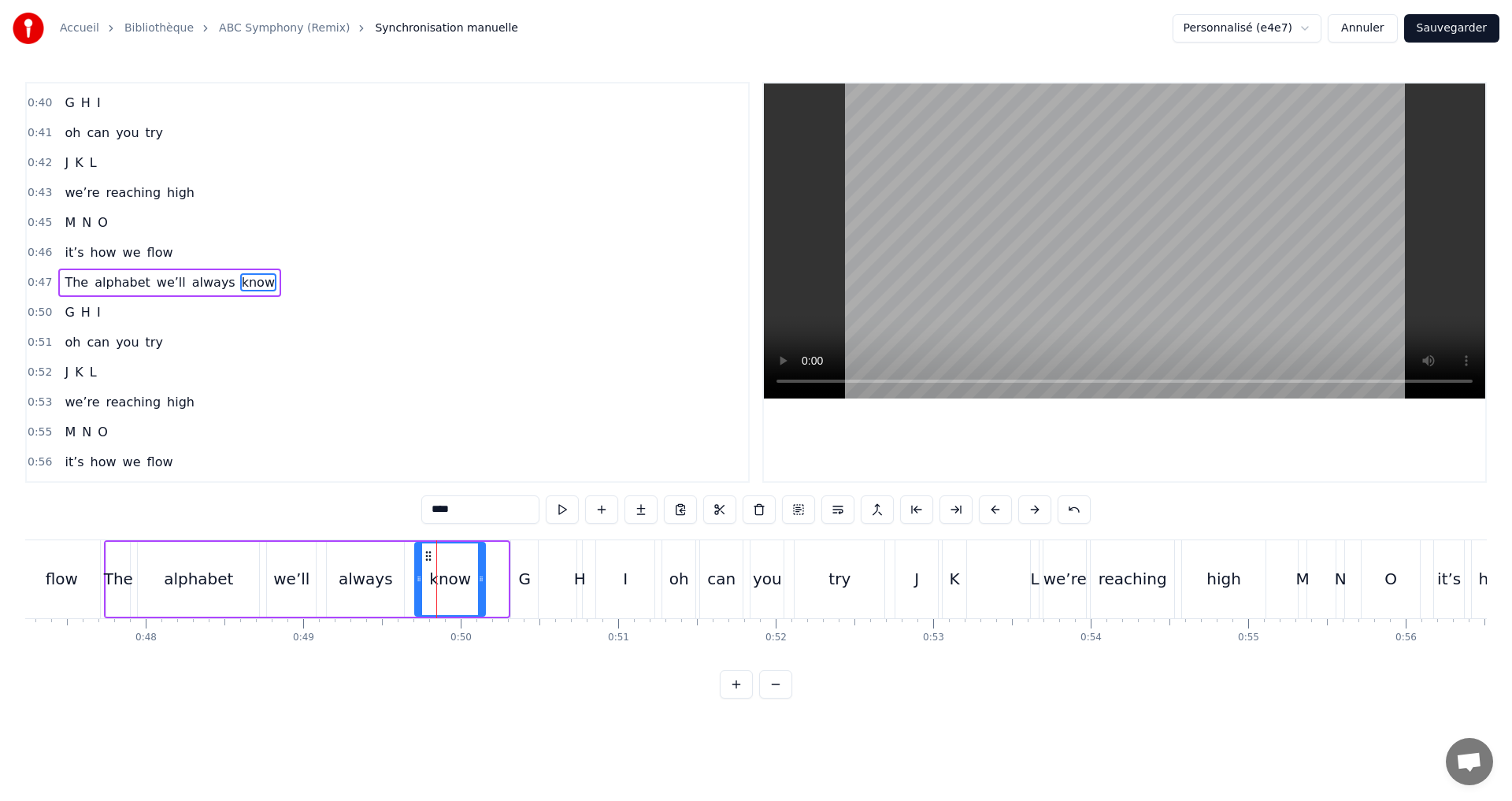
drag, startPoint x: 505, startPoint y: 593, endPoint x: 482, endPoint y: 588, distance: 23.5
click at [482, 588] on div at bounding box center [480, 580] width 6 height 72
click at [285, 284] on div "0:47 The alphabet we’ll always know" at bounding box center [387, 282] width 721 height 30
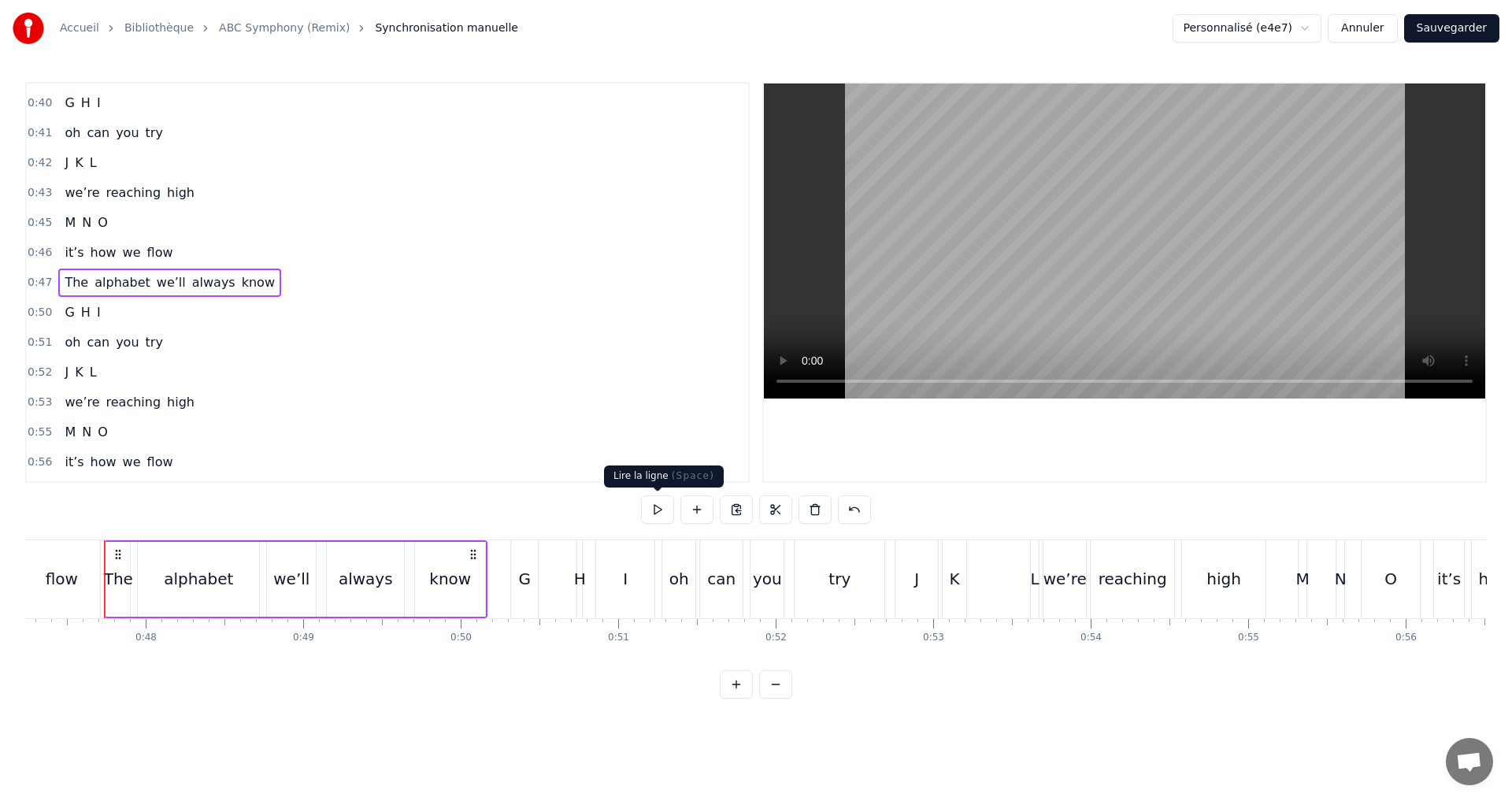
click at [656, 501] on button at bounding box center [658, 509] width 33 height 28
click at [132, 306] on div "0:50 G H I" at bounding box center [387, 312] width 721 height 30
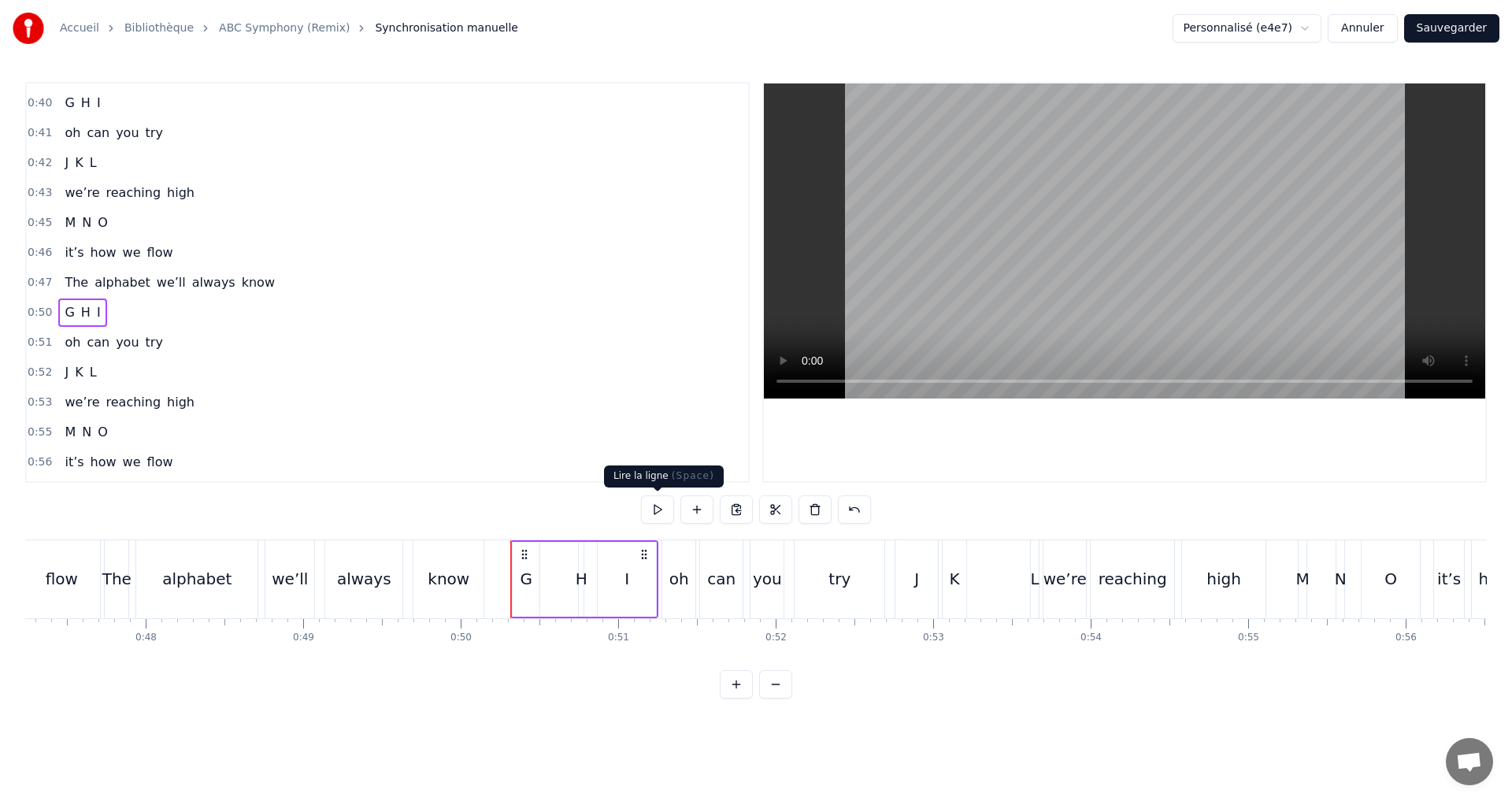
click at [658, 506] on button at bounding box center [658, 509] width 33 height 28
click at [577, 582] on div "H" at bounding box center [581, 579] width 12 height 24
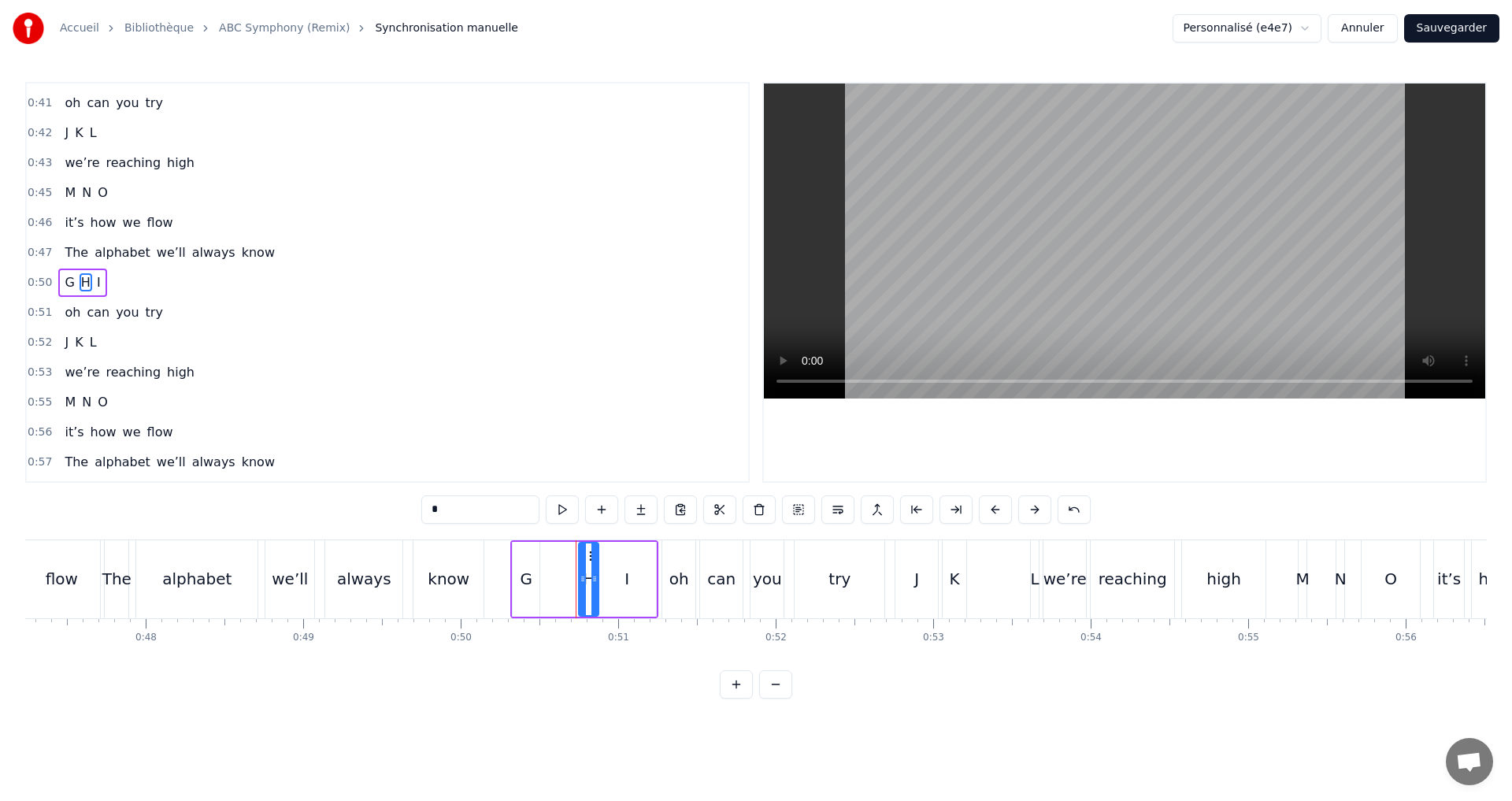
drag, startPoint x: 578, startPoint y: 582, endPoint x: 588, endPoint y: 582, distance: 10.0
click at [593, 584] on icon at bounding box center [594, 579] width 6 height 13
drag, startPoint x: 582, startPoint y: 579, endPoint x: 550, endPoint y: 570, distance: 33.2
click at [550, 570] on div at bounding box center [551, 580] width 6 height 72
drag, startPoint x: 596, startPoint y: 580, endPoint x: 577, endPoint y: 574, distance: 19.9
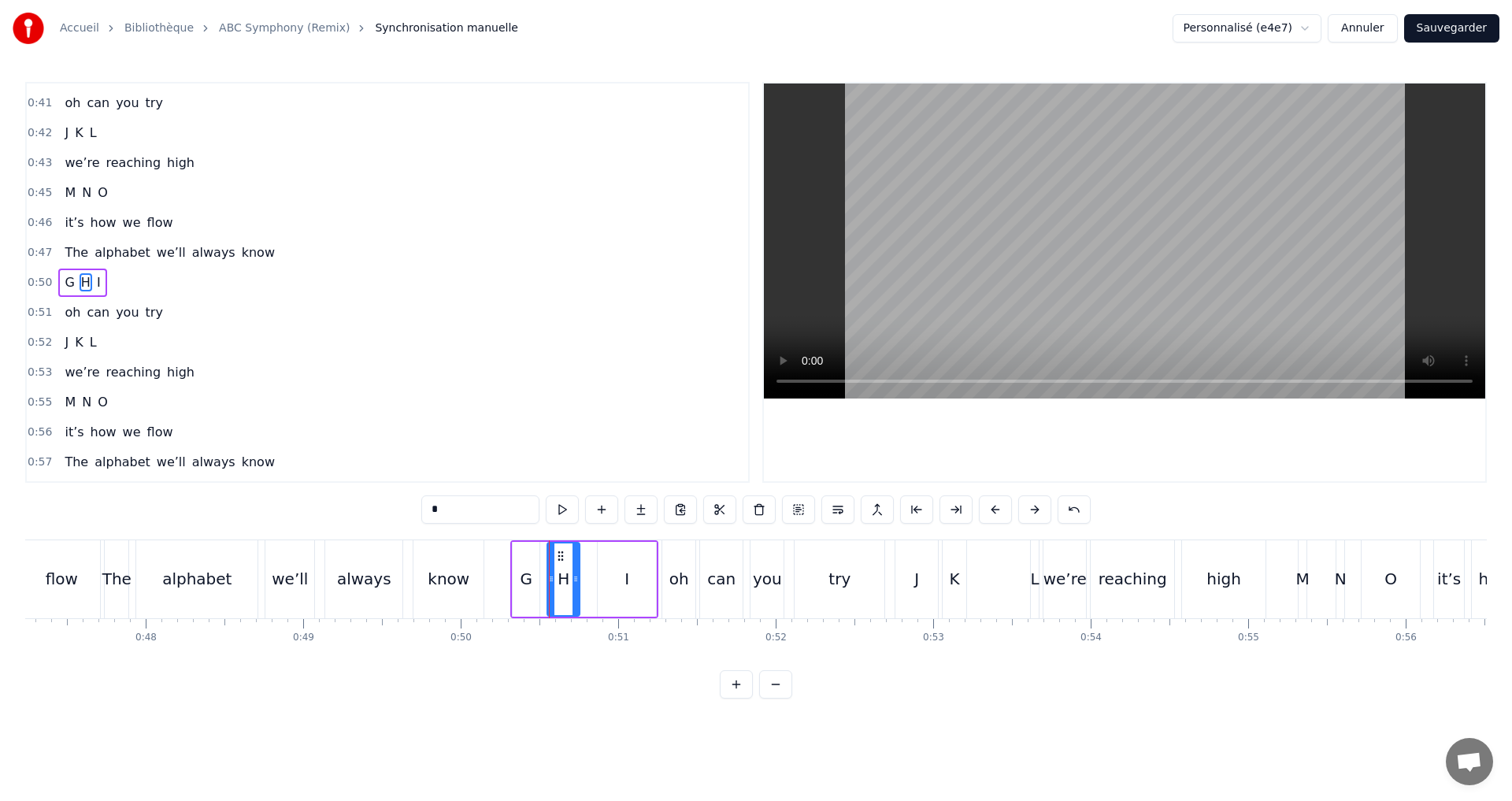
click at [577, 574] on icon at bounding box center [575, 579] width 6 height 13
click at [559, 506] on button at bounding box center [562, 509] width 33 height 28
click at [625, 583] on div "I" at bounding box center [626, 579] width 5 height 24
type input "*"
drag, startPoint x: 599, startPoint y: 577, endPoint x: 583, endPoint y: 574, distance: 16.3
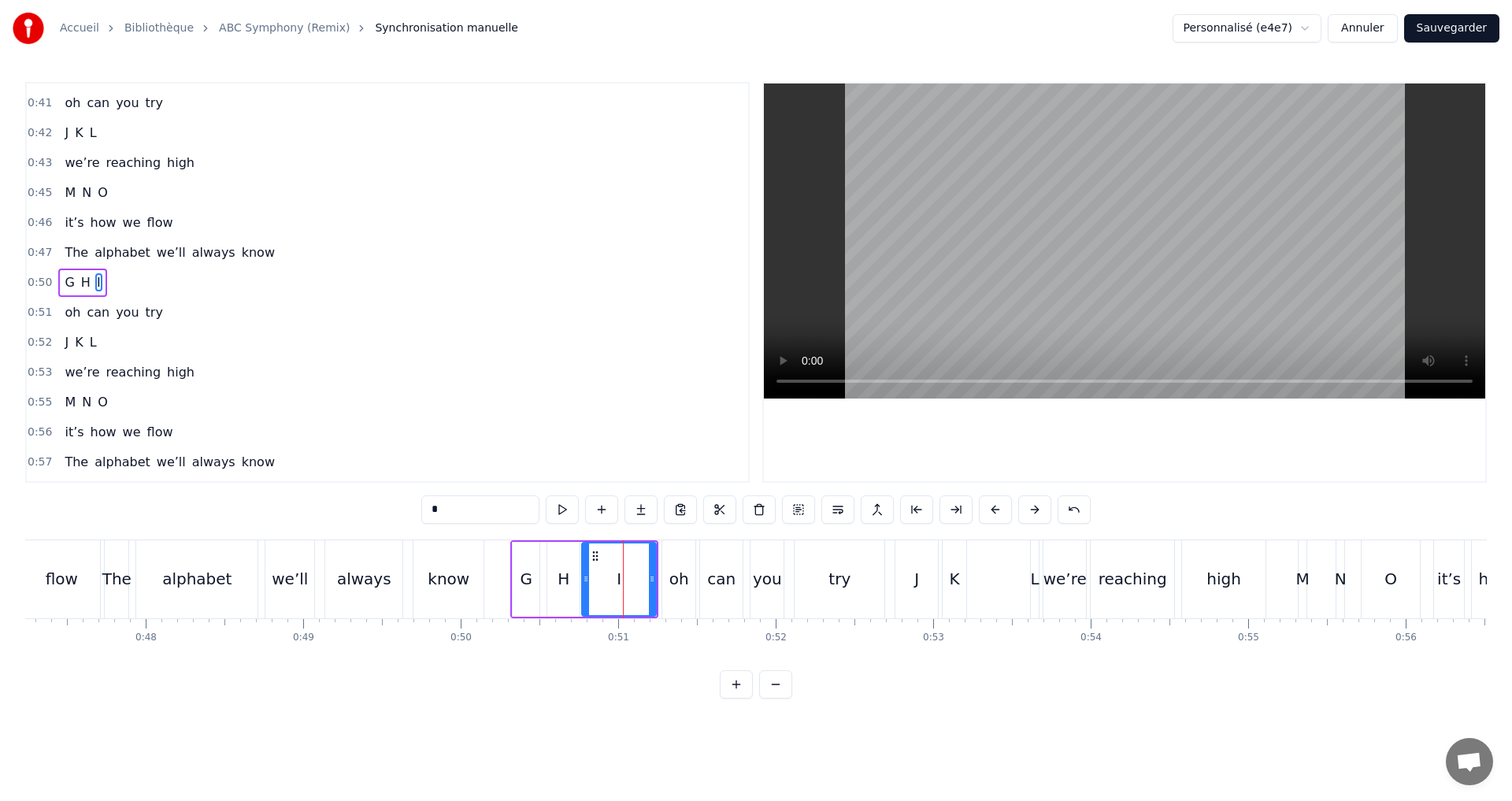
click at [583, 574] on icon at bounding box center [585, 579] width 6 height 13
drag, startPoint x: 654, startPoint y: 592, endPoint x: 638, endPoint y: 587, distance: 16.8
click at [638, 587] on div at bounding box center [635, 580] width 6 height 72
drag, startPoint x: 560, startPoint y: 504, endPoint x: 549, endPoint y: 508, distance: 11.7
click at [552, 507] on button at bounding box center [562, 509] width 33 height 28
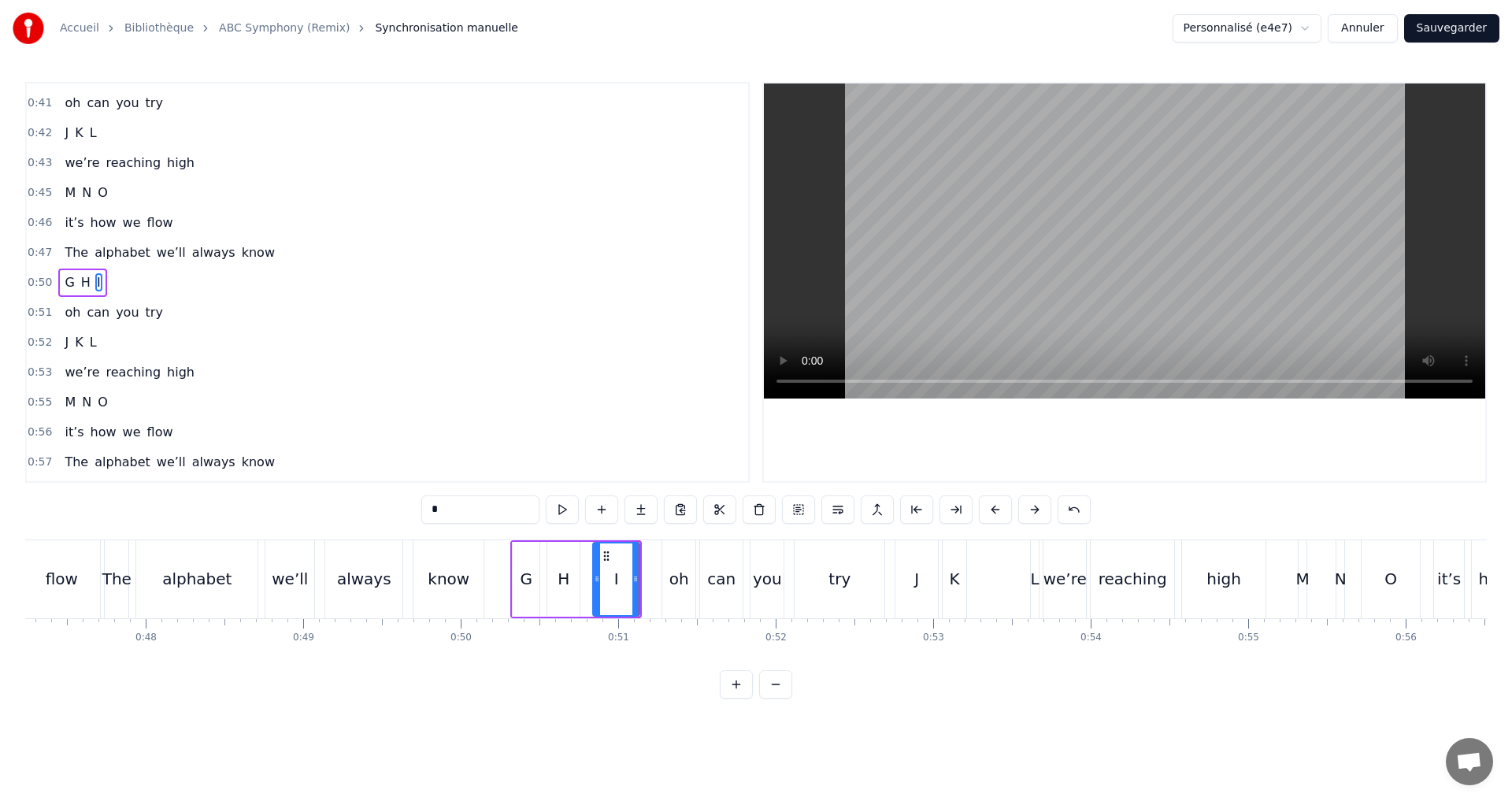
drag, startPoint x: 587, startPoint y: 582, endPoint x: 598, endPoint y: 583, distance: 11.0
click at [598, 583] on icon at bounding box center [596, 579] width 6 height 13
click at [568, 510] on button at bounding box center [562, 509] width 33 height 28
click at [162, 288] on div "0:50 G H I" at bounding box center [387, 282] width 721 height 30
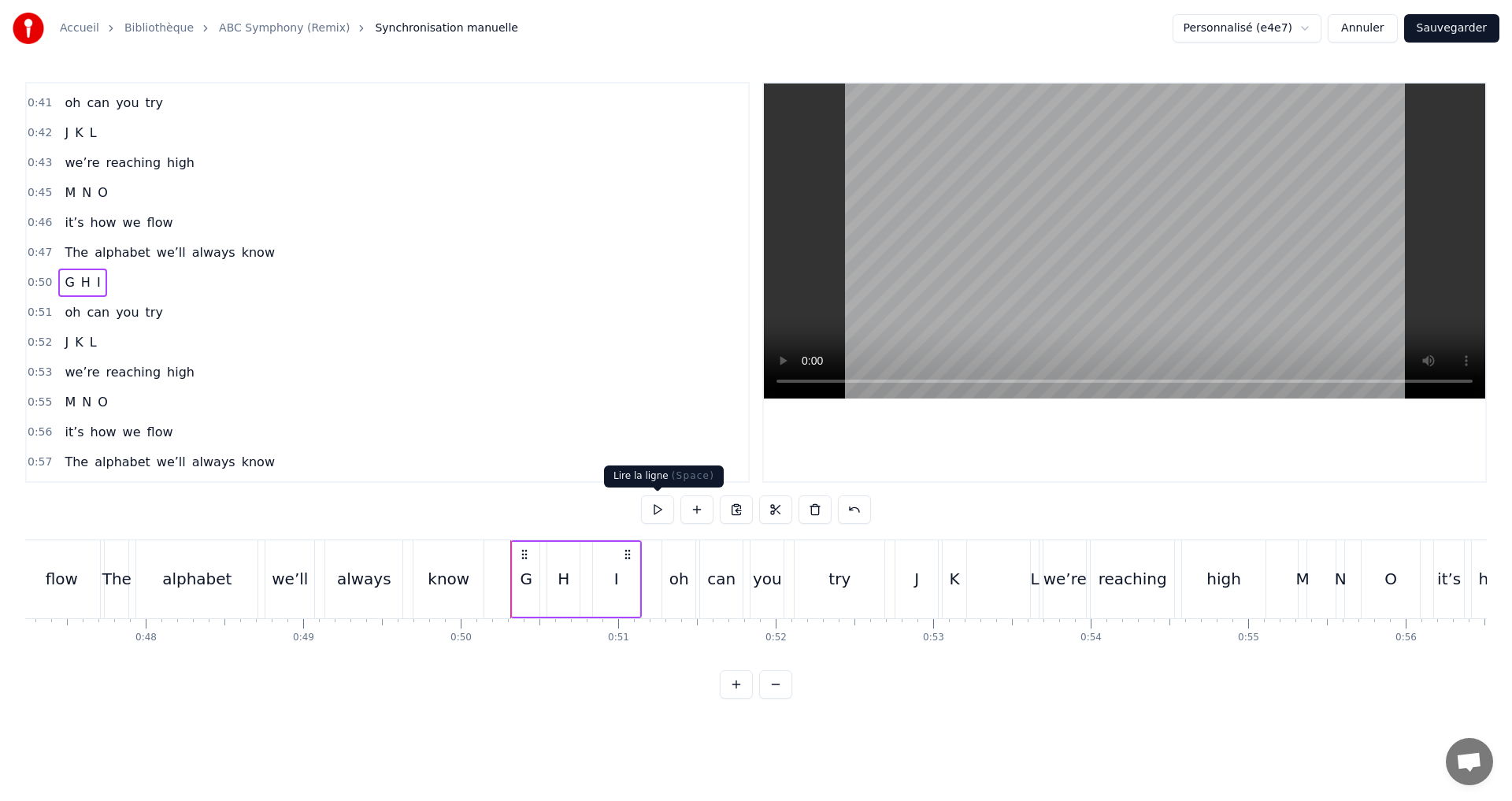
click at [649, 504] on button at bounding box center [658, 509] width 33 height 28
click at [185, 308] on div "0:51 oh can you try" at bounding box center [387, 312] width 721 height 30
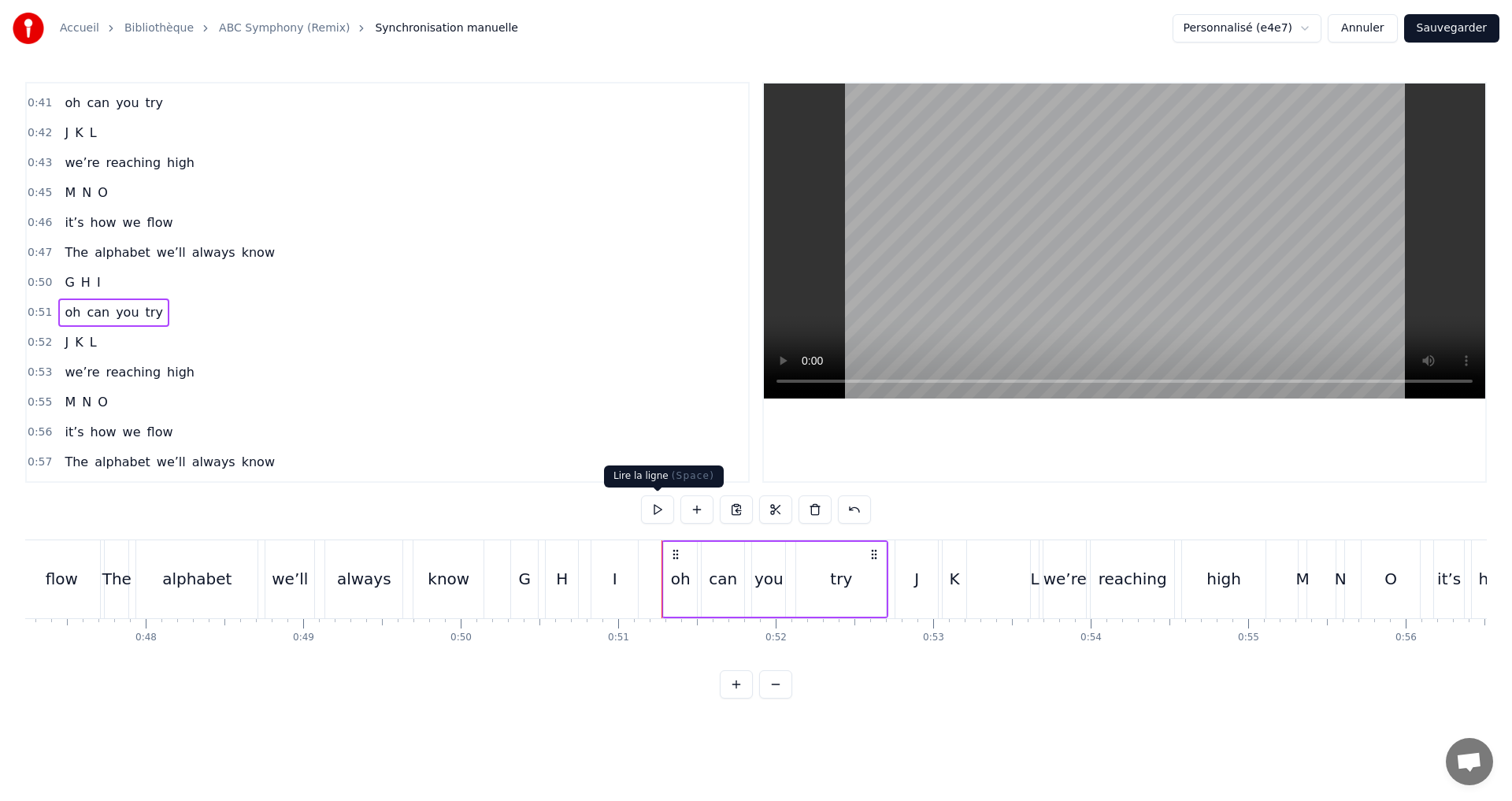
click at [659, 513] on button at bounding box center [658, 509] width 33 height 28
click at [135, 328] on div "0:52 J K L" at bounding box center [387, 343] width 721 height 30
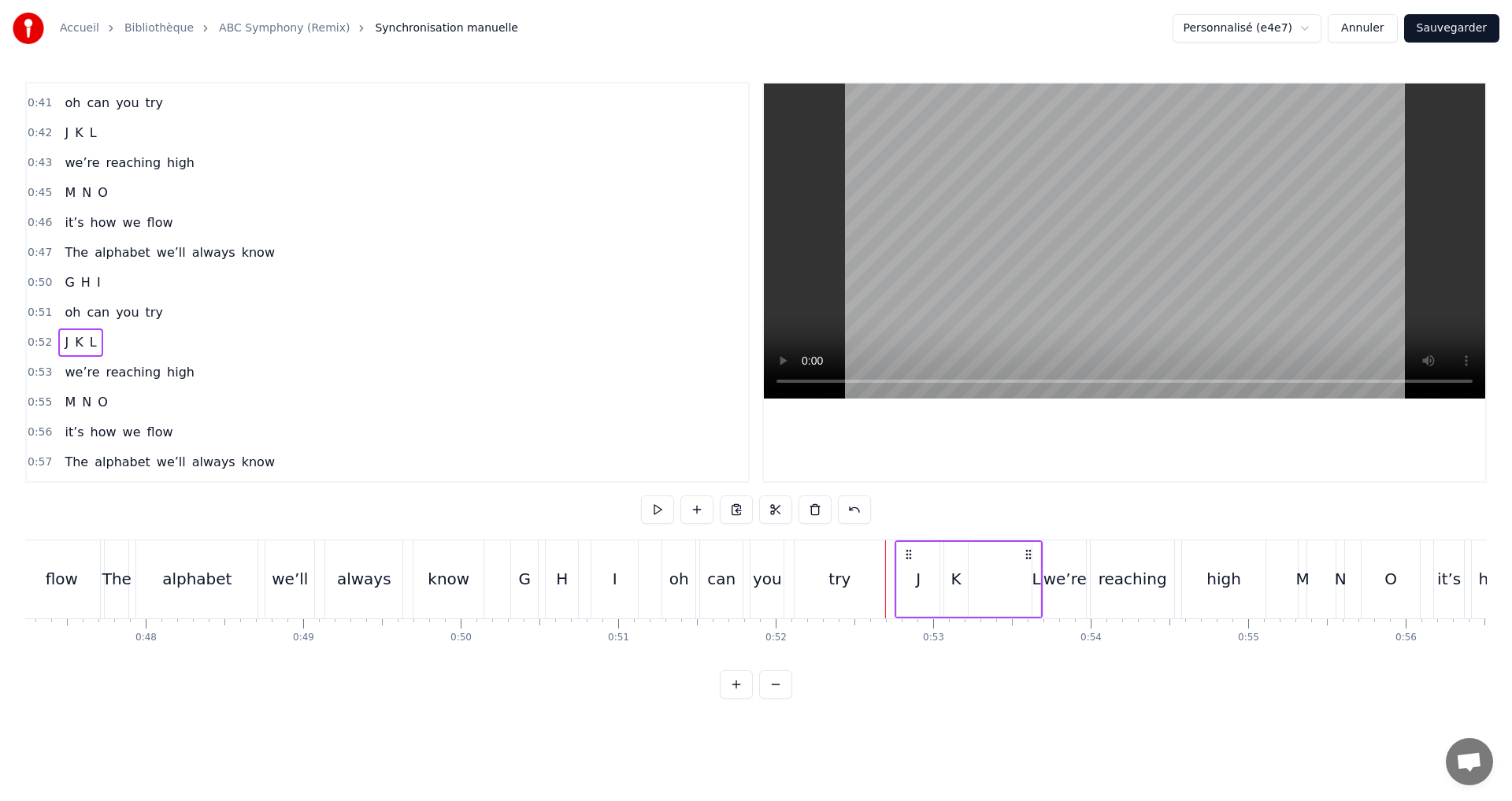
click at [655, 500] on button at bounding box center [658, 509] width 33 height 28
click at [1036, 584] on div "L" at bounding box center [1036, 579] width 8 height 24
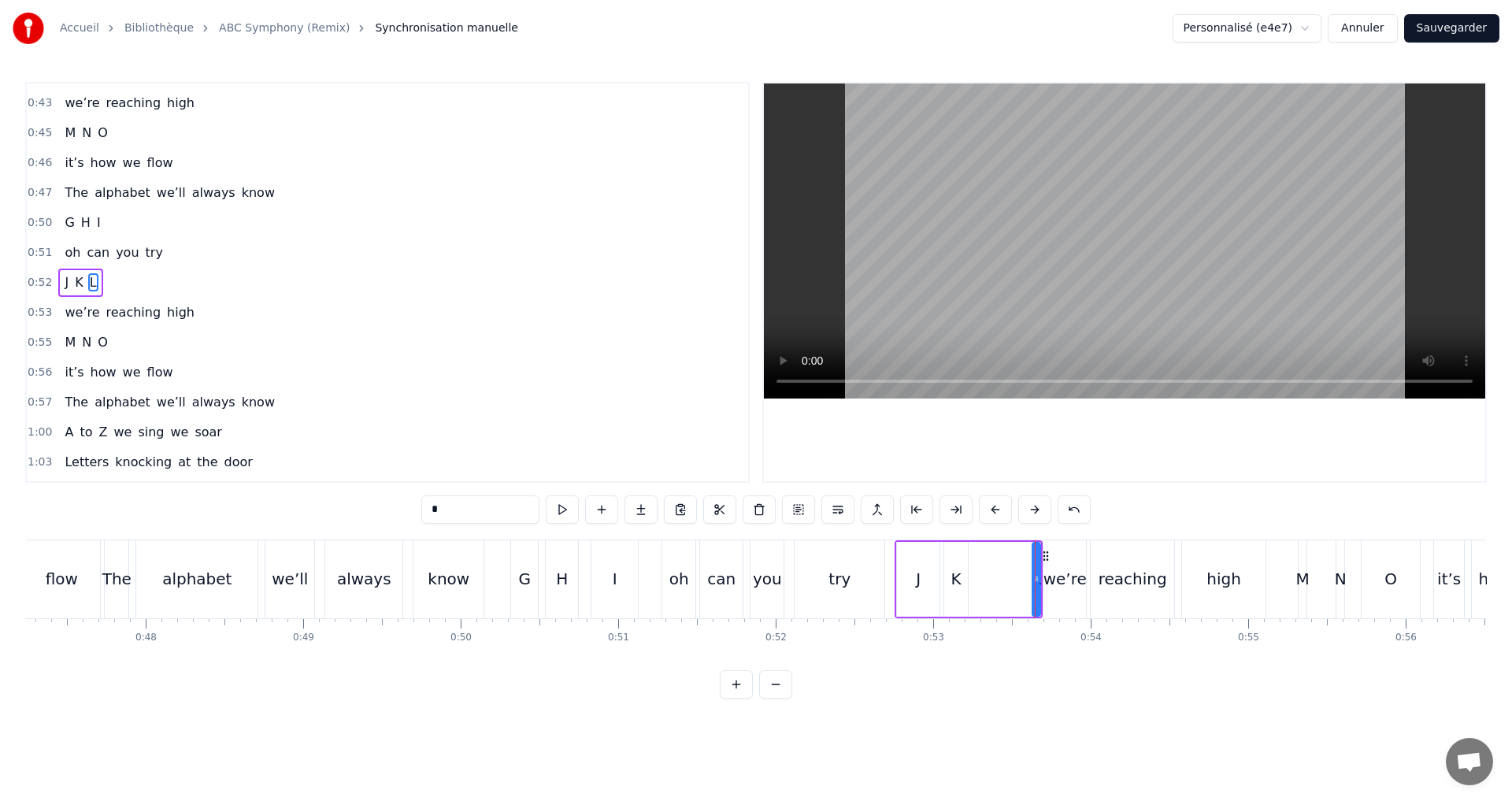
click at [1032, 585] on div "A B C I see the start Letters building works of art D E F the story grows Lines…" at bounding box center [318, 579] width 15464 height 79
click at [1040, 587] on div "L" at bounding box center [1034, 579] width 9 height 78
drag, startPoint x: 1036, startPoint y: 587, endPoint x: 1079, endPoint y: 609, distance: 48.3
click at [1079, 609] on div "A B C I see the start Letters building works of art D E F the story grows Lines…" at bounding box center [318, 579] width 15464 height 79
click at [1078, 609] on div "A B C I see the start Letters building works of art D E F the story grows Lines…" at bounding box center [318, 579] width 15464 height 79
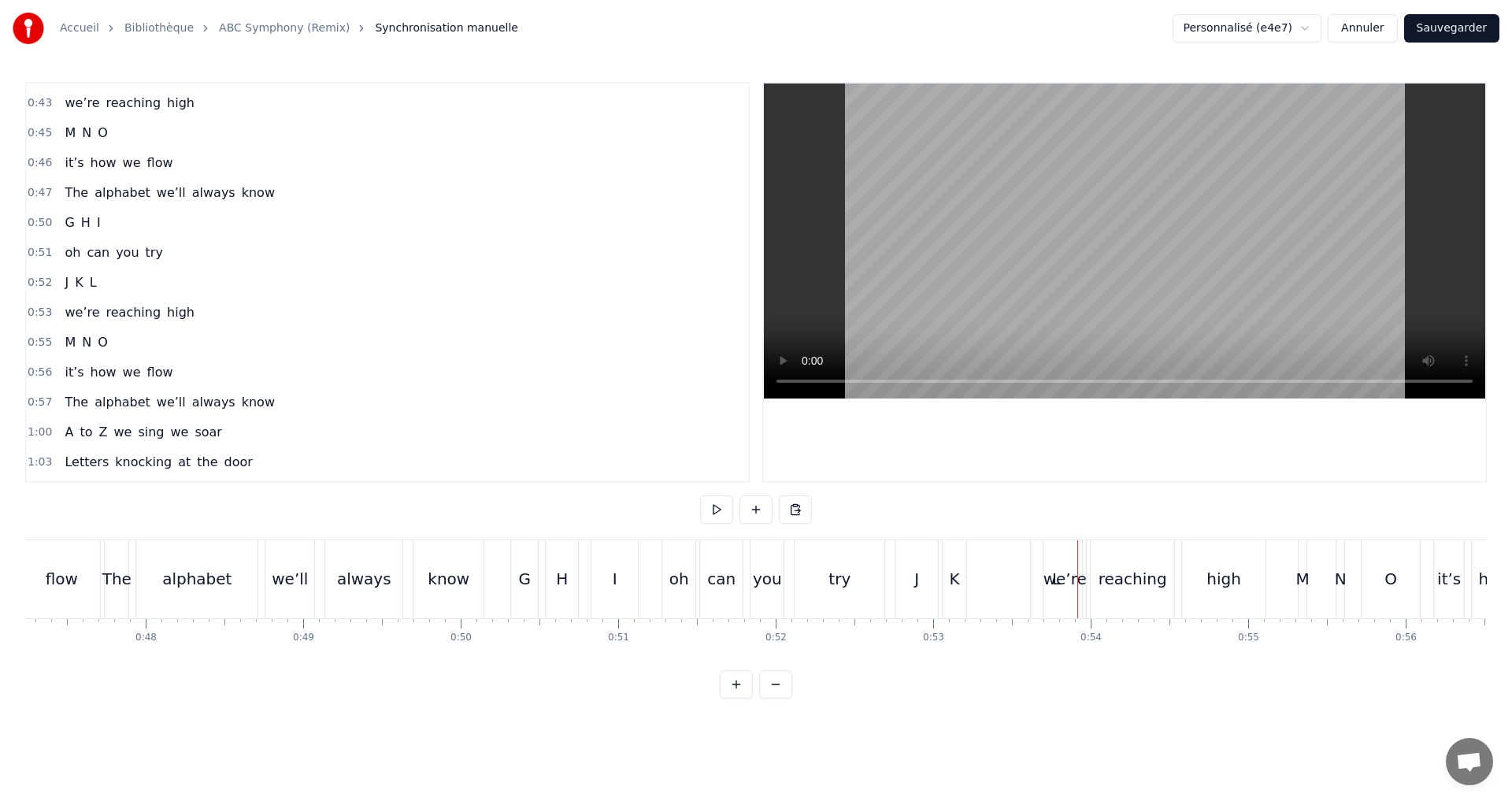
click at [1060, 594] on div "we’re" at bounding box center [1065, 579] width 42 height 78
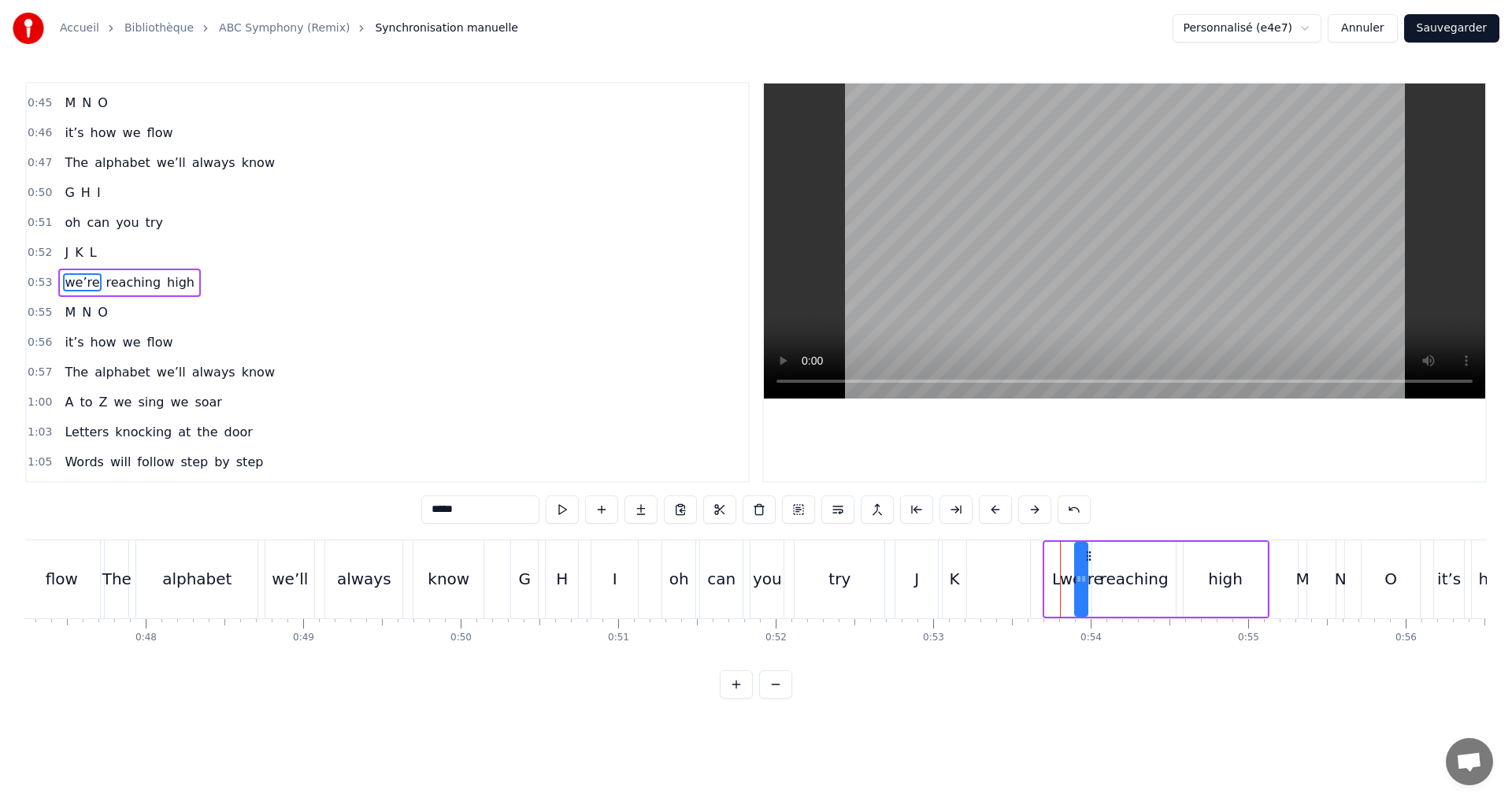
drag, startPoint x: 1046, startPoint y: 577, endPoint x: 1077, endPoint y: 582, distance: 31.4
click at [1077, 582] on icon at bounding box center [1078, 579] width 6 height 13
click at [1054, 577] on div "L" at bounding box center [1055, 579] width 8 height 24
type input "*"
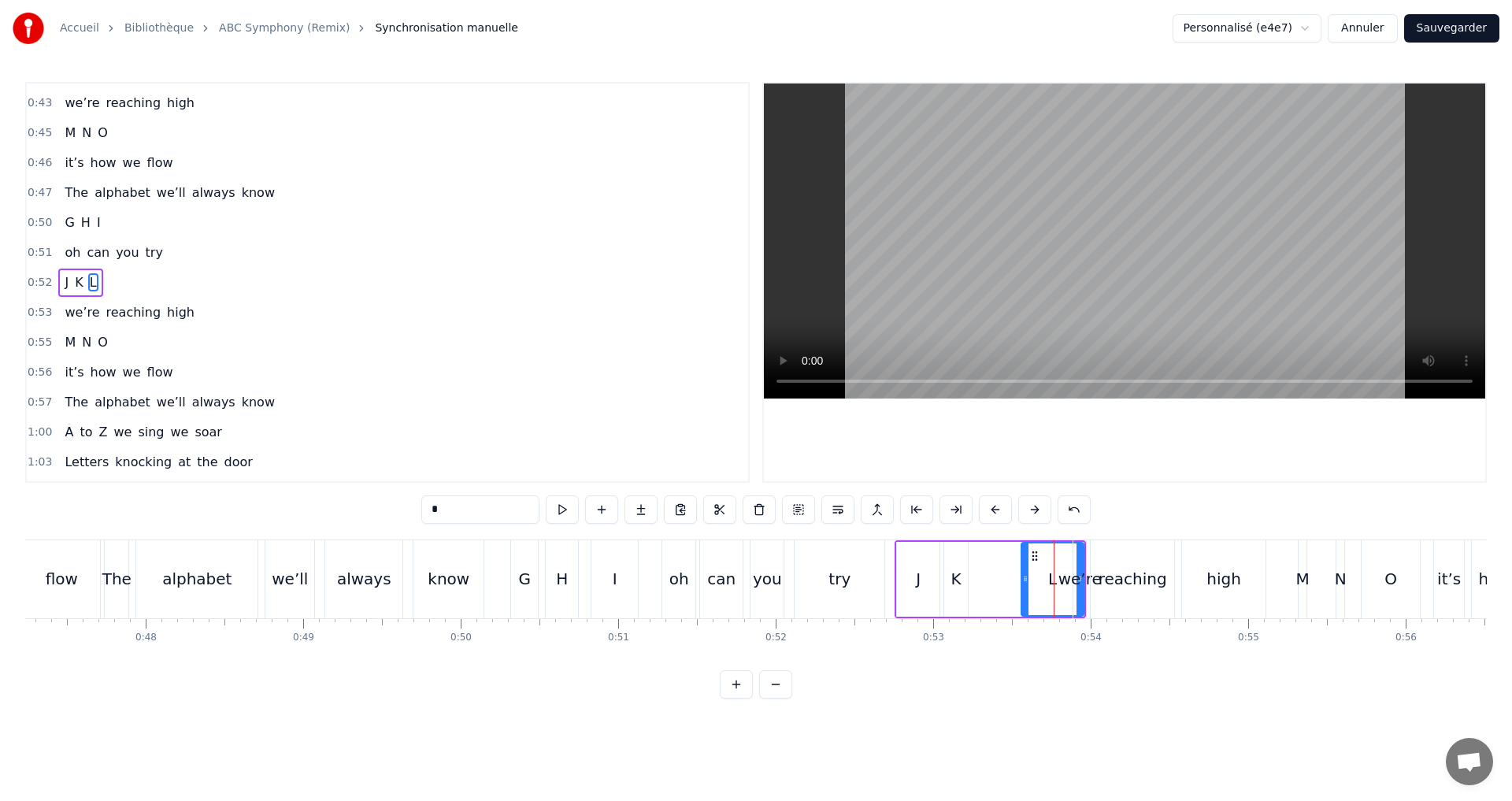
drag, startPoint x: 1037, startPoint y: 585, endPoint x: 1026, endPoint y: 581, distance: 11.7
click at [1026, 581] on div at bounding box center [1025, 580] width 6 height 72
drag, startPoint x: 1078, startPoint y: 612, endPoint x: 1067, endPoint y: 610, distance: 11.2
click at [1067, 610] on div "A B C I see the start Letters building works of art D E F the story grows Lines…" at bounding box center [318, 579] width 15464 height 79
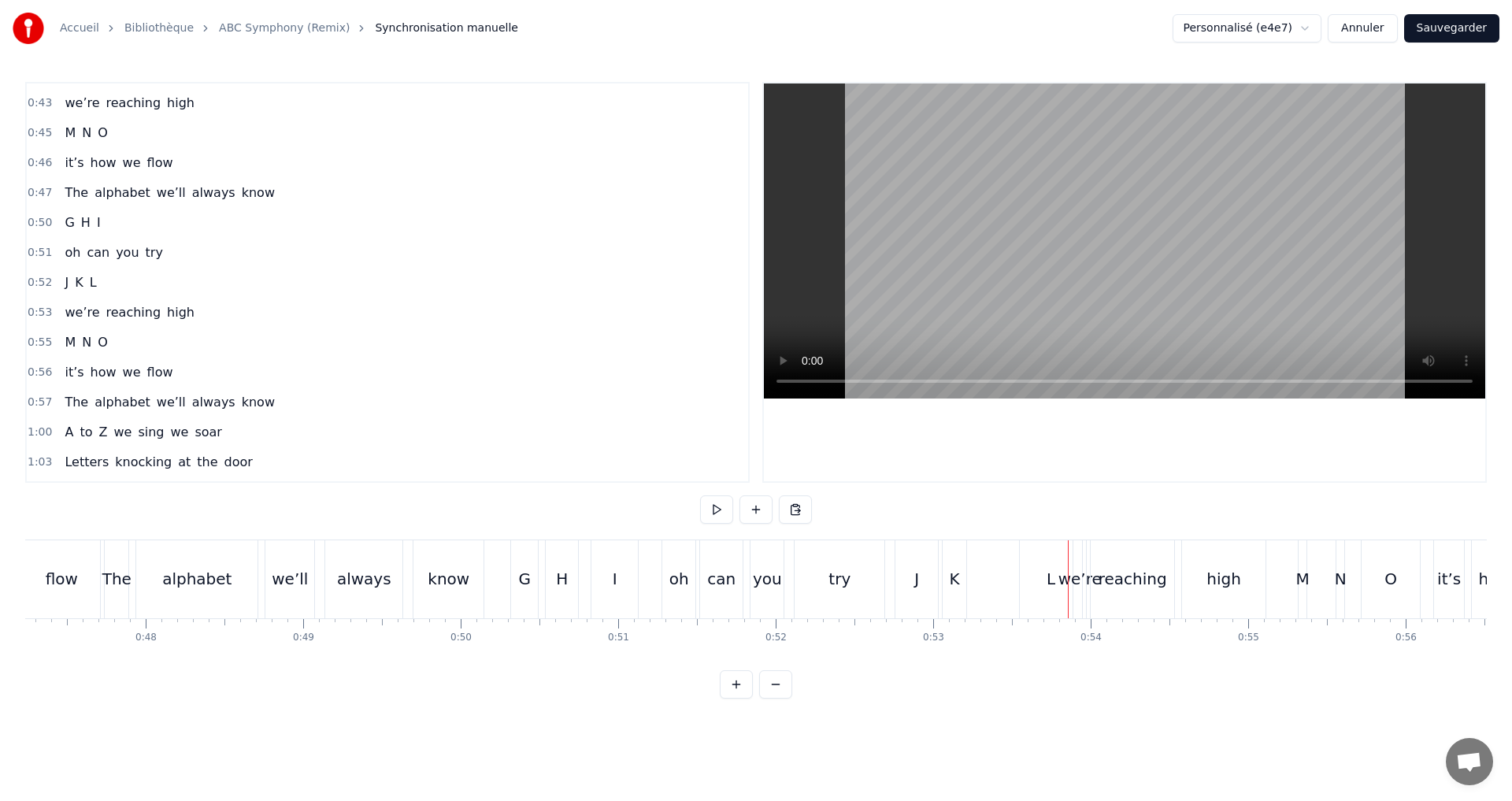
click at [1086, 607] on div "we’re" at bounding box center [1079, 579] width 14 height 78
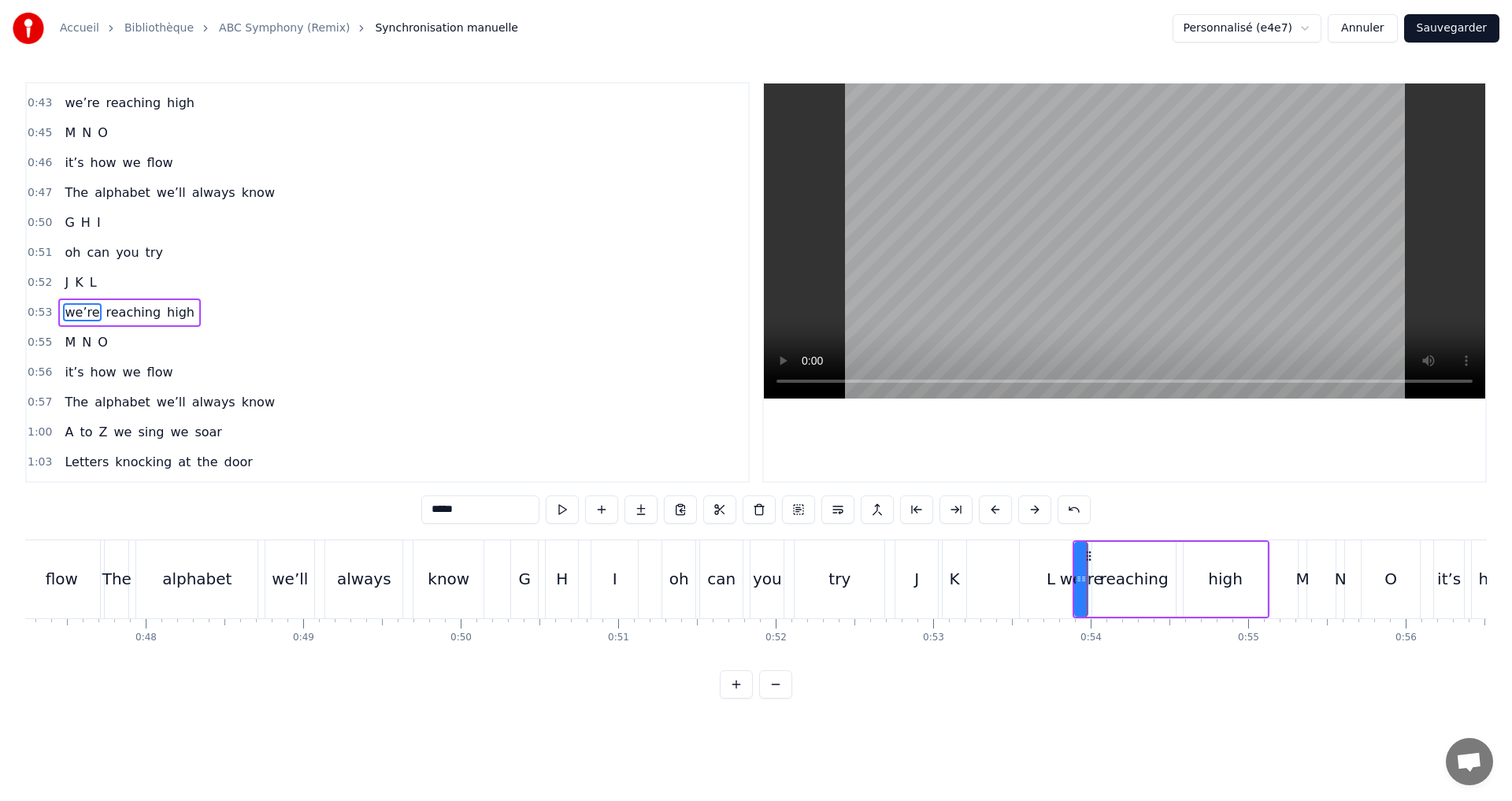
scroll to position [743, 0]
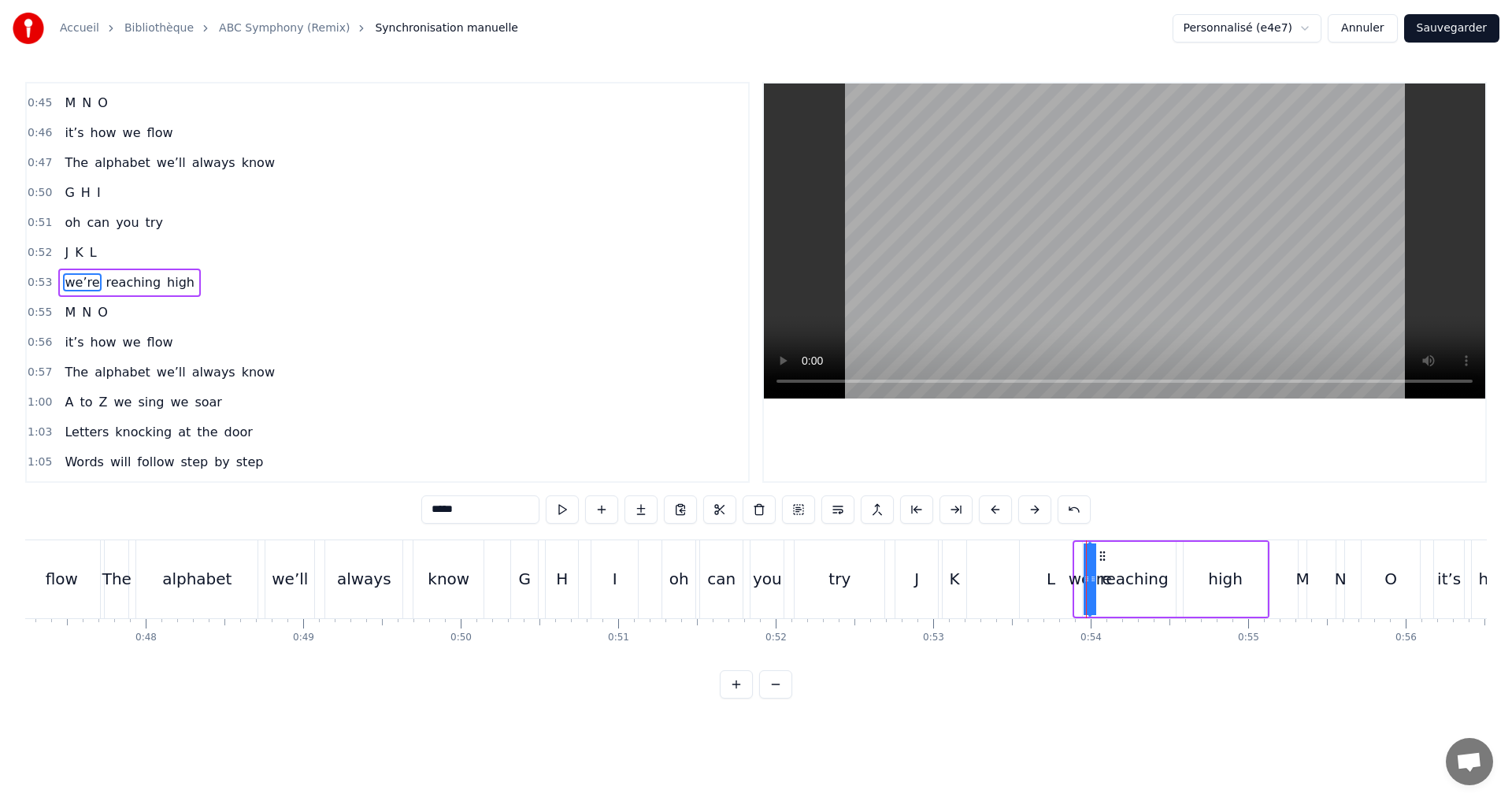
drag, startPoint x: 1078, startPoint y: 592, endPoint x: 1092, endPoint y: 593, distance: 14.0
click at [1116, 598] on div "we’re reaching high" at bounding box center [1171, 579] width 197 height 78
drag, startPoint x: 1101, startPoint y: 592, endPoint x: 1081, endPoint y: 585, distance: 21.2
click at [1100, 592] on div "reaching" at bounding box center [1134, 579] width 84 height 74
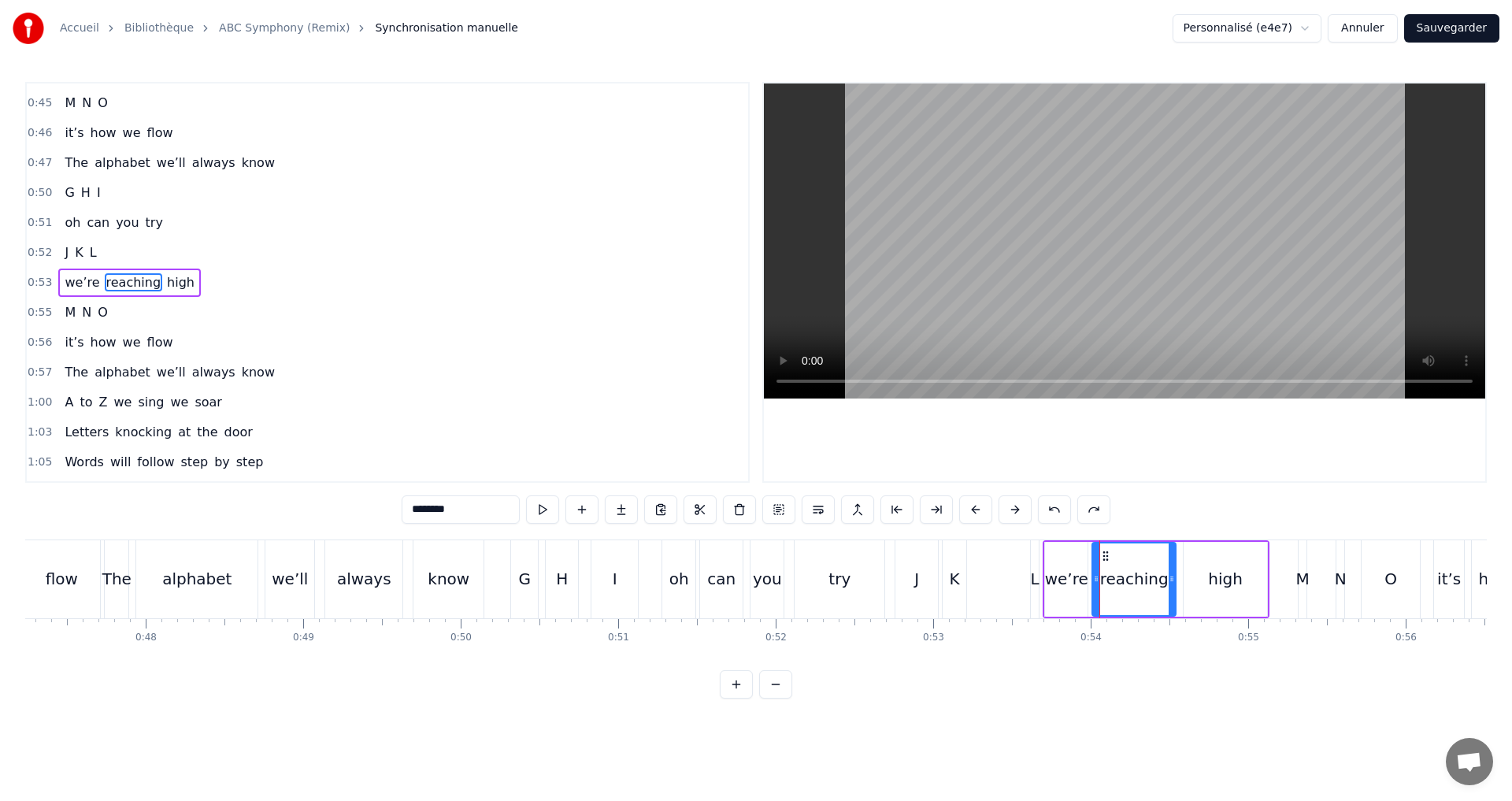
click at [1048, 587] on div "we’re" at bounding box center [1066, 579] width 43 height 24
drag, startPoint x: 1045, startPoint y: 586, endPoint x: 1067, endPoint y: 588, distance: 22.1
click at [1067, 588] on div at bounding box center [1070, 580] width 6 height 72
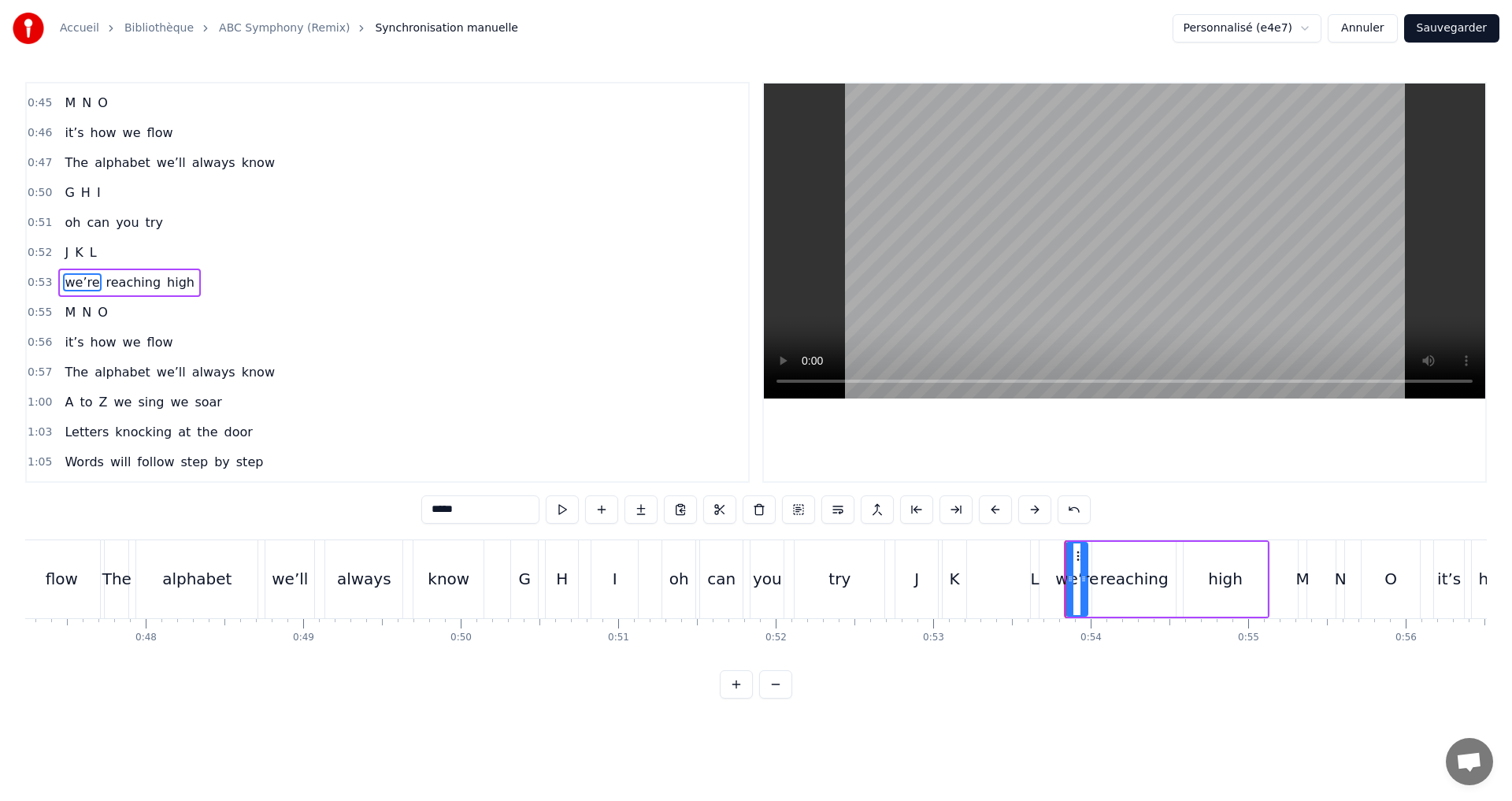
click at [1032, 571] on div "L" at bounding box center [1034, 579] width 8 height 24
type input "*"
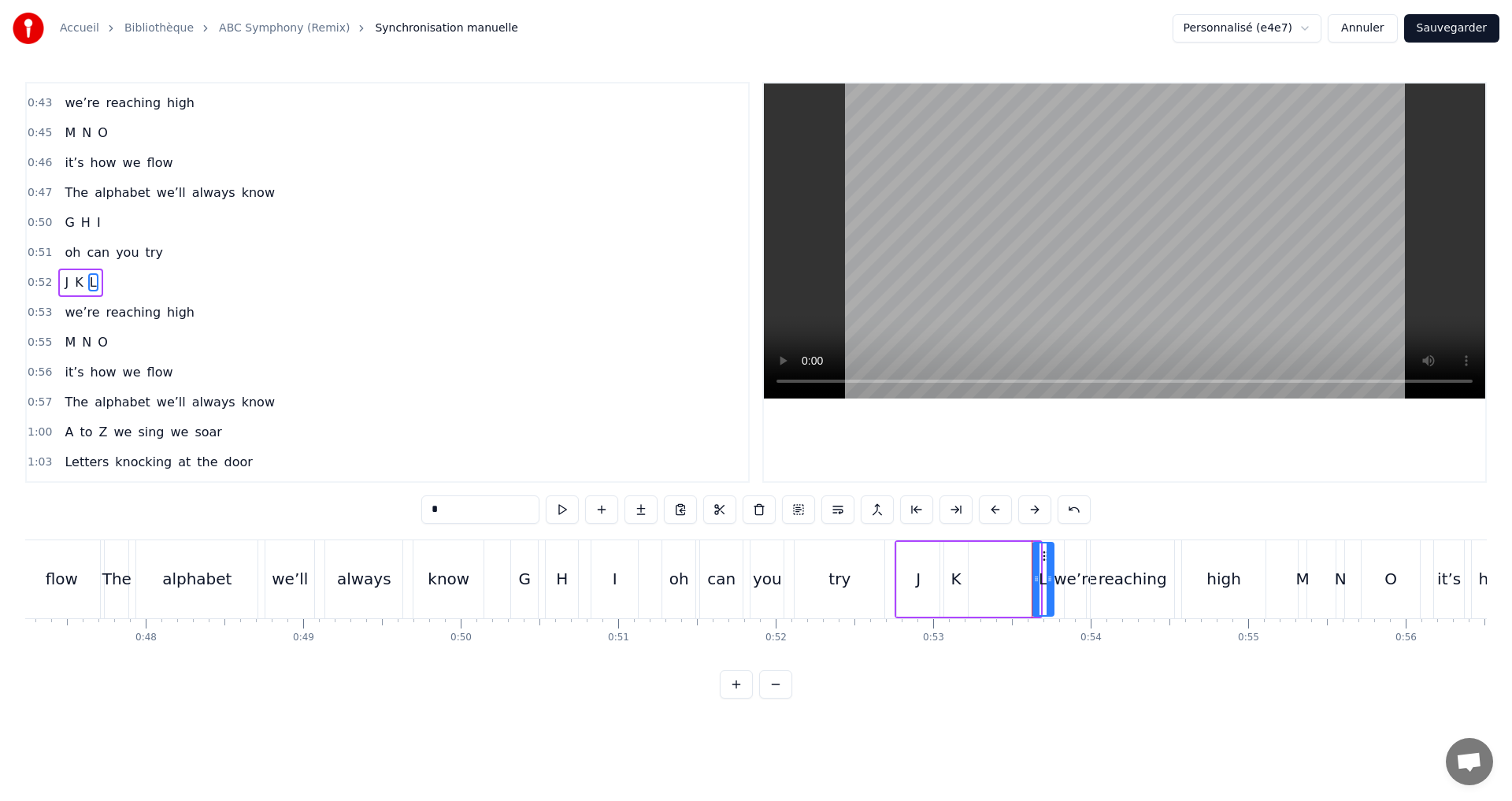
drag, startPoint x: 1034, startPoint y: 576, endPoint x: 1048, endPoint y: 578, distance: 14.1
click at [1048, 578] on icon at bounding box center [1049, 579] width 6 height 13
drag, startPoint x: 1038, startPoint y: 573, endPoint x: 998, endPoint y: 562, distance: 41.5
click at [998, 562] on div at bounding box center [996, 580] width 6 height 72
drag, startPoint x: 1051, startPoint y: 584, endPoint x: 1029, endPoint y: 577, distance: 23.1
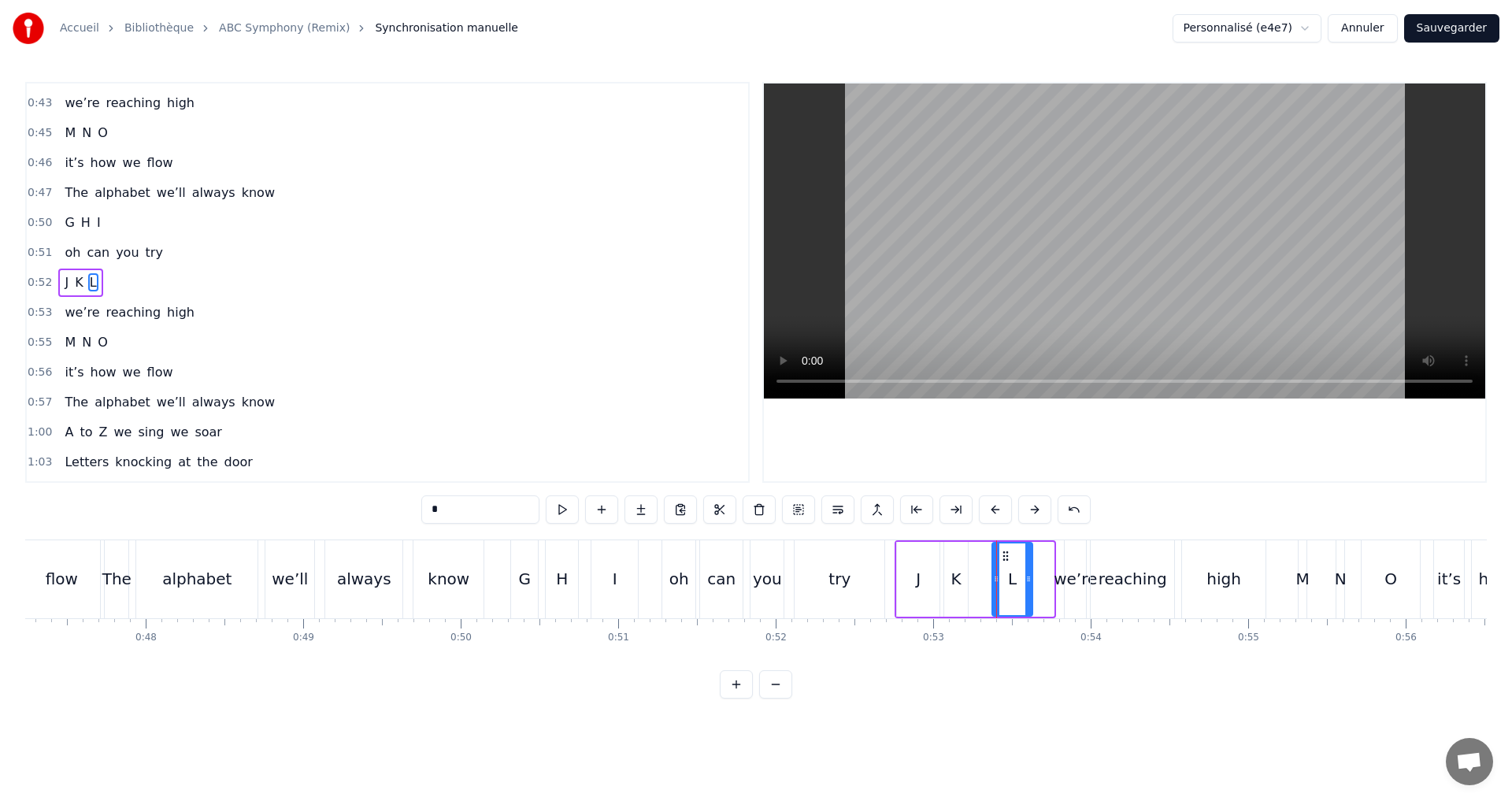
click at [1029, 577] on icon at bounding box center [1028, 579] width 6 height 13
click at [566, 507] on button at bounding box center [562, 509] width 33 height 28
click at [1081, 588] on div "we’re" at bounding box center [1075, 579] width 43 height 24
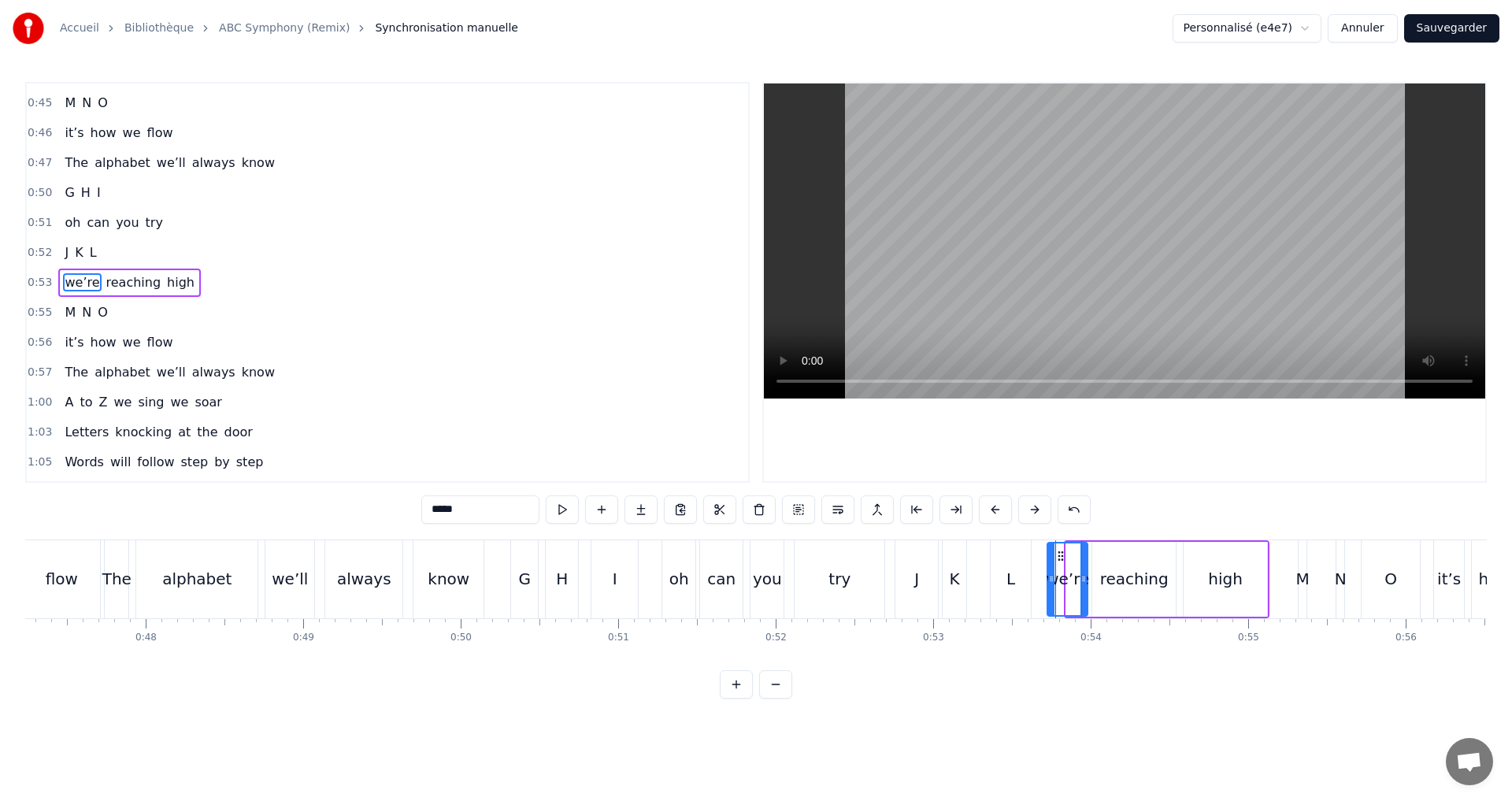
drag, startPoint x: 1067, startPoint y: 585, endPoint x: 1049, endPoint y: 581, distance: 18.4
click at [1049, 581] on div at bounding box center [1051, 580] width 6 height 72
click at [205, 281] on div "0:53 we’re reaching high" at bounding box center [387, 282] width 721 height 30
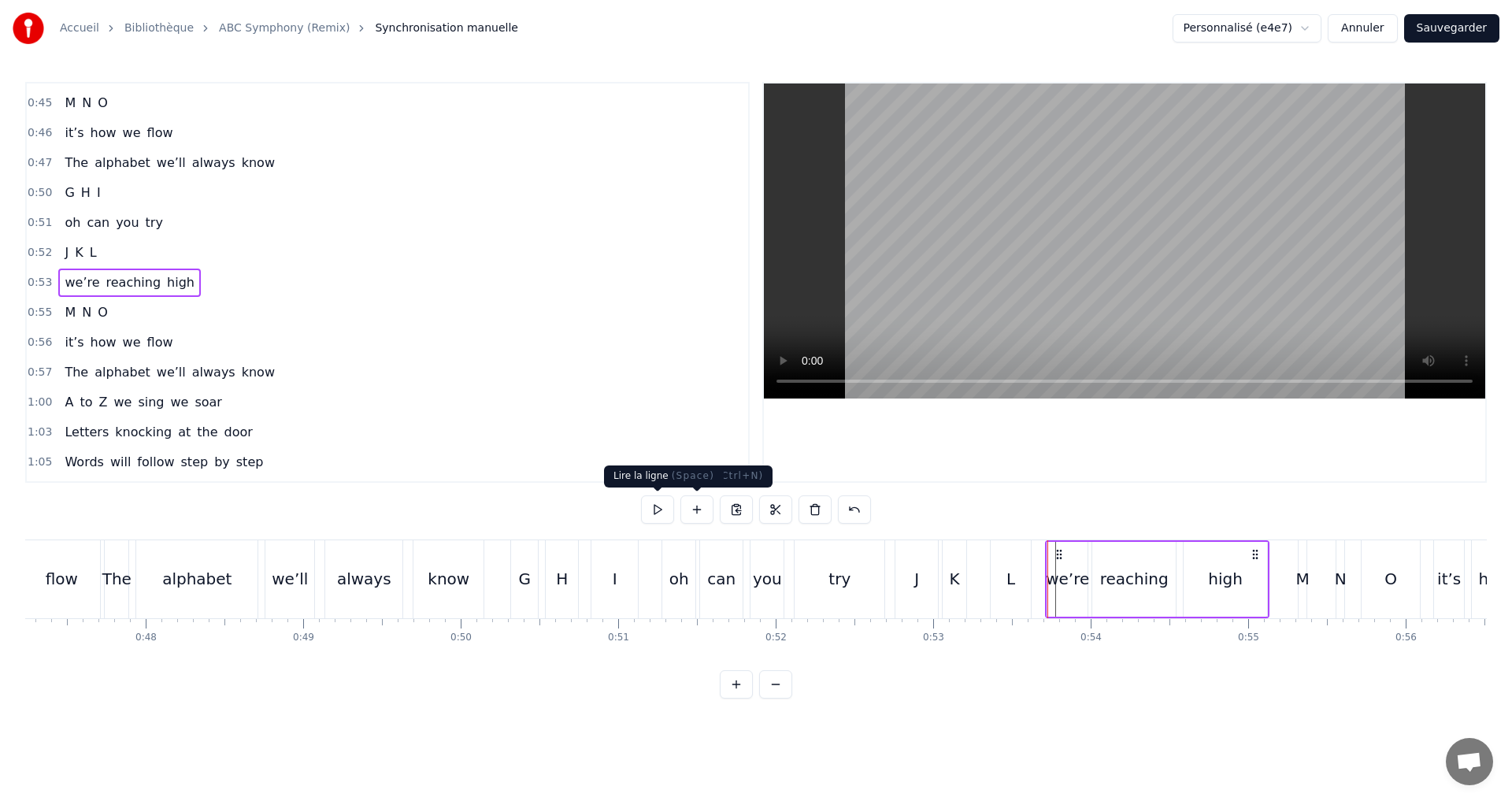
click at [667, 510] on button at bounding box center [658, 509] width 33 height 28
click at [173, 245] on div "0:52 J K L" at bounding box center [387, 253] width 721 height 30
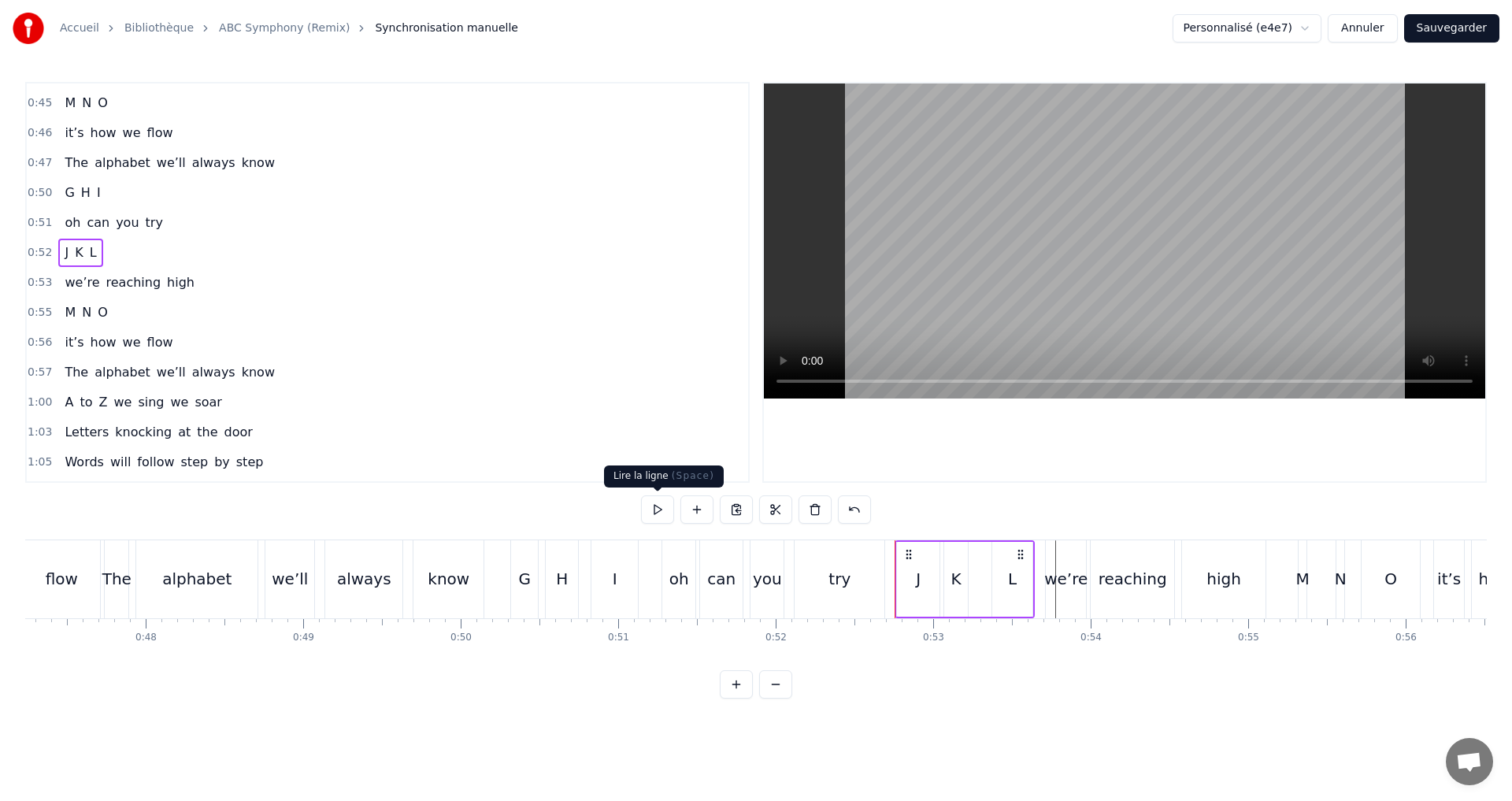
click at [657, 512] on button at bounding box center [658, 509] width 33 height 28
click at [252, 275] on div "0:53 we’re reaching high" at bounding box center [387, 282] width 721 height 30
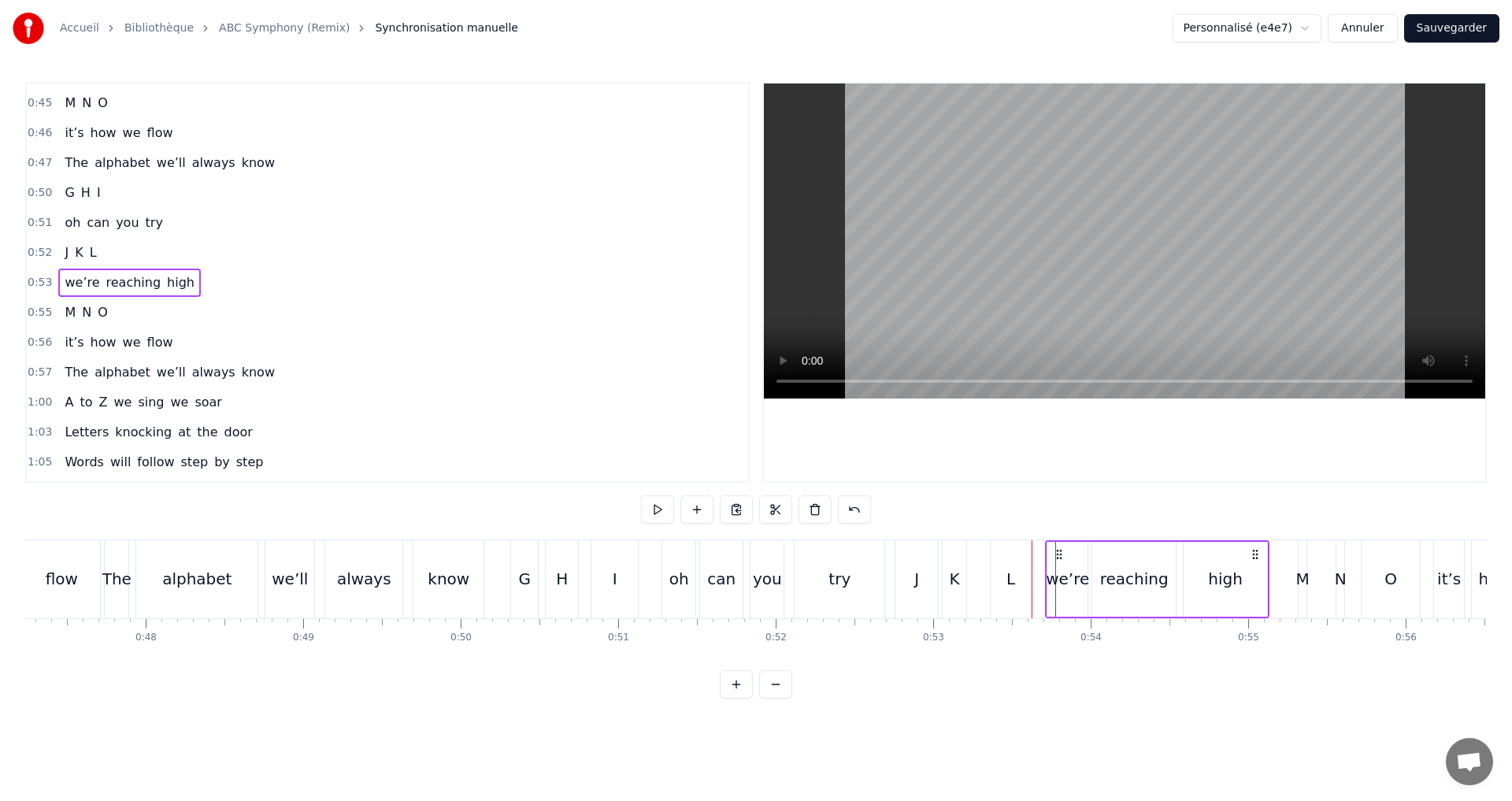
click at [653, 508] on button at bounding box center [658, 509] width 33 height 28
click at [121, 316] on div "0:55 M N O" at bounding box center [387, 312] width 721 height 30
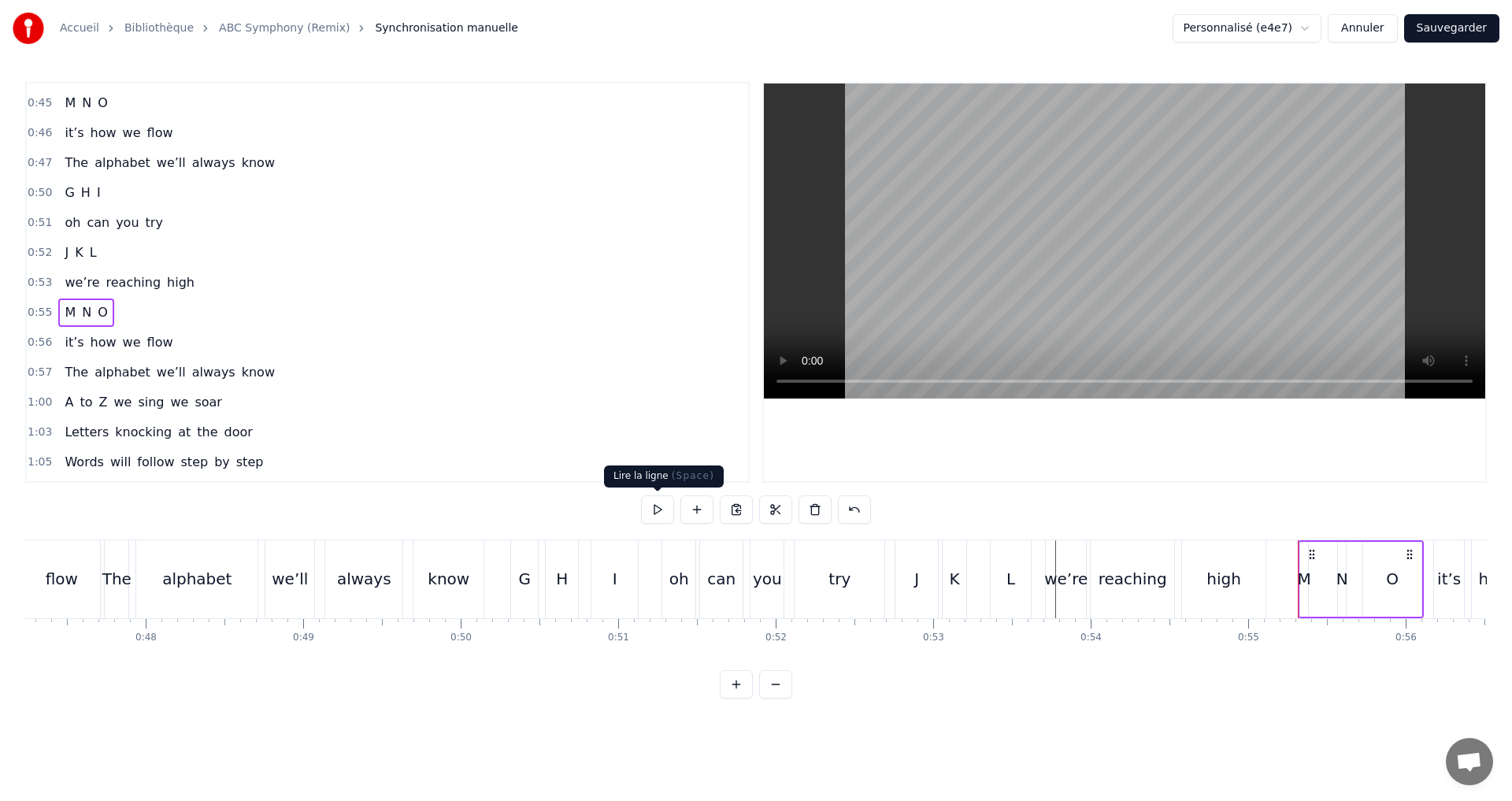
click at [660, 506] on button at bounding box center [658, 509] width 33 height 28
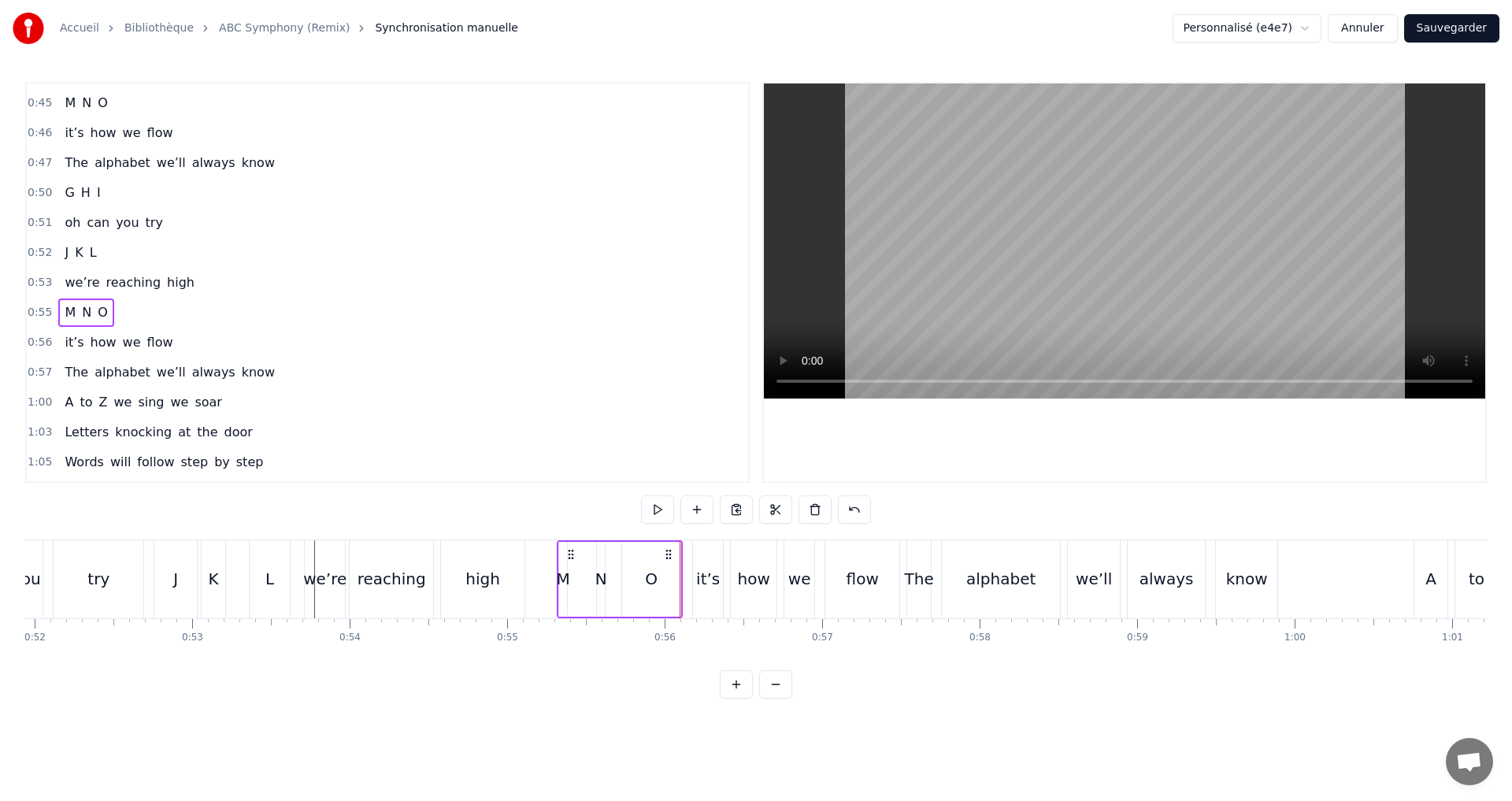
scroll to position [0, 8189]
click at [548, 592] on div "M N O" at bounding box center [610, 579] width 126 height 78
click at [550, 581] on div "M" at bounding box center [554, 579] width 14 height 24
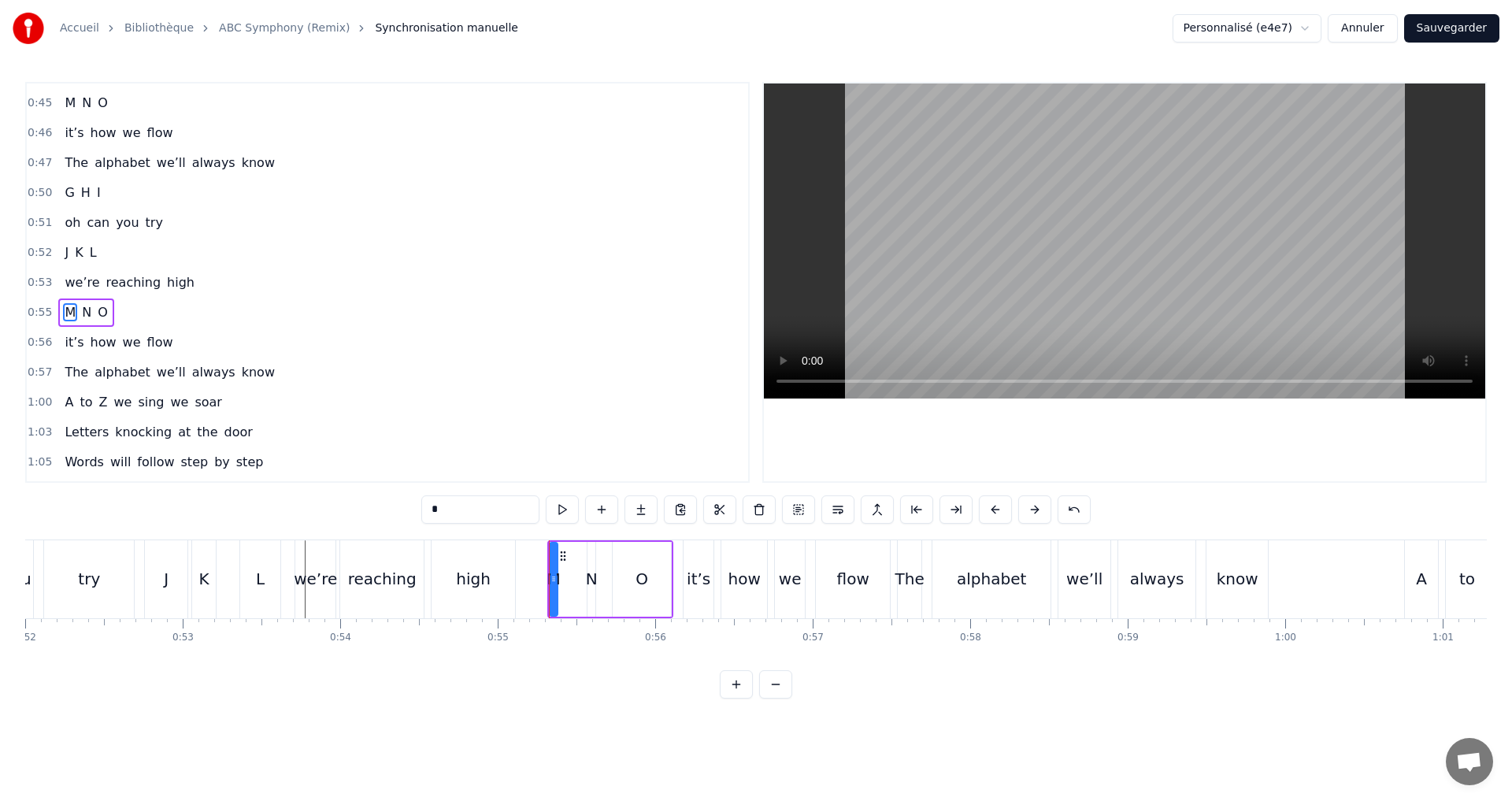
scroll to position [773, 0]
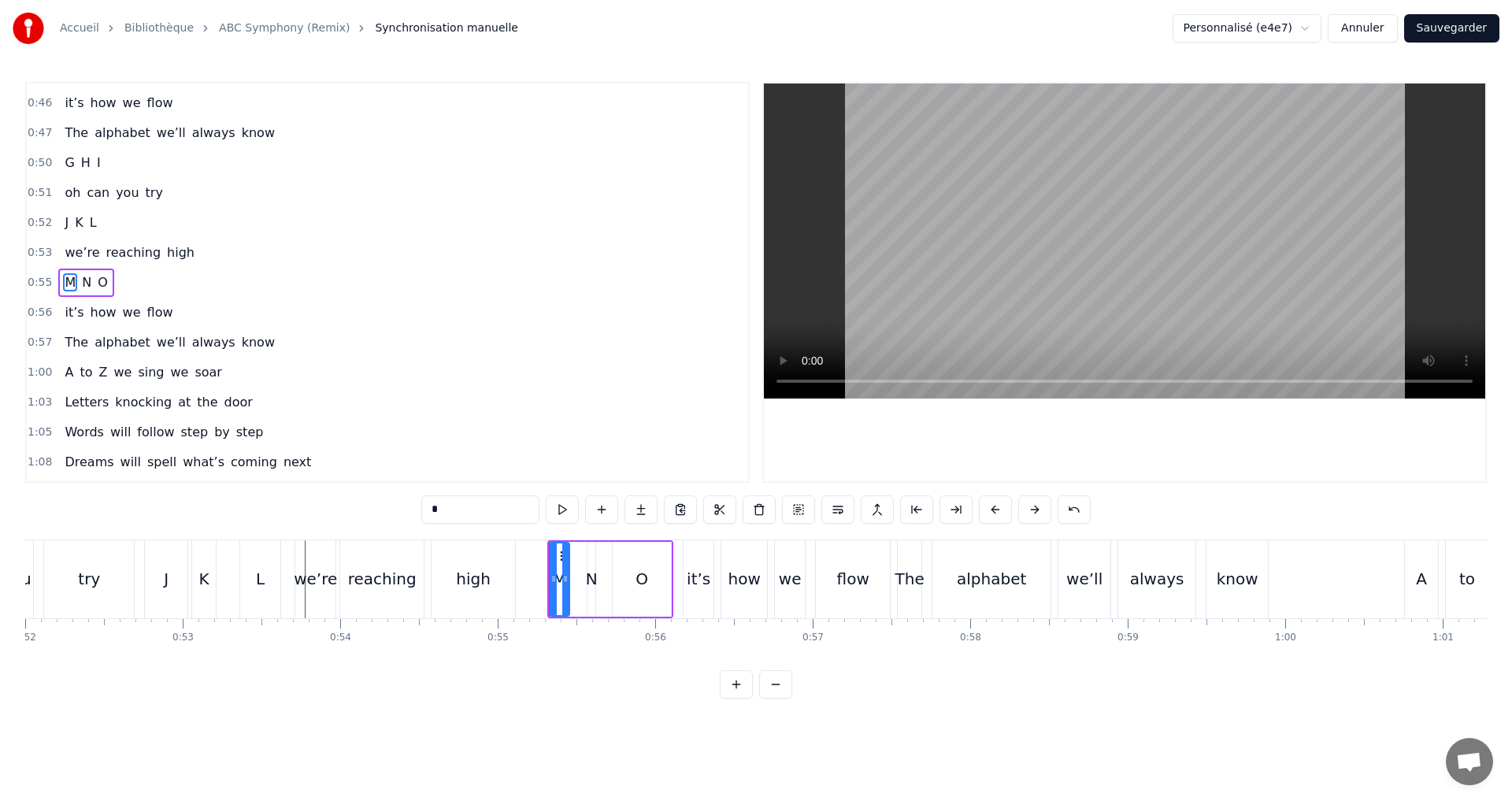
drag, startPoint x: 557, startPoint y: 581, endPoint x: 569, endPoint y: 582, distance: 12.0
click at [569, 582] on icon at bounding box center [565, 579] width 6 height 13
drag, startPoint x: 550, startPoint y: 581, endPoint x: 528, endPoint y: 574, distance: 23.1
click at [528, 574] on icon at bounding box center [531, 579] width 6 height 13
drag, startPoint x: 566, startPoint y: 584, endPoint x: 555, endPoint y: 582, distance: 11.2
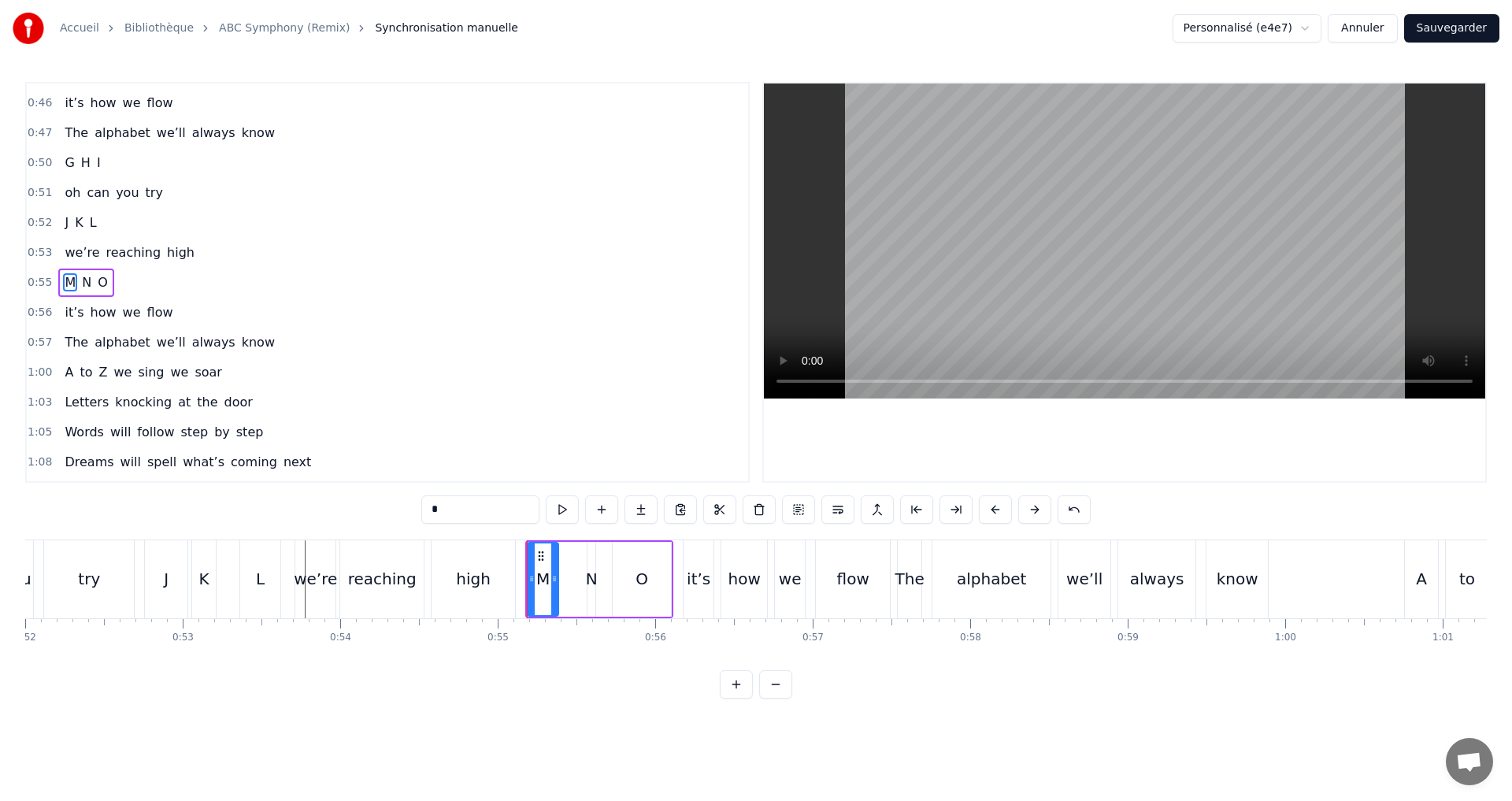
click at [555, 582] on icon at bounding box center [554, 579] width 6 height 13
click at [590, 582] on div "N" at bounding box center [592, 579] width 12 height 24
drag, startPoint x: 592, startPoint y: 581, endPoint x: 606, endPoint y: 586, distance: 14.9
click at [606, 586] on div at bounding box center [606, 580] width 6 height 72
drag, startPoint x: 592, startPoint y: 581, endPoint x: 571, endPoint y: 574, distance: 22.1
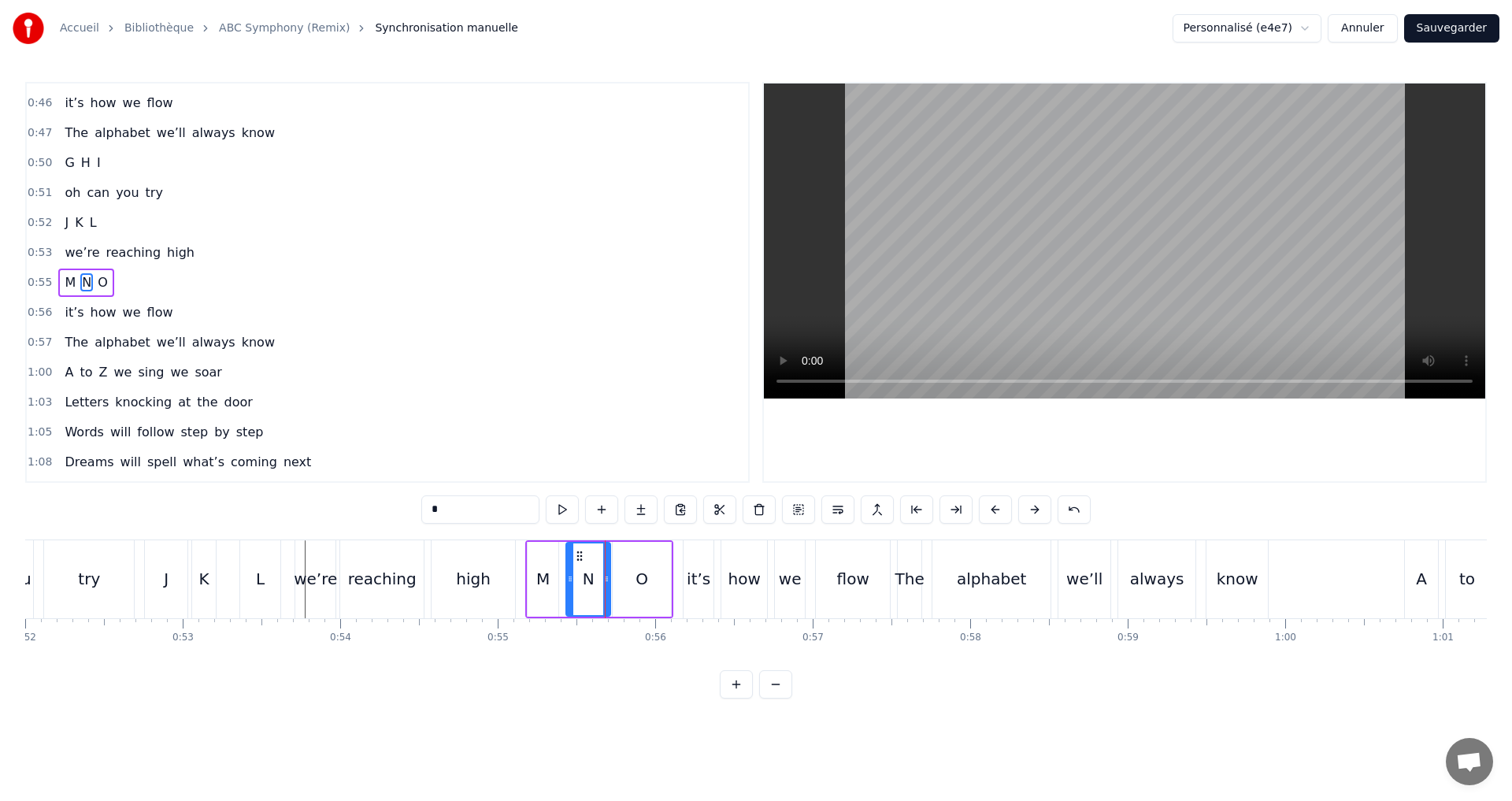
click at [571, 574] on icon at bounding box center [570, 579] width 6 height 13
click at [595, 581] on icon at bounding box center [596, 579] width 6 height 13
click at [649, 582] on div "O" at bounding box center [641, 579] width 58 height 74
type input "*"
click at [610, 574] on icon at bounding box center [613, 579] width 6 height 13
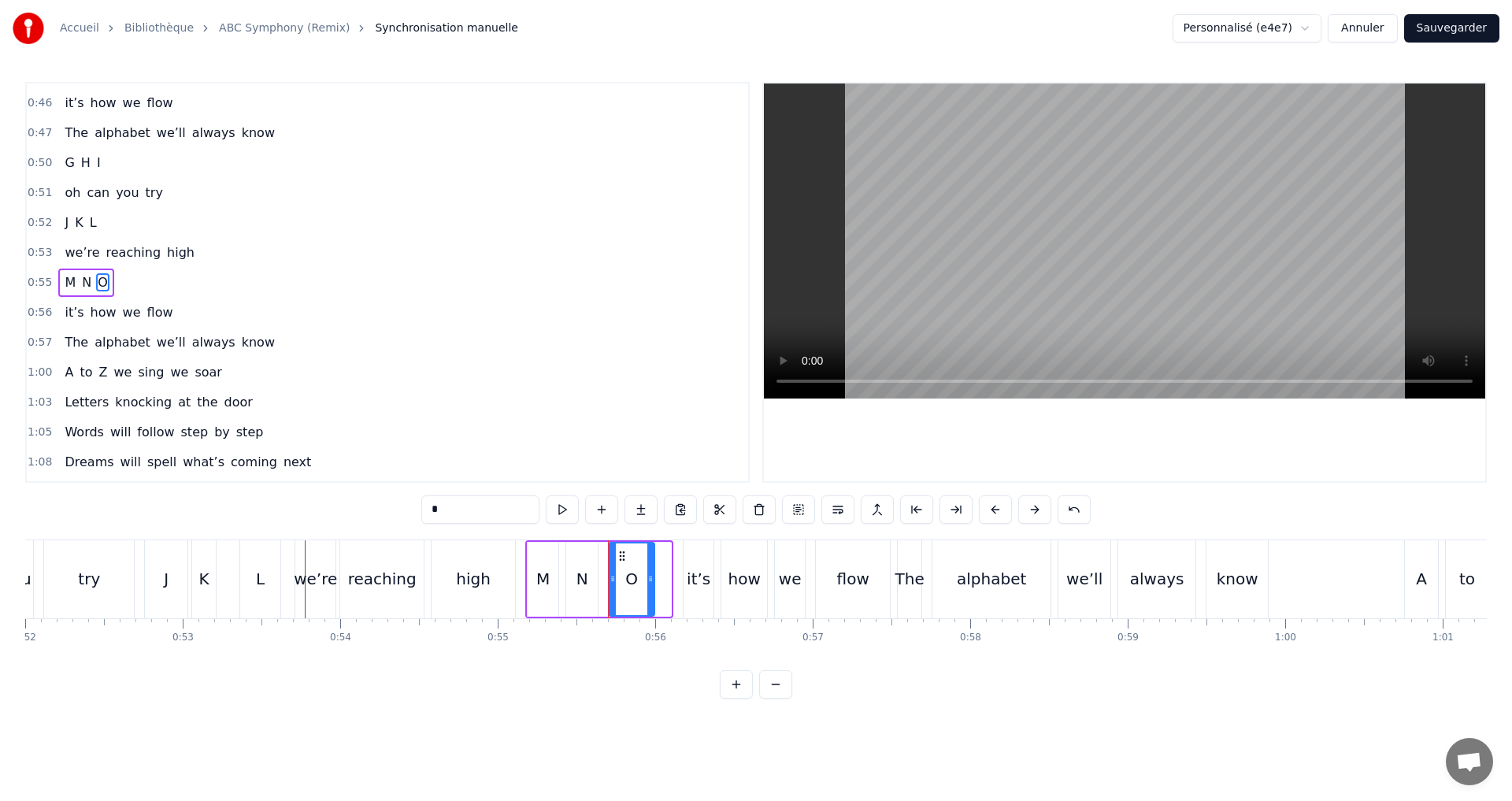
drag, startPoint x: 665, startPoint y: 587, endPoint x: 649, endPoint y: 582, distance: 16.8
click at [649, 582] on div at bounding box center [650, 580] width 6 height 72
click at [567, 511] on button at bounding box center [562, 509] width 33 height 28
click at [208, 282] on div "0:55 M N O" at bounding box center [387, 282] width 721 height 30
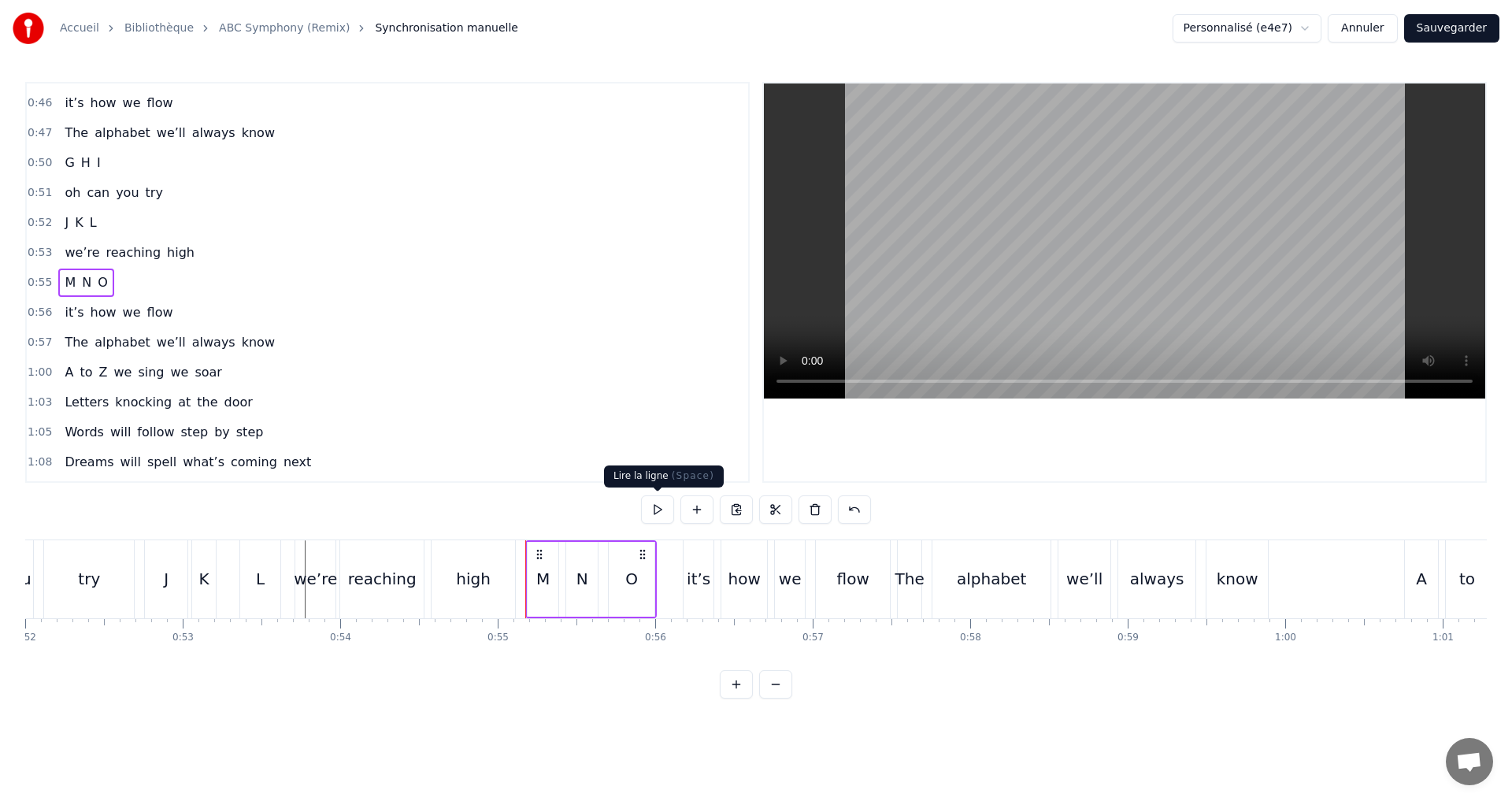
click at [658, 510] on button at bounding box center [658, 509] width 33 height 28
click at [194, 302] on div "0:56 it’s how we flow" at bounding box center [387, 312] width 721 height 30
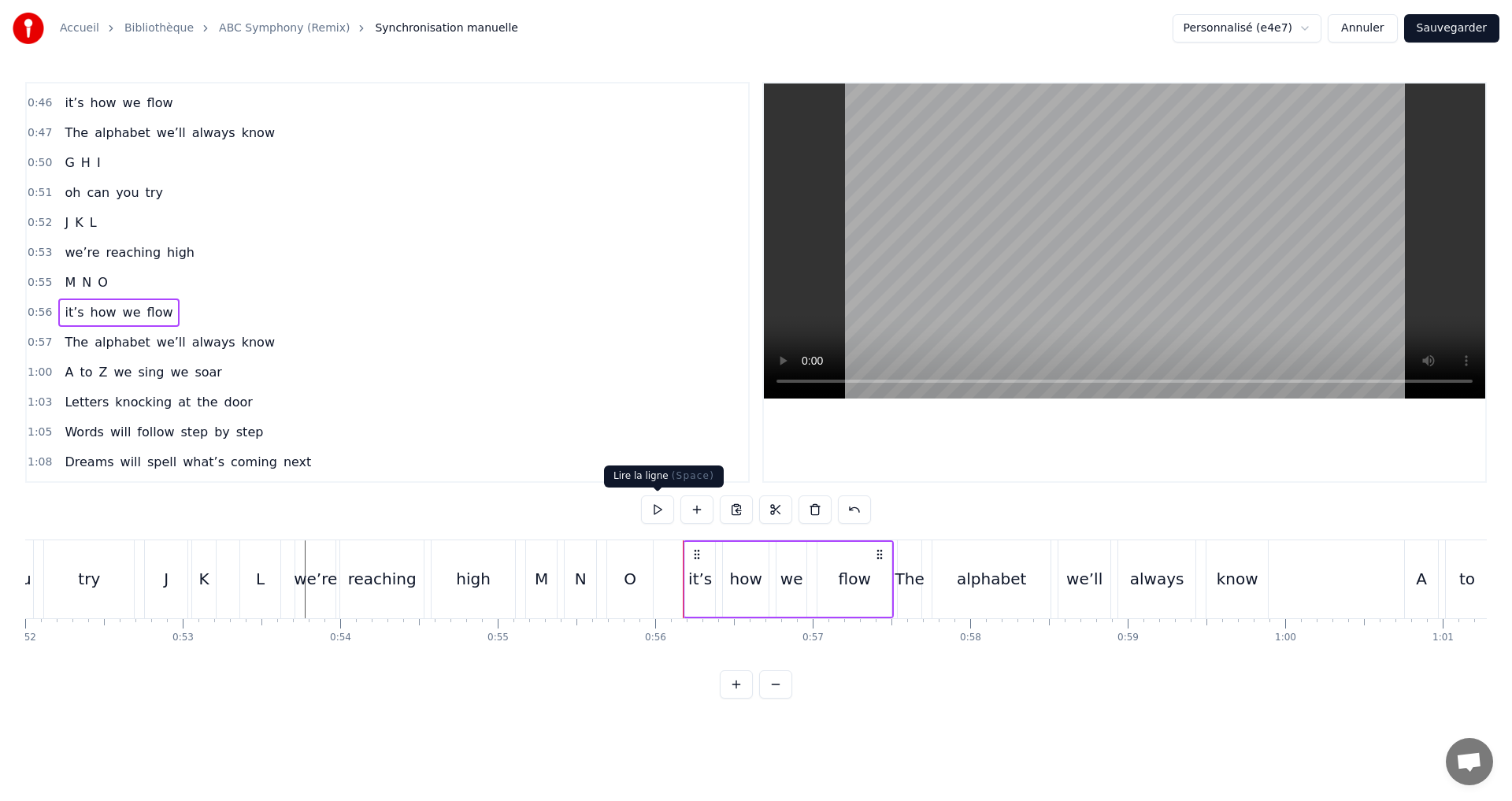
click at [649, 510] on button at bounding box center [658, 509] width 33 height 28
click at [649, 475] on div "1:08 Dreams will spell what’s coming next" at bounding box center [387, 462] width 721 height 30
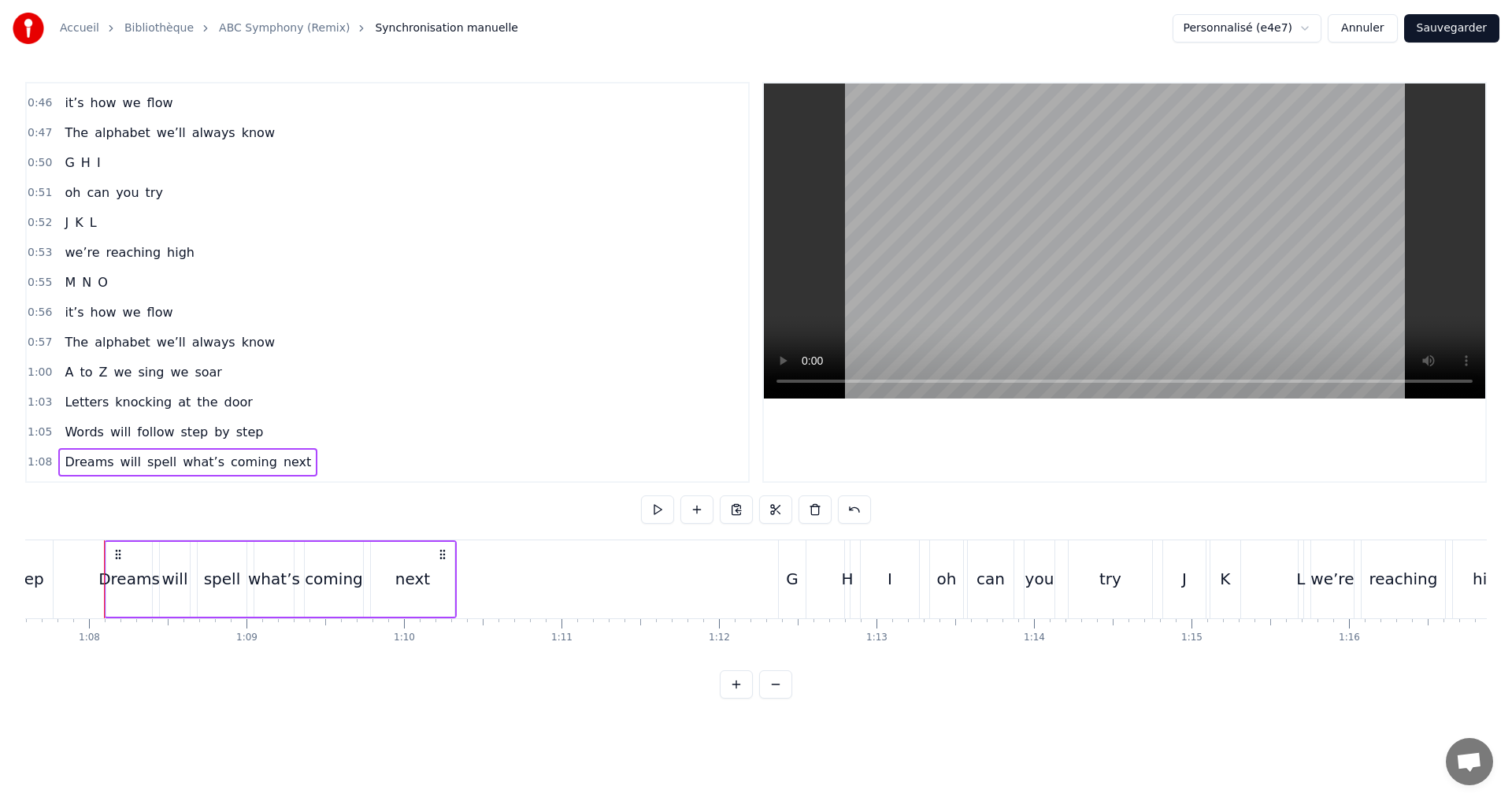
drag, startPoint x: 218, startPoint y: 286, endPoint x: 210, endPoint y: 295, distance: 12.0
click at [218, 287] on div "0:55 M N O" at bounding box center [387, 282] width 721 height 30
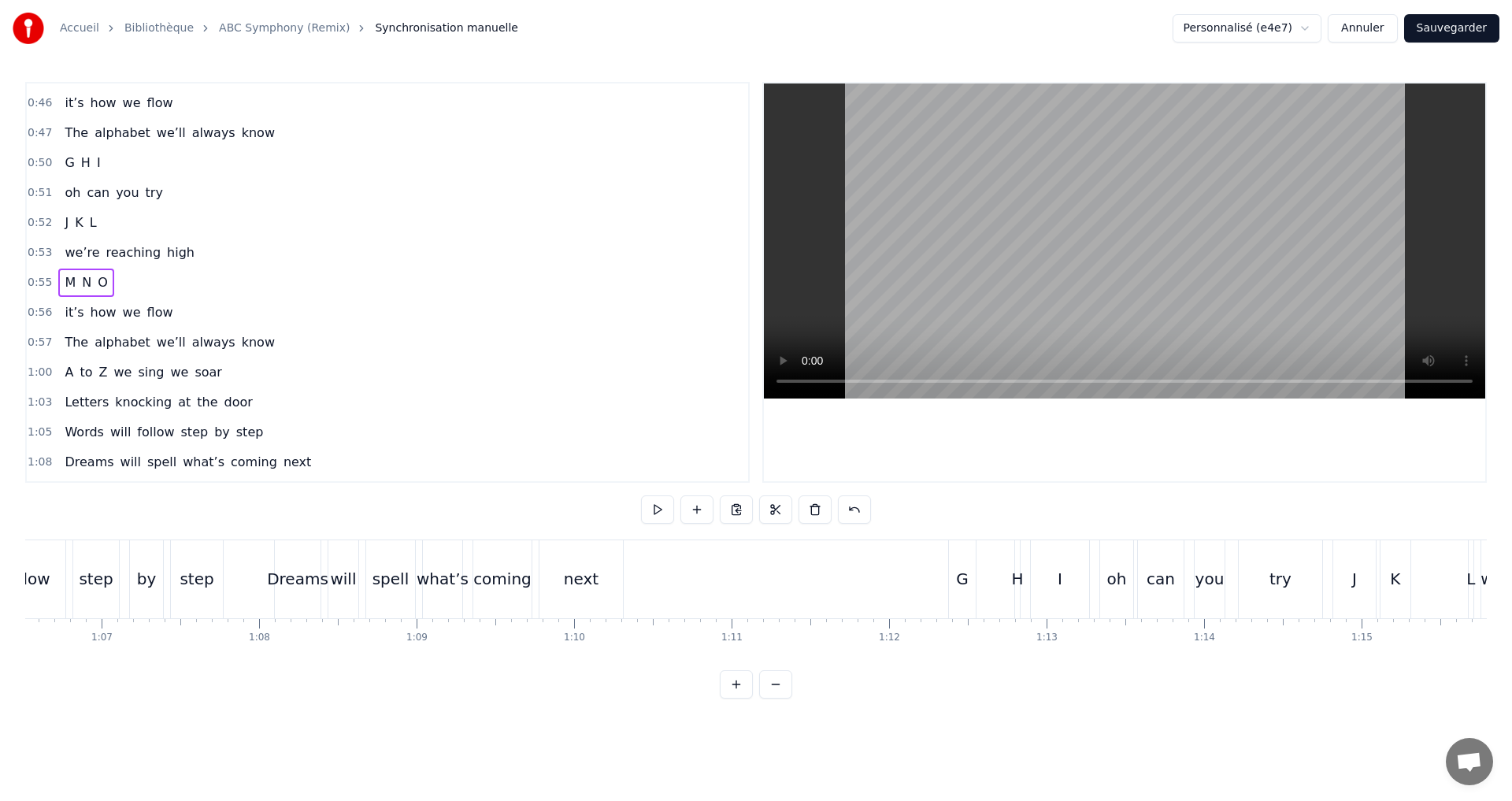
click at [201, 299] on div "0:56 it’s how we flow" at bounding box center [387, 312] width 721 height 30
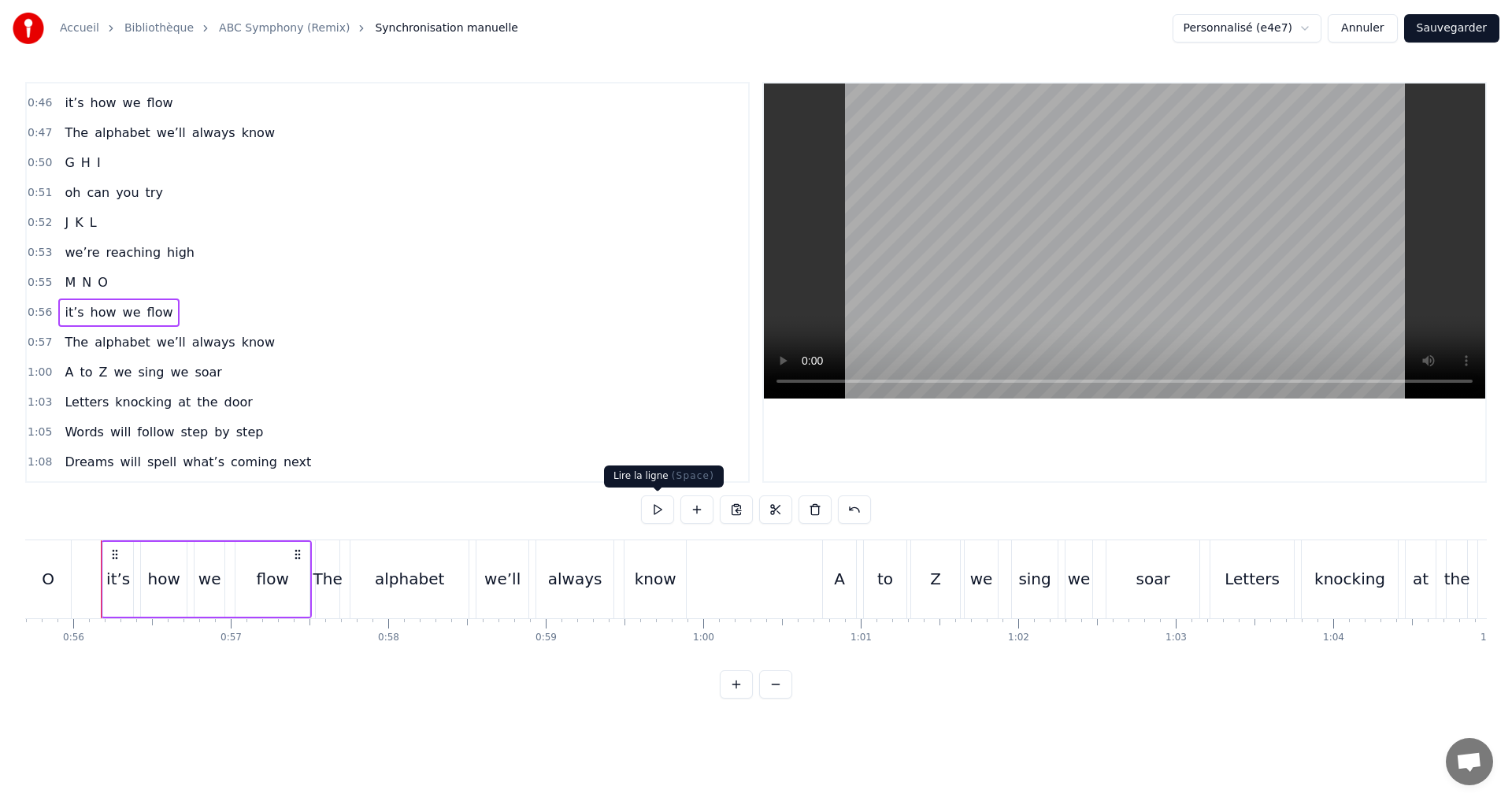
scroll to position [0, 8768]
click at [654, 503] on button at bounding box center [658, 509] width 33 height 28
click at [268, 340] on div "0:57 The alphabet we’ll always know" at bounding box center [387, 343] width 721 height 30
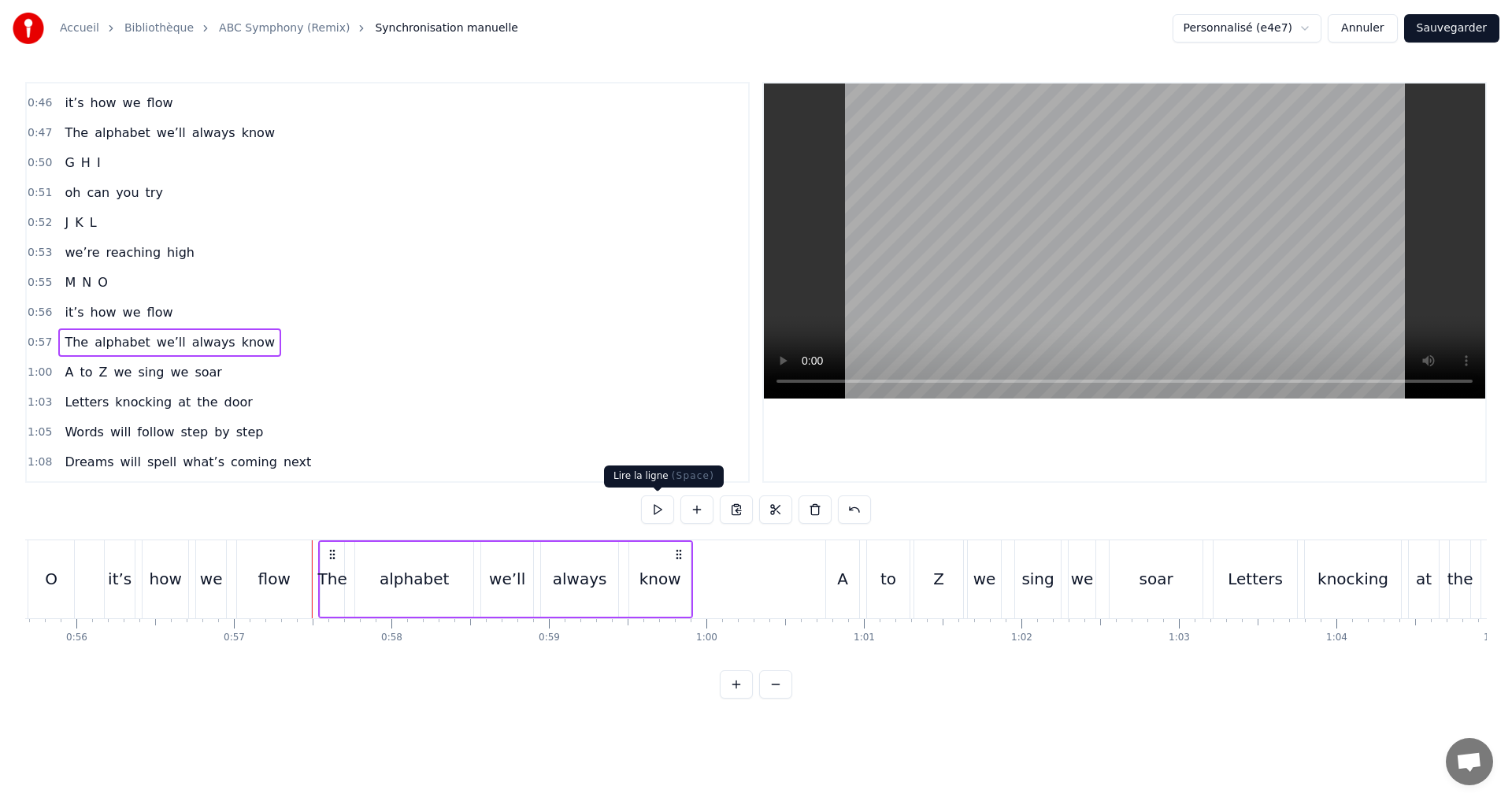
click at [648, 509] on button at bounding box center [658, 509] width 33 height 28
click at [648, 493] on div "0:01 A B C 0:02 I see the start 0:04 Letters building works of art 0:06 D E F 0…" at bounding box center [755, 389] width 1461 height 616
click at [651, 501] on button at bounding box center [658, 509] width 33 height 28
click at [663, 584] on div "know" at bounding box center [660, 579] width 41 height 24
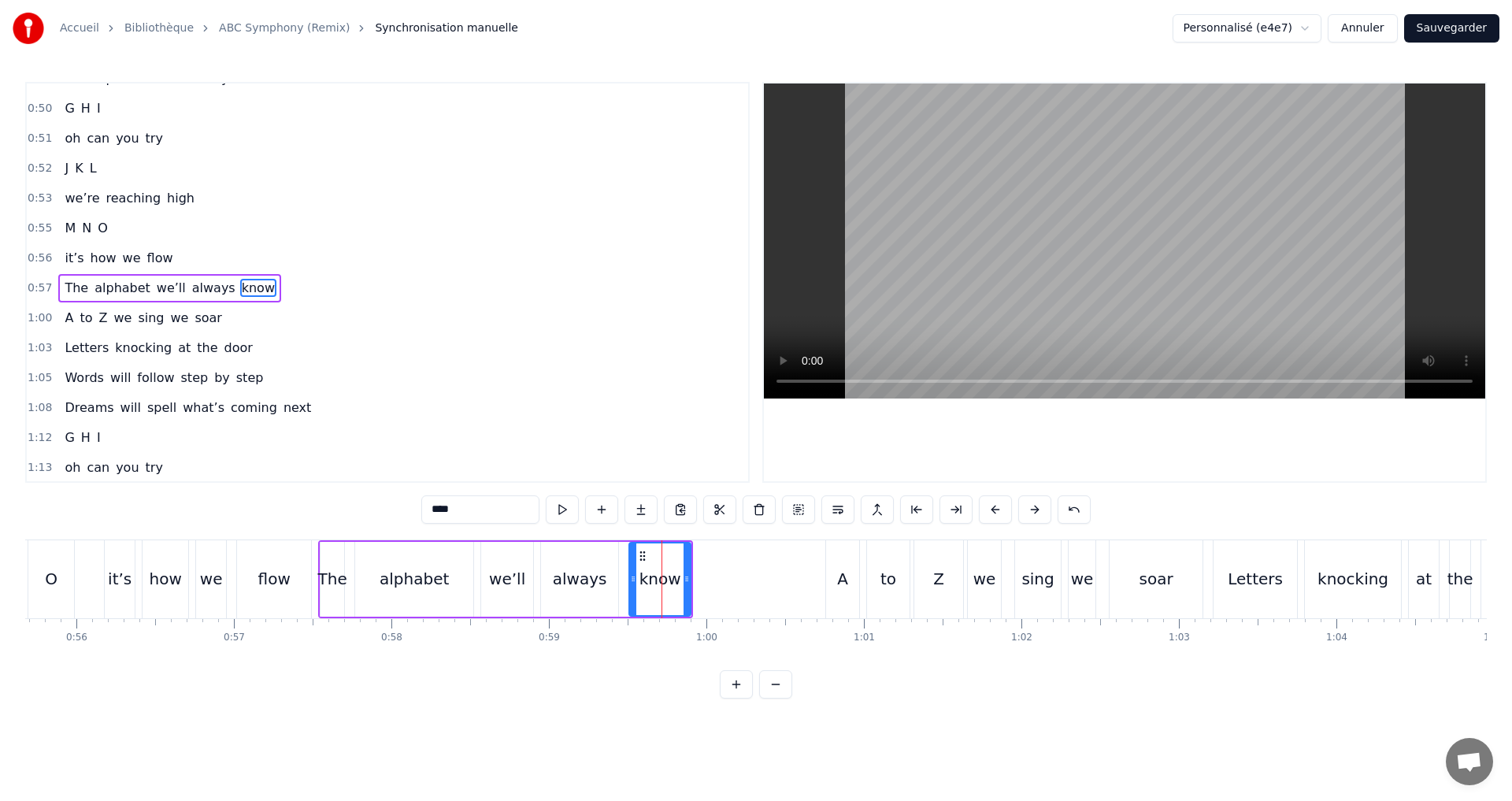
scroll to position [833, 0]
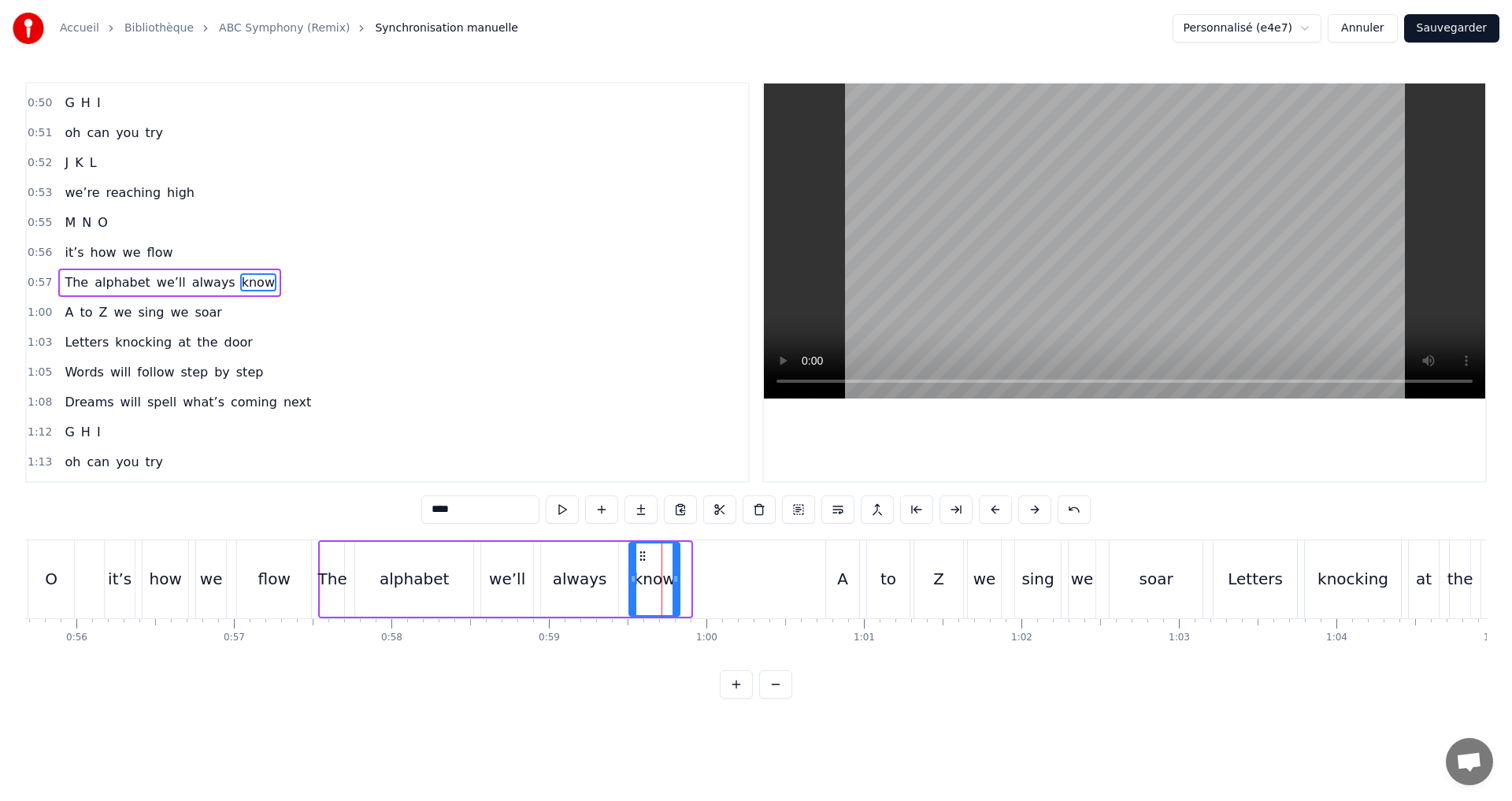
drag, startPoint x: 689, startPoint y: 581, endPoint x: 676, endPoint y: 579, distance: 13.2
click at [677, 578] on icon at bounding box center [675, 579] width 6 height 13
click at [628, 581] on icon at bounding box center [626, 579] width 6 height 13
drag, startPoint x: 291, startPoint y: 276, endPoint x: 377, endPoint y: 306, distance: 91.1
click at [291, 277] on div "0:57 The alphabet we’ll always know" at bounding box center [387, 282] width 721 height 30
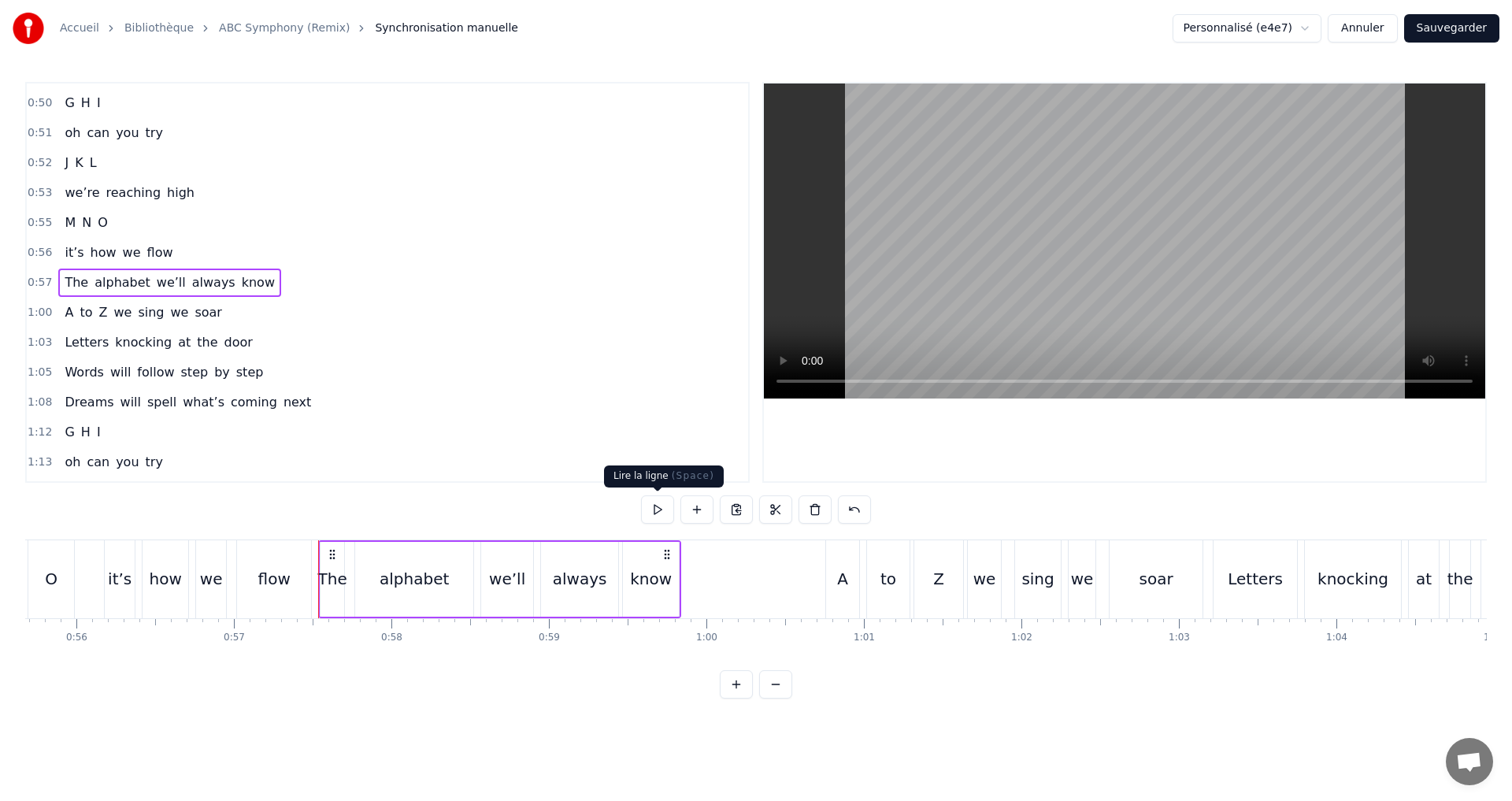
click at [659, 505] on button at bounding box center [658, 509] width 33 height 28
click at [230, 313] on div "1:00 A to Z we sing we soar" at bounding box center [387, 312] width 721 height 30
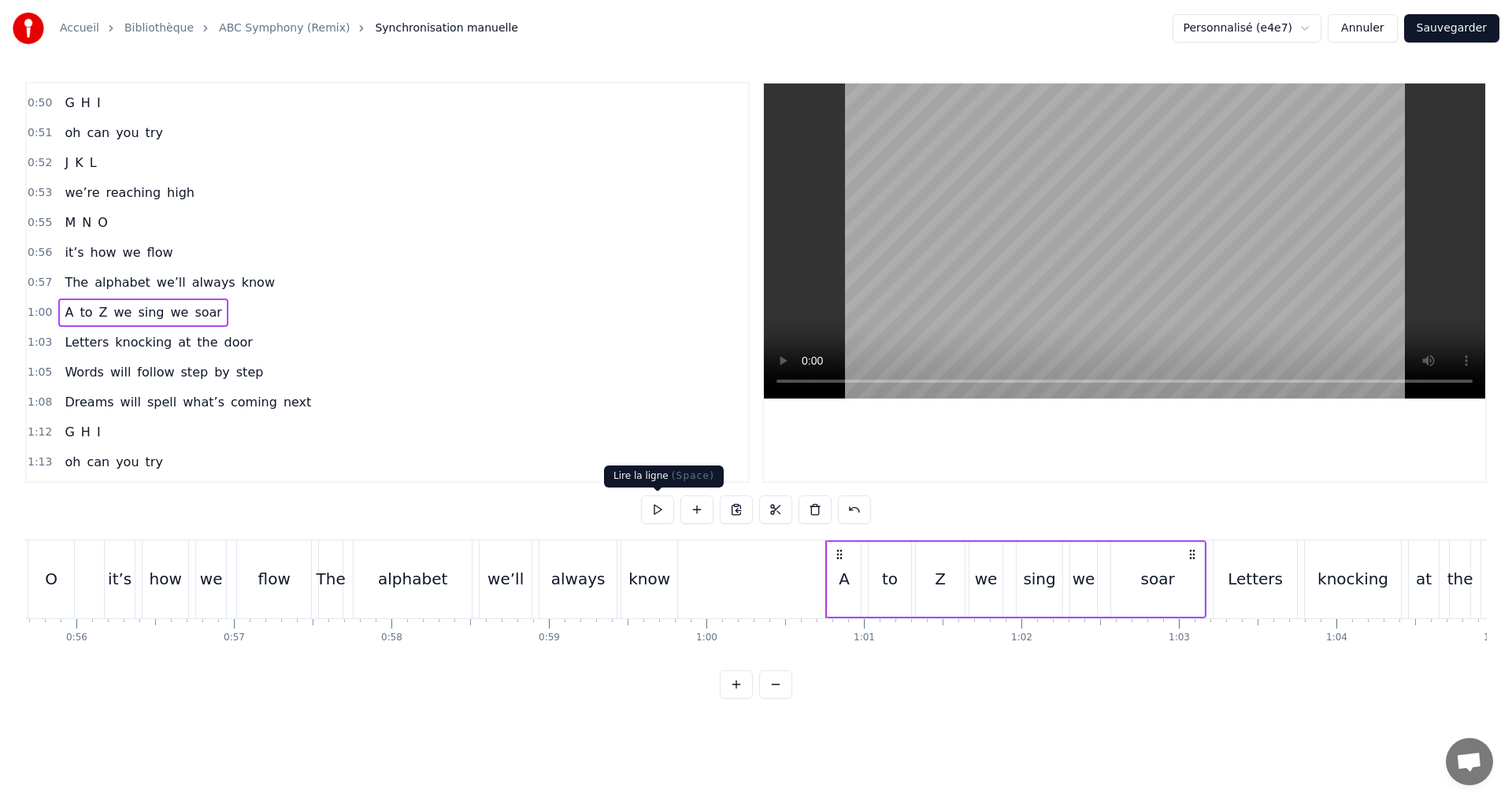
click at [660, 515] on button at bounding box center [658, 509] width 33 height 28
click at [660, 513] on button at bounding box center [658, 509] width 33 height 28
click at [955, 551] on div "Z" at bounding box center [940, 579] width 49 height 74
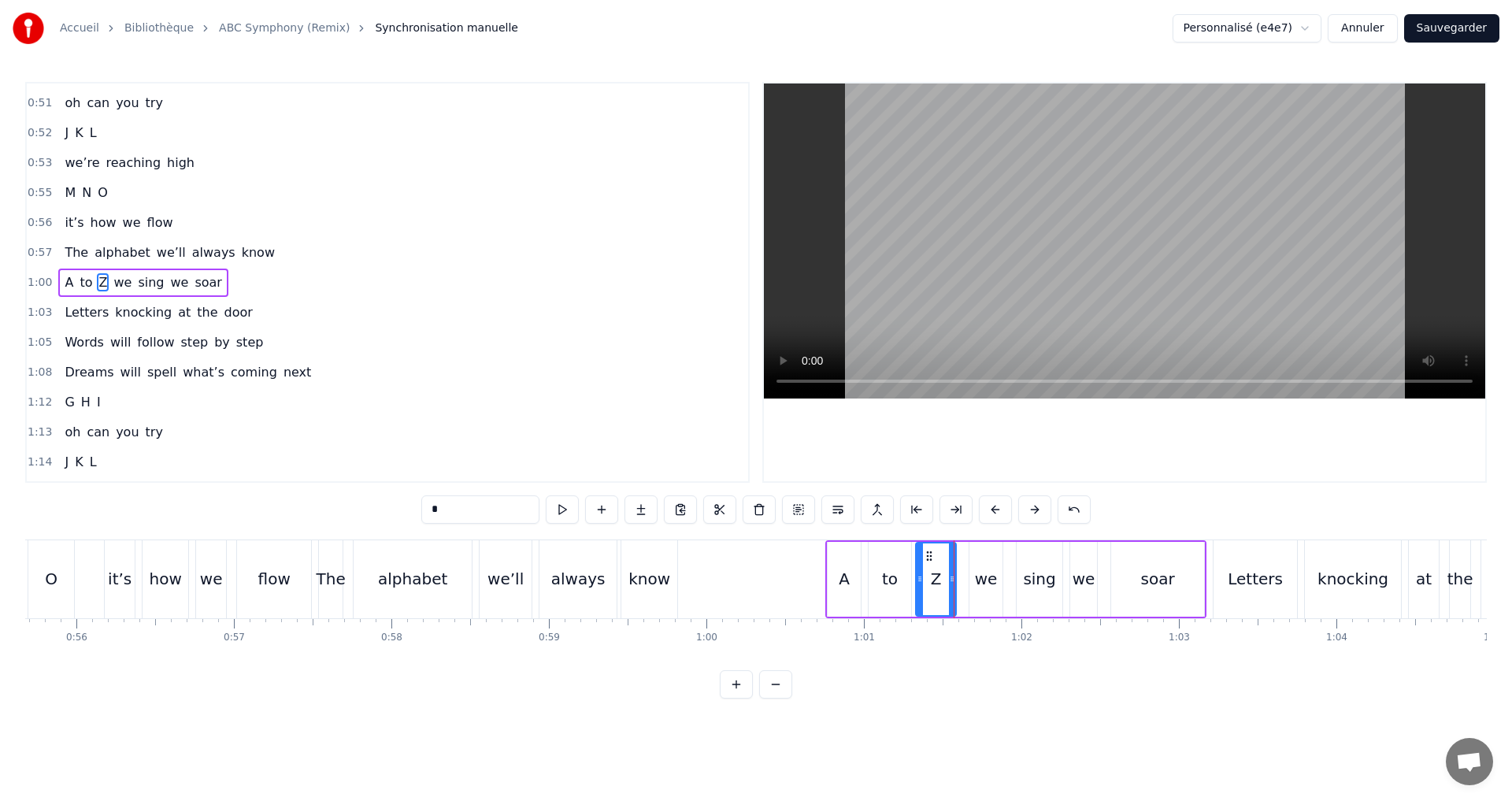
drag, startPoint x: 964, startPoint y: 583, endPoint x: 954, endPoint y: 583, distance: 10.0
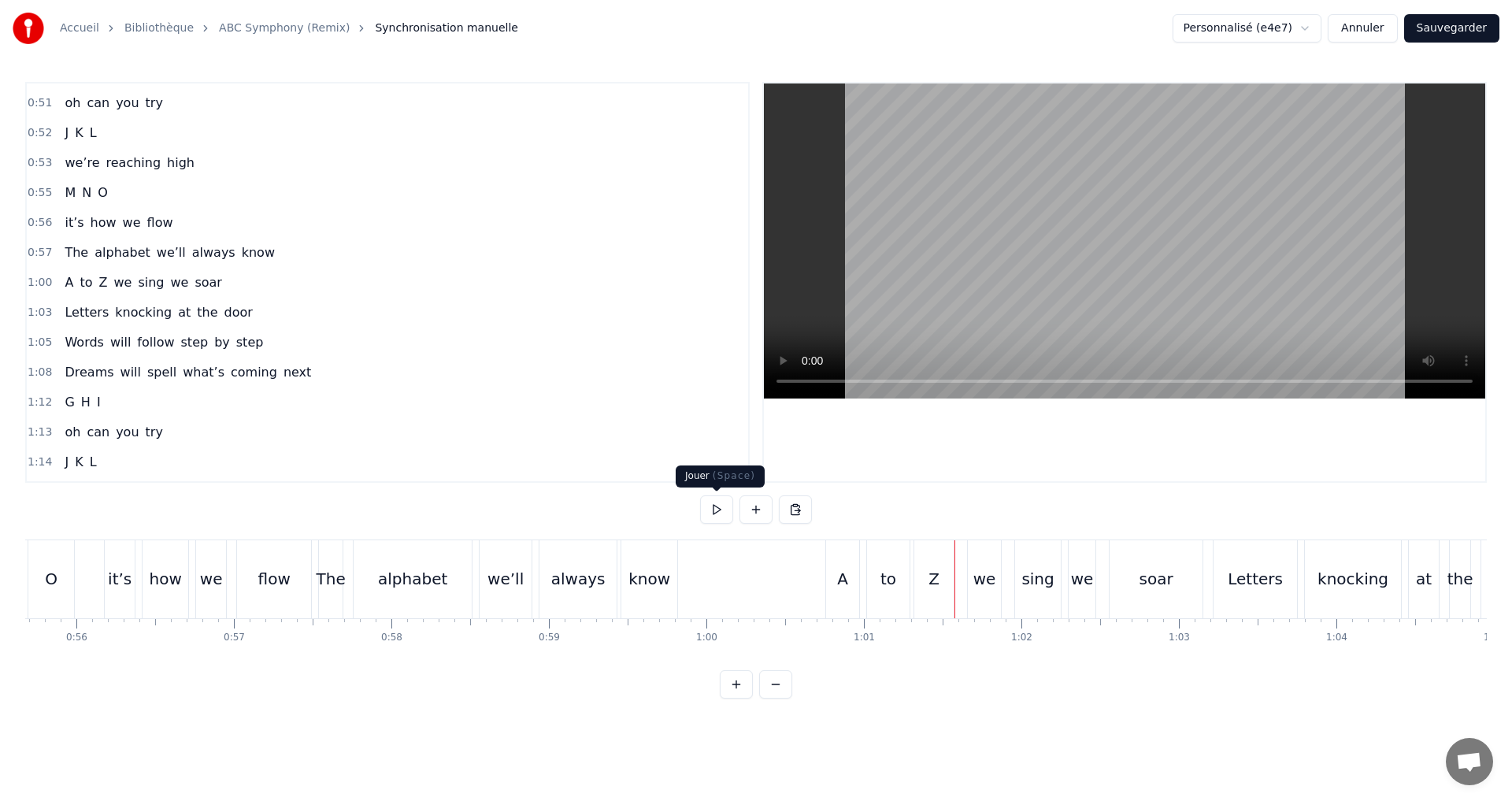
click at [715, 512] on button at bounding box center [717, 509] width 33 height 28
click at [276, 275] on div "1:00 A to Z we sing we soar" at bounding box center [387, 282] width 721 height 30
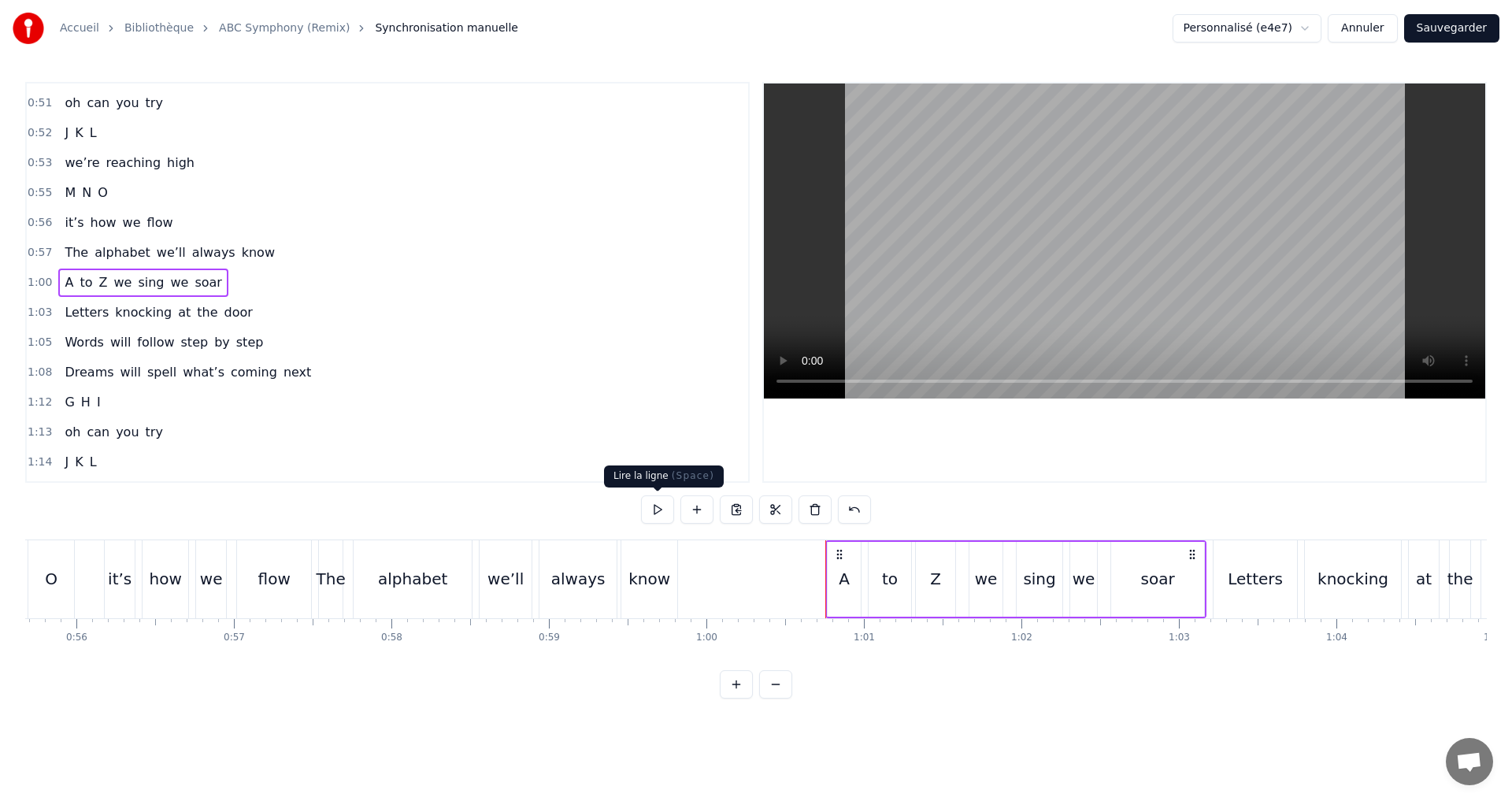
click at [660, 512] on button at bounding box center [658, 509] width 33 height 28
click at [1039, 578] on div "sing" at bounding box center [1039, 579] width 32 height 24
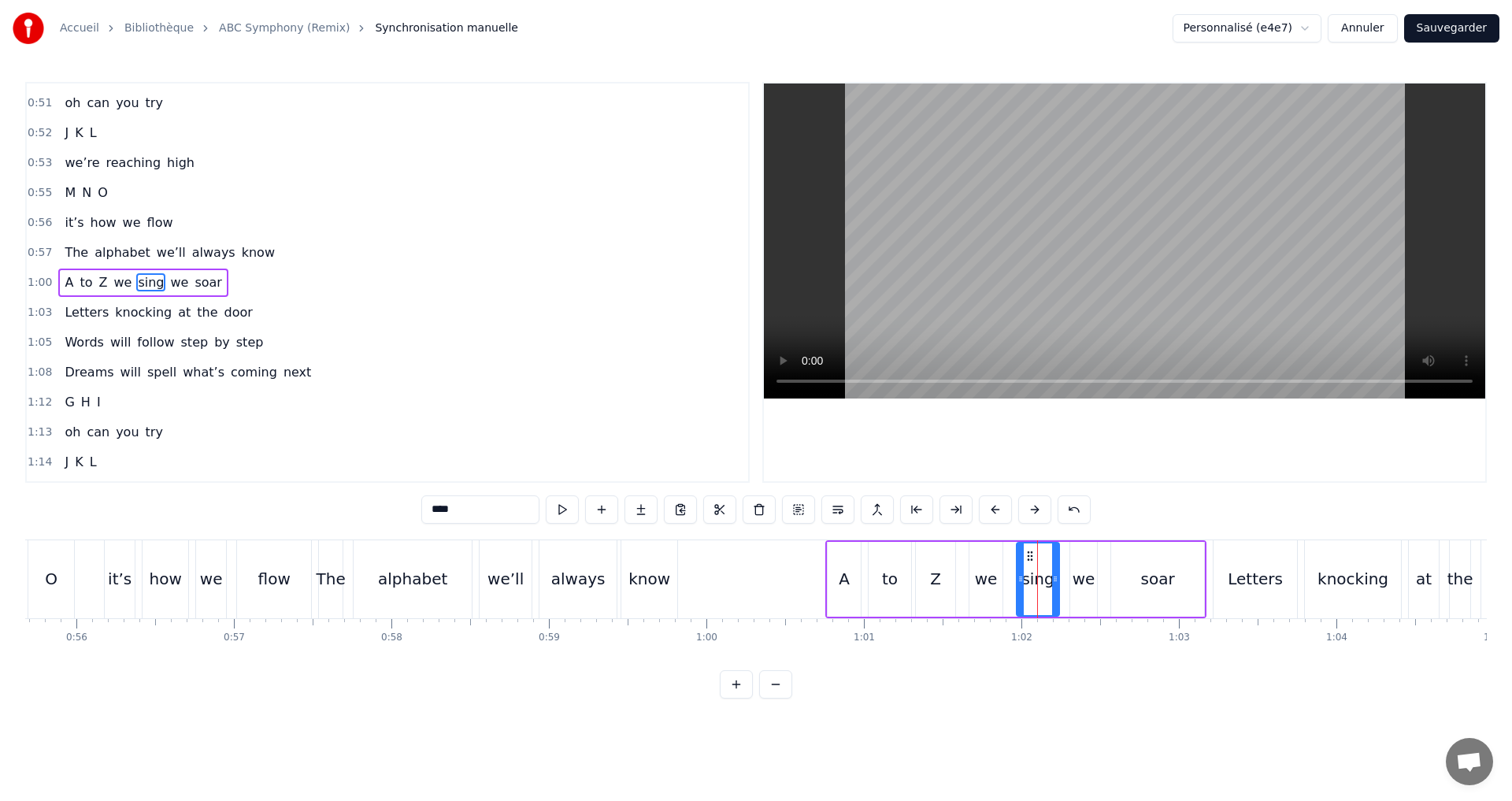
drag, startPoint x: 1059, startPoint y: 583, endPoint x: 1024, endPoint y: 581, distance: 35.1
click at [1051, 583] on div "sing" at bounding box center [1038, 580] width 41 height 72
click at [1010, 574] on icon at bounding box center [1009, 579] width 6 height 13
click at [302, 273] on div "1:00 A to Z we sing we soar" at bounding box center [387, 282] width 721 height 30
click at [654, 514] on button at bounding box center [658, 509] width 33 height 28
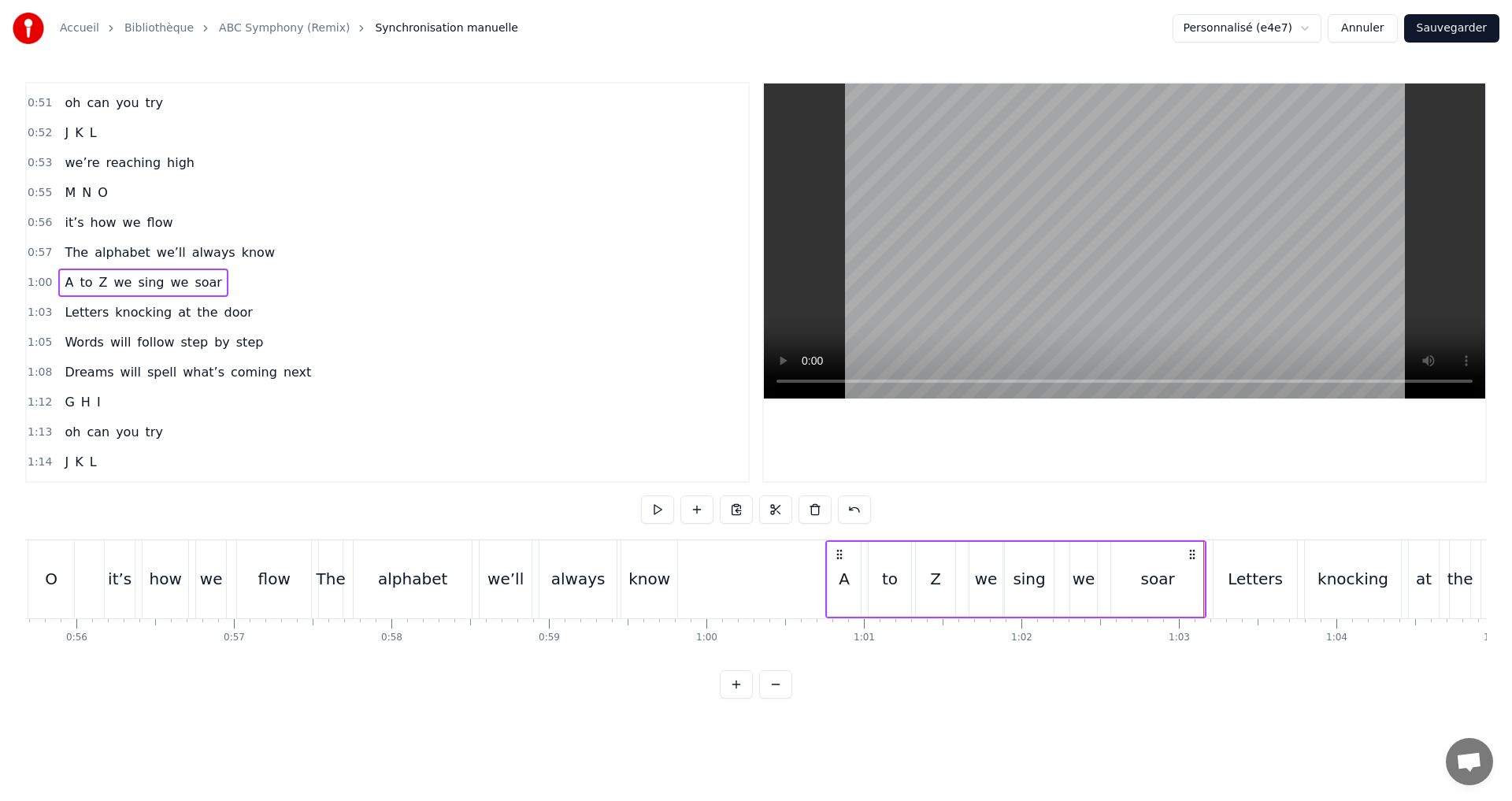
click at [271, 317] on div "1:03 Letters knocking at the door" at bounding box center [387, 312] width 721 height 30
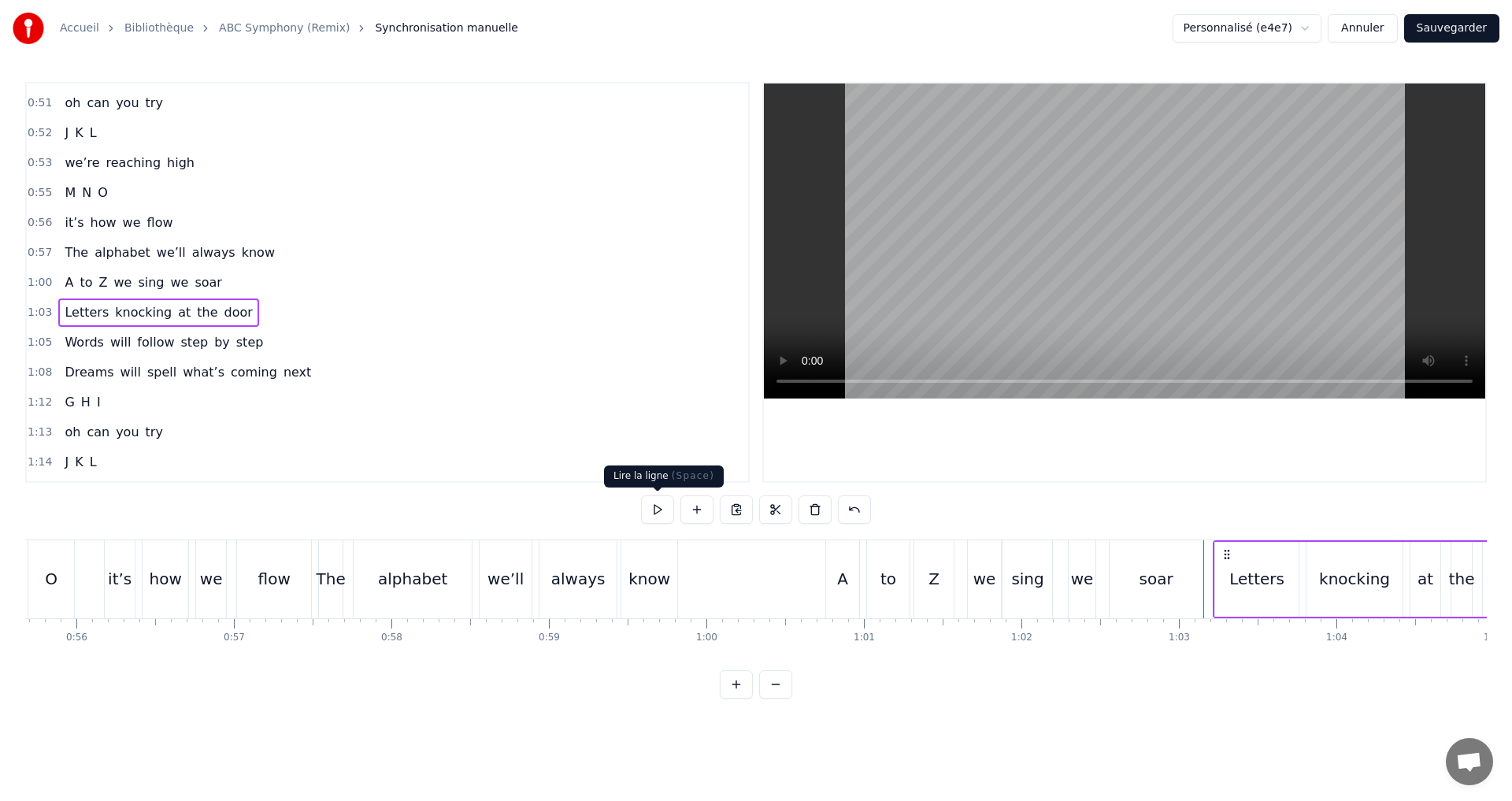
click at [655, 505] on button at bounding box center [658, 509] width 33 height 28
click at [655, 508] on button at bounding box center [658, 509] width 33 height 28
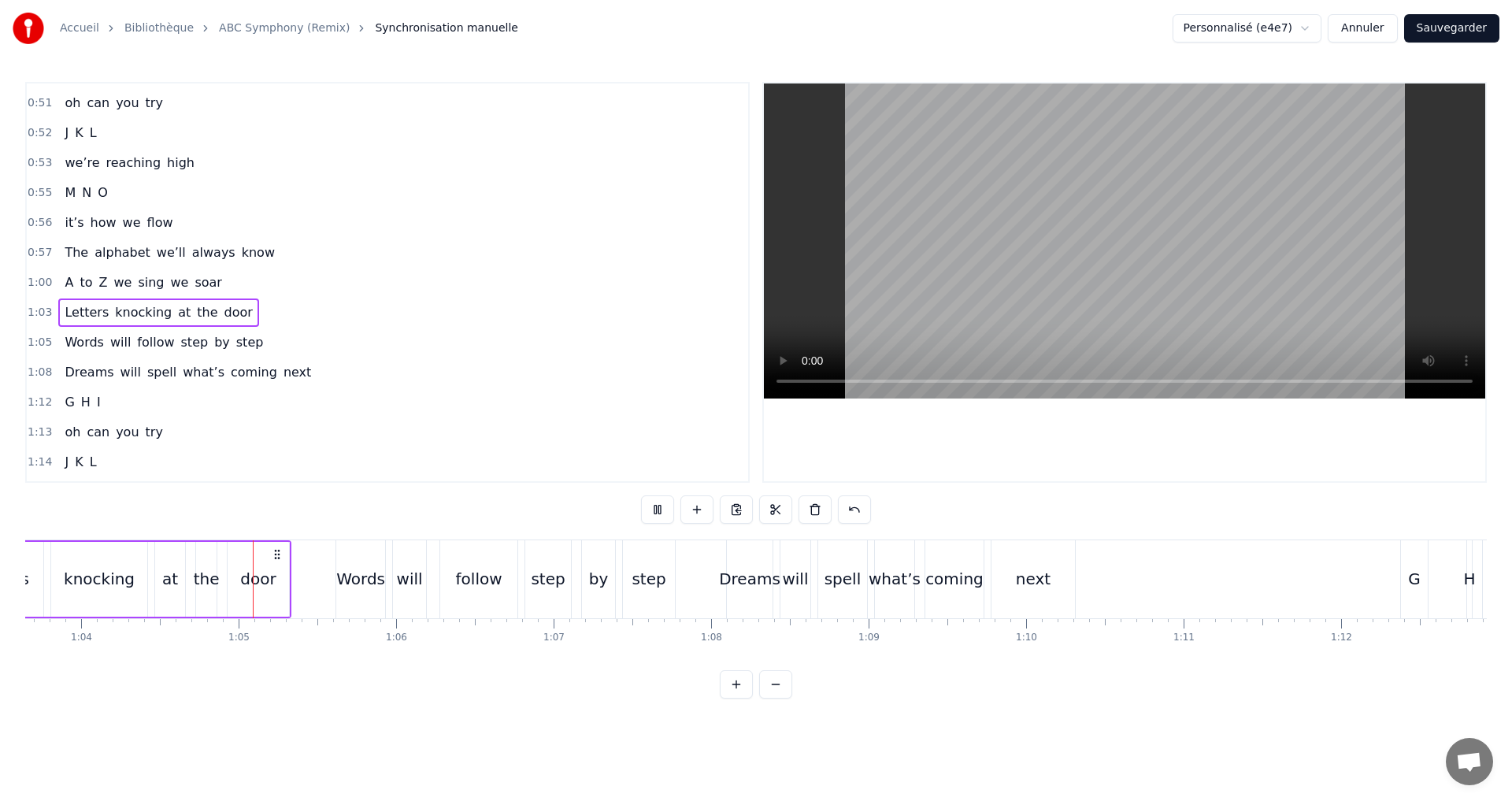
scroll to position [0, 10076]
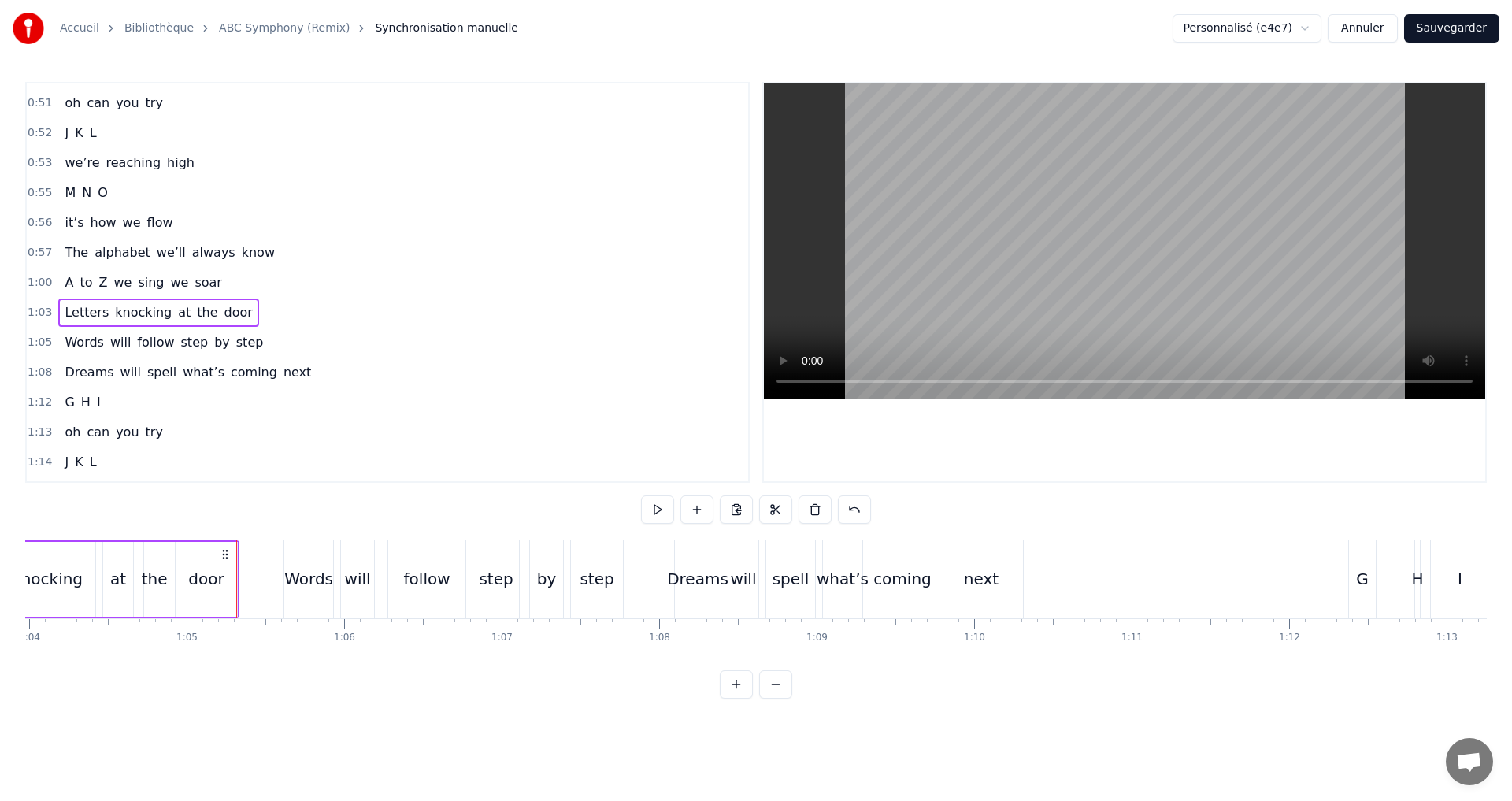
click at [198, 577] on div "door" at bounding box center [206, 579] width 36 height 24
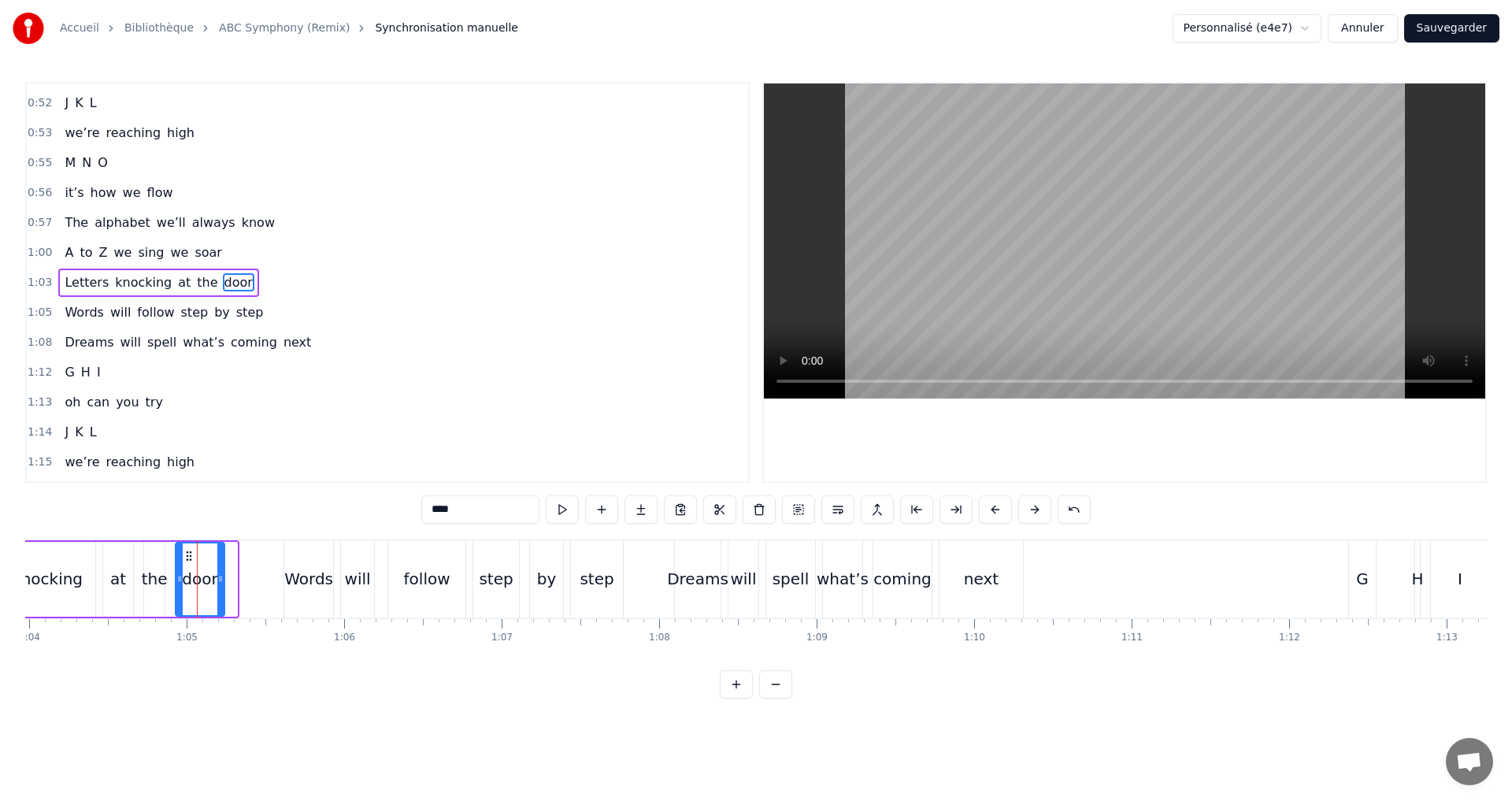
drag, startPoint x: 231, startPoint y: 583, endPoint x: 218, endPoint y: 579, distance: 13.6
click at [218, 579] on icon at bounding box center [220, 579] width 6 height 13
click at [570, 510] on button at bounding box center [562, 509] width 33 height 28
click at [341, 283] on div "1:03 Letters knocking at the door" at bounding box center [387, 282] width 721 height 30
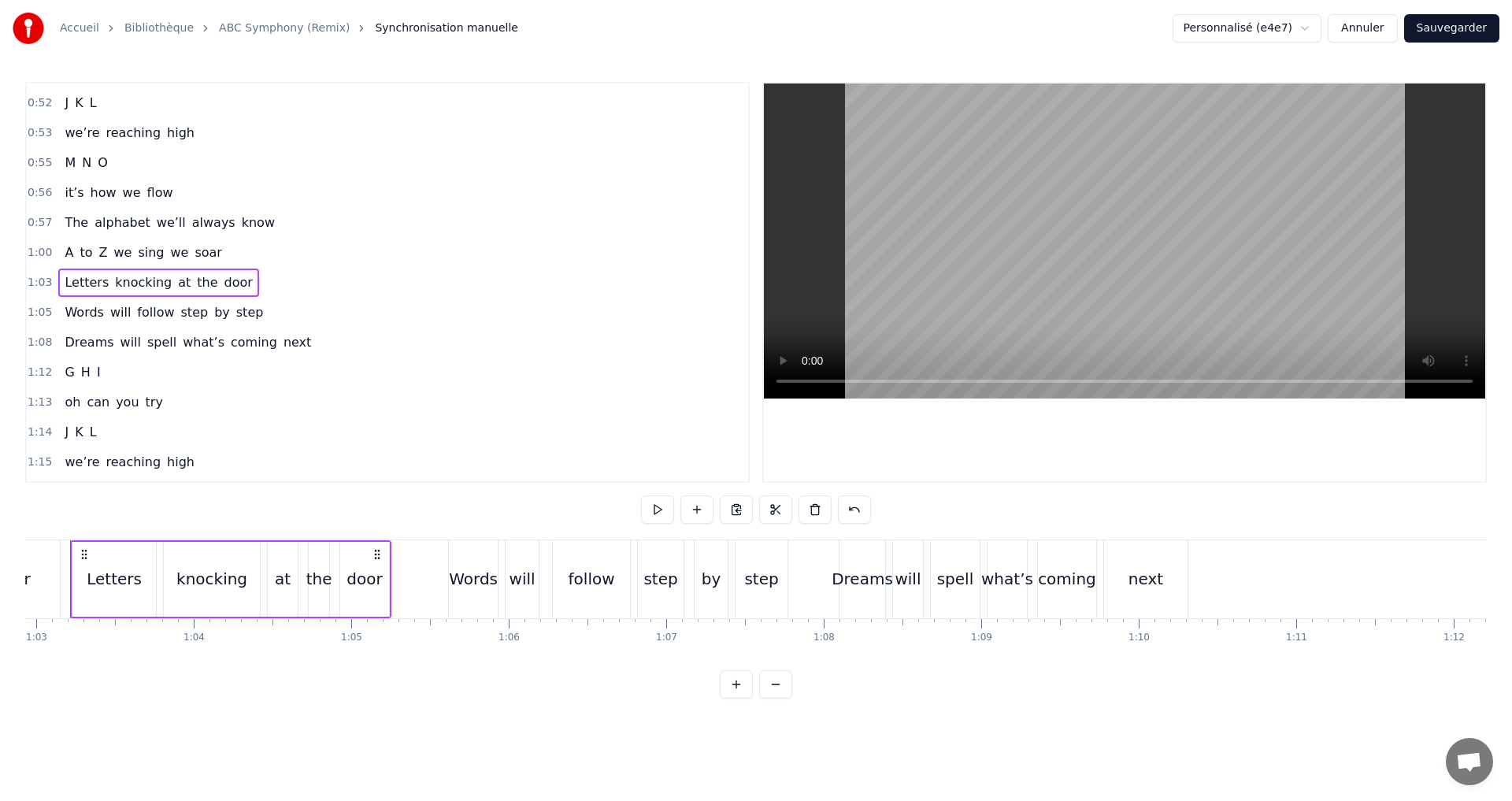
scroll to position [0, 9877]
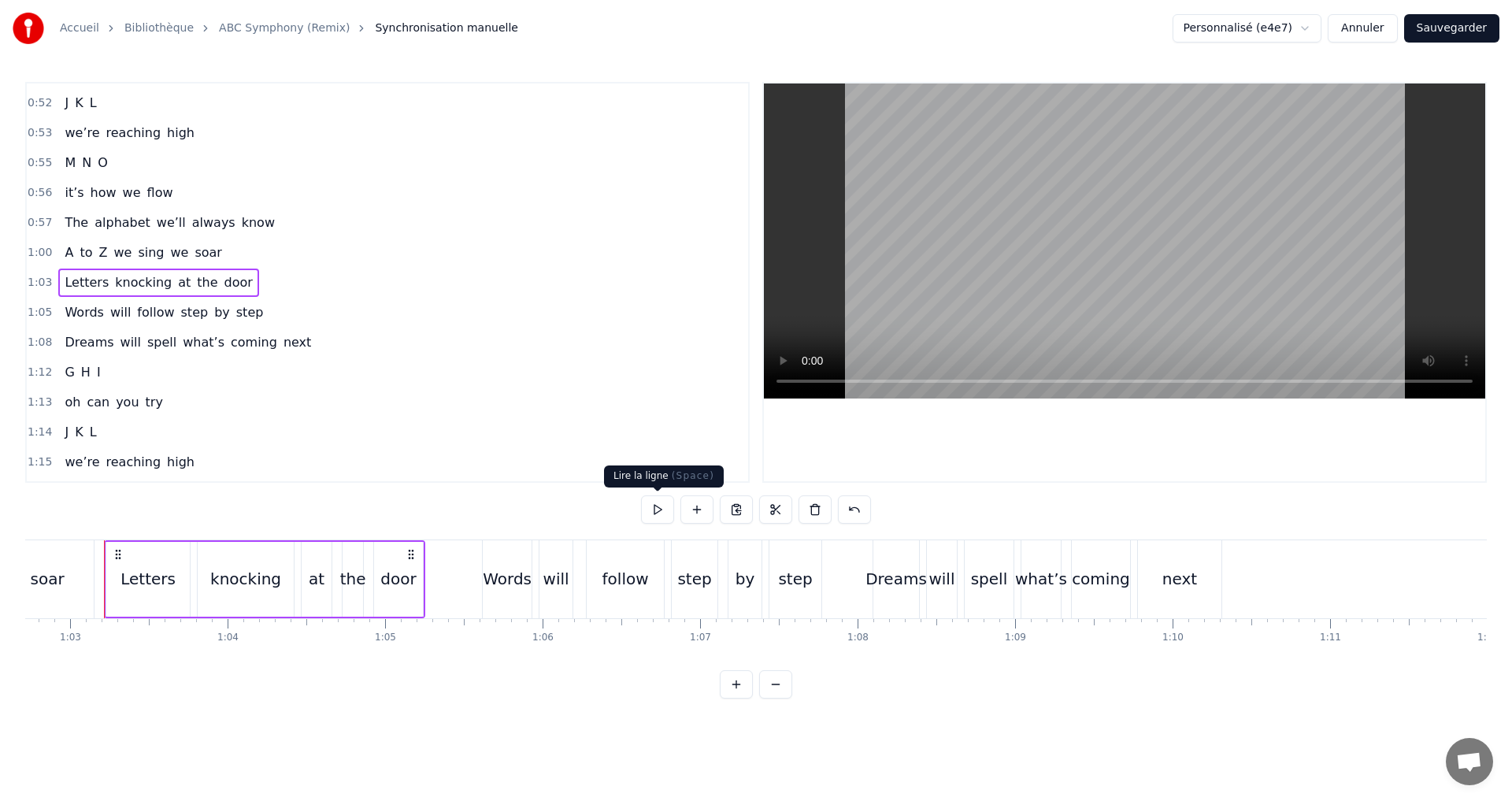
click at [653, 505] on button at bounding box center [658, 509] width 33 height 28
click at [262, 313] on div "1:05 Words will follow step by step" at bounding box center [387, 312] width 721 height 30
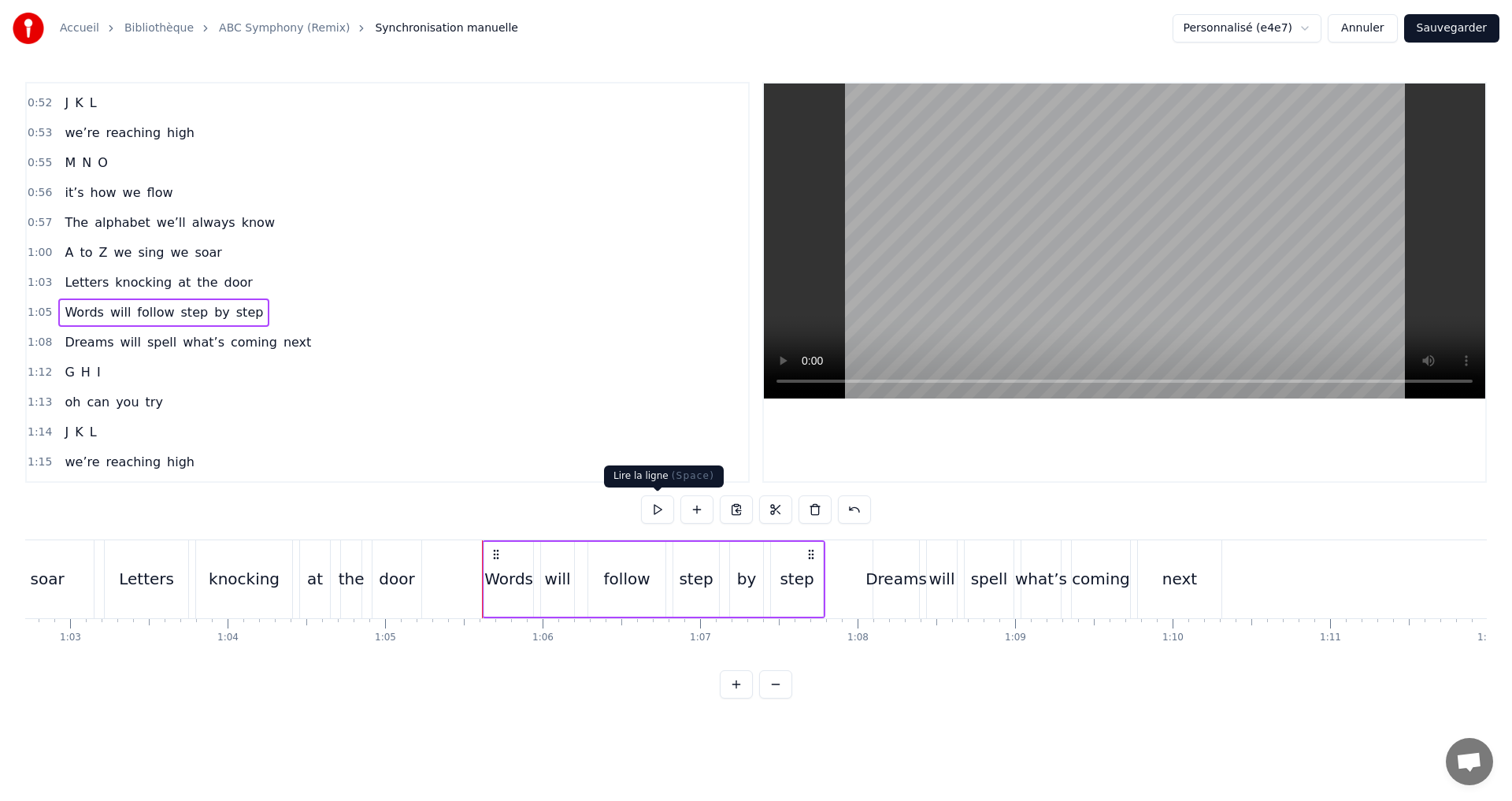
click at [649, 511] on button at bounding box center [658, 509] width 33 height 28
click at [295, 352] on div "1:08 Dreams will spell what’s coming next" at bounding box center [387, 343] width 721 height 30
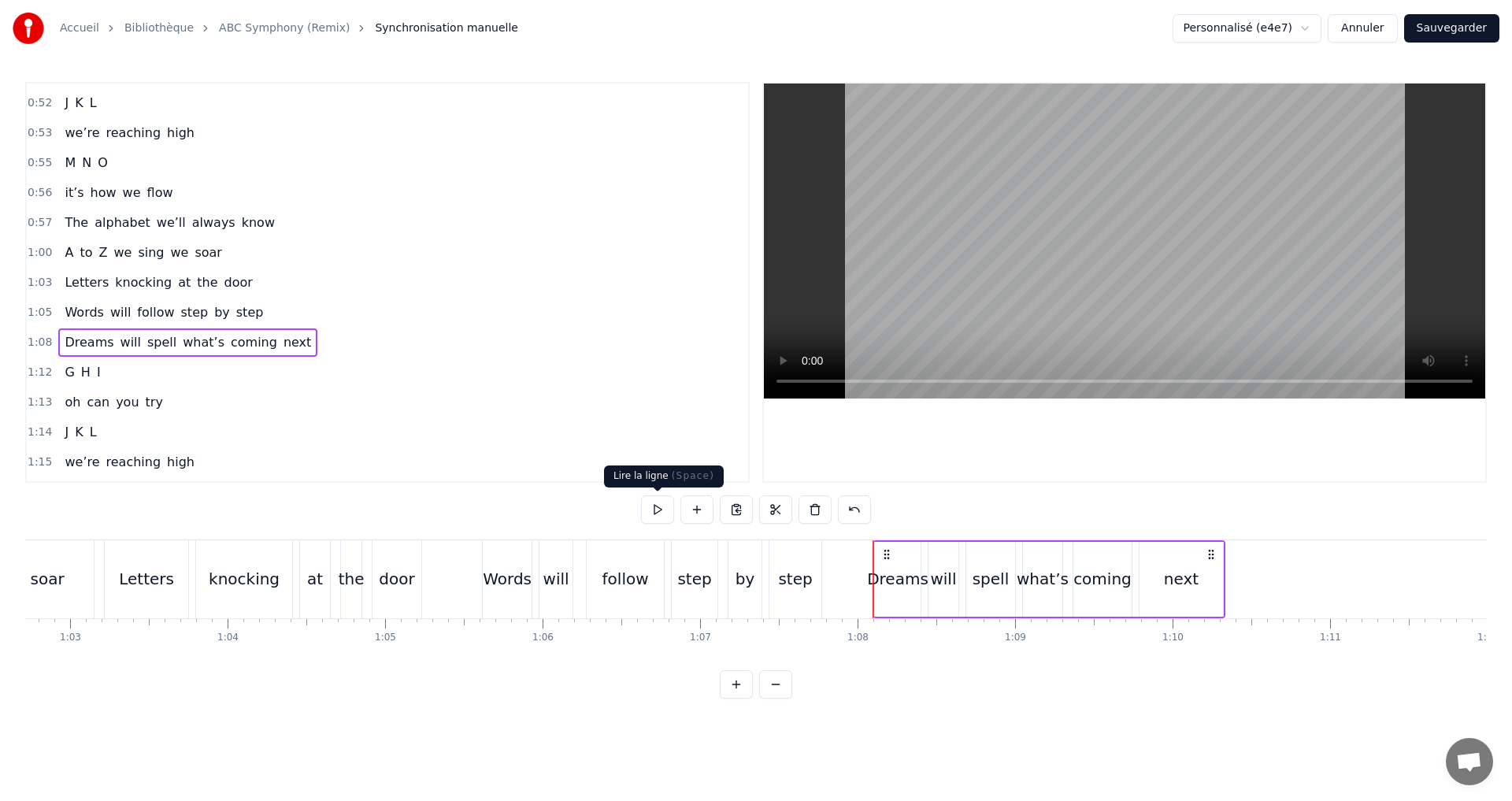
click at [654, 515] on button at bounding box center [658, 509] width 33 height 28
click at [1193, 577] on div "next" at bounding box center [1181, 579] width 35 height 24
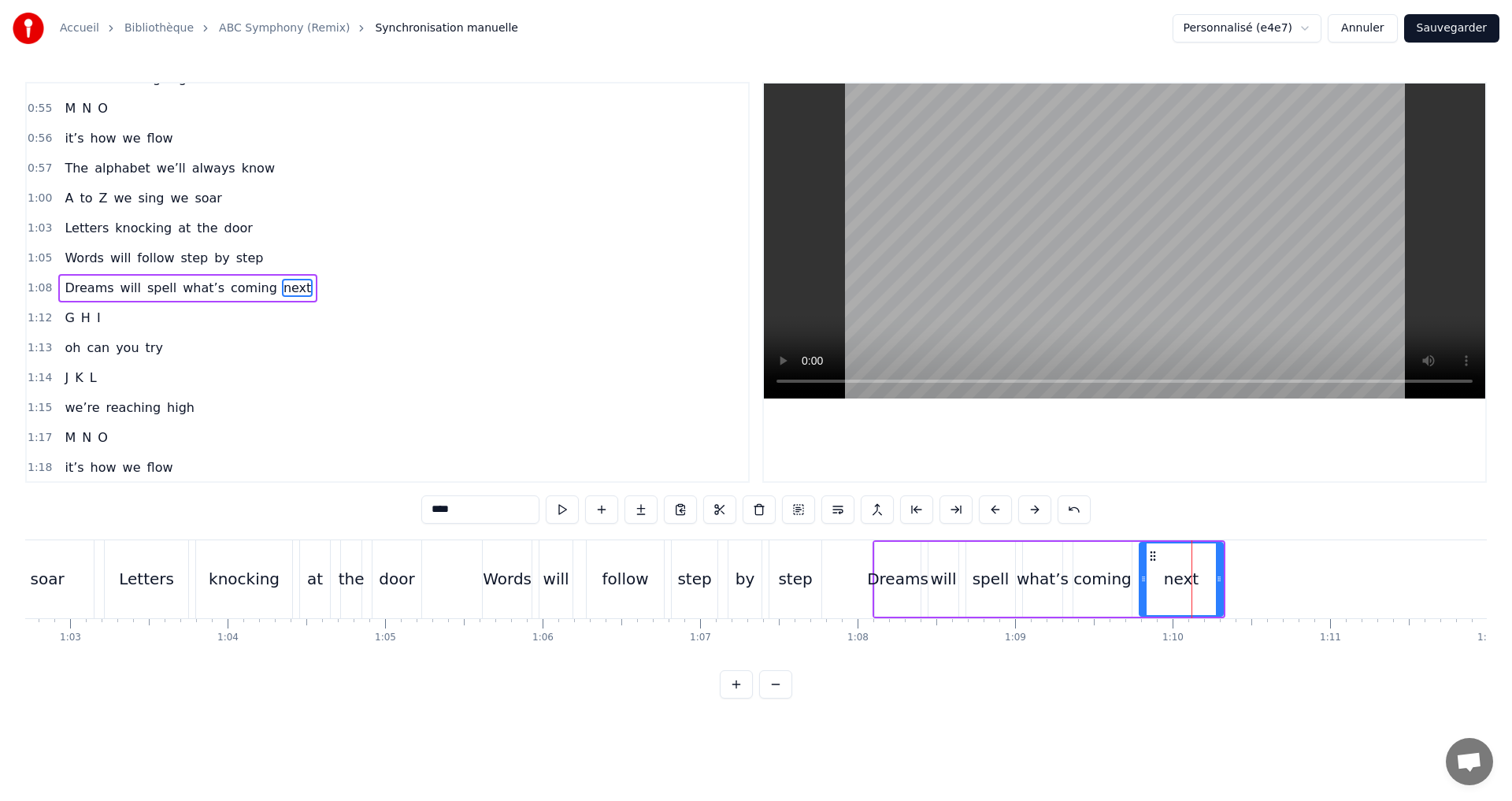
scroll to position [953, 0]
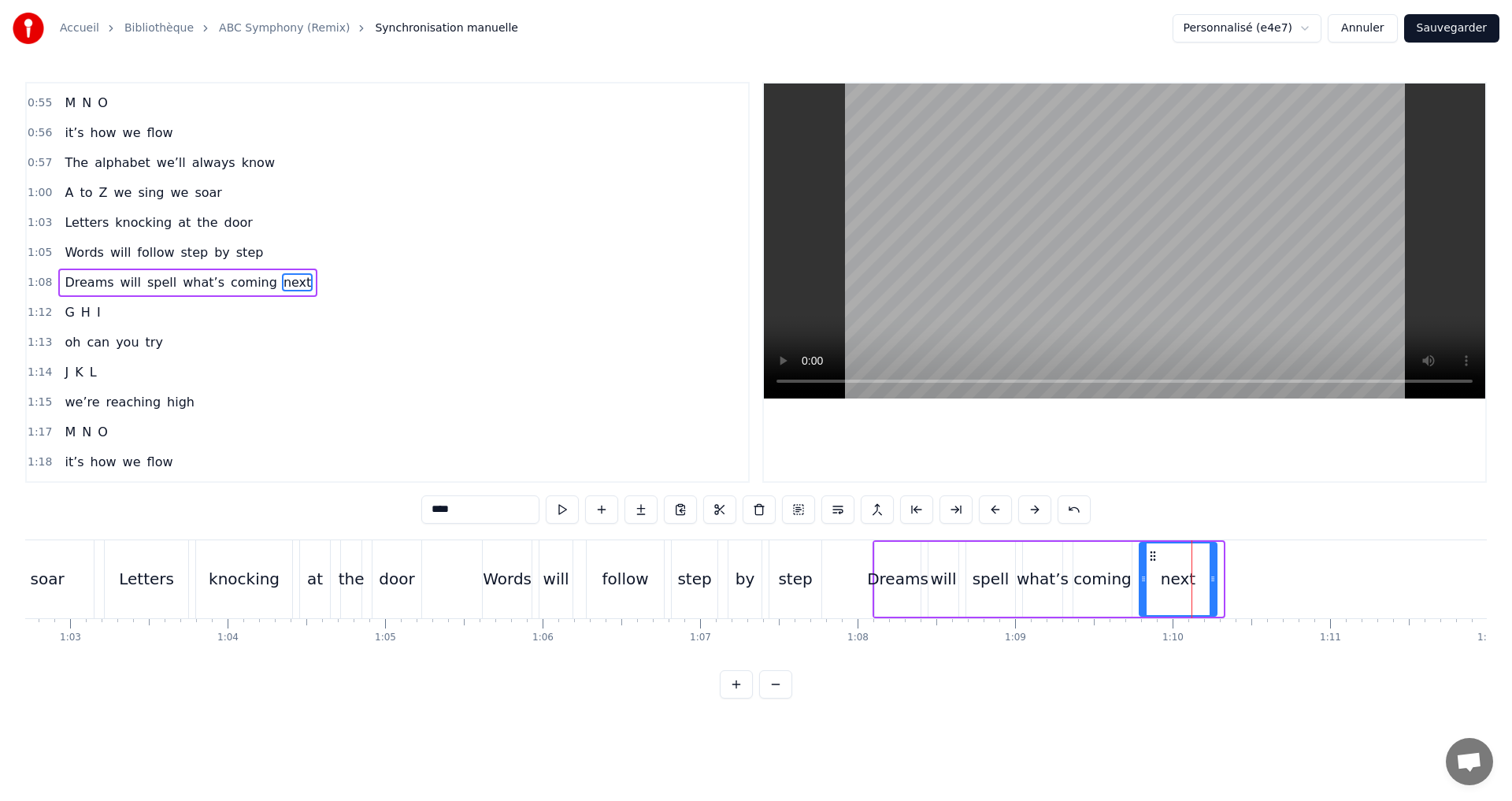
drag, startPoint x: 1215, startPoint y: 588, endPoint x: 1207, endPoint y: 583, distance: 9.4
click at [1210, 583] on div at bounding box center [1213, 580] width 6 height 72
drag, startPoint x: 1143, startPoint y: 577, endPoint x: 1123, endPoint y: 571, distance: 20.9
click at [1136, 572] on icon at bounding box center [1139, 579] width 6 height 13
click at [570, 509] on button at bounding box center [562, 509] width 33 height 28
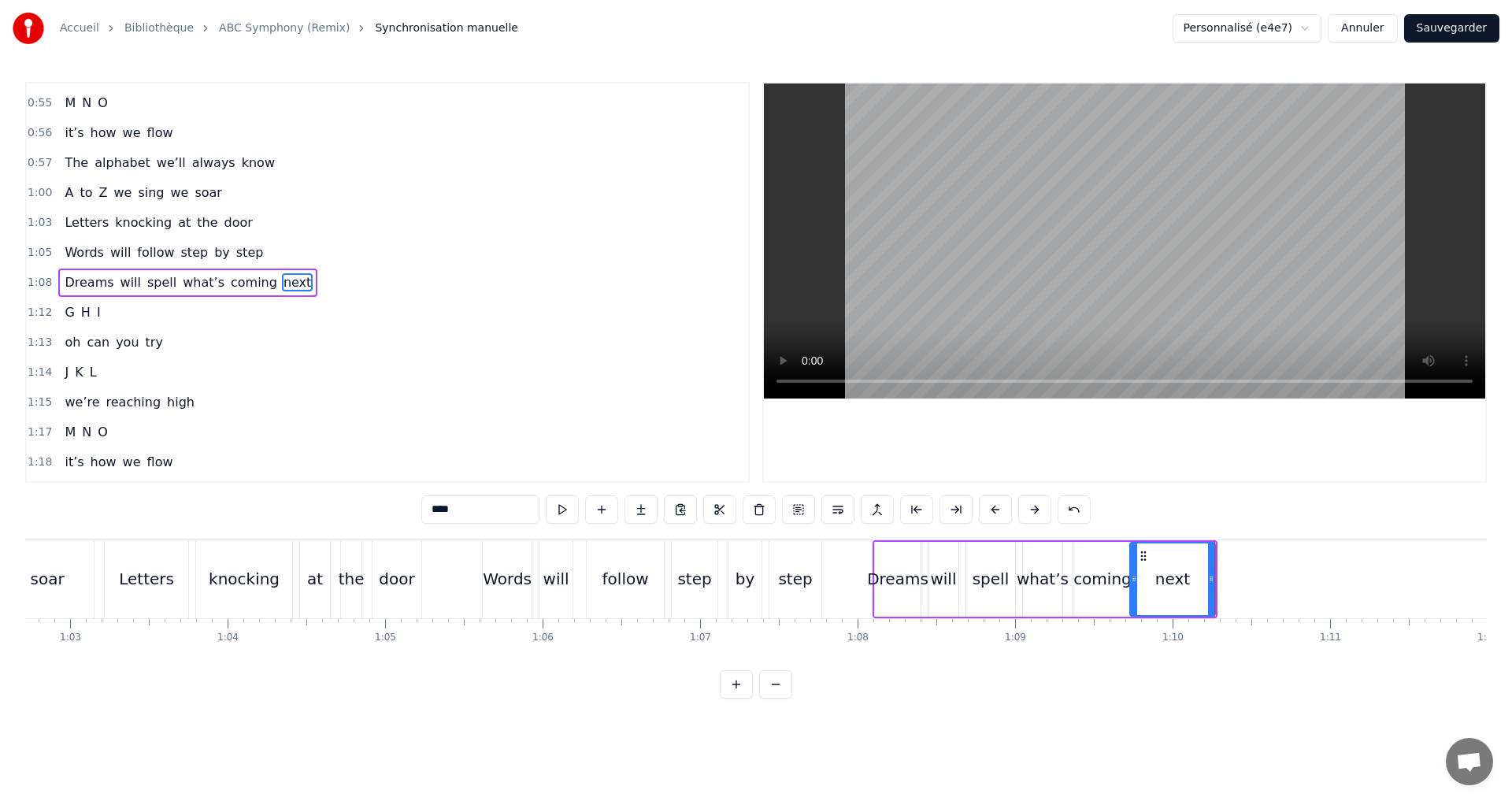
click at [192, 310] on div "1:12 G H I" at bounding box center [387, 312] width 721 height 30
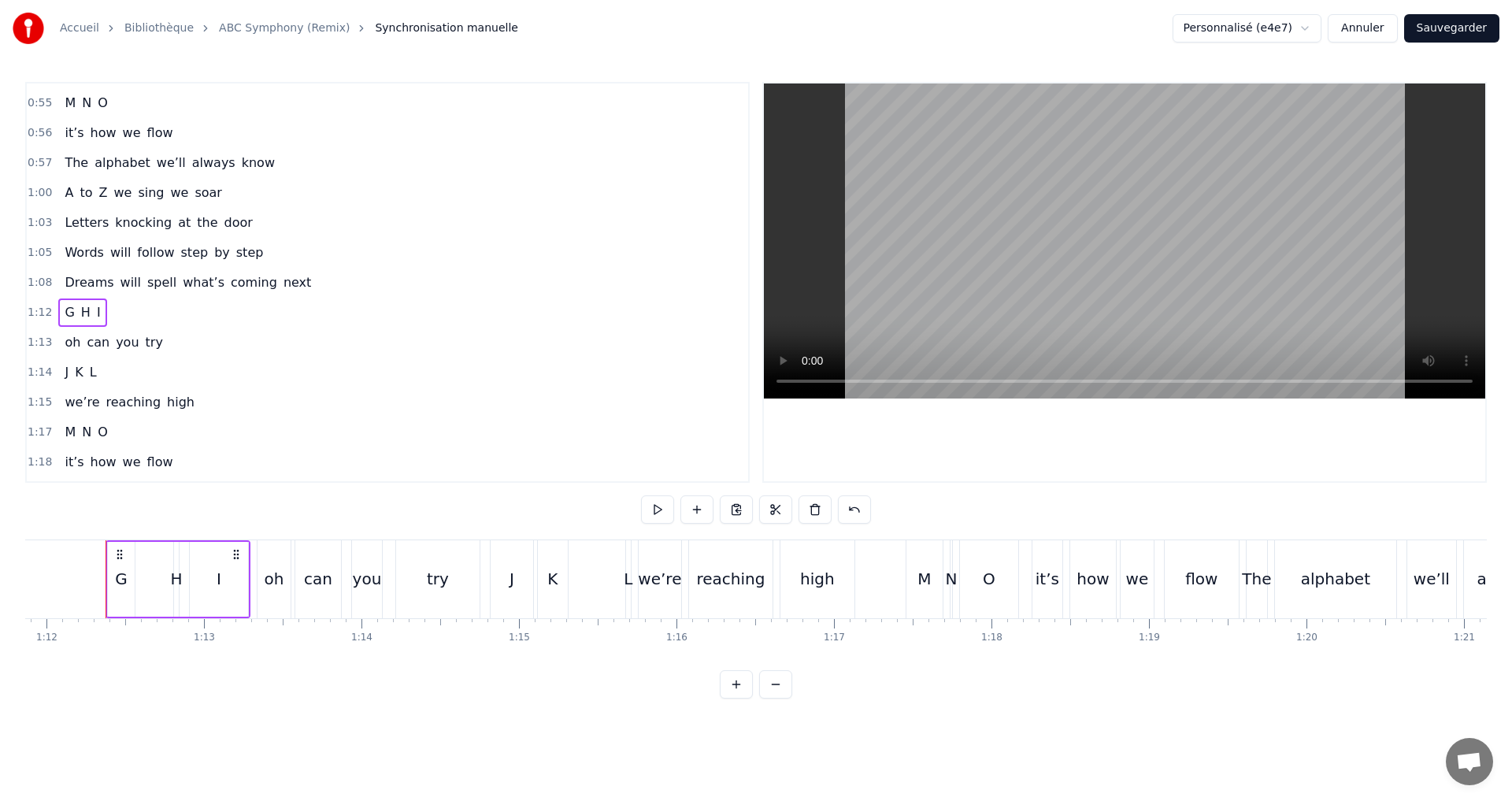
scroll to position [0, 11319]
click at [1453, 29] on button "Sauvegarder" at bounding box center [1451, 28] width 96 height 28
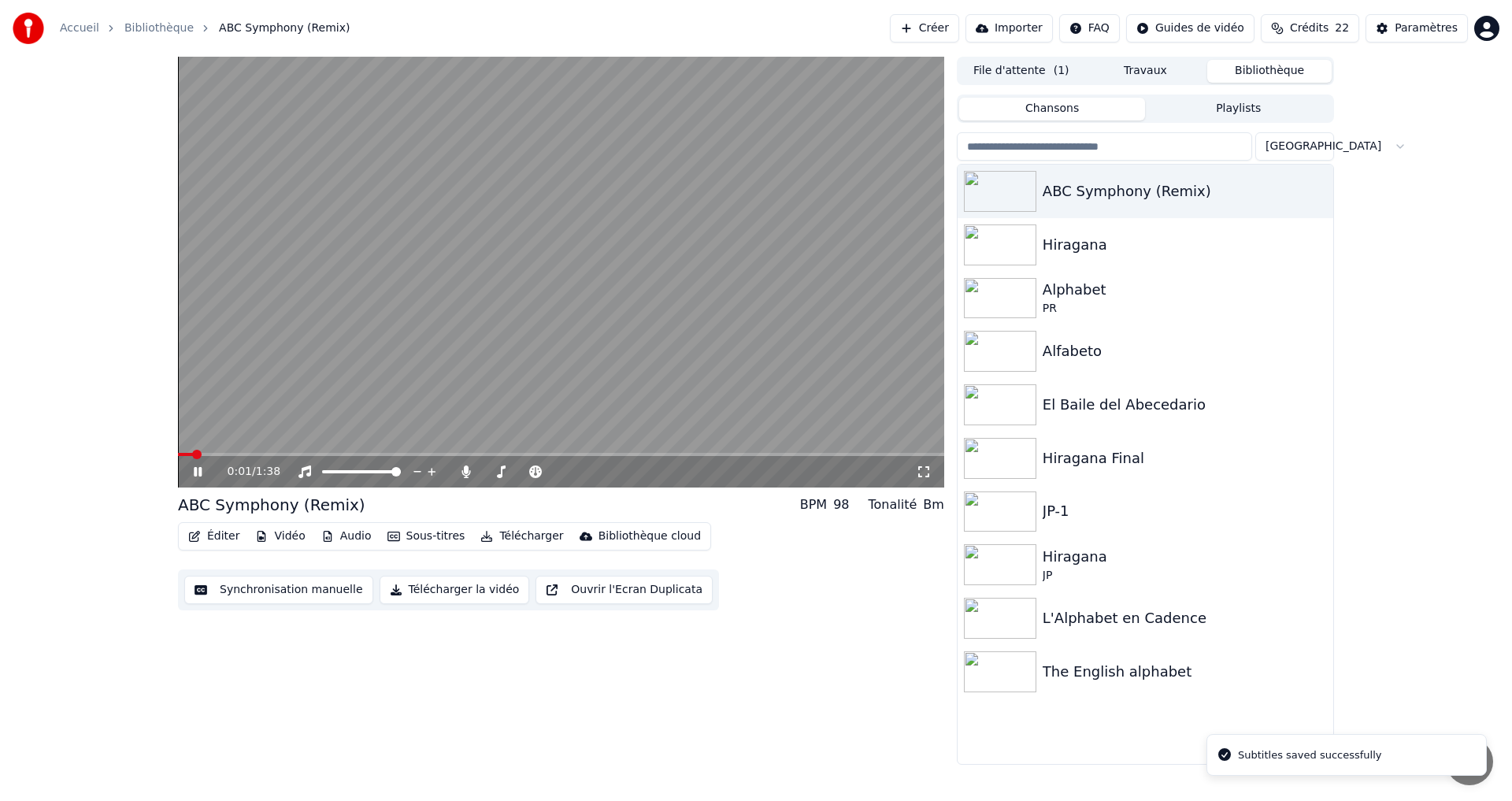
drag, startPoint x: 924, startPoint y: 467, endPoint x: 851, endPoint y: 394, distance: 103.2
click at [924, 466] on icon at bounding box center [923, 472] width 16 height 13
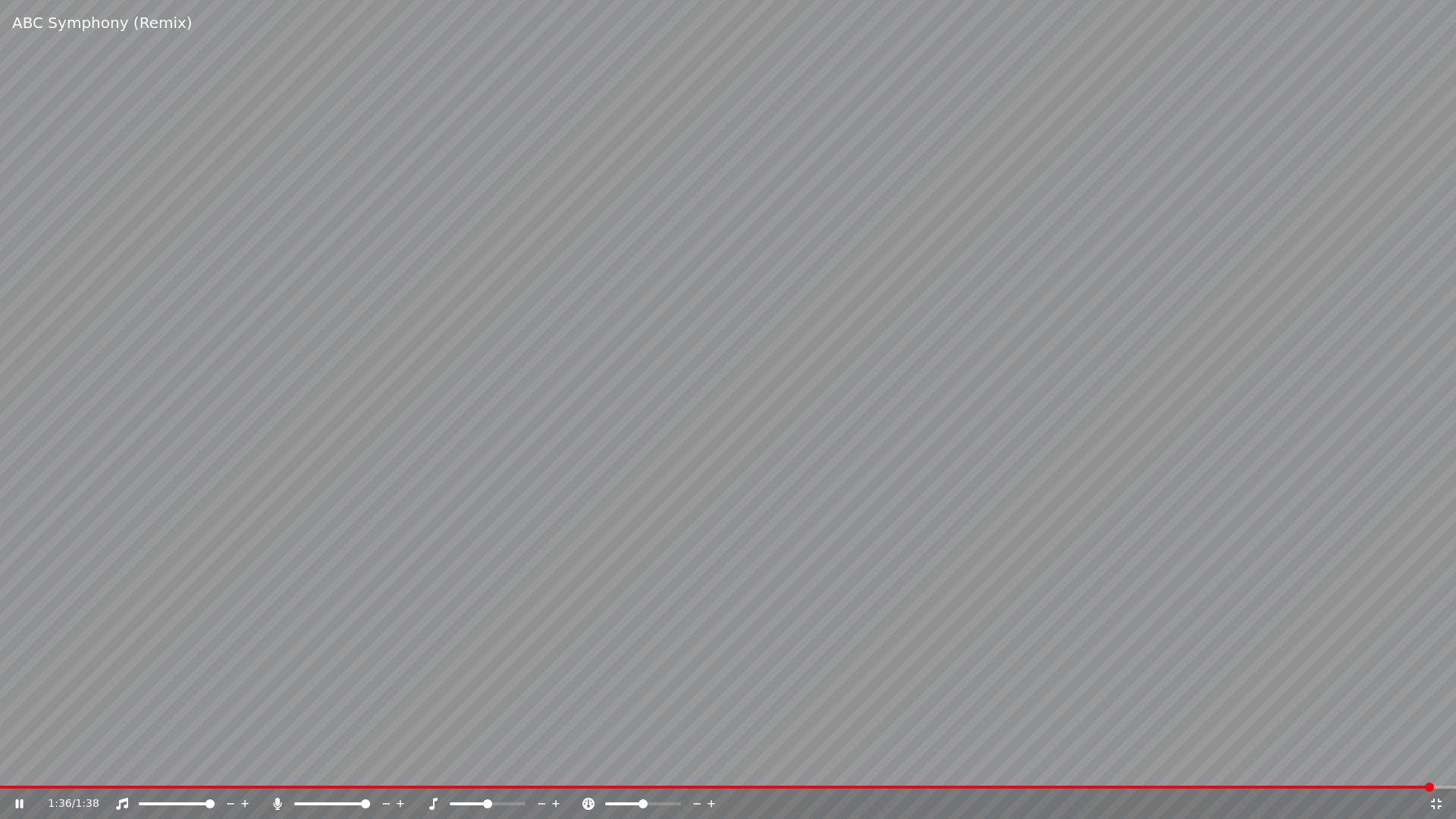
click at [1437, 770] on icon at bounding box center [1437, 804] width 11 height 11
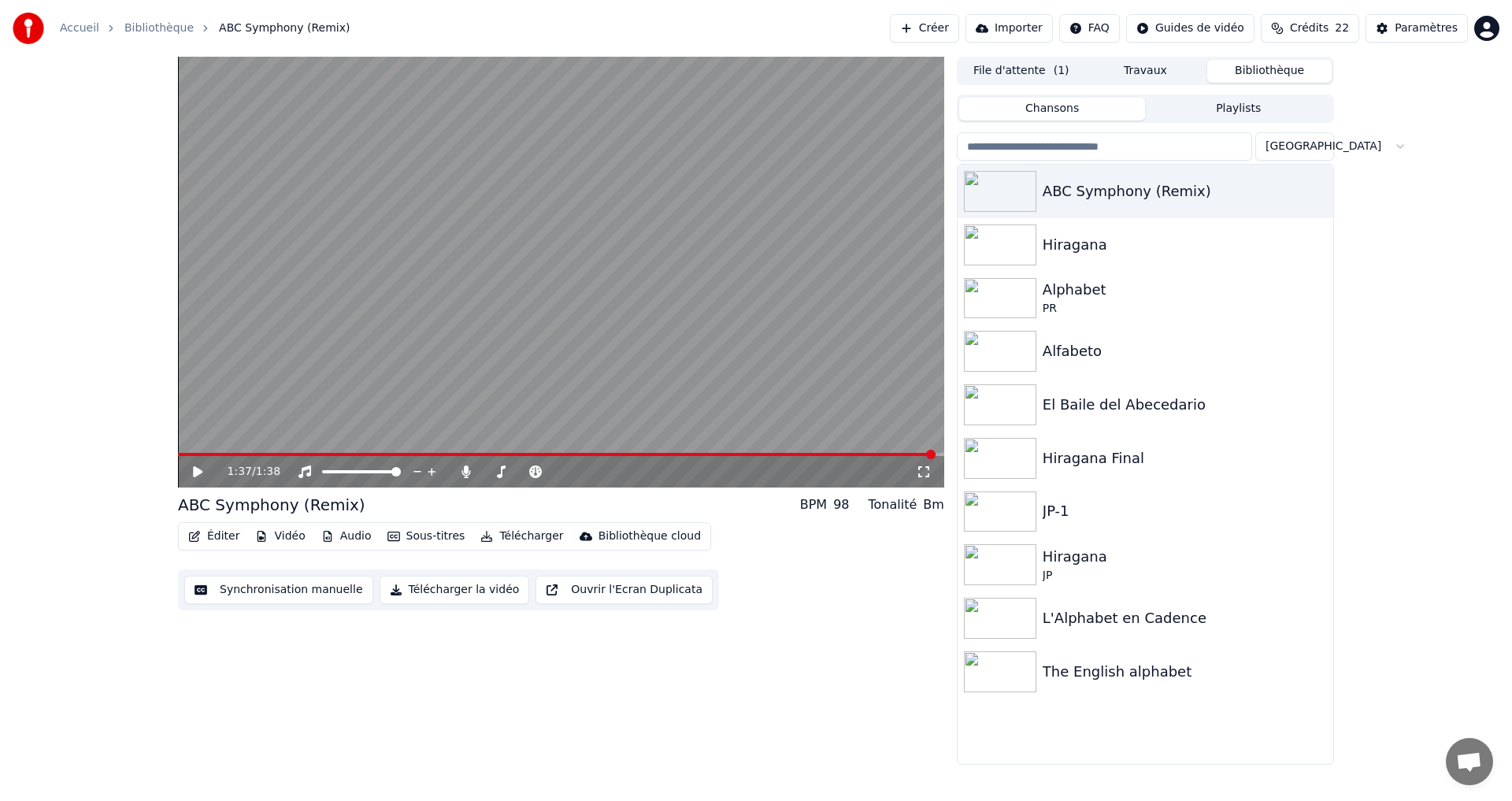
click at [240, 591] on button "Synchronisation manuelle" at bounding box center [279, 590] width 189 height 28
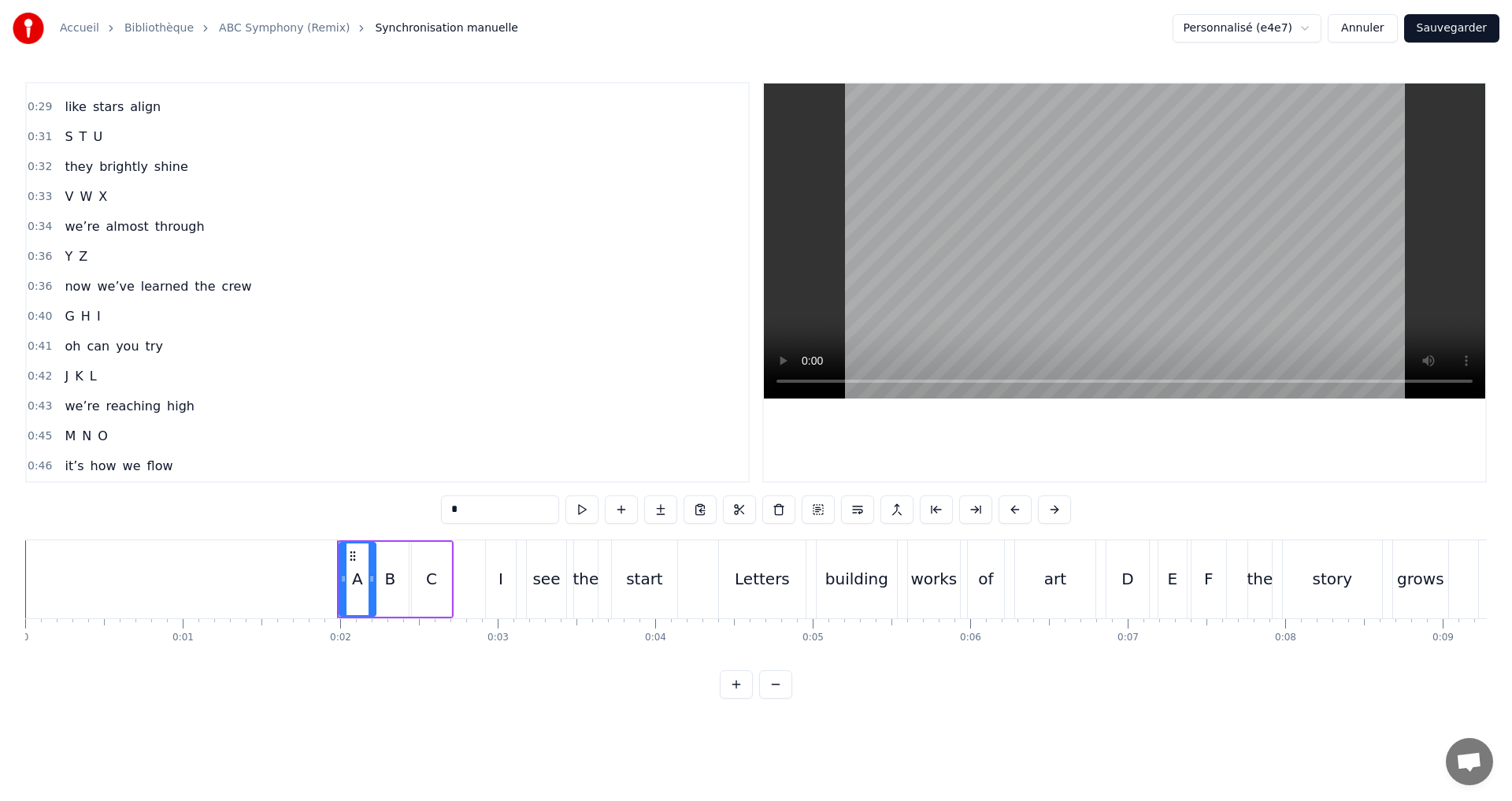
scroll to position [472, 0]
drag, startPoint x: 750, startPoint y: 254, endPoint x: 748, endPoint y: 268, distance: 14.1
click at [749, 268] on div "0:01 A B C 0:02 I see the start 0:04 Letters building works of art 0:06 D E F 0…" at bounding box center [755, 282] width 1461 height 400
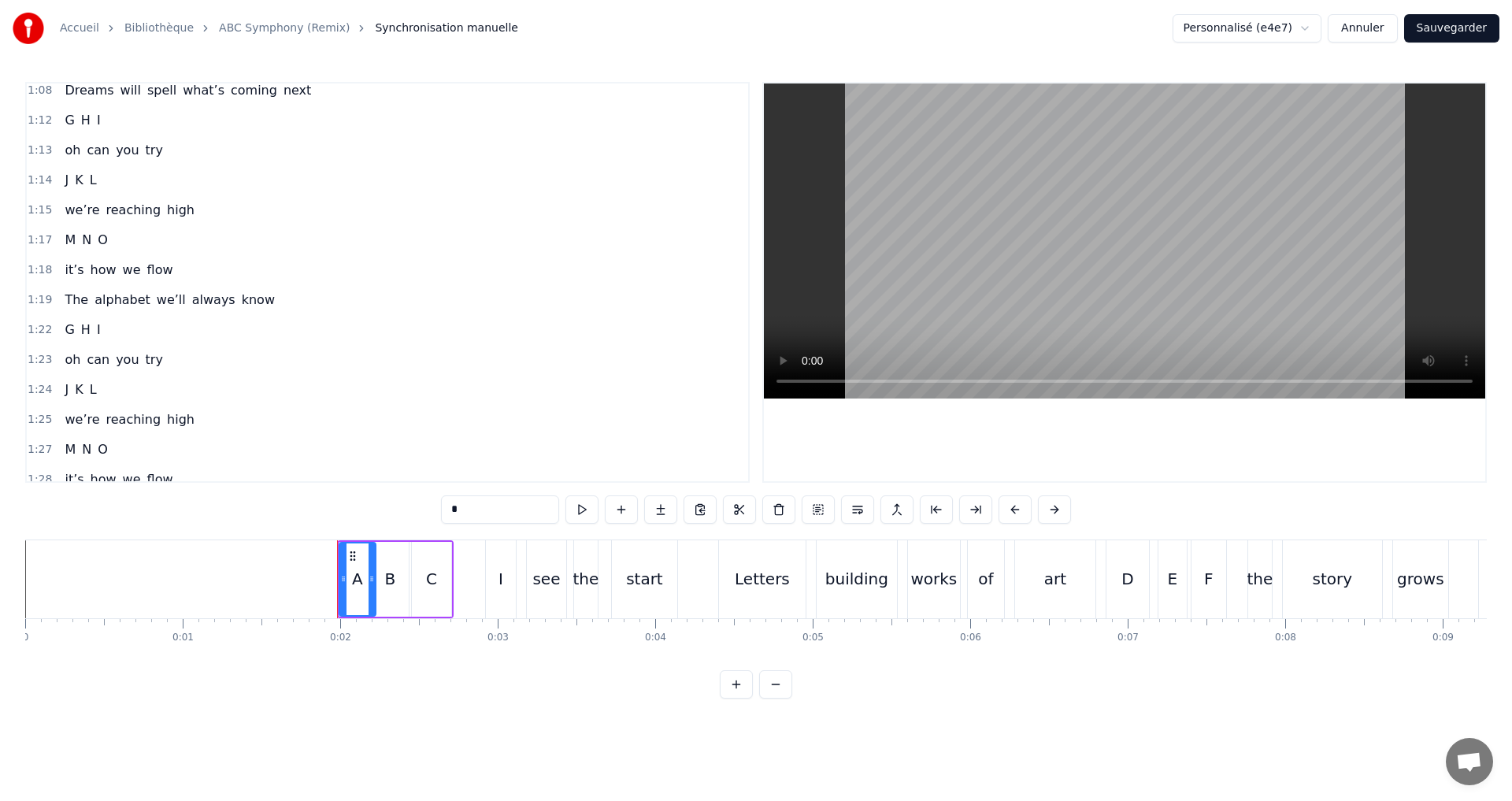
scroll to position [1189, 0]
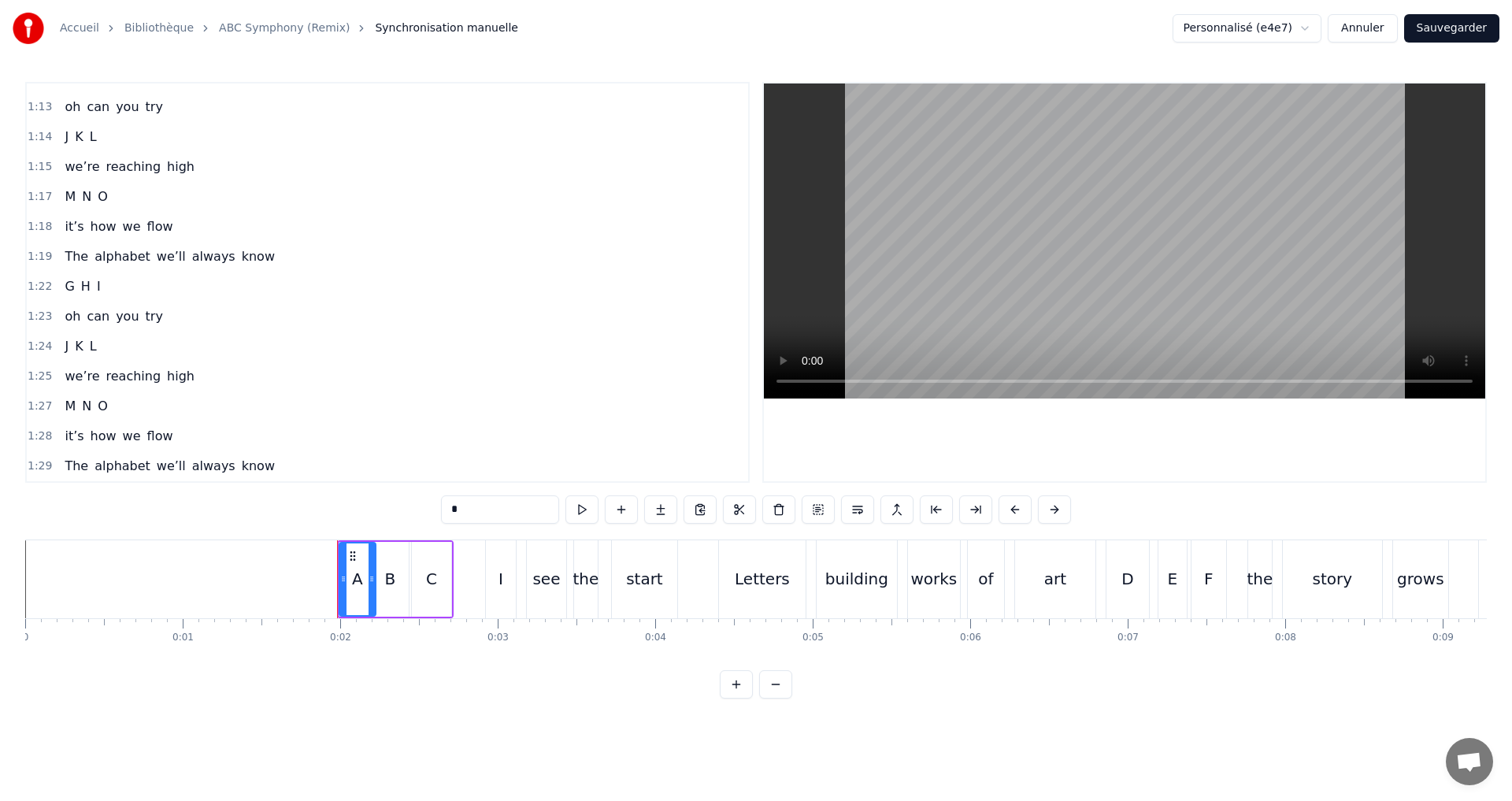
click at [152, 288] on div "1:22 G H I" at bounding box center [387, 287] width 721 height 30
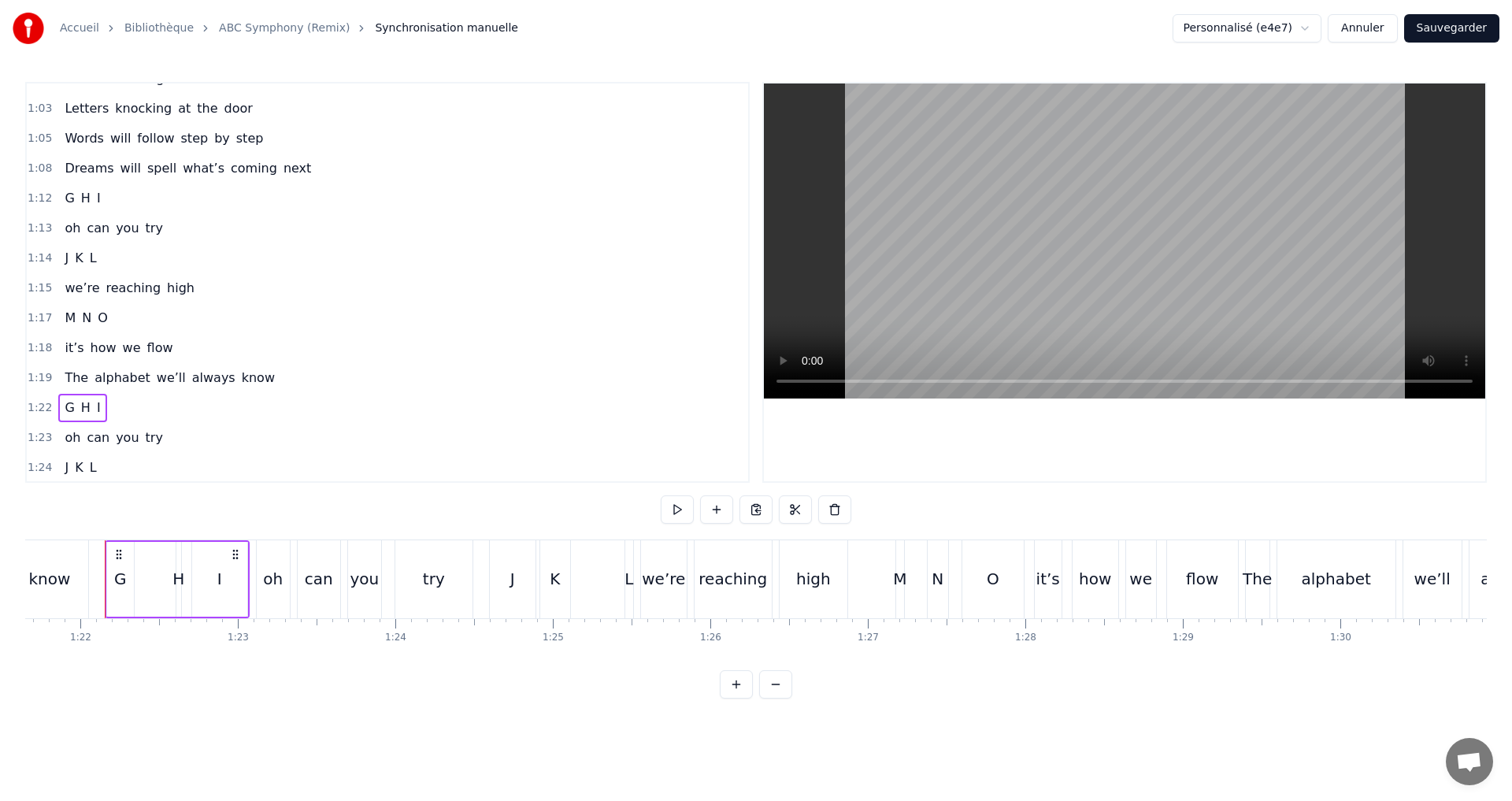
scroll to position [1031, 0]
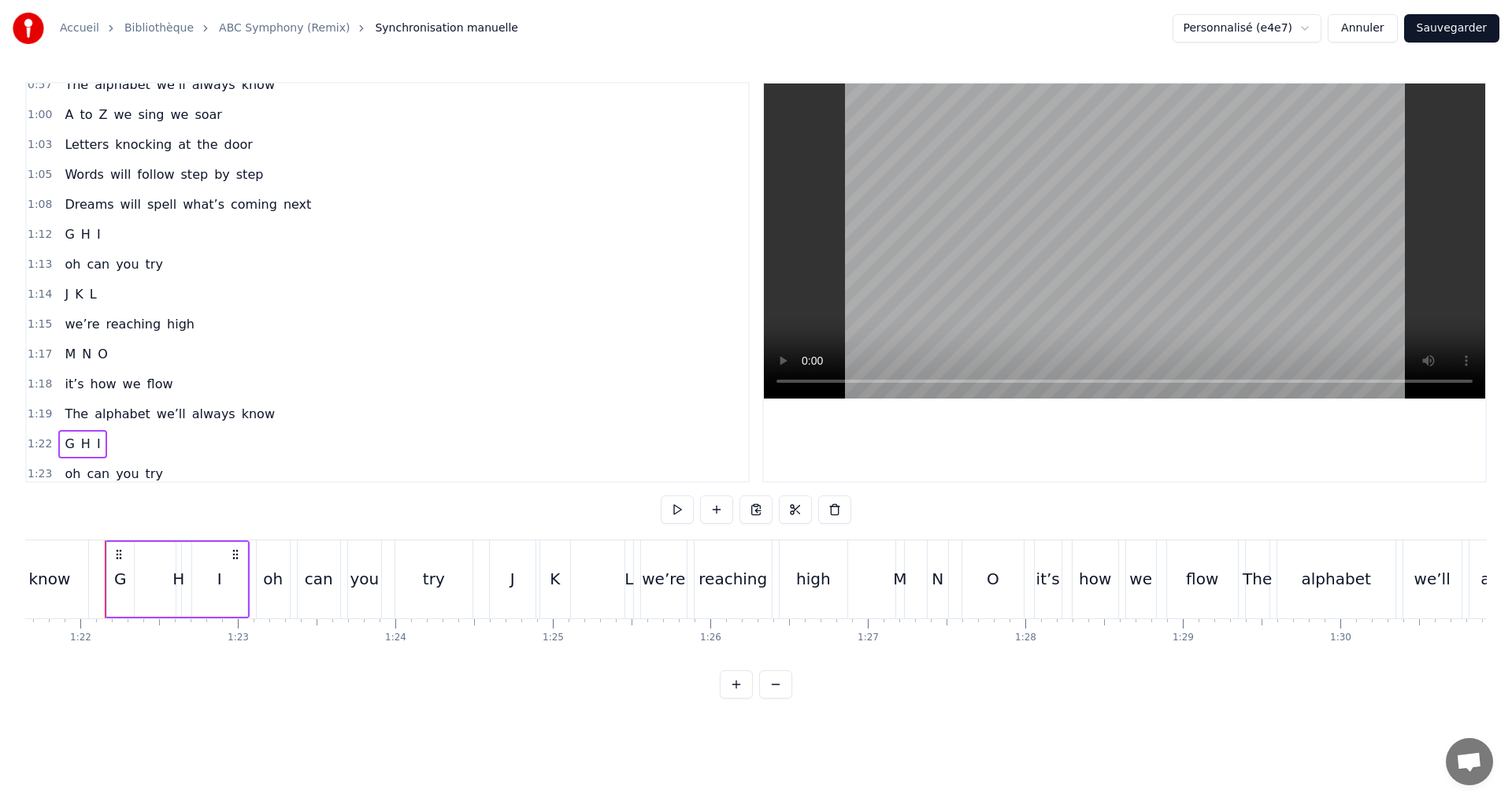
click at [111, 227] on div "1:12 G H I" at bounding box center [387, 234] width 721 height 30
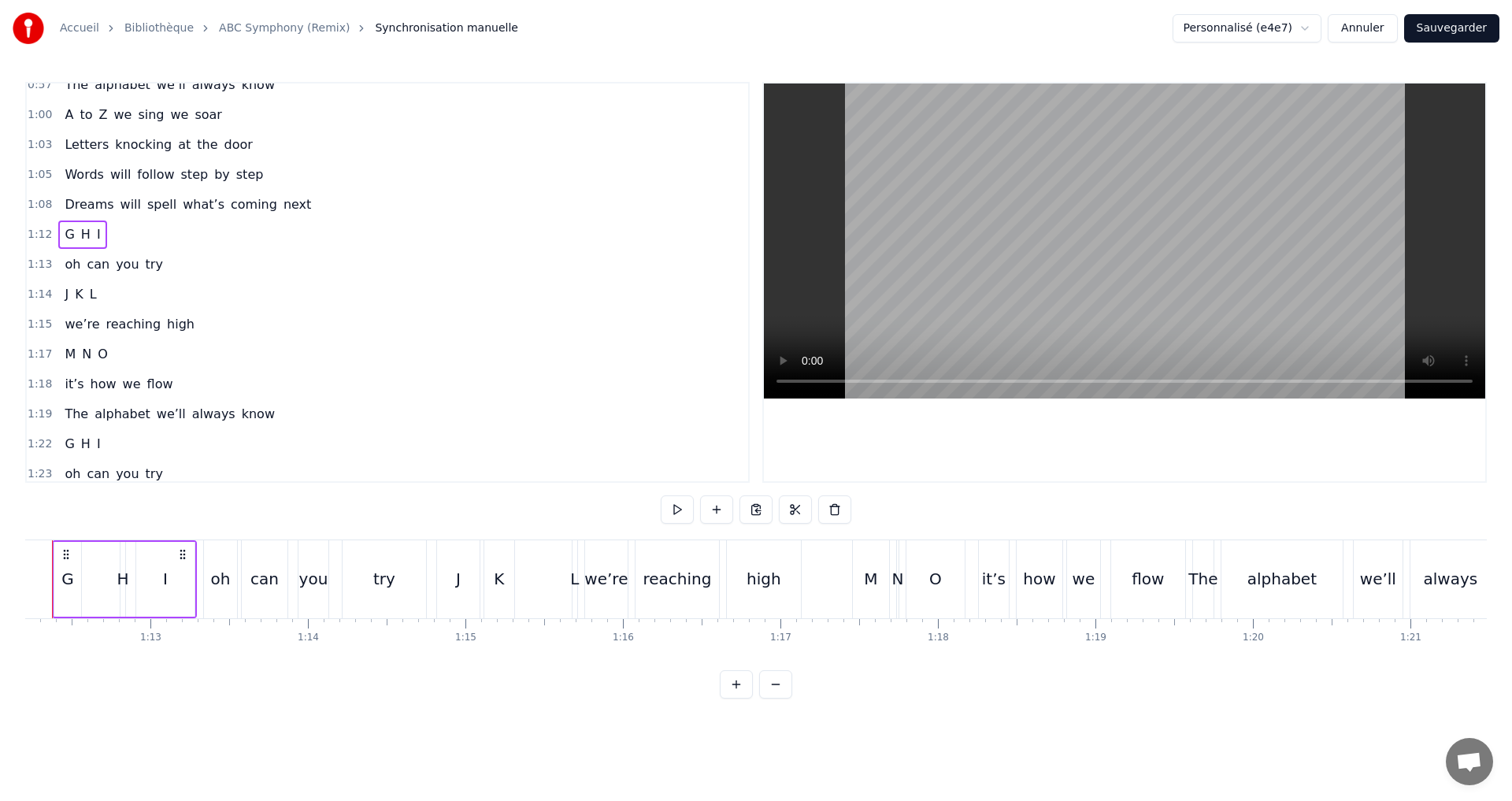
scroll to position [0, 11319]
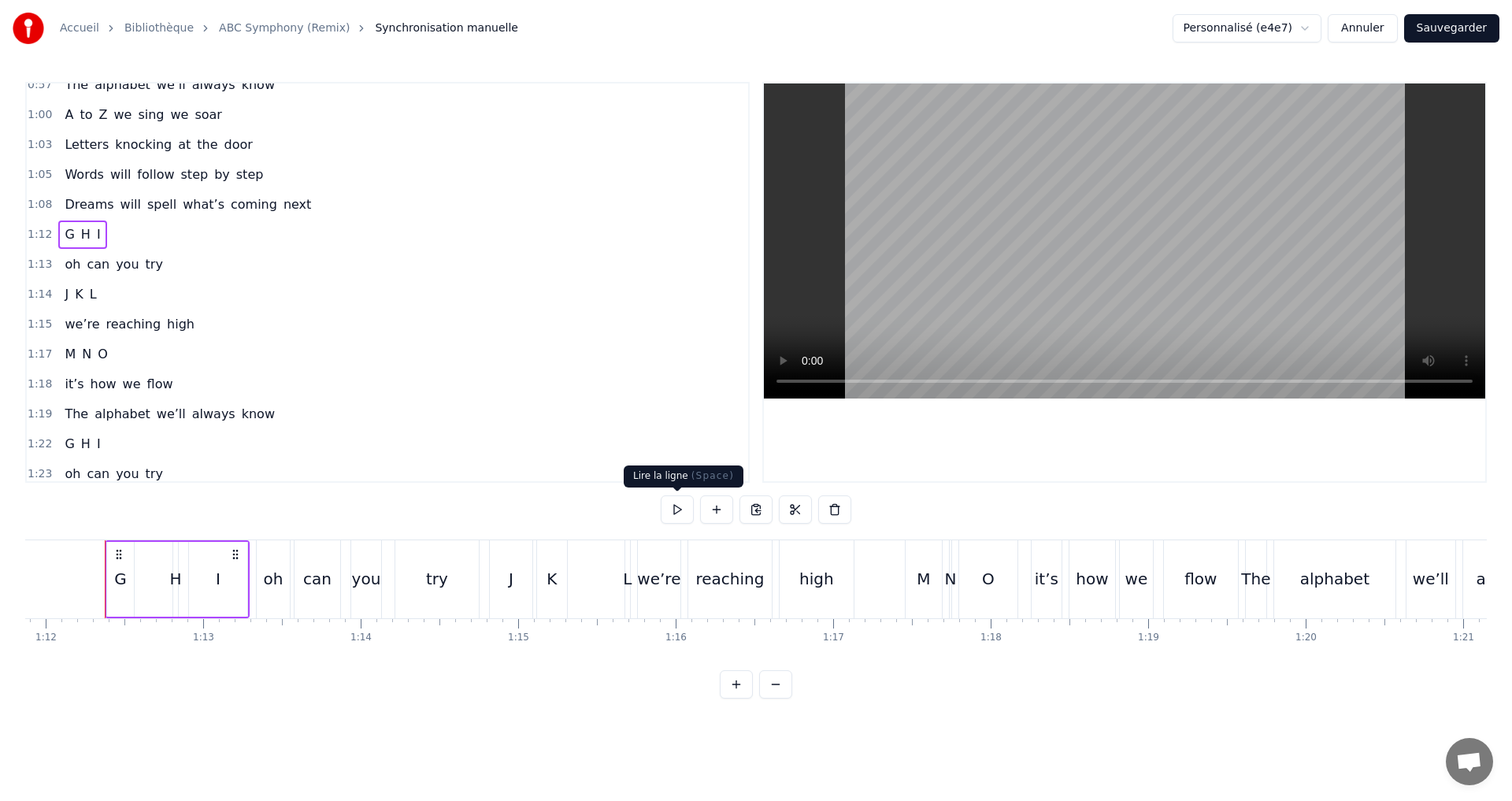
click at [675, 507] on button at bounding box center [677, 509] width 33 height 28
click at [675, 506] on button at bounding box center [677, 509] width 33 height 28
click at [173, 573] on div "H" at bounding box center [175, 579] width 12 height 24
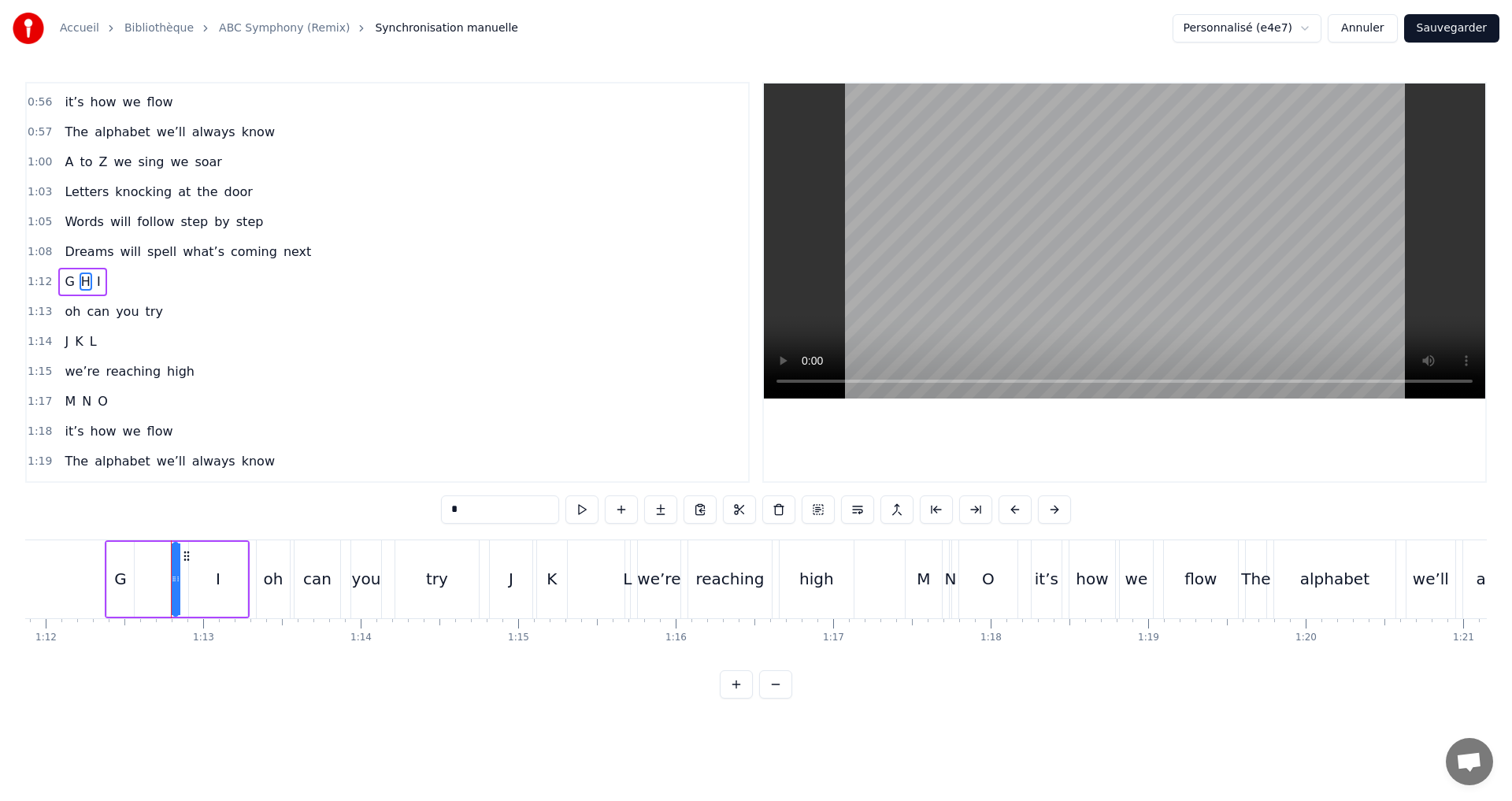
scroll to position [983, 0]
drag, startPoint x: 174, startPoint y: 579, endPoint x: 143, endPoint y: 576, distance: 31.1
click at [143, 576] on div "G H I" at bounding box center [177, 579] width 145 height 78
click at [173, 582] on div "H" at bounding box center [173, 579] width 12 height 24
drag, startPoint x: 177, startPoint y: 582, endPoint x: 193, endPoint y: 579, distance: 16.3
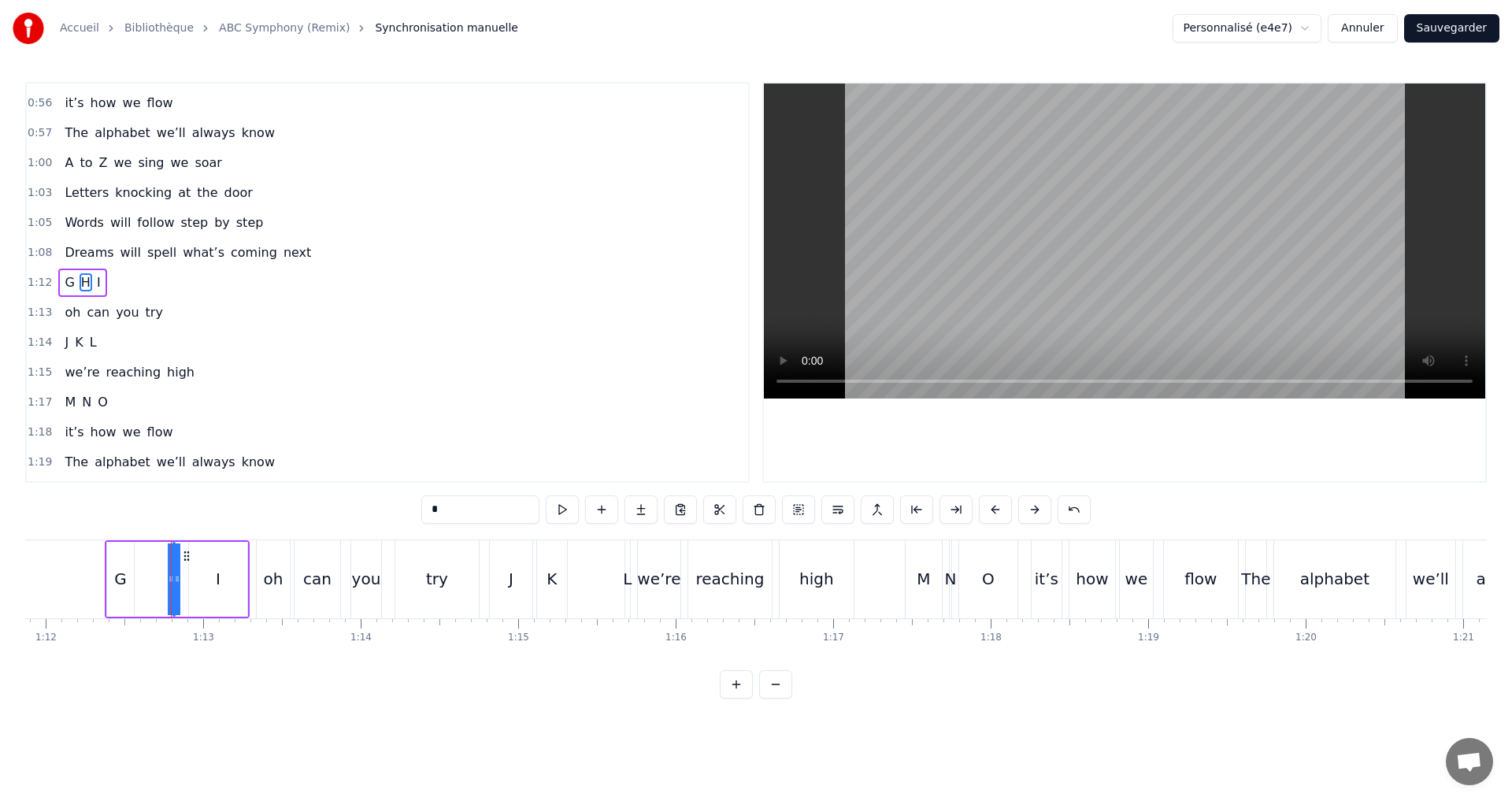
click at [193, 579] on div "G H I" at bounding box center [177, 579] width 145 height 78
click at [169, 572] on div "H" at bounding box center [173, 579] width 12 height 24
drag, startPoint x: 176, startPoint y: 581, endPoint x: 151, endPoint y: 574, distance: 26.0
click at [151, 574] on icon at bounding box center [151, 579] width 6 height 13
drag, startPoint x: 167, startPoint y: 581, endPoint x: 184, endPoint y: 581, distance: 17.0
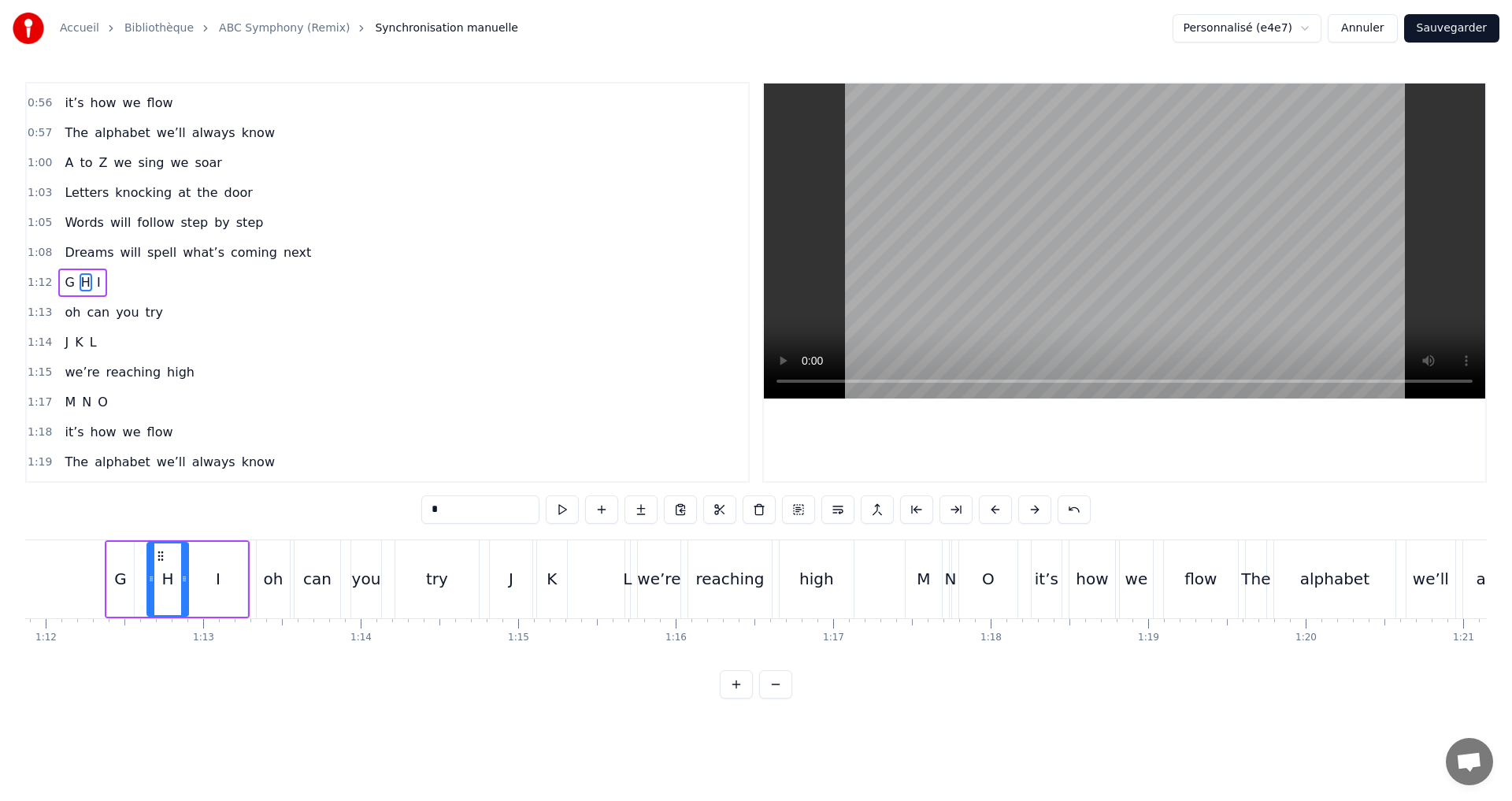
click at [184, 581] on icon at bounding box center [184, 579] width 6 height 13
click at [565, 508] on button at bounding box center [562, 509] width 33 height 28
click at [219, 582] on div "I" at bounding box center [218, 579] width 5 height 24
type input "*"
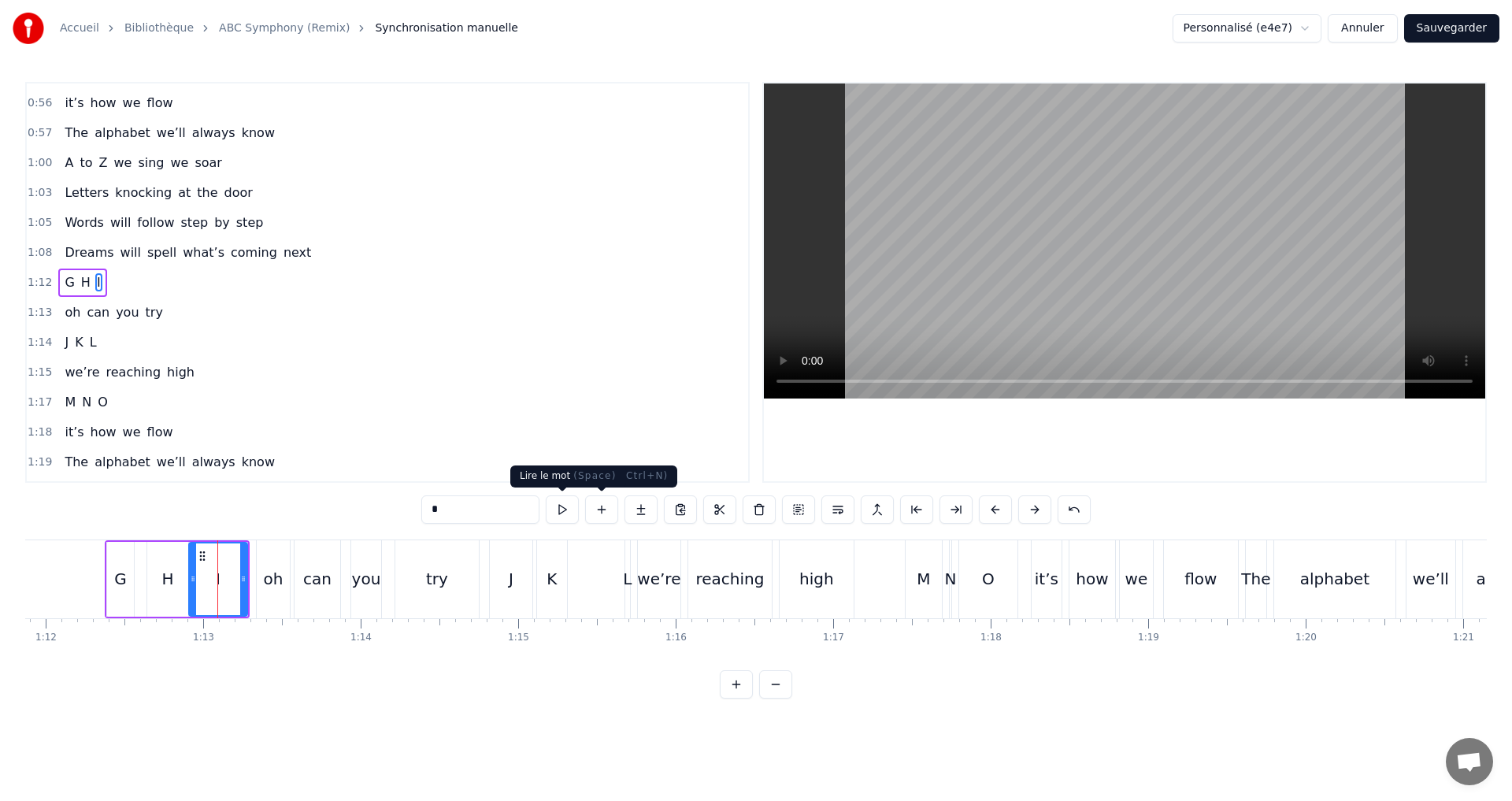
click at [571, 507] on button at bounding box center [562, 509] width 33 height 28
click at [140, 294] on div "1:12 G H I" at bounding box center [387, 282] width 721 height 30
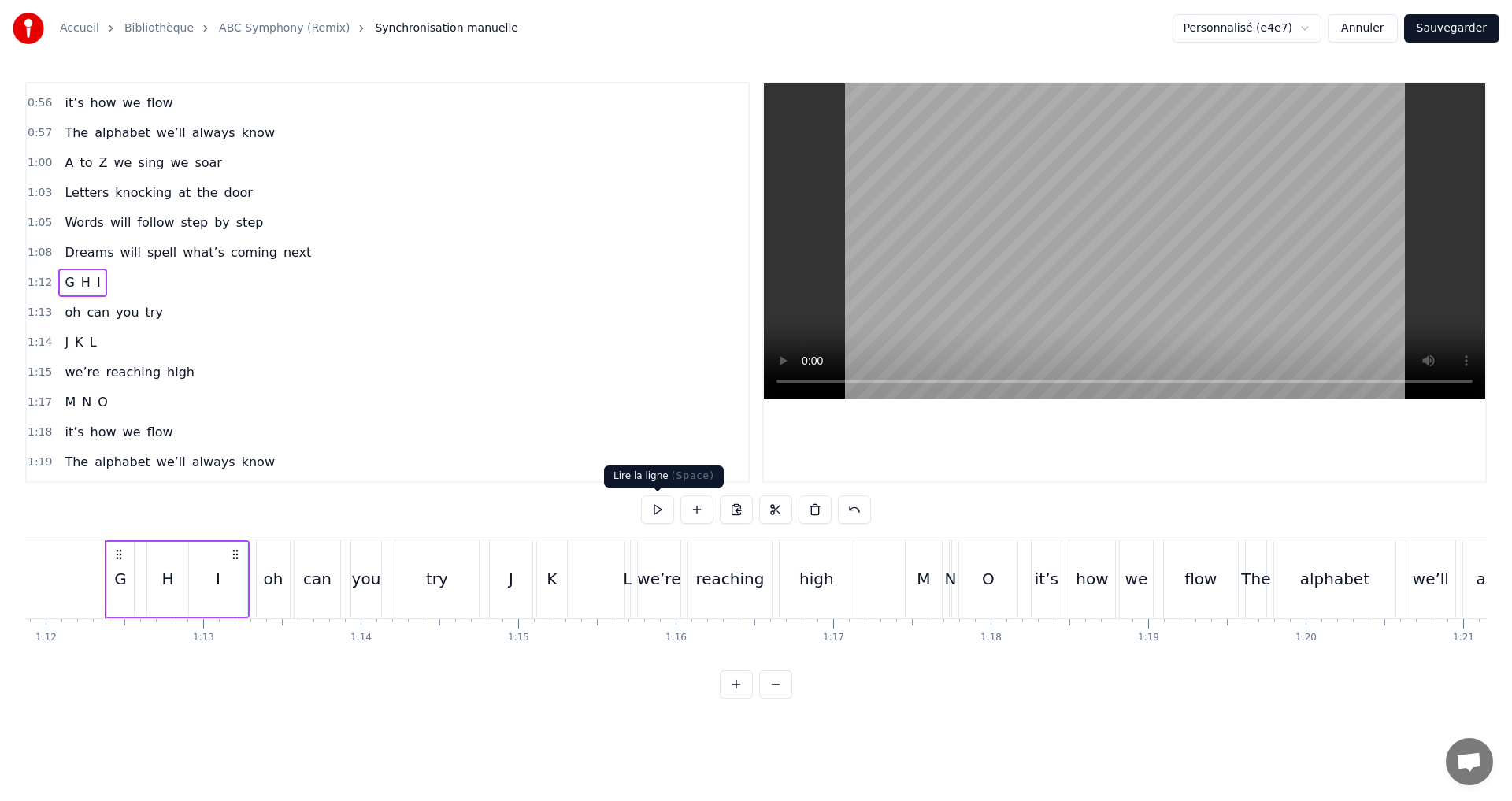
click at [656, 504] on button at bounding box center [658, 509] width 33 height 28
click at [207, 307] on div "1:13 oh can you try" at bounding box center [387, 312] width 721 height 30
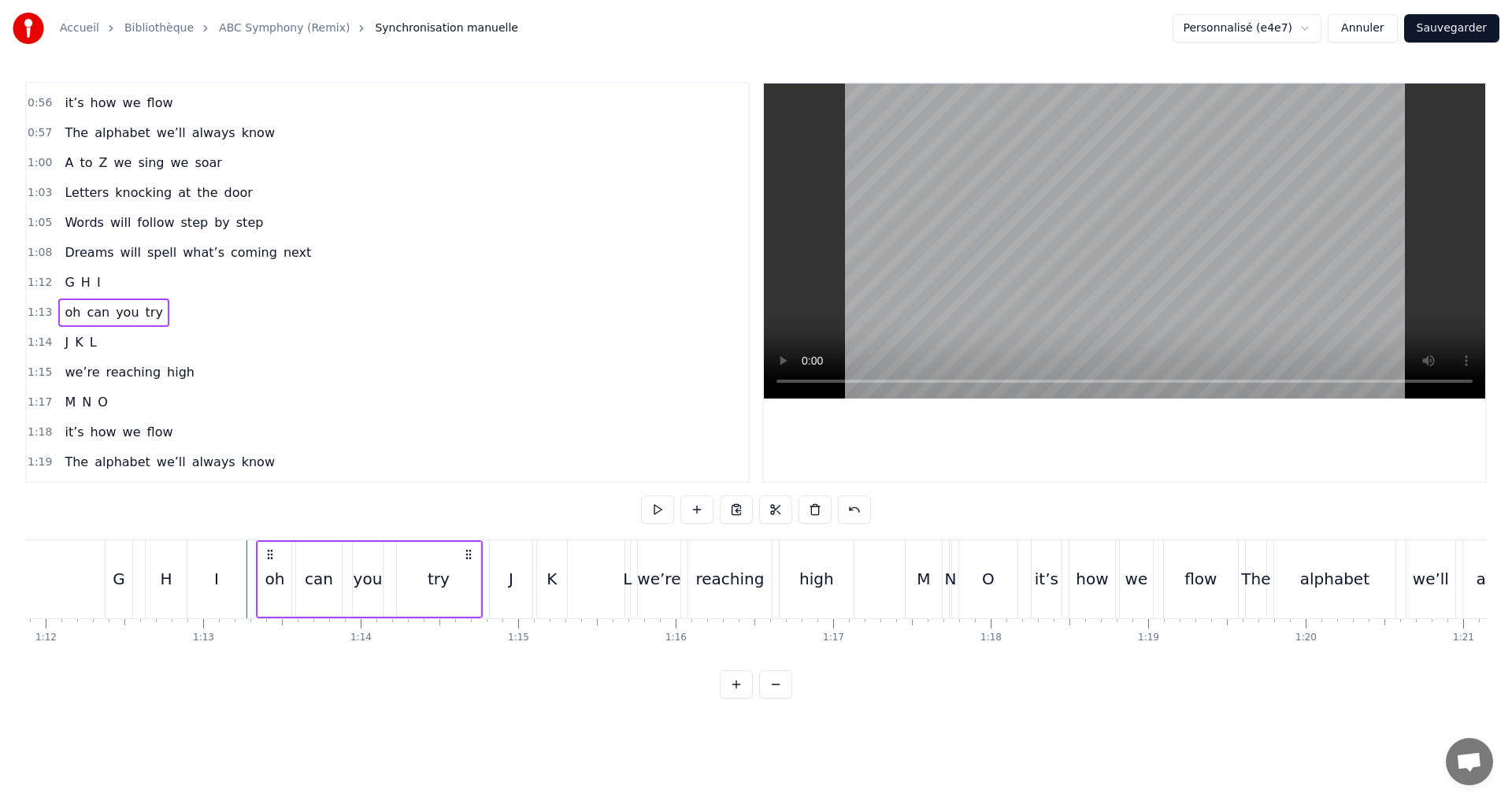
click at [651, 506] on button at bounding box center [658, 509] width 33 height 28
click at [184, 347] on div "1:14 J K L" at bounding box center [387, 343] width 721 height 30
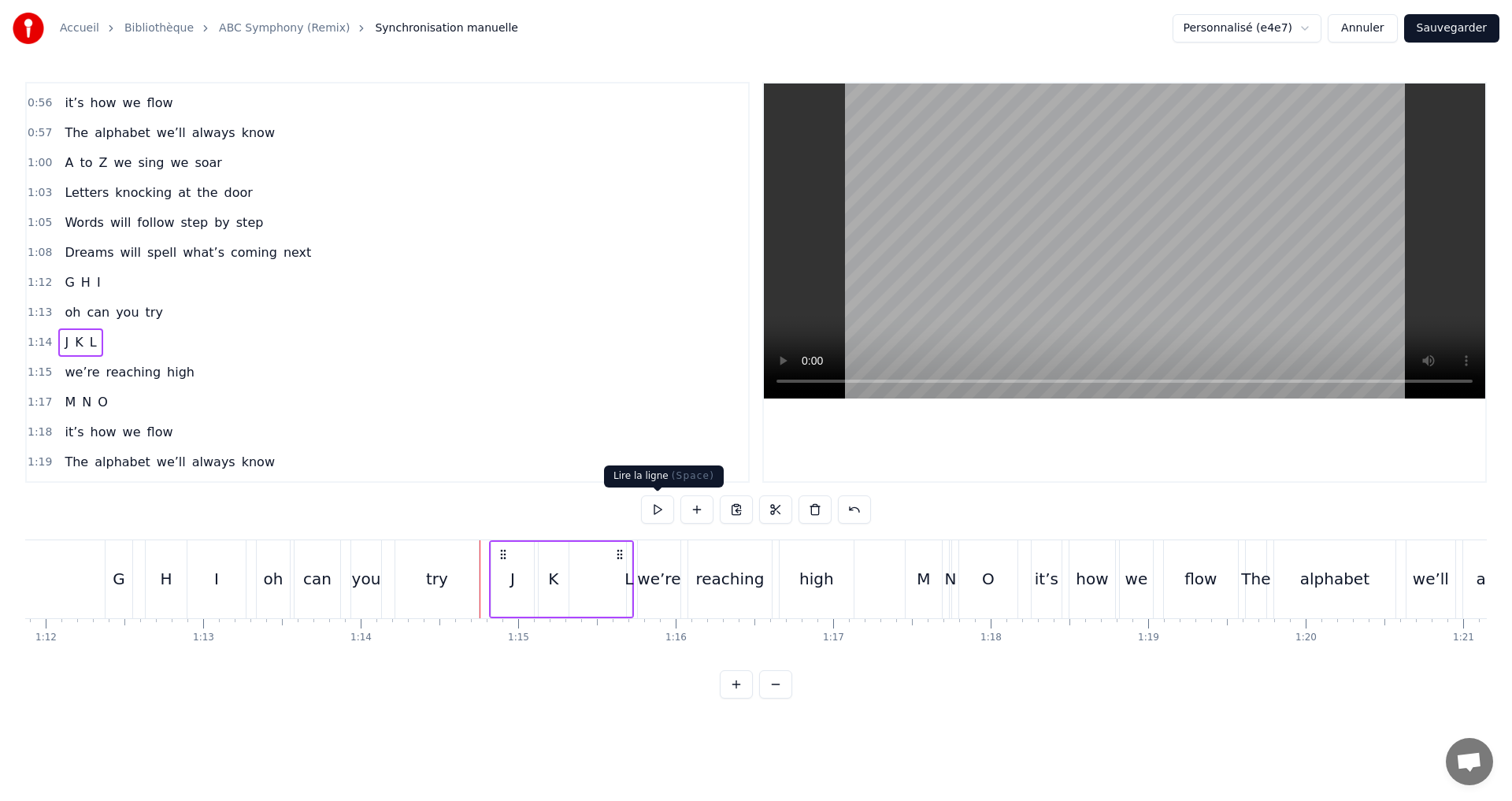
click at [658, 513] on button at bounding box center [658, 509] width 33 height 28
click at [625, 581] on div "J K L" at bounding box center [561, 579] width 145 height 78
click at [628, 585] on div "L" at bounding box center [628, 579] width 8 height 24
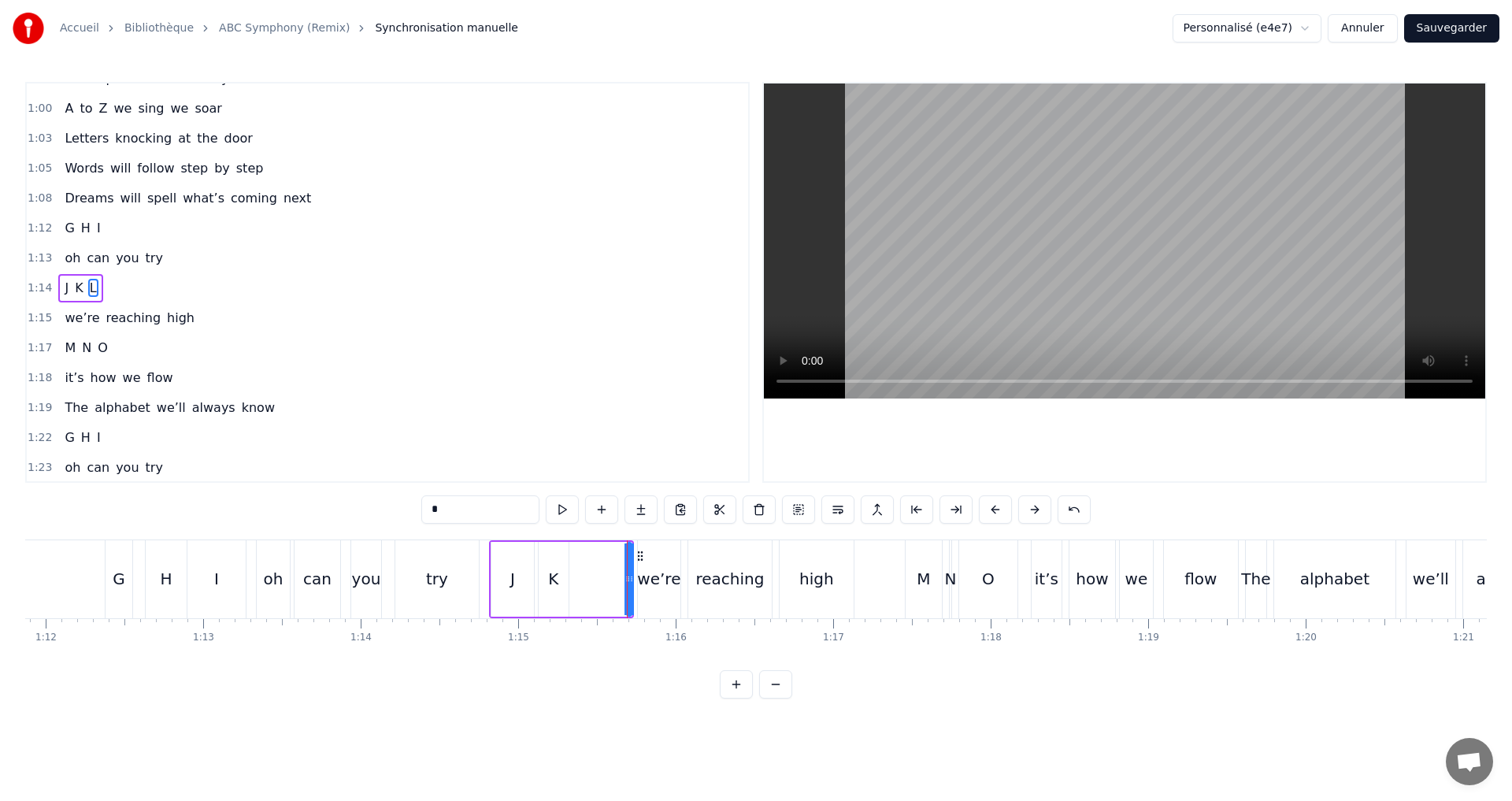
scroll to position [1043, 0]
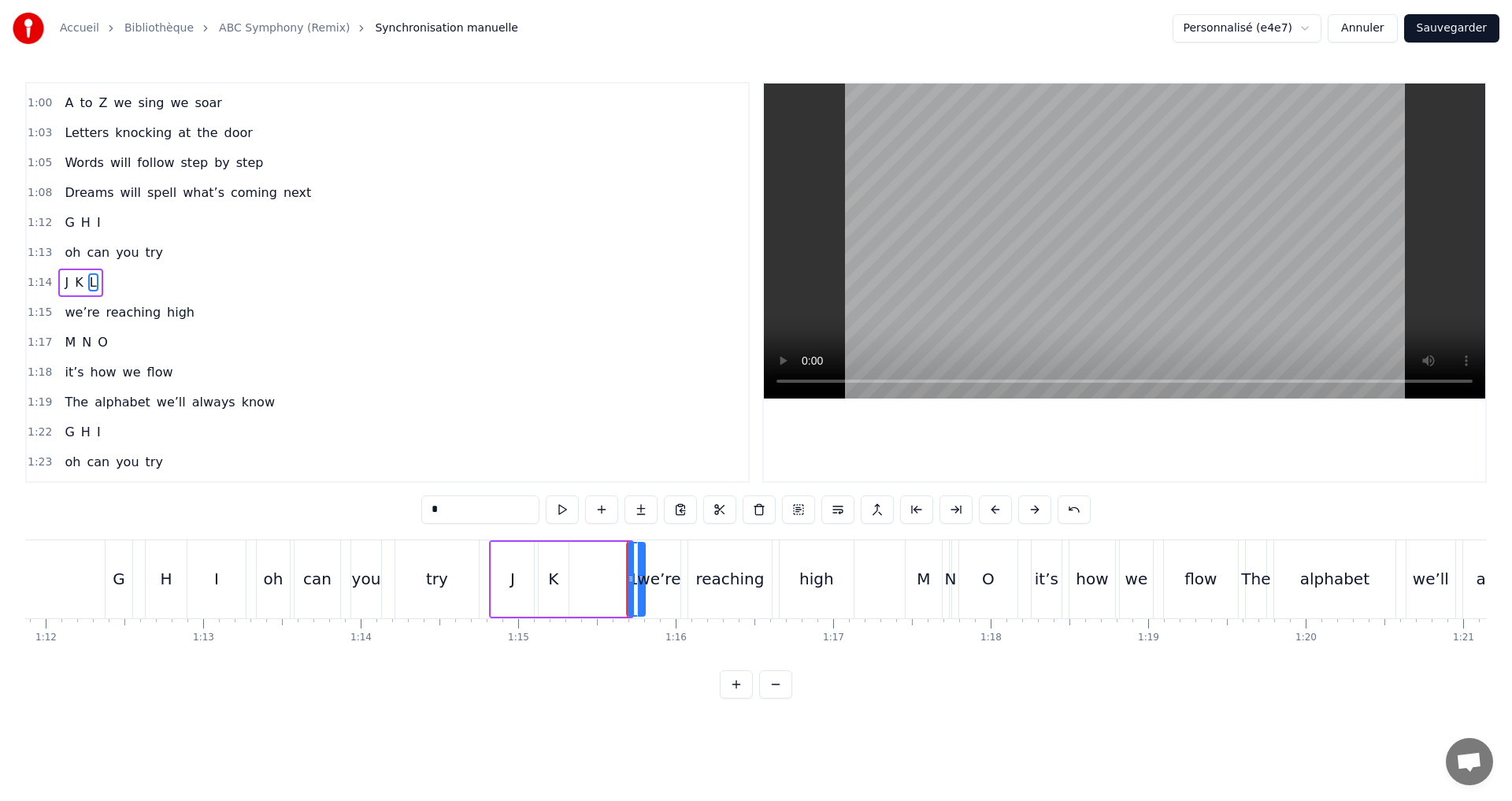
drag, startPoint x: 626, startPoint y: 581, endPoint x: 638, endPoint y: 595, distance: 18.4
click at [627, 588] on div "L" at bounding box center [635, 579] width 18 height 78
drag, startPoint x: 630, startPoint y: 588, endPoint x: 588, endPoint y: 573, distance: 44.6
click at [588, 573] on div at bounding box center [589, 580] width 6 height 72
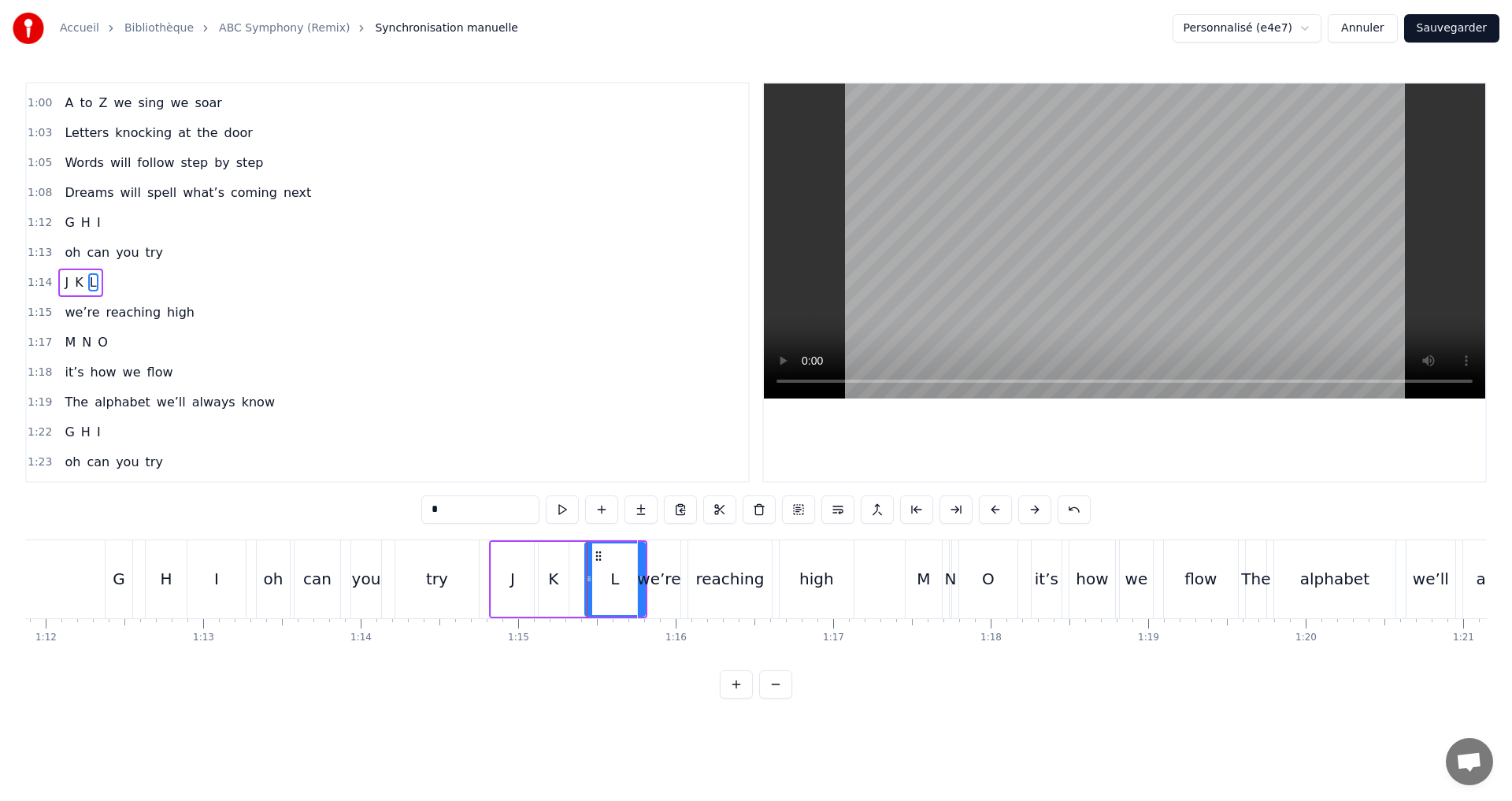
click at [638, 591] on div "we’re" at bounding box center [659, 579] width 42 height 78
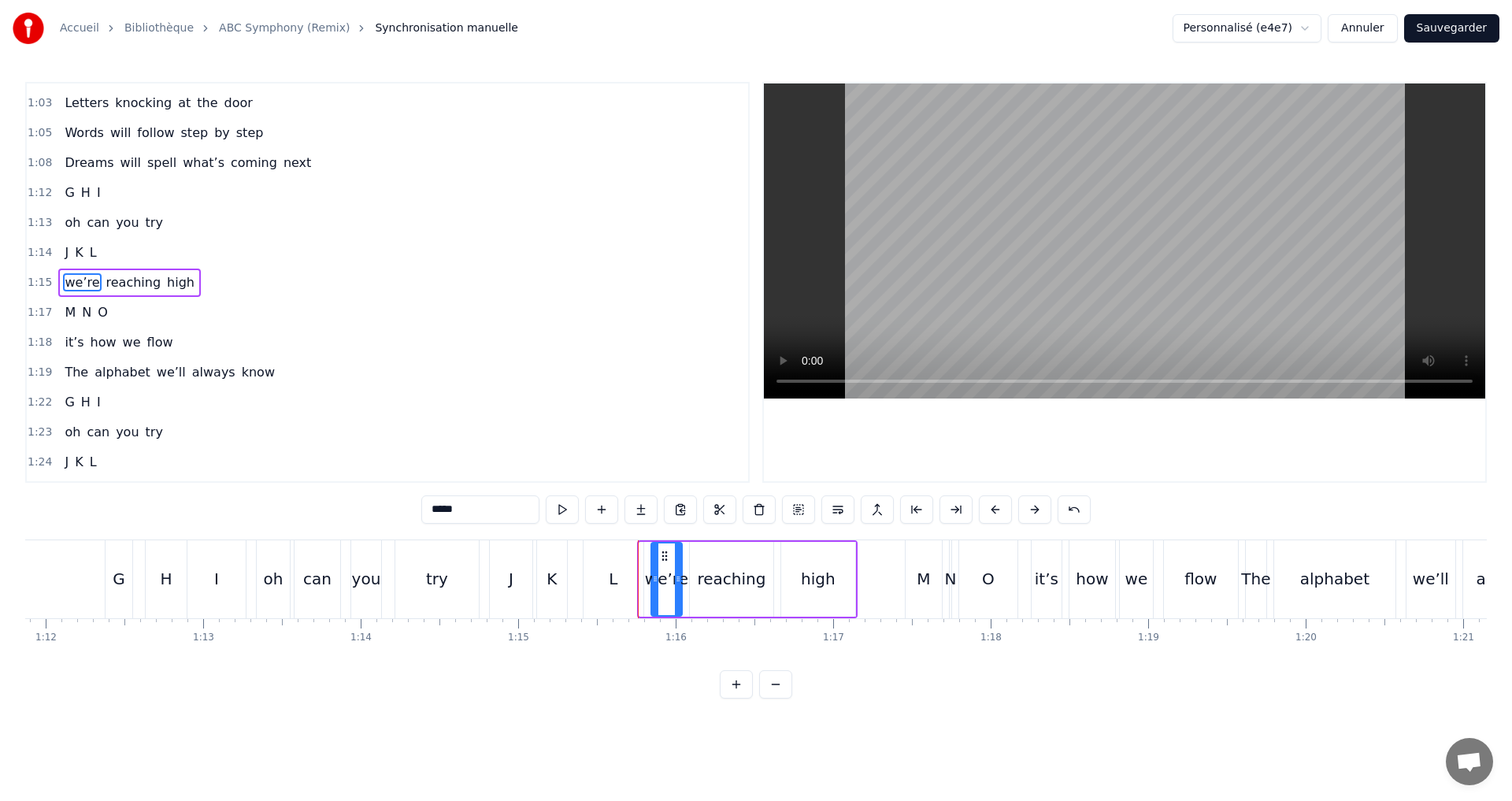
drag, startPoint x: 642, startPoint y: 593, endPoint x: 654, endPoint y: 593, distance: 12.0
click at [654, 593] on div at bounding box center [655, 580] width 6 height 72
click at [622, 581] on div "L" at bounding box center [613, 579] width 60 height 78
type input "*"
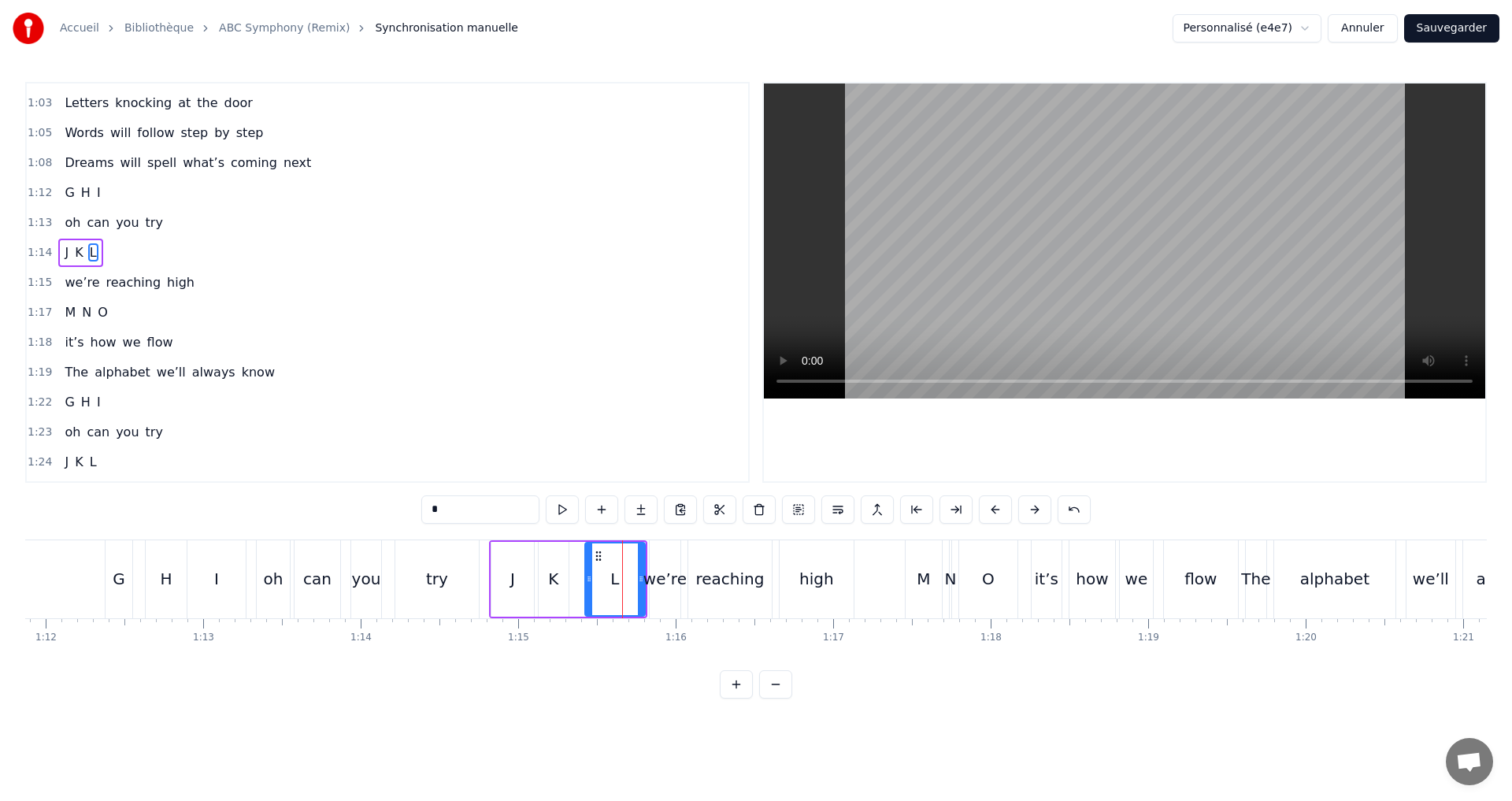
scroll to position [1043, 0]
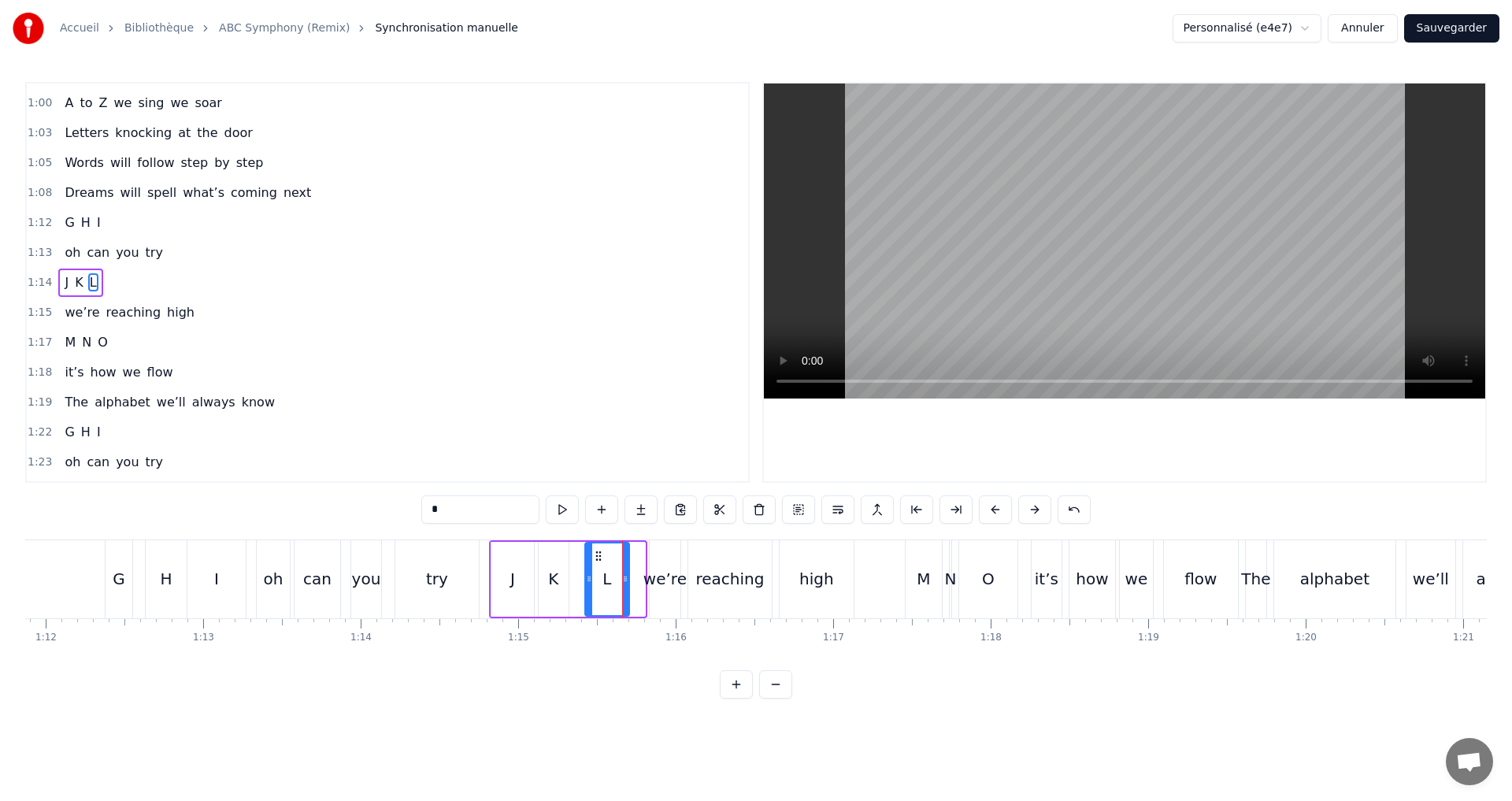
drag, startPoint x: 641, startPoint y: 589, endPoint x: 626, endPoint y: 582, distance: 16.6
click at [626, 582] on div at bounding box center [625, 580] width 6 height 72
click at [561, 504] on button at bounding box center [562, 509] width 33 height 28
click at [243, 318] on div "1:15 we’re reaching high" at bounding box center [387, 312] width 721 height 30
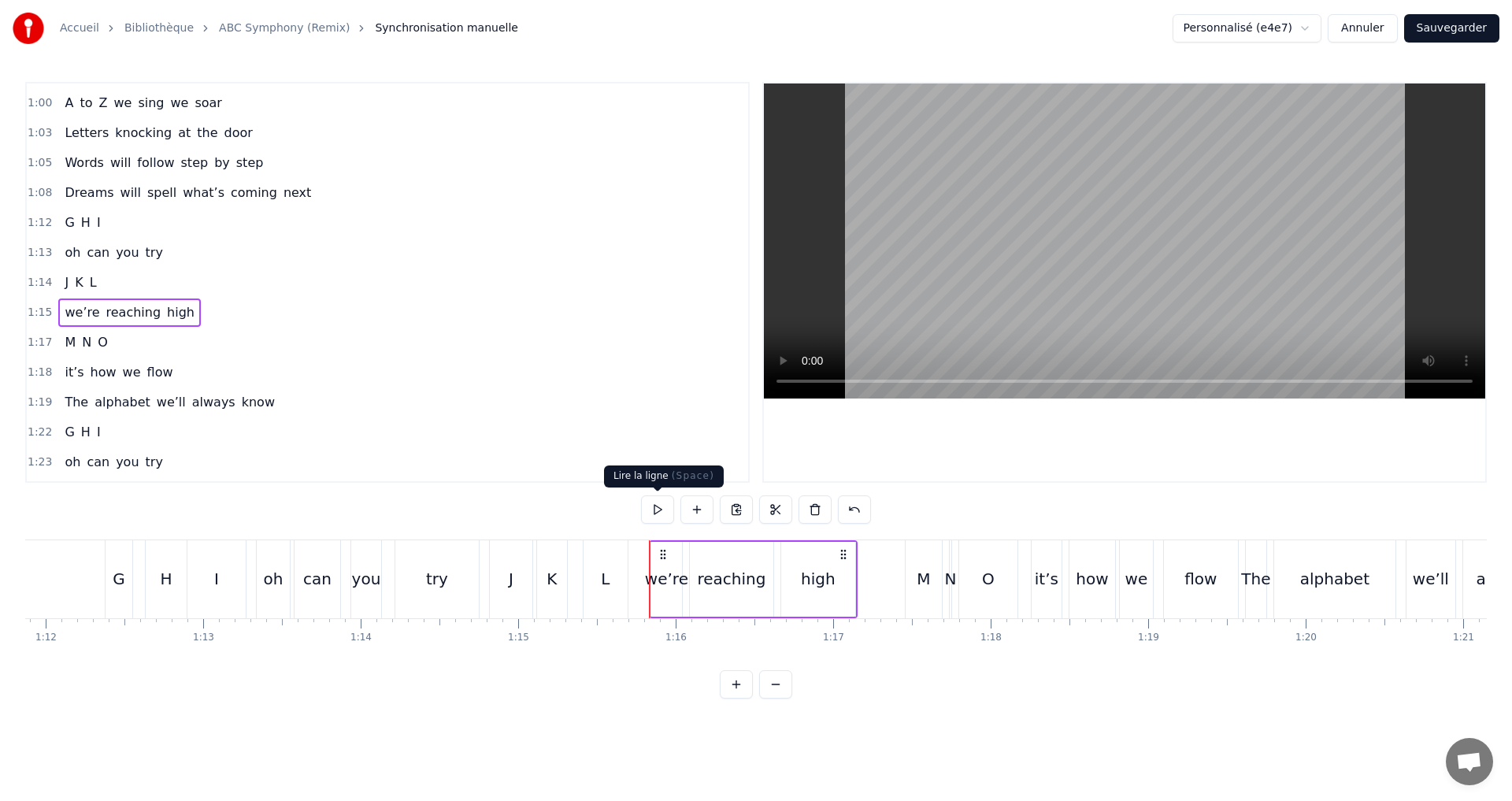
click at [655, 503] on button at bounding box center [658, 509] width 33 height 28
click at [208, 343] on div "1:17 M N O" at bounding box center [387, 343] width 721 height 30
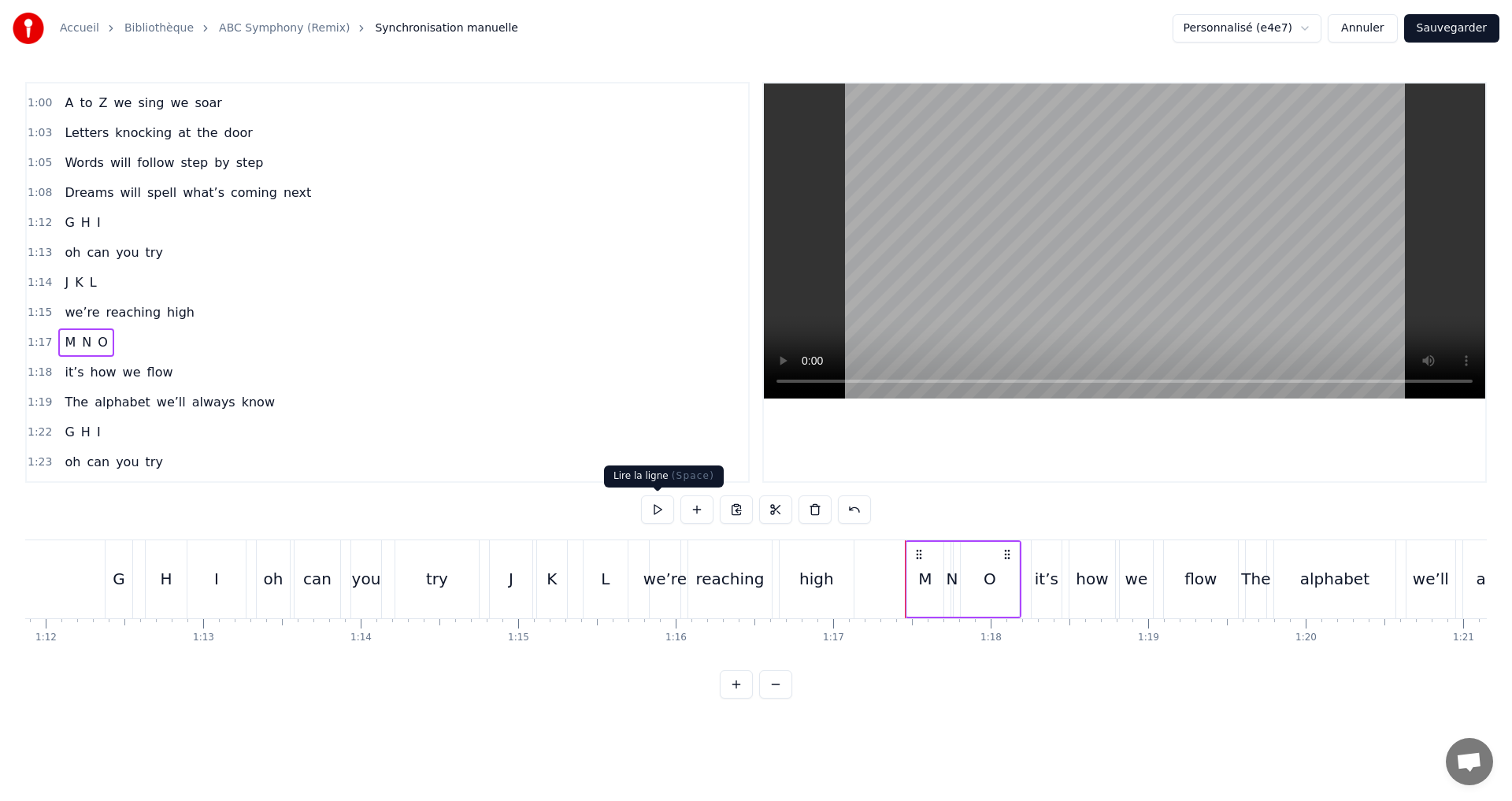
click at [649, 504] on button at bounding box center [658, 509] width 33 height 28
click at [914, 585] on div "M" at bounding box center [925, 579] width 36 height 74
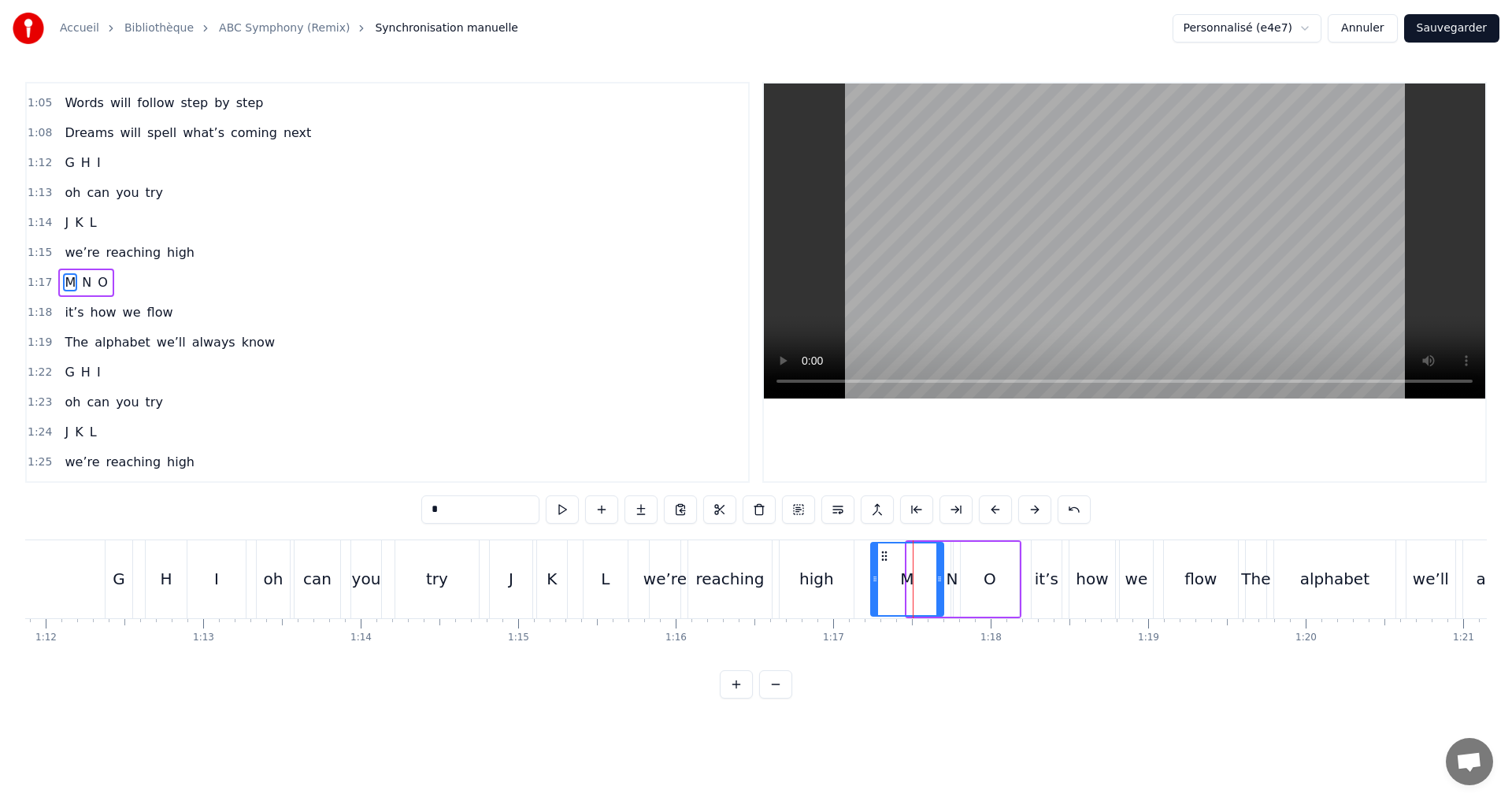
drag, startPoint x: 909, startPoint y: 583, endPoint x: 874, endPoint y: 578, distance: 35.4
click at [874, 578] on icon at bounding box center [874, 579] width 6 height 13
drag, startPoint x: 937, startPoint y: 584, endPoint x: 908, endPoint y: 578, distance: 29.6
click at [908, 577] on icon at bounding box center [908, 579] width 6 height 13
click at [957, 581] on div "N" at bounding box center [952, 579] width 12 height 24
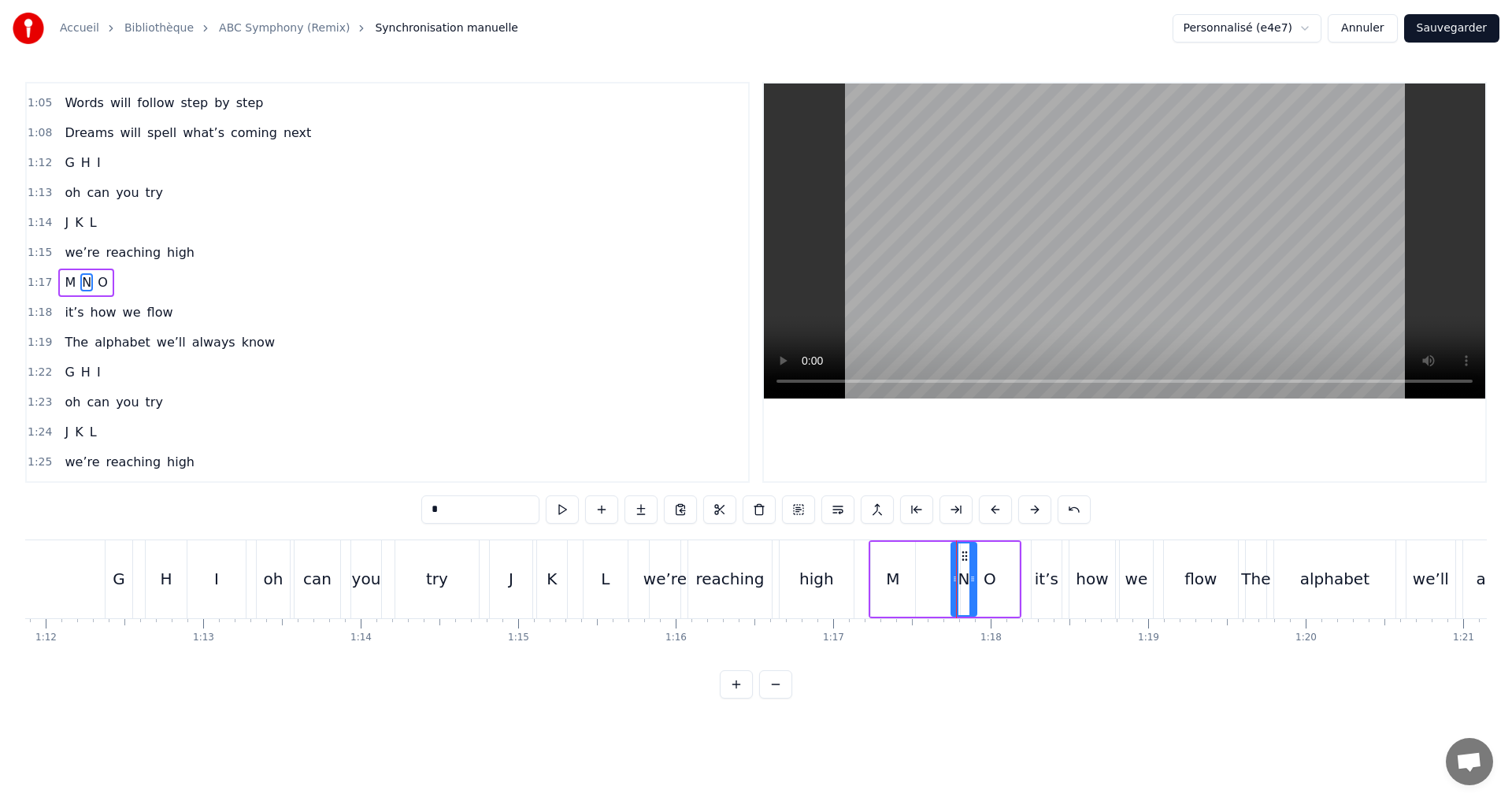
drag, startPoint x: 947, startPoint y: 581, endPoint x: 971, endPoint y: 588, distance: 25.0
click at [971, 588] on div at bounding box center [972, 580] width 6 height 72
drag, startPoint x: 953, startPoint y: 582, endPoint x: 944, endPoint y: 587, distance: 10.3
click at [918, 580] on icon at bounding box center [919, 579] width 6 height 13
drag, startPoint x: 975, startPoint y: 594, endPoint x: 957, endPoint y: 589, distance: 18.7
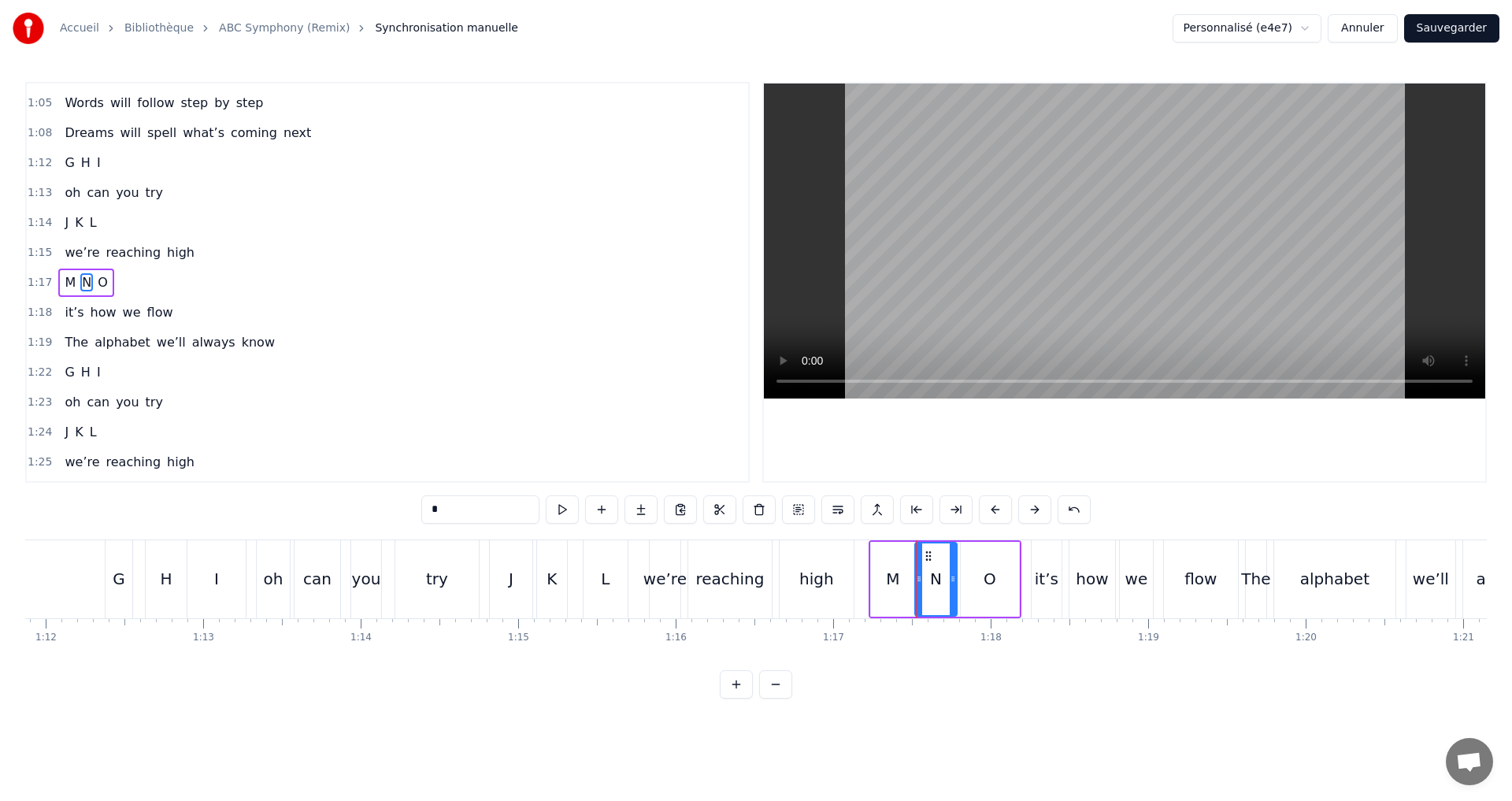
click at [956, 589] on div at bounding box center [953, 580] width 6 height 72
click at [564, 503] on button at bounding box center [562, 509] width 33 height 28
drag, startPoint x: 953, startPoint y: 595, endPoint x: 945, endPoint y: 593, distance: 8.2
click at [946, 593] on div at bounding box center [947, 580] width 6 height 72
click at [560, 512] on button at bounding box center [562, 509] width 33 height 28
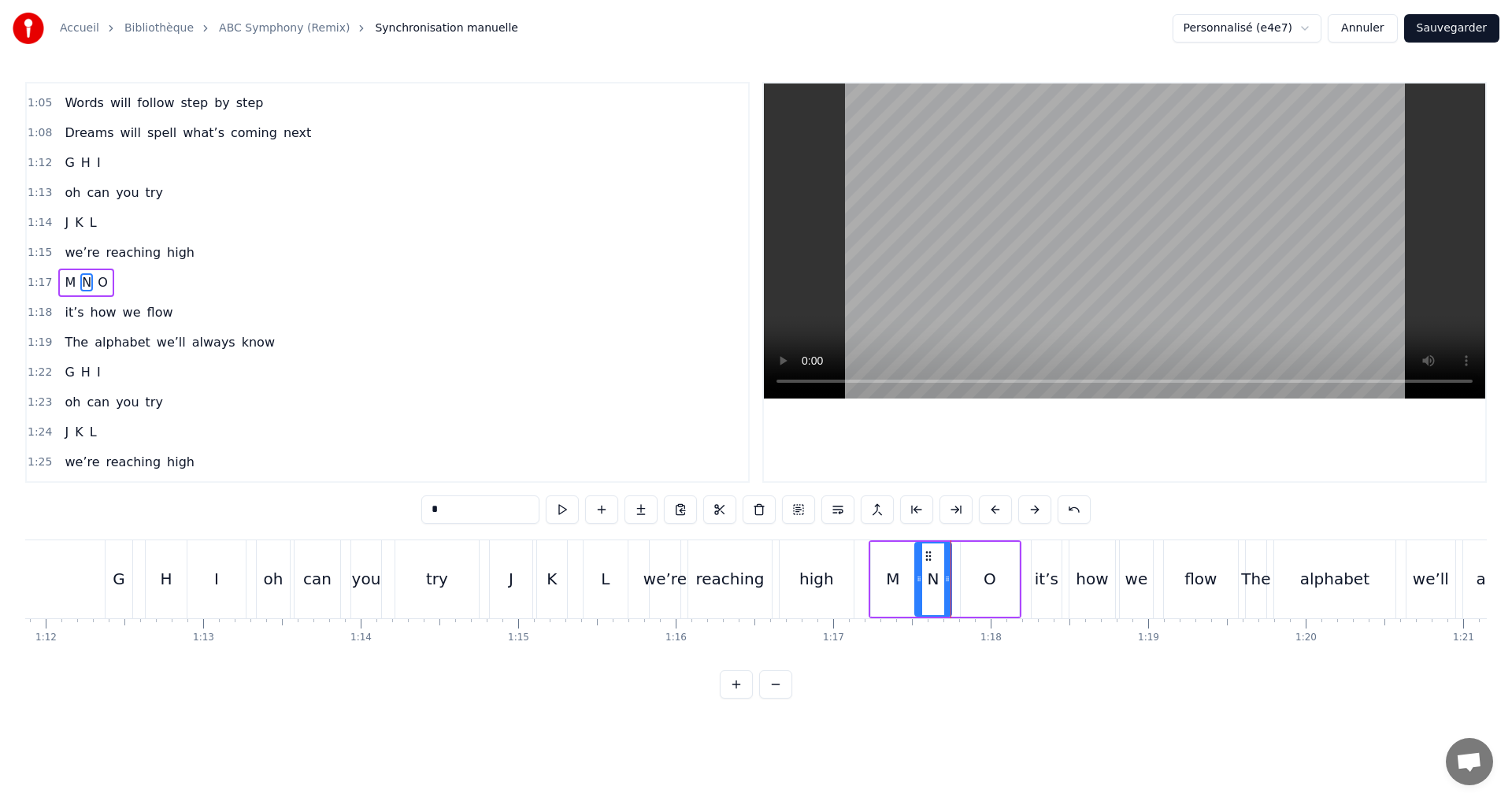
click at [985, 577] on div "O" at bounding box center [990, 579] width 13 height 24
type input "*"
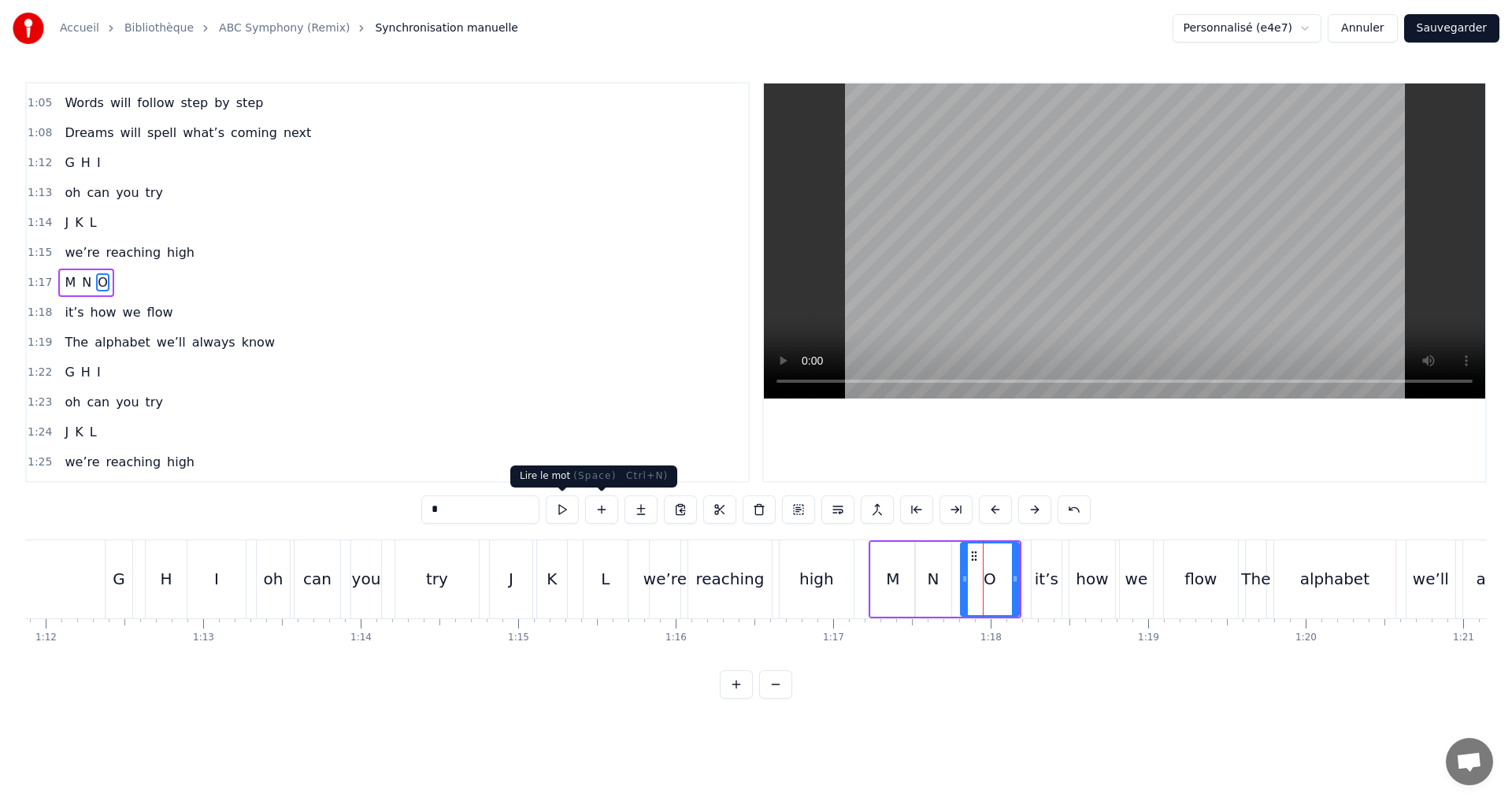
click at [563, 501] on button at bounding box center [562, 509] width 33 height 28
click at [968, 579] on circle at bounding box center [968, 579] width 1 height 1
drag, startPoint x: 1017, startPoint y: 593, endPoint x: 1007, endPoint y: 592, distance: 10.0
click at [1012, 592] on div at bounding box center [1010, 580] width 6 height 72
click at [558, 511] on button at bounding box center [562, 509] width 33 height 28
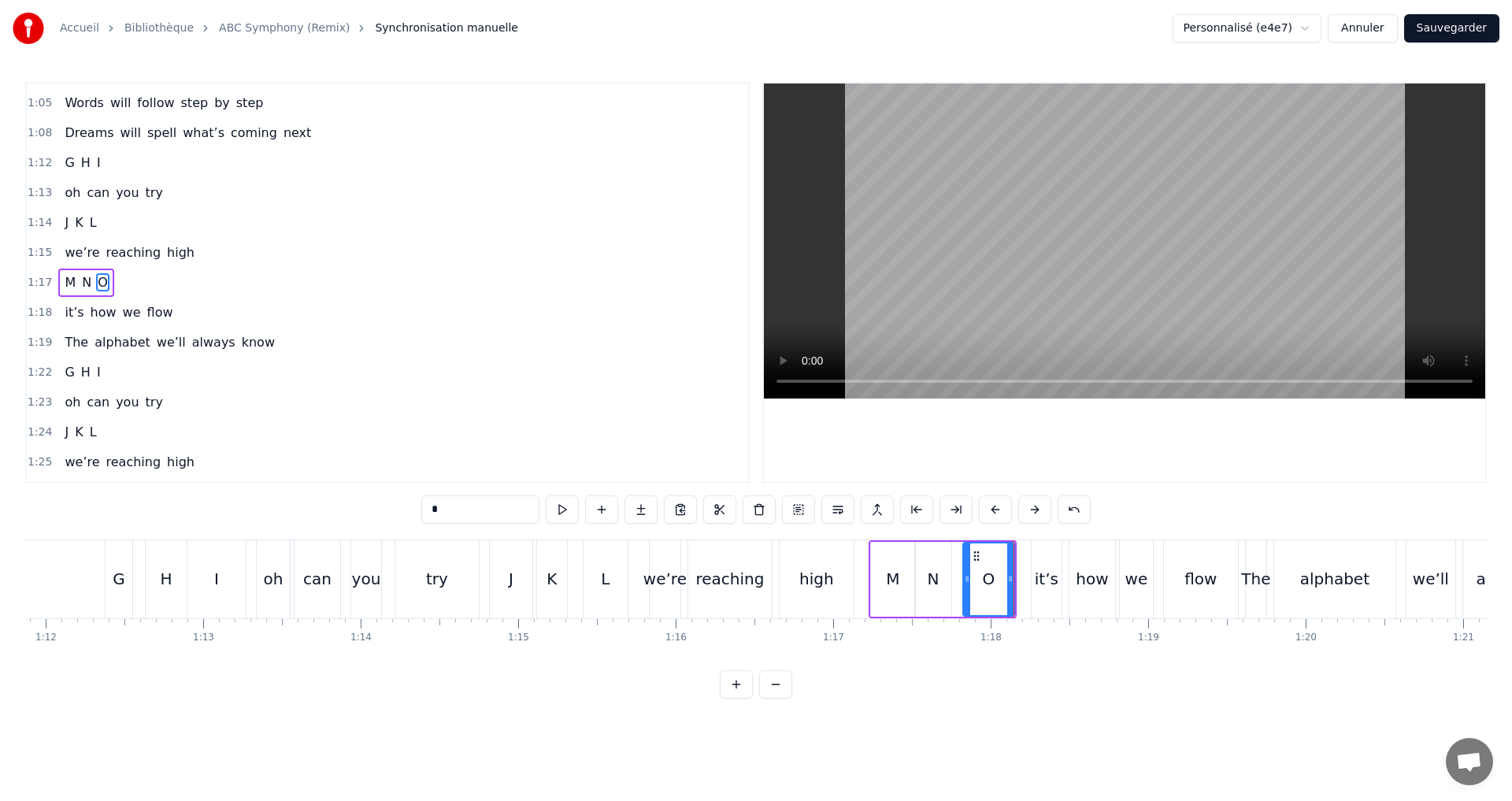
click at [179, 282] on div "1:17 M N O" at bounding box center [387, 282] width 721 height 30
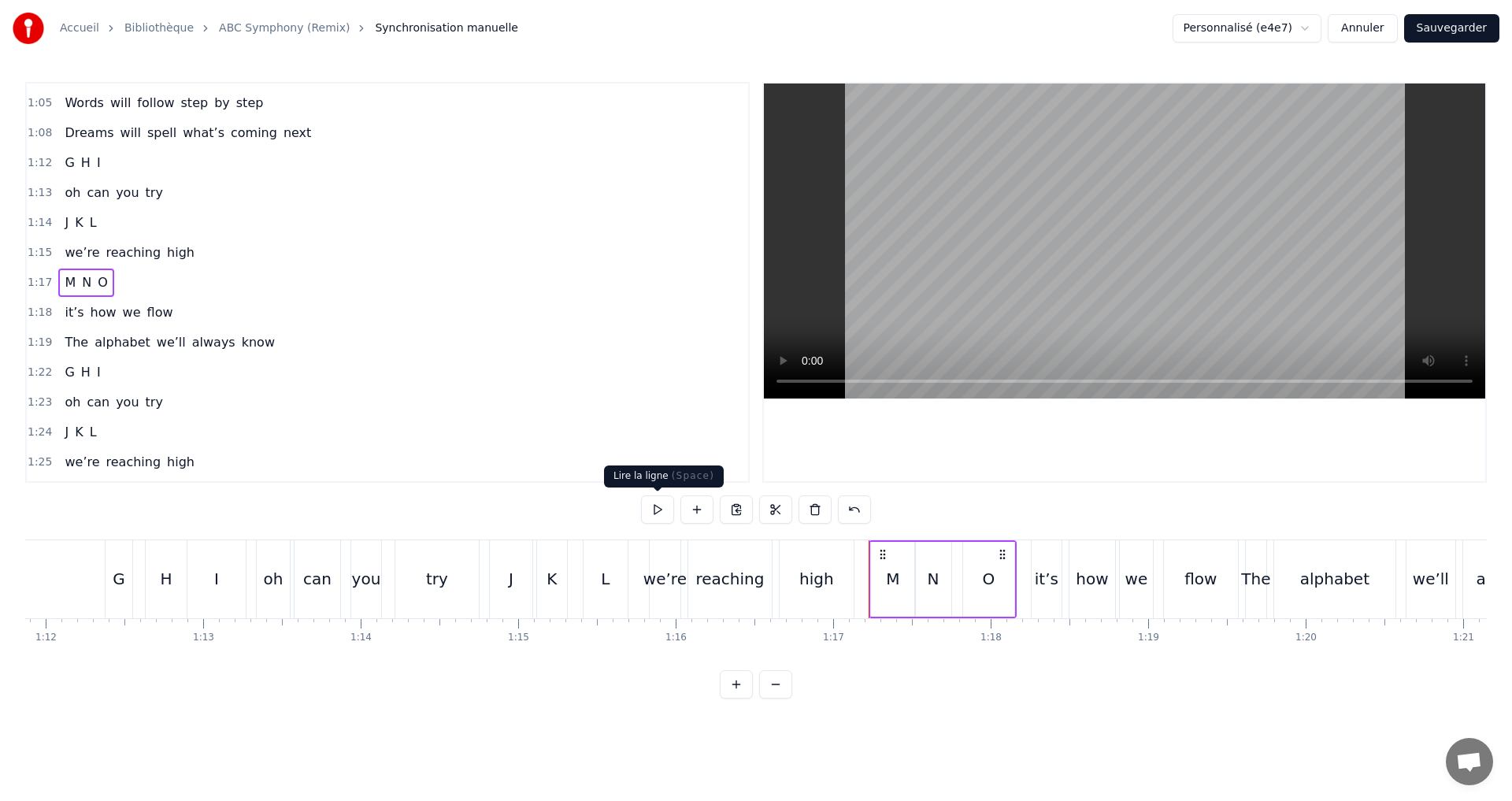
click at [660, 505] on button at bounding box center [658, 509] width 33 height 28
click at [218, 304] on div "1:18 it’s how we flow" at bounding box center [387, 312] width 721 height 30
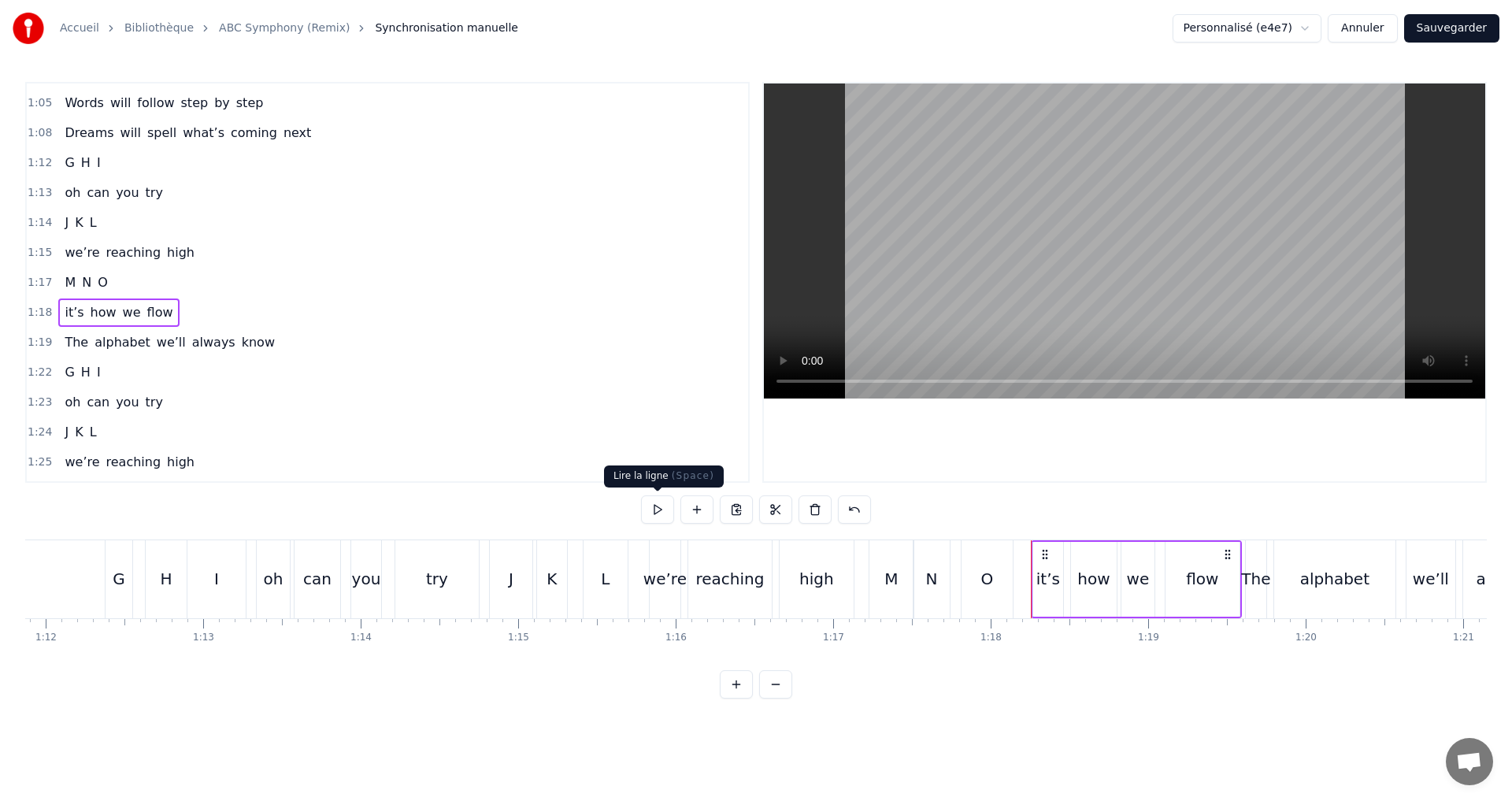
click at [661, 509] on button at bounding box center [658, 509] width 33 height 28
click at [270, 343] on div "1:19 The alphabet we’ll always know" at bounding box center [387, 343] width 721 height 30
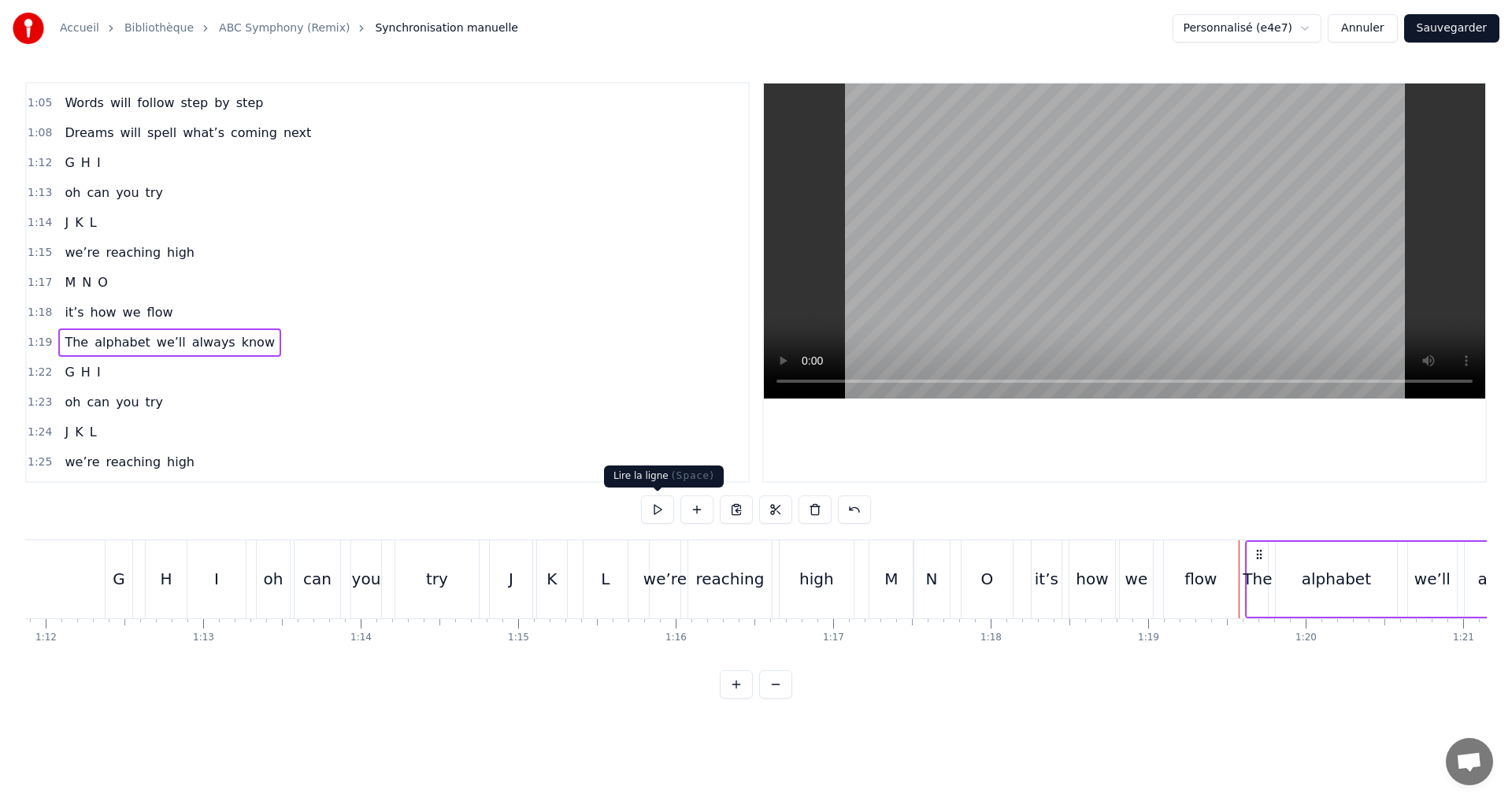
click at [665, 503] on button at bounding box center [658, 509] width 33 height 28
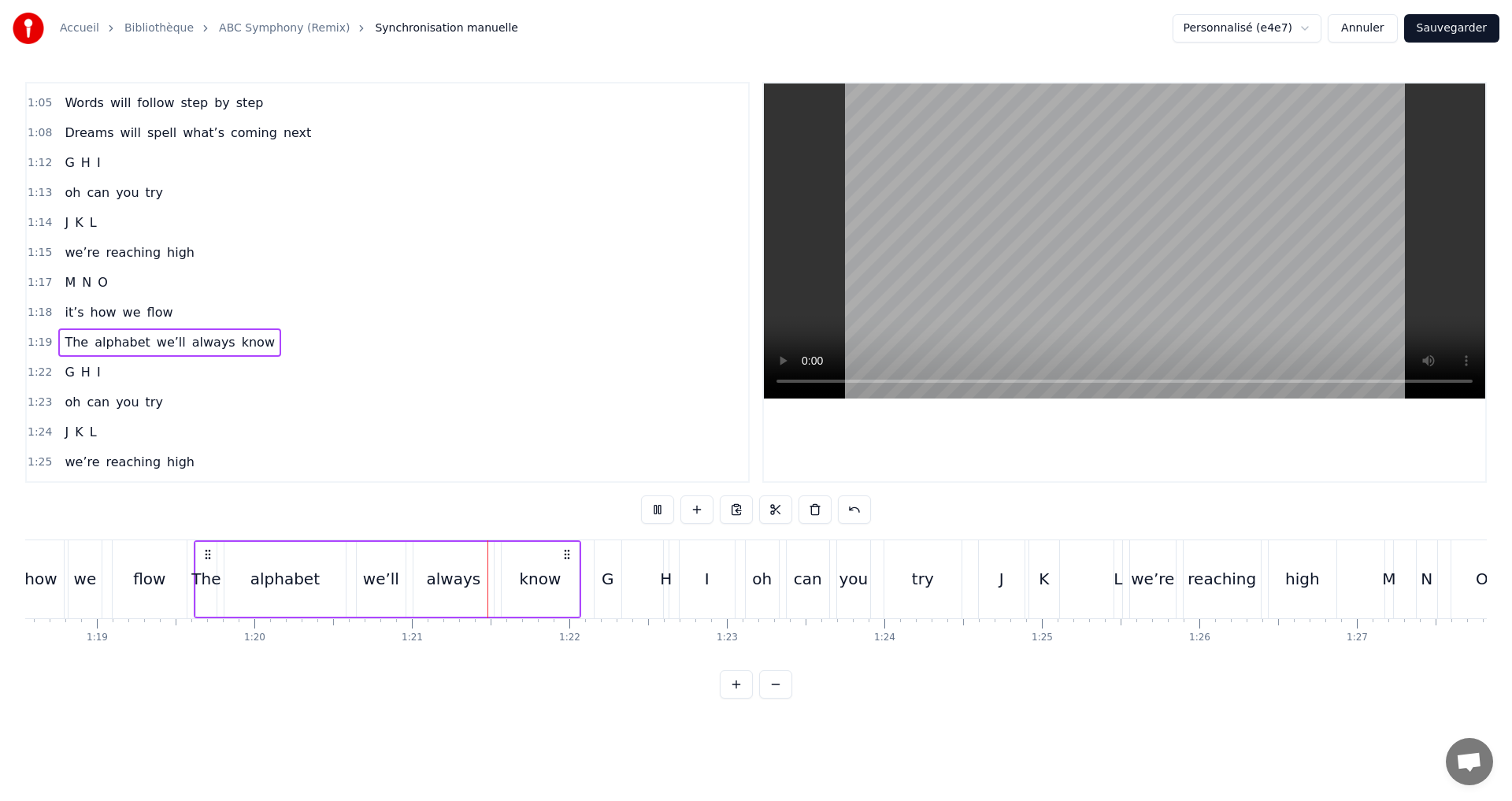
scroll to position [0, 12658]
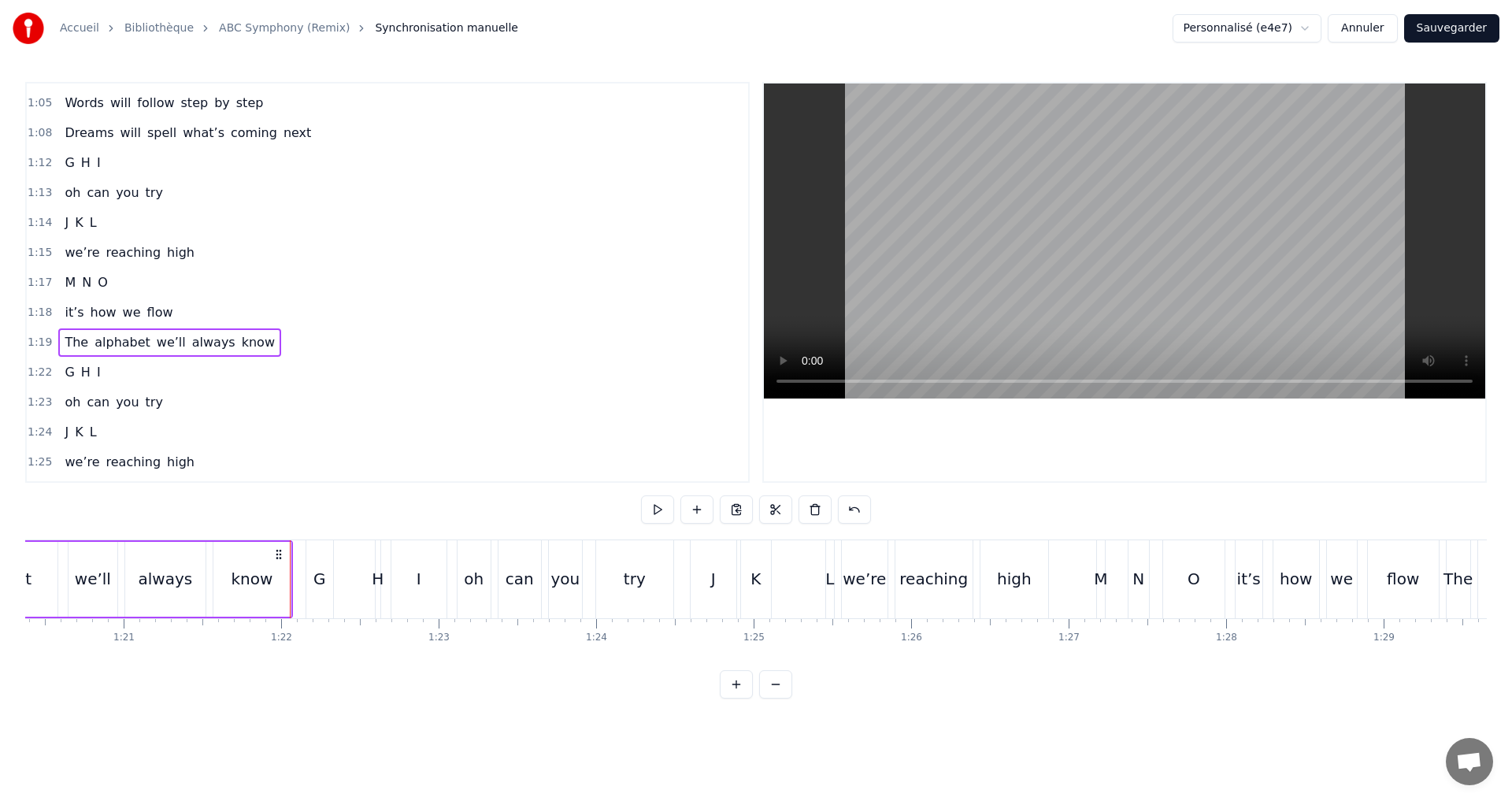
click at [245, 585] on div "know" at bounding box center [251, 579] width 41 height 24
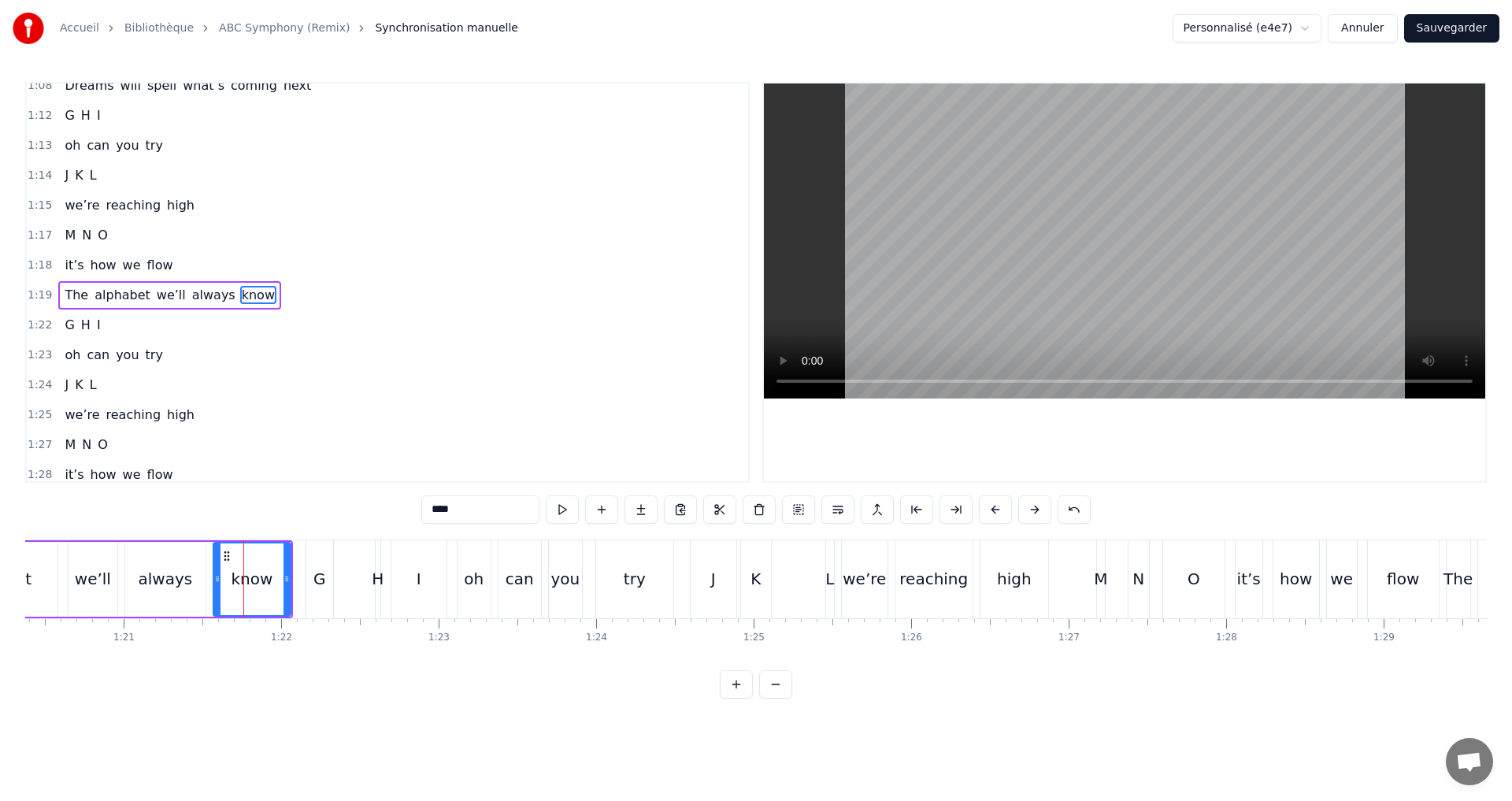
scroll to position [1162, 0]
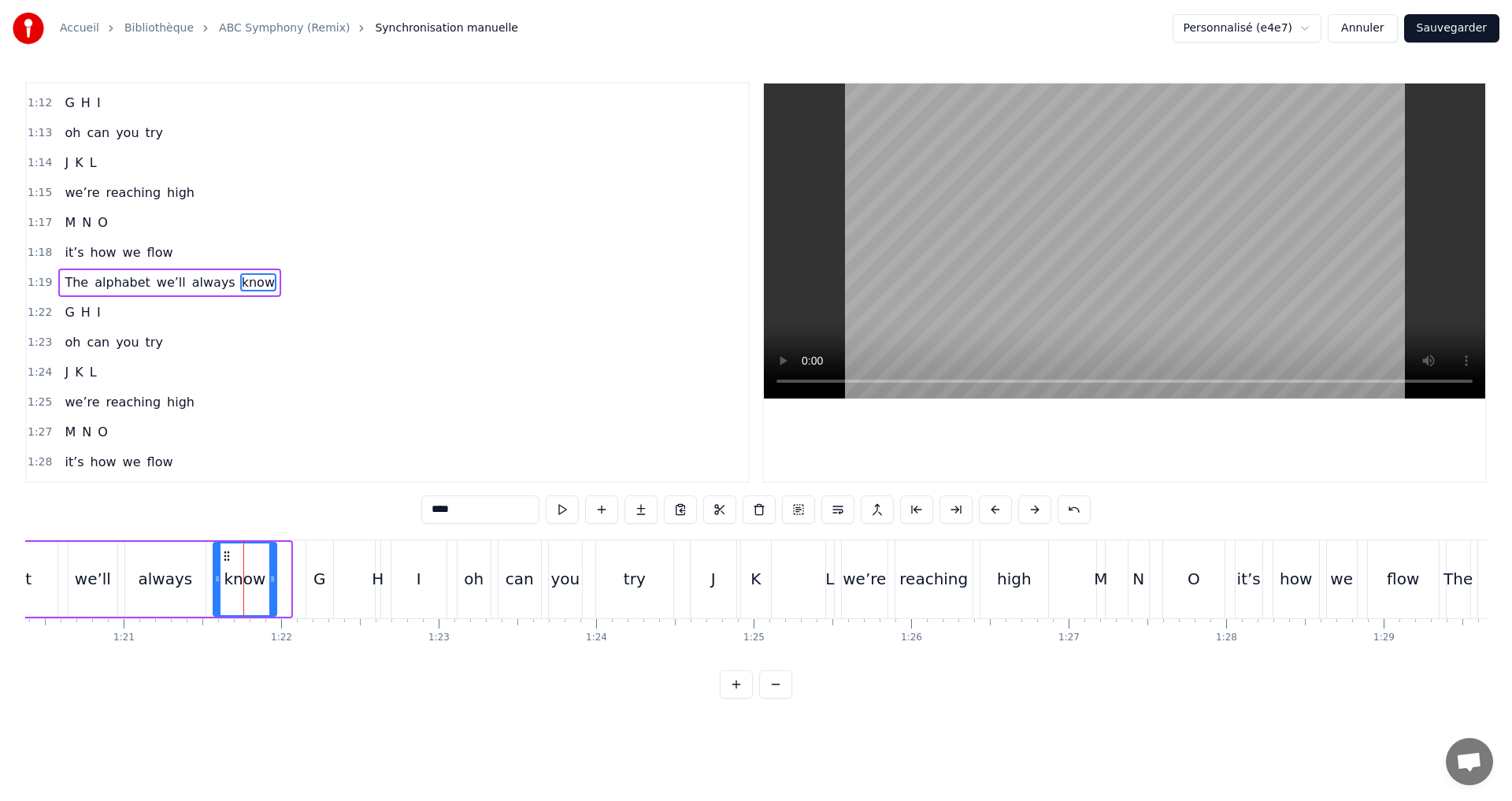
drag, startPoint x: 284, startPoint y: 592, endPoint x: 270, endPoint y: 588, distance: 14.6
click at [270, 588] on div at bounding box center [272, 580] width 6 height 72
click at [209, 576] on div "know" at bounding box center [243, 579] width 68 height 74
click at [313, 582] on div "G" at bounding box center [320, 579] width 13 height 24
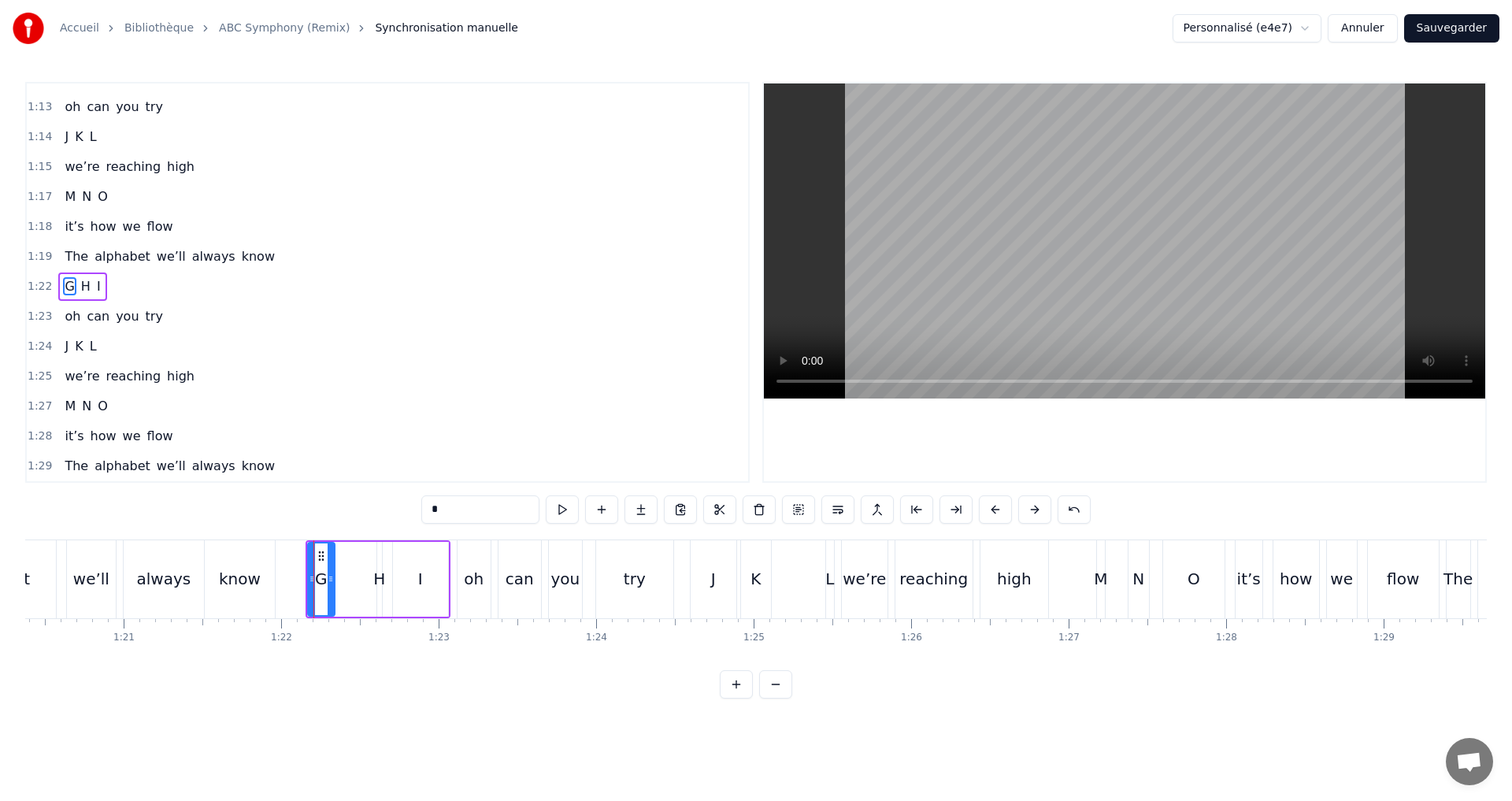
click at [380, 577] on div "H" at bounding box center [378, 579] width 12 height 24
drag, startPoint x: 377, startPoint y: 581, endPoint x: 390, endPoint y: 581, distance: 13.0
click at [390, 581] on icon at bounding box center [391, 579] width 6 height 13
drag, startPoint x: 382, startPoint y: 581, endPoint x: 348, endPoint y: 574, distance: 34.7
click at [348, 574] on icon at bounding box center [347, 579] width 6 height 13
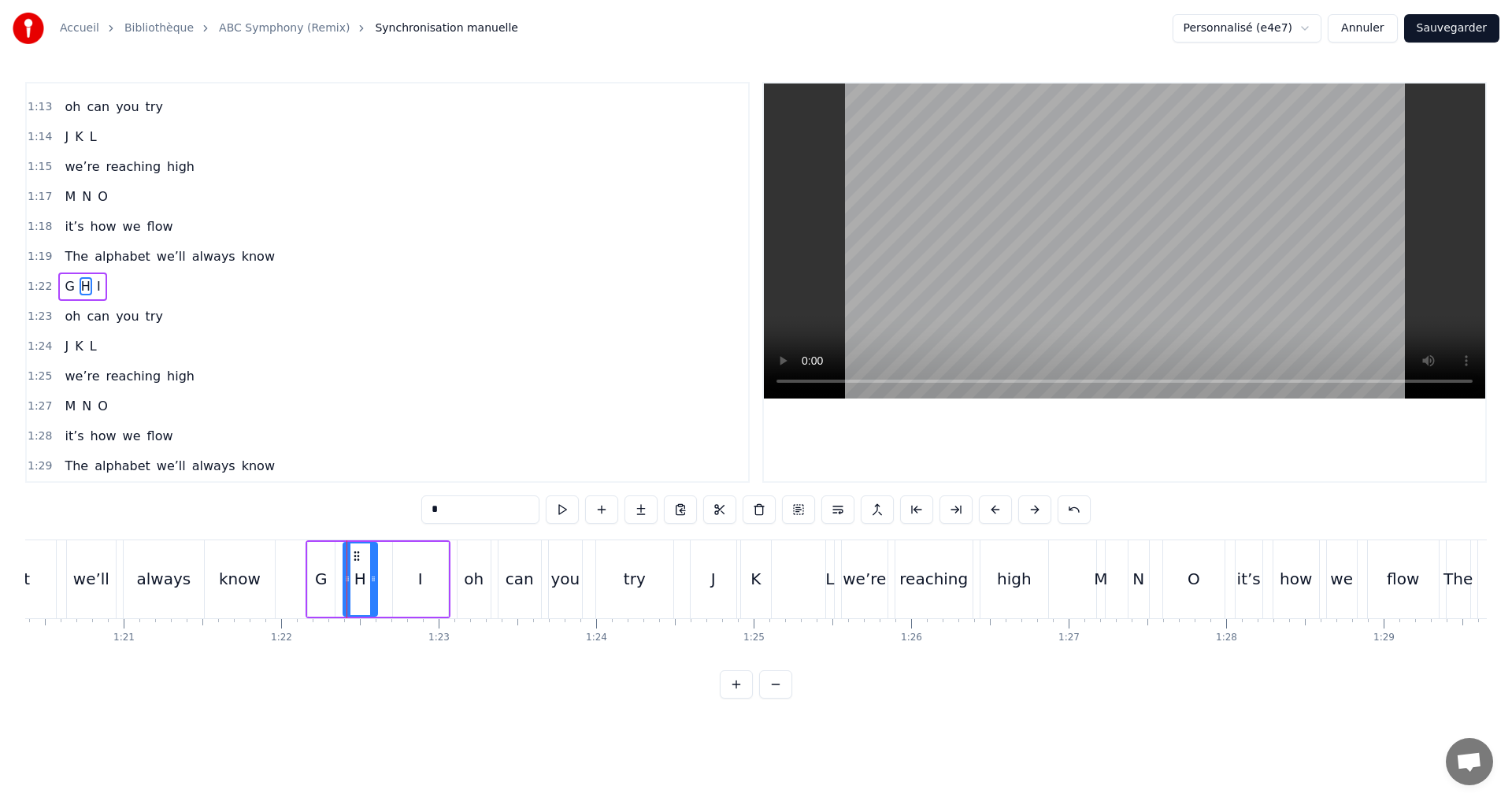
drag, startPoint x: 391, startPoint y: 586, endPoint x: 372, endPoint y: 581, distance: 19.6
click at [372, 581] on div at bounding box center [373, 580] width 6 height 72
click at [422, 587] on div "I" at bounding box center [420, 579] width 5 height 24
type input "*"
drag, startPoint x: 395, startPoint y: 582, endPoint x: 381, endPoint y: 580, distance: 14.1
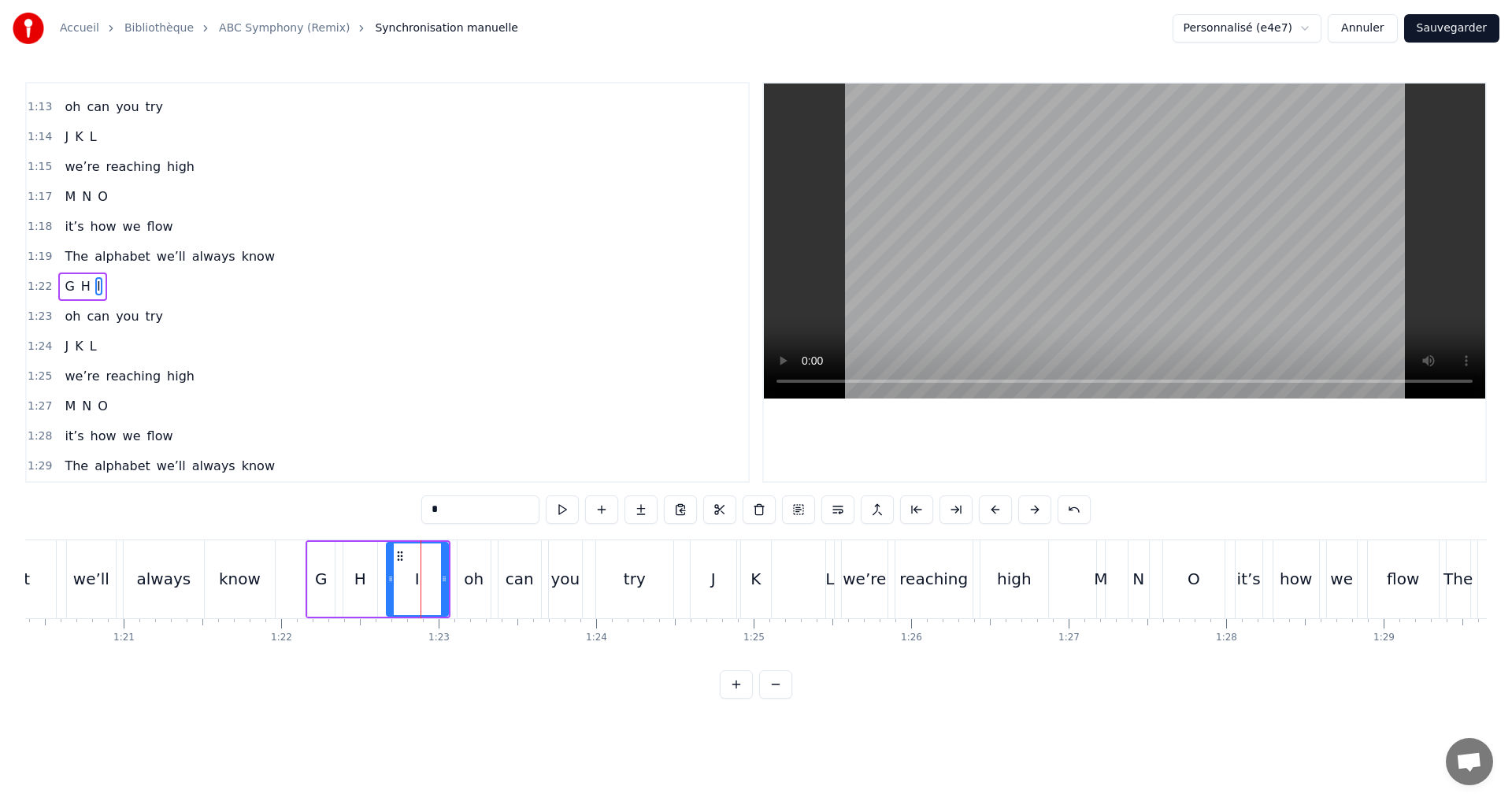
click at [388, 579] on icon at bounding box center [390, 579] width 6 height 13
click at [435, 588] on div at bounding box center [438, 580] width 6 height 72
click at [123, 279] on div "1:22 G H I" at bounding box center [387, 287] width 721 height 30
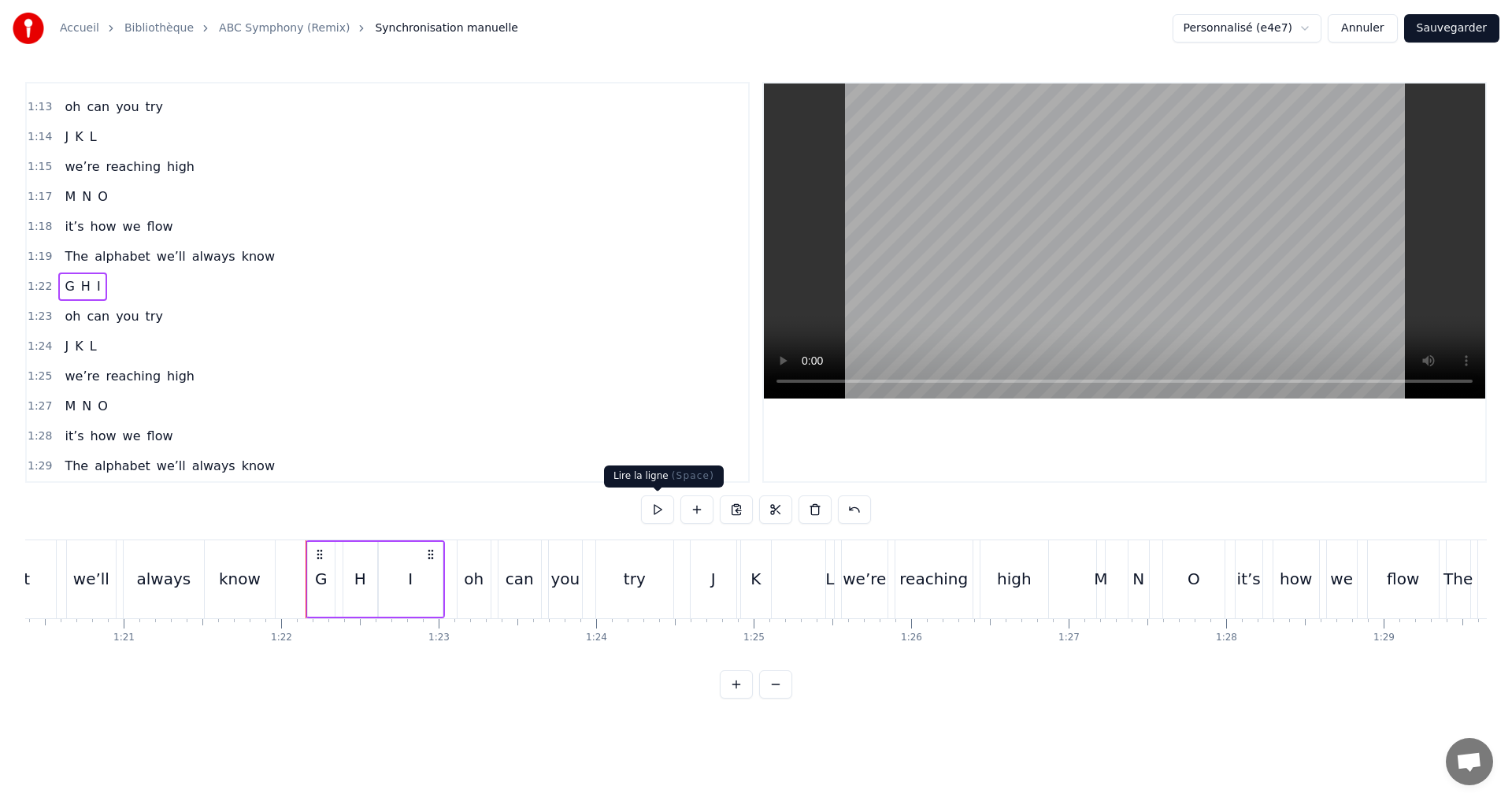
click at [656, 510] on button at bounding box center [658, 509] width 33 height 28
click at [657, 514] on button at bounding box center [658, 509] width 33 height 28
click at [201, 314] on div "1:23 oh can you try" at bounding box center [387, 316] width 721 height 30
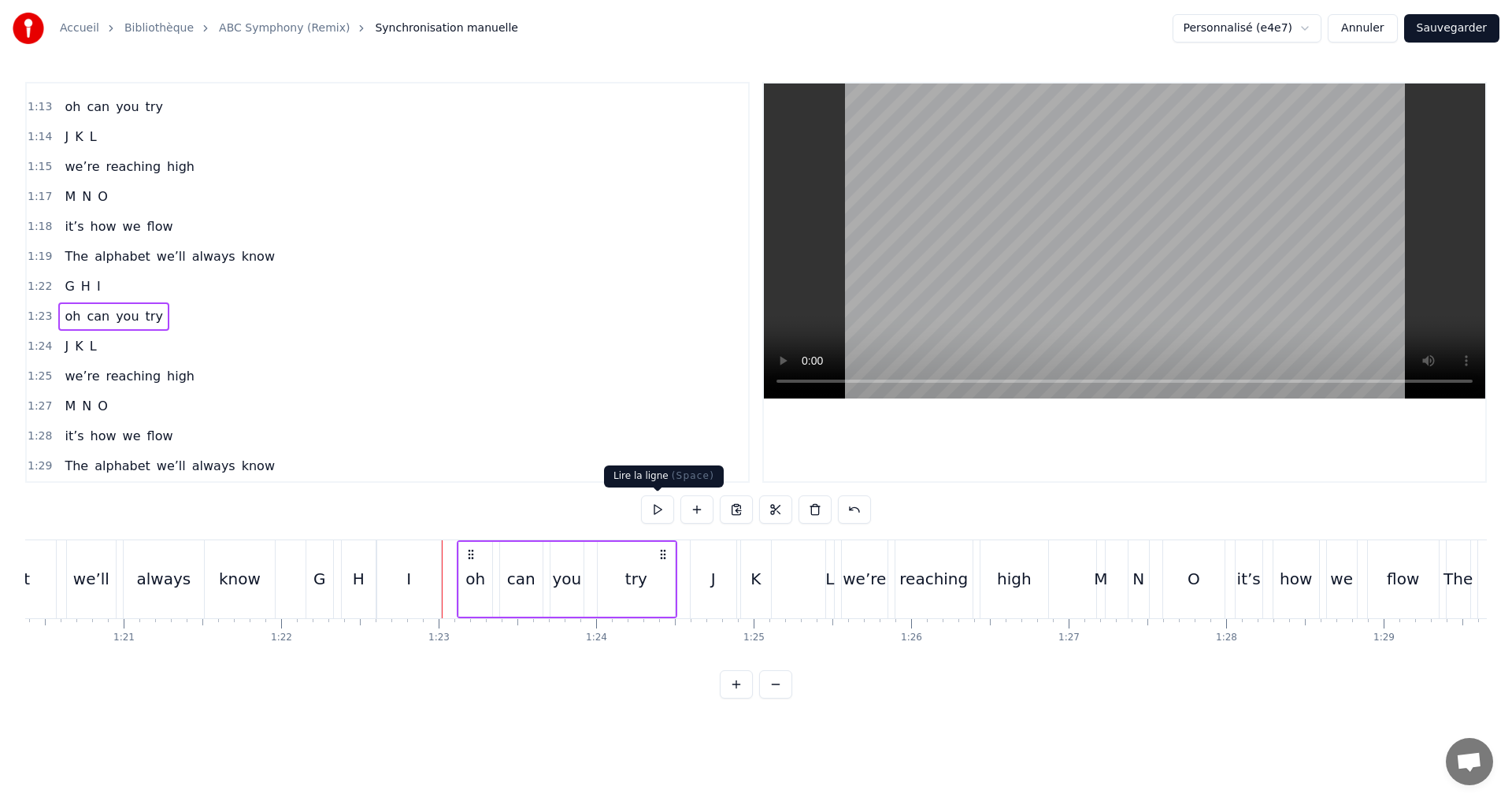
click at [648, 509] on button at bounding box center [658, 509] width 33 height 28
click at [164, 351] on div "1:24 J K L" at bounding box center [387, 346] width 721 height 30
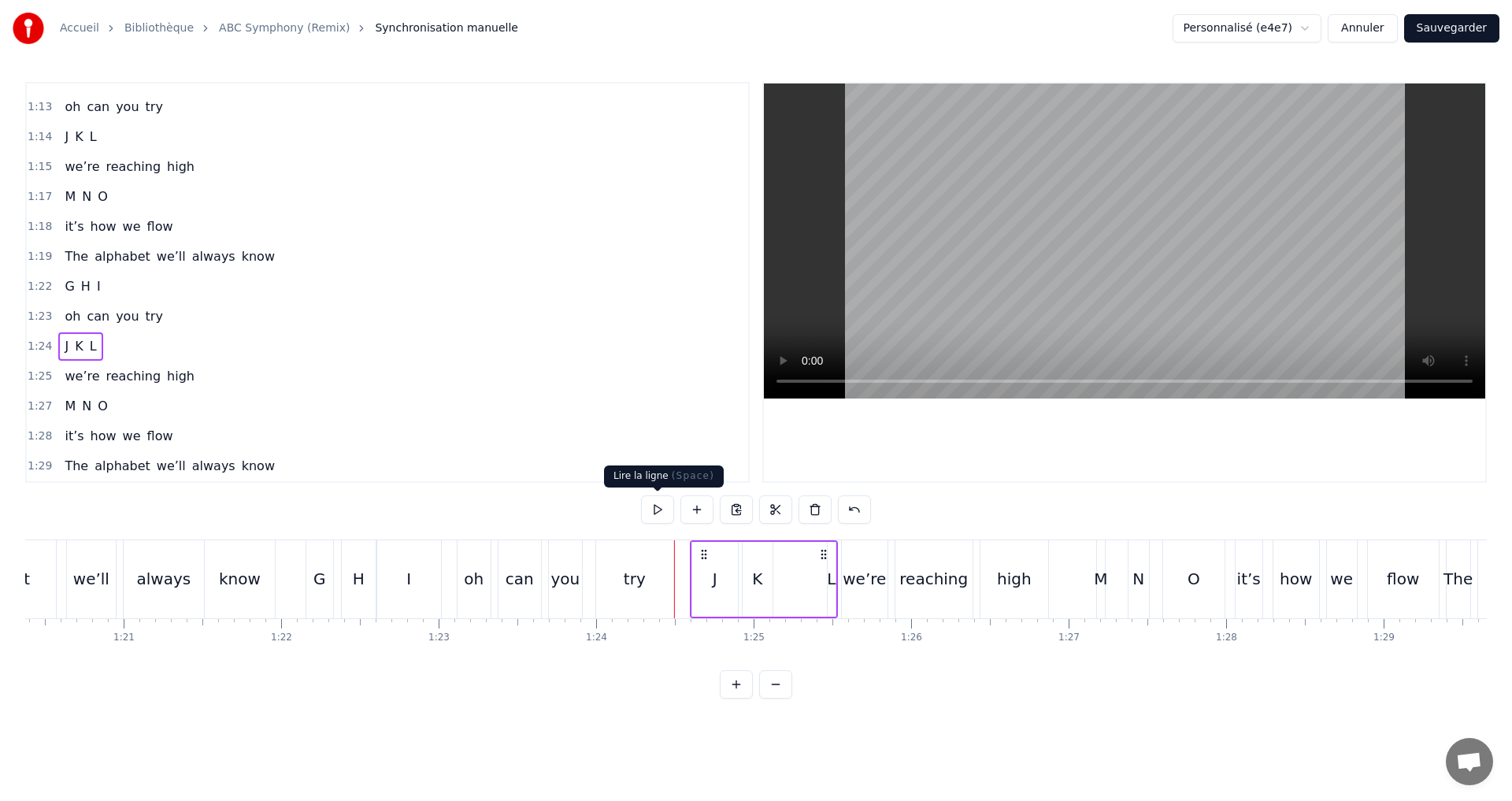
click at [654, 513] on button at bounding box center [658, 509] width 33 height 28
click at [828, 582] on div "L" at bounding box center [830, 579] width 8 height 24
drag, startPoint x: 847, startPoint y: 590, endPoint x: 860, endPoint y: 606, distance: 20.6
click at [867, 609] on div "we’re" at bounding box center [864, 579] width 46 height 78
type input "*****"
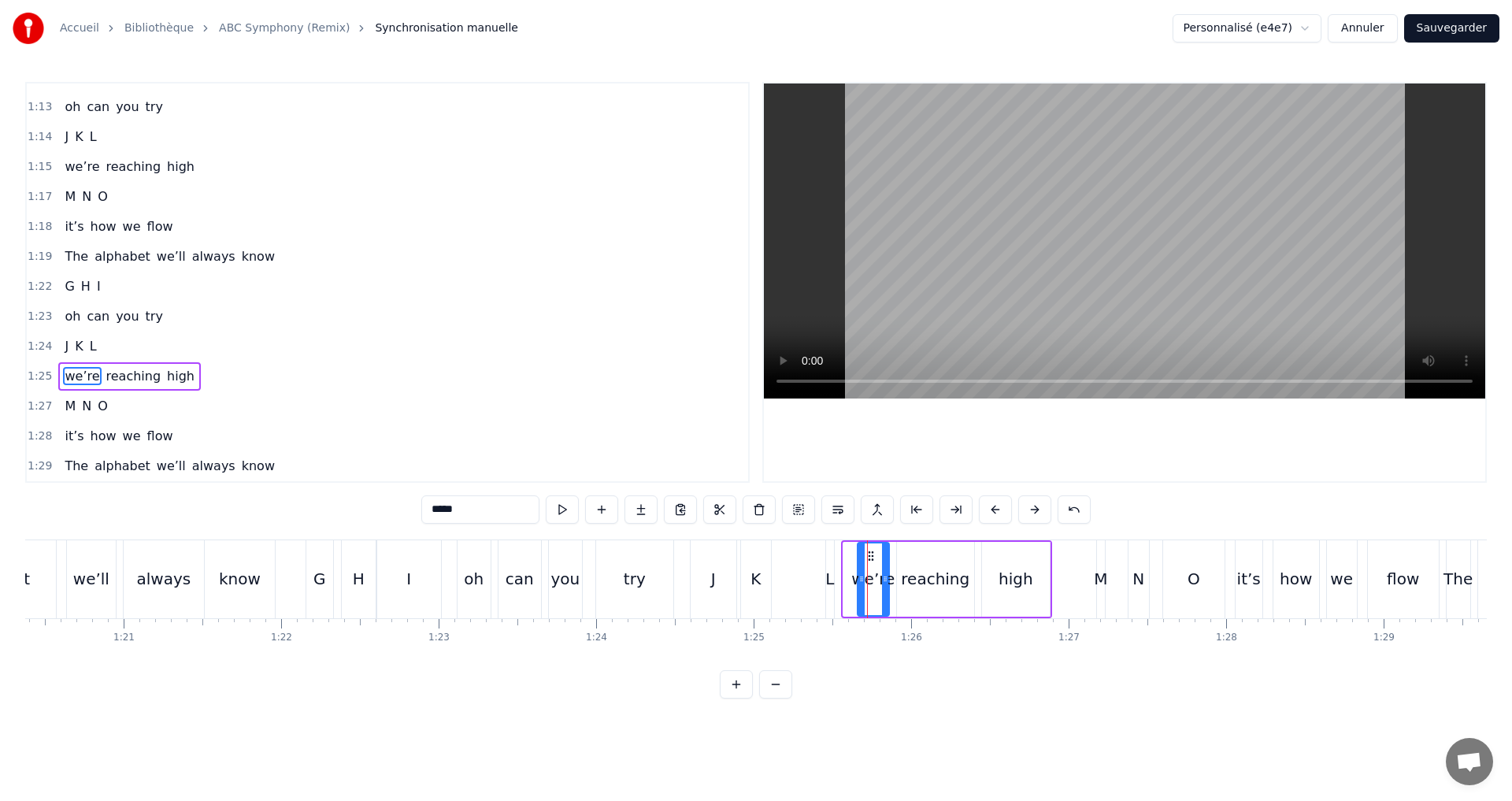
drag, startPoint x: 845, startPoint y: 581, endPoint x: 859, endPoint y: 584, distance: 14.3
click at [859, 584] on icon at bounding box center [861, 579] width 6 height 13
click at [821, 577] on div "J K L" at bounding box center [763, 579] width 148 height 78
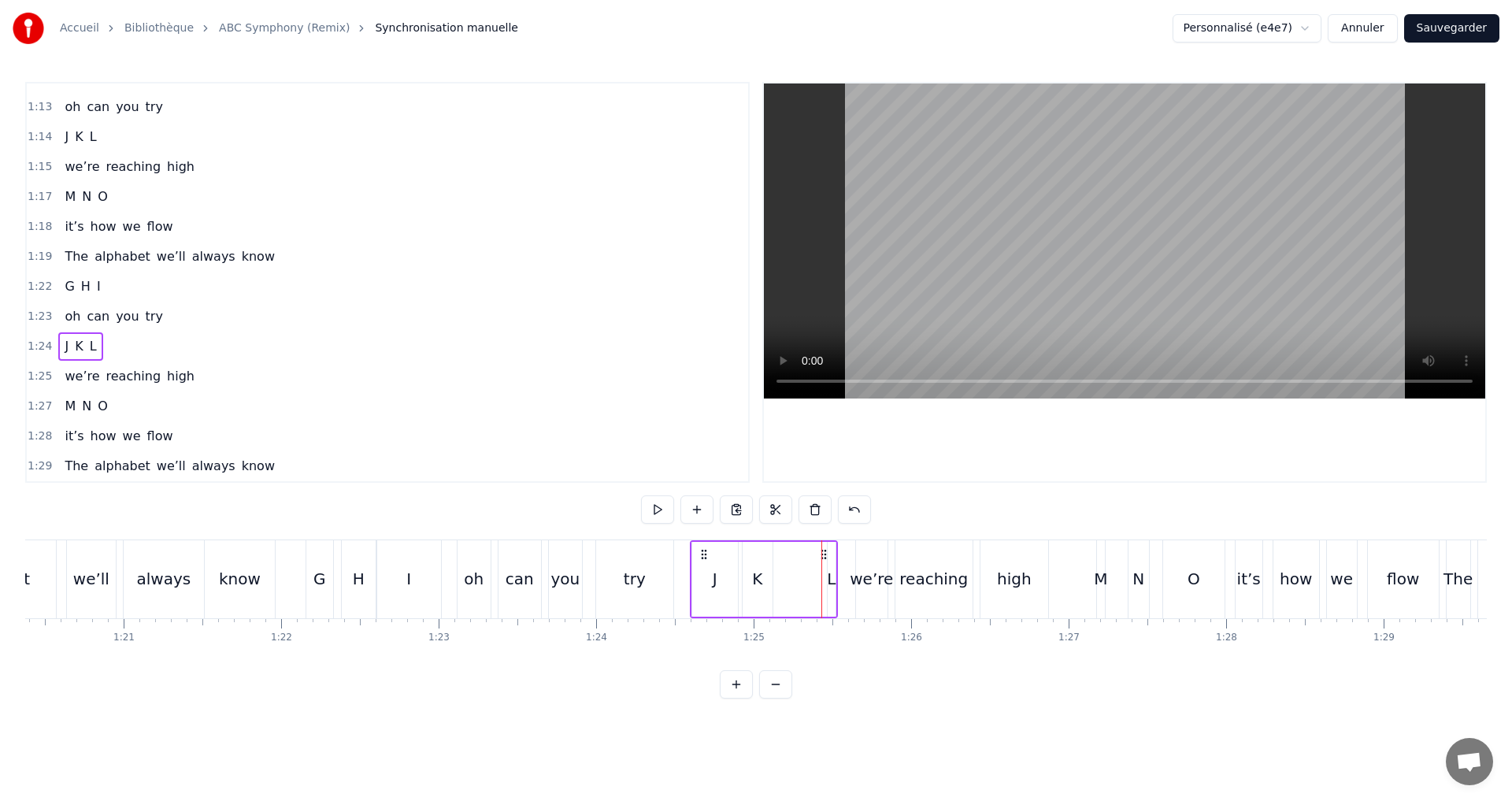
click at [830, 580] on div "L" at bounding box center [830, 579] width 8 height 24
drag, startPoint x: 833, startPoint y: 583, endPoint x: 843, endPoint y: 586, distance: 10.4
click at [843, 586] on div at bounding box center [841, 580] width 6 height 72
drag, startPoint x: 831, startPoint y: 583, endPoint x: 803, endPoint y: 578, distance: 28.4
click at [803, 578] on icon at bounding box center [802, 579] width 6 height 13
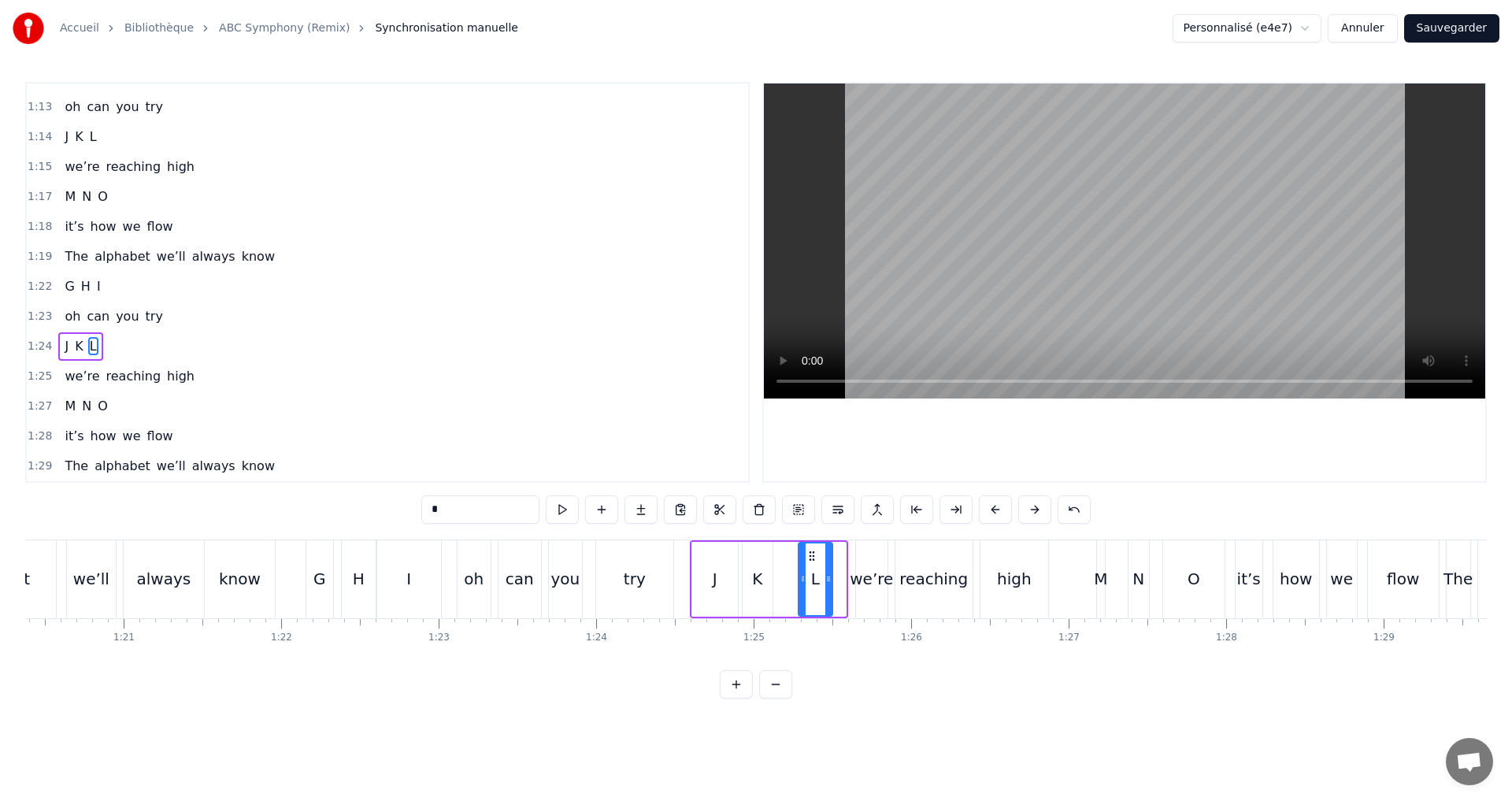
drag, startPoint x: 841, startPoint y: 590, endPoint x: 829, endPoint y: 588, distance: 12.2
click at [829, 588] on div at bounding box center [828, 580] width 6 height 72
click at [175, 344] on div "1:24 J K L" at bounding box center [387, 346] width 721 height 30
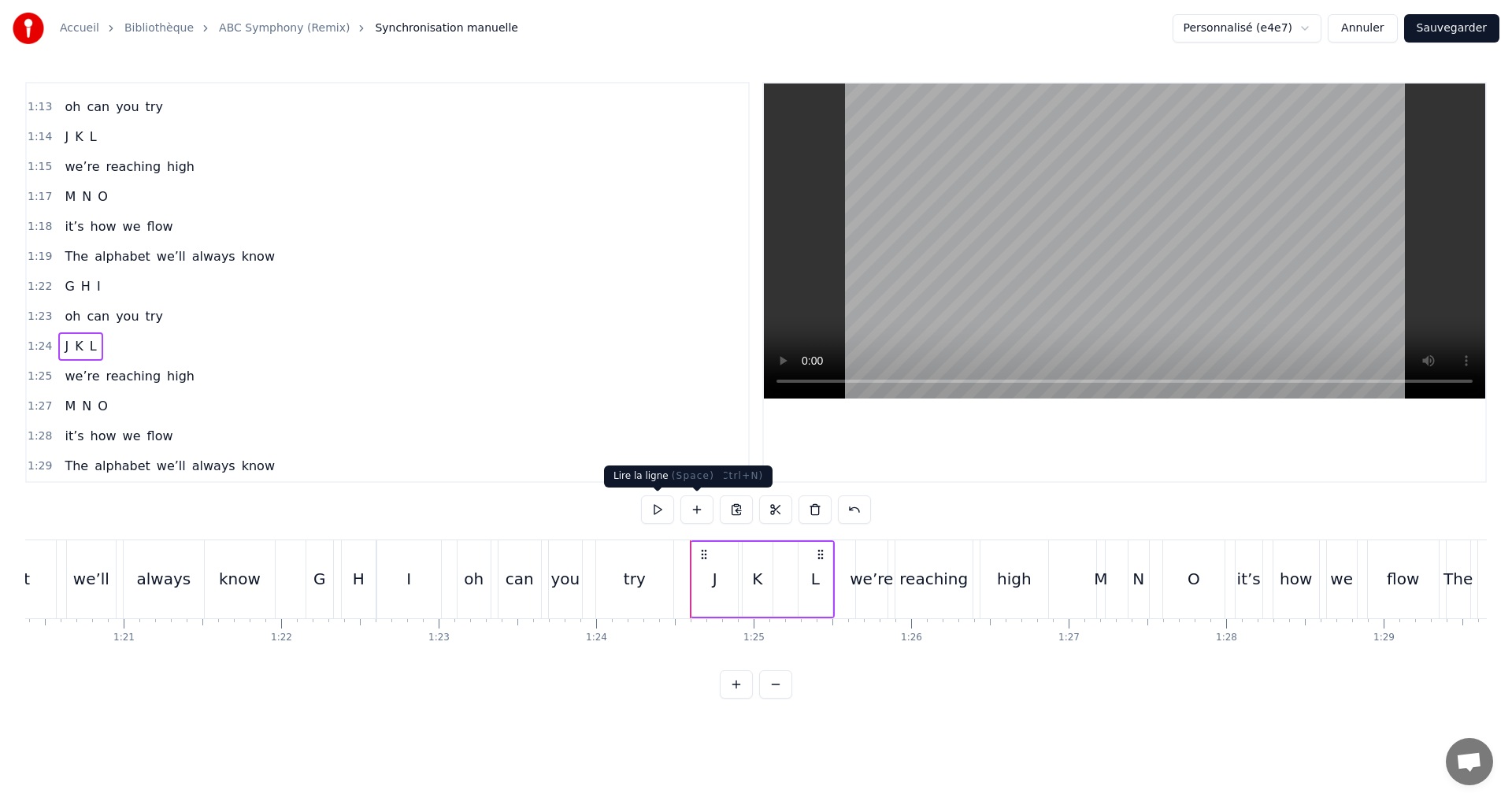
click at [649, 503] on button at bounding box center [658, 509] width 33 height 28
drag, startPoint x: 171, startPoint y: 374, endPoint x: 140, endPoint y: 383, distance: 32.3
click at [171, 375] on span "high" at bounding box center [180, 376] width 30 height 18
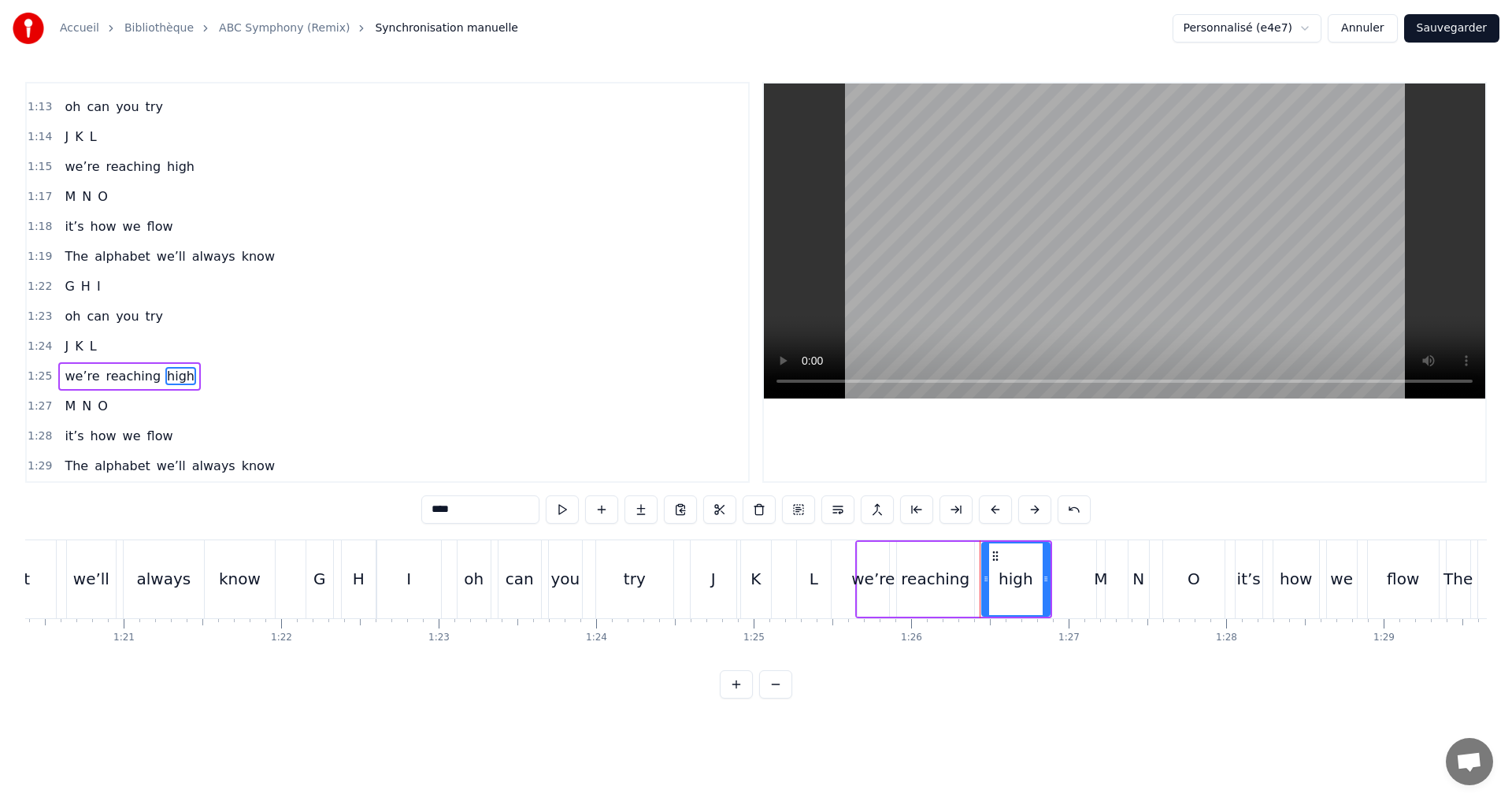
click at [209, 382] on div "1:25 we’re reaching high" at bounding box center [387, 376] width 721 height 30
click at [660, 510] on button at bounding box center [658, 509] width 33 height 28
click at [191, 406] on div "1:27 M N O" at bounding box center [387, 406] width 721 height 30
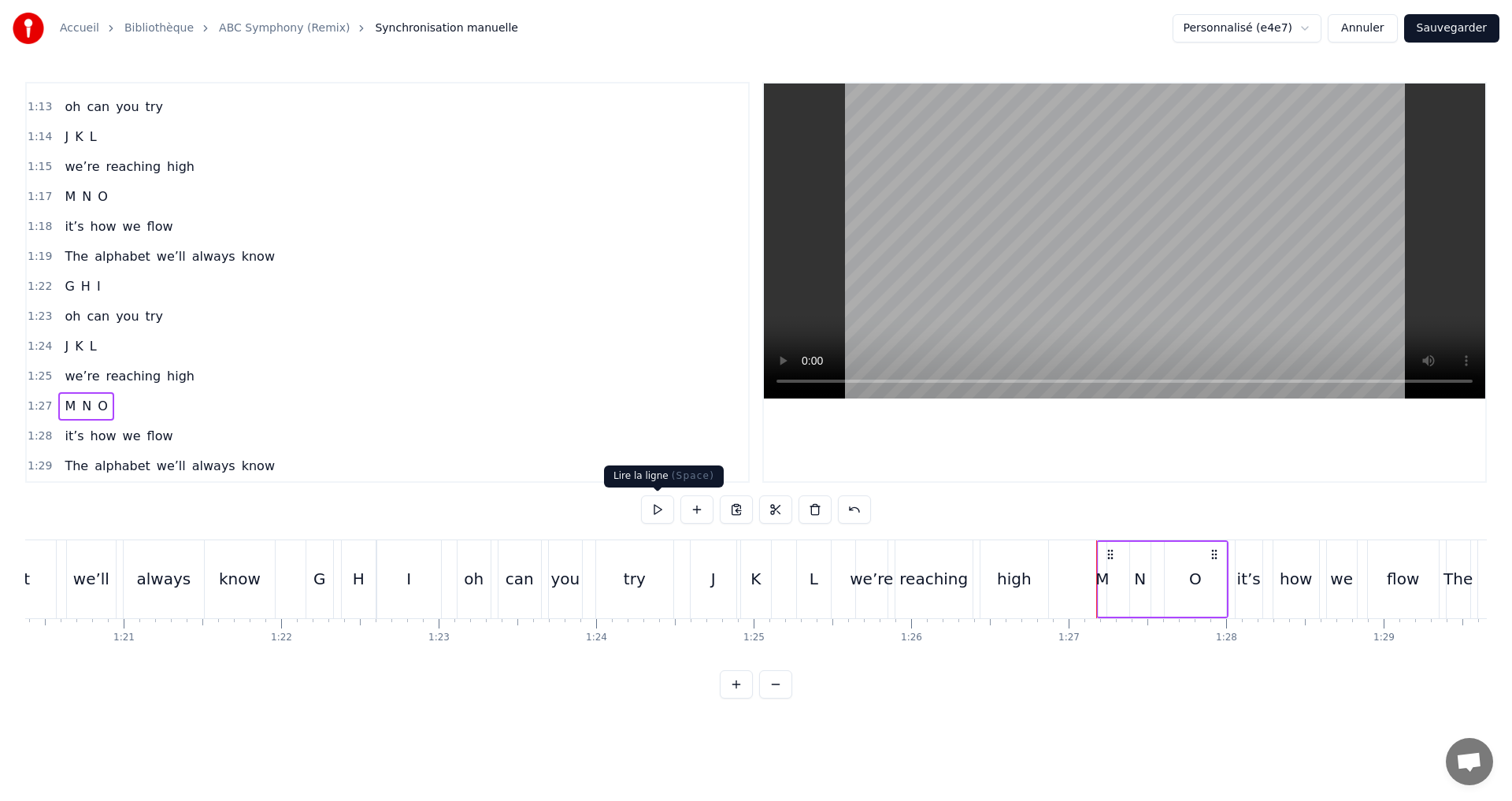
click at [647, 508] on button at bounding box center [658, 509] width 33 height 28
click at [653, 511] on button at bounding box center [658, 509] width 33 height 28
click at [1101, 581] on div "M" at bounding box center [1101, 579] width 14 height 24
drag, startPoint x: 1100, startPoint y: 582, endPoint x: 1107, endPoint y: 583, distance: 7.1
click at [1107, 583] on icon at bounding box center [1110, 579] width 6 height 13
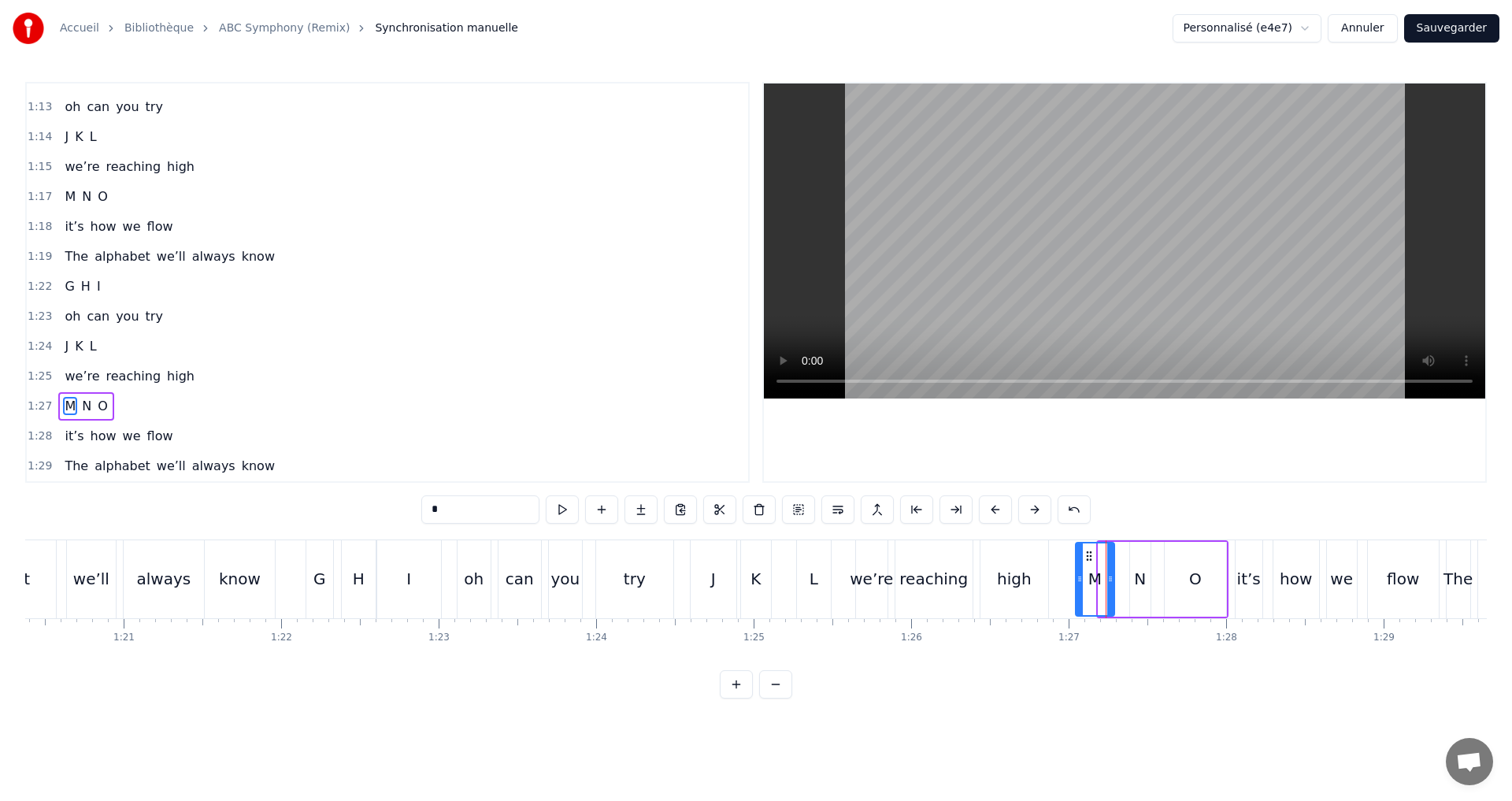
drag, startPoint x: 1099, startPoint y: 582, endPoint x: 1076, endPoint y: 579, distance: 23.2
click at [1077, 579] on icon at bounding box center [1079, 579] width 6 height 13
click at [1104, 585] on div at bounding box center [1107, 580] width 6 height 72
click at [204, 412] on div "1:27 M N O" at bounding box center [387, 406] width 721 height 30
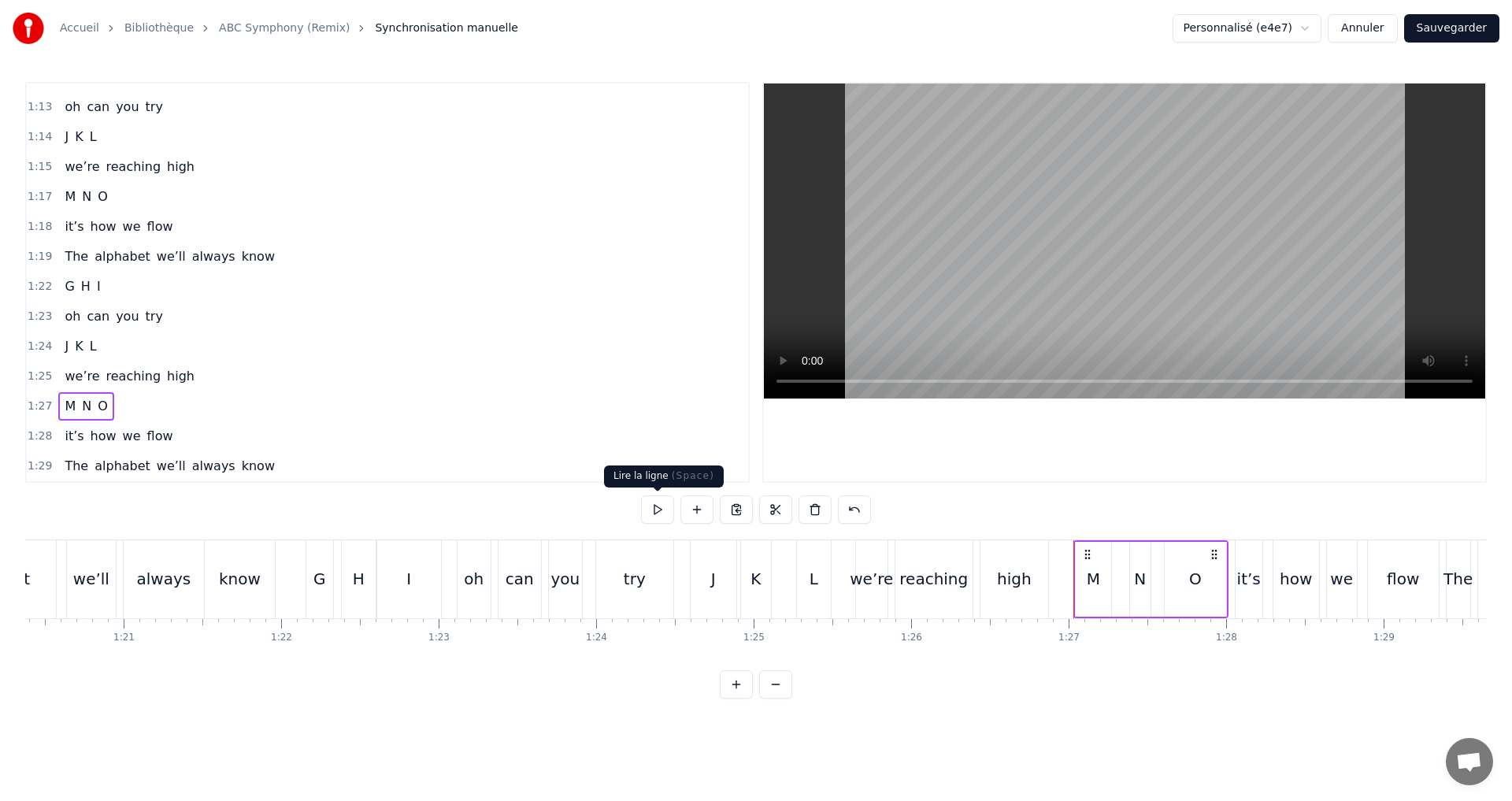
click at [647, 509] on button at bounding box center [658, 509] width 33 height 28
click at [200, 438] on div "1:28 it’s how we flow" at bounding box center [387, 436] width 721 height 30
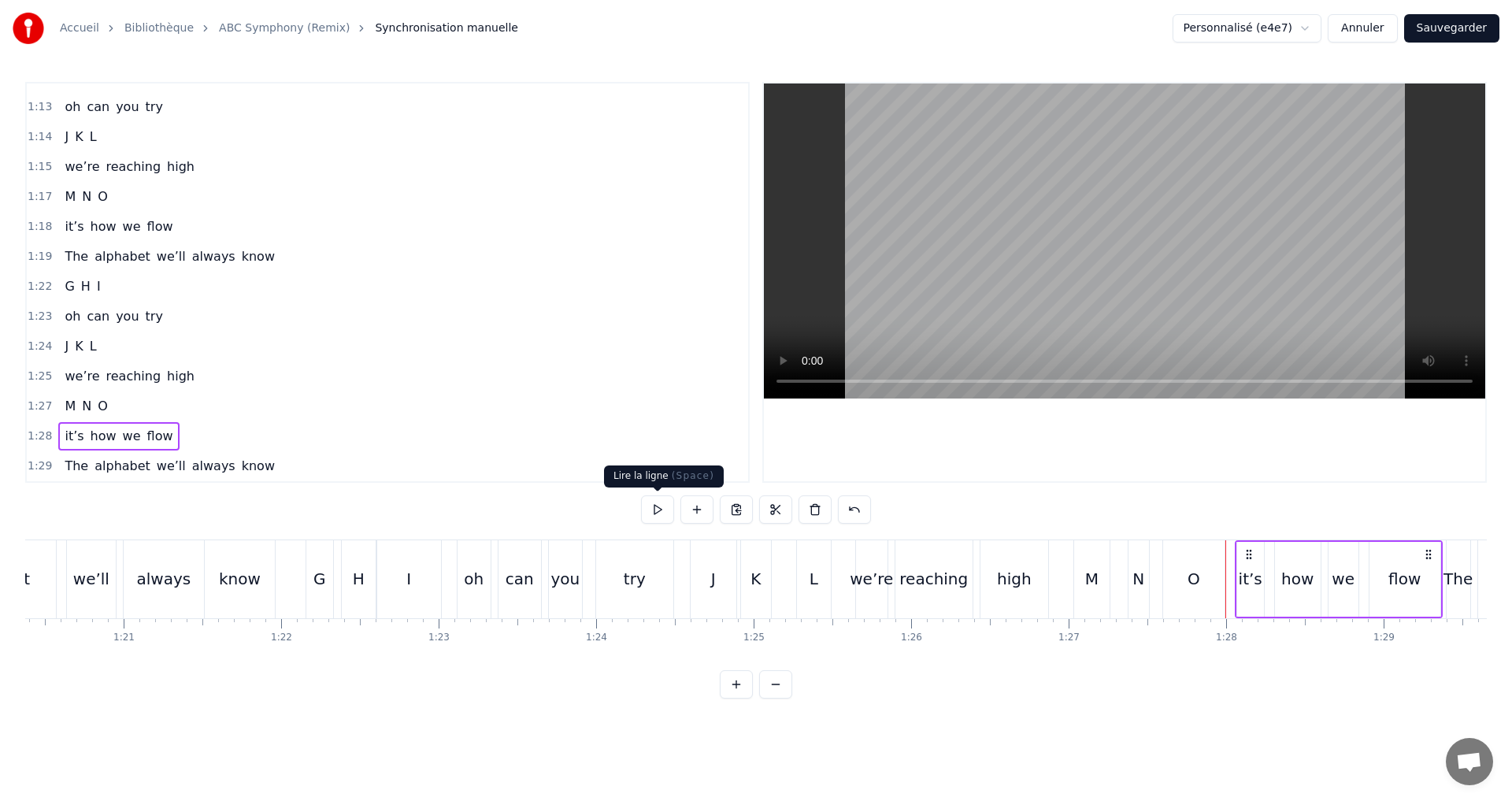
click at [650, 515] on button at bounding box center [658, 509] width 33 height 28
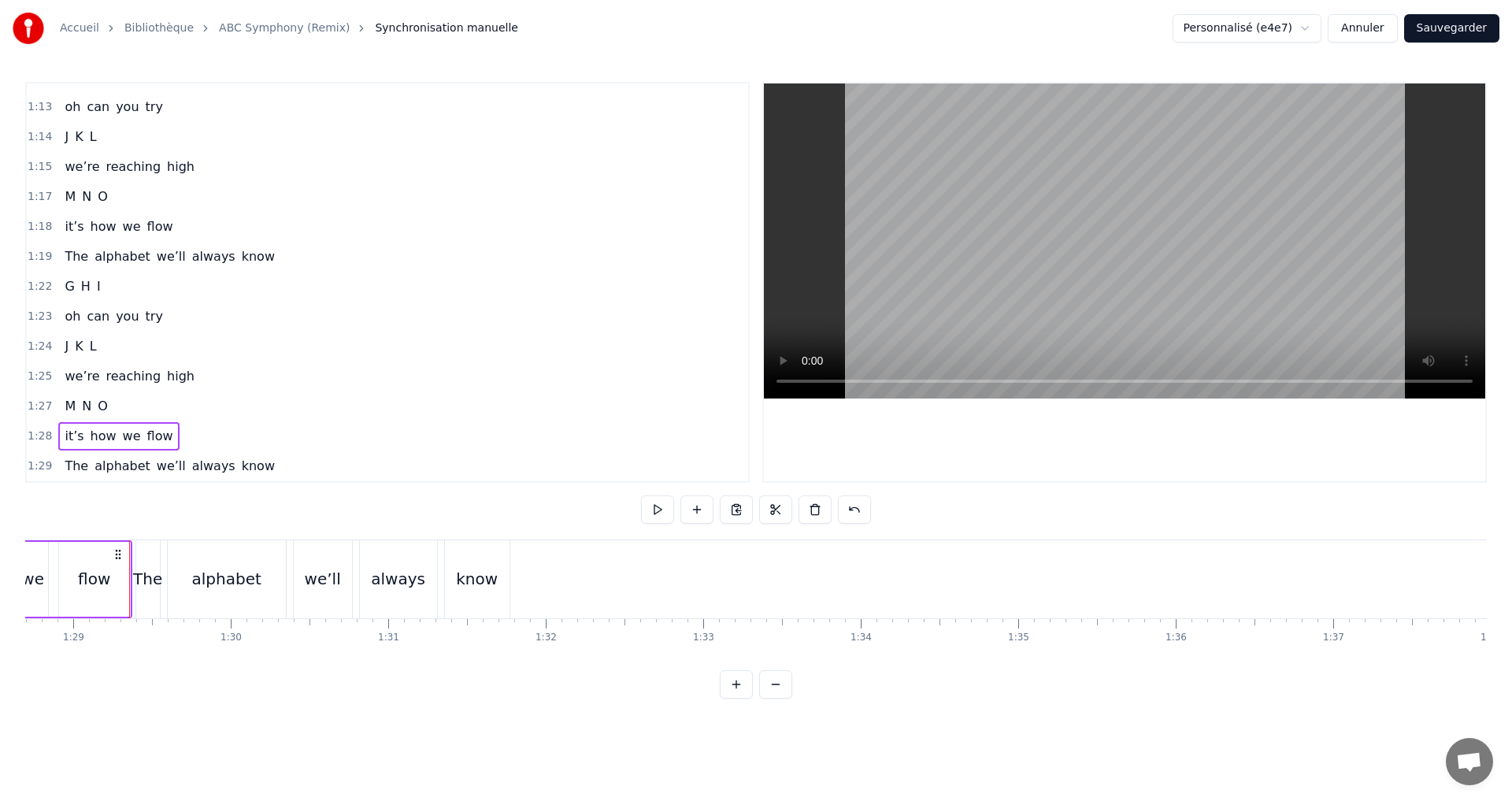
scroll to position [0, 13993]
click at [265, 467] on div "1:29 The alphabet we’ll always know" at bounding box center [387, 466] width 721 height 30
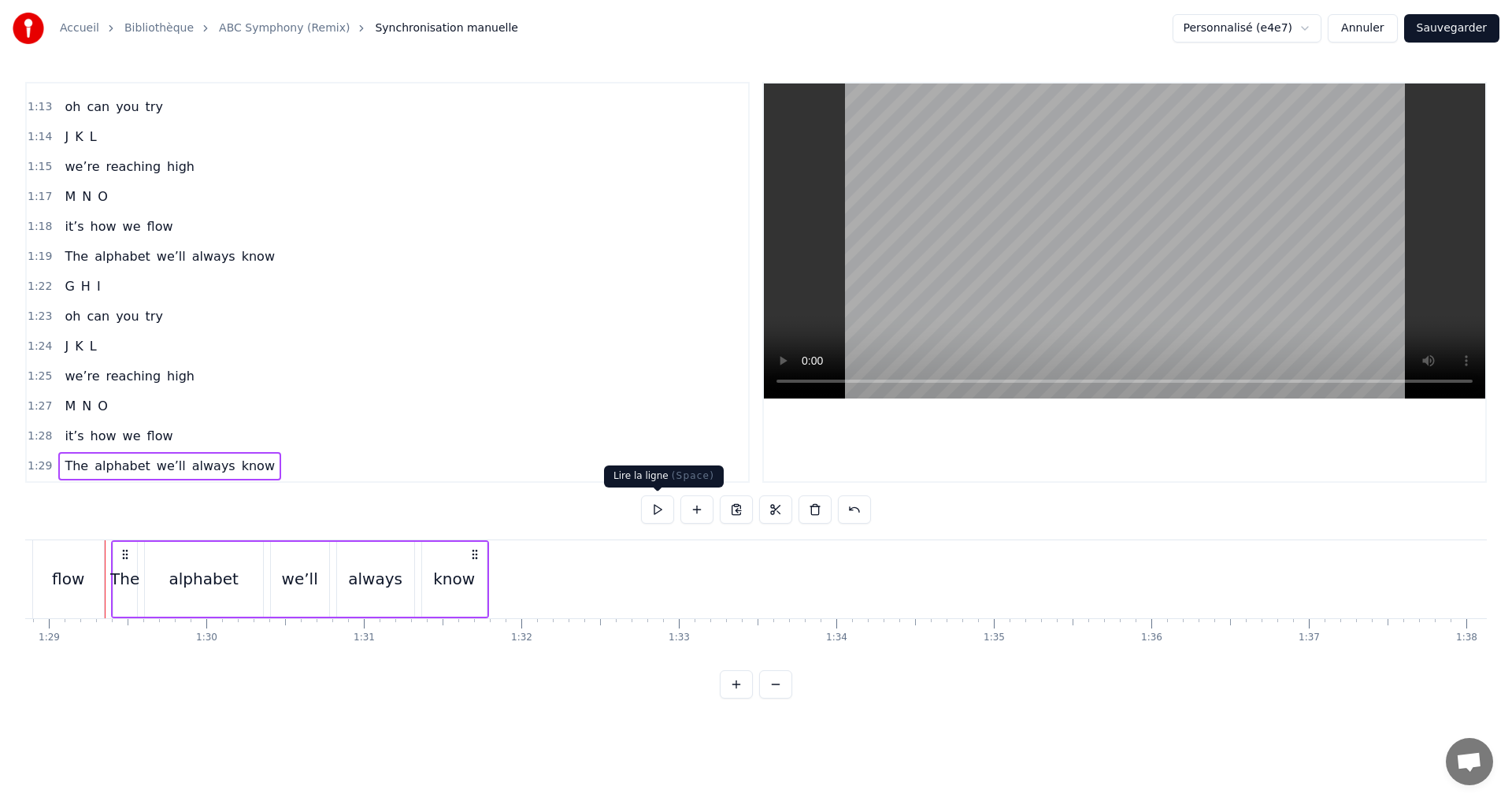
click at [656, 515] on button at bounding box center [658, 509] width 33 height 28
click at [1432, 32] on button "Sauvegarder" at bounding box center [1451, 28] width 96 height 28
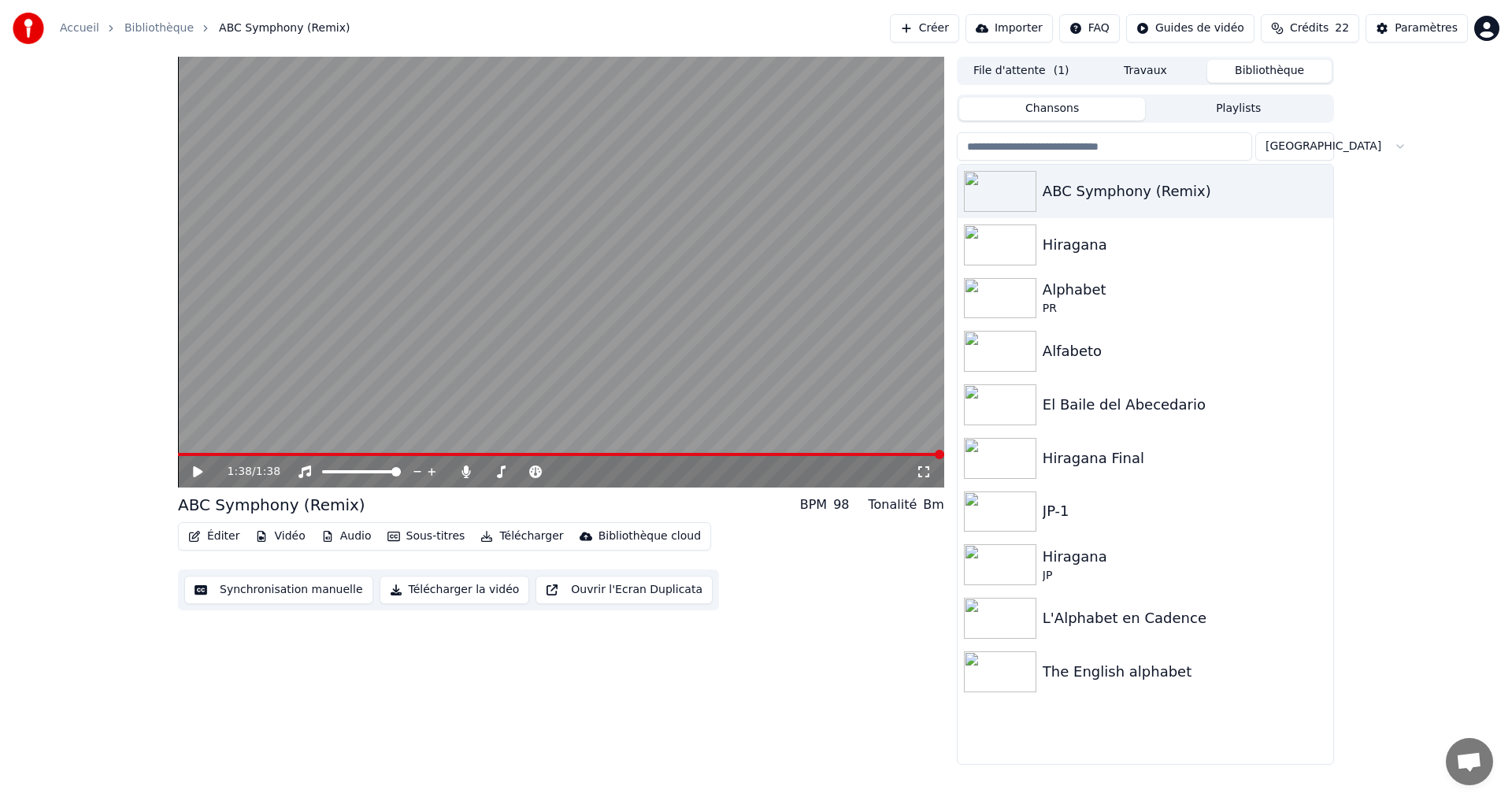
click at [192, 453] on span at bounding box center [561, 454] width 766 height 3
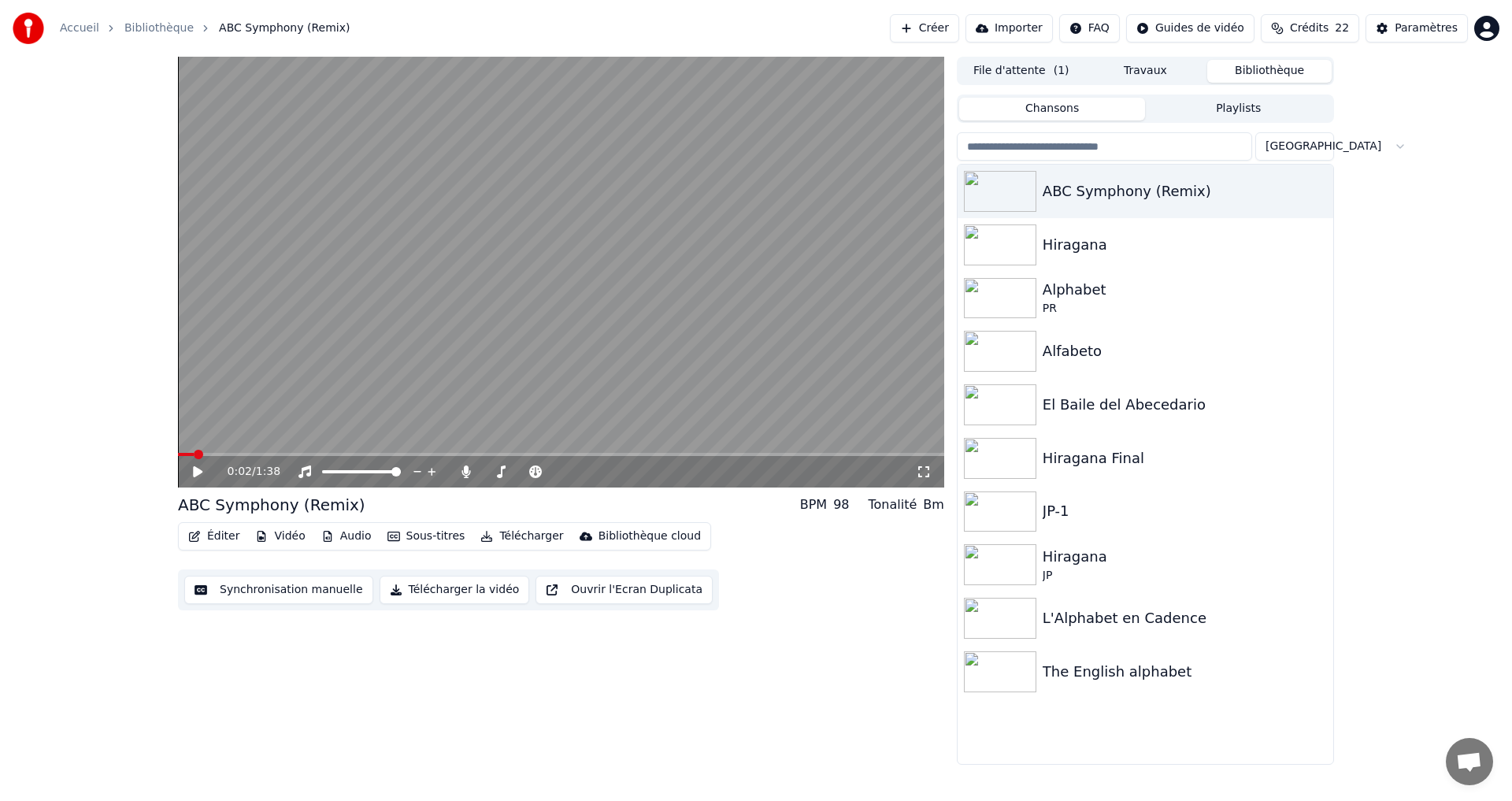
click at [196, 473] on icon at bounding box center [197, 471] width 9 height 11
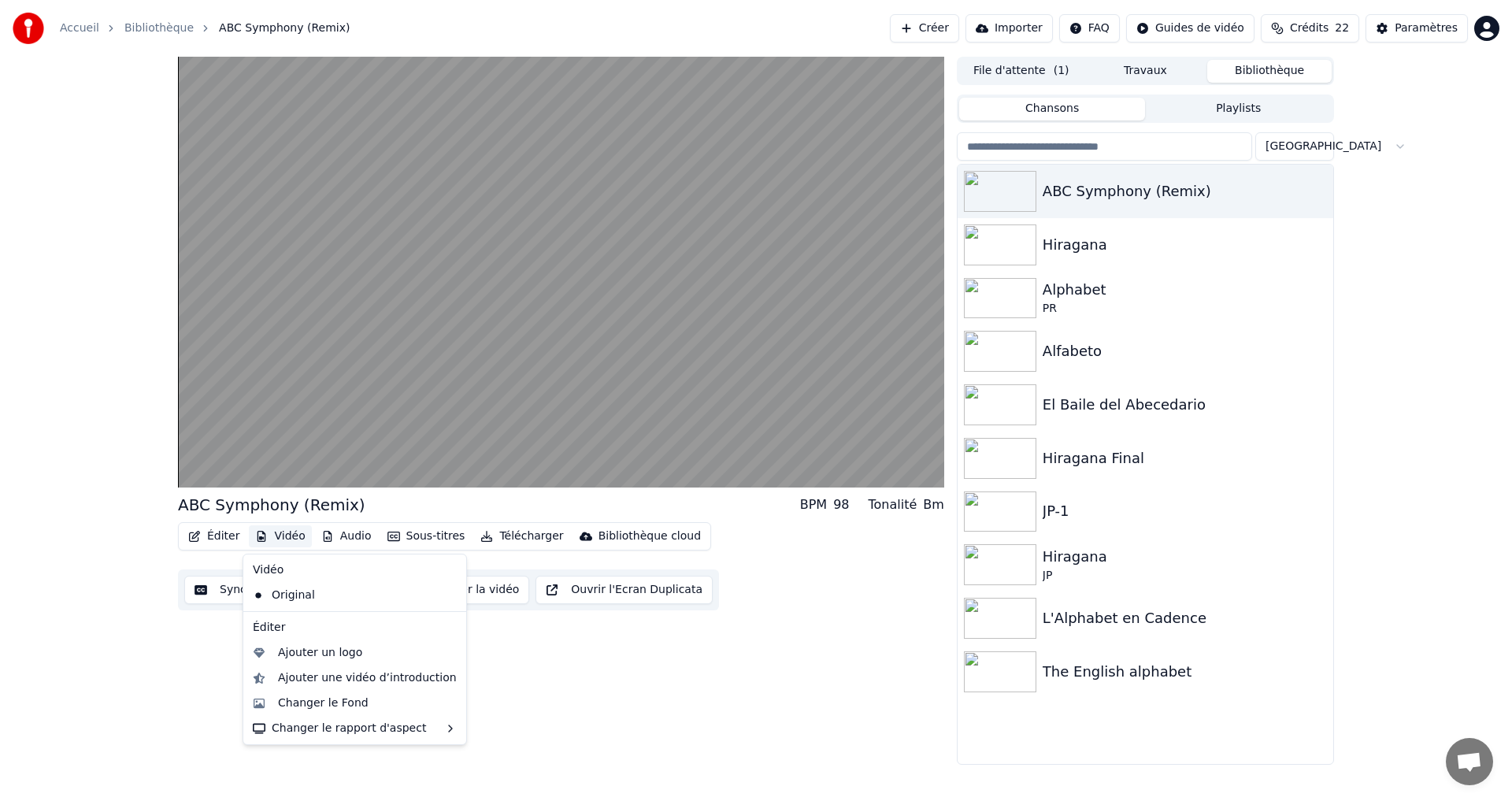
click at [275, 544] on button "Vidéo" at bounding box center [280, 536] width 62 height 22
click at [323, 702] on div "Changer le Fond" at bounding box center [323, 703] width 91 height 16
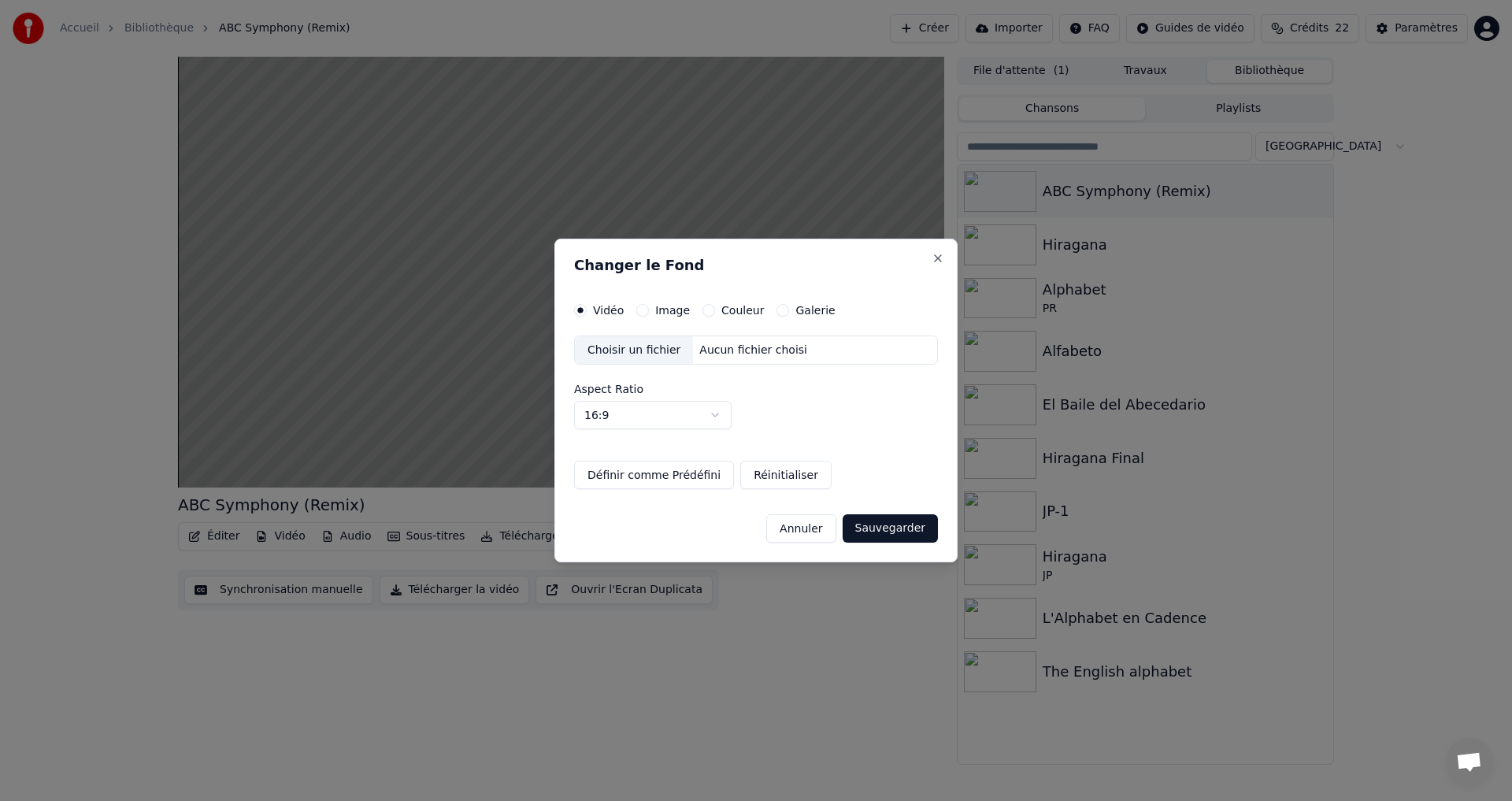
click at [710, 309] on div "Couleur" at bounding box center [733, 310] width 62 height 13
click at [703, 310] on button "Couleur" at bounding box center [709, 310] width 13 height 13
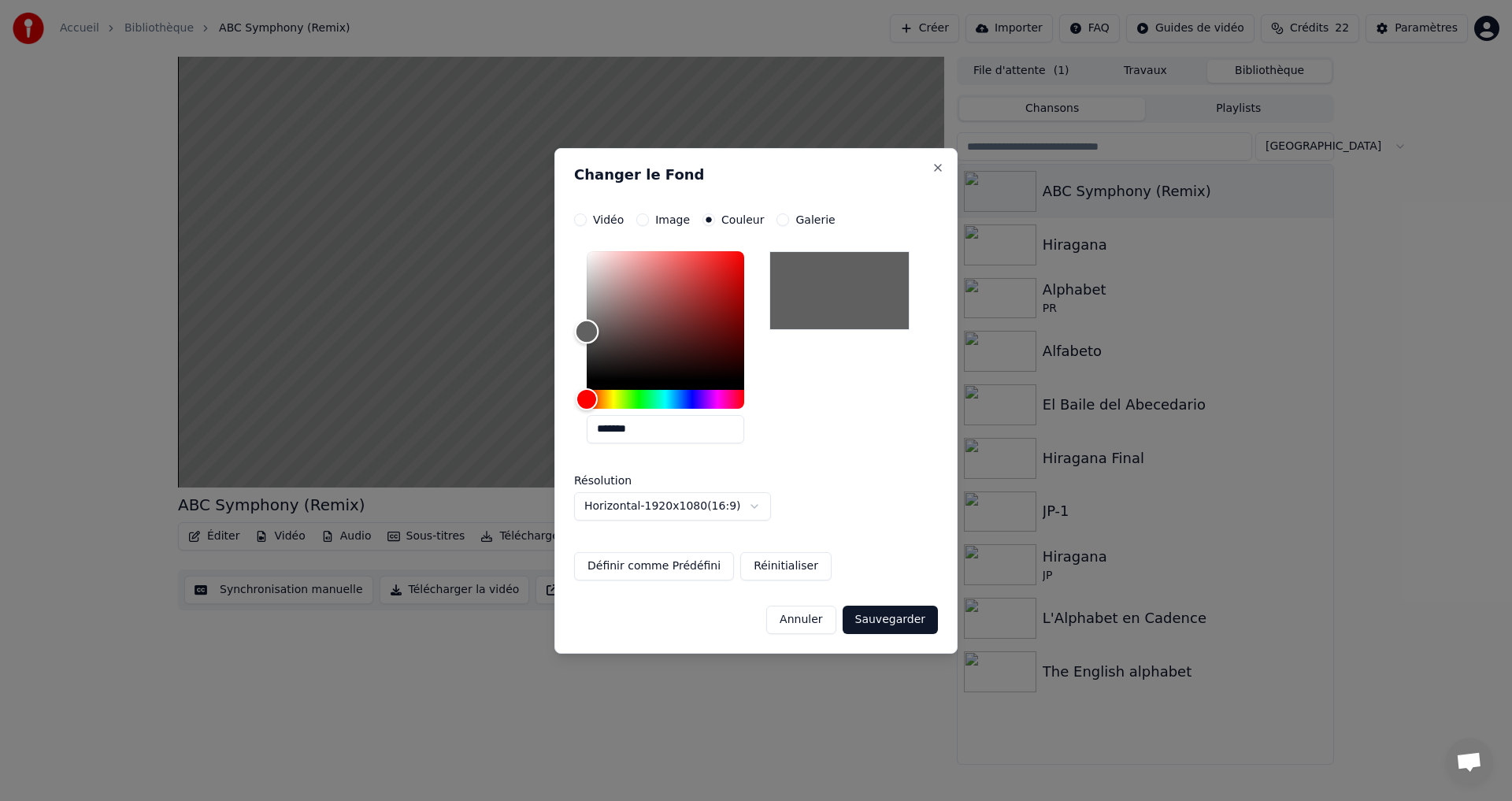
drag, startPoint x: 601, startPoint y: 357, endPoint x: 516, endPoint y: 331, distance: 88.9
click at [517, 331] on body "**********" at bounding box center [756, 400] width 1512 height 801
type input "*******"
click at [873, 617] on button "Sauvegarder" at bounding box center [890, 619] width 96 height 28
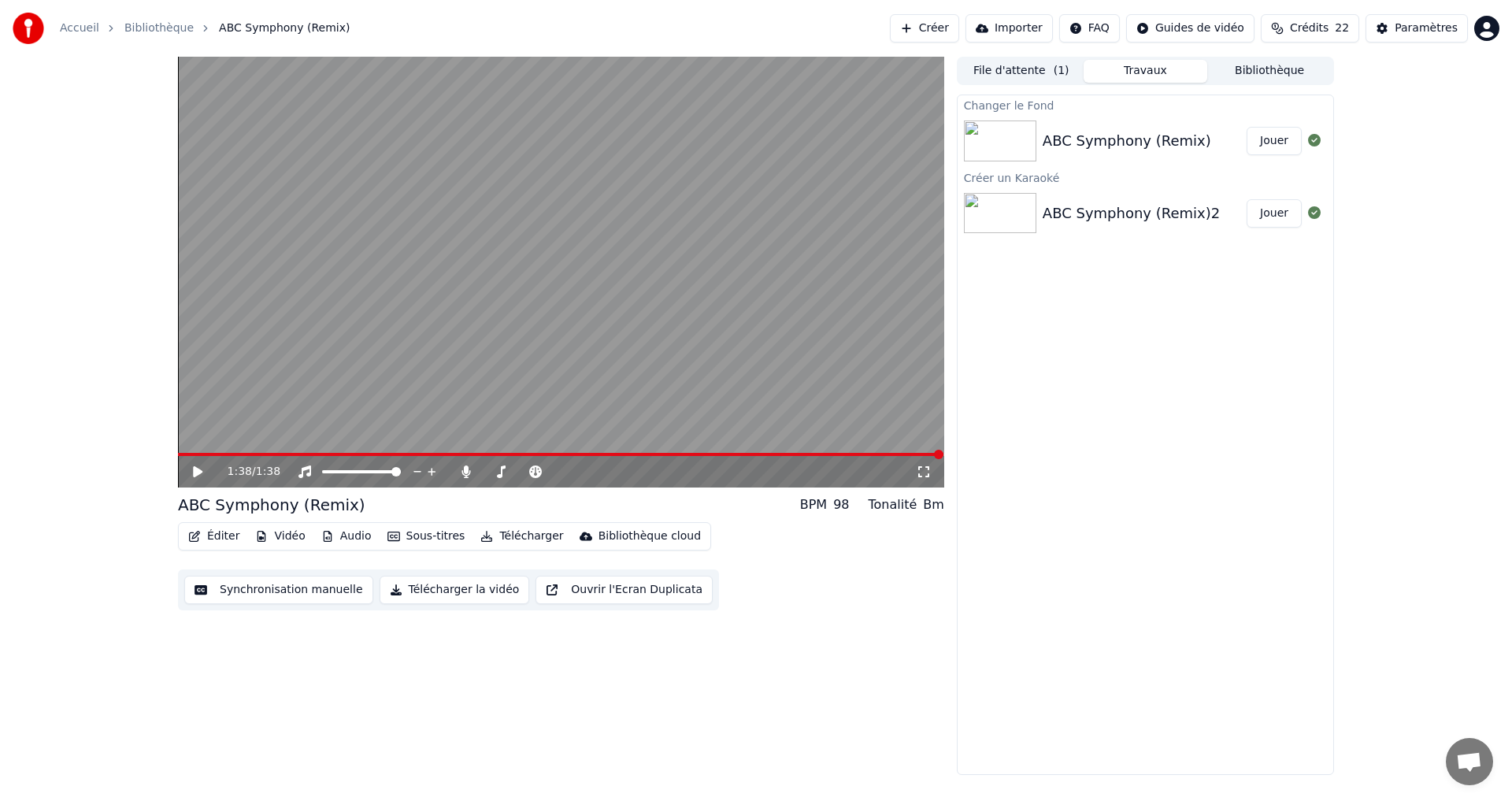
click at [1024, 71] on button "File d'attente ( 1 )" at bounding box center [1021, 71] width 124 height 23
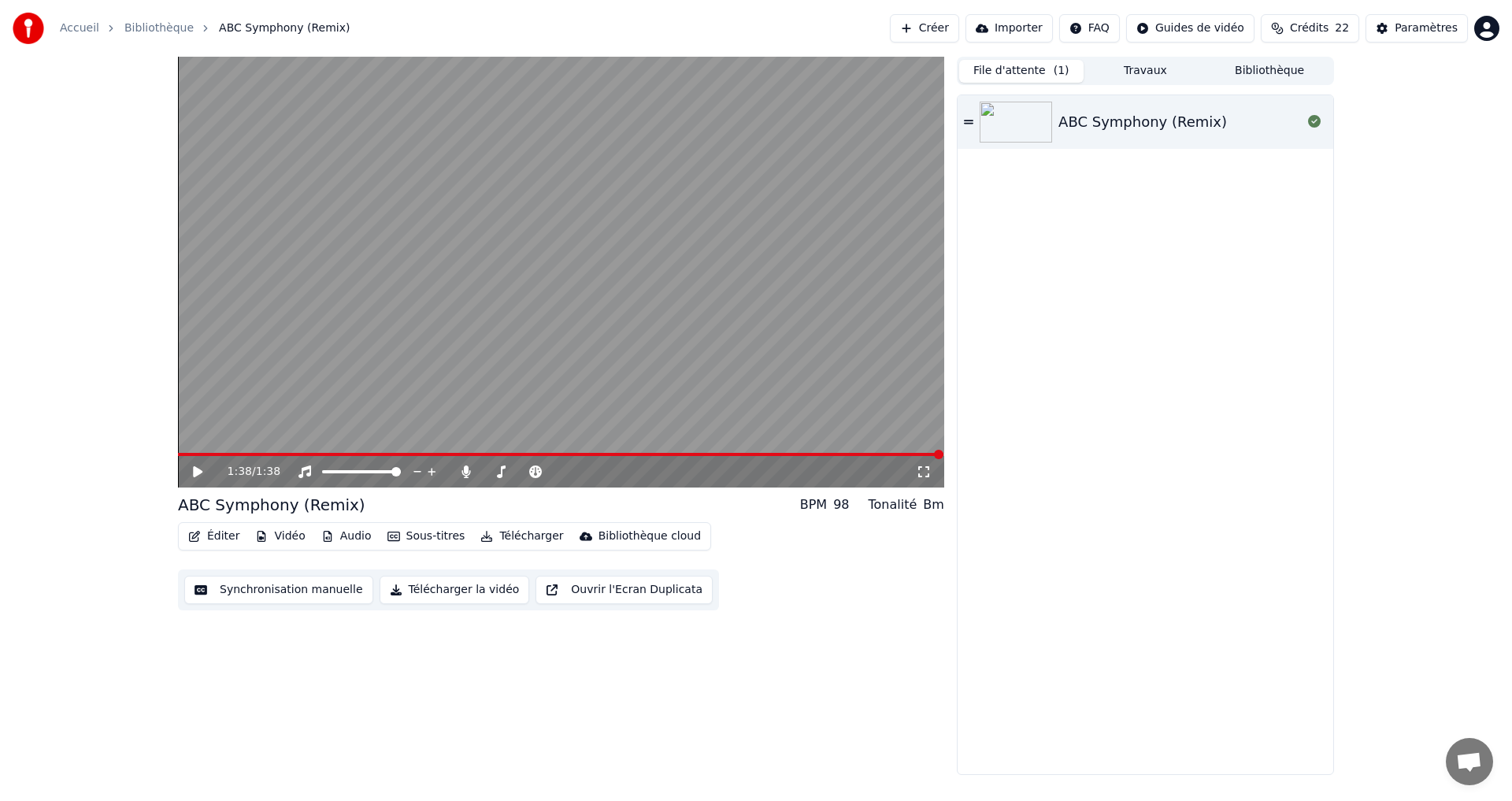
click at [1121, 63] on button "Travaux" at bounding box center [1145, 71] width 124 height 23
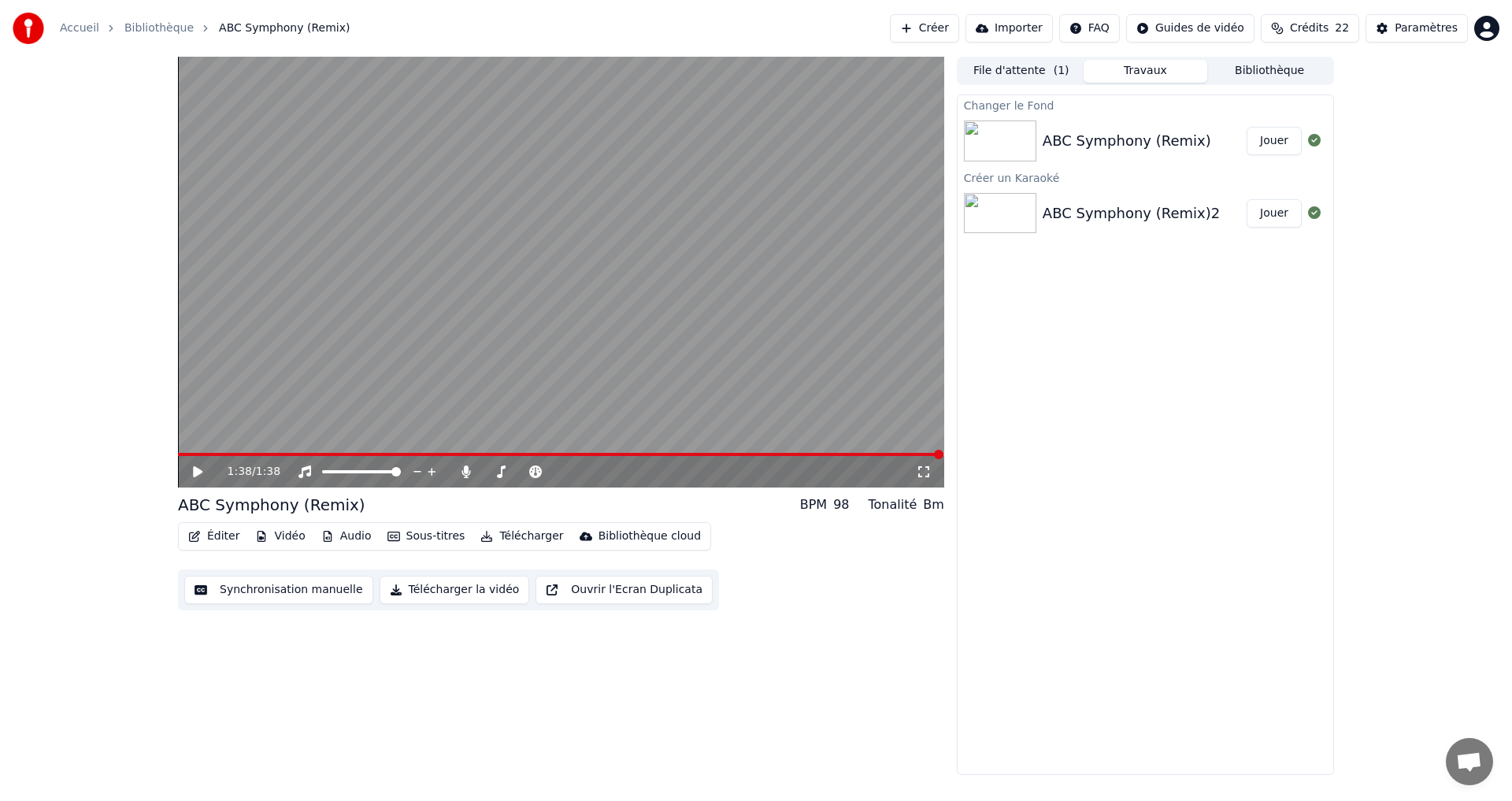
click at [1271, 140] on button "Jouer" at bounding box center [1274, 141] width 55 height 28
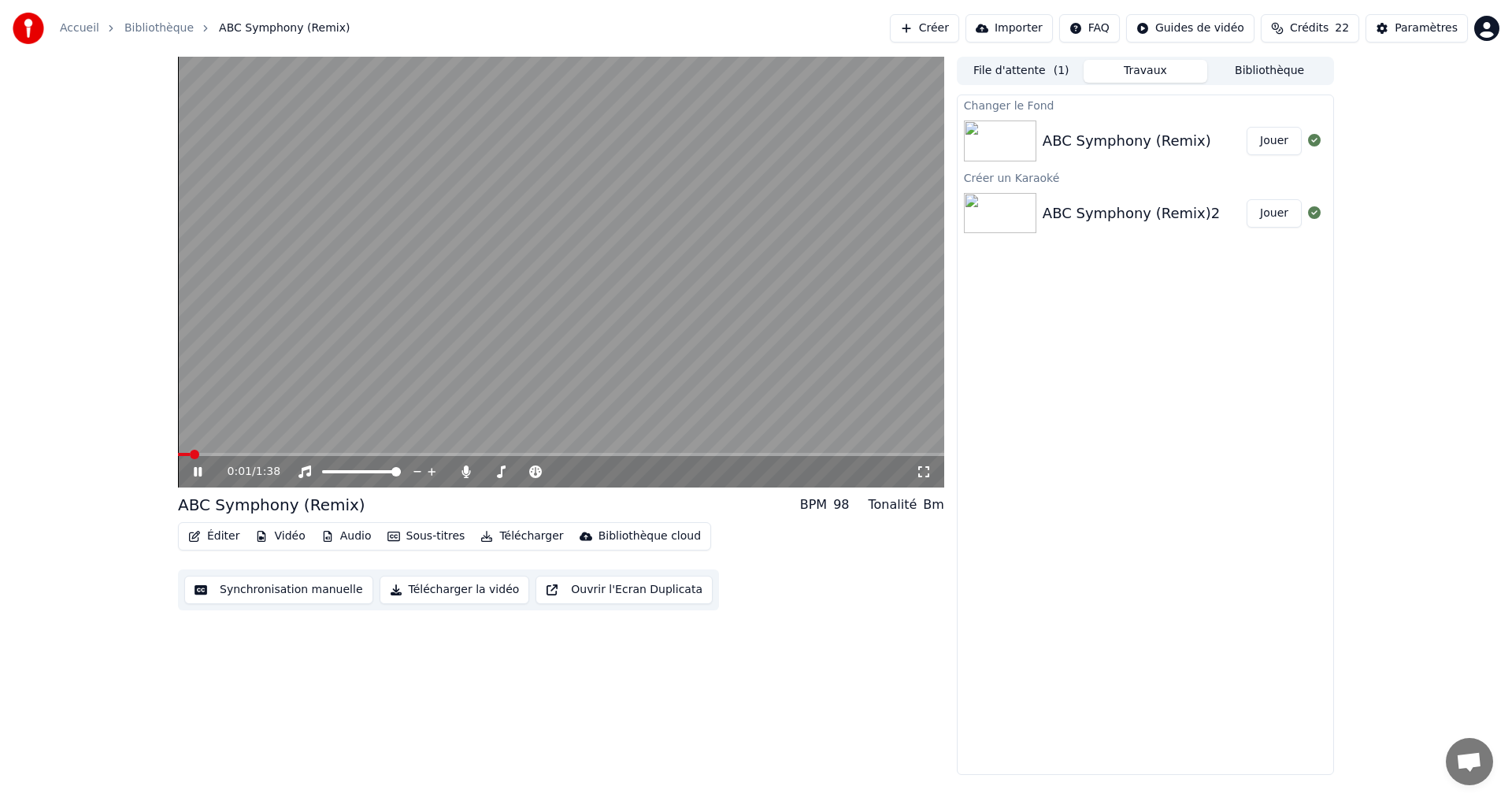
click at [196, 474] on icon at bounding box center [197, 471] width 8 height 9
click at [460, 594] on button "Télécharger la vidéo" at bounding box center [455, 590] width 151 height 28
click at [1282, 148] on button "Afficher" at bounding box center [1267, 141] width 69 height 28
click at [285, 538] on button "Vidéo" at bounding box center [280, 536] width 62 height 22
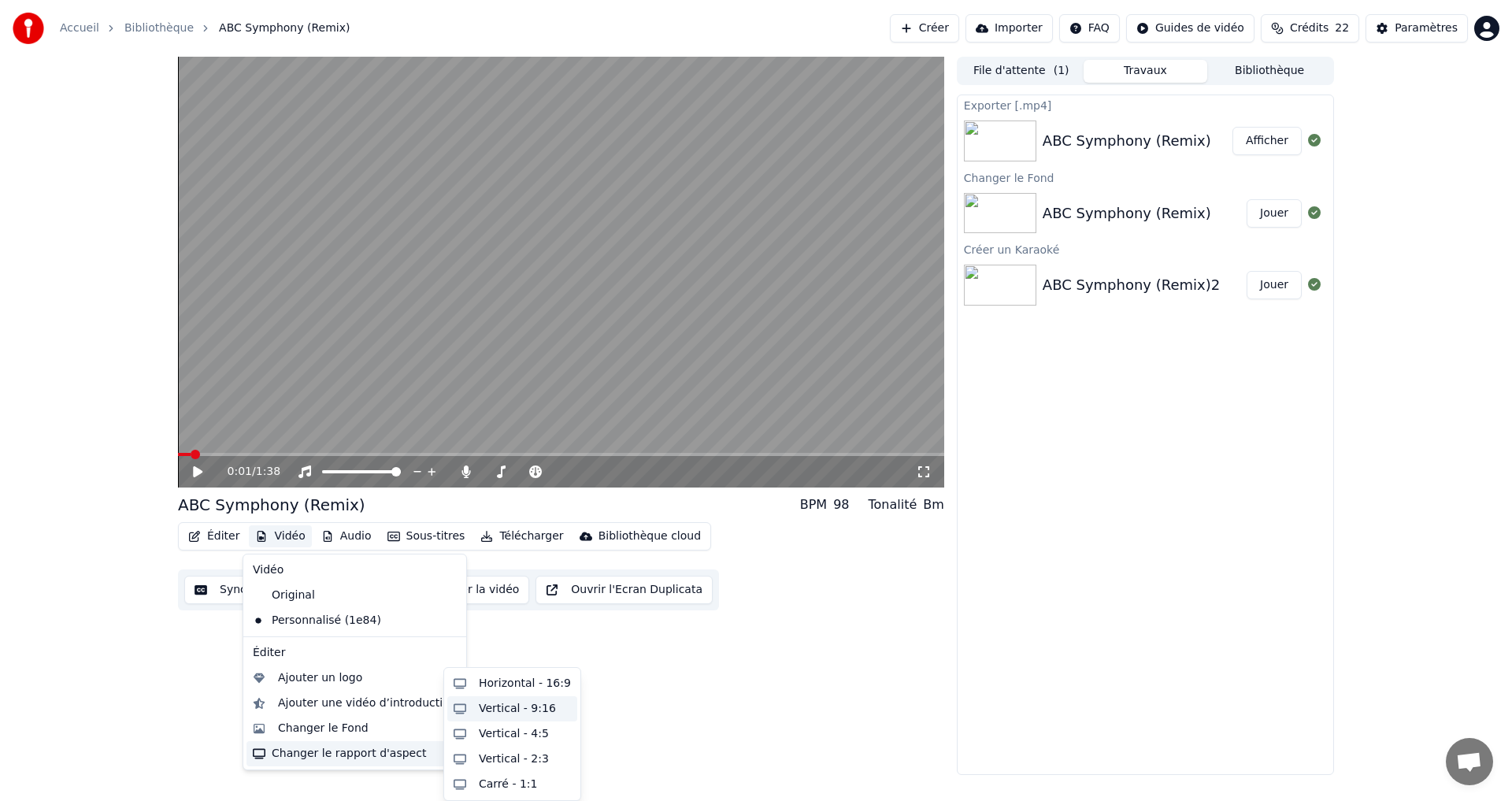
click at [504, 712] on div "Vertical - 9:16" at bounding box center [517, 708] width 77 height 16
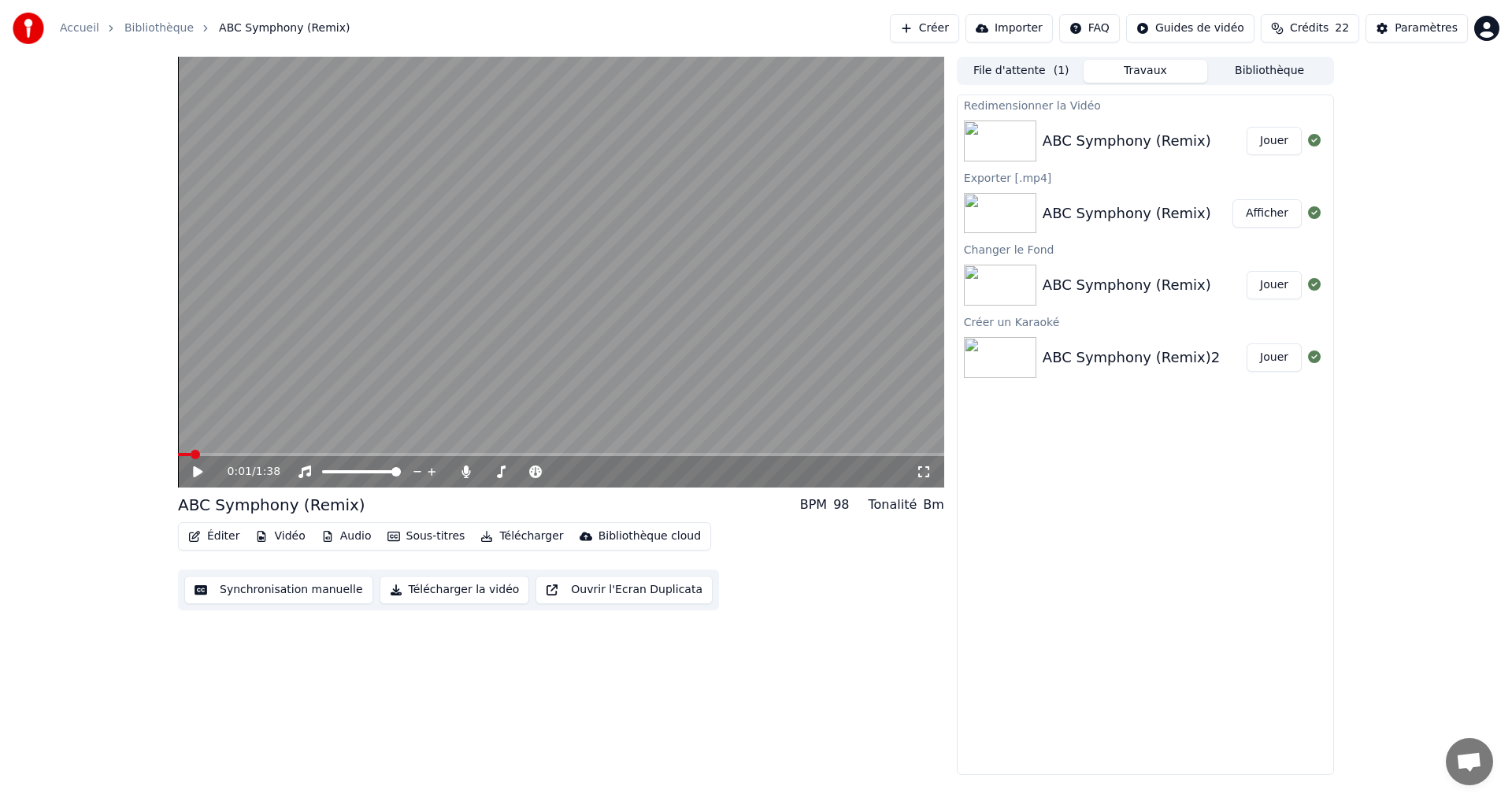
click at [194, 475] on icon at bounding box center [197, 471] width 9 height 11
click at [185, 476] on div "0:07 / 1:38" at bounding box center [561, 471] width 753 height 16
click at [196, 475] on icon at bounding box center [197, 471] width 8 height 9
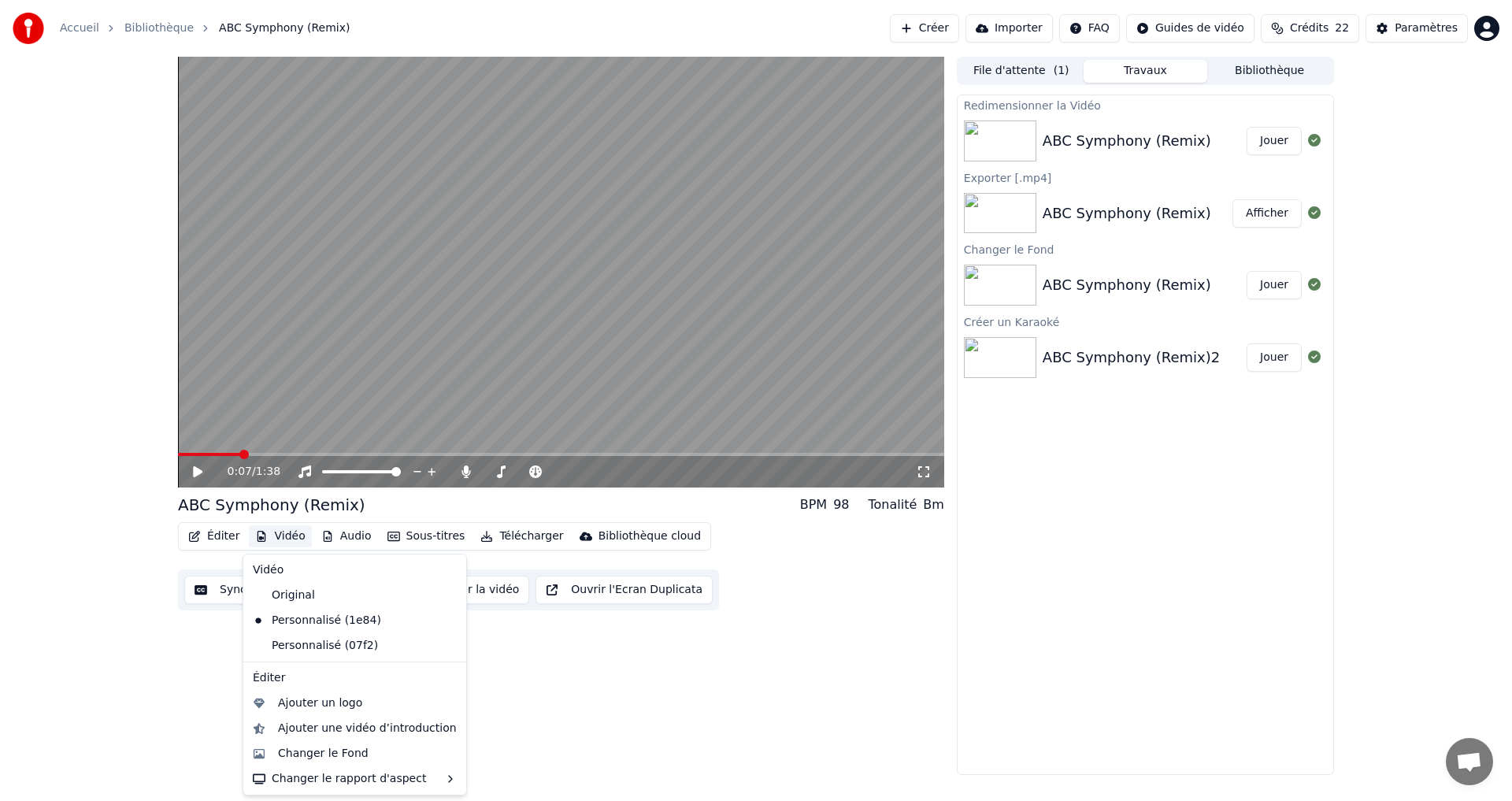
click at [283, 535] on button "Vidéo" at bounding box center [280, 536] width 62 height 22
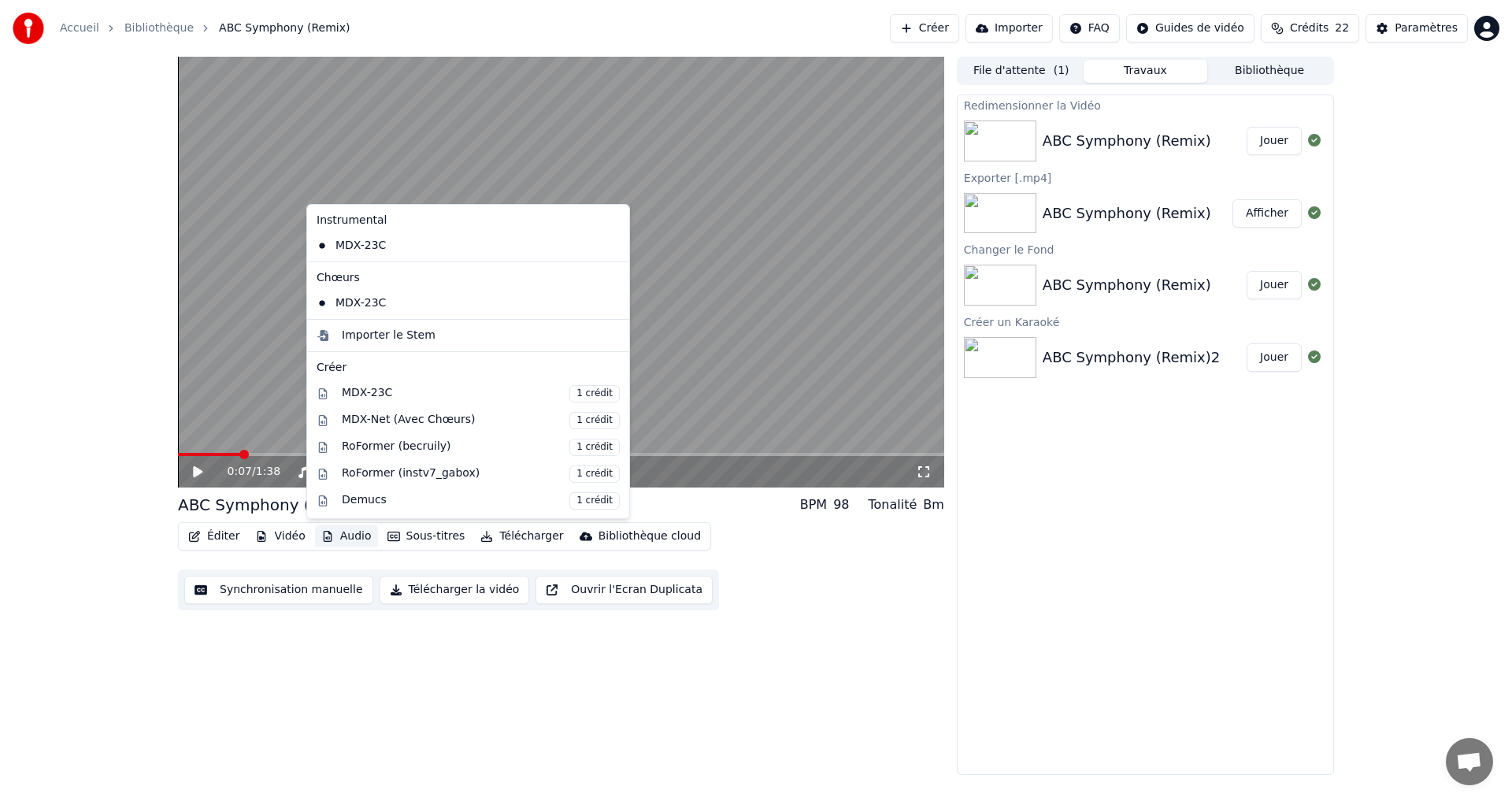
click at [1277, 141] on button "Jouer" at bounding box center [1274, 141] width 55 height 28
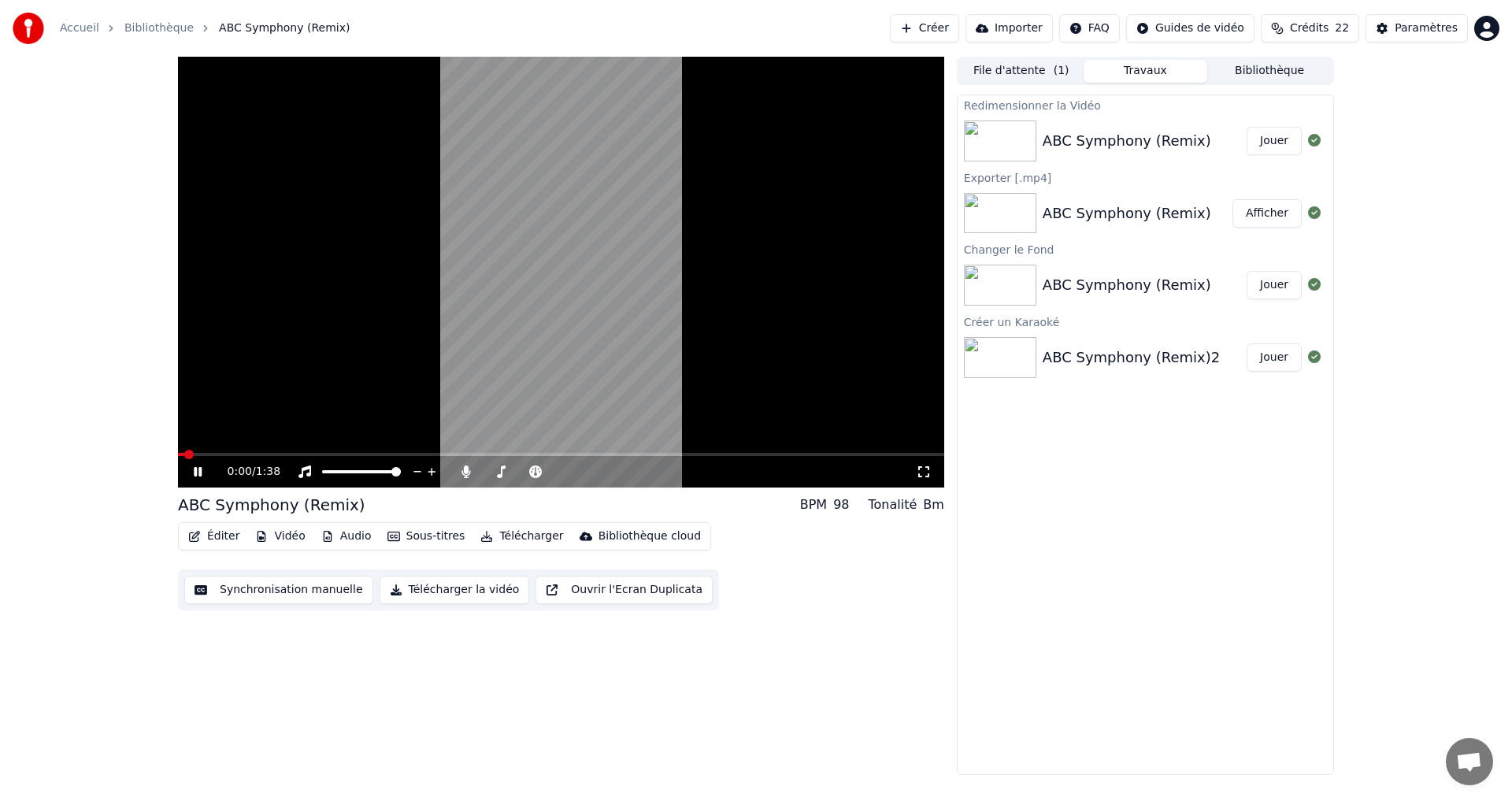
click at [198, 469] on icon at bounding box center [209, 472] width 37 height 13
click at [198, 473] on icon at bounding box center [197, 471] width 9 height 11
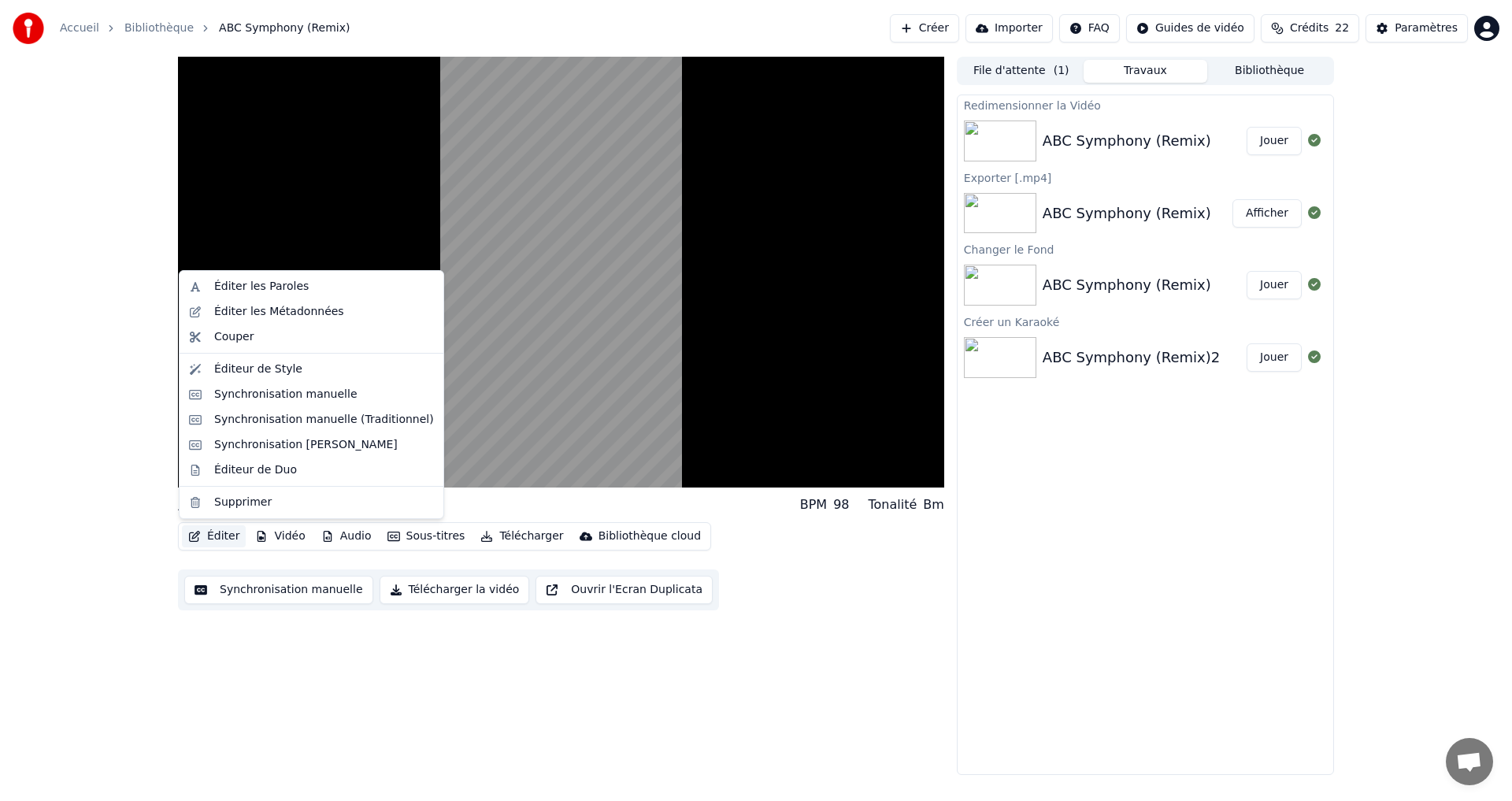
click at [207, 538] on button "Éditer" at bounding box center [213, 536] width 63 height 22
click at [248, 366] on div "Éditeur de Style" at bounding box center [258, 368] width 88 height 16
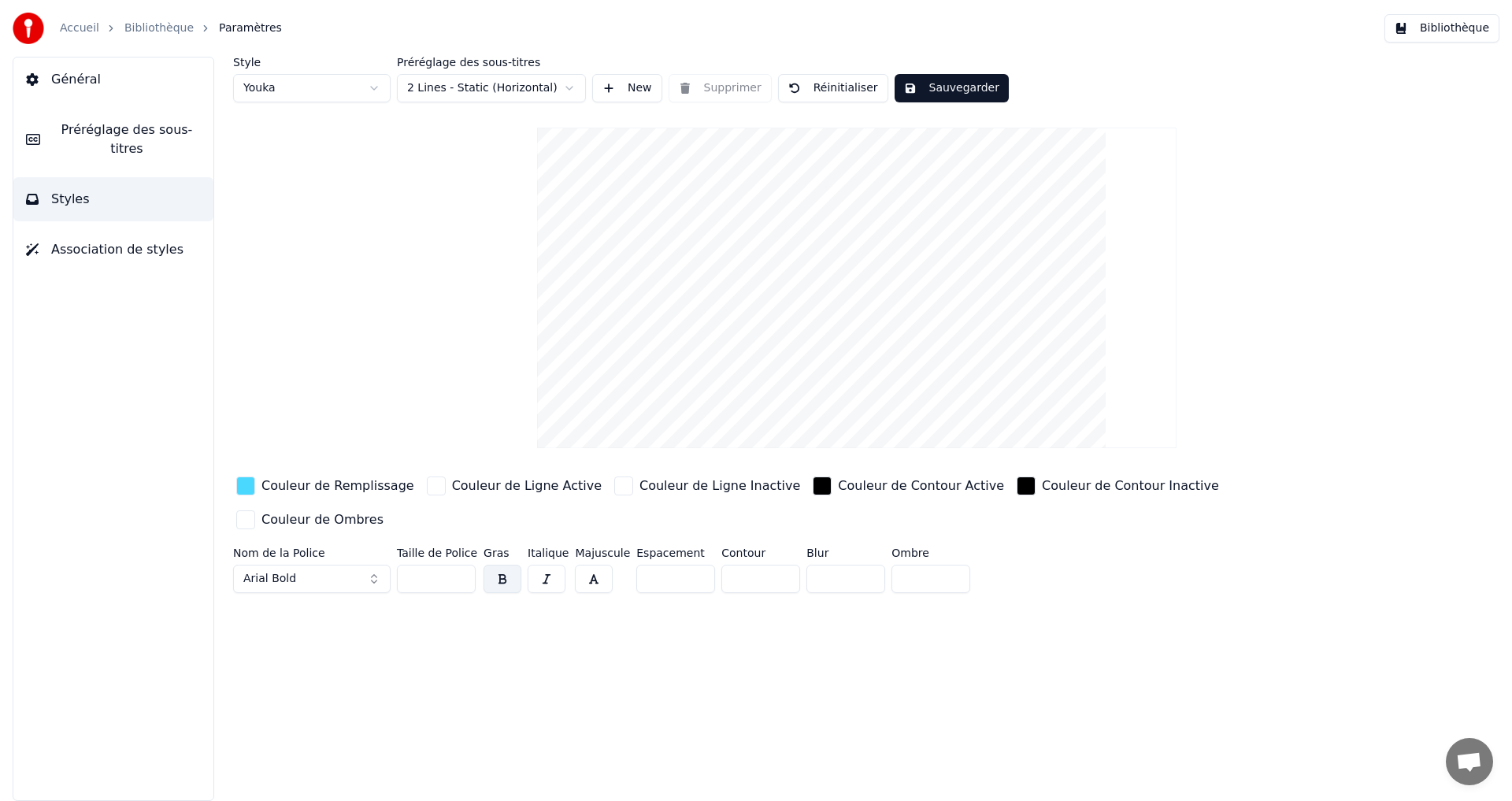
click at [690, 565] on input "*" at bounding box center [676, 579] width 79 height 28
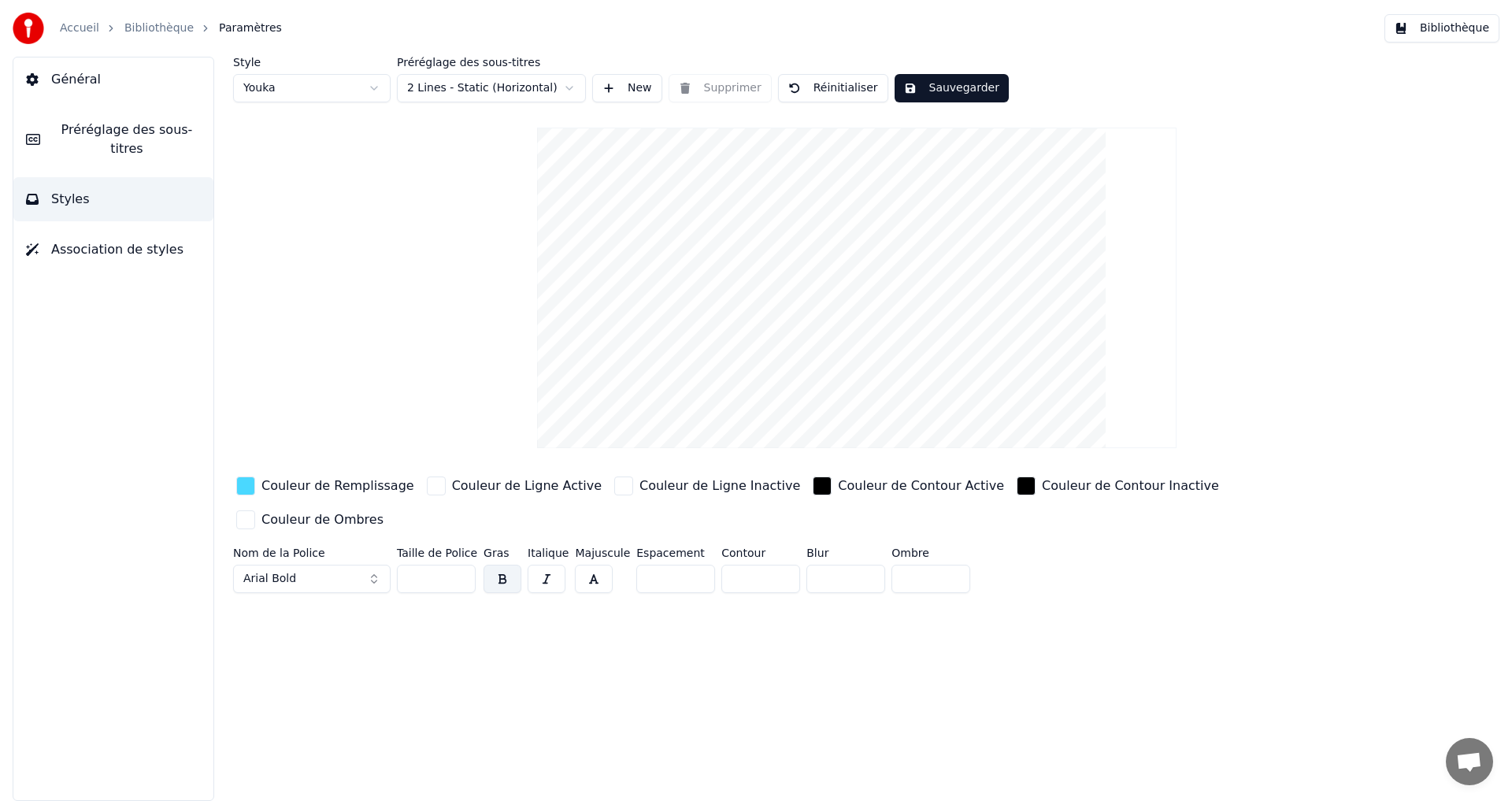
click at [690, 565] on input "*" at bounding box center [676, 579] width 79 height 28
type input "*"
click at [690, 565] on input "*" at bounding box center [676, 579] width 79 height 28
click at [460, 565] on input "**" at bounding box center [436, 579] width 79 height 28
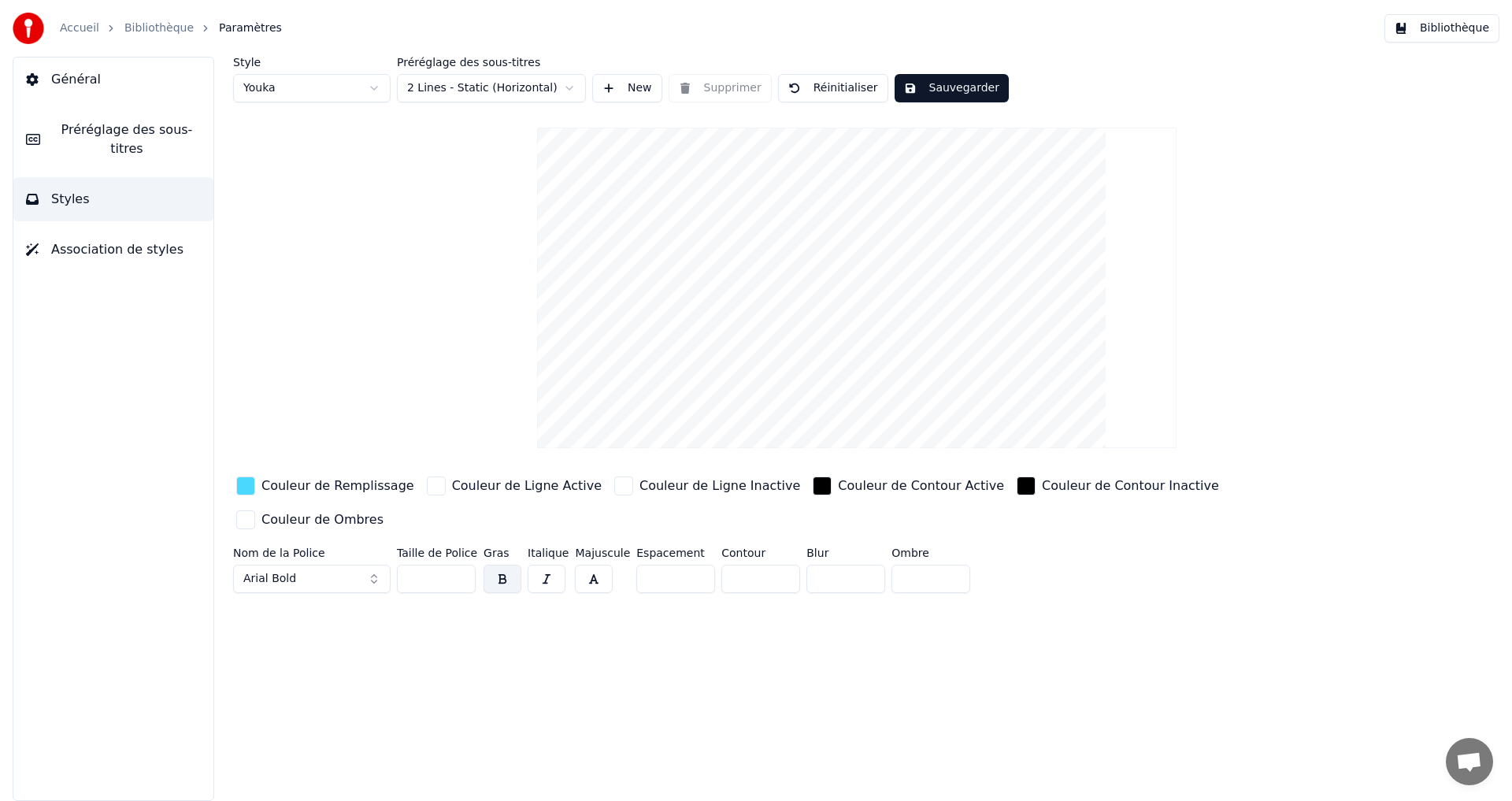
click at [460, 565] on input "**" at bounding box center [436, 579] width 79 height 28
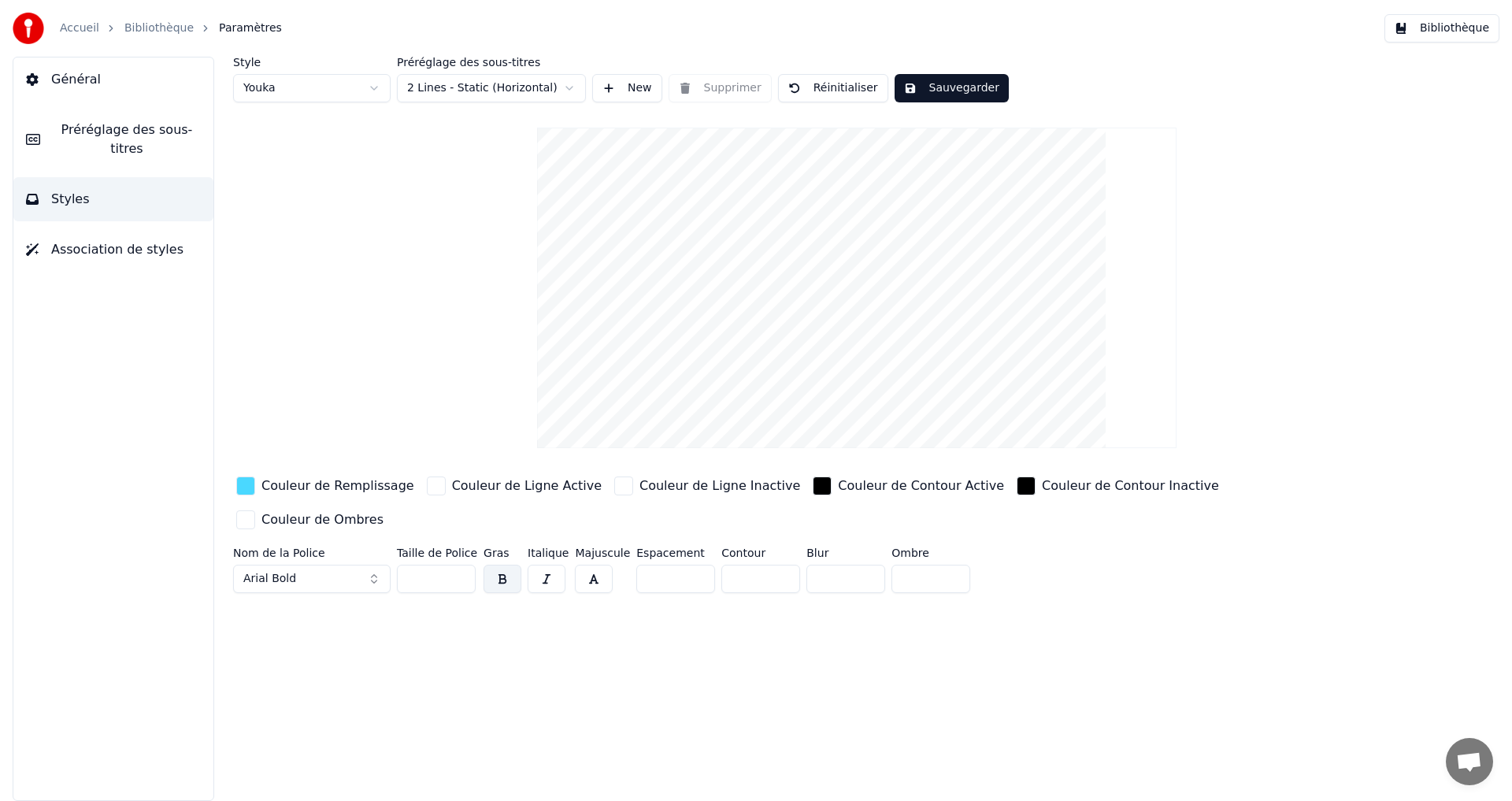
click at [460, 565] on input "**" at bounding box center [436, 579] width 79 height 28
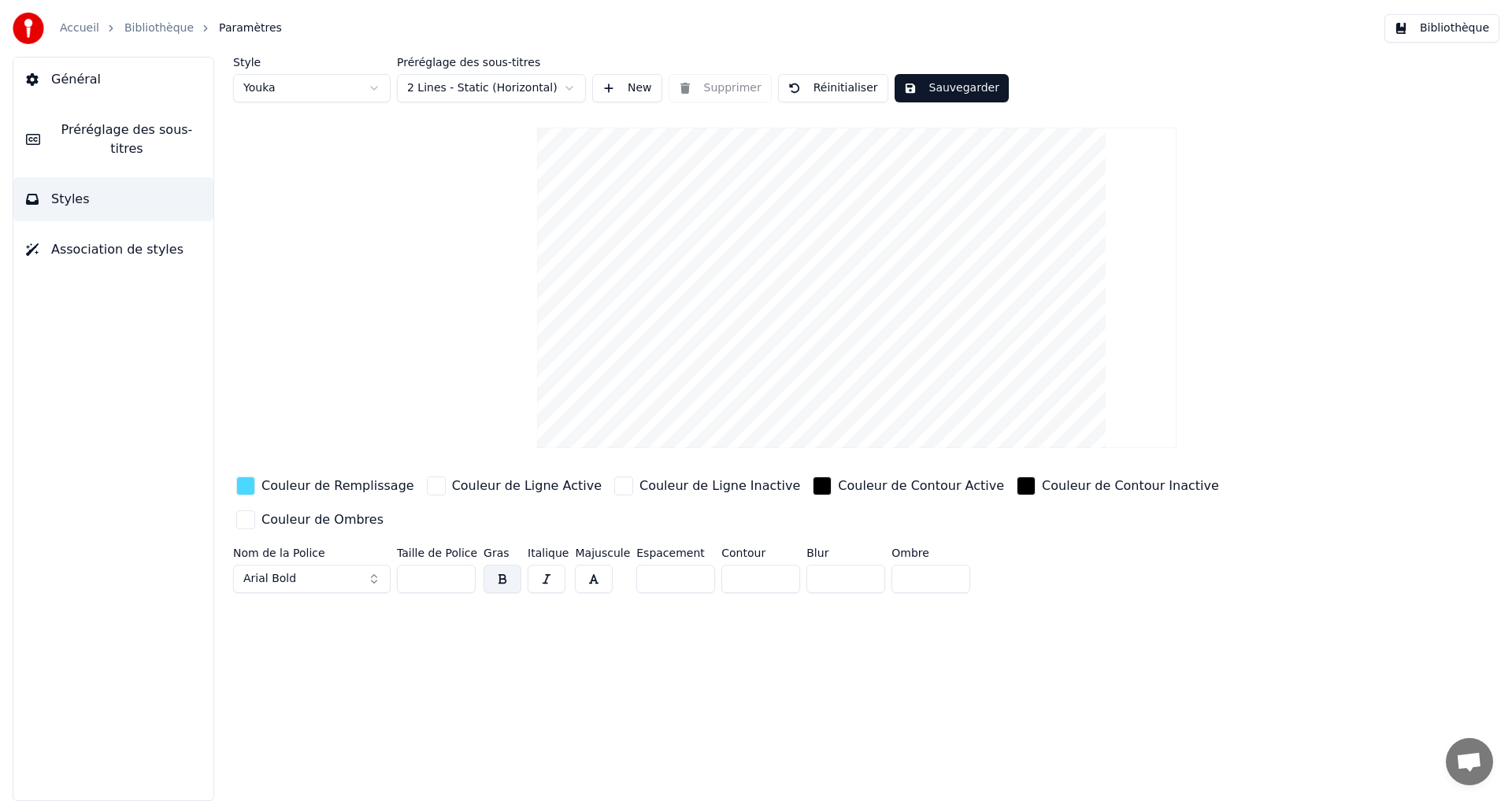
click at [460, 565] on input "**" at bounding box center [436, 579] width 79 height 28
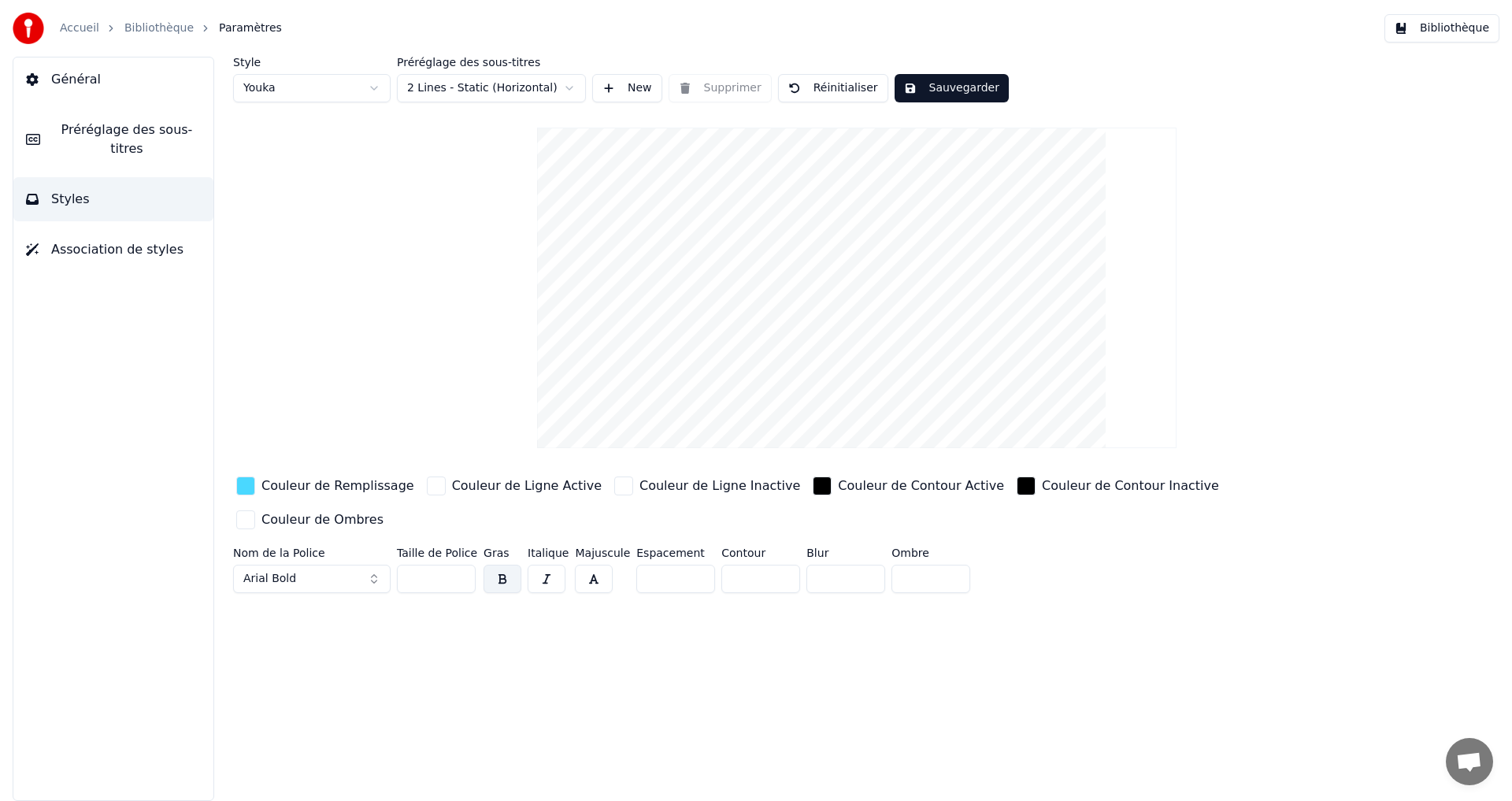
click at [460, 565] on input "**" at bounding box center [436, 579] width 79 height 28
type input "**"
click at [460, 565] on input "**" at bounding box center [436, 579] width 79 height 28
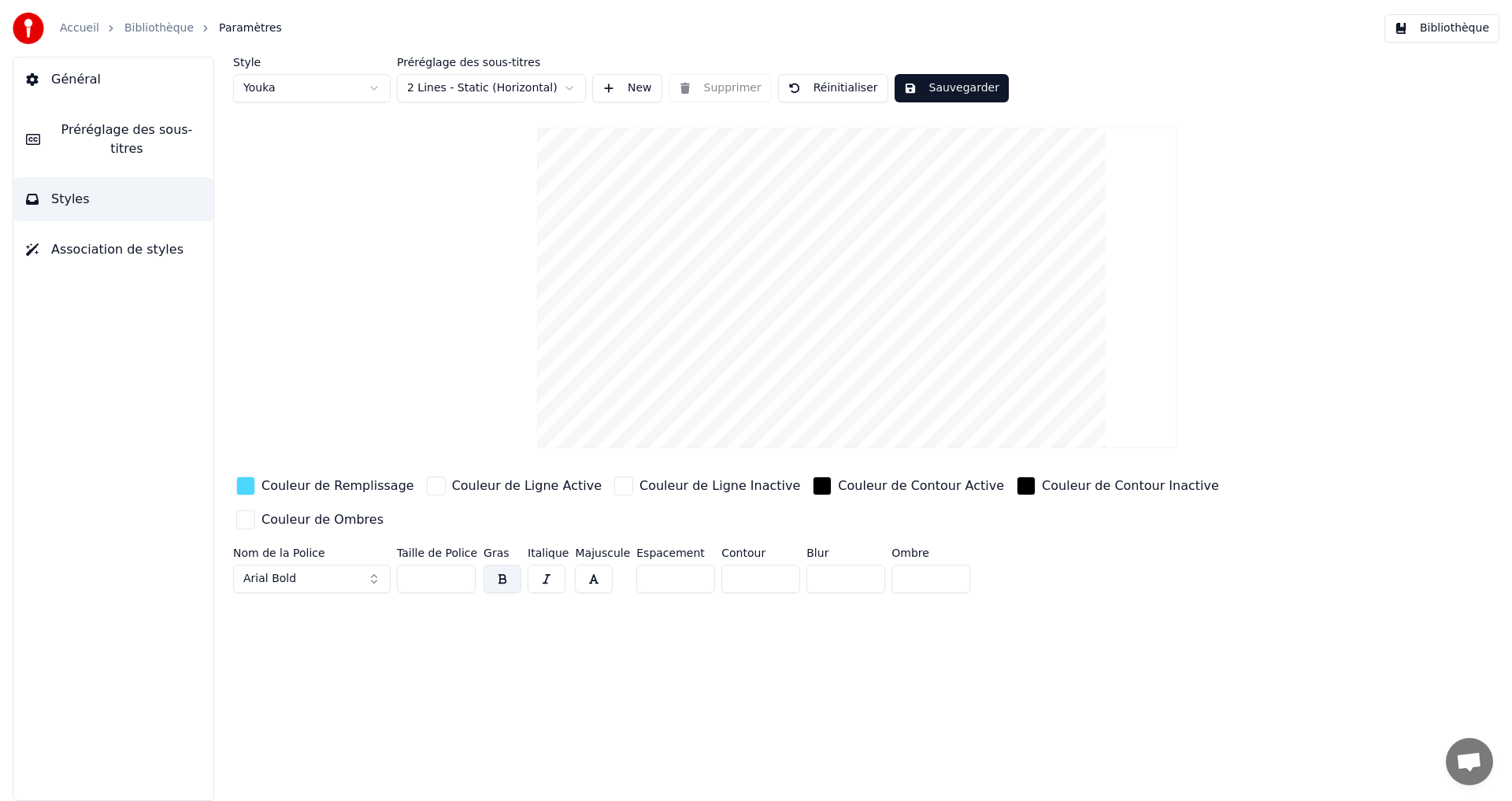
drag, startPoint x: 934, startPoint y: 92, endPoint x: 910, endPoint y: 100, distance: 25.3
click at [934, 96] on button "Sauvegarder" at bounding box center [952, 88] width 114 height 28
drag, startPoint x: 928, startPoint y: 85, endPoint x: 1387, endPoint y: 77, distance: 459.1
click at [928, 86] on button "Terminé" at bounding box center [938, 88] width 87 height 28
click at [1474, 25] on button "Bibliothèque" at bounding box center [1441, 28] width 115 height 28
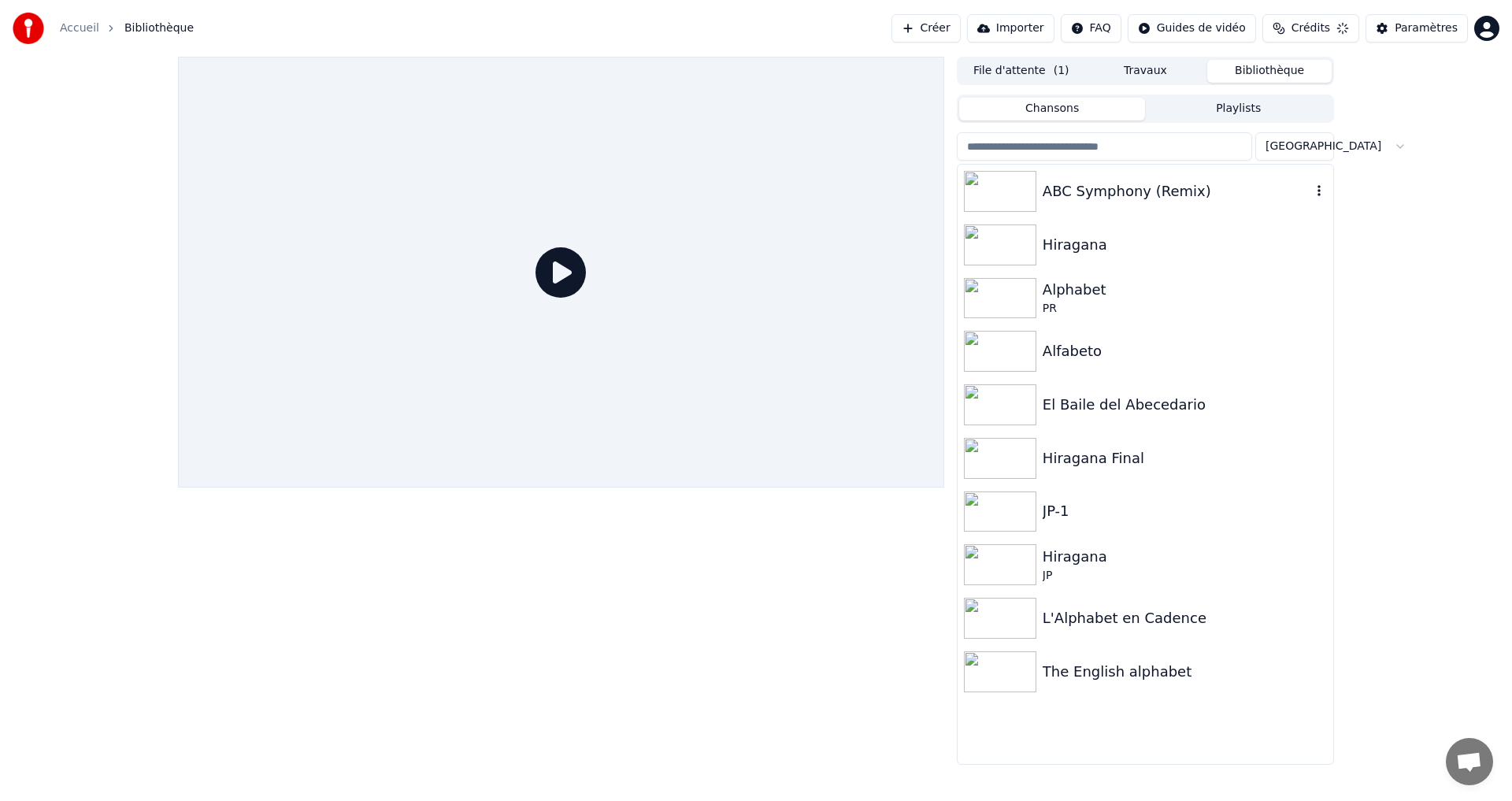
drag, startPoint x: 1229, startPoint y: 179, endPoint x: 1216, endPoint y: 189, distance: 16.4
click at [1229, 180] on div "ABC Symphony (Remix)" at bounding box center [1177, 191] width 268 height 22
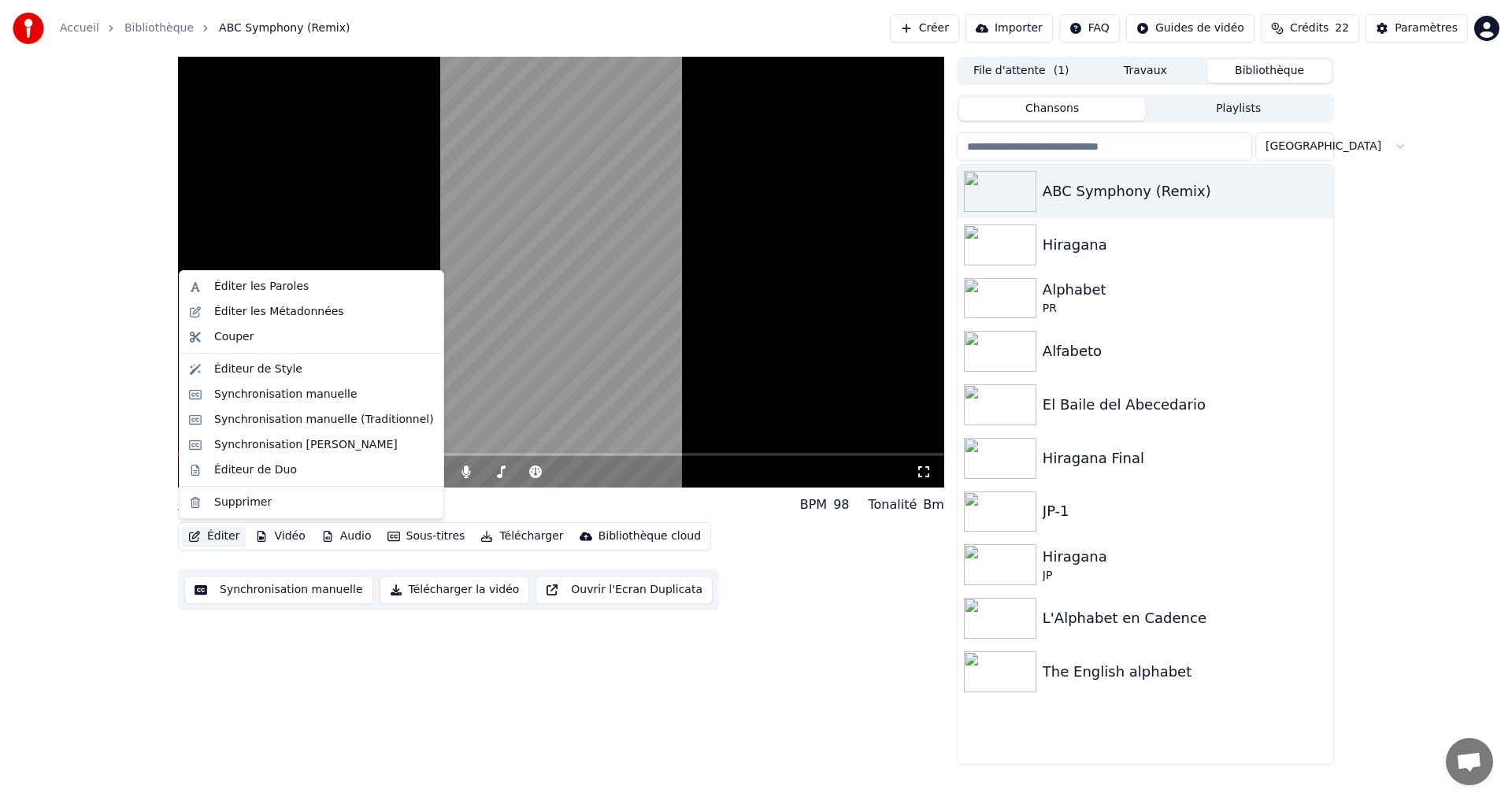
click at [207, 531] on button "Éditer" at bounding box center [213, 536] width 63 height 22
click at [299, 362] on div "Éditeur de Style" at bounding box center [323, 368] width 220 height 16
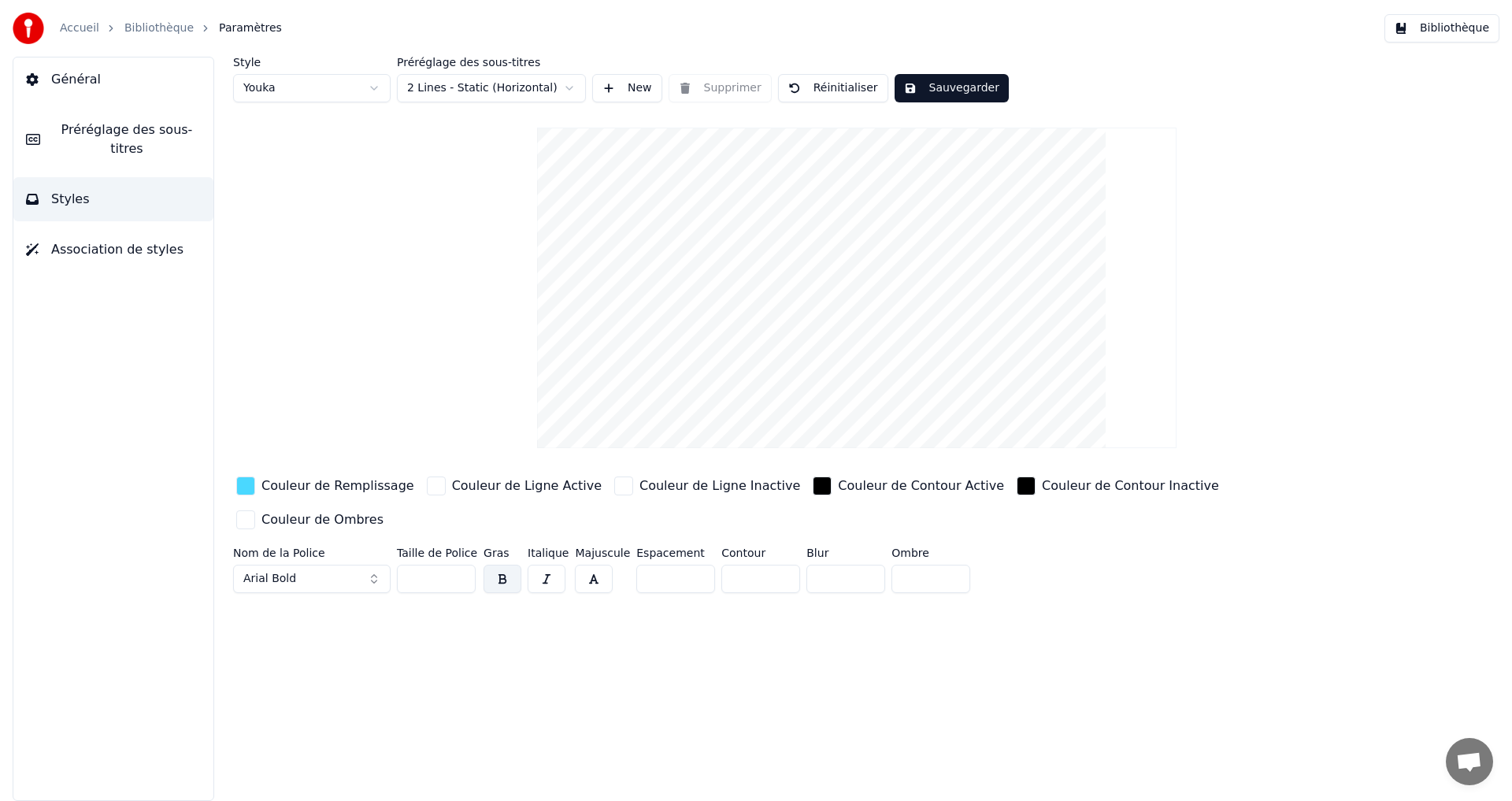
drag, startPoint x: 467, startPoint y: 547, endPoint x: 455, endPoint y: 549, distance: 12.2
click at [462, 565] on input "**" at bounding box center [436, 579] width 79 height 28
click at [459, 565] on input "**" at bounding box center [436, 579] width 79 height 28
click at [460, 565] on input "**" at bounding box center [436, 579] width 79 height 28
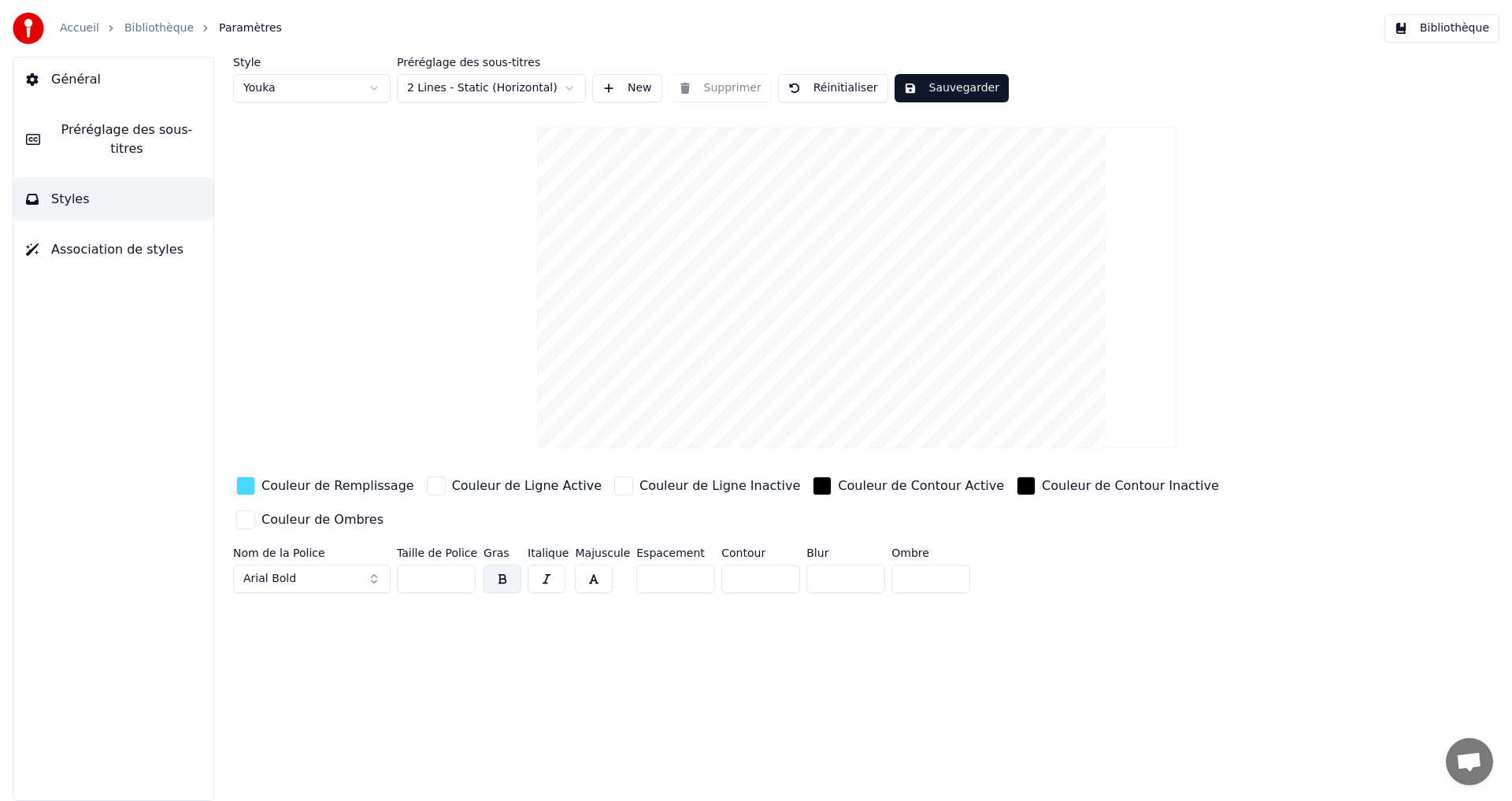
click at [460, 565] on input "**" at bounding box center [436, 579] width 79 height 28
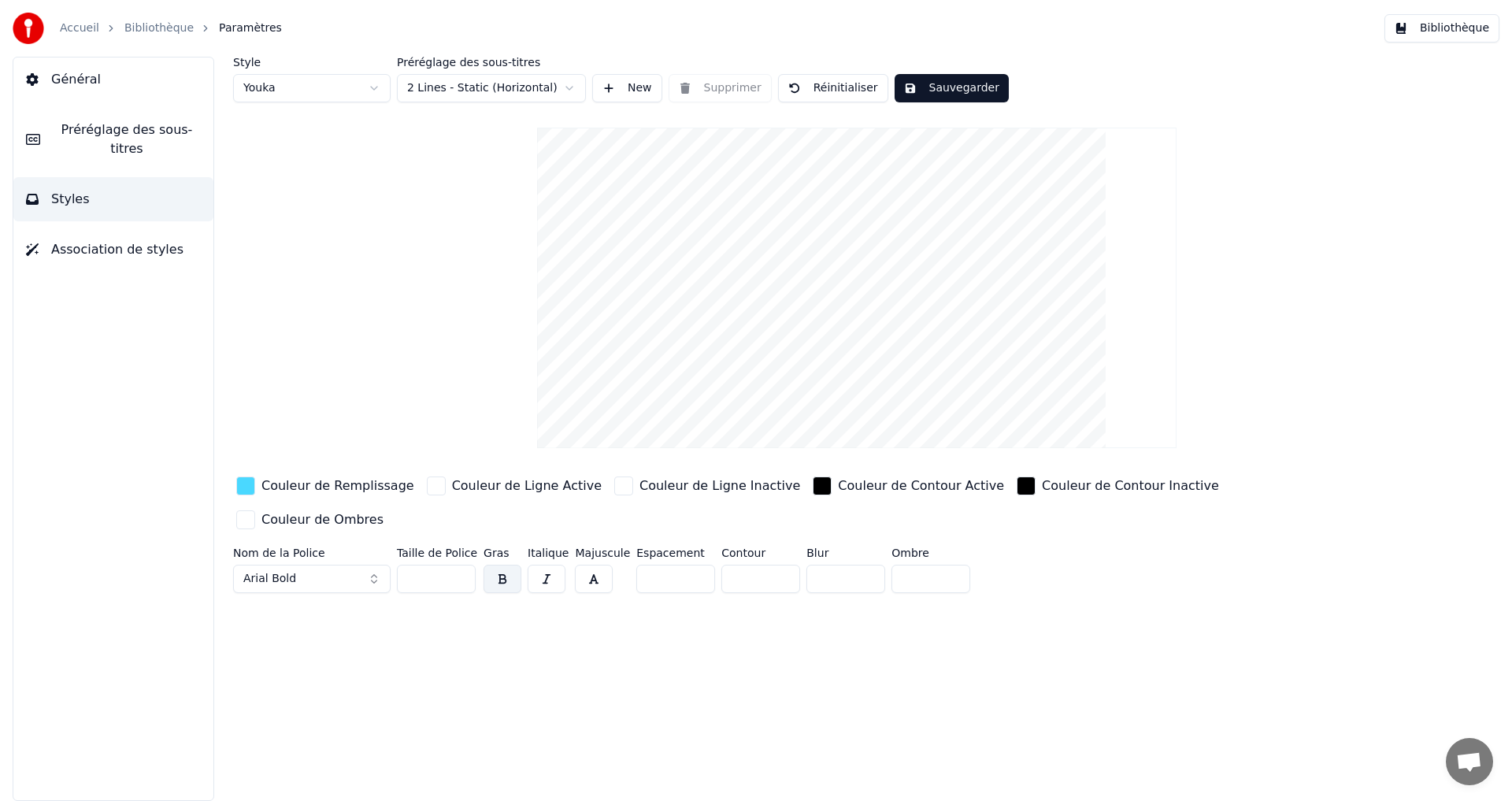
click at [460, 565] on input "**" at bounding box center [436, 579] width 79 height 28
type input "**"
click at [460, 565] on input "**" at bounding box center [436, 579] width 79 height 28
click at [912, 95] on button "Sauvegarder" at bounding box center [952, 88] width 114 height 28
drag, startPoint x: 943, startPoint y: 86, endPoint x: 869, endPoint y: 82, distance: 74.1
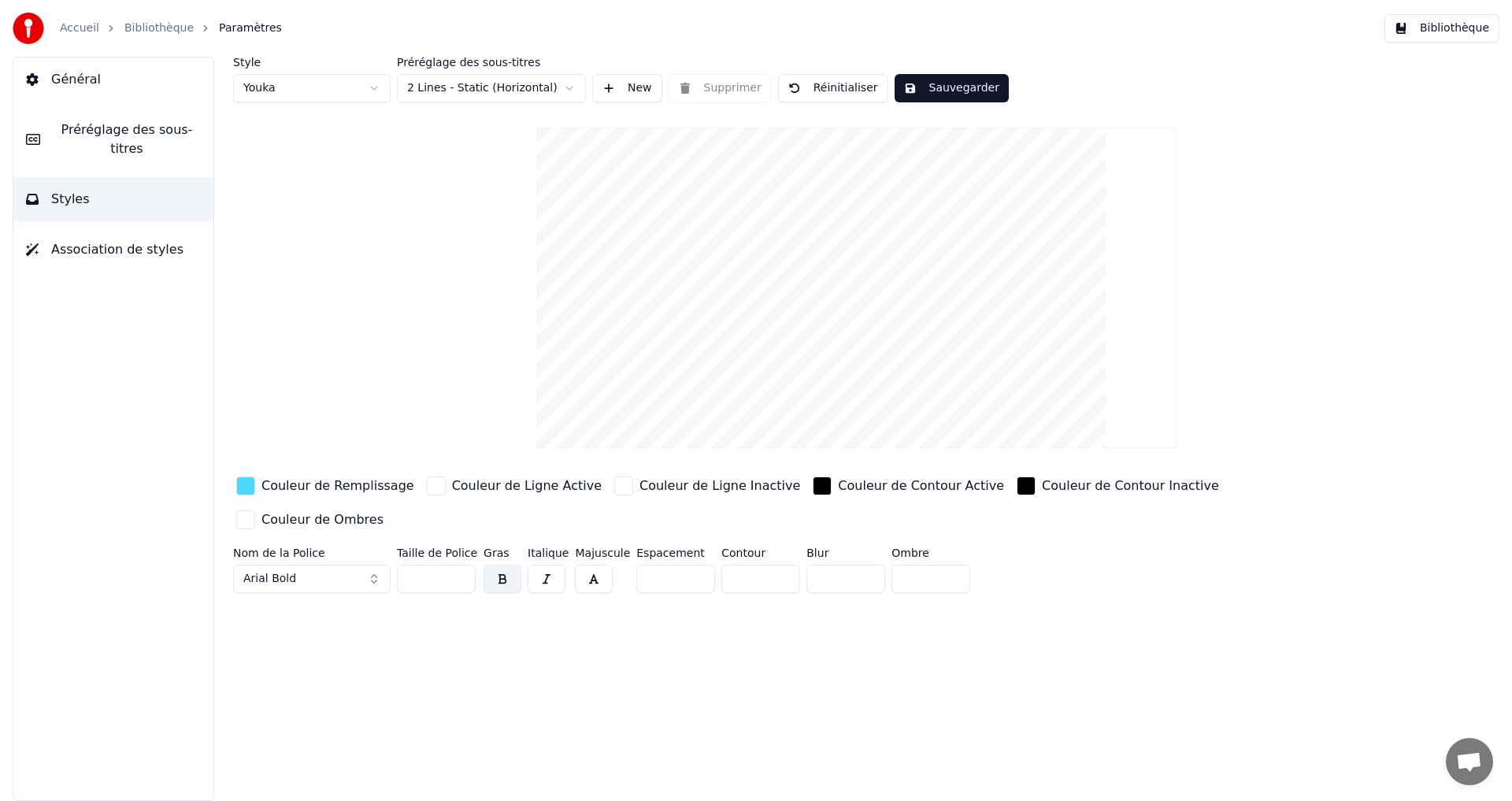
click at [943, 85] on button "Sauvegarder" at bounding box center [952, 88] width 114 height 28
click at [73, 126] on span "Préréglage des sous-titres" at bounding box center [126, 139] width 148 height 38
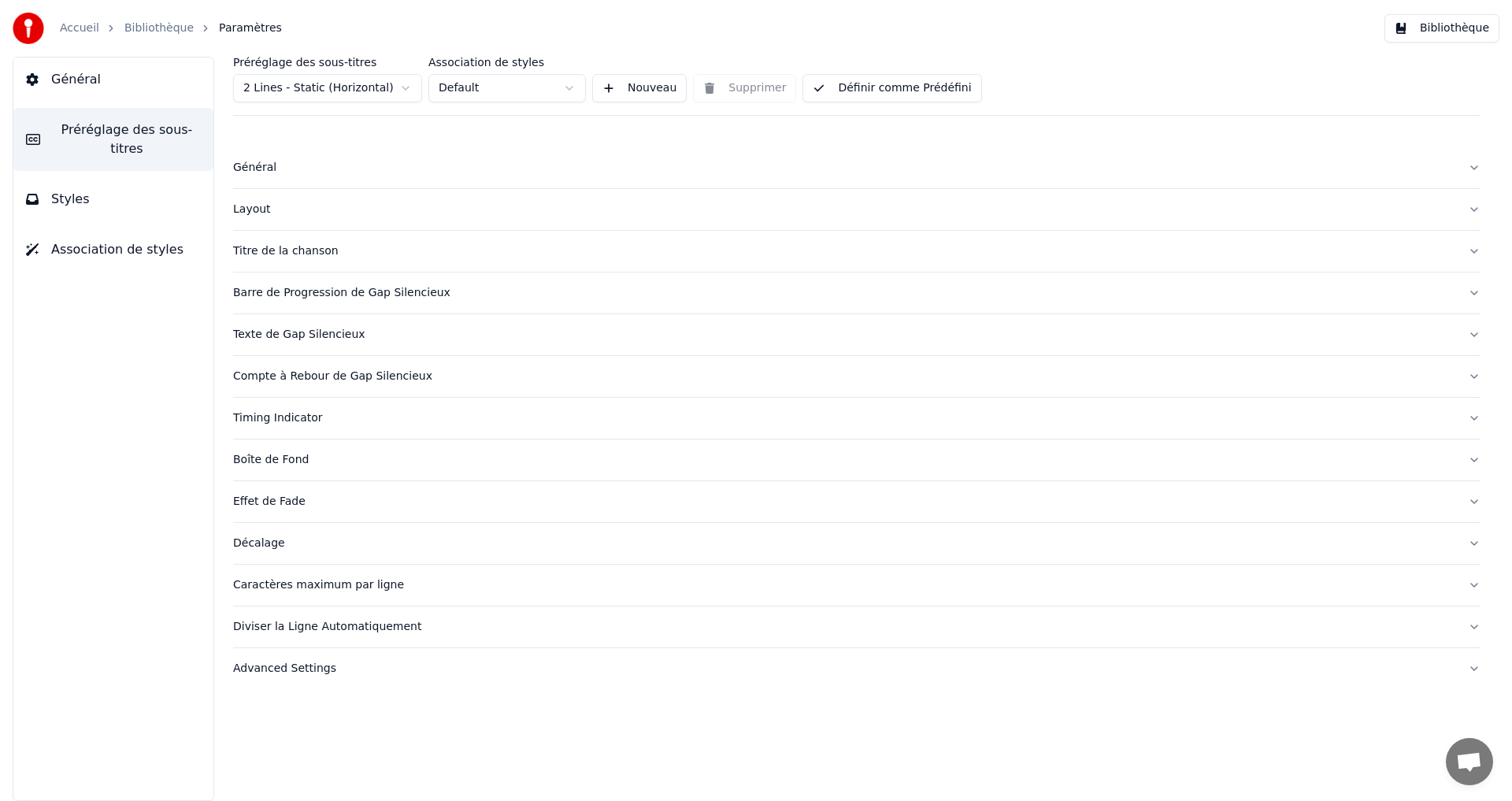
click at [874, 91] on button "Définir comme Prédéfini" at bounding box center [892, 88] width 179 height 28
click at [313, 662] on div "Advanced Settings" at bounding box center [844, 668] width 1222 height 16
click at [1464, 25] on button "Bibliothèque" at bounding box center [1441, 28] width 115 height 28
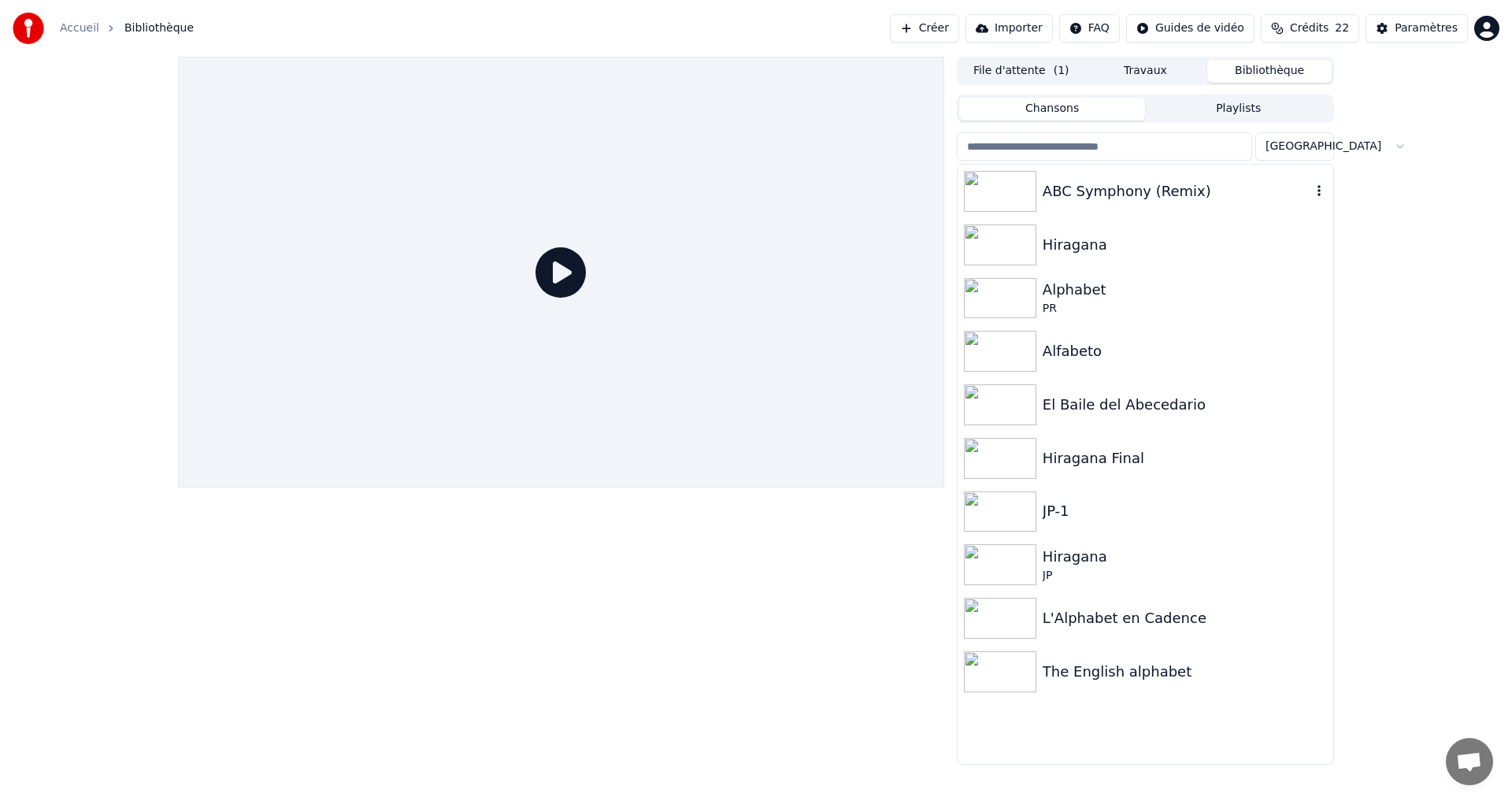
click at [1248, 197] on div "ABC Symphony (Remix)" at bounding box center [1177, 191] width 268 height 22
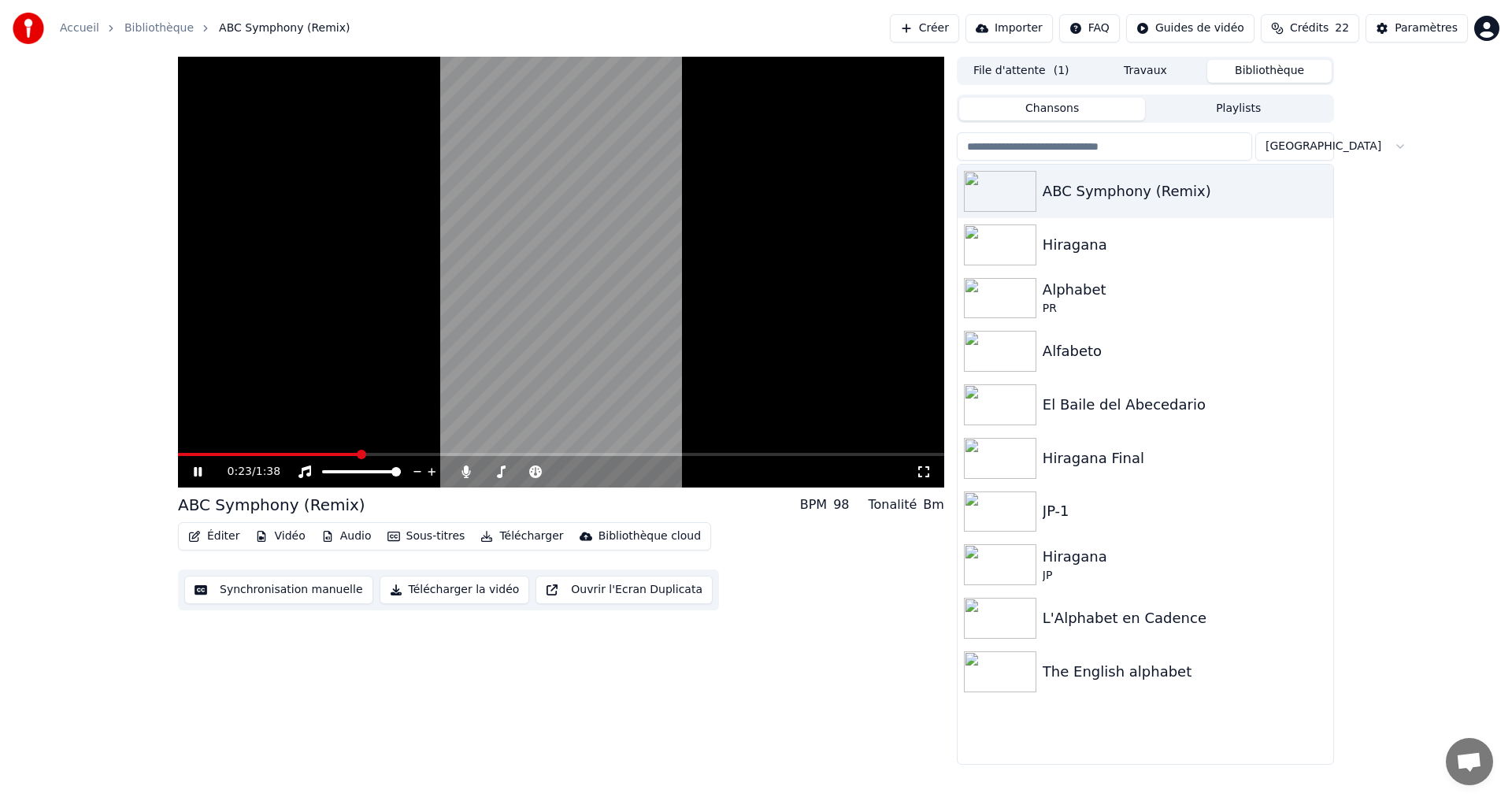
click at [197, 474] on icon at bounding box center [197, 471] width 8 height 9
click at [250, 588] on button "Synchronisation manuelle" at bounding box center [279, 590] width 189 height 28
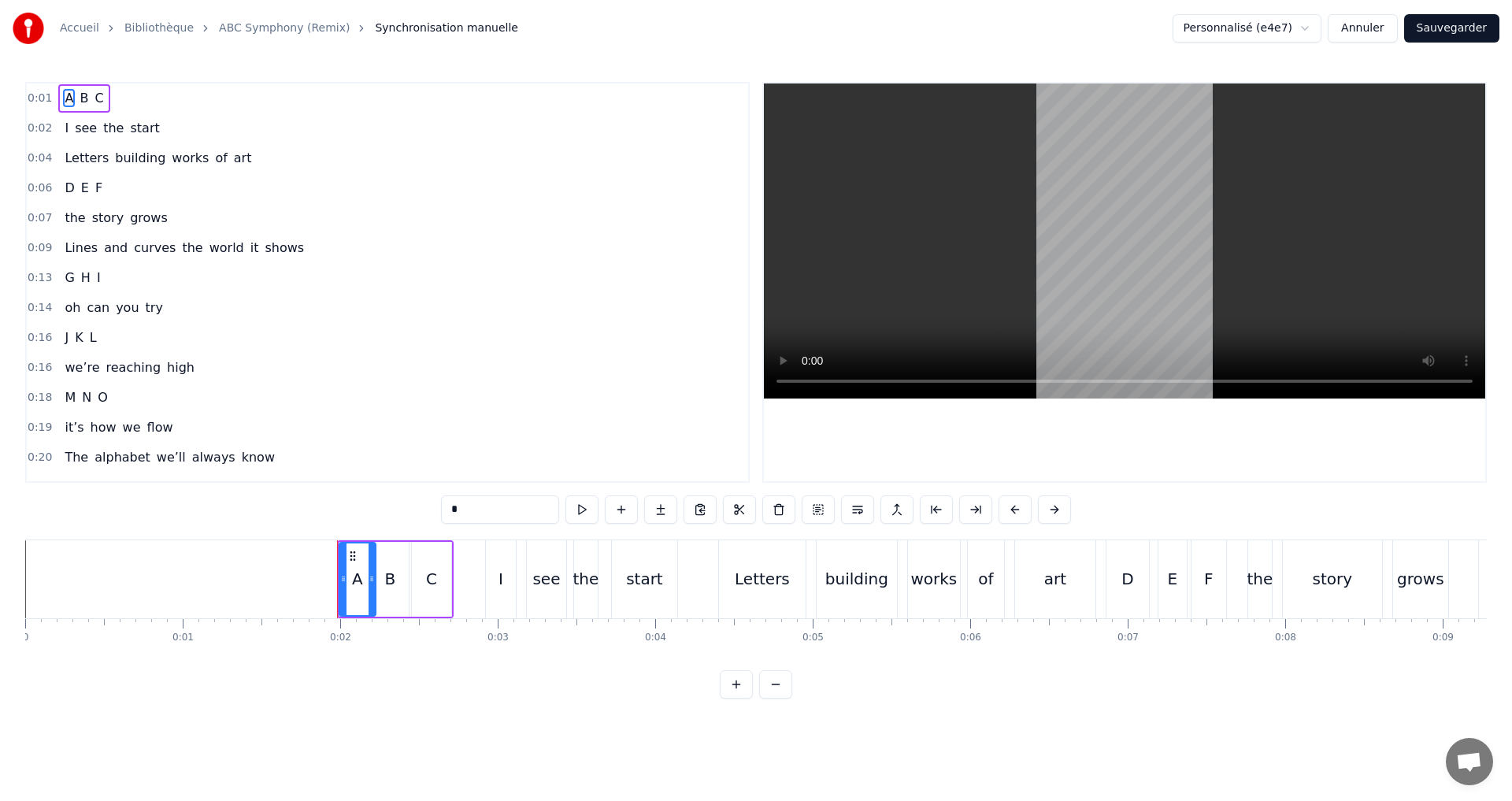
click at [1357, 27] on button "Annuler" at bounding box center [1361, 28] width 69 height 28
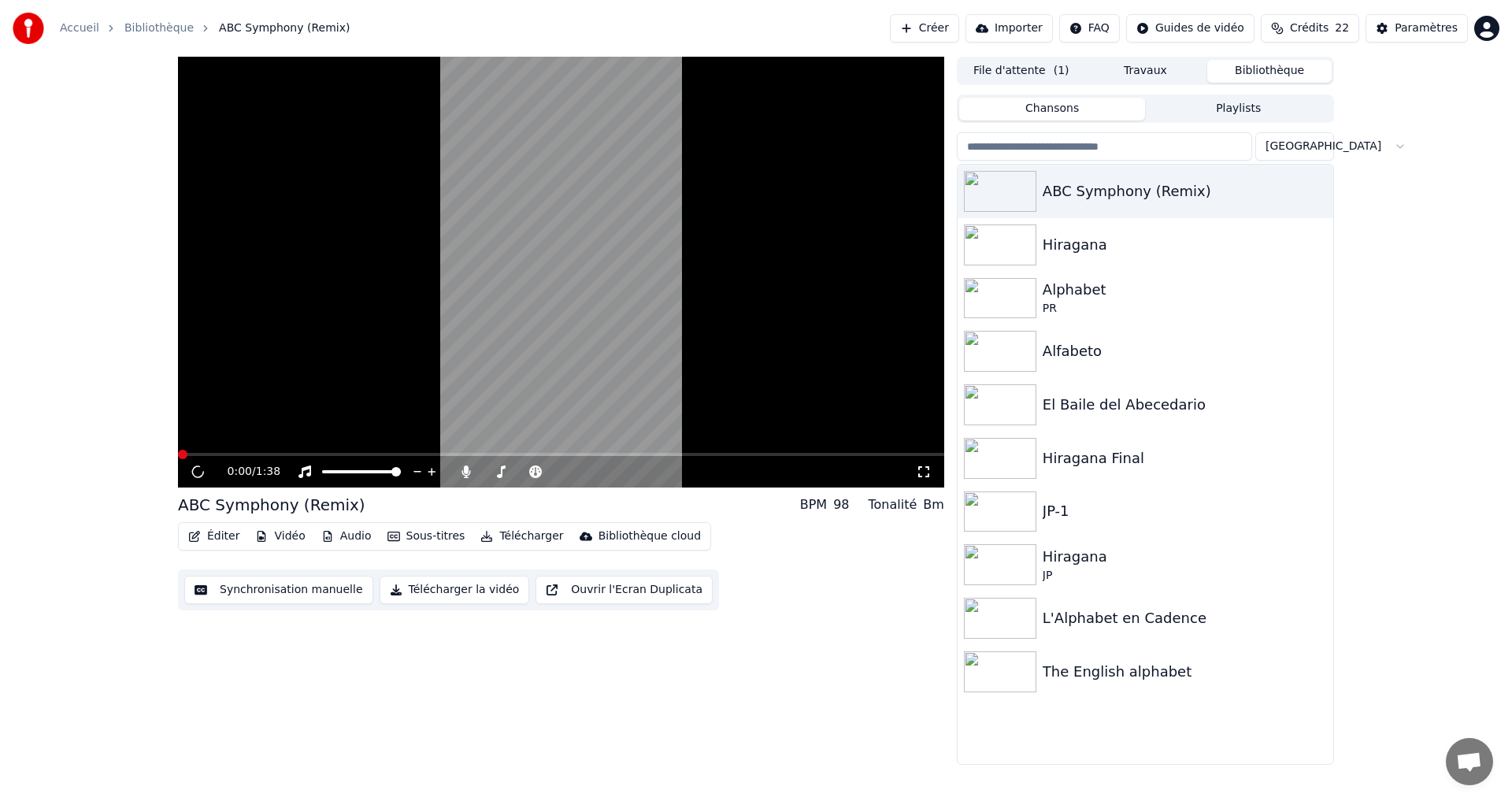
click at [210, 538] on button "Éditer" at bounding box center [213, 536] width 63 height 22
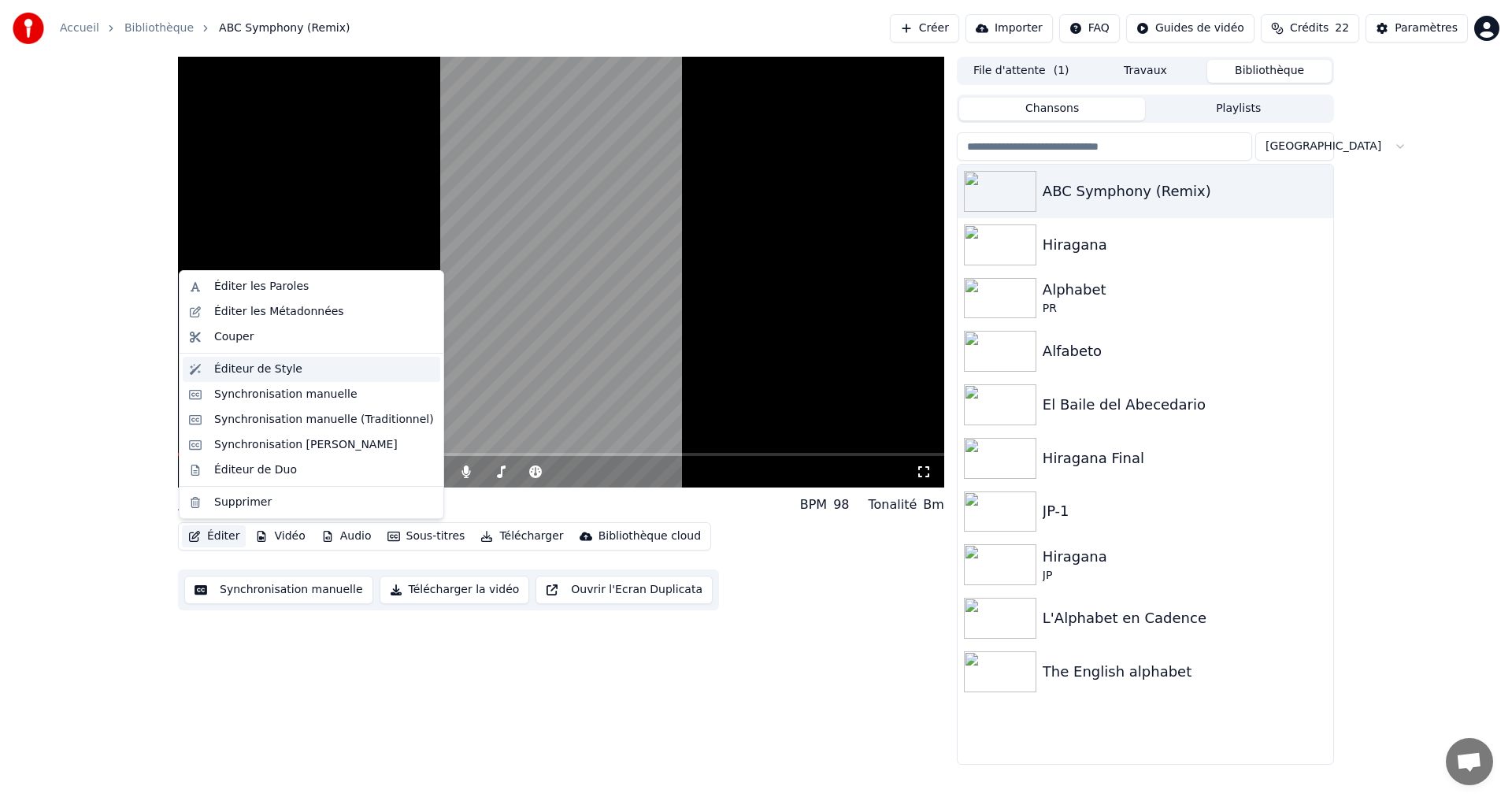
click at [262, 360] on div "Éditeur de Style" at bounding box center [311, 368] width 257 height 25
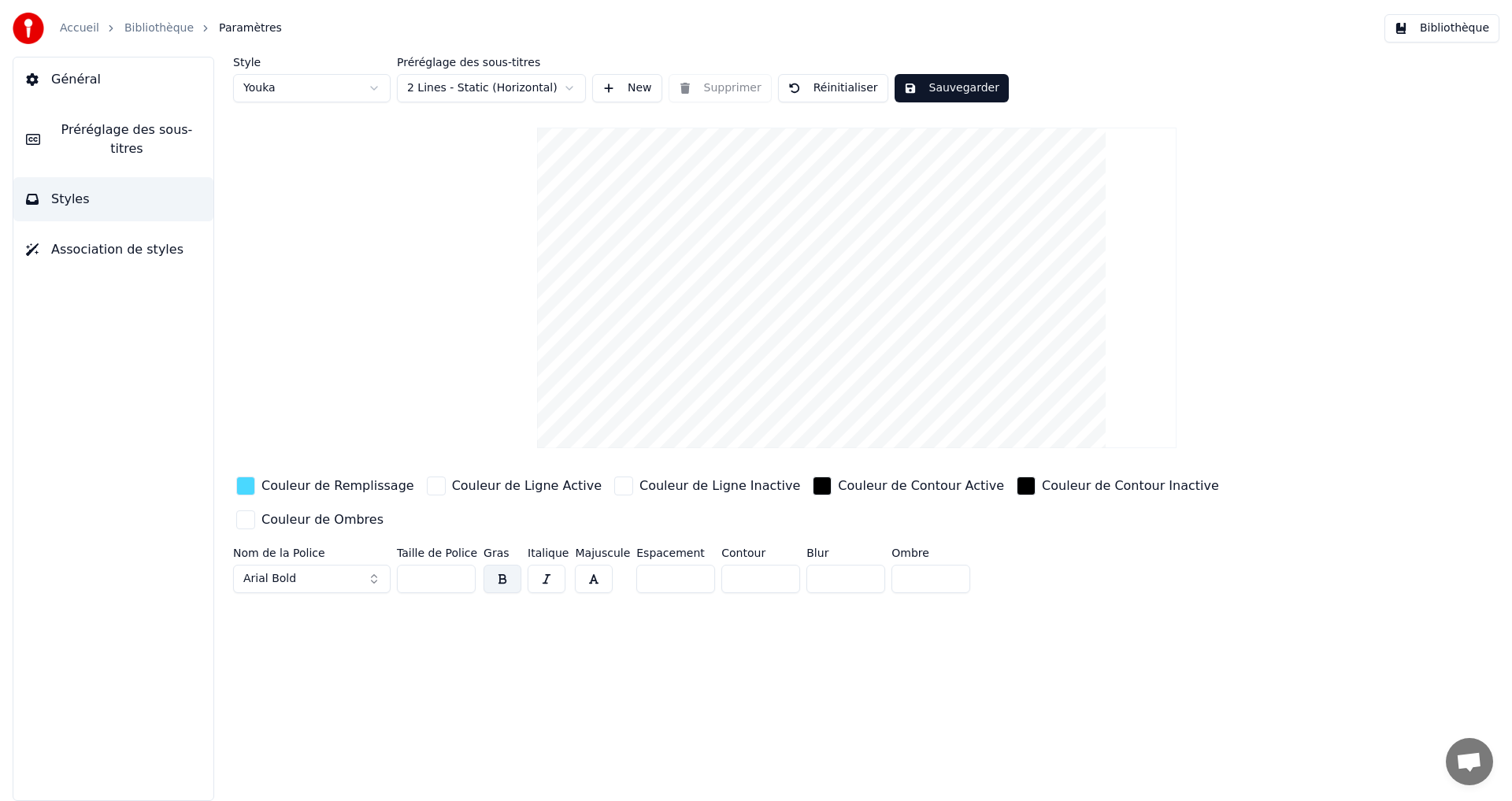
click at [461, 565] on input "**" at bounding box center [436, 579] width 79 height 28
type input "**"
click at [461, 565] on input "**" at bounding box center [436, 579] width 79 height 28
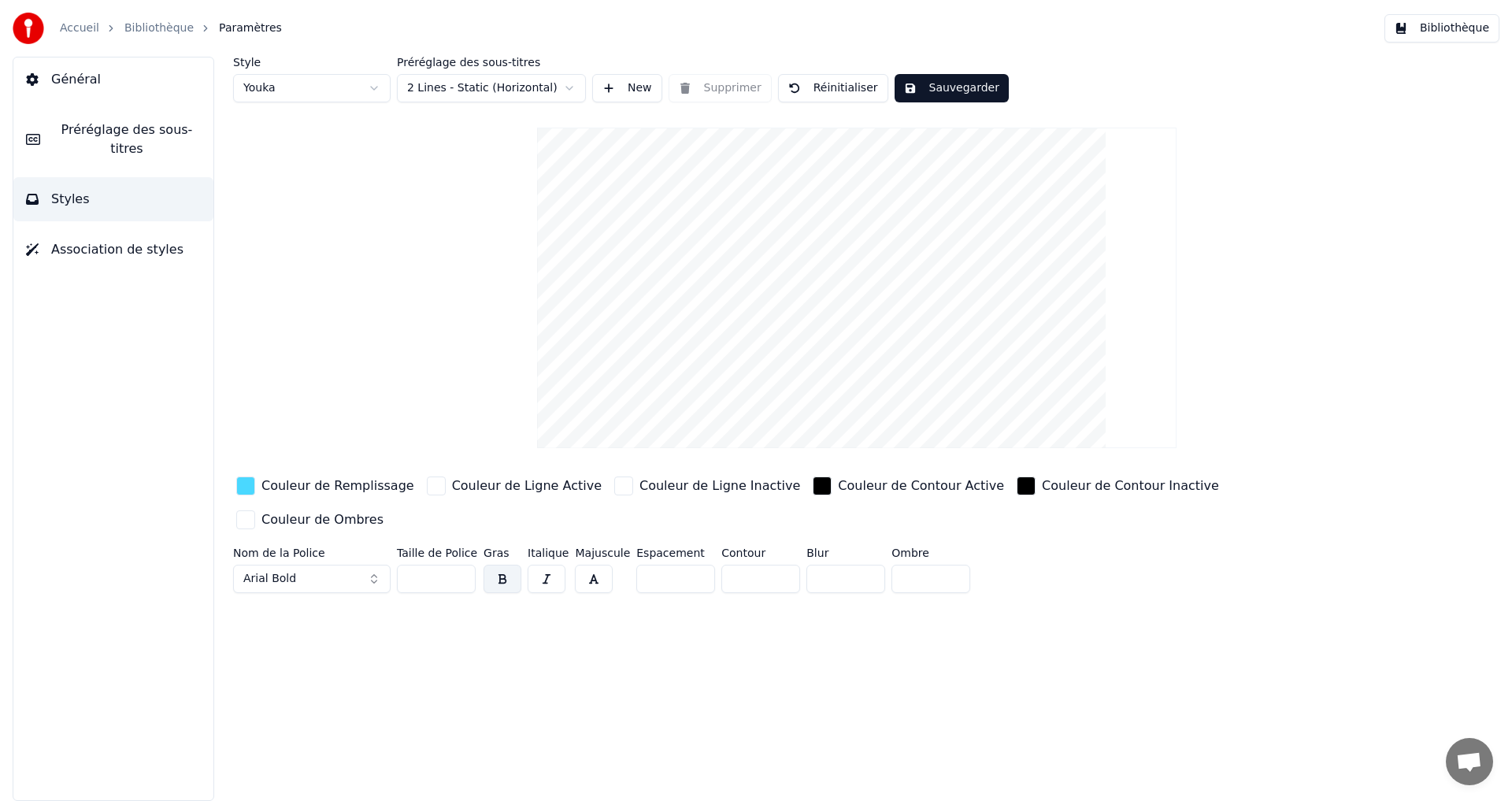
click at [957, 85] on button "Sauvegarder" at bounding box center [952, 88] width 114 height 28
drag, startPoint x: 941, startPoint y: 93, endPoint x: 1078, endPoint y: 117, distance: 139.1
click at [941, 93] on button "Terminé" at bounding box center [938, 88] width 87 height 28
click at [1453, 28] on button "Bibliothèque" at bounding box center [1441, 28] width 115 height 28
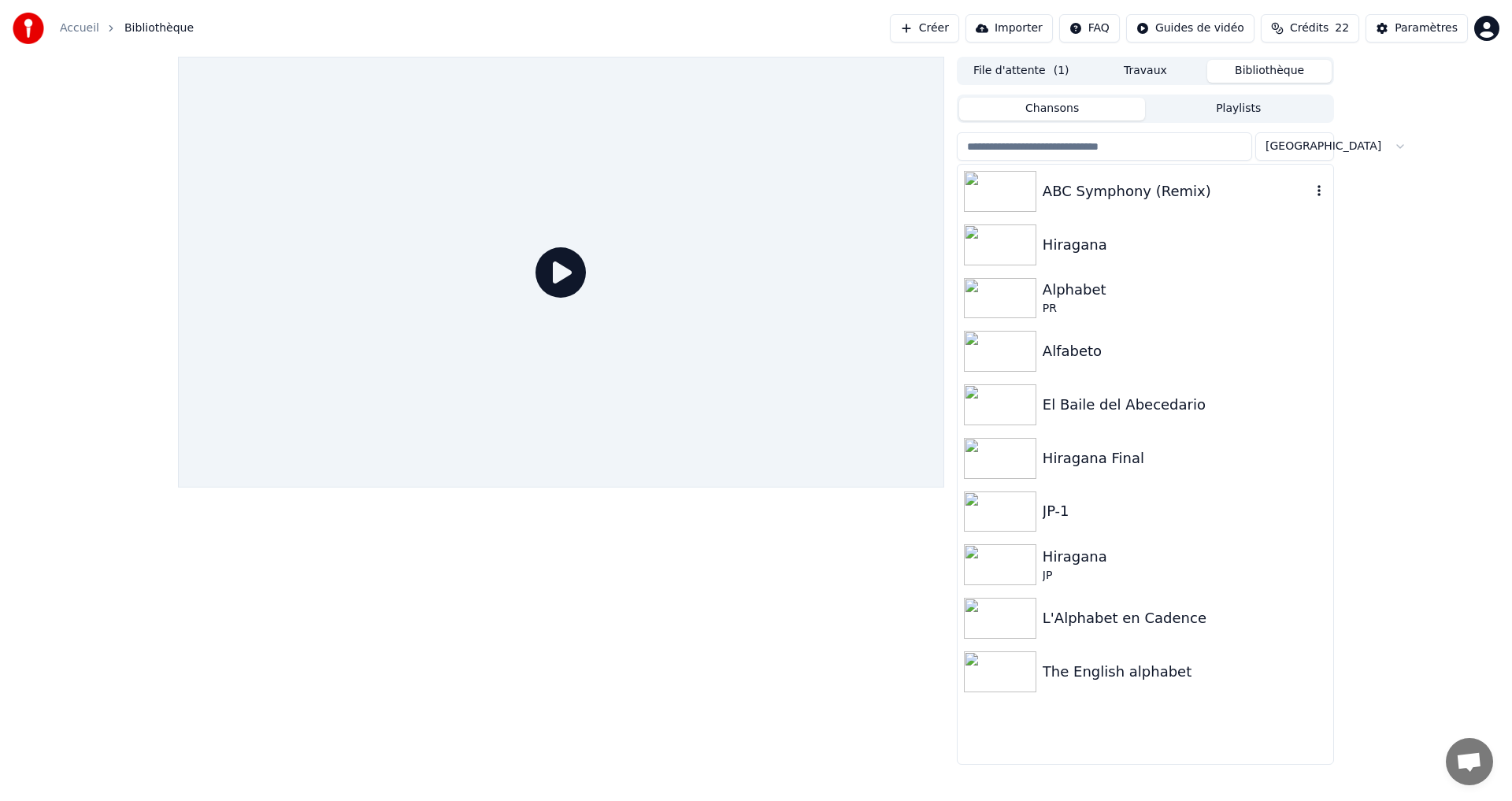
click at [1255, 196] on div "ABC Symphony (Remix)" at bounding box center [1177, 191] width 268 height 22
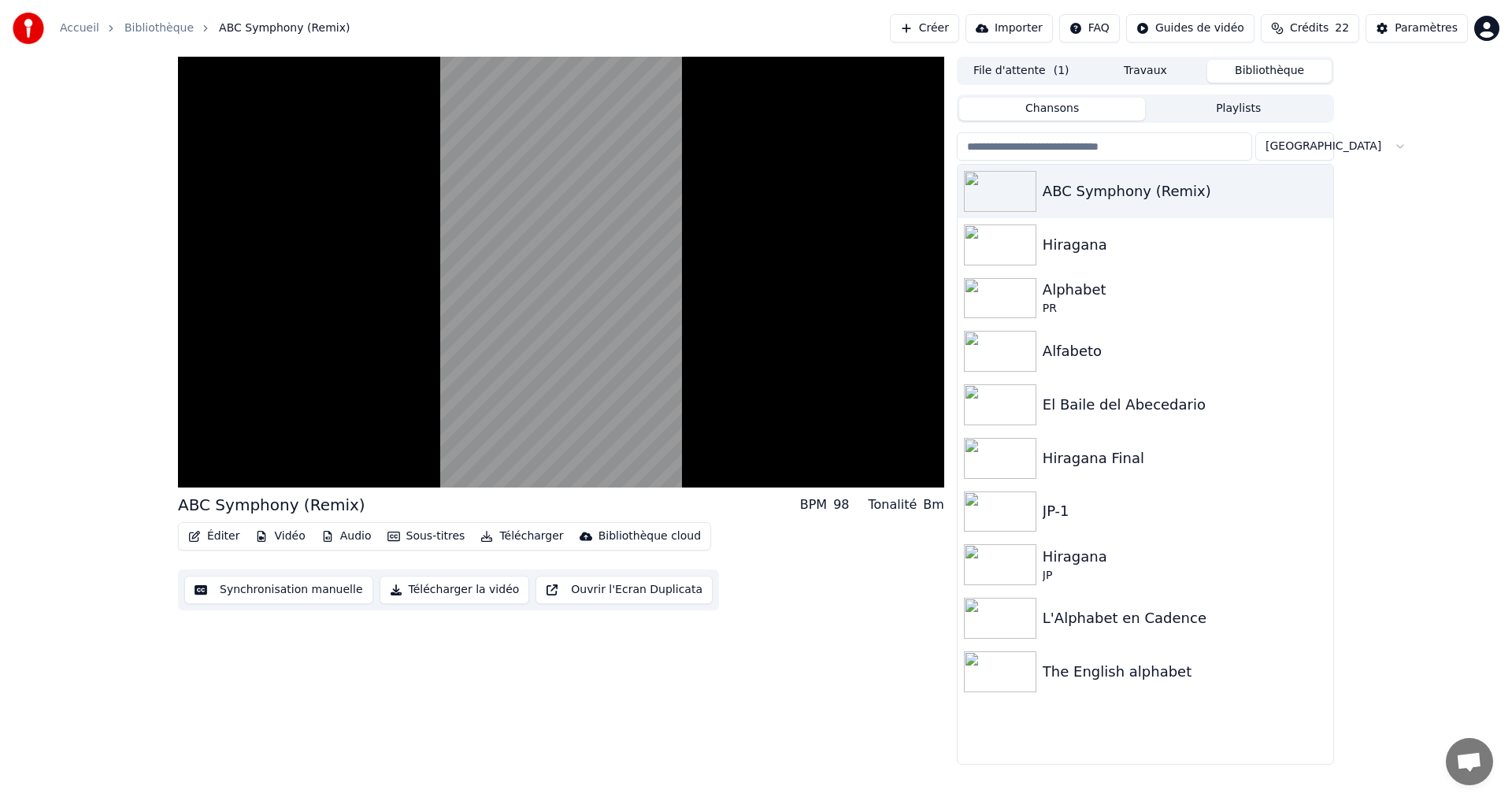
click at [236, 591] on button "Synchronisation manuelle" at bounding box center [279, 590] width 189 height 28
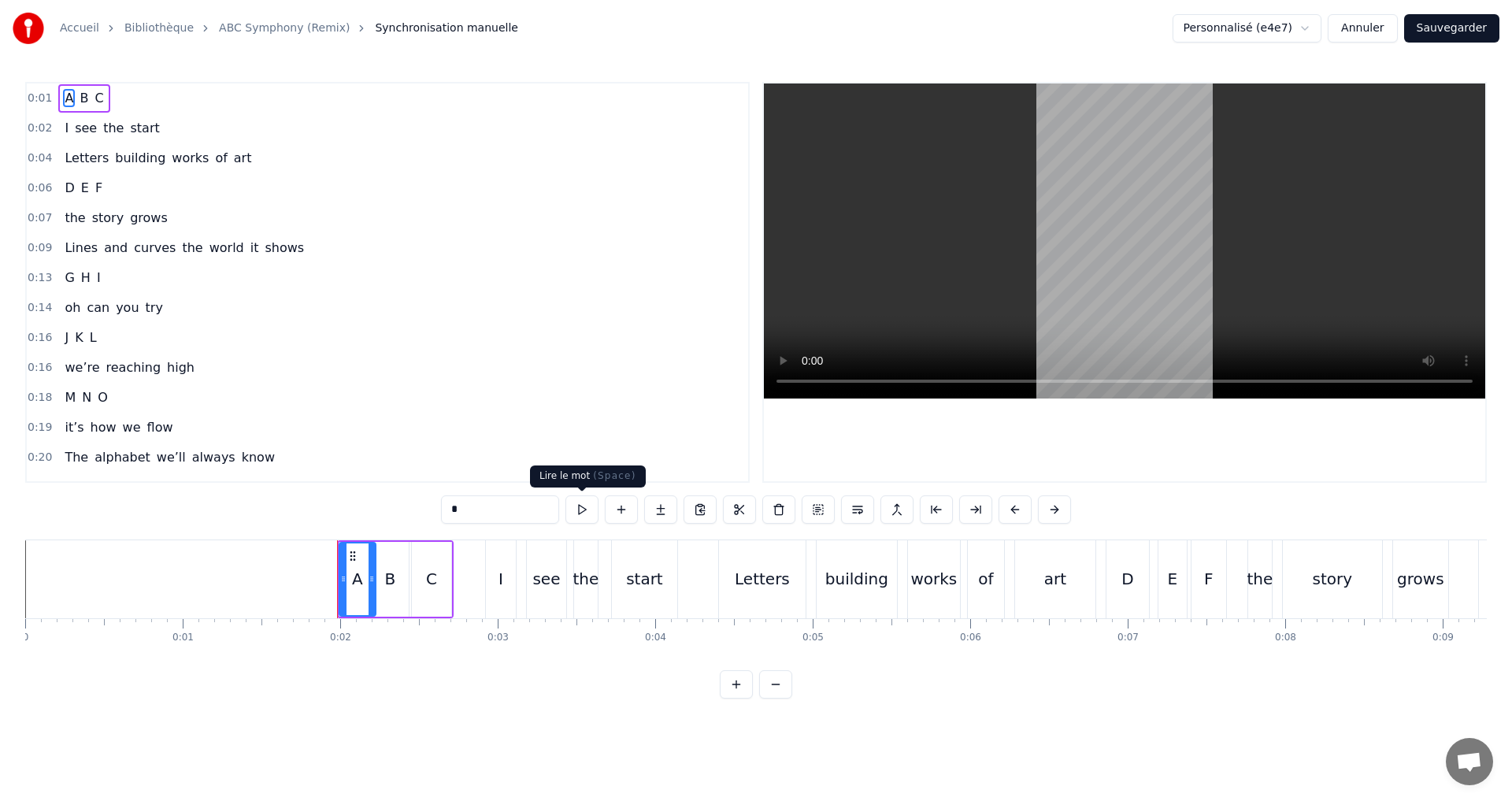
click at [588, 519] on button at bounding box center [582, 509] width 33 height 28
click at [171, 95] on div "0:01 A B C" at bounding box center [387, 98] width 721 height 30
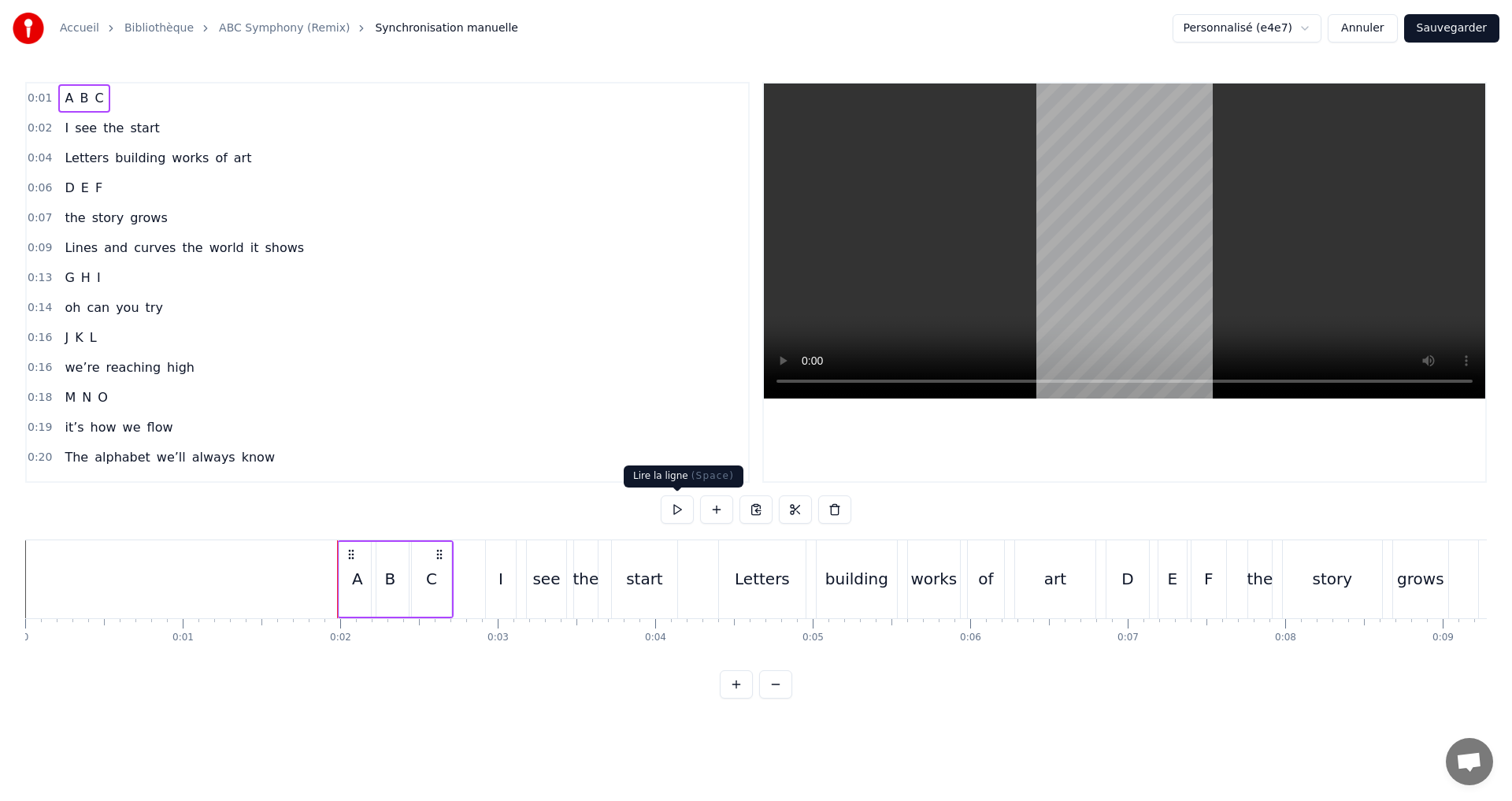
click at [676, 507] on button at bounding box center [677, 509] width 33 height 28
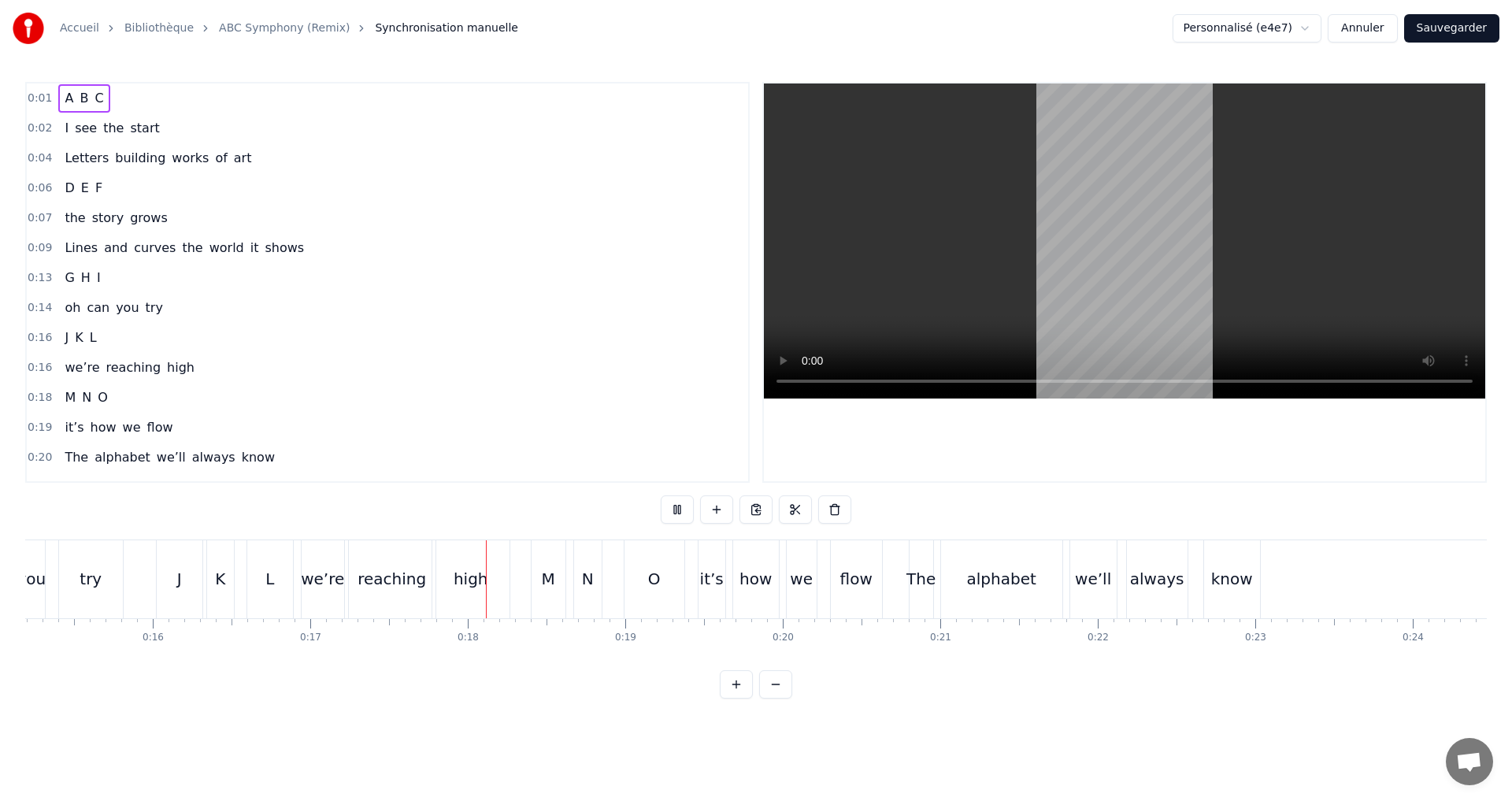
scroll to position [0, 2680]
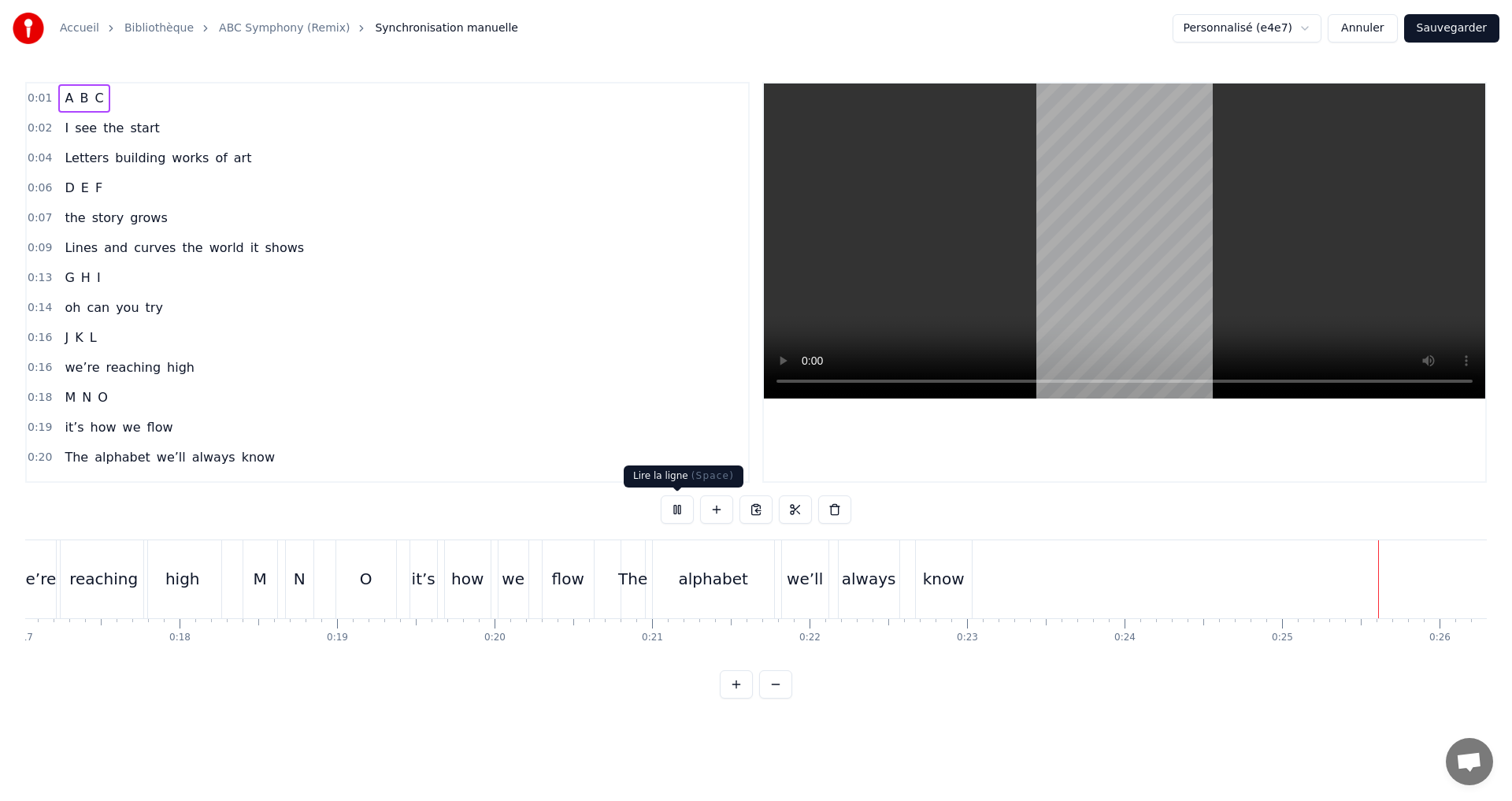
click at [668, 516] on button at bounding box center [677, 509] width 33 height 28
click at [1389, 31] on button "Annuler" at bounding box center [1361, 28] width 69 height 28
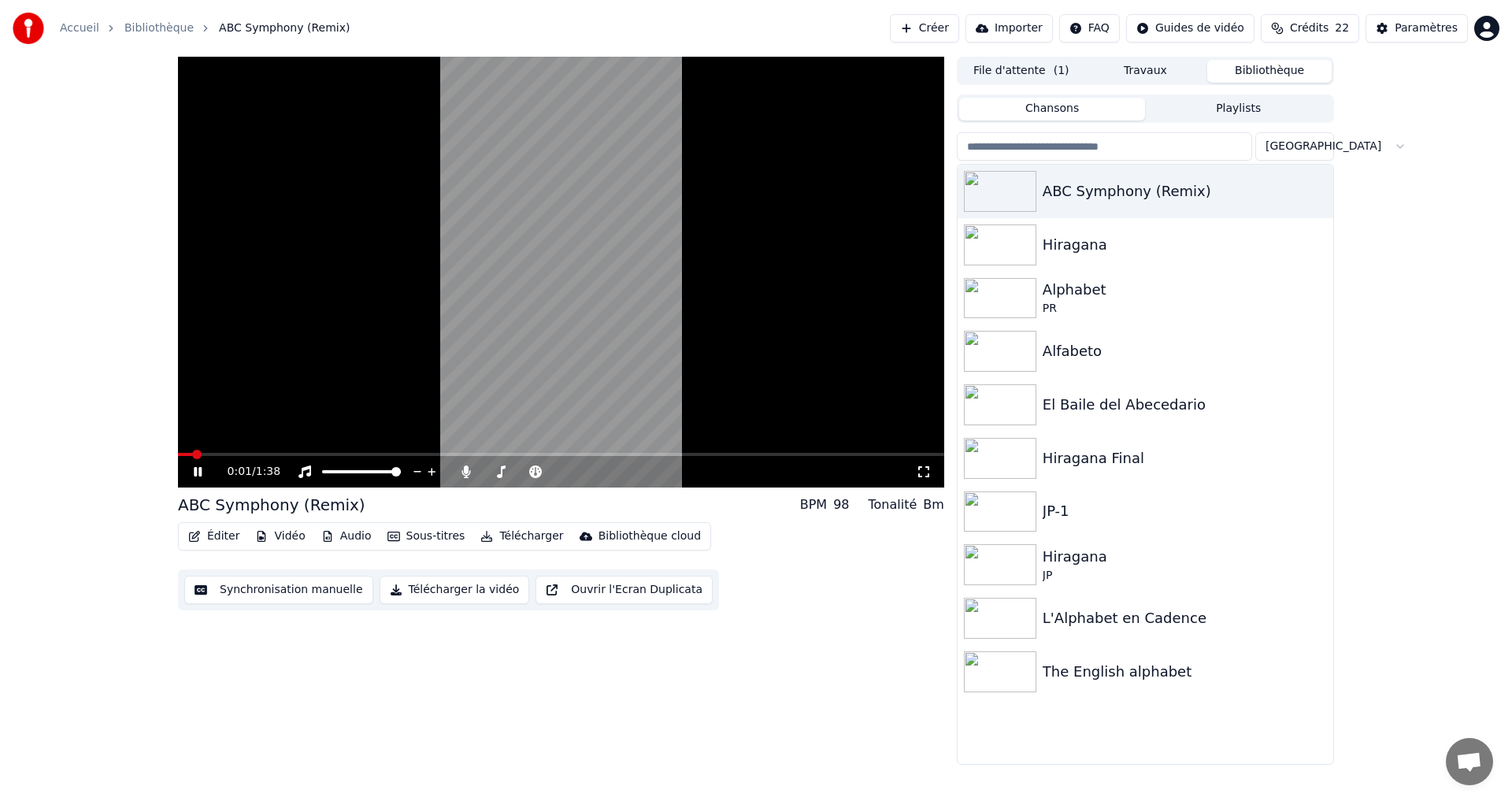
click at [406, 599] on button "Télécharger la vidéo" at bounding box center [455, 590] width 151 height 28
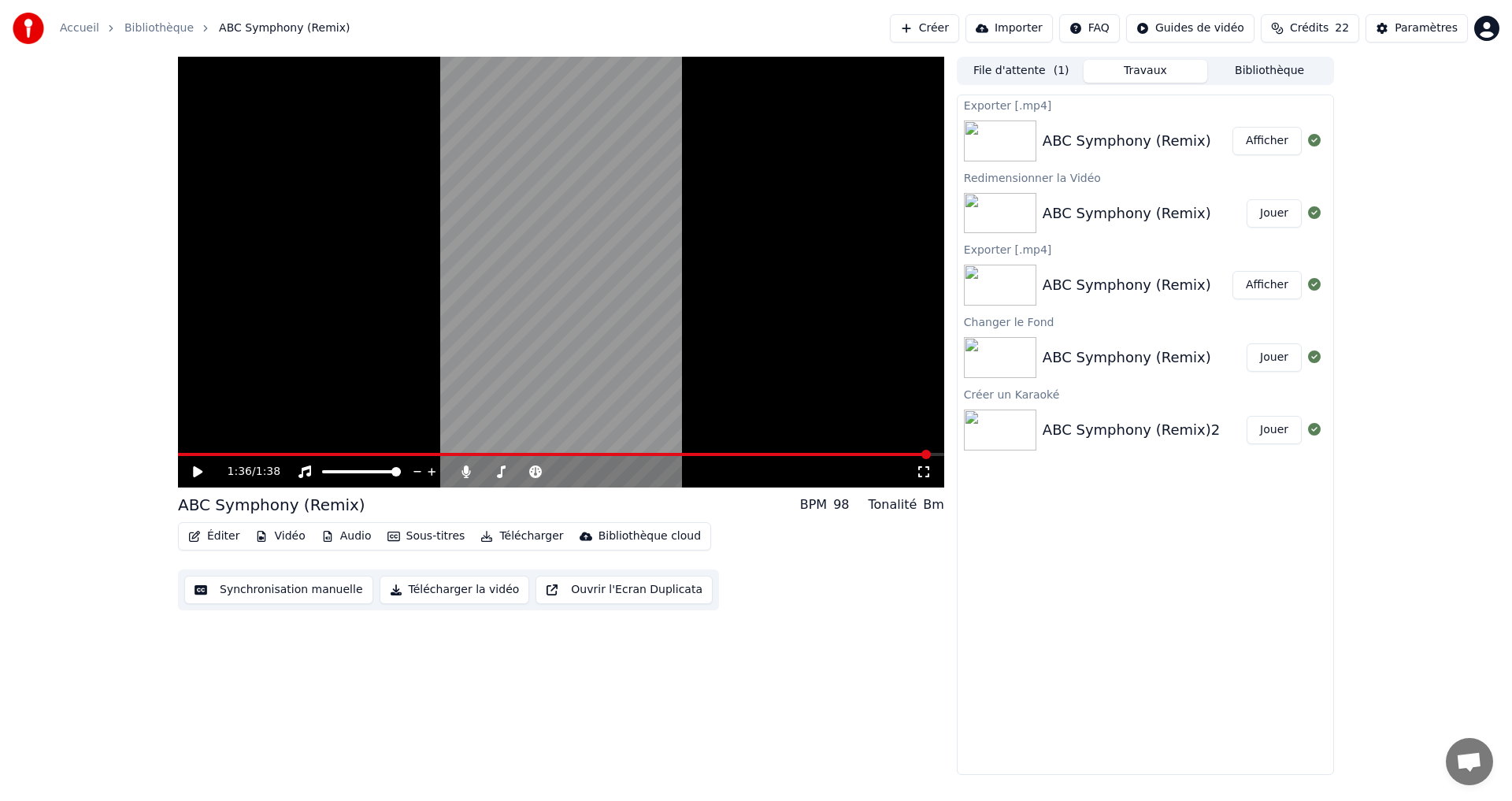
click at [1250, 138] on button "Afficher" at bounding box center [1267, 141] width 69 height 28
